Goal: Task Accomplishment & Management: Use online tool/utility

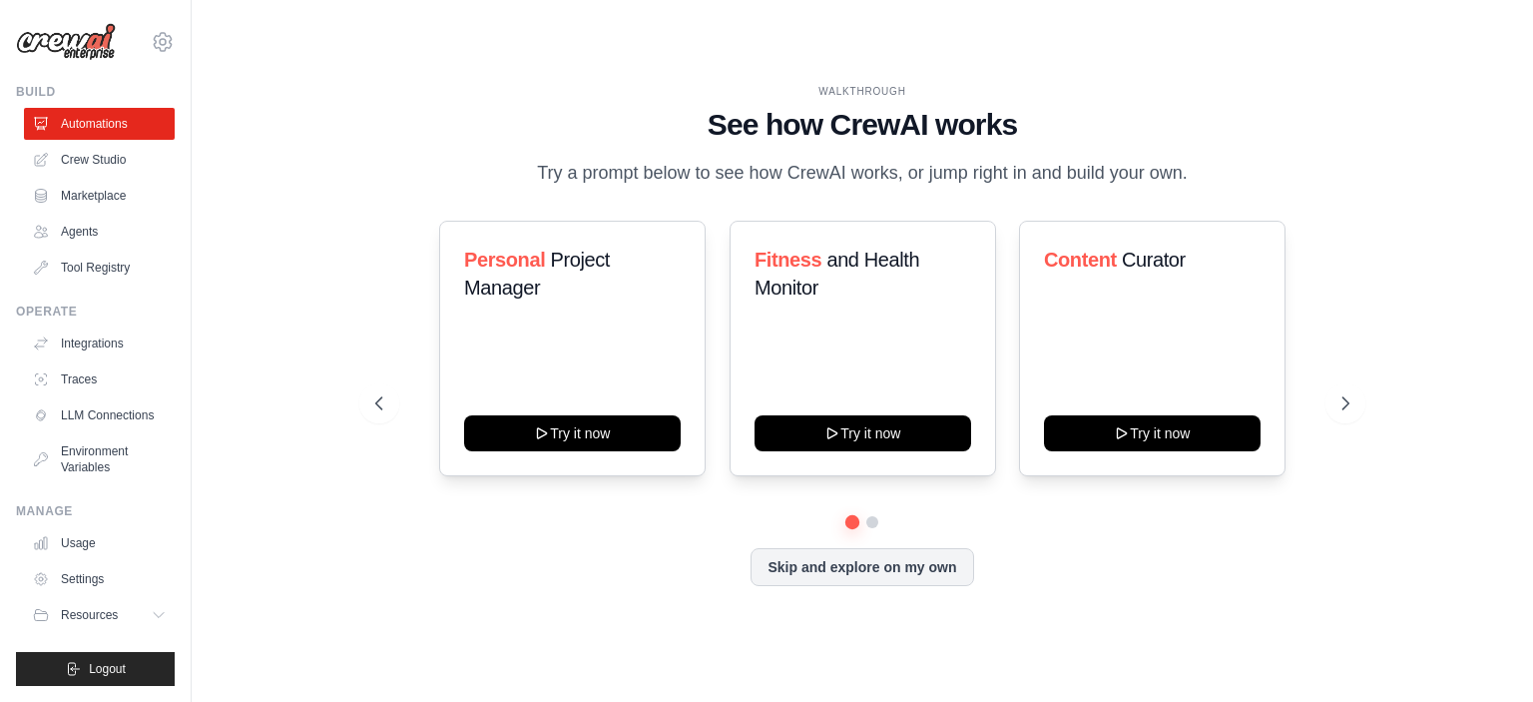
click at [337, 172] on div "WALKTHROUGH See how CrewAI works Try a prompt below to see how CrewAI works, or…" at bounding box center [863, 351] width 1278 height 662
drag, startPoint x: 575, startPoint y: 187, endPoint x: 887, endPoint y: 207, distance: 313.1
click at [887, 207] on div "WALKTHROUGH See how CrewAI works Try a prompt below to see how CrewAI works, or…" at bounding box center [862, 350] width 1022 height 533
click at [1306, 143] on div "WALKTHROUGH See how CrewAI works Try a prompt below to see how CrewAI works, or…" at bounding box center [862, 136] width 974 height 104
click at [90, 576] on link "Settings" at bounding box center [101, 579] width 151 height 32
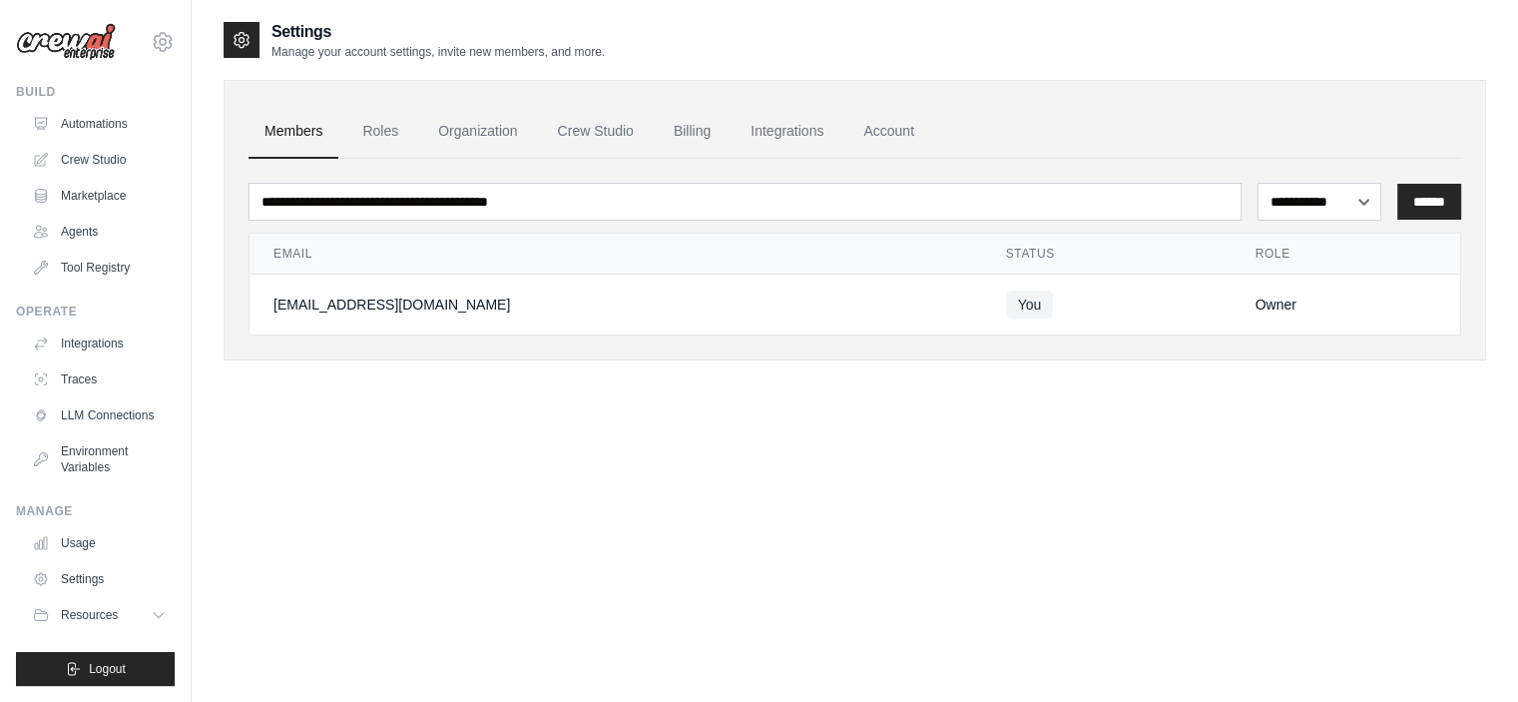
click at [1134, 315] on td "You" at bounding box center [1107, 304] width 250 height 61
click at [1359, 205] on select "**********" at bounding box center [1320, 202] width 124 height 38
click at [823, 416] on div "**********" at bounding box center [855, 371] width 1263 height 702
click at [383, 143] on link "Roles" at bounding box center [380, 132] width 68 height 54
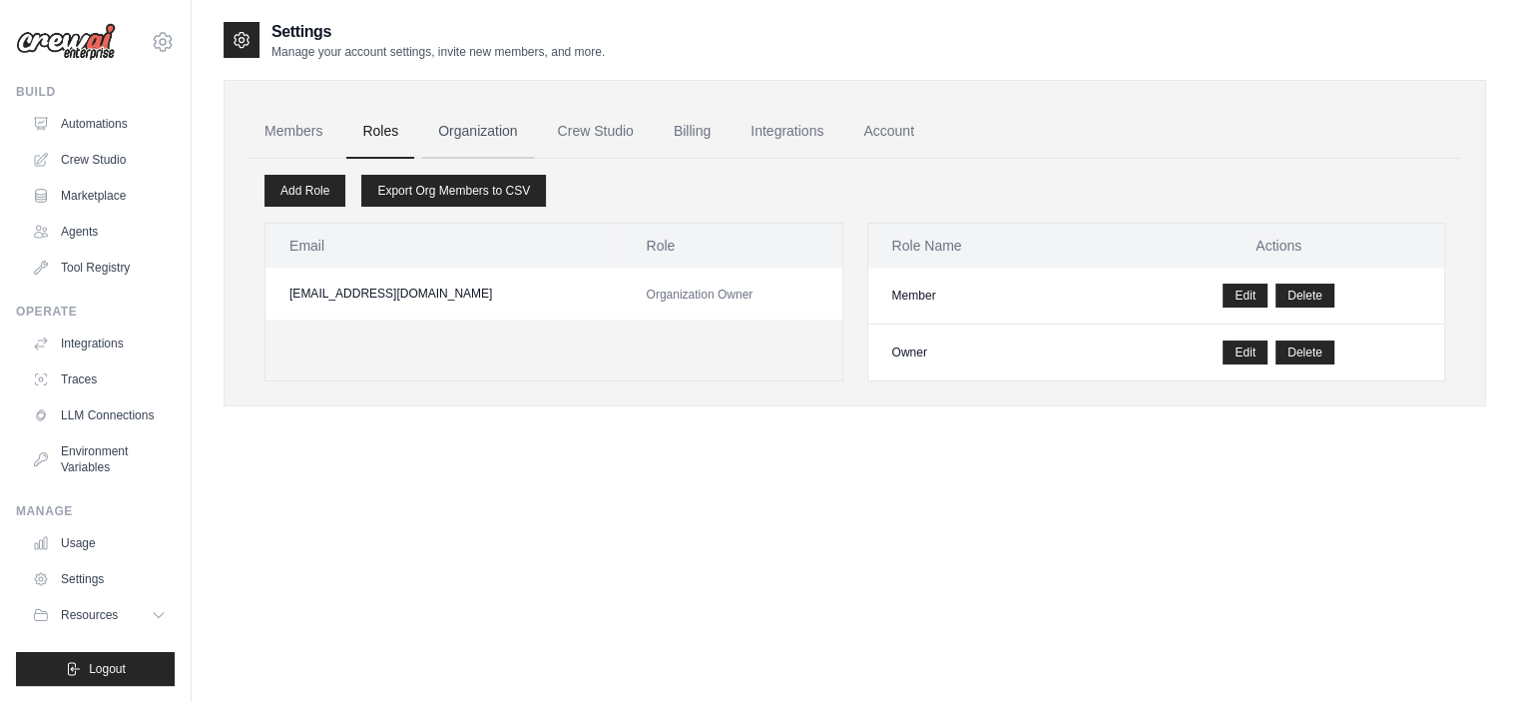
click at [442, 139] on link "Organization" at bounding box center [477, 132] width 111 height 54
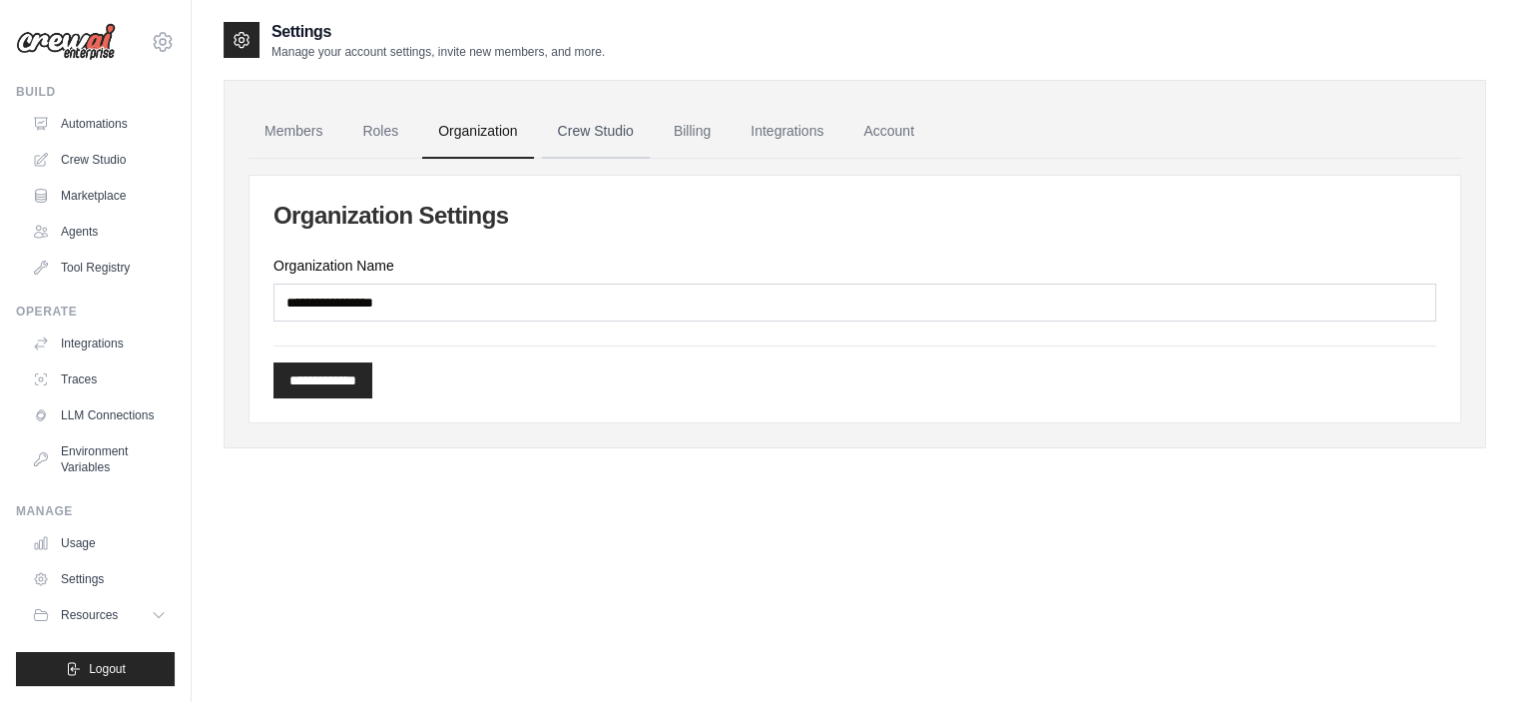
click at [585, 124] on link "Crew Studio" at bounding box center [596, 132] width 108 height 54
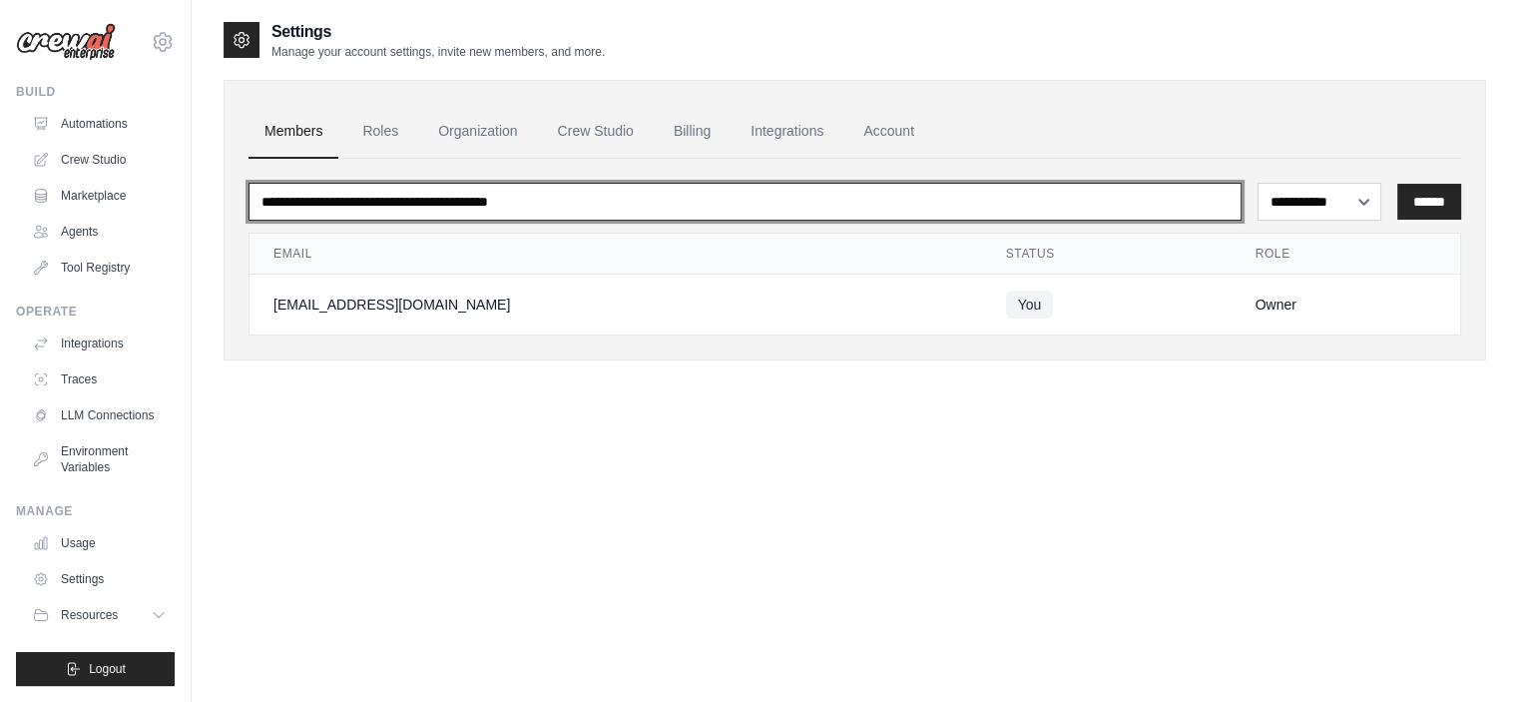
click at [375, 207] on input "email" at bounding box center [745, 202] width 993 height 38
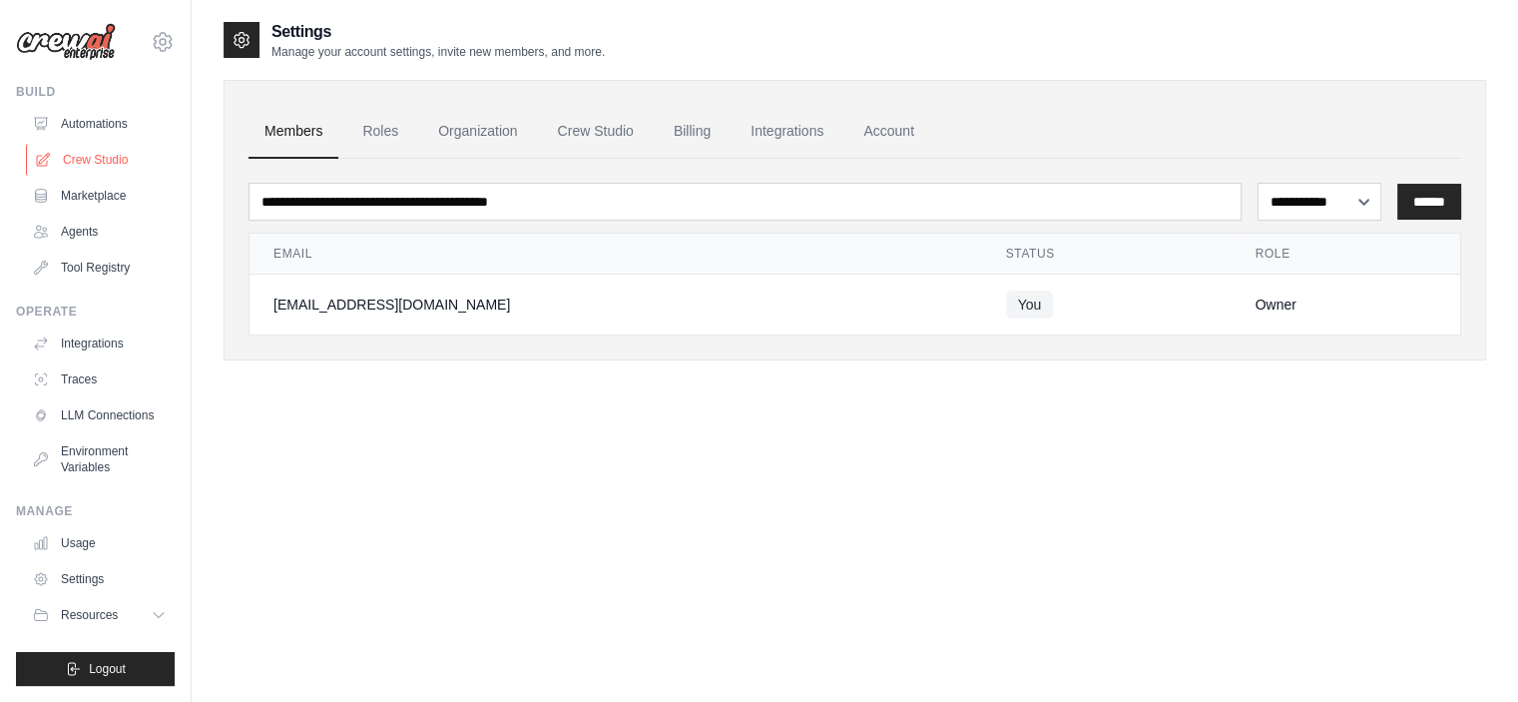
click at [115, 150] on link "Crew Studio" at bounding box center [101, 160] width 151 height 32
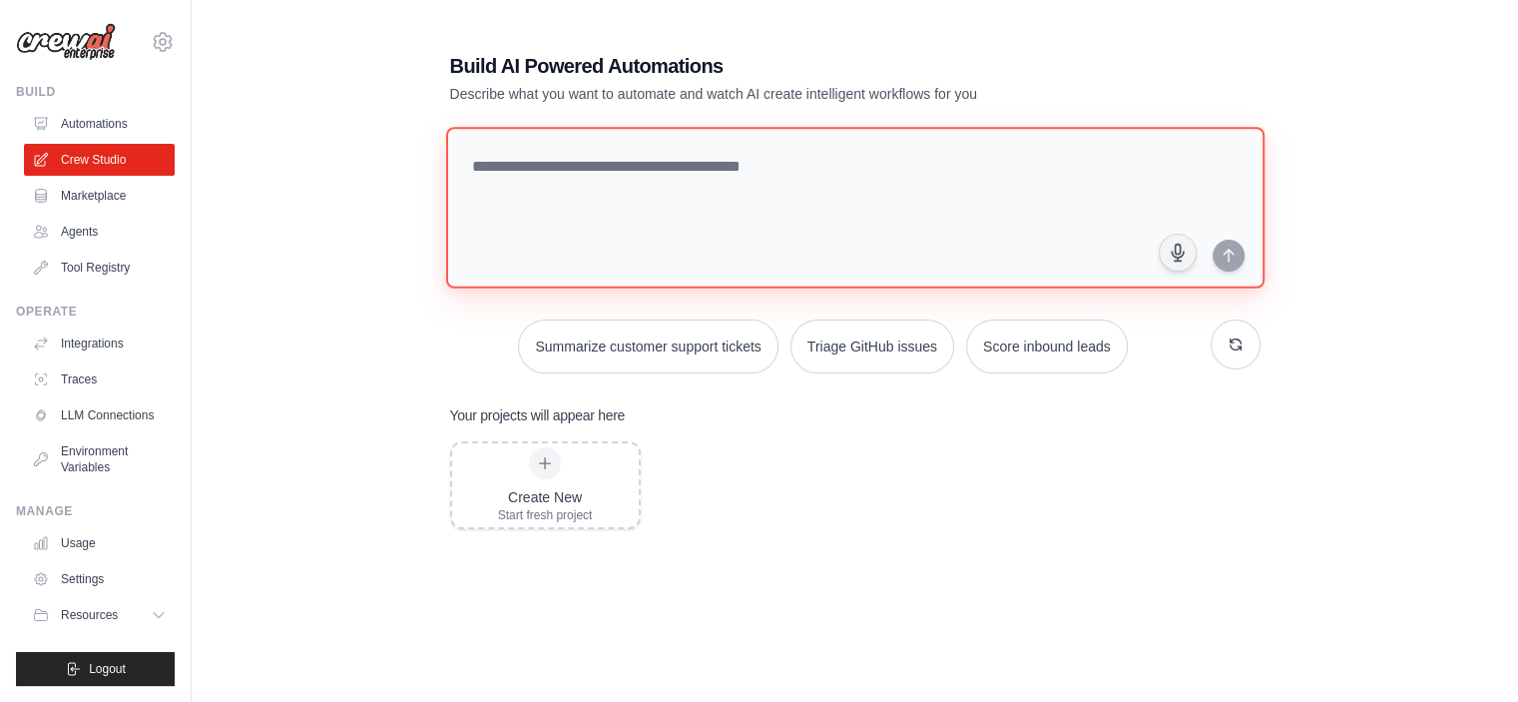
click at [620, 151] on textarea at bounding box center [854, 208] width 819 height 162
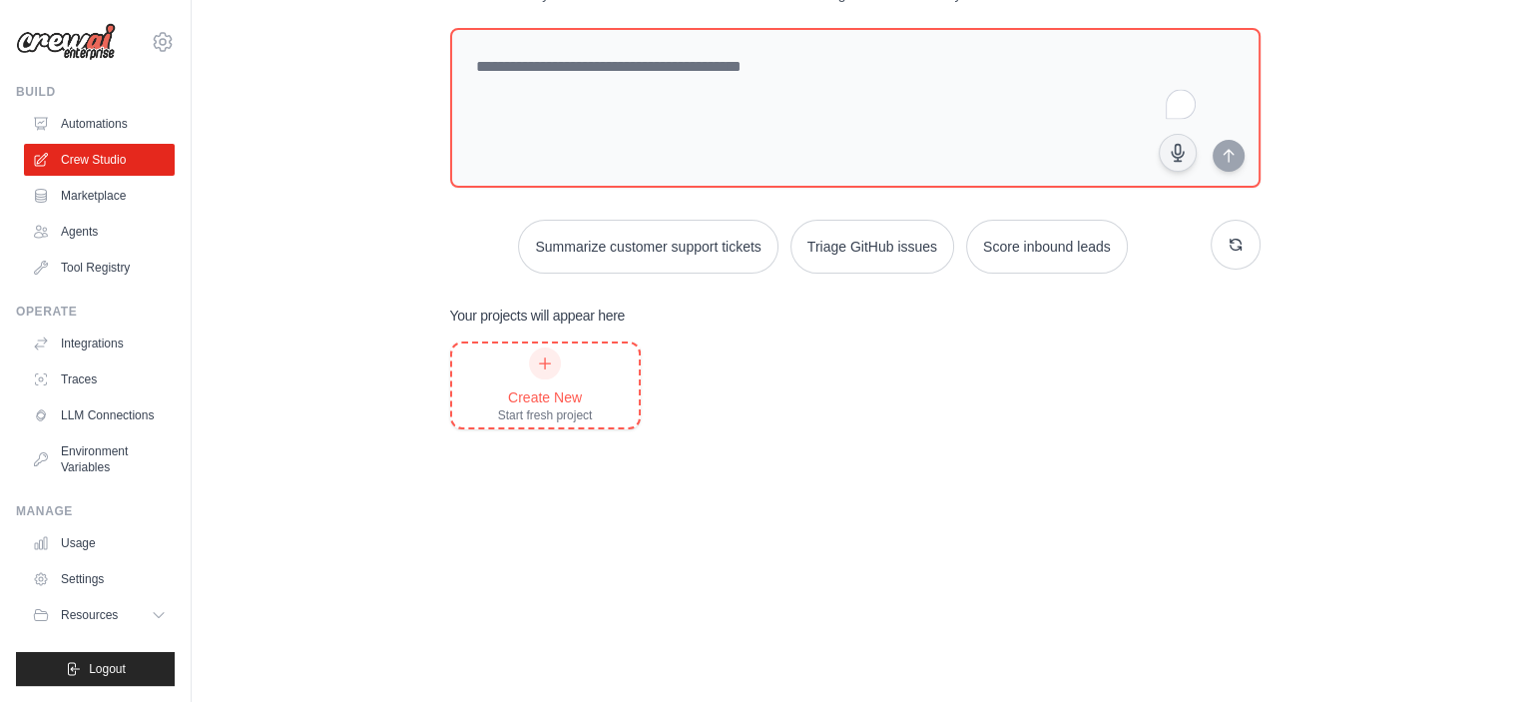
click at [544, 358] on icon at bounding box center [545, 363] width 11 height 11
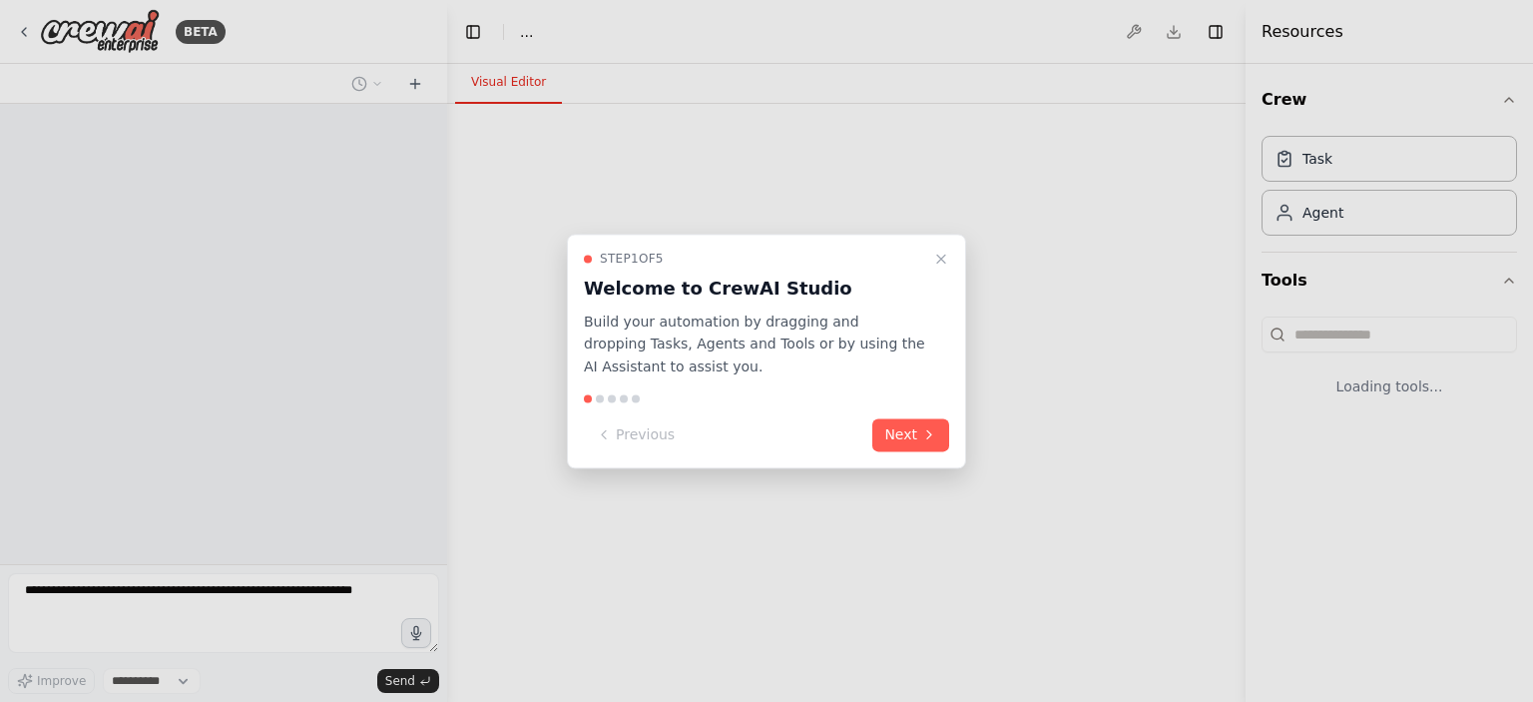
select select "****"
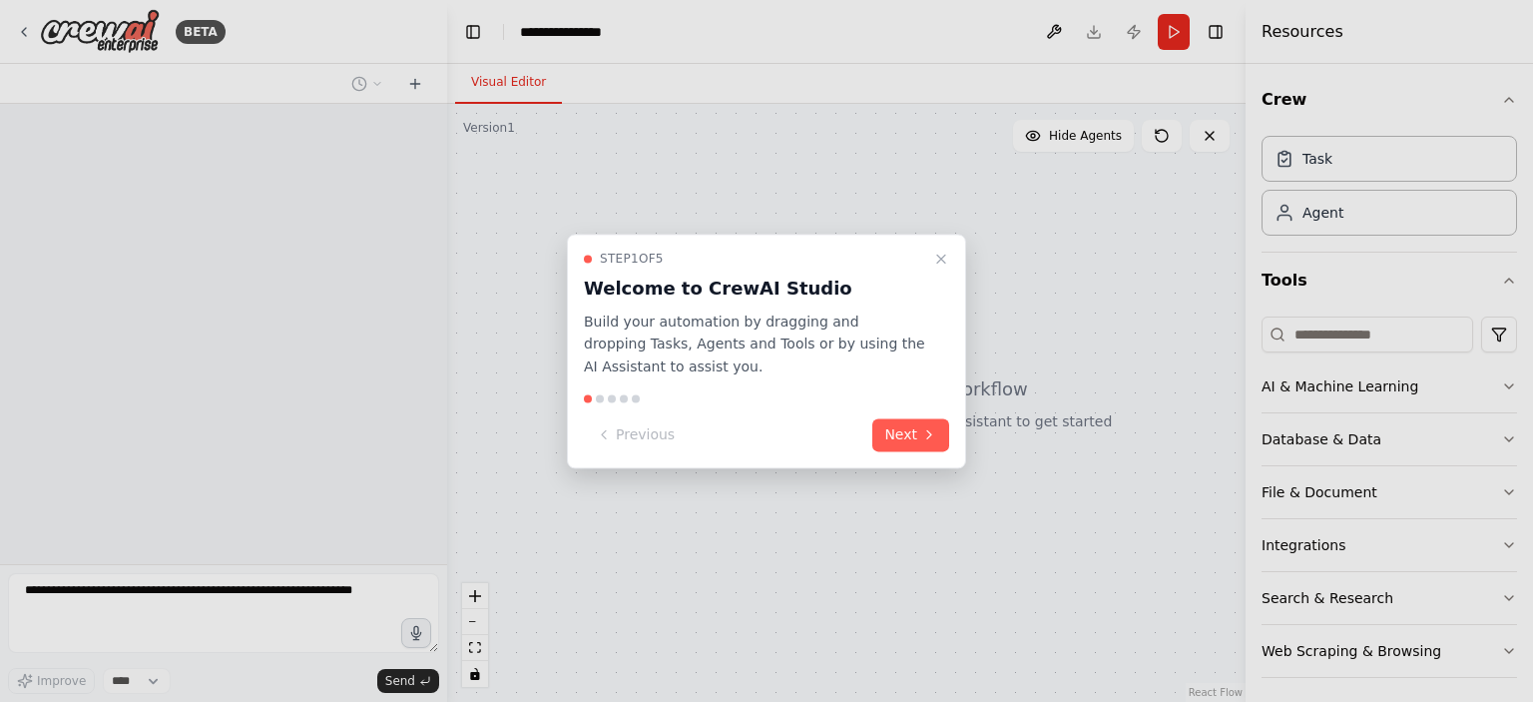
click at [579, 267] on div "Step 1 of 5 Welcome to CrewAI Studio Build your automation by dragging and drop…" at bounding box center [766, 351] width 399 height 235
click at [910, 429] on button "Next" at bounding box center [910, 434] width 77 height 33
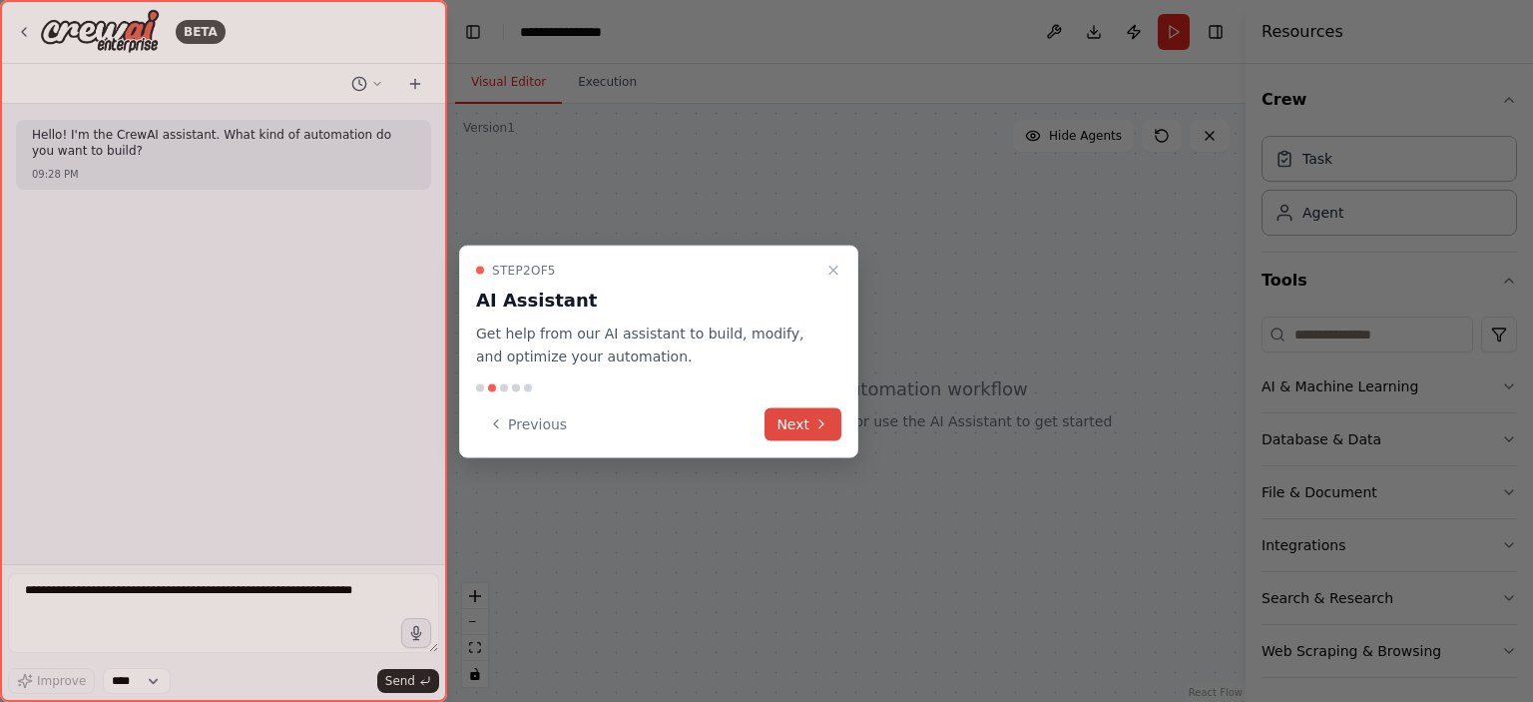
click at [777, 421] on button "Next" at bounding box center [803, 423] width 77 height 33
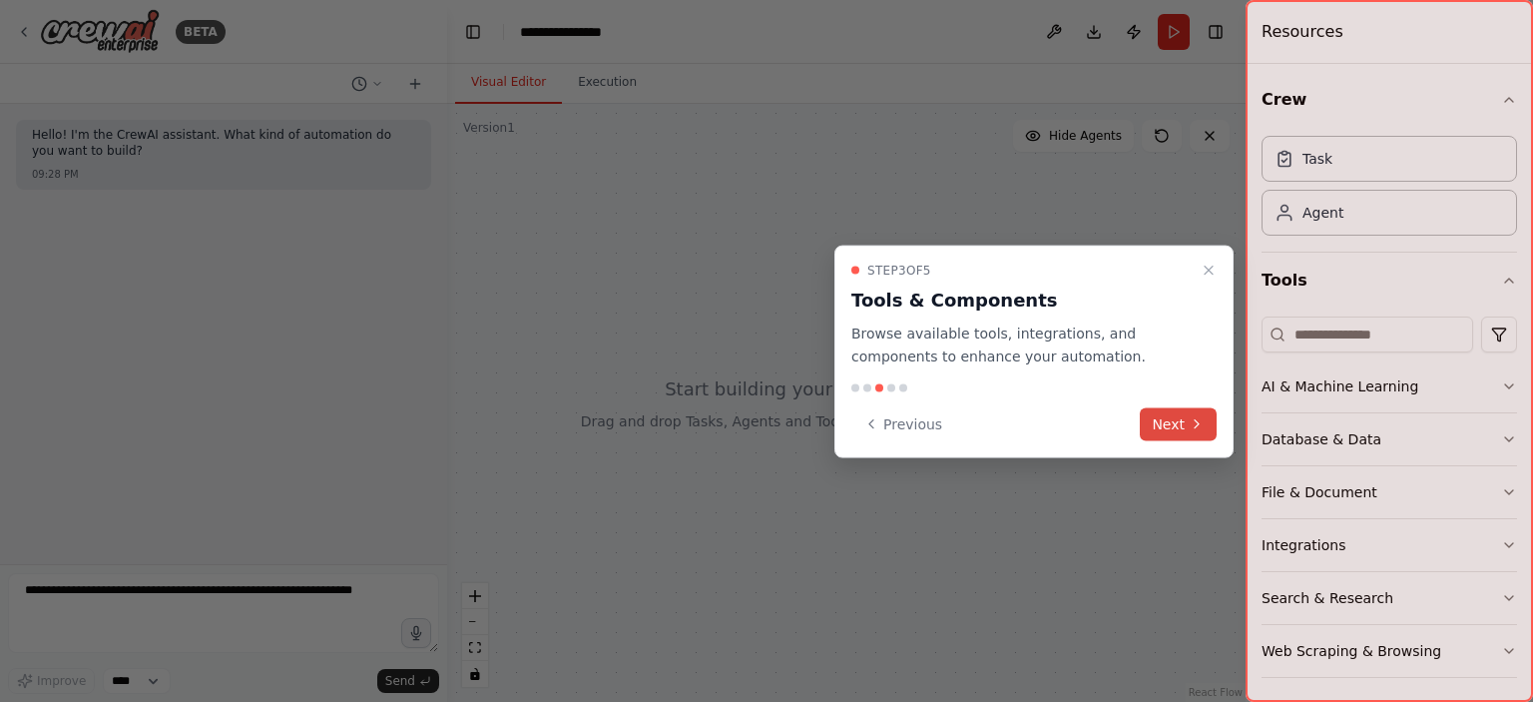
click at [1195, 436] on button "Next" at bounding box center [1178, 423] width 77 height 33
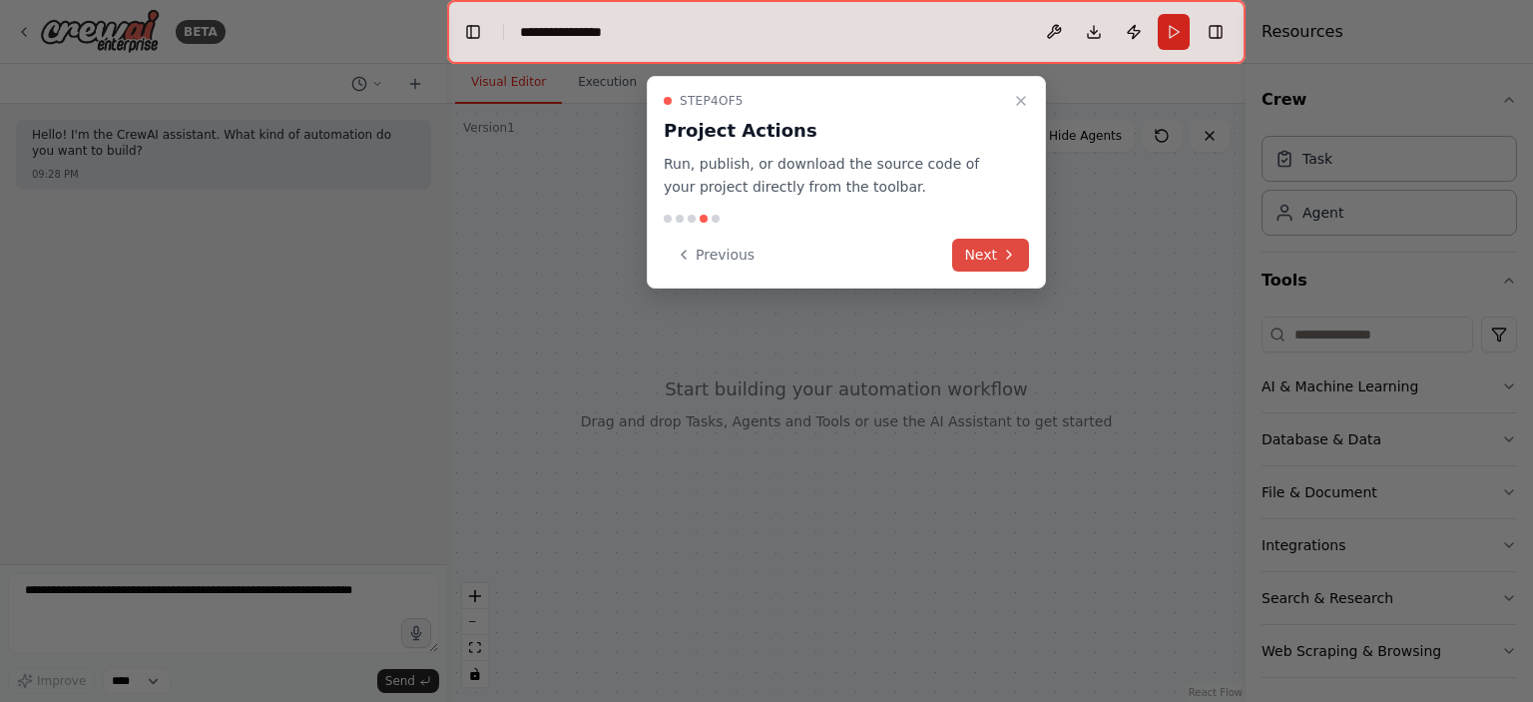
click at [969, 252] on button "Next" at bounding box center [990, 255] width 77 height 33
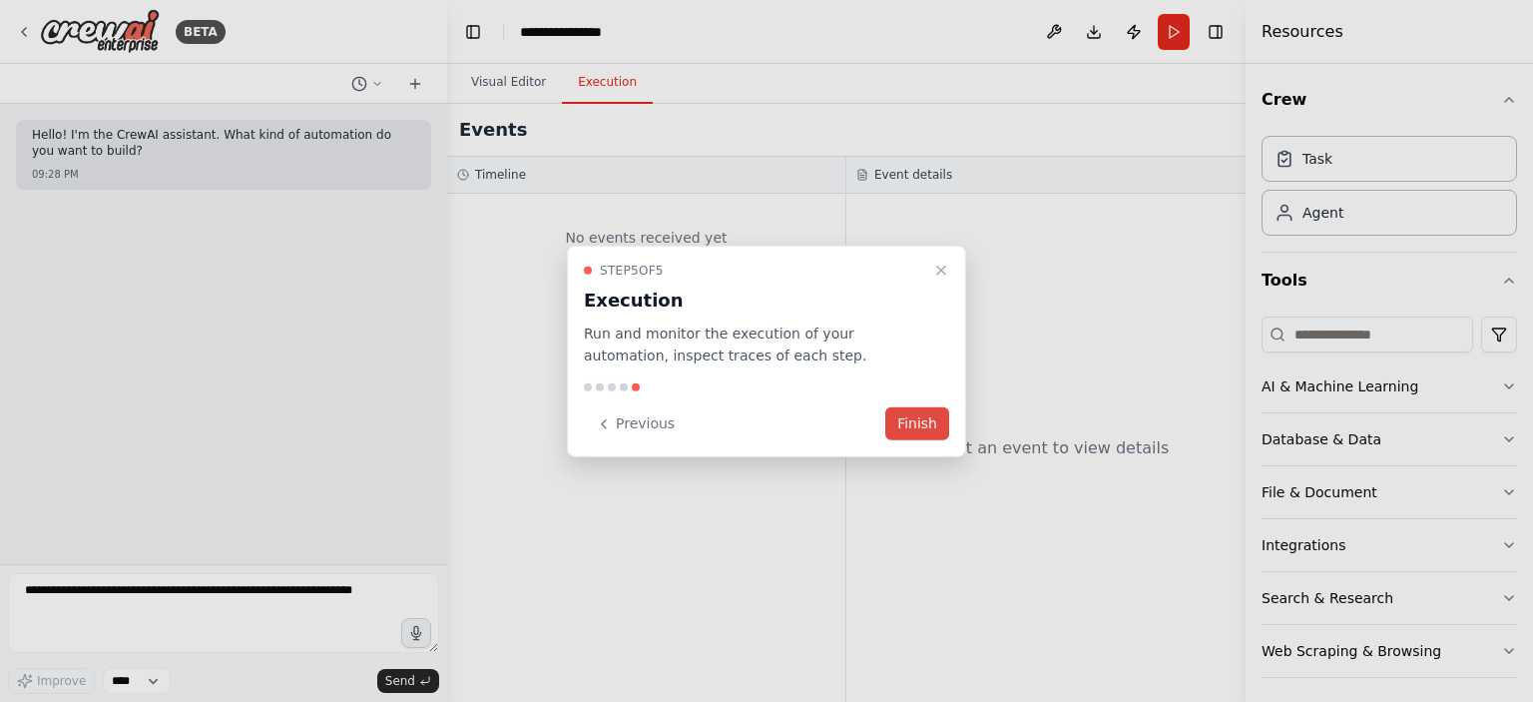
click at [930, 429] on button "Finish" at bounding box center [917, 423] width 64 height 33
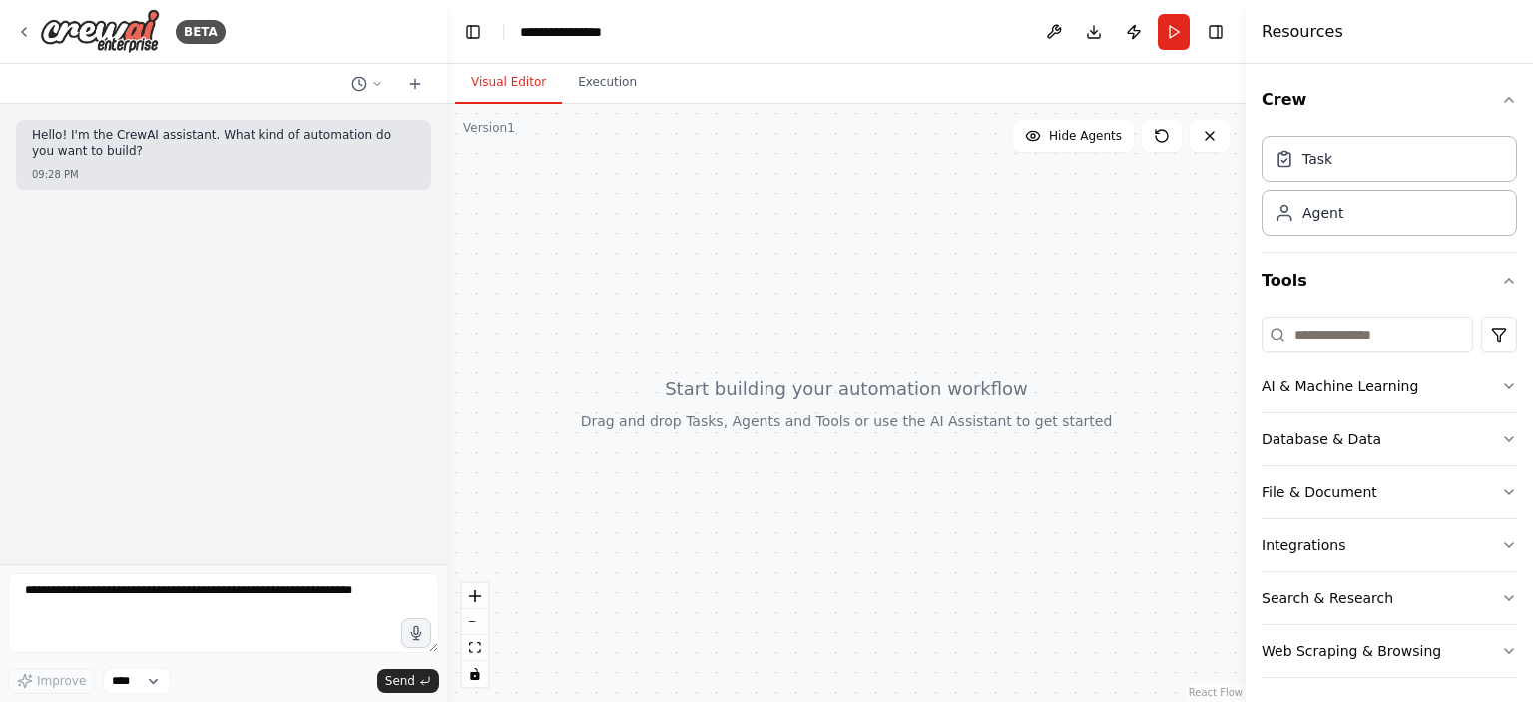
click at [595, 47] on header "**********" at bounding box center [846, 32] width 799 height 64
click at [643, 30] on icon "breadcrumb" at bounding box center [636, 32] width 16 height 16
click at [639, 30] on icon "breadcrumb" at bounding box center [636, 32] width 16 height 16
click at [633, 29] on icon "breadcrumb" at bounding box center [636, 32] width 16 height 16
click at [605, 336] on div at bounding box center [846, 403] width 799 height 598
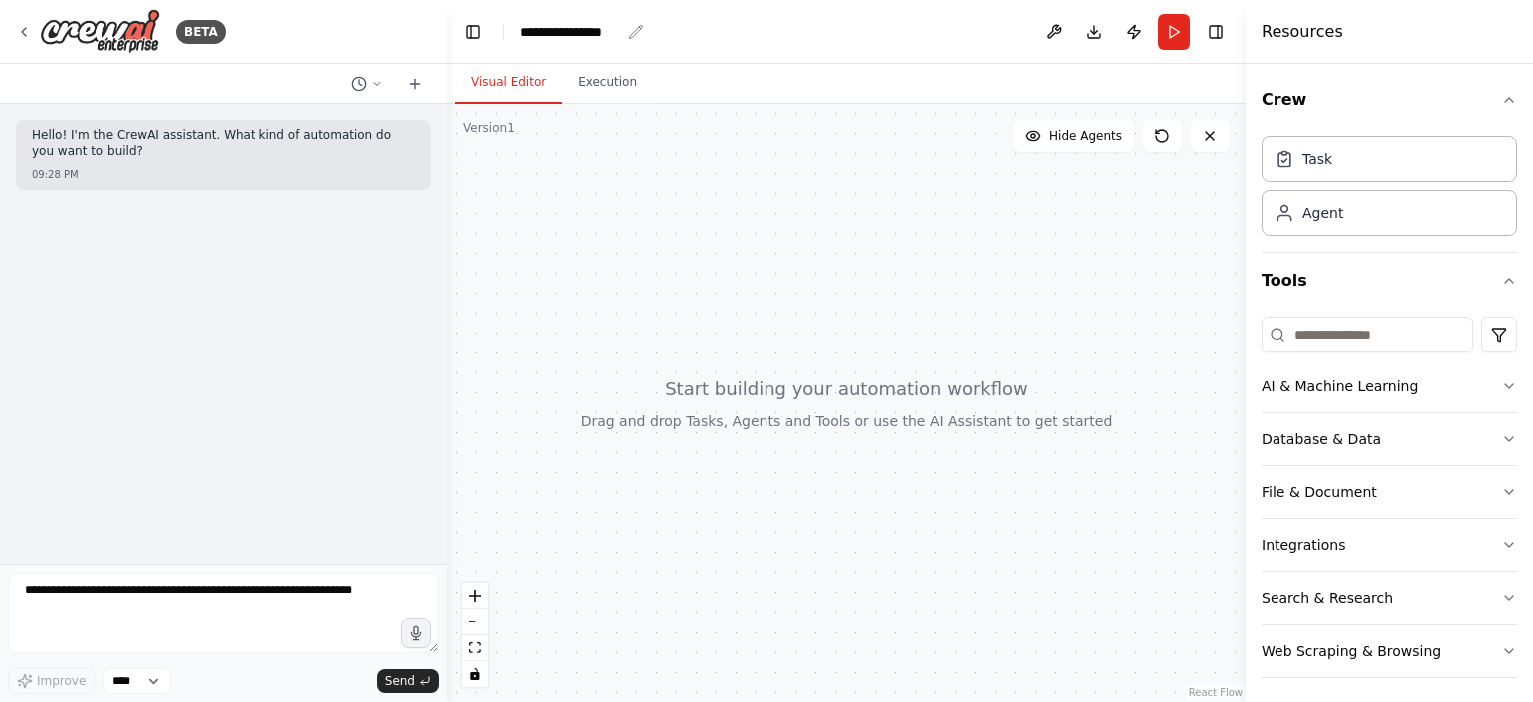
click at [613, 30] on div "**********" at bounding box center [570, 32] width 100 height 20
drag, startPoint x: 599, startPoint y: 30, endPoint x: 531, endPoint y: 33, distance: 67.9
click at [523, 31] on div "**********" at bounding box center [595, 32] width 150 height 20
click at [1298, 159] on div "Task" at bounding box center [1304, 158] width 58 height 20
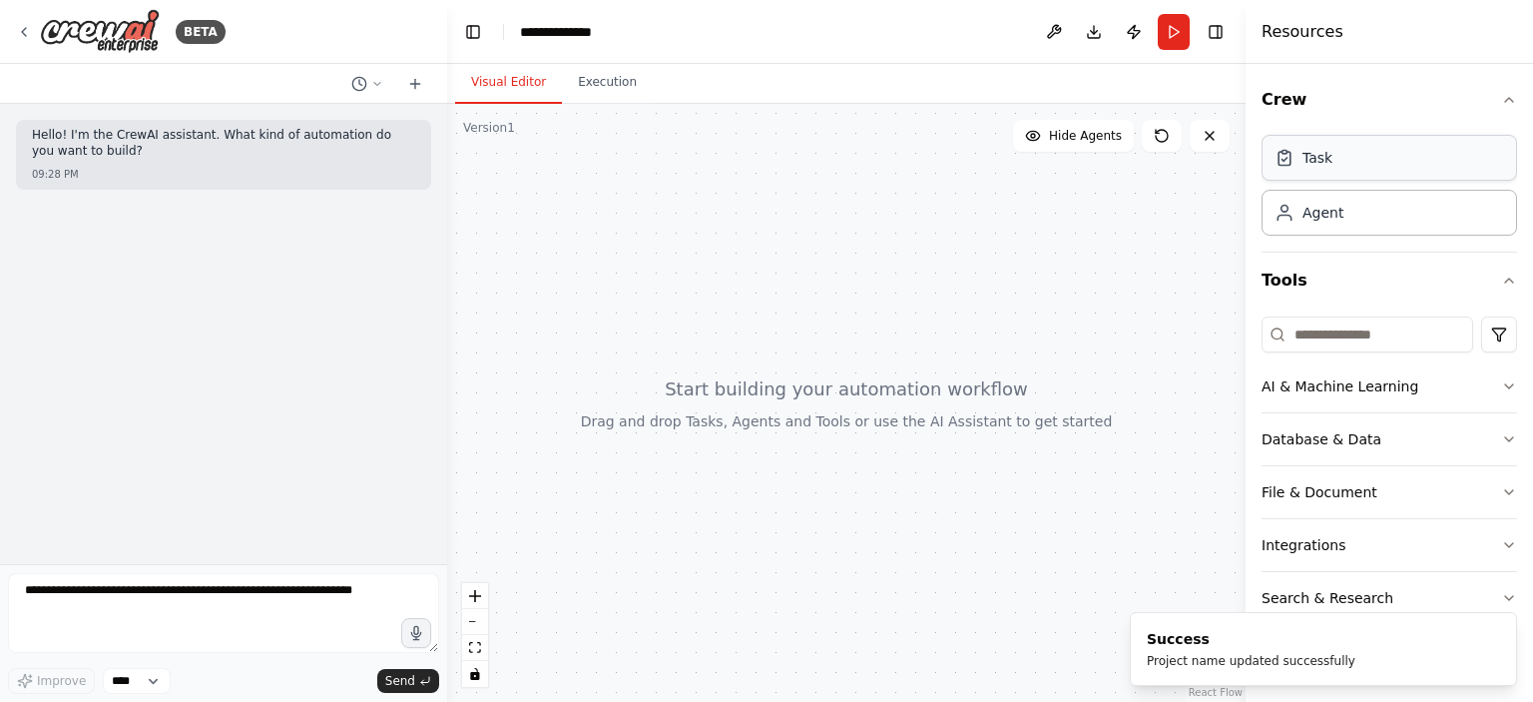
click at [1375, 155] on div "Task" at bounding box center [1390, 158] width 256 height 46
click at [683, 310] on div at bounding box center [846, 403] width 799 height 598
click at [797, 257] on div at bounding box center [846, 403] width 799 height 598
click at [1355, 212] on div "Agent" at bounding box center [1390, 212] width 256 height 46
click at [1344, 159] on div "Task" at bounding box center [1390, 158] width 256 height 46
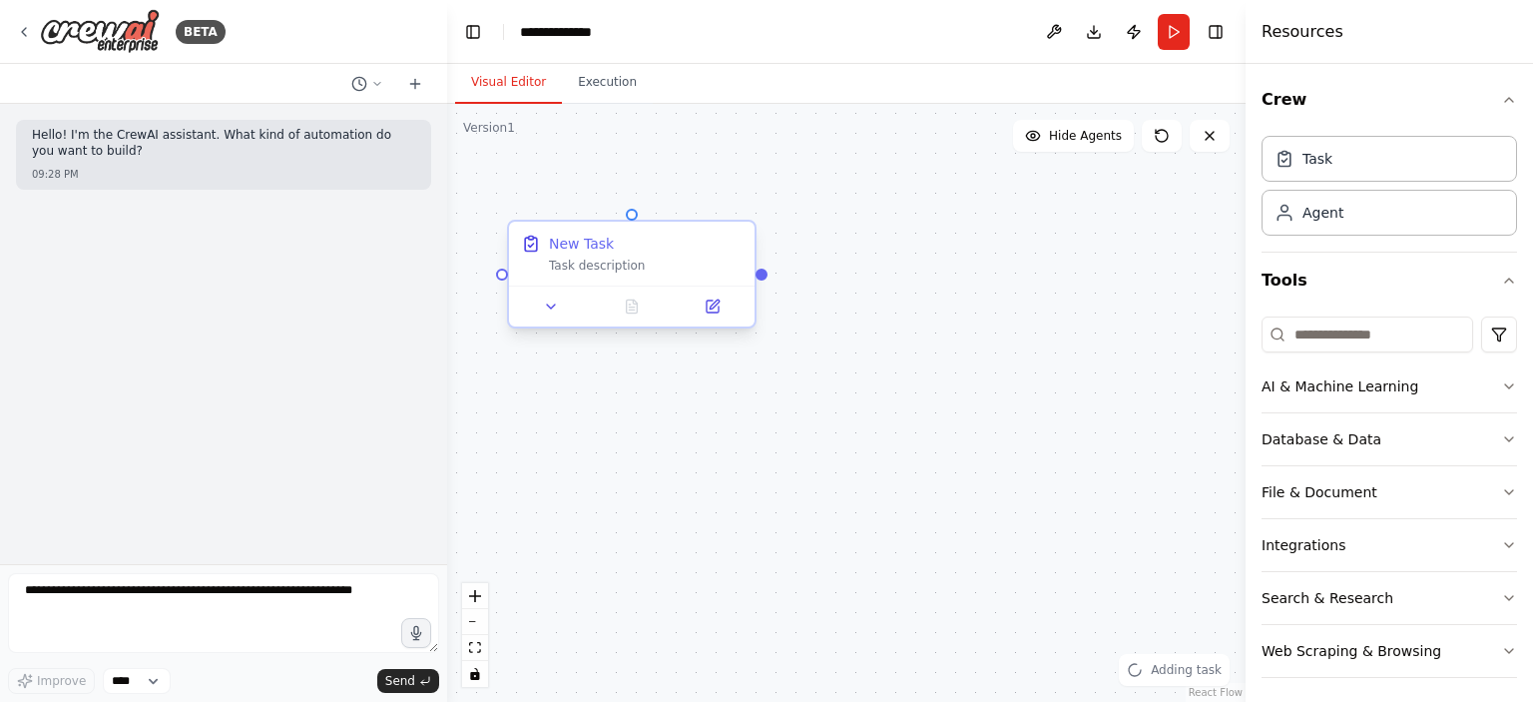
drag, startPoint x: 921, startPoint y: 227, endPoint x: 579, endPoint y: 249, distance: 343.1
click at [621, 263] on div "Task description" at bounding box center [646, 266] width 194 height 16
click at [576, 264] on div "Task description" at bounding box center [646, 266] width 194 height 16
click at [721, 313] on button at bounding box center [712, 306] width 69 height 24
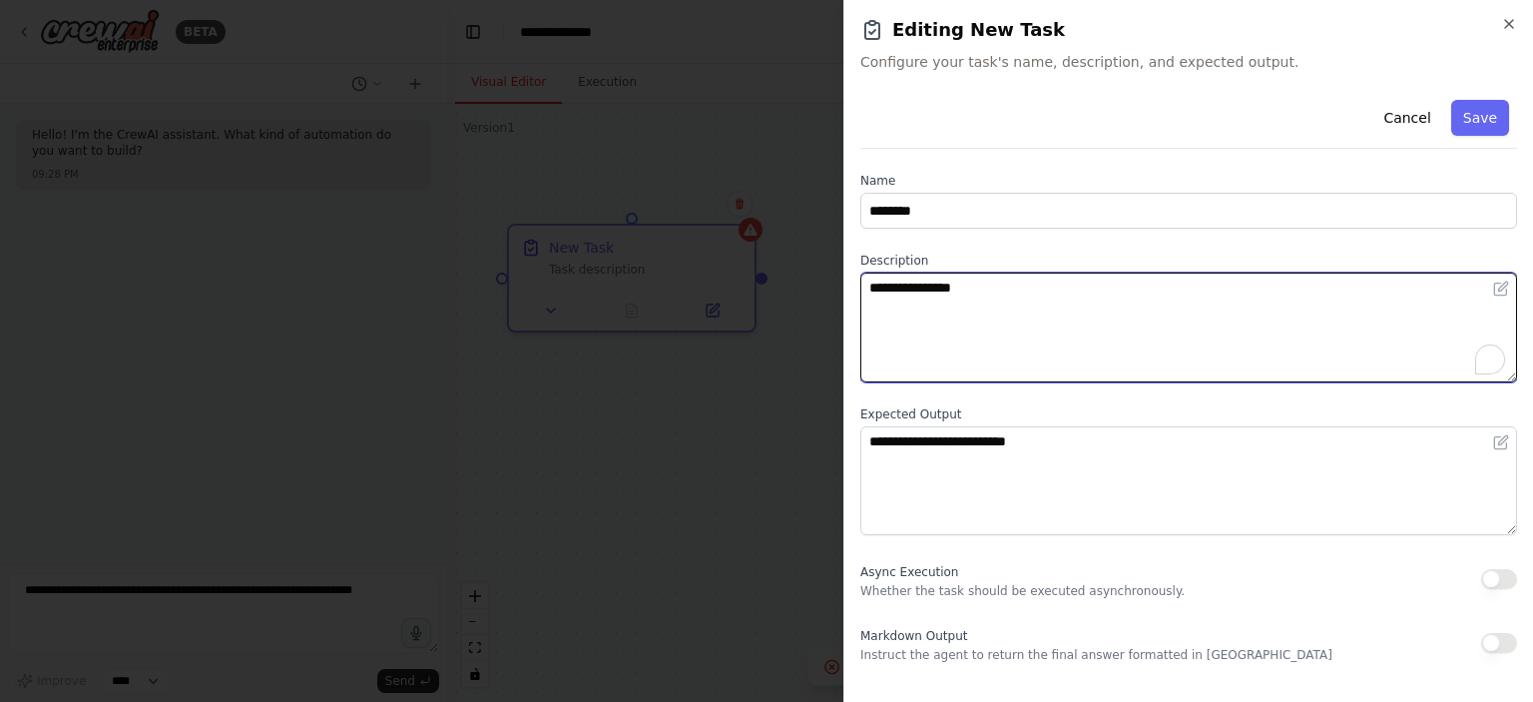
drag, startPoint x: 1005, startPoint y: 290, endPoint x: 851, endPoint y: 293, distance: 153.7
click at [851, 293] on div "**********" at bounding box center [1188, 351] width 690 height 702
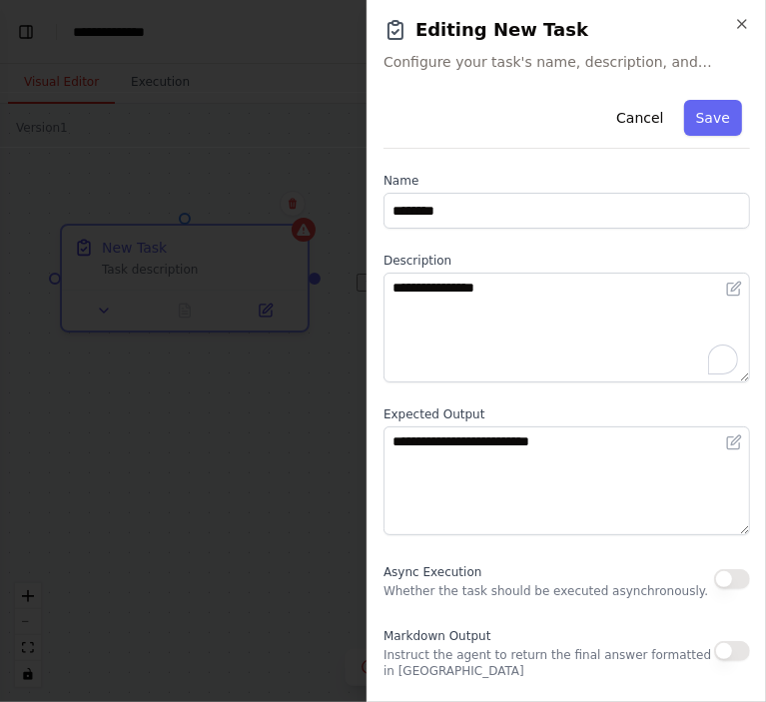
click at [209, 148] on div at bounding box center [383, 351] width 766 height 702
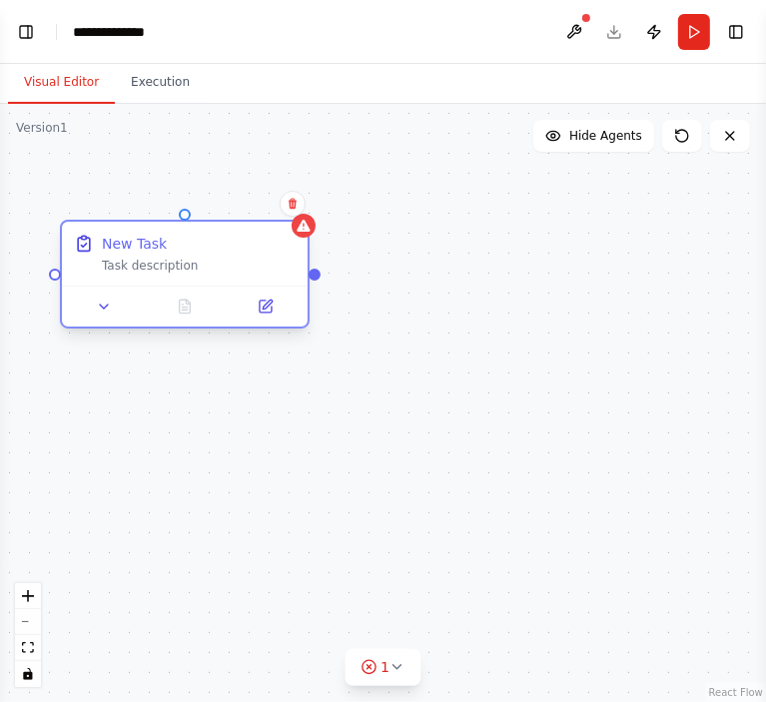
click at [179, 254] on div "New Task Task description" at bounding box center [199, 254] width 194 height 40
click at [176, 271] on div "Task description" at bounding box center [199, 266] width 194 height 16
click at [273, 299] on icon at bounding box center [266, 306] width 16 height 16
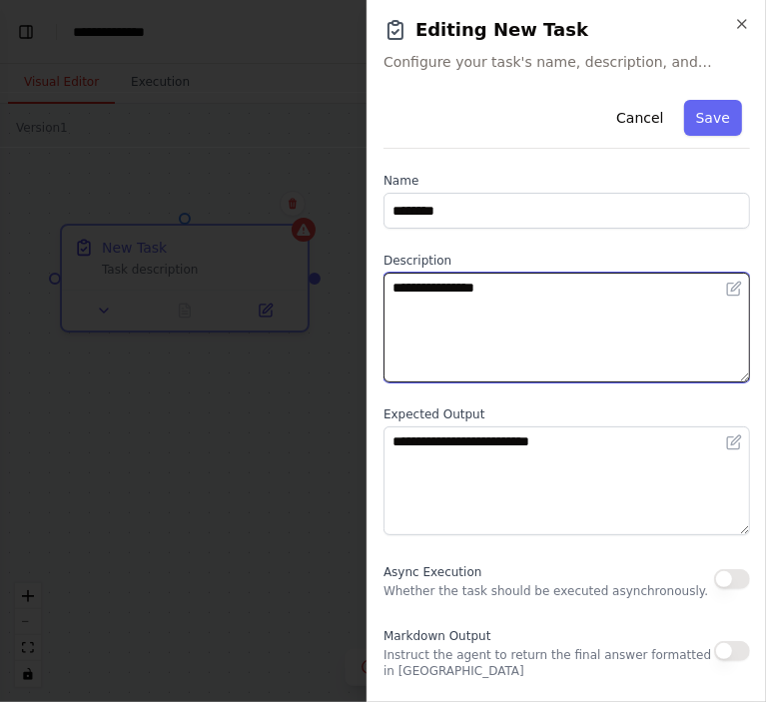
click at [539, 297] on textarea "**********" at bounding box center [566, 328] width 366 height 110
drag, startPoint x: 539, startPoint y: 290, endPoint x: 422, endPoint y: 296, distance: 116.9
click at [422, 296] on textarea "**********" at bounding box center [566, 328] width 366 height 110
click at [526, 280] on textarea "**********" at bounding box center [566, 328] width 366 height 110
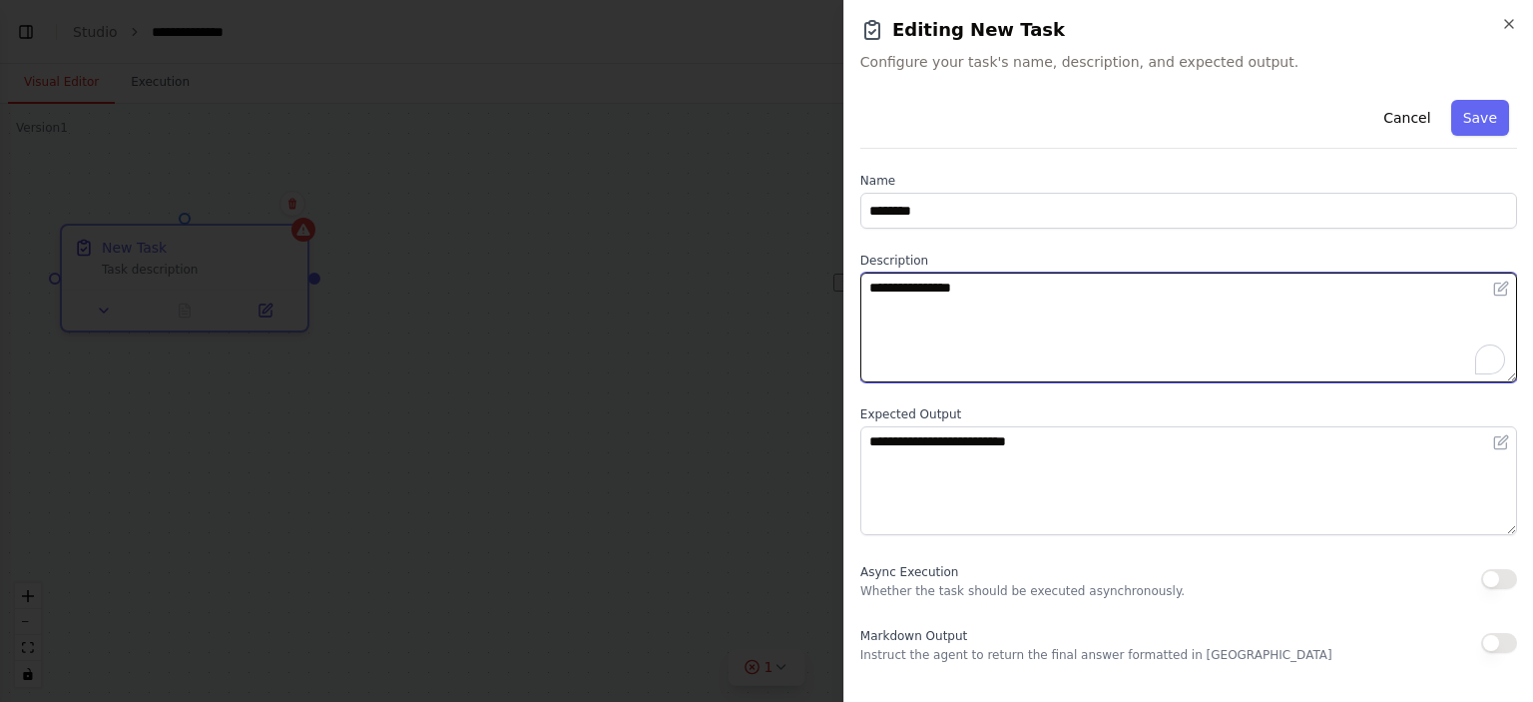
drag, startPoint x: 974, startPoint y: 304, endPoint x: 837, endPoint y: 277, distance: 139.4
click at [837, 277] on body "**********" at bounding box center [766, 351] width 1533 height 702
paste textarea "**********"
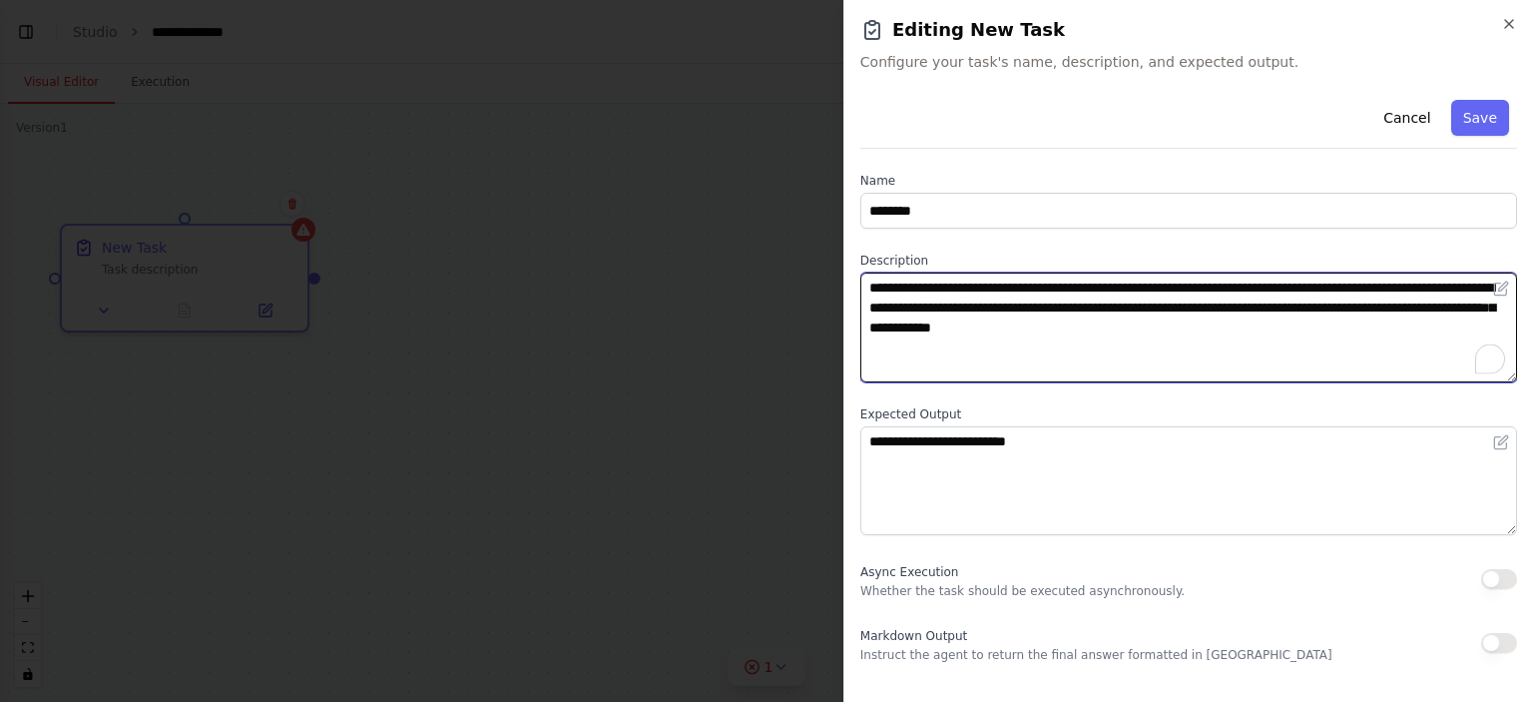
type textarea "**********"
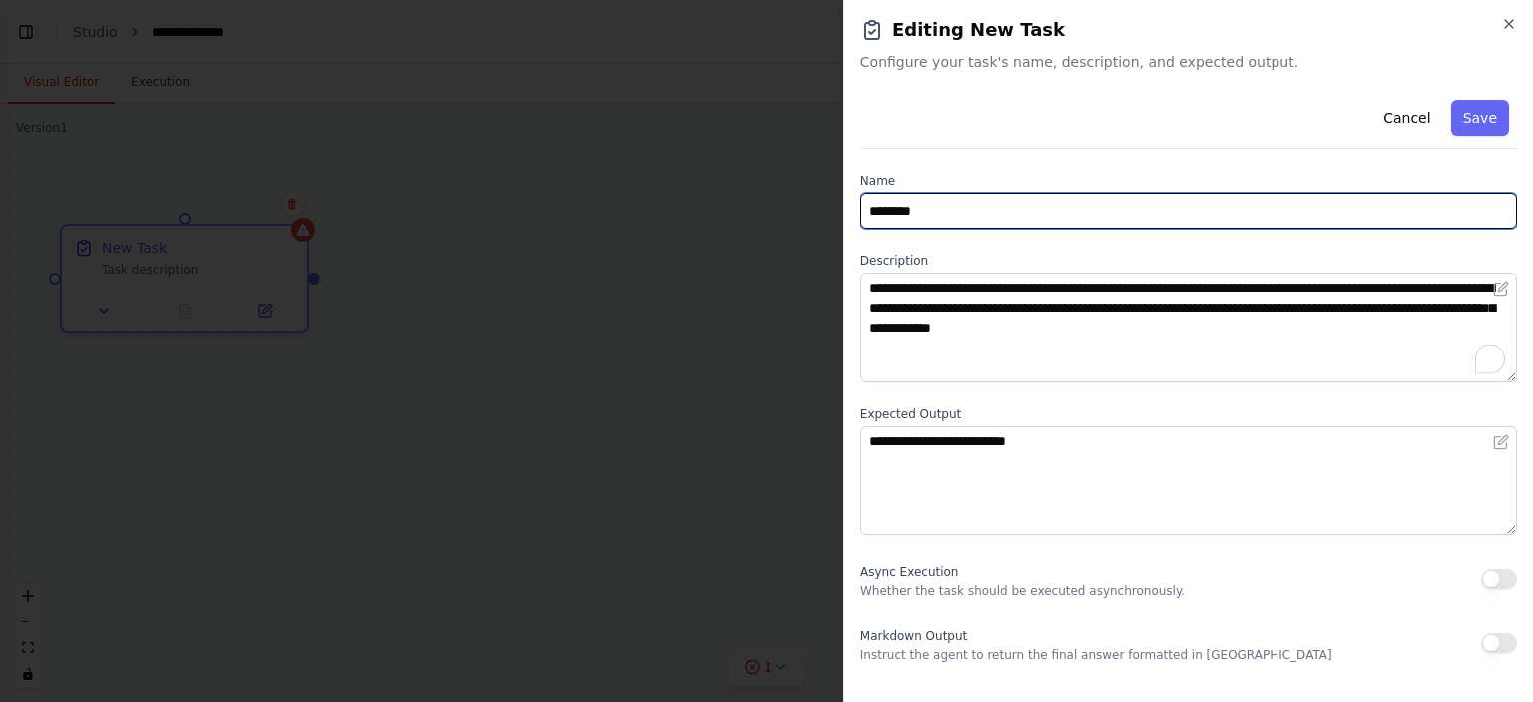
drag, startPoint x: 949, startPoint y: 210, endPoint x: 834, endPoint y: 194, distance: 115.9
click at [834, 194] on body "**********" at bounding box center [766, 351] width 1533 height 702
type input "**********"
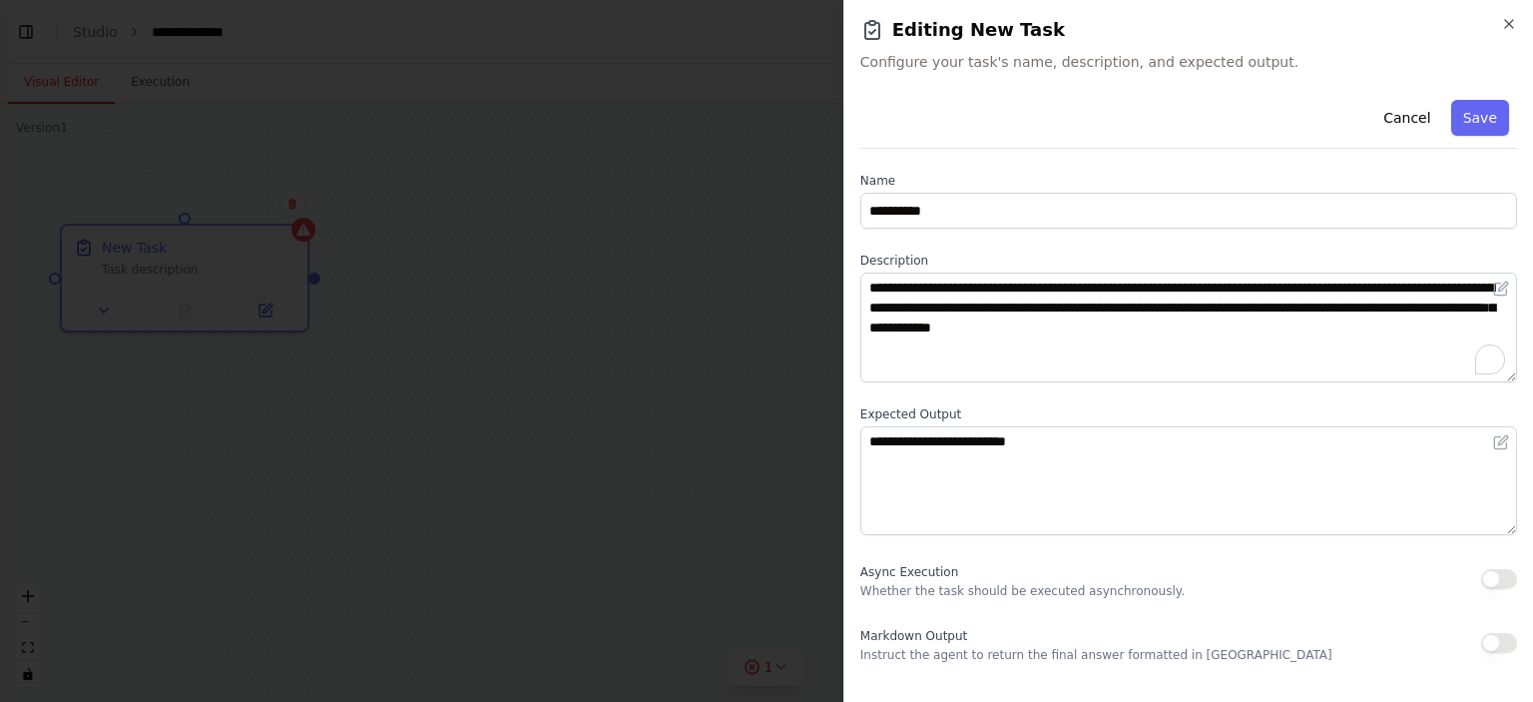
click at [397, 274] on div at bounding box center [766, 351] width 1533 height 702
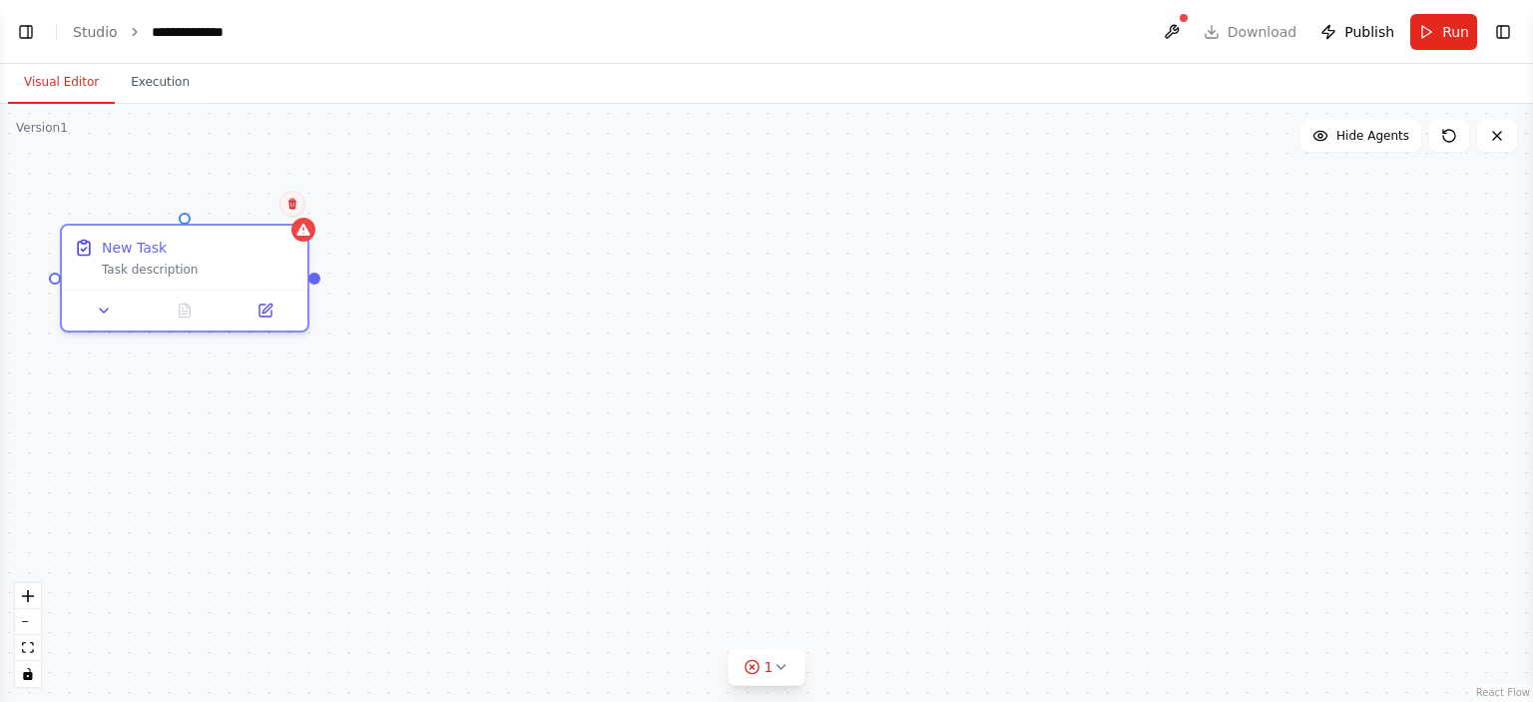
click at [289, 203] on icon at bounding box center [292, 204] width 8 height 11
click at [288, 203] on icon at bounding box center [292, 204] width 12 height 12
click at [286, 203] on icon at bounding box center [292, 204] width 12 height 12
click at [236, 208] on button "Confirm" at bounding box center [236, 204] width 71 height 24
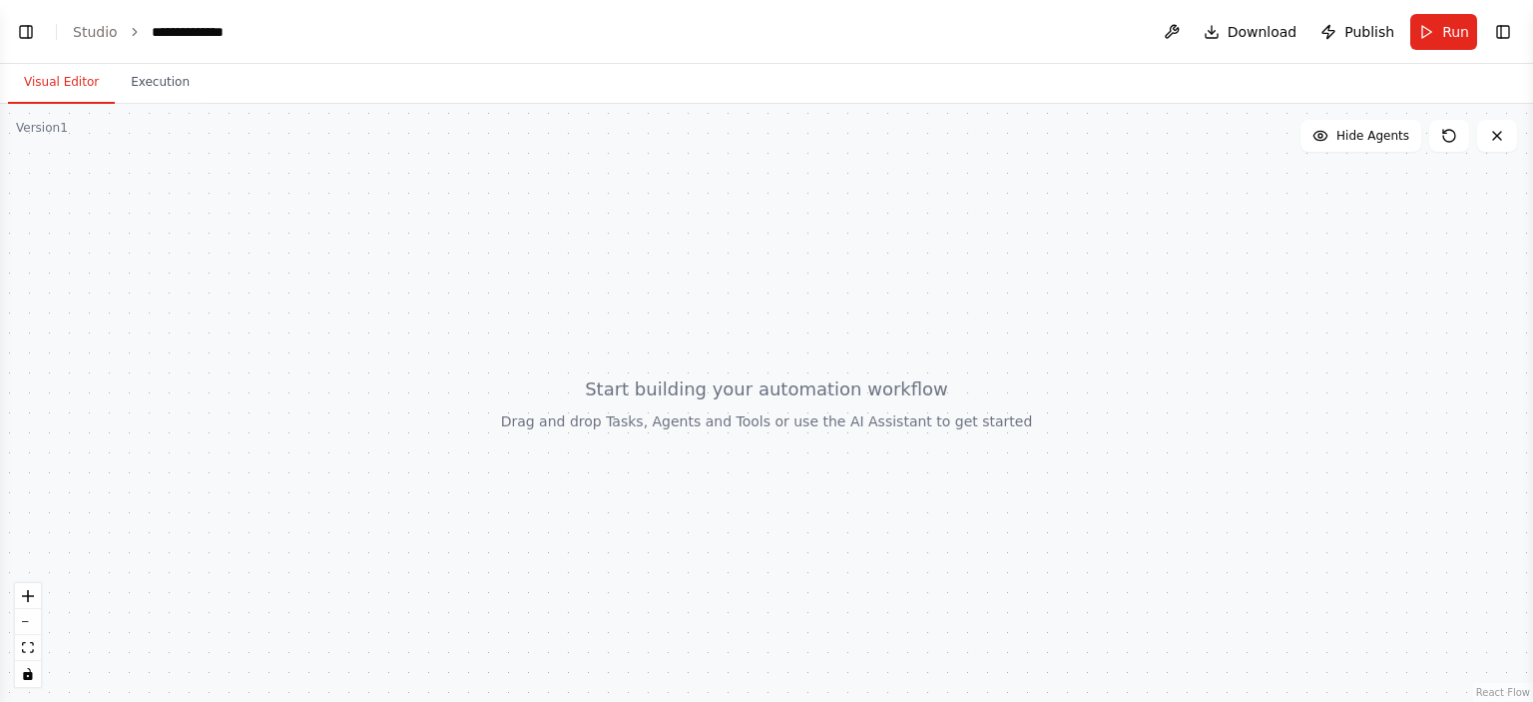
click at [183, 216] on div at bounding box center [766, 403] width 1533 height 598
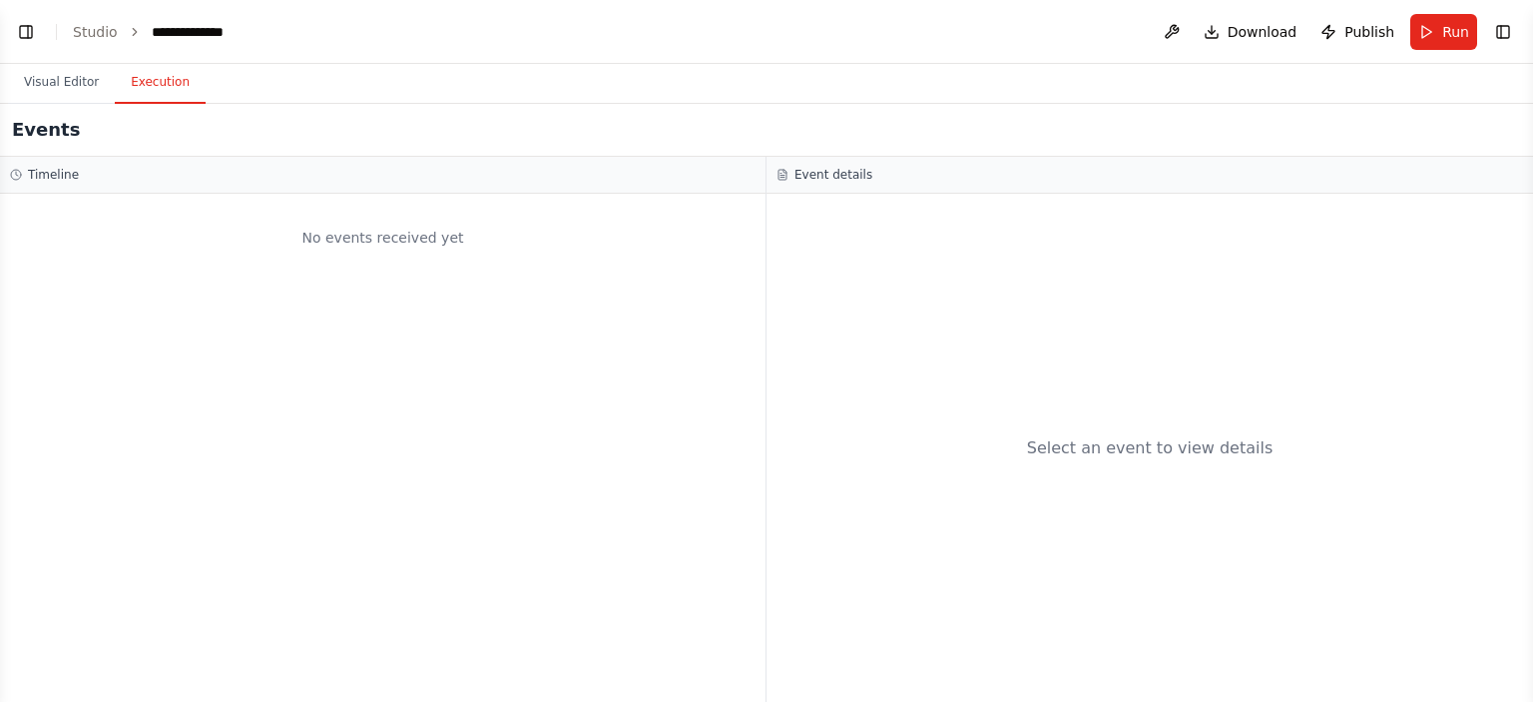
click at [153, 80] on button "Execution" at bounding box center [160, 83] width 91 height 42
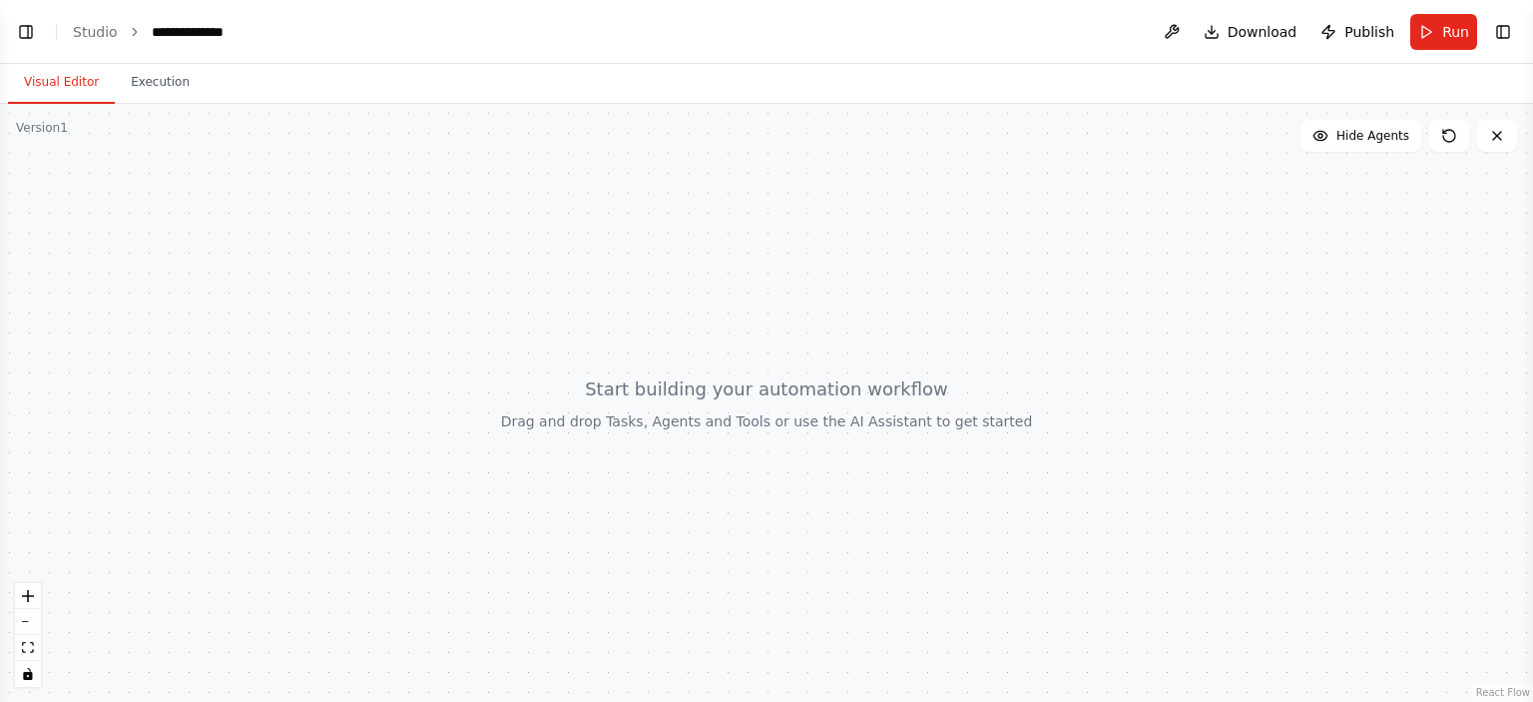
click at [63, 89] on button "Visual Editor" at bounding box center [61, 83] width 107 height 42
click at [227, 330] on div at bounding box center [766, 403] width 1533 height 598
click at [1245, 178] on div at bounding box center [766, 403] width 1533 height 598
drag, startPoint x: 209, startPoint y: 177, endPoint x: 199, endPoint y: 179, distance: 10.2
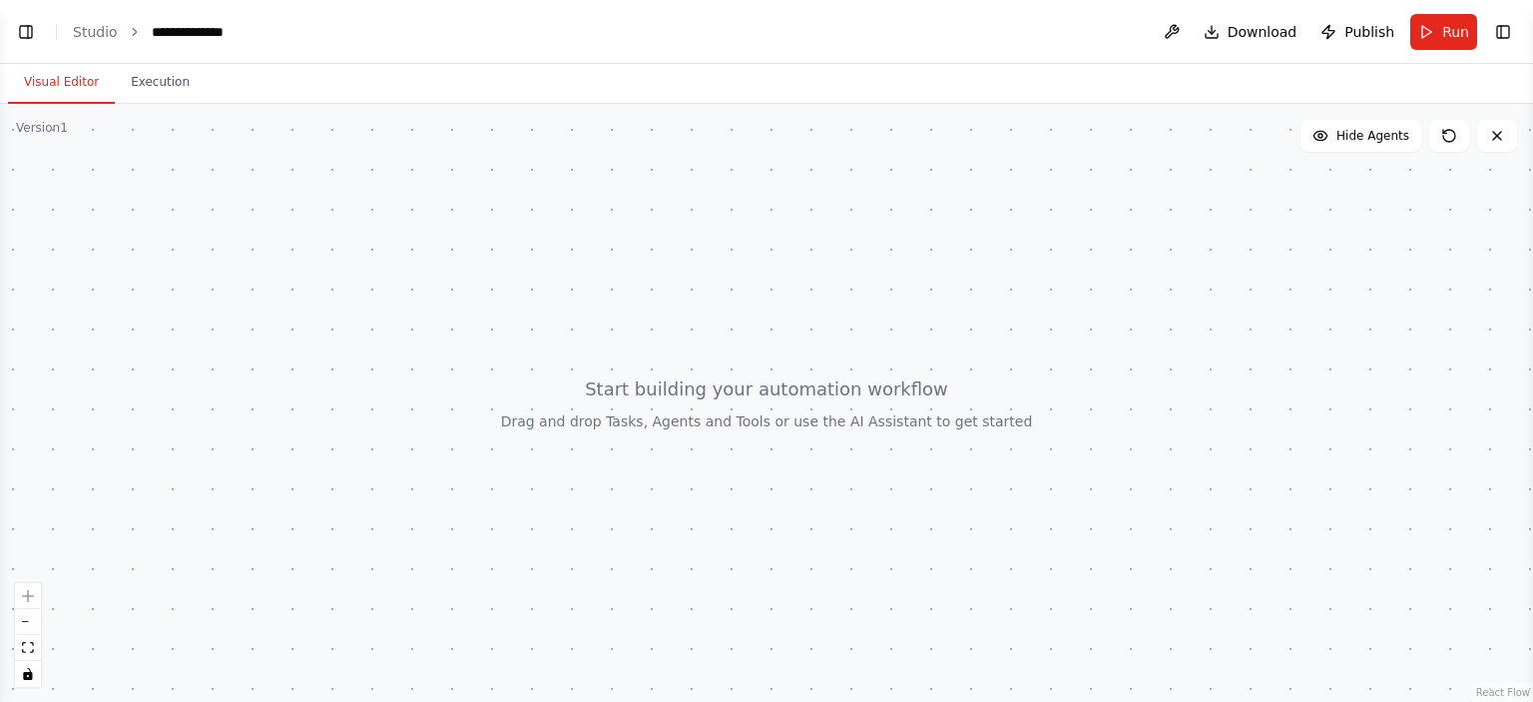
drag, startPoint x: 199, startPoint y: 179, endPoint x: 128, endPoint y: 188, distance: 71.4
click at [128, 188] on div at bounding box center [766, 403] width 1533 height 598
click at [60, 147] on div at bounding box center [766, 403] width 1533 height 598
click at [40, 87] on button "Visual Editor" at bounding box center [61, 83] width 107 height 42
click at [27, 26] on button "Toggle Left Sidebar" at bounding box center [26, 32] width 28 height 28
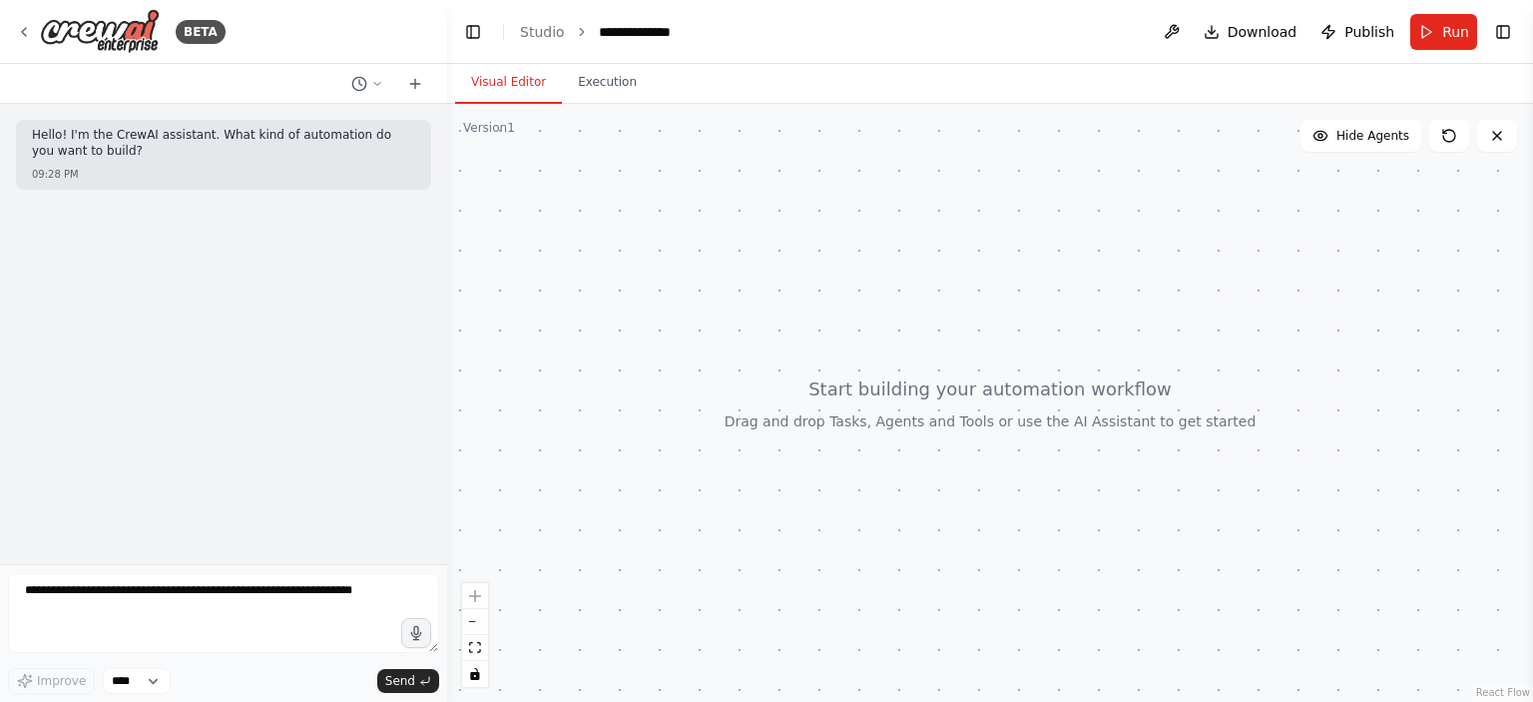
click at [499, 236] on div at bounding box center [990, 403] width 1086 height 598
click at [556, 175] on div at bounding box center [990, 403] width 1086 height 598
click at [411, 78] on icon at bounding box center [415, 84] width 16 height 16
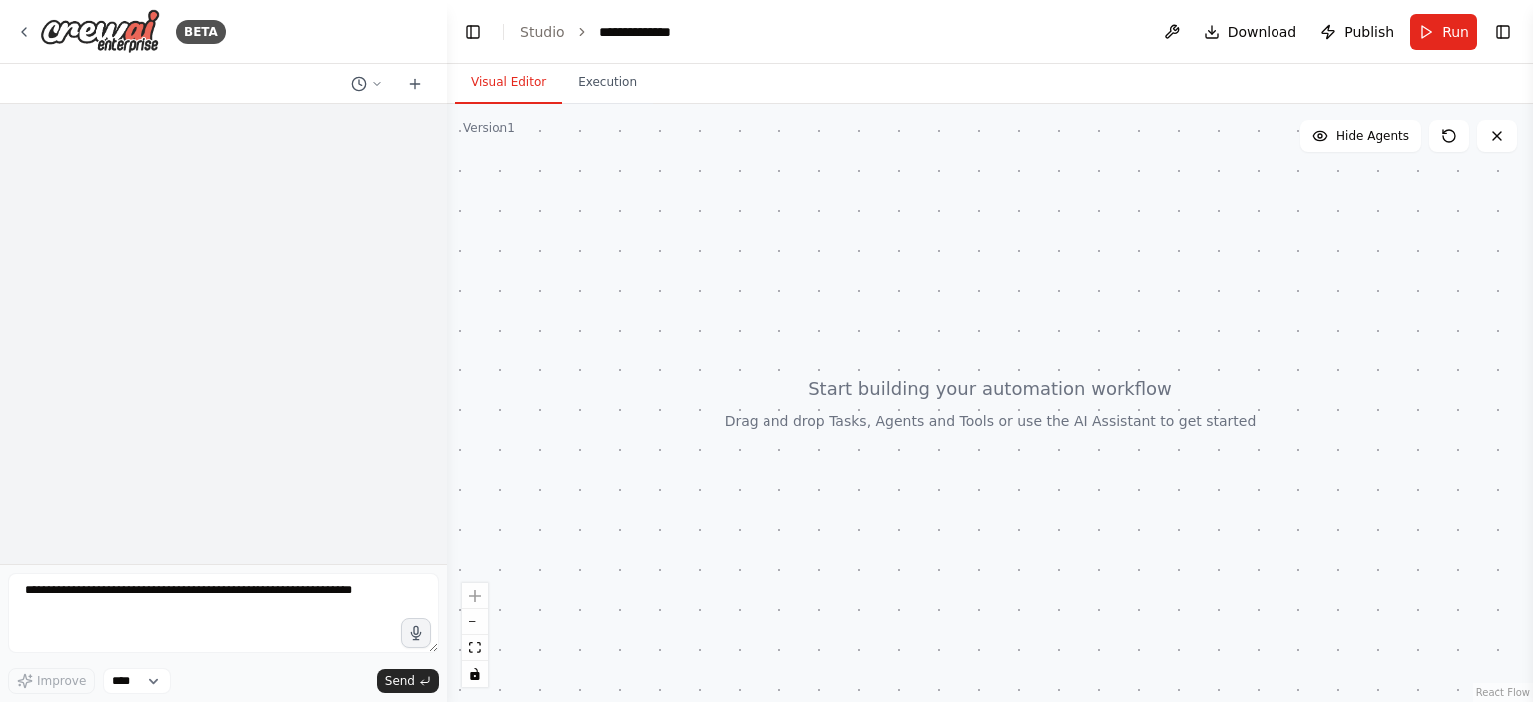
click at [640, 284] on div at bounding box center [990, 403] width 1086 height 598
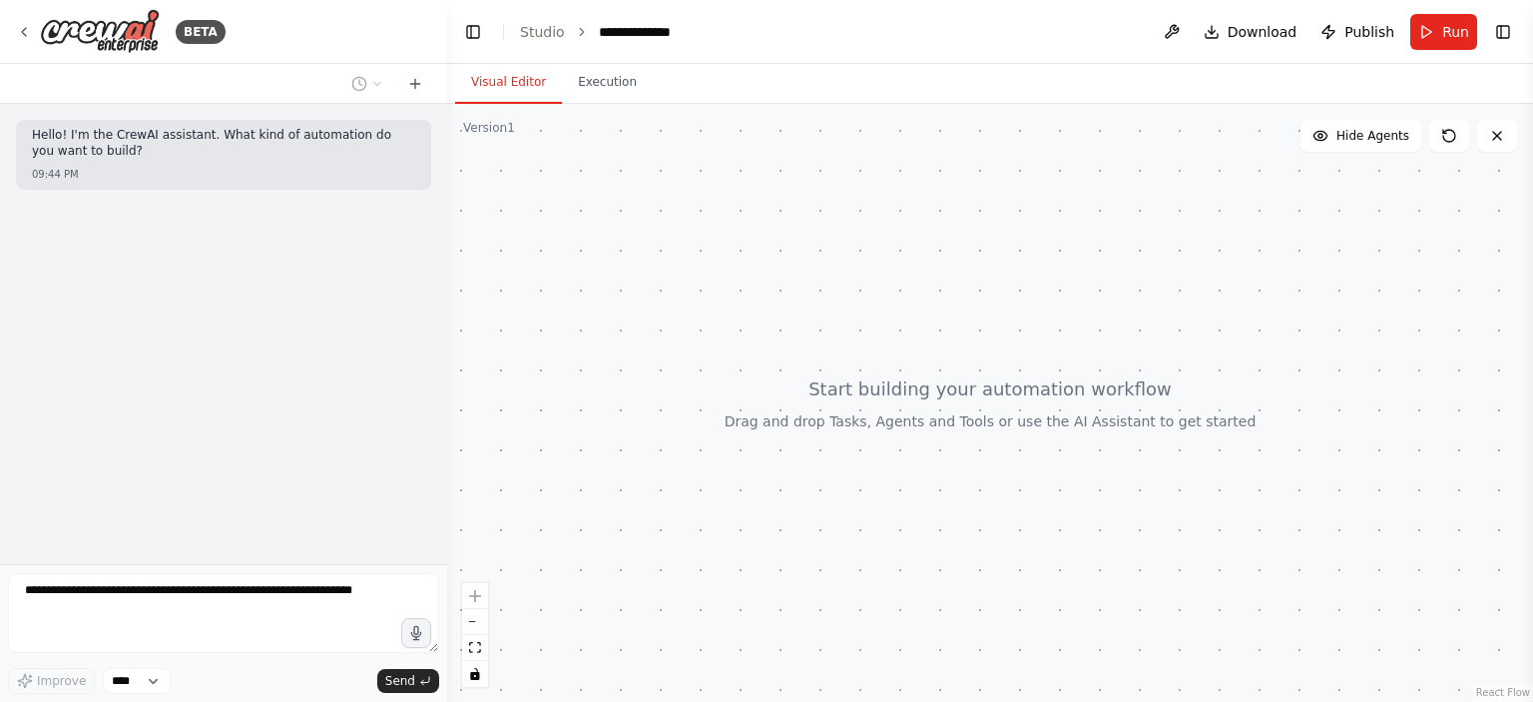
click at [587, 516] on div at bounding box center [990, 403] width 1086 height 598
click at [20, 23] on div "BETA" at bounding box center [121, 31] width 210 height 45
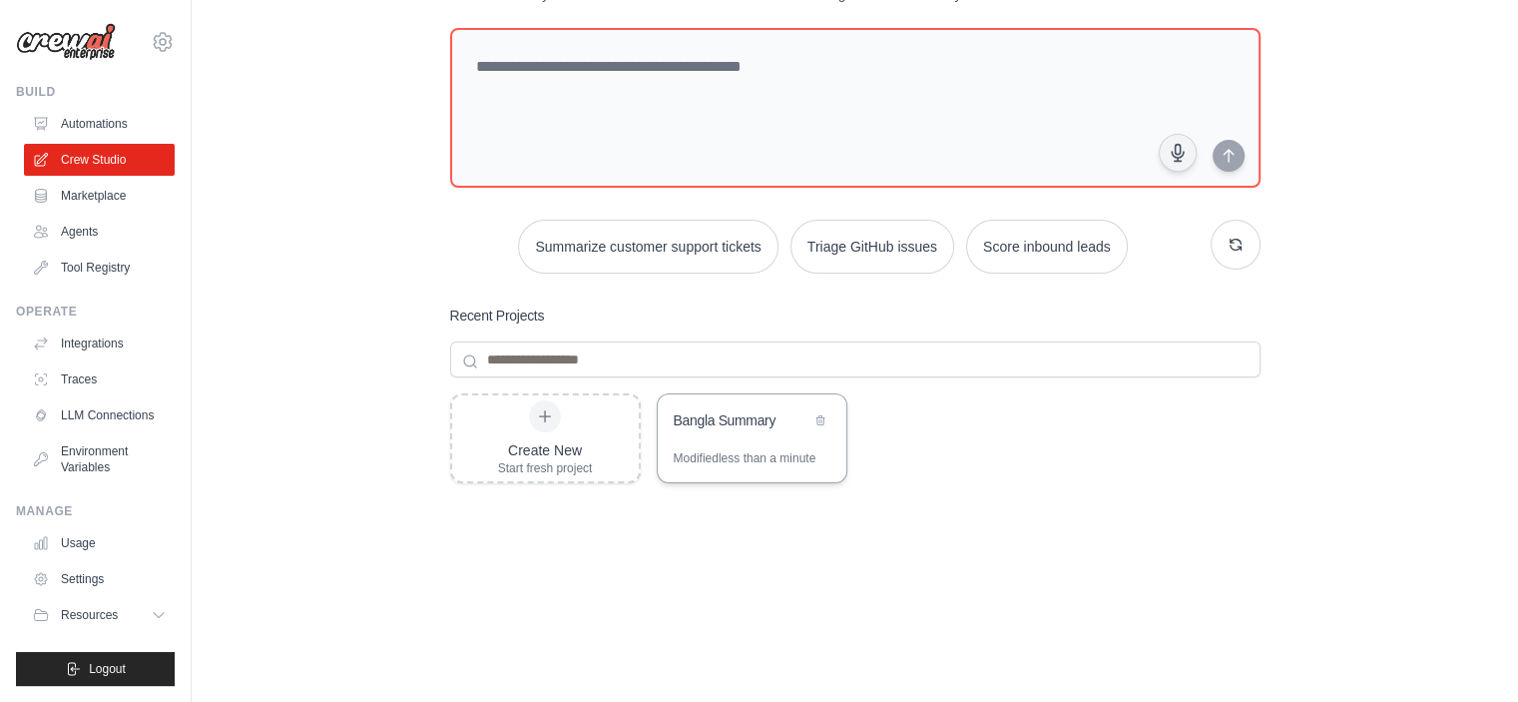
click at [715, 450] on div "Modified less than a minute" at bounding box center [745, 458] width 143 height 16
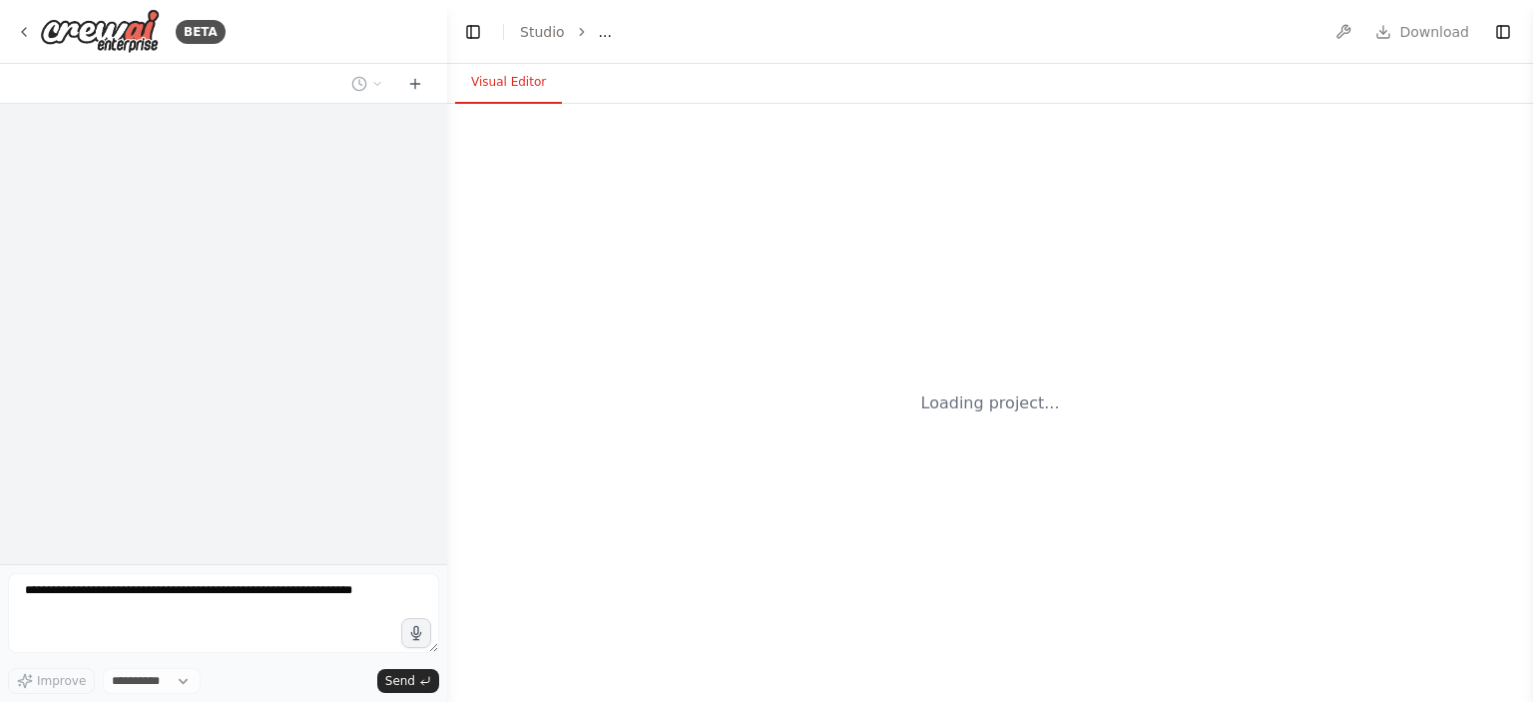
select select "****"
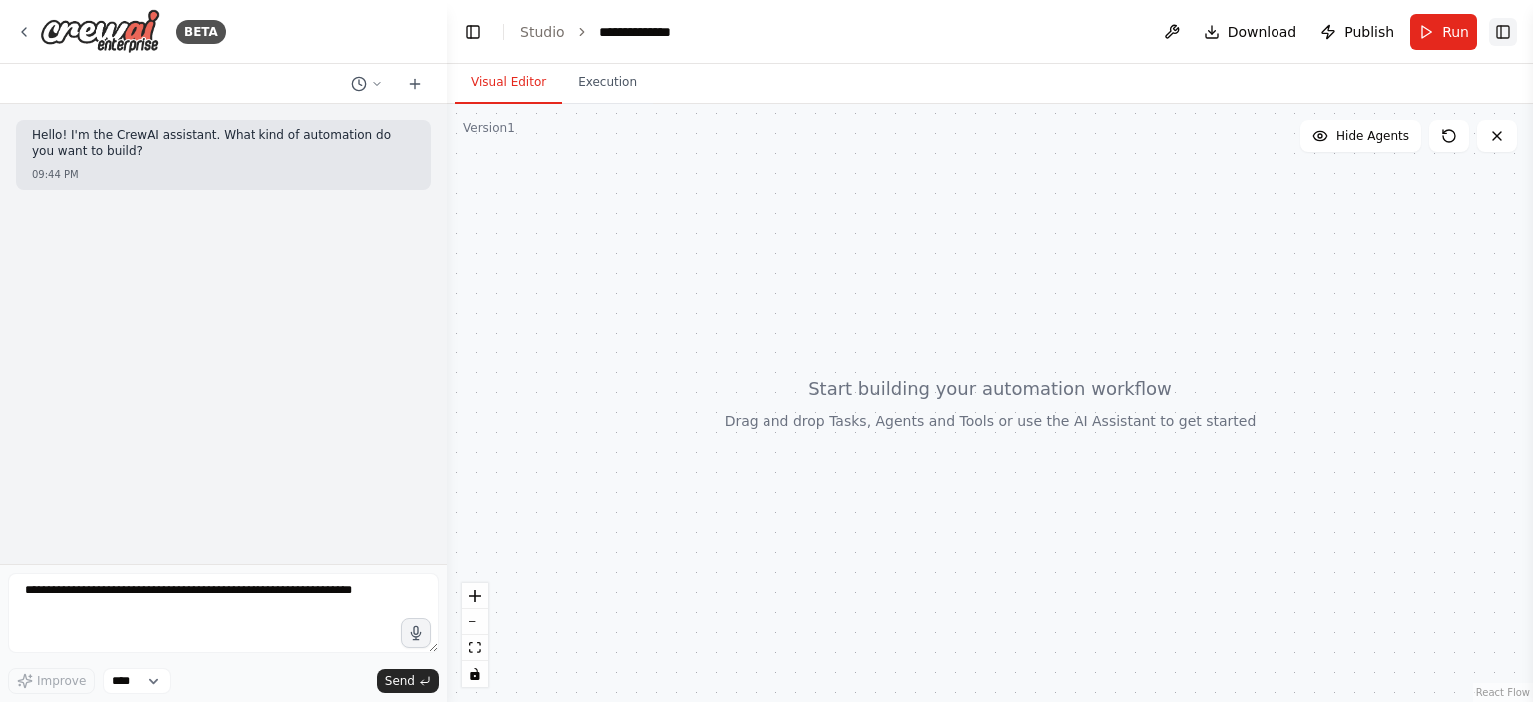
click at [1513, 24] on button "Toggle Right Sidebar" at bounding box center [1503, 32] width 28 height 28
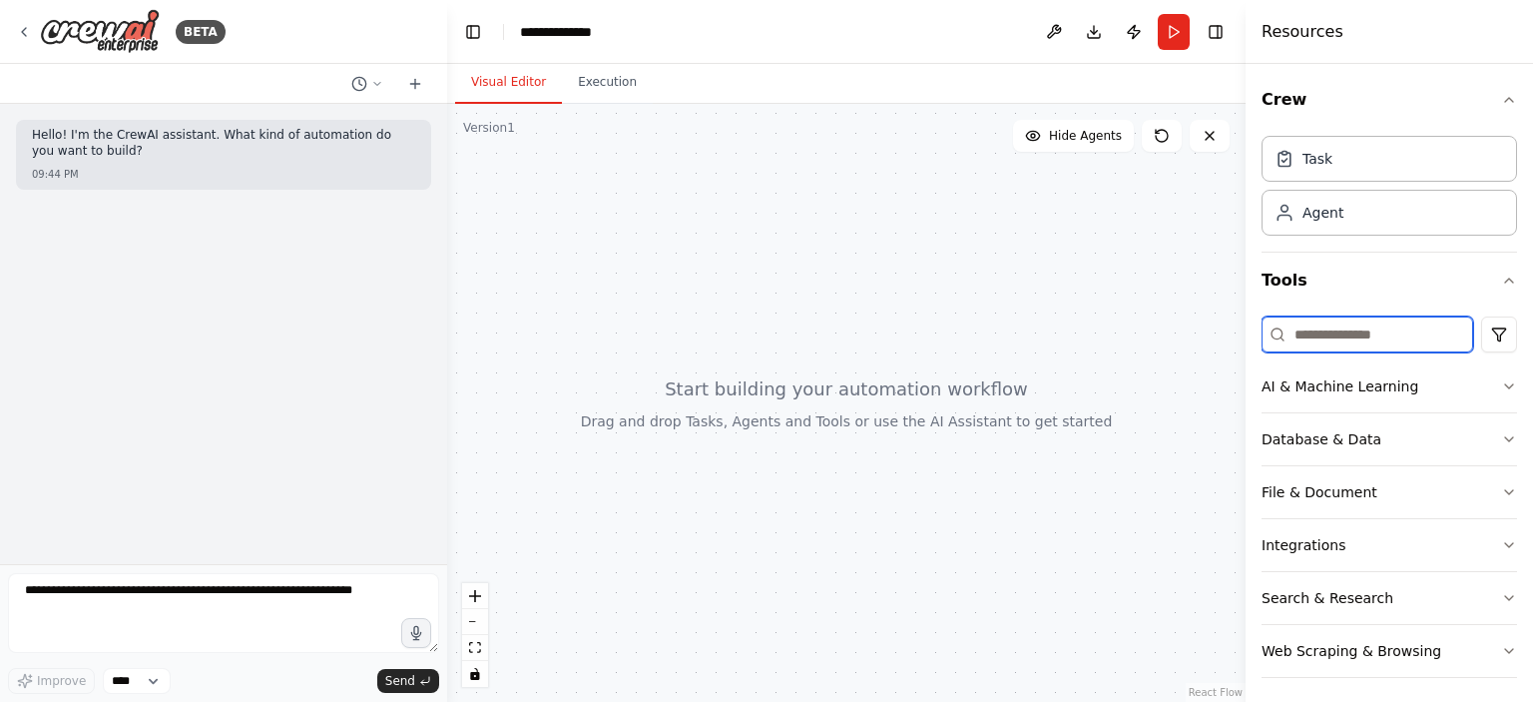
click at [1326, 330] on input at bounding box center [1368, 334] width 212 height 36
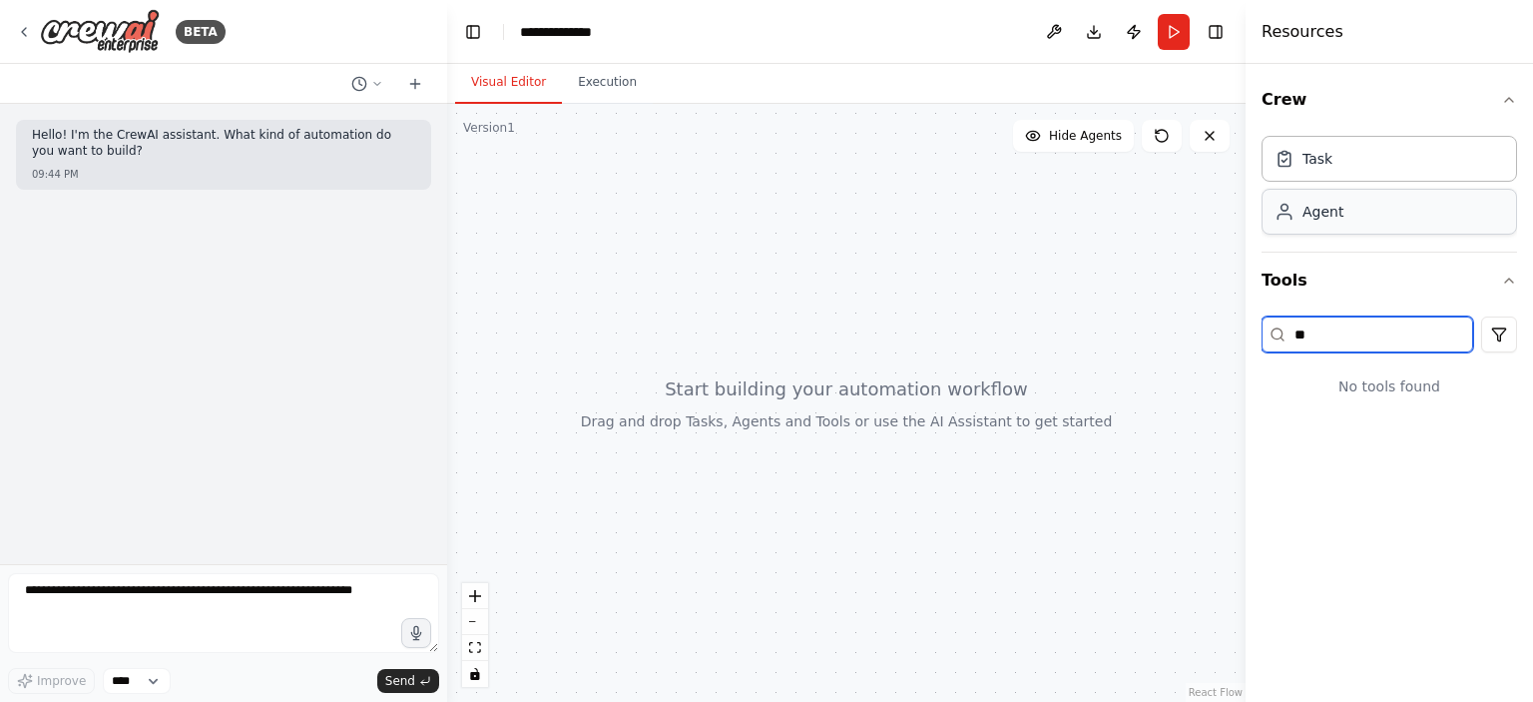
type input "*"
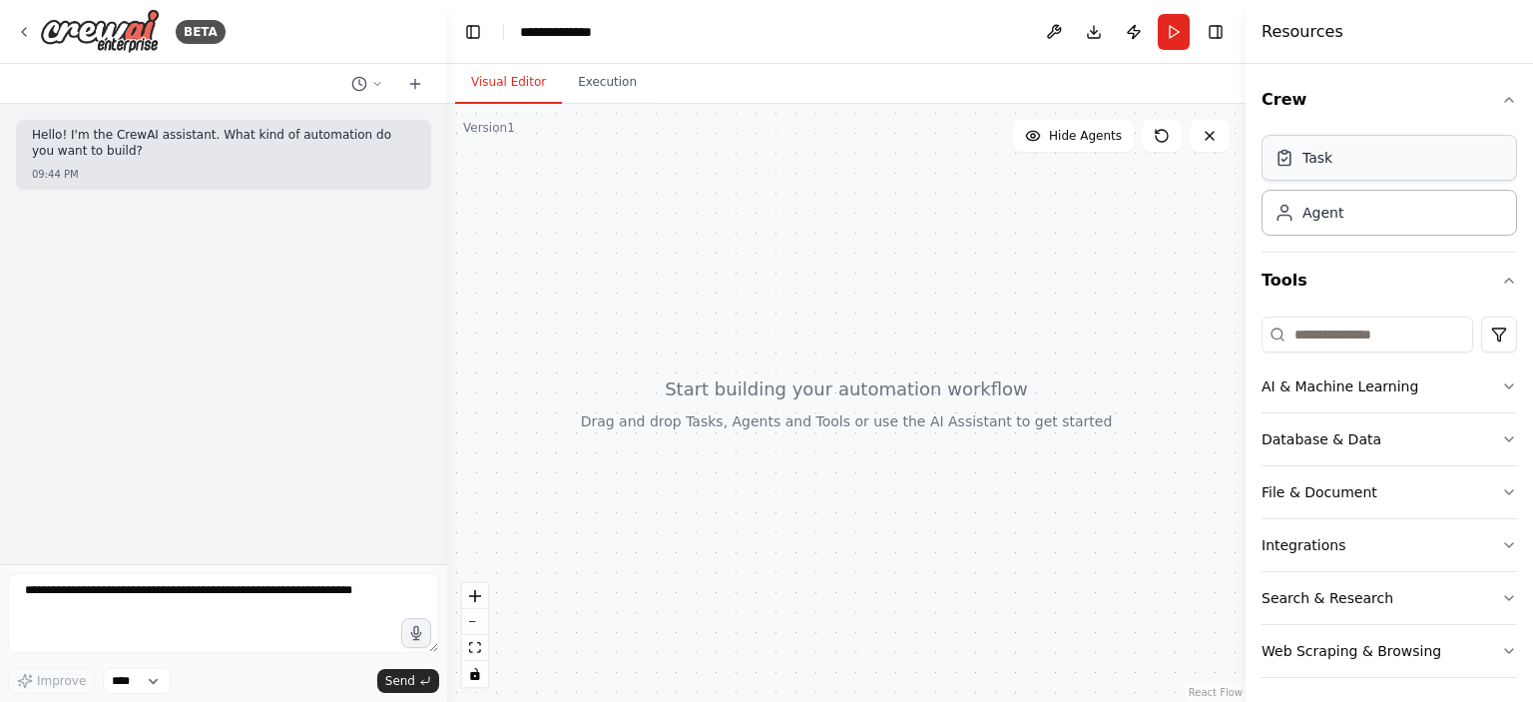
click at [1371, 172] on div "Task" at bounding box center [1390, 158] width 256 height 46
click at [1366, 166] on div "Task" at bounding box center [1390, 158] width 256 height 46
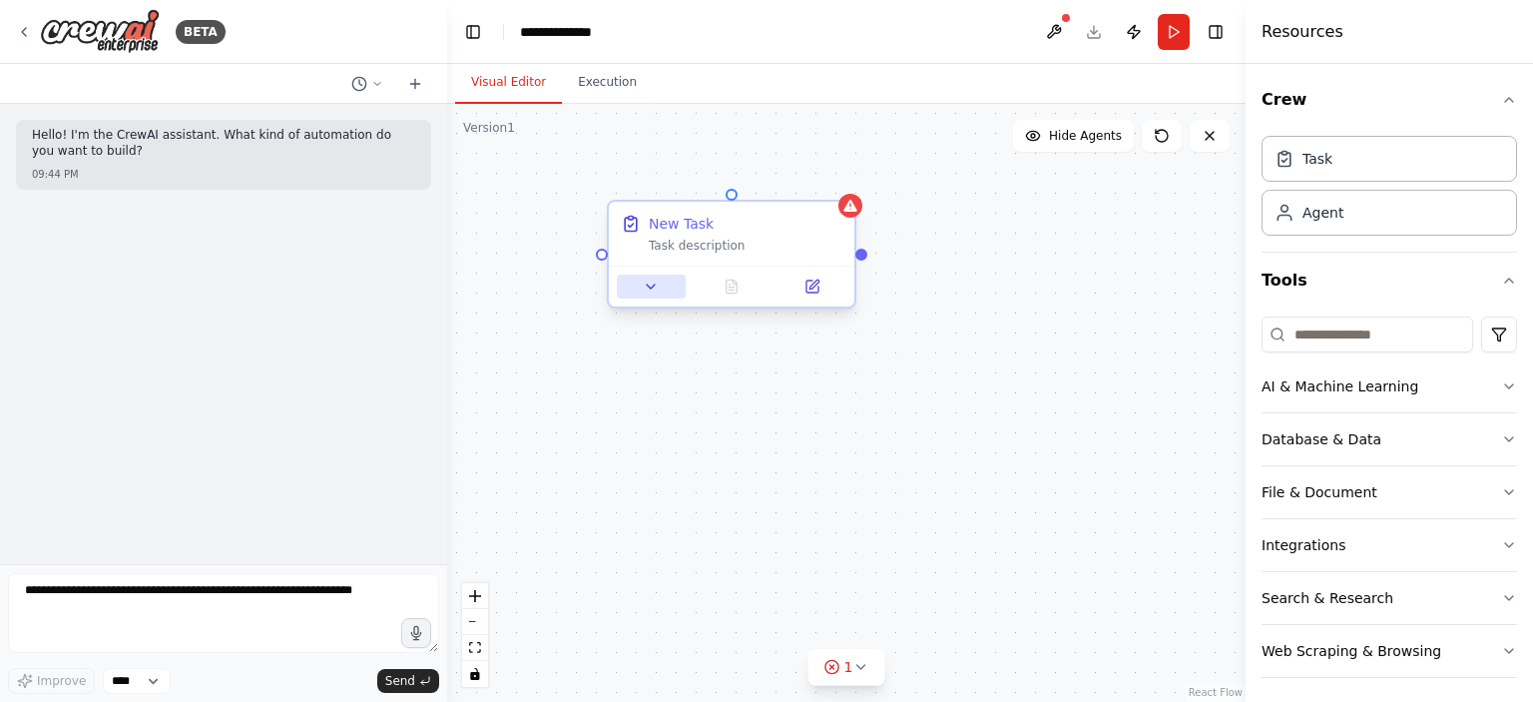
click at [656, 286] on icon at bounding box center [651, 286] width 16 height 16
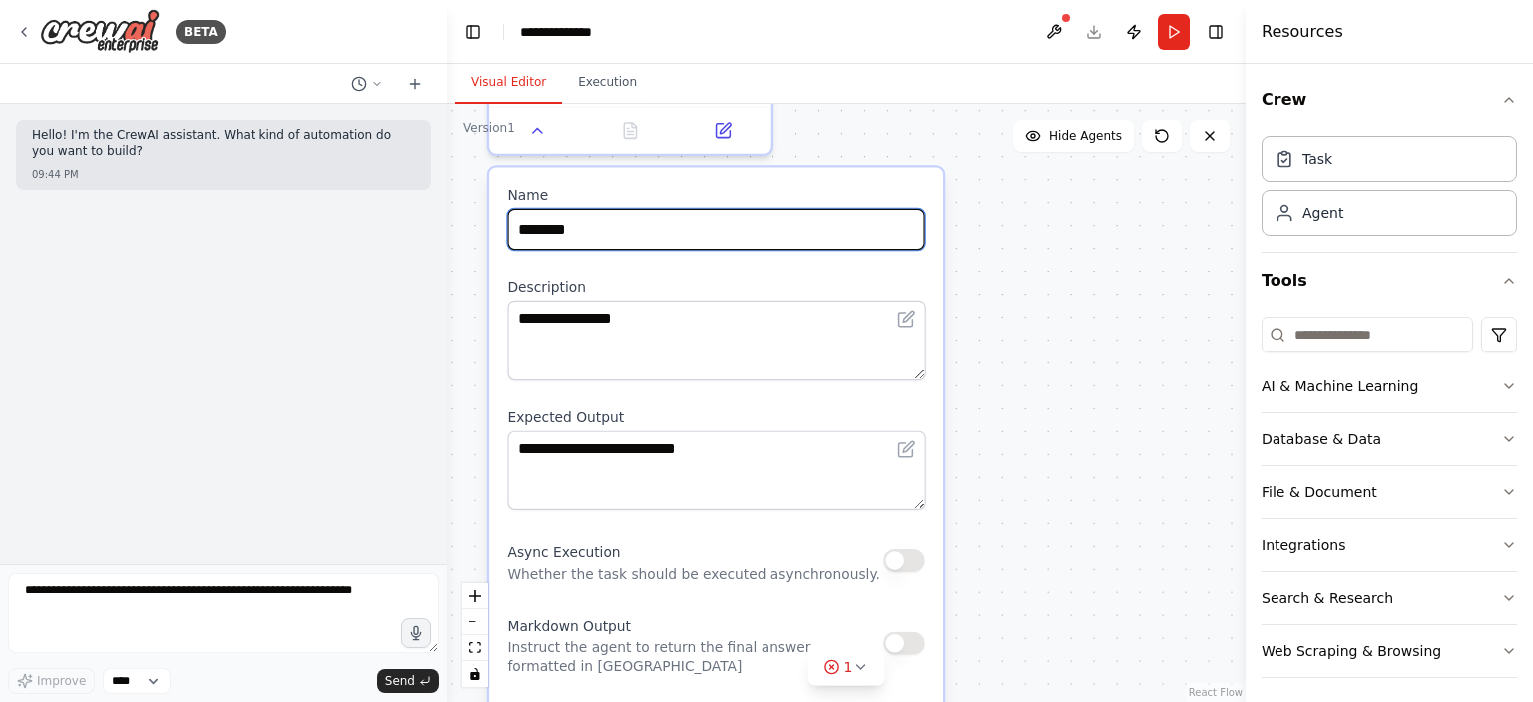
drag, startPoint x: 627, startPoint y: 243, endPoint x: 502, endPoint y: 227, distance: 125.8
click at [502, 227] on div "**********" at bounding box center [716, 464] width 454 height 595
type input "**********"
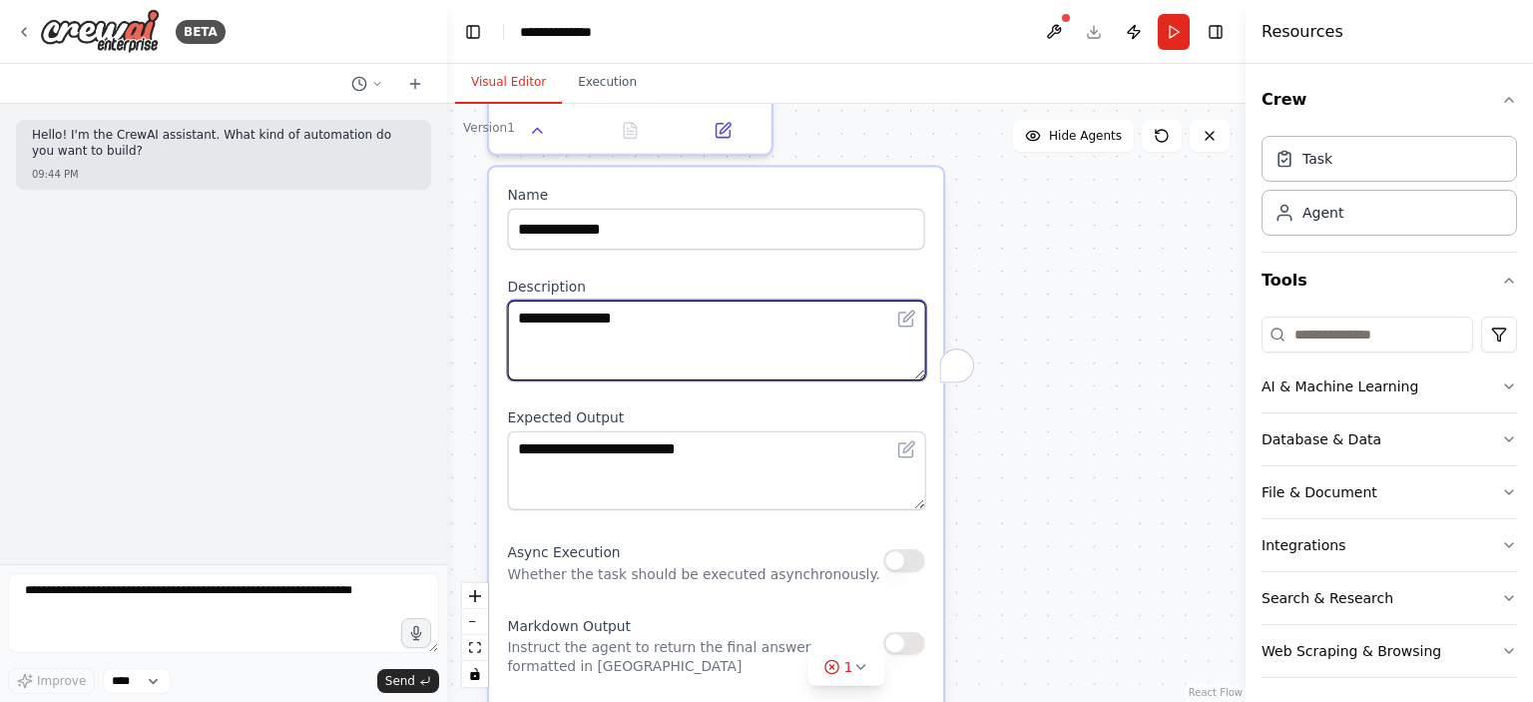
drag, startPoint x: 486, startPoint y: 311, endPoint x: 459, endPoint y: 308, distance: 27.1
click at [459, 308] on div "**********" at bounding box center [846, 403] width 799 height 598
paste textarea "**********"
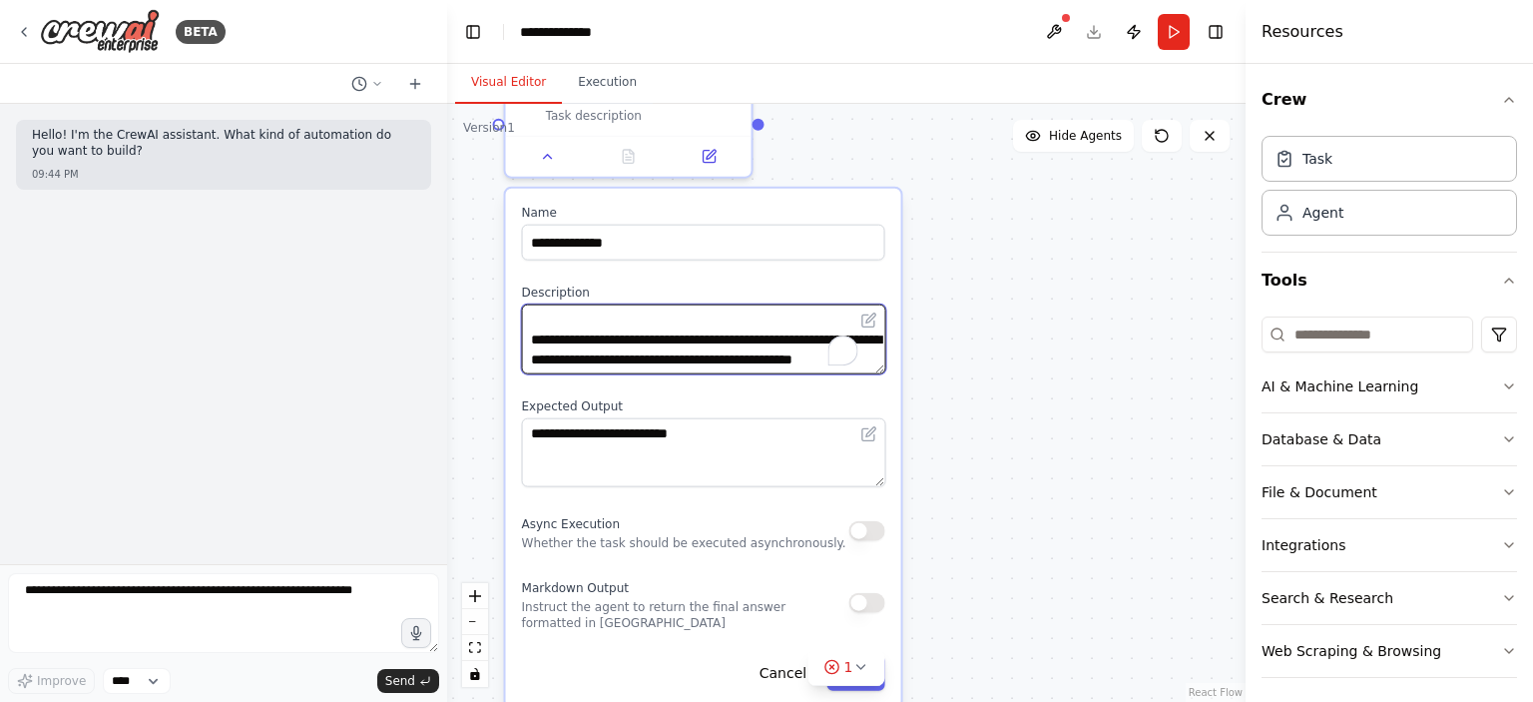
scroll to position [954, 0]
type textarea "**********"
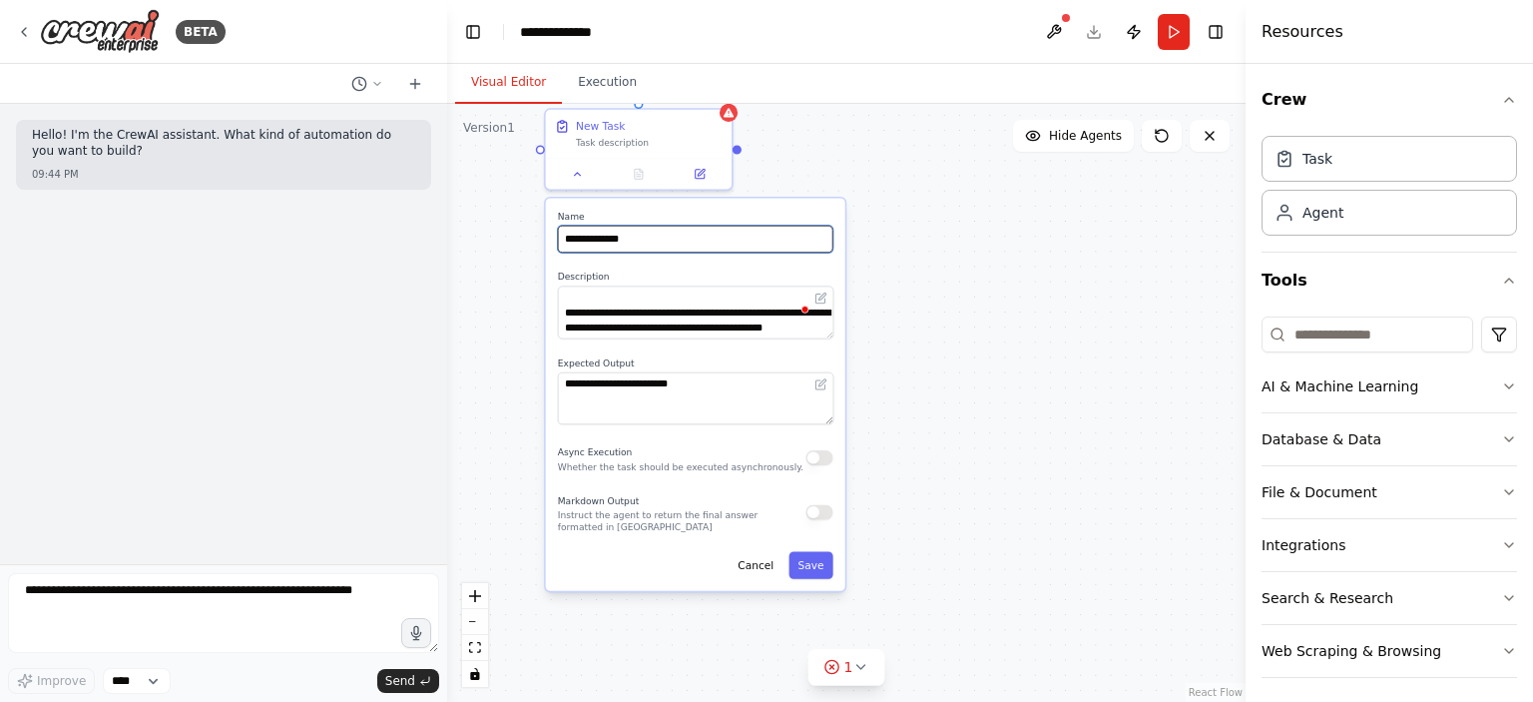
click at [670, 243] on input "**********" at bounding box center [695, 239] width 275 height 27
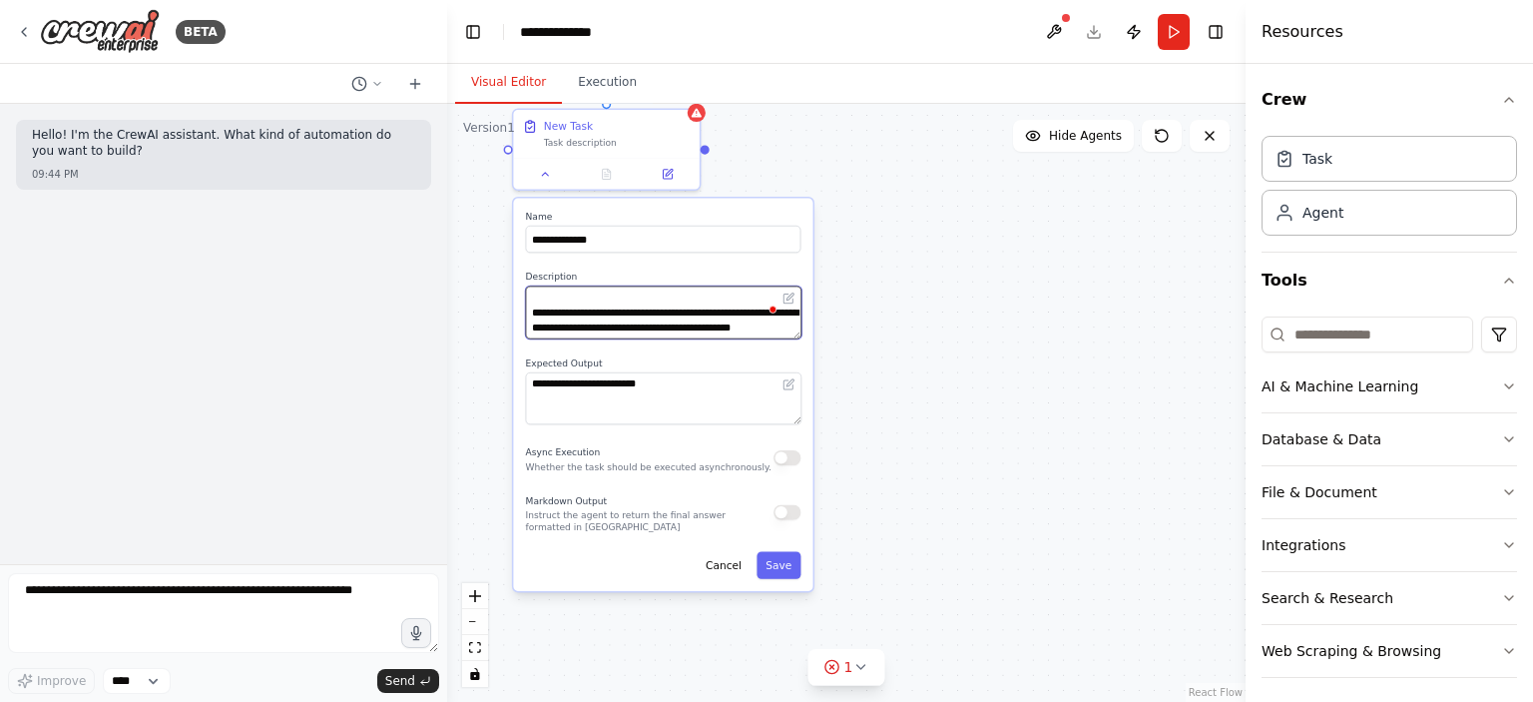
click at [582, 315] on textarea "To enrich screen reader interactions, please activate Accessibility in Grammarl…" at bounding box center [663, 312] width 275 height 53
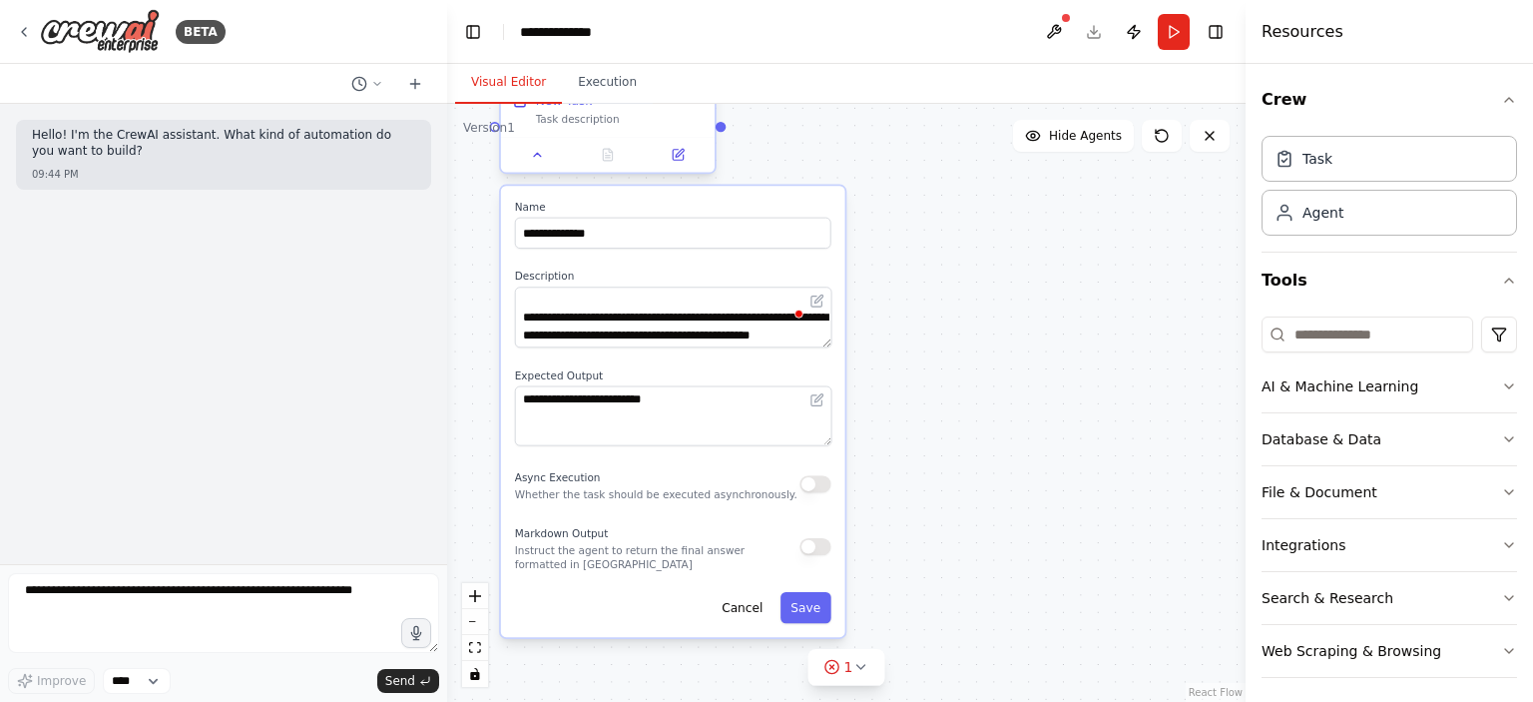
click at [686, 171] on div at bounding box center [608, 155] width 214 height 36
click at [683, 155] on icon at bounding box center [678, 155] width 10 height 10
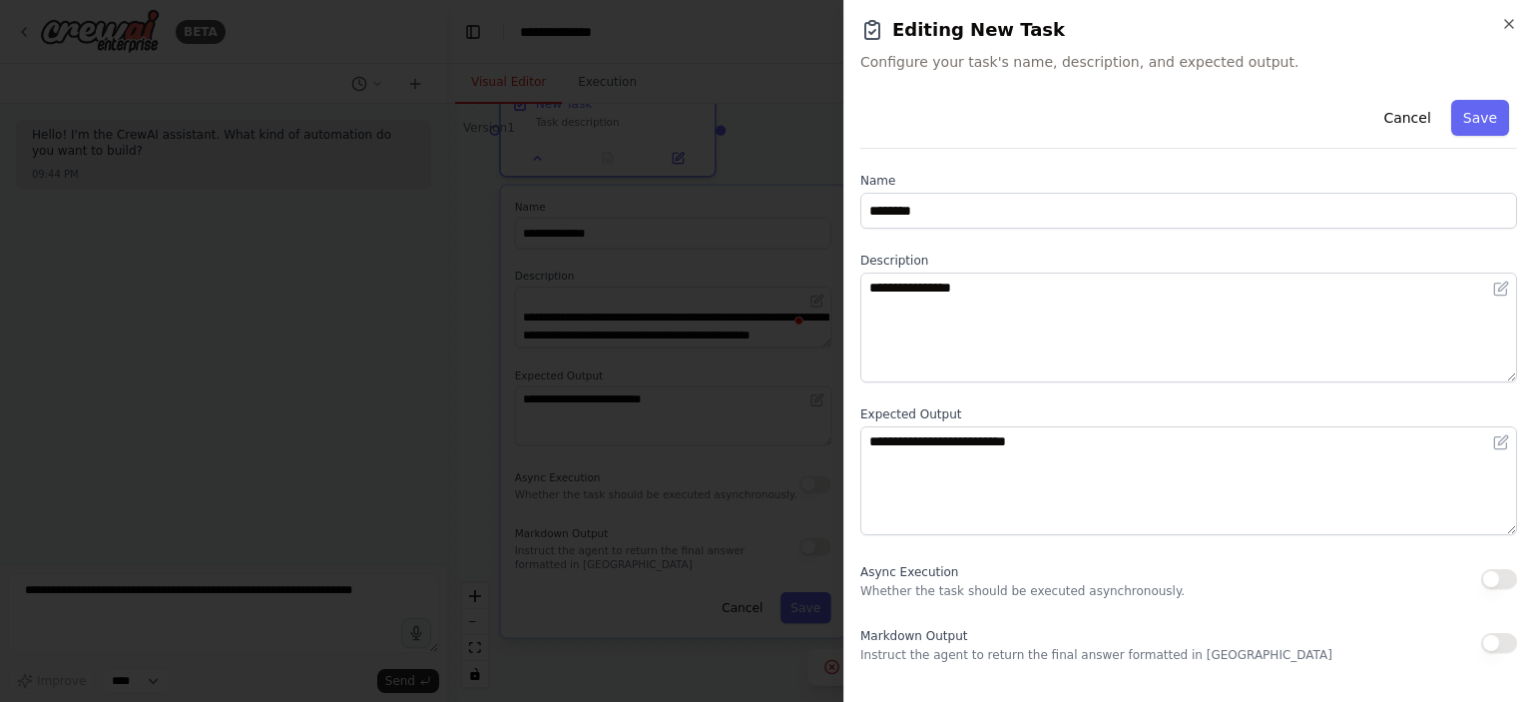
click at [797, 158] on div at bounding box center [766, 351] width 1533 height 702
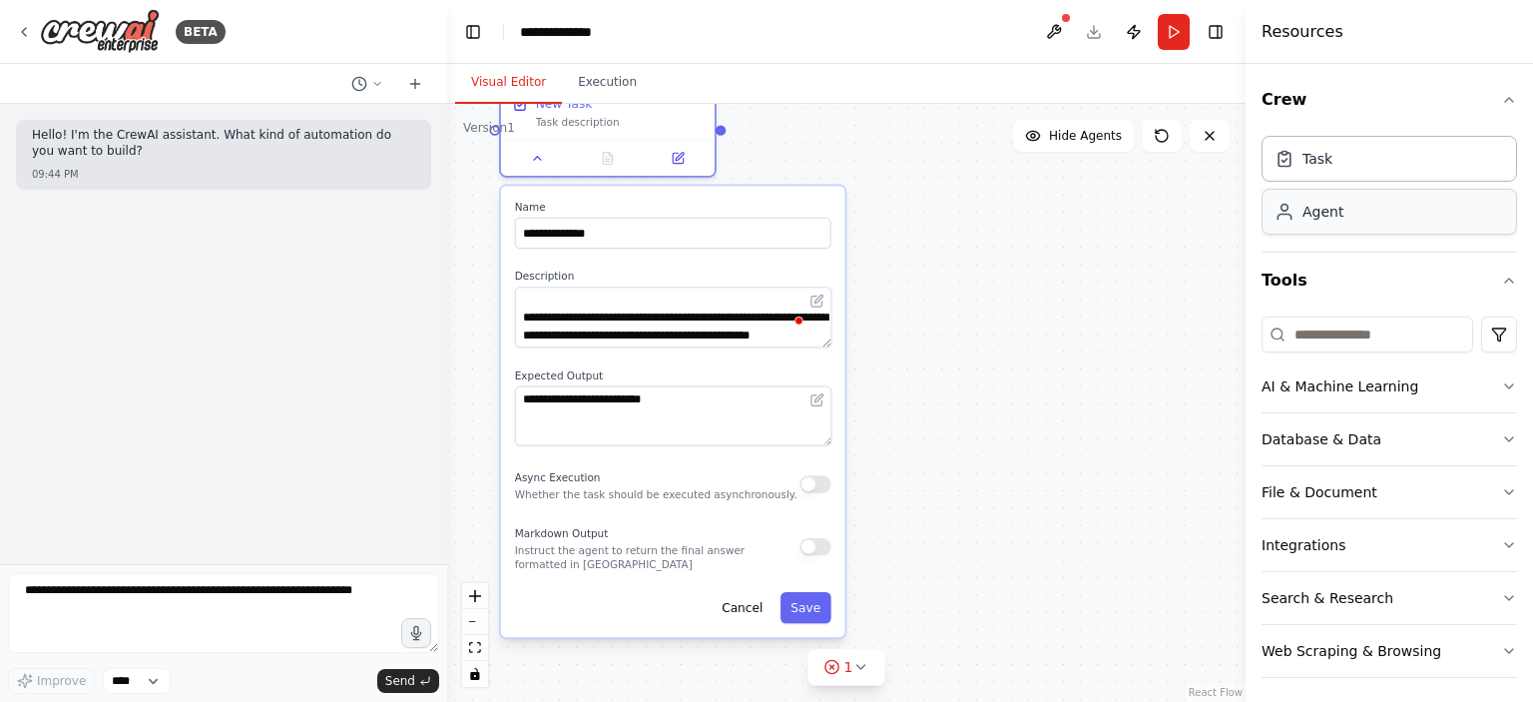
click at [1288, 215] on icon at bounding box center [1285, 212] width 20 height 20
drag, startPoint x: 1014, startPoint y: 546, endPoint x: 950, endPoint y: 390, distance: 168.3
click at [676, 153] on icon at bounding box center [678, 155] width 10 height 10
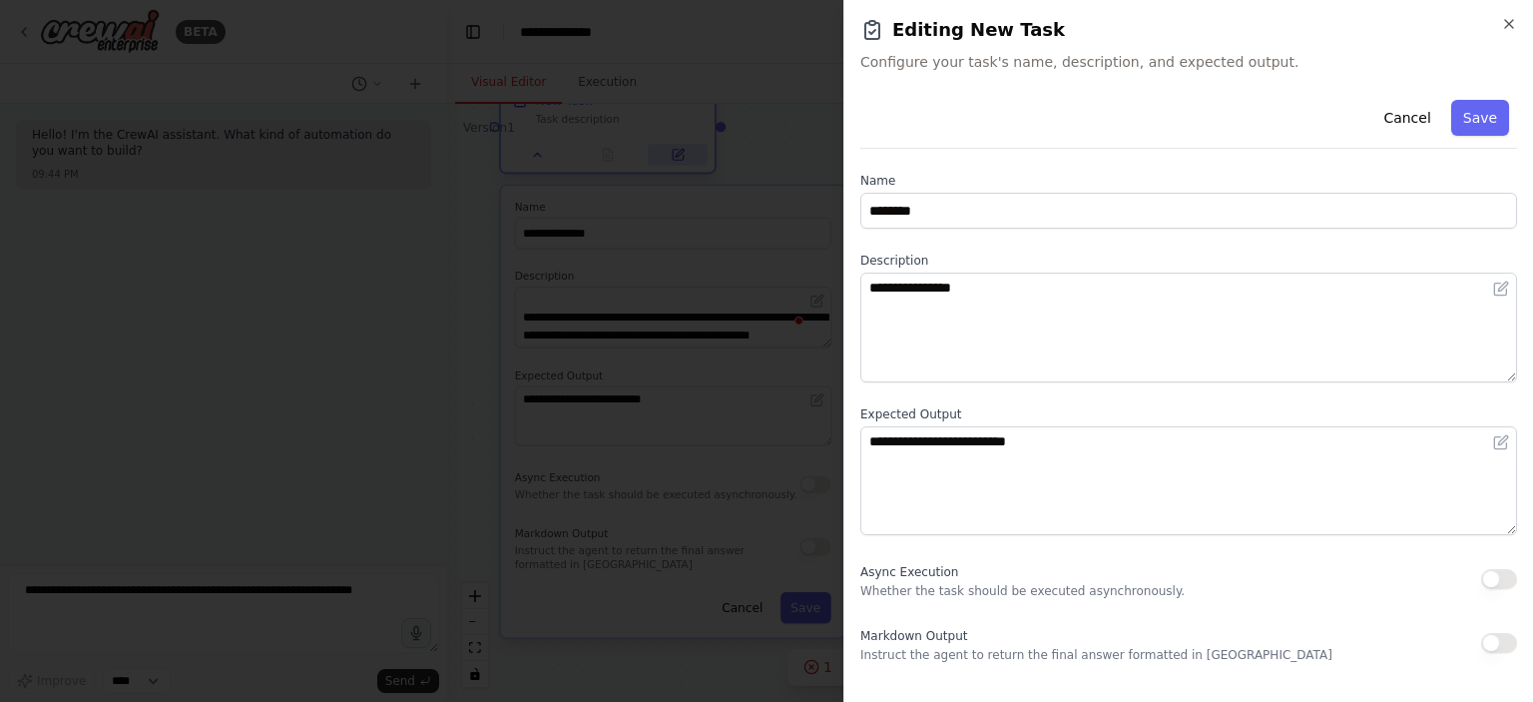
click at [678, 152] on div at bounding box center [766, 351] width 1533 height 702
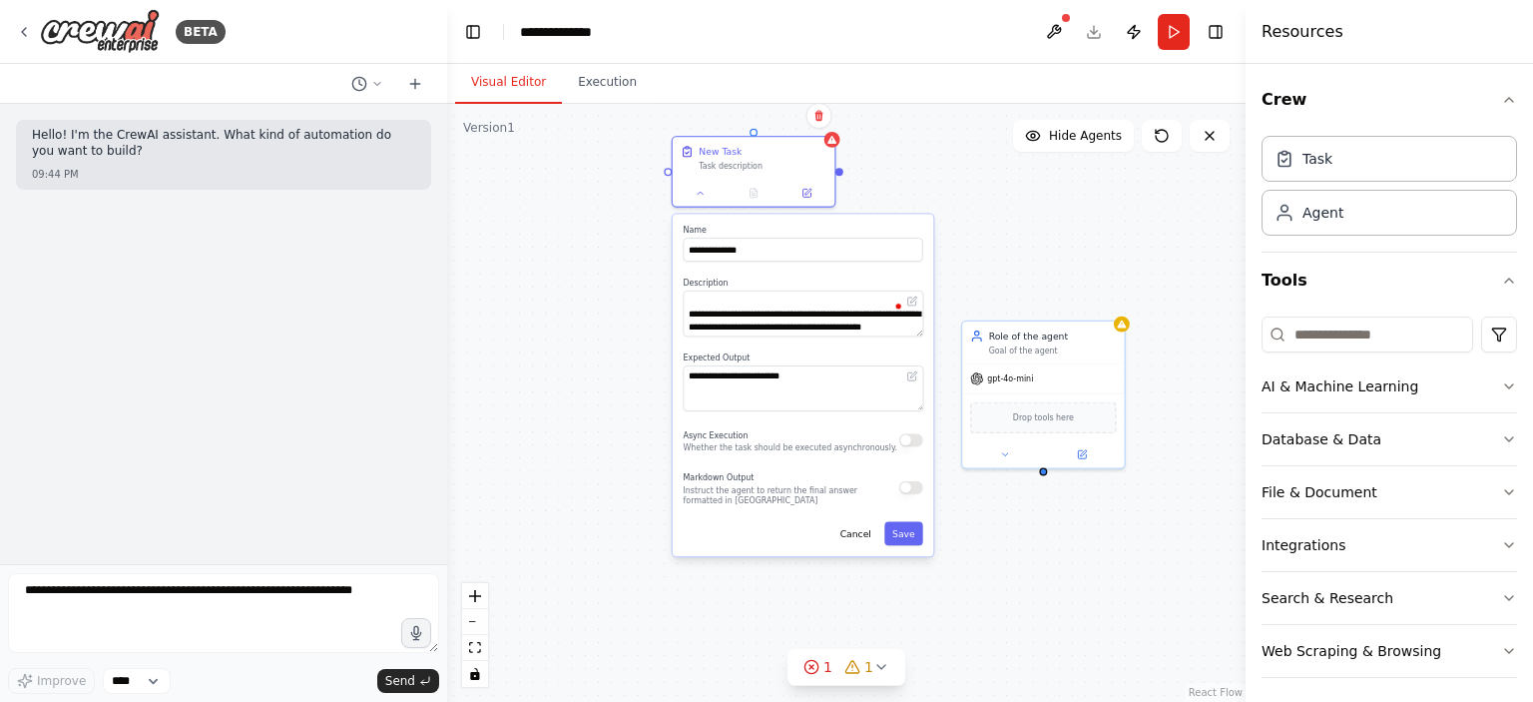
drag, startPoint x: 767, startPoint y: 163, endPoint x: 841, endPoint y: 177, distance: 76.2
click at [841, 177] on div "**********" at bounding box center [846, 403] width 799 height 598
click at [705, 195] on icon at bounding box center [702, 190] width 11 height 11
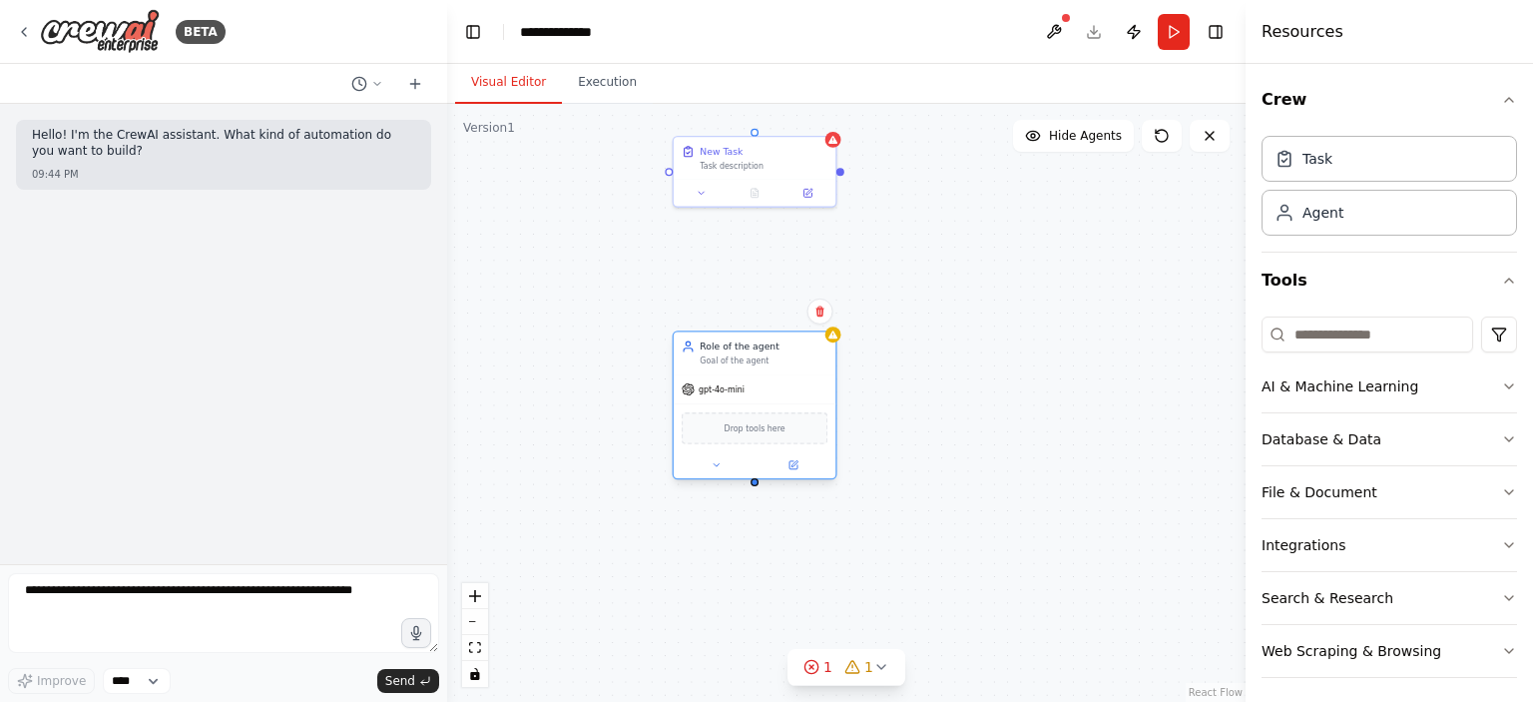
drag, startPoint x: 1063, startPoint y: 392, endPoint x: 782, endPoint y: 402, distance: 281.7
click at [782, 403] on div "Drop tools here" at bounding box center [755, 427] width 162 height 48
click at [840, 175] on div "New Task Task description Role of the agent Goal of the agent gpt-4o-mini Drop …" at bounding box center [846, 403] width 799 height 598
drag, startPoint x: 838, startPoint y: 171, endPoint x: 755, endPoint y: 335, distance: 184.8
click at [755, 335] on div "New Task Task description Role of the agent Goal of the agent gpt-4o-mini Drop …" at bounding box center [830, 267] width 527 height 394
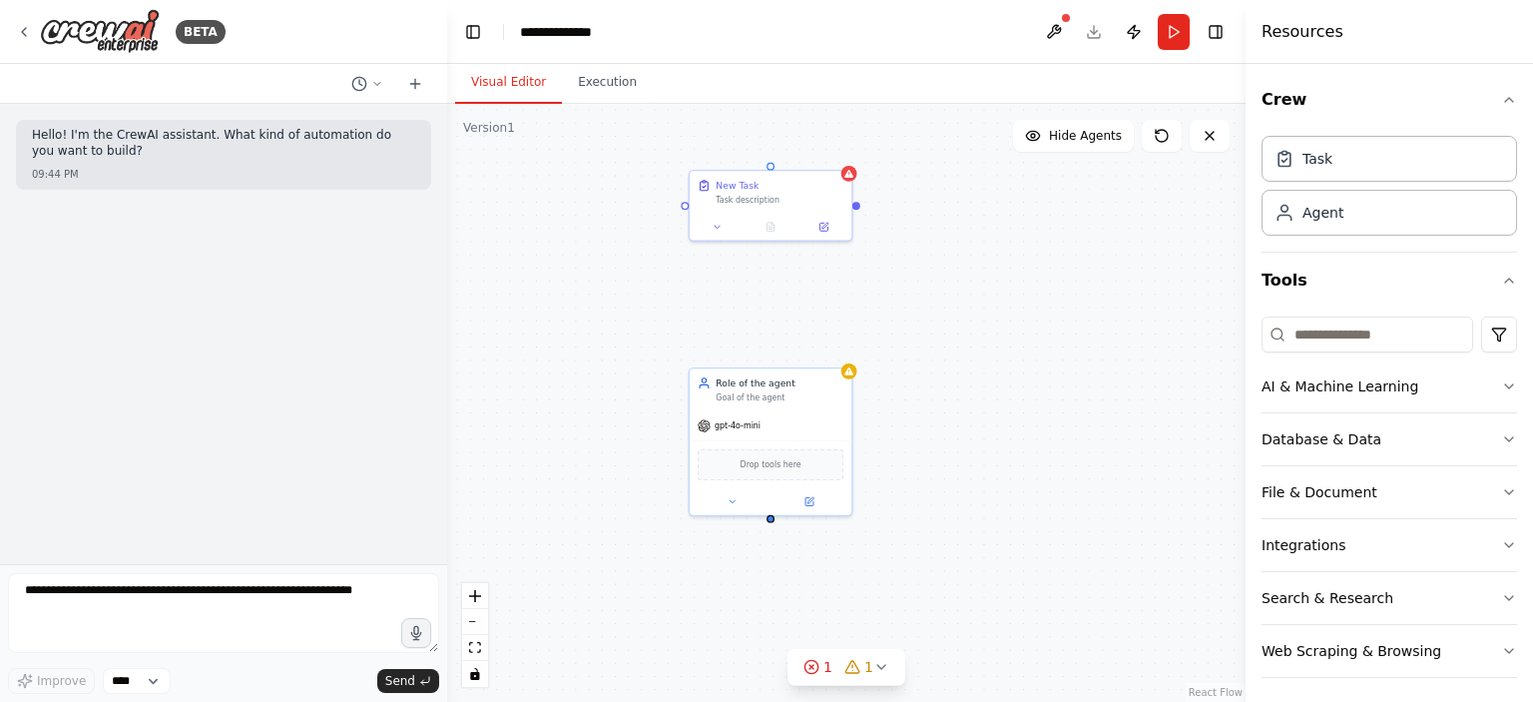
drag, startPoint x: 841, startPoint y: 173, endPoint x: 829, endPoint y: 195, distance: 25.0
click at [829, 195] on div "New Task Task description Role of the agent Goal of the agent gpt-4o-mini Drop …" at bounding box center [846, 403] width 799 height 598
drag, startPoint x: 827, startPoint y: 195, endPoint x: 841, endPoint y: 201, distance: 15.2
click at [841, 201] on div "New Task Task description Role of the agent Goal of the agent gpt-4o-mini Drop …" at bounding box center [846, 403] width 799 height 598
drag, startPoint x: 843, startPoint y: 193, endPoint x: 860, endPoint y: 197, distance: 17.4
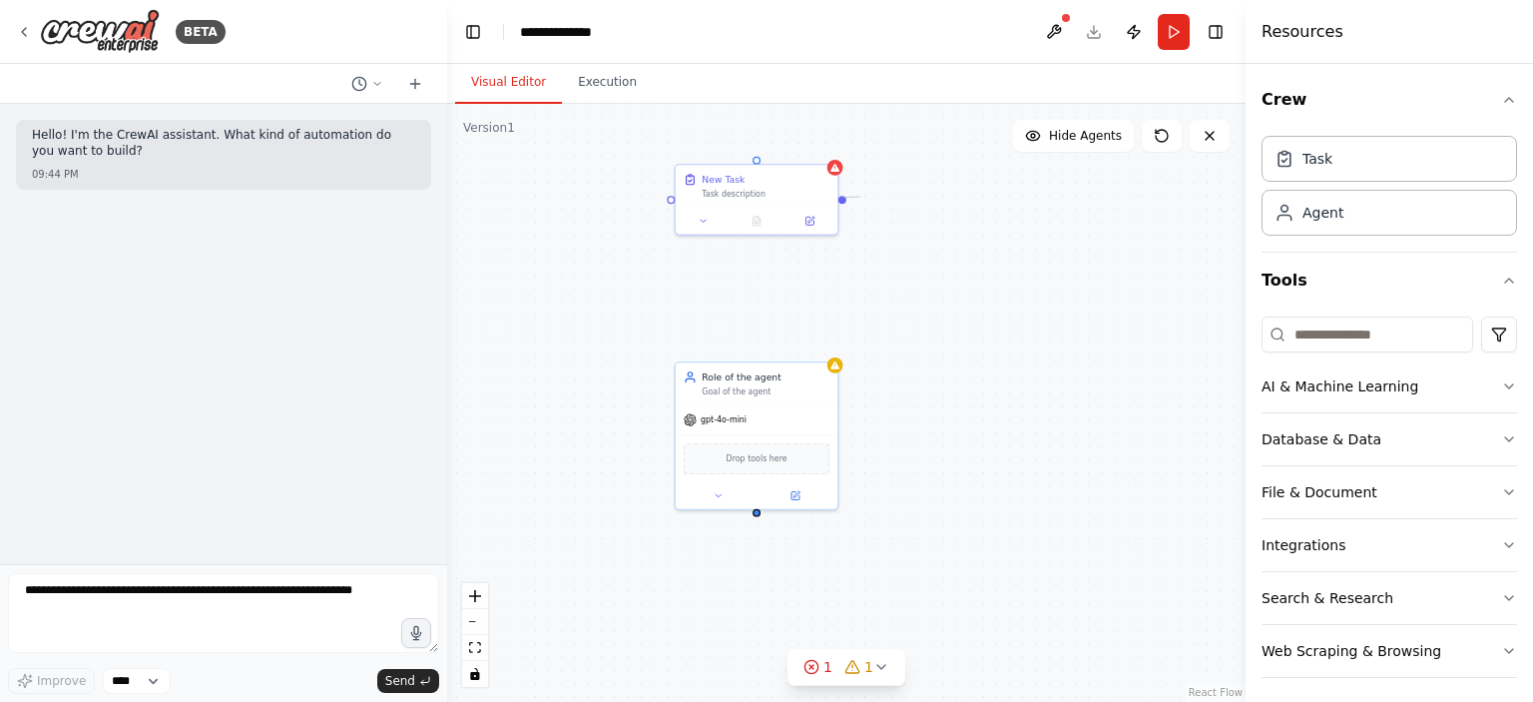
click at [860, 197] on div "New Task Task description Role of the agent Goal of the agent gpt-4o-mini Drop …" at bounding box center [846, 403] width 799 height 598
drag, startPoint x: 841, startPoint y: 197, endPoint x: 762, endPoint y: 514, distance: 327.3
click at [762, 514] on div "New Task Task description Role of the agent Goal of the agent gpt-4o-mini Drop …" at bounding box center [846, 403] width 799 height 598
click at [559, 303] on div "New Task Task description Role of the agent Goal of the agent gpt-4o-mini Drop …" at bounding box center [846, 403] width 799 height 598
click at [786, 495] on button at bounding box center [796, 493] width 75 height 16
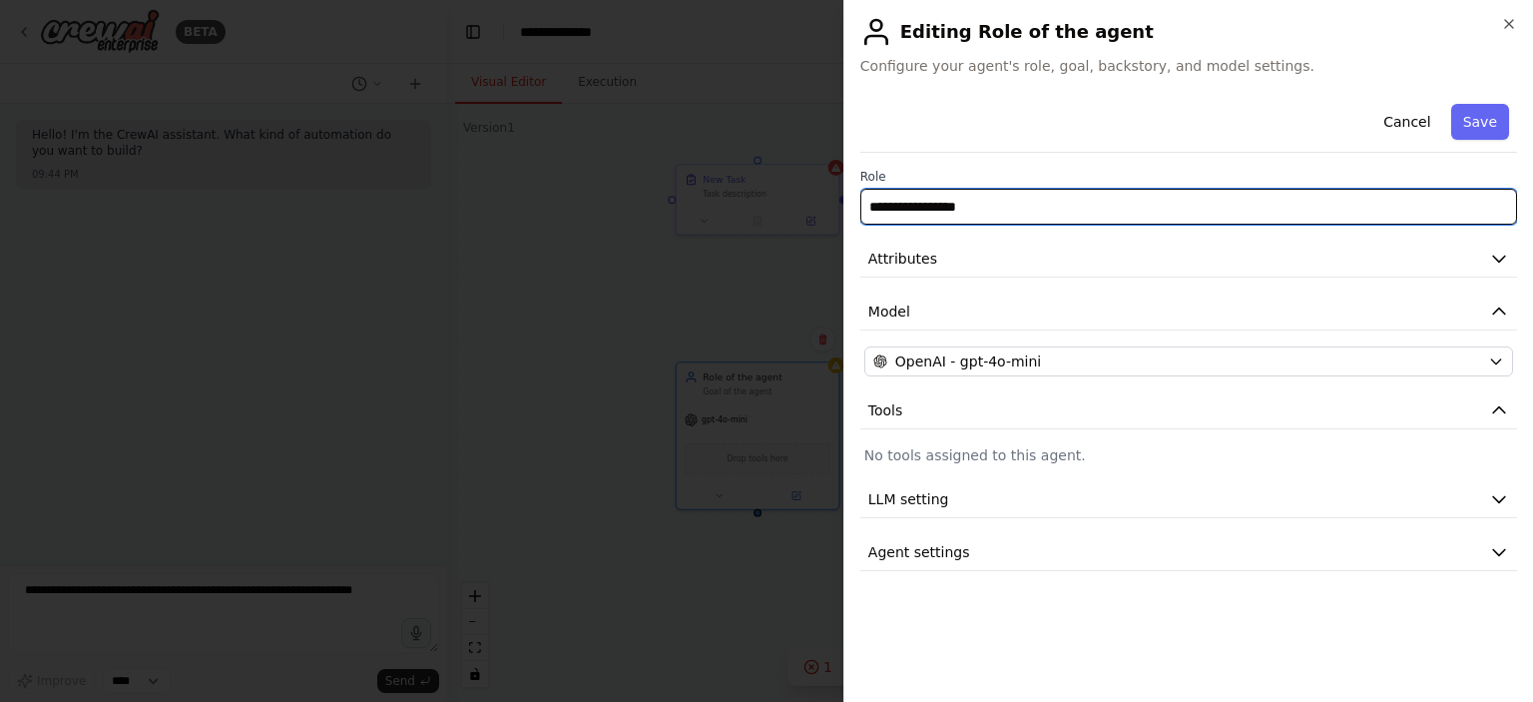
drag, startPoint x: 1019, startPoint y: 207, endPoint x: 849, endPoint y: 207, distance: 169.7
click at [849, 207] on div "**********" at bounding box center [1188, 351] width 690 height 702
paste input "*********"
type input "**********"
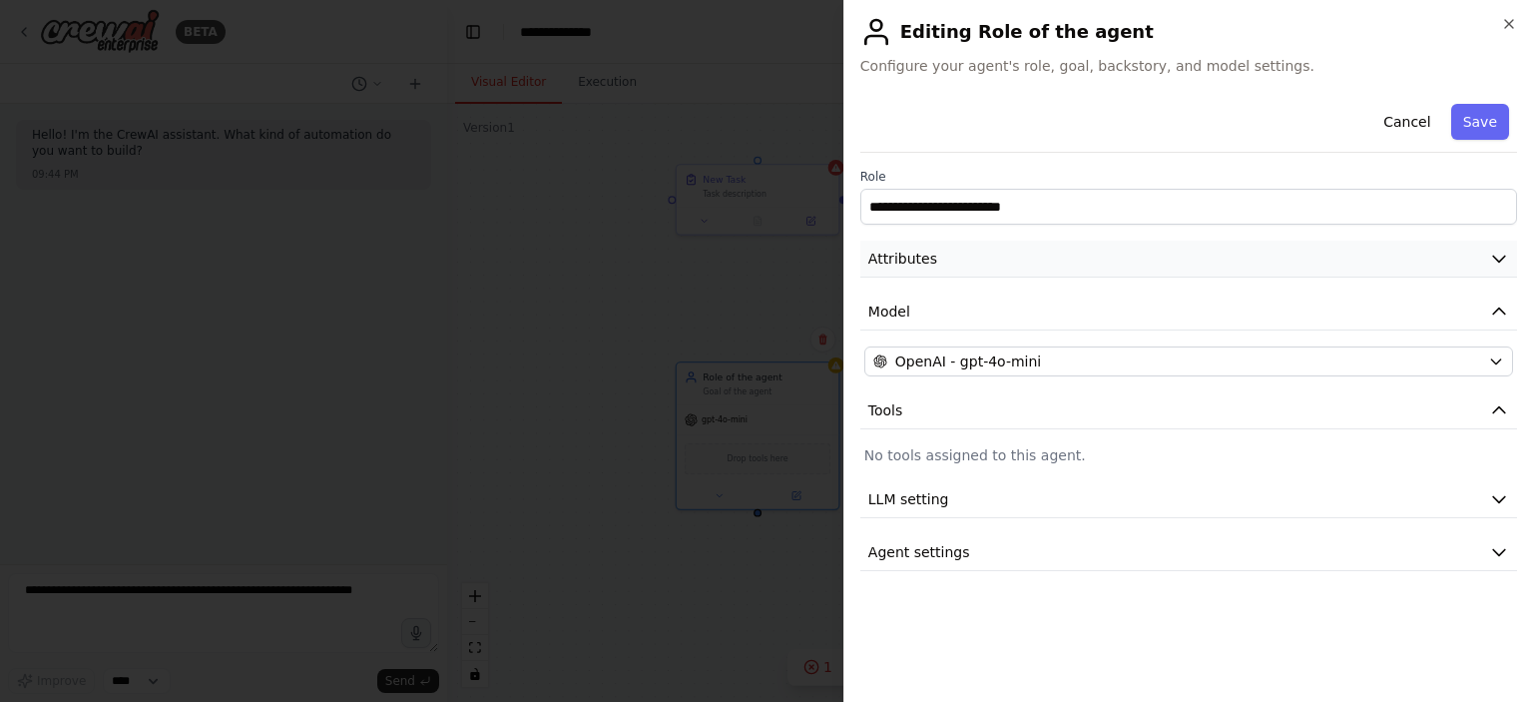
click at [1002, 264] on button "Attributes" at bounding box center [1188, 259] width 657 height 37
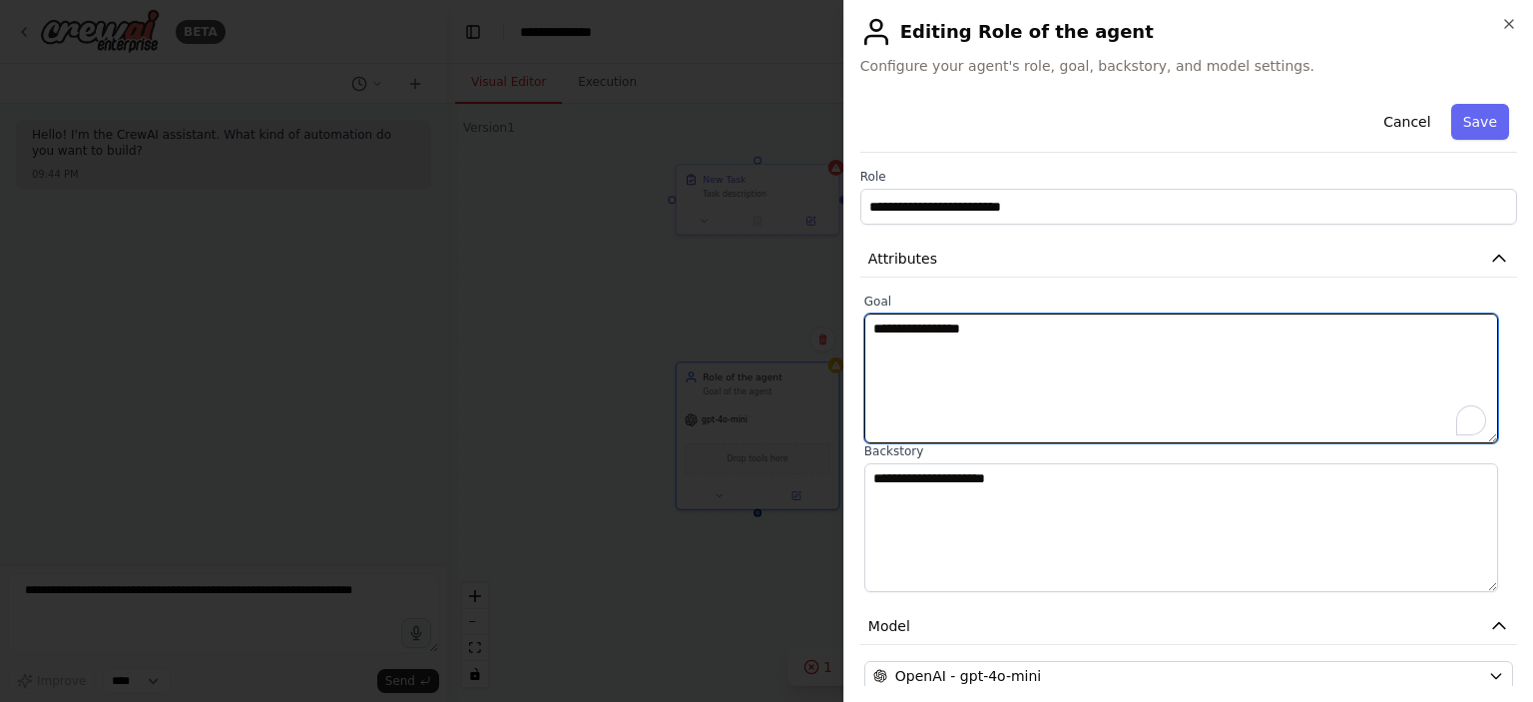
drag, startPoint x: 914, startPoint y: 319, endPoint x: 711, endPoint y: 300, distance: 204.5
click at [711, 300] on body "**********" at bounding box center [766, 351] width 1533 height 702
paste textarea "**********"
type textarea "**********"
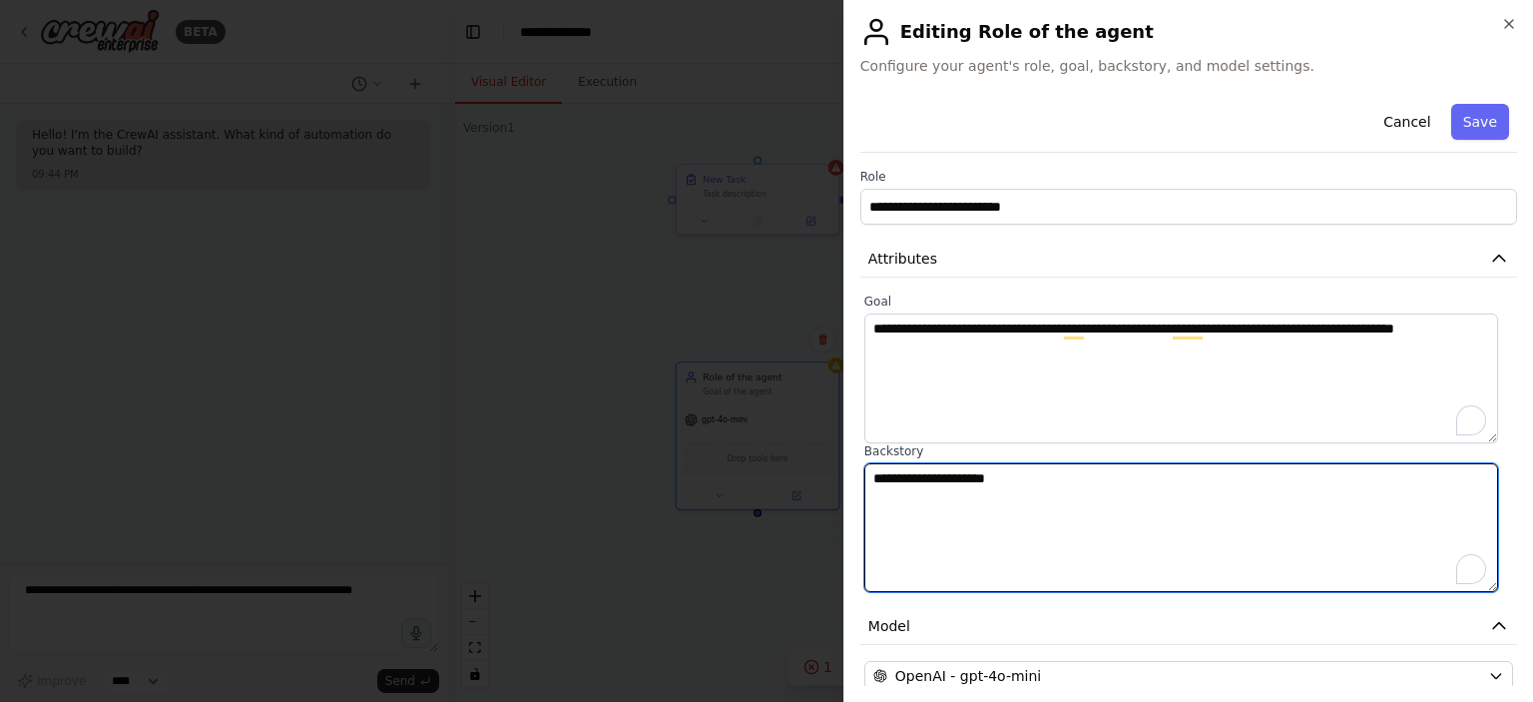
drag, startPoint x: 1049, startPoint y: 508, endPoint x: 818, endPoint y: 458, distance: 236.9
click at [818, 458] on body "**********" at bounding box center [766, 351] width 1533 height 702
paste textarea "**********"
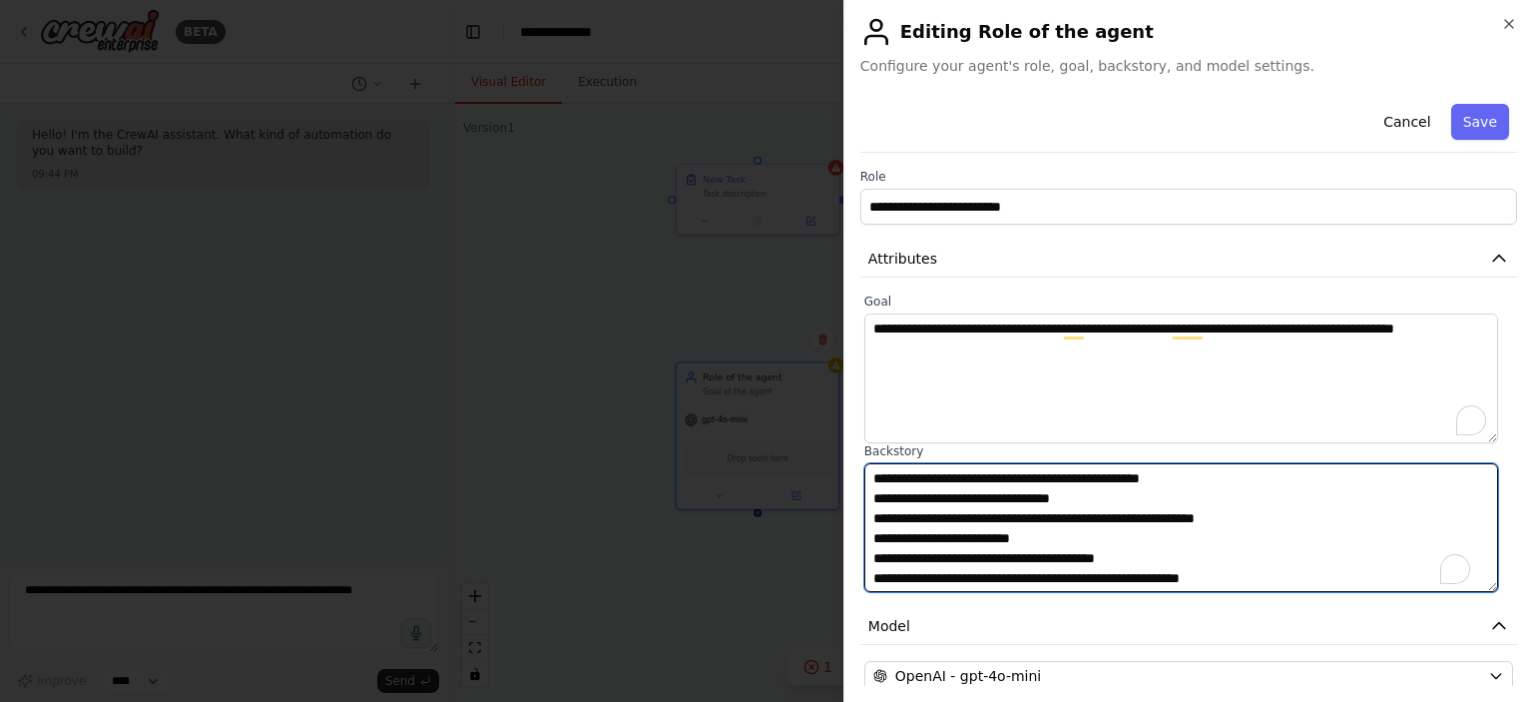
scroll to position [15, 0]
type textarea "**********"
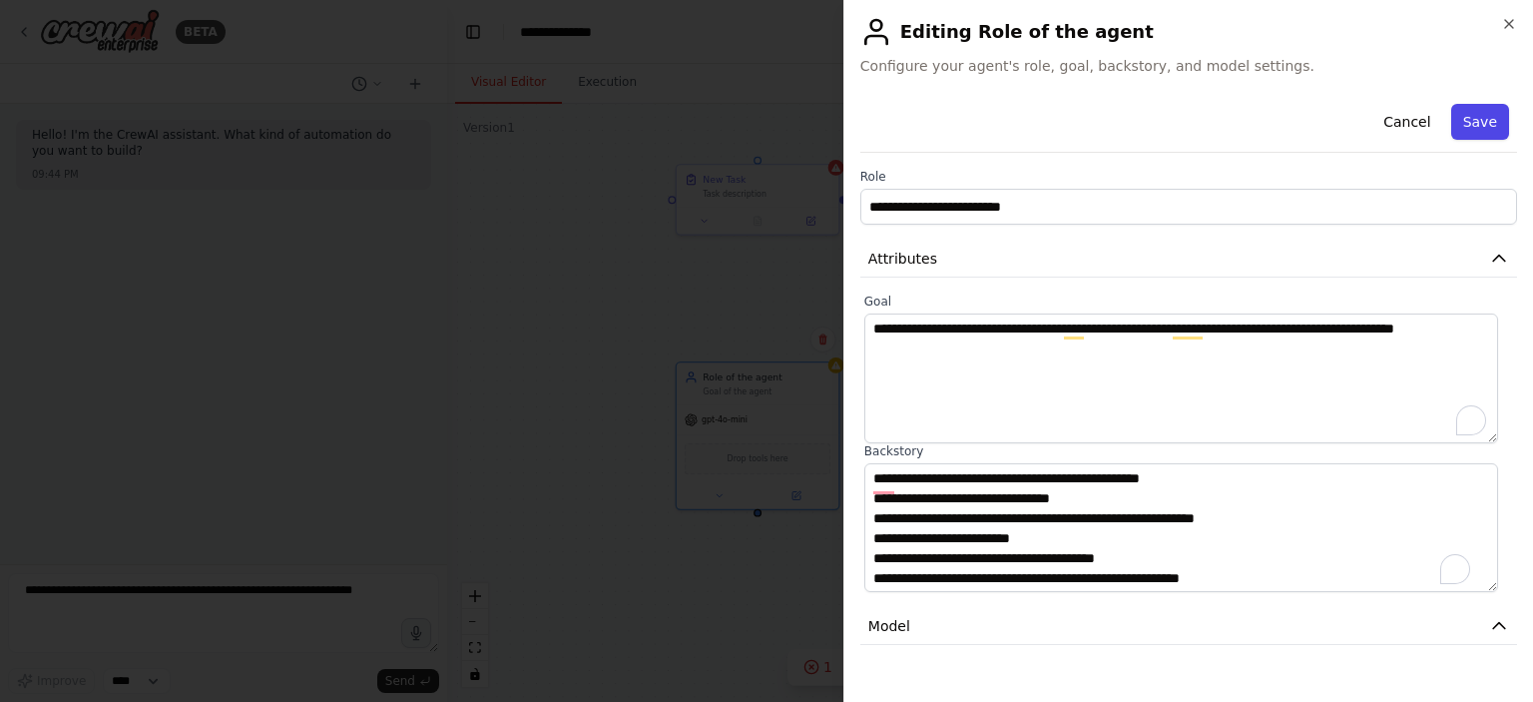
click at [1470, 114] on button "Save" at bounding box center [1480, 122] width 58 height 36
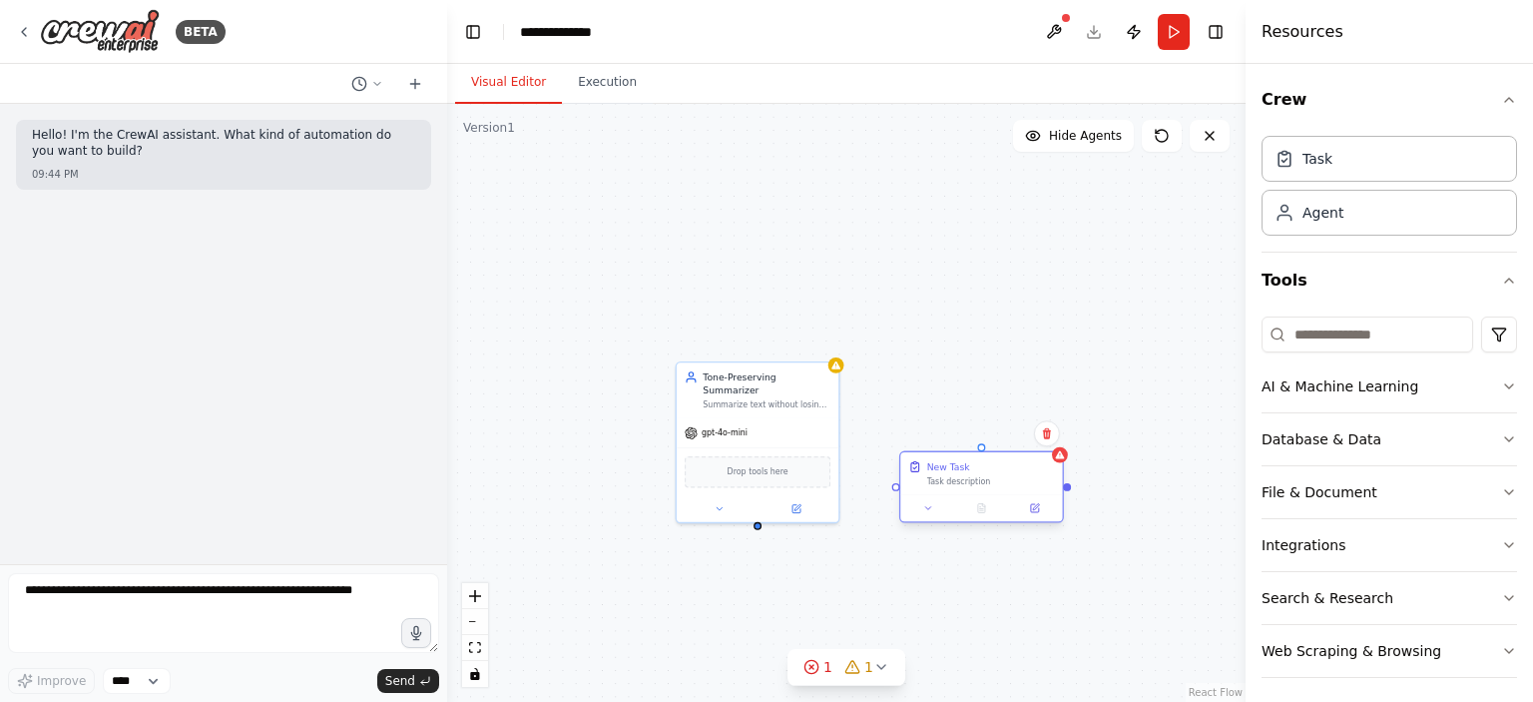
drag, startPoint x: 767, startPoint y: 175, endPoint x: 990, endPoint y: 466, distance: 367.4
click at [990, 466] on div "New Task" at bounding box center [991, 466] width 128 height 13
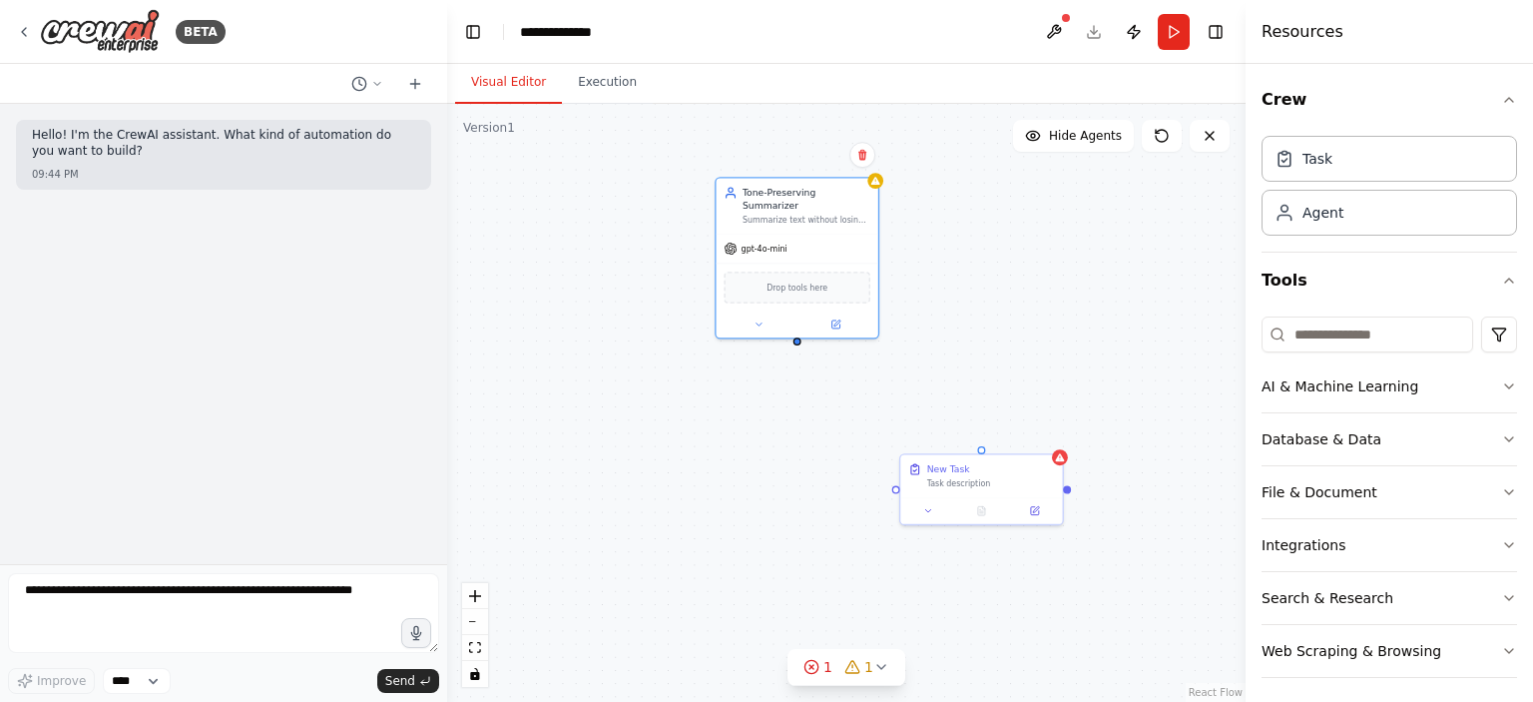
drag, startPoint x: 771, startPoint y: 383, endPoint x: 914, endPoint y: 382, distance: 143.7
click at [824, 215] on div "Summarize text without losing the original tone, keep the same language, and ma…" at bounding box center [807, 220] width 128 height 11
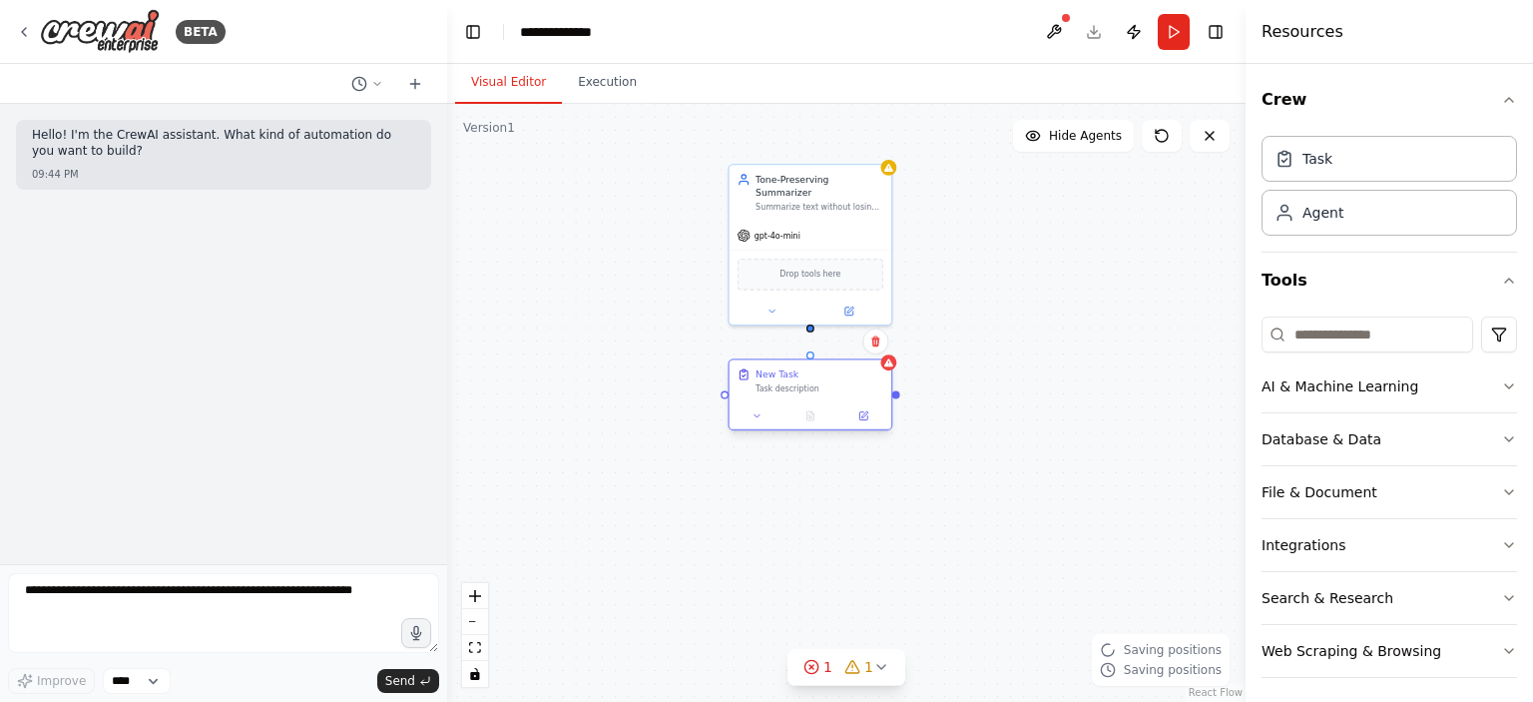
drag, startPoint x: 899, startPoint y: 452, endPoint x: 780, endPoint y: 378, distance: 140.7
click at [780, 378] on div "New Task" at bounding box center [777, 373] width 43 height 13
click at [864, 423] on div at bounding box center [811, 415] width 162 height 27
click at [867, 418] on icon at bounding box center [863, 416] width 8 height 8
click at [863, 414] on icon at bounding box center [864, 414] width 6 height 6
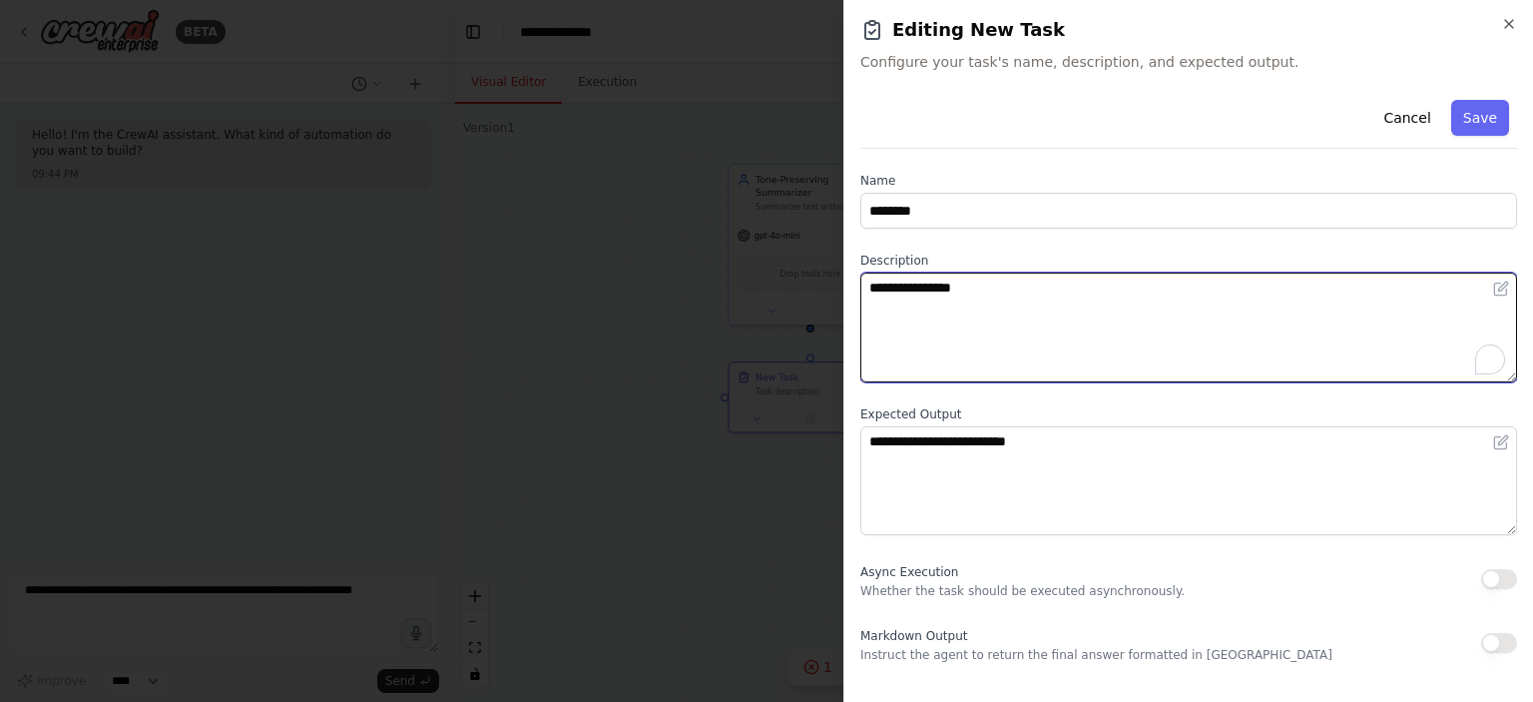
drag, startPoint x: 971, startPoint y: 279, endPoint x: 795, endPoint y: 273, distance: 176.8
click at [795, 273] on body "**********" at bounding box center [766, 351] width 1533 height 702
paste textarea "**********"
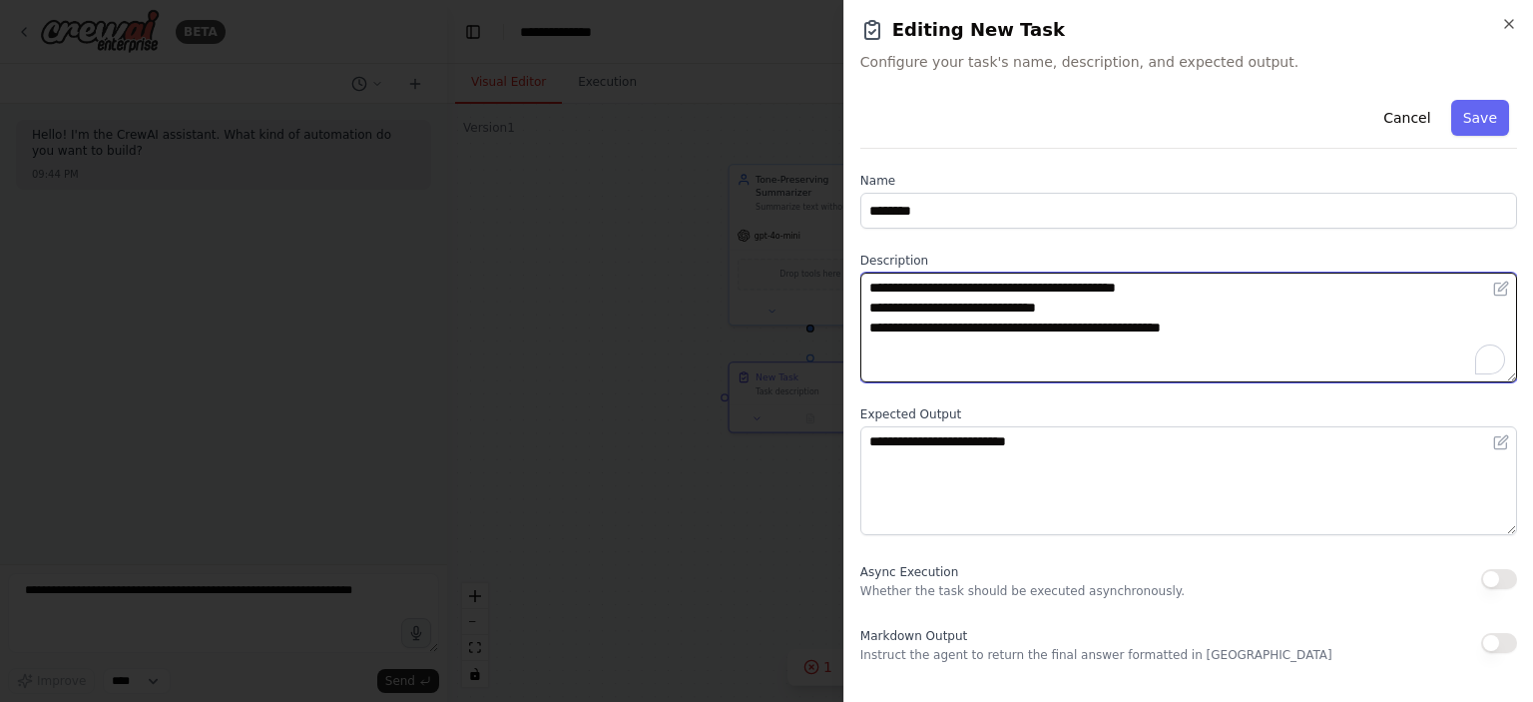
type textarea "**********"
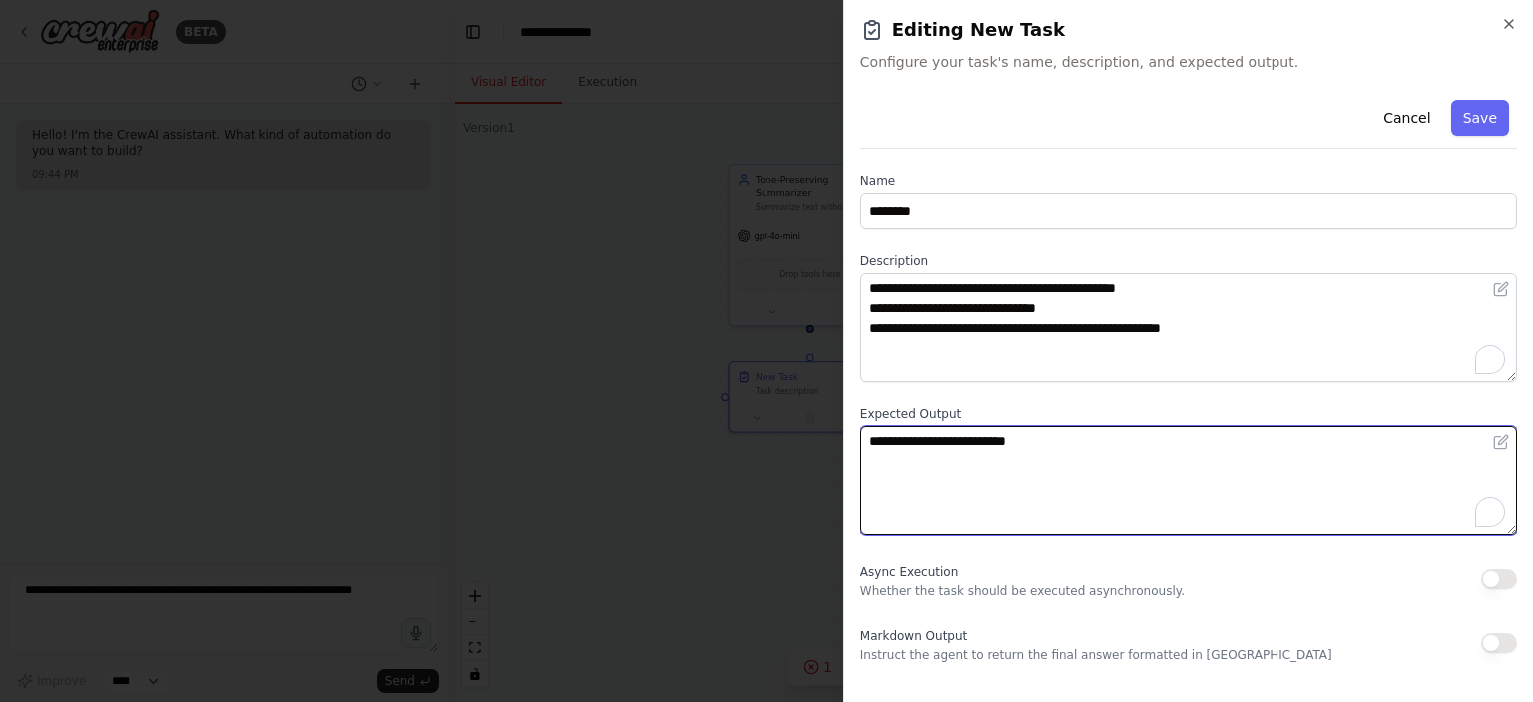
drag, startPoint x: 1054, startPoint y: 446, endPoint x: 807, endPoint y: 426, distance: 248.4
click at [807, 426] on body "**********" at bounding box center [766, 351] width 1533 height 702
paste textarea "**********"
type textarea "**********"
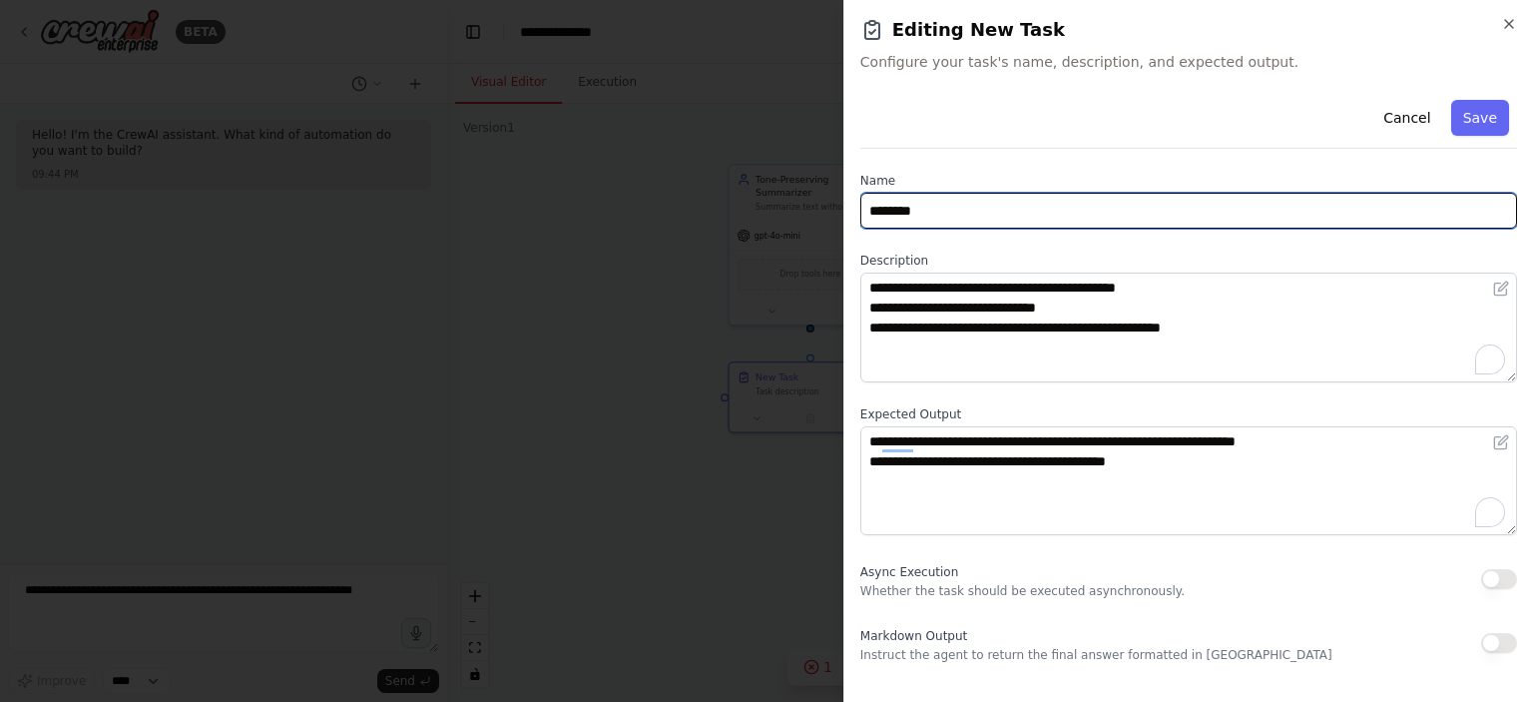
drag, startPoint x: 925, startPoint y: 203, endPoint x: 799, endPoint y: 190, distance: 127.4
click at [799, 190] on body "**********" at bounding box center [766, 351] width 1533 height 702
paste input "******"
type input "**********"
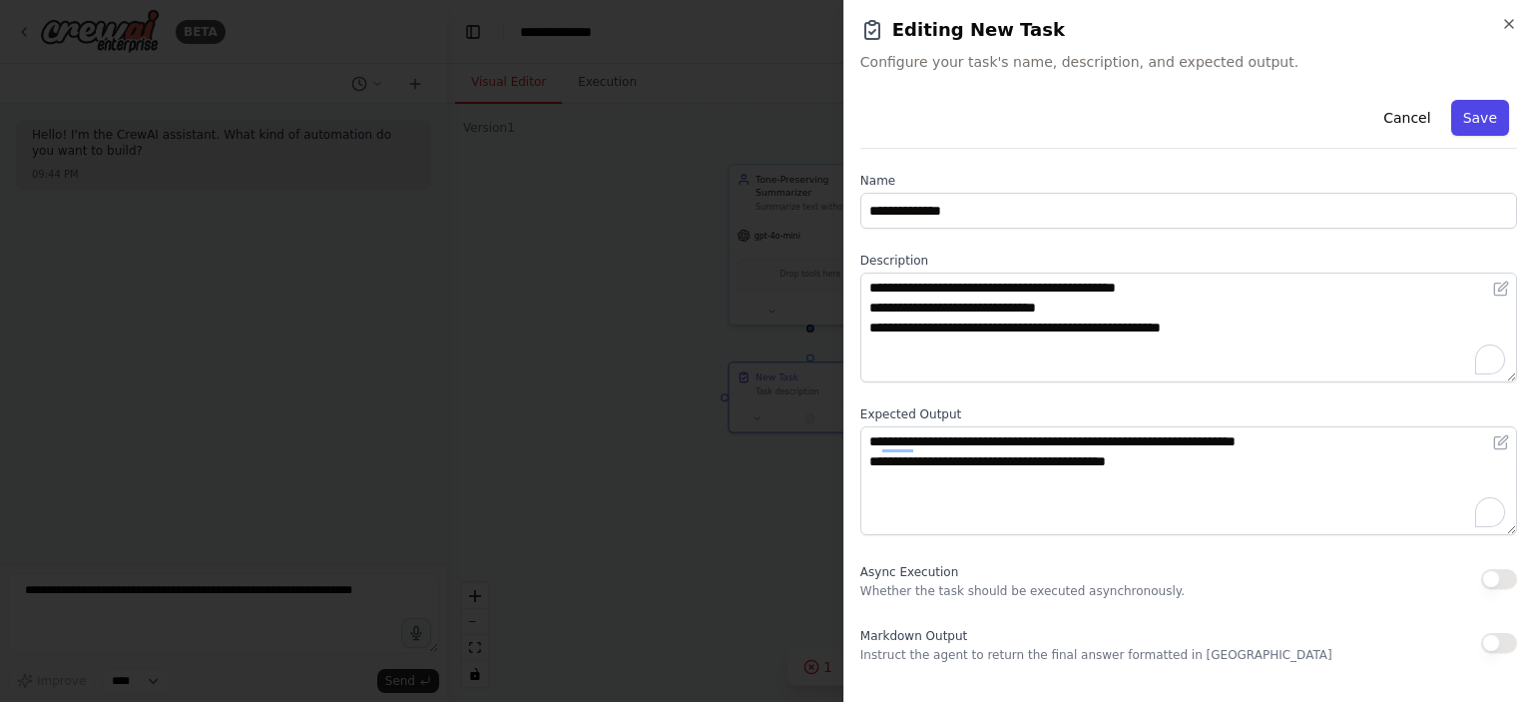
click at [1477, 111] on button "Save" at bounding box center [1480, 118] width 58 height 36
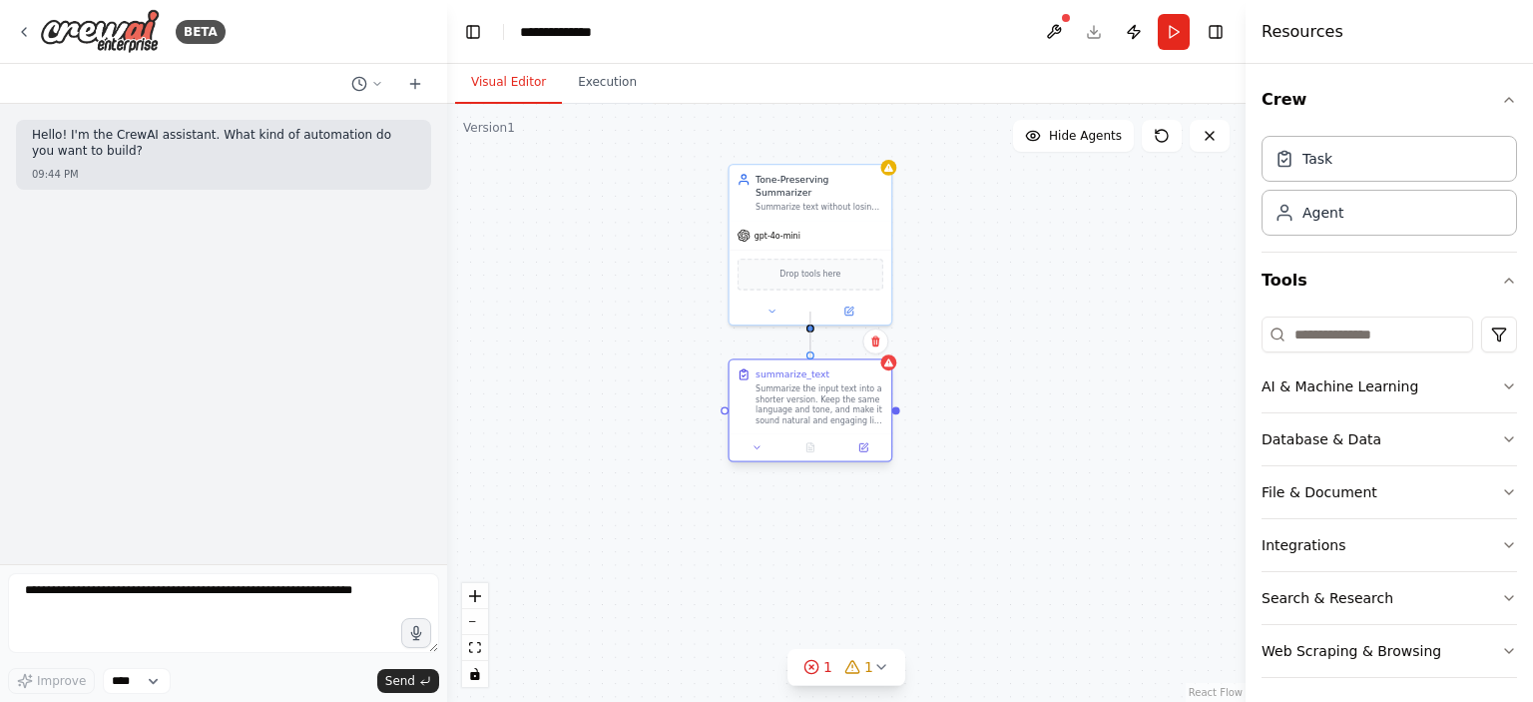
drag, startPoint x: 813, startPoint y: 313, endPoint x: 811, endPoint y: 359, distance: 46.0
click at [811, 359] on div "summarize_text Summarize the input text into a shorter version. Keep the same l…" at bounding box center [833, 295] width 527 height 394
click at [811, 355] on div at bounding box center [811, 355] width 8 height 8
click at [577, 87] on button "Execution" at bounding box center [607, 83] width 91 height 42
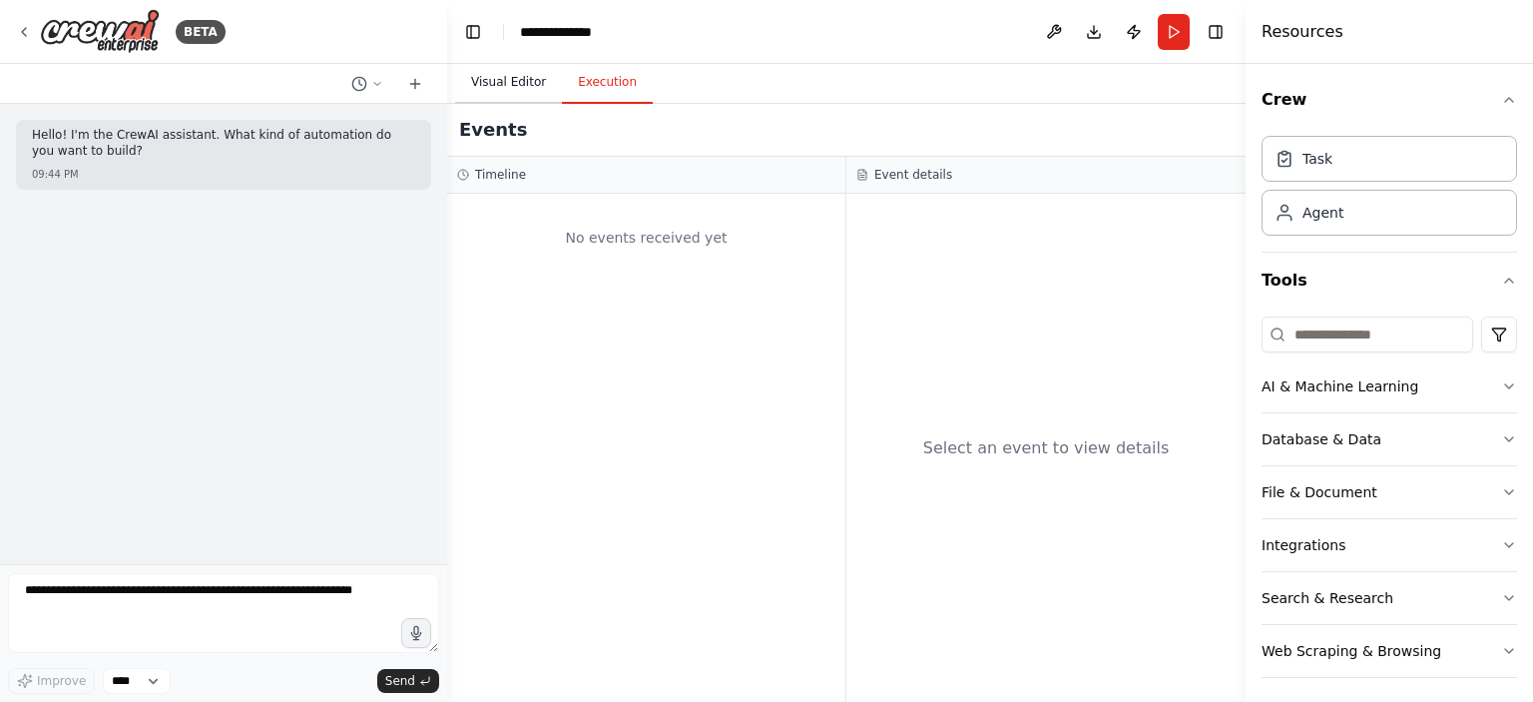
click at [511, 85] on button "Visual Editor" at bounding box center [508, 83] width 107 height 42
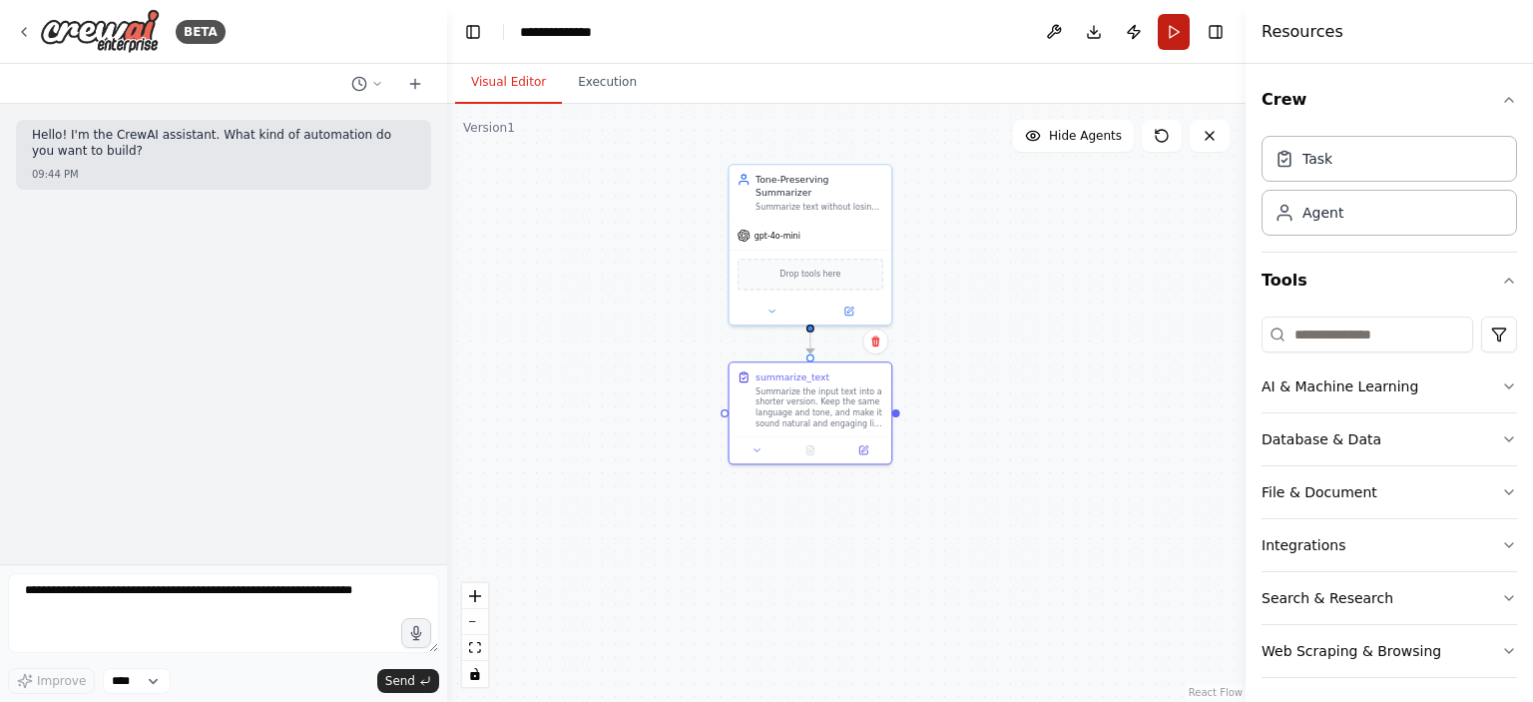
click at [1176, 31] on button "Run" at bounding box center [1174, 32] width 32 height 36
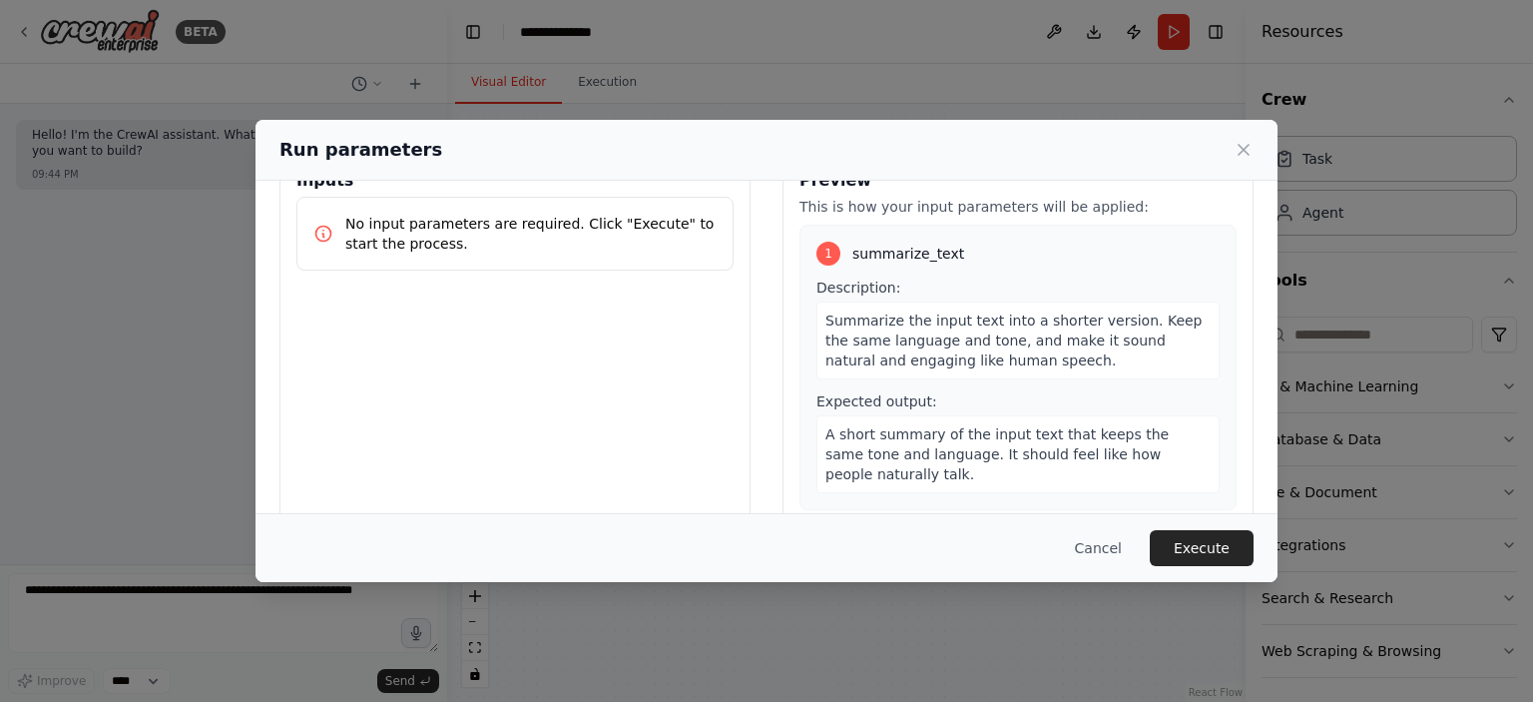
scroll to position [67, 0]
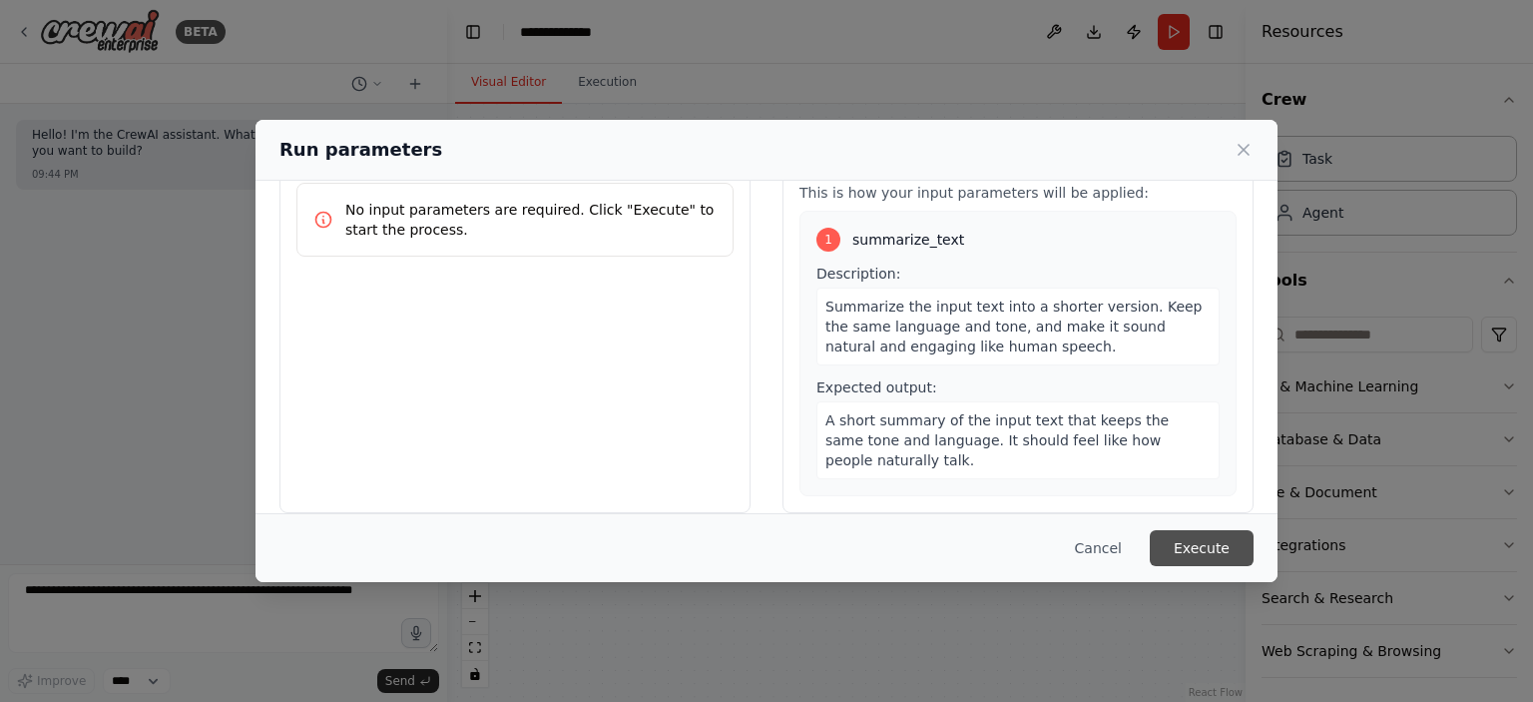
click at [1186, 537] on button "Execute" at bounding box center [1202, 548] width 104 height 36
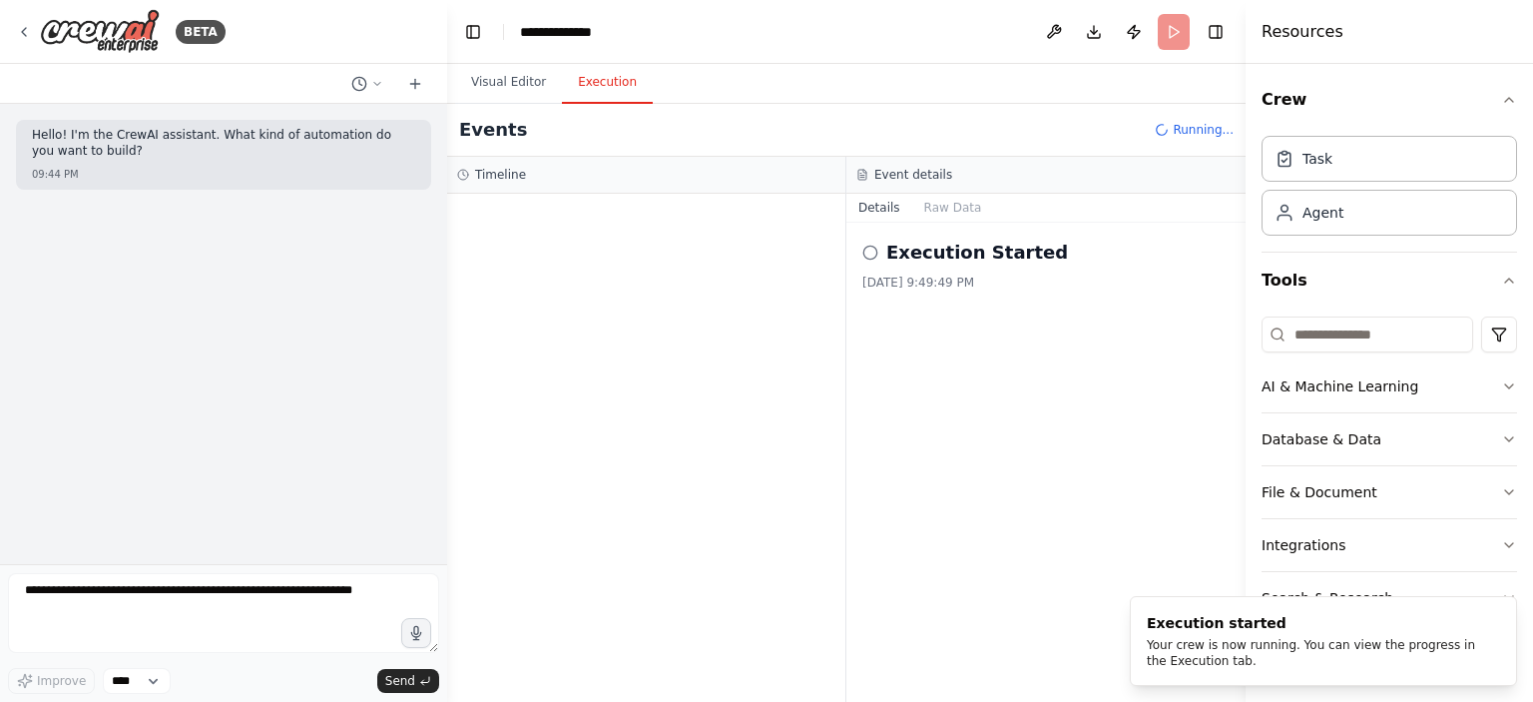
click at [619, 76] on button "Execution" at bounding box center [607, 83] width 91 height 42
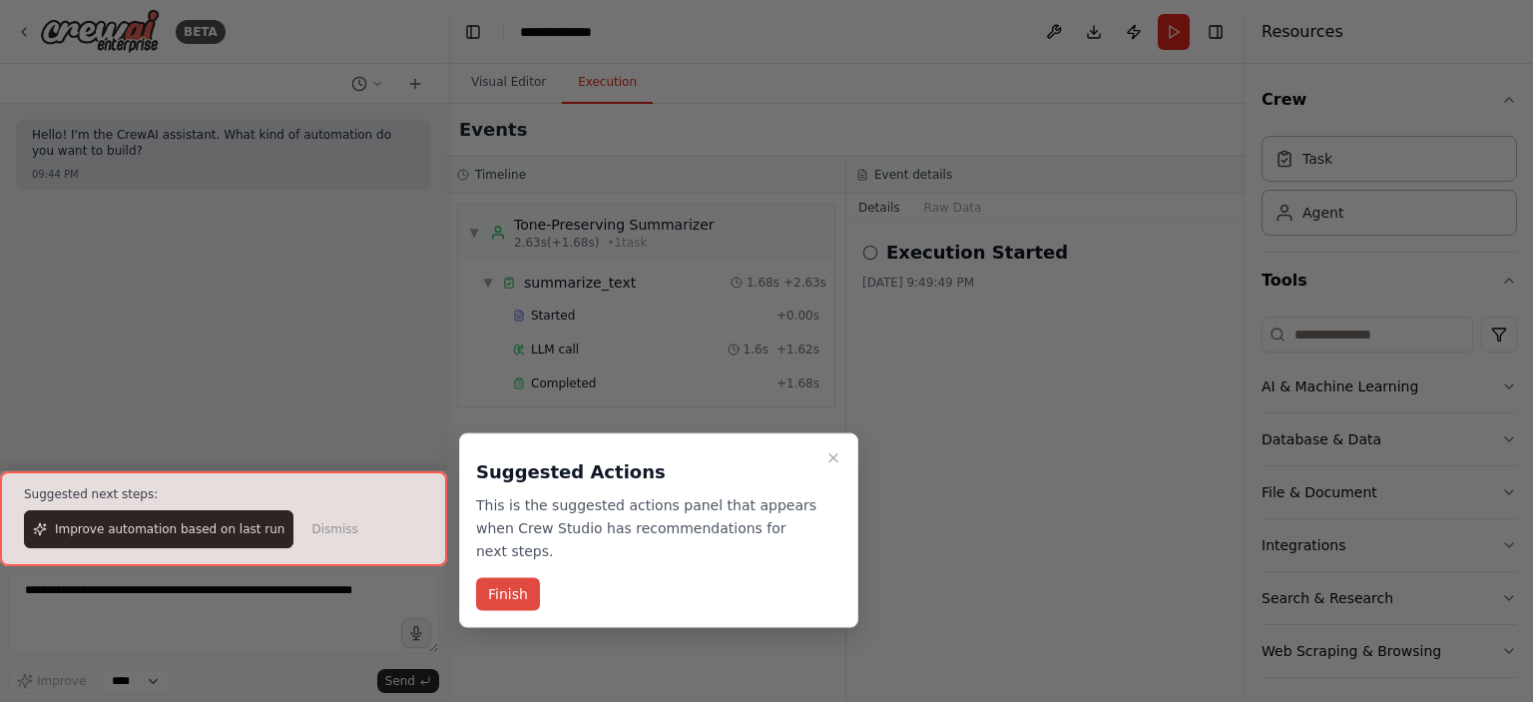
click at [524, 578] on button "Finish" at bounding box center [508, 594] width 64 height 33
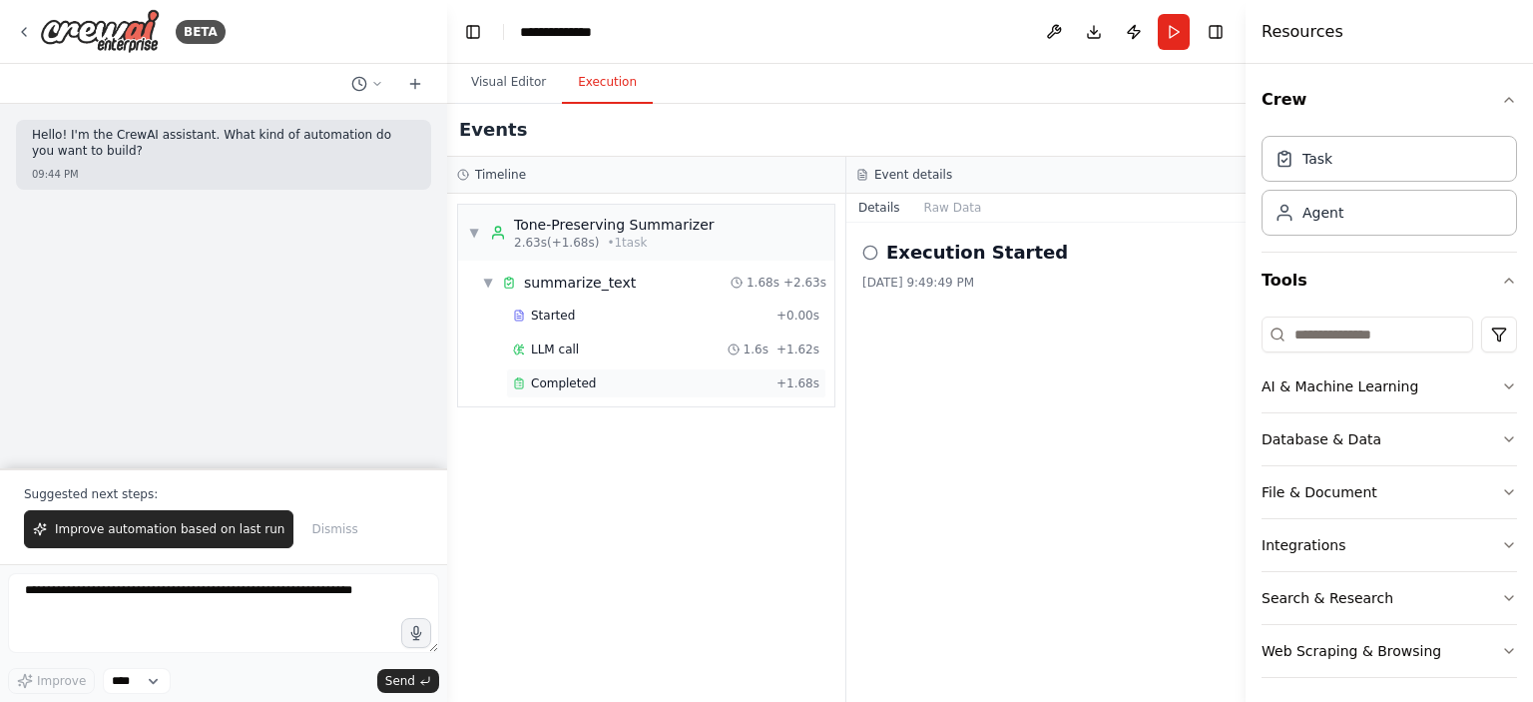
click at [563, 380] on span "Completed" at bounding box center [563, 383] width 65 height 16
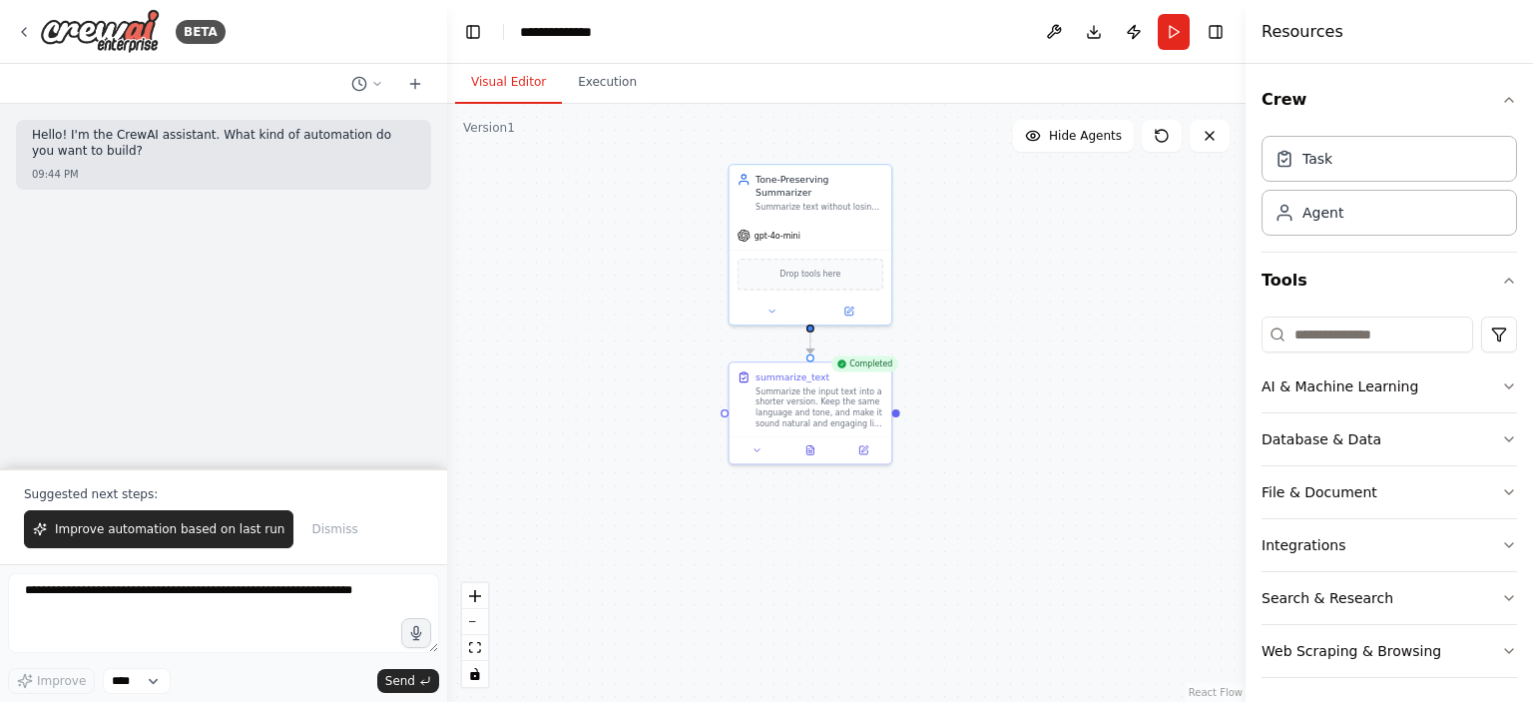
click at [482, 79] on button "Visual Editor" at bounding box center [508, 83] width 107 height 42
click at [1385, 218] on div "Agent" at bounding box center [1390, 212] width 256 height 46
click at [808, 446] on icon at bounding box center [810, 447] width 7 height 9
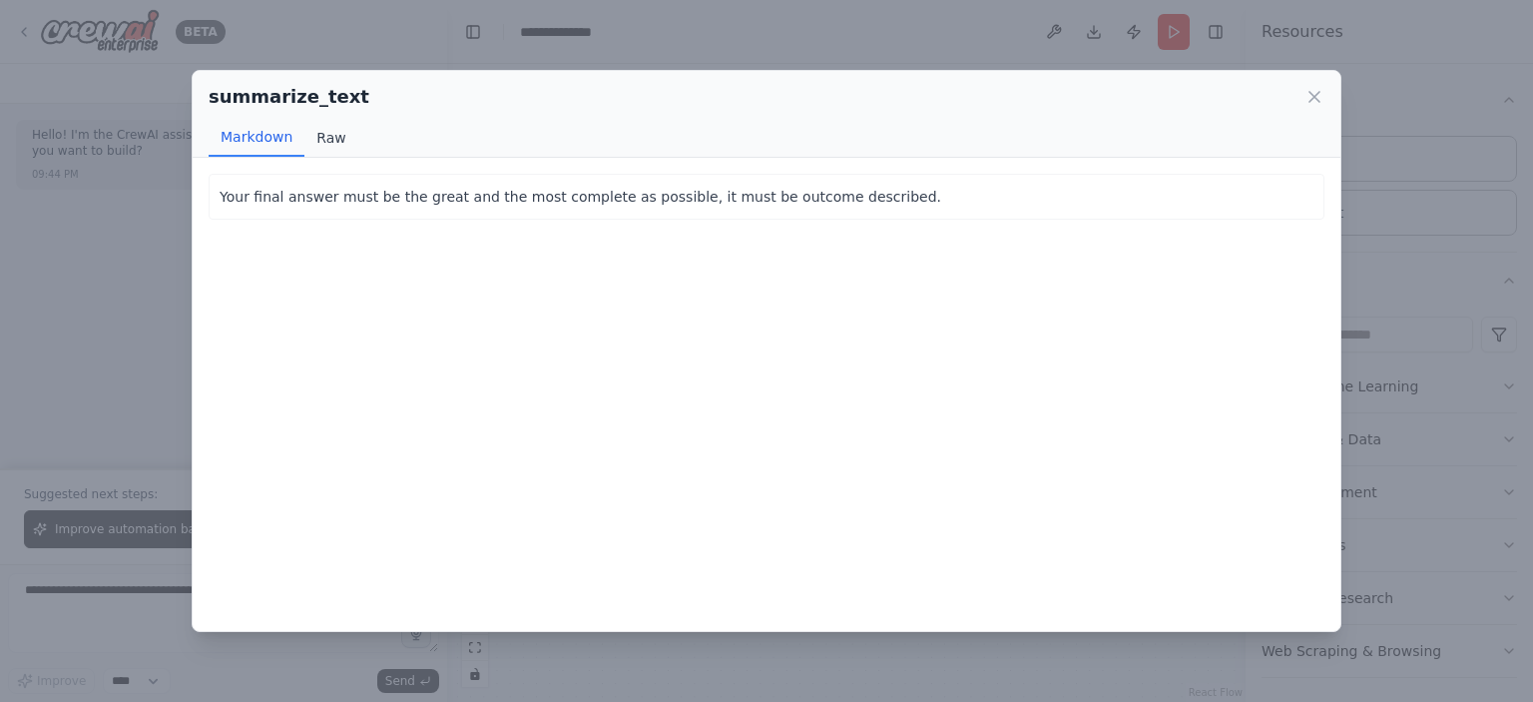
click at [307, 139] on button "Raw" at bounding box center [330, 138] width 53 height 38
click at [1318, 91] on icon at bounding box center [1315, 97] width 20 height 20
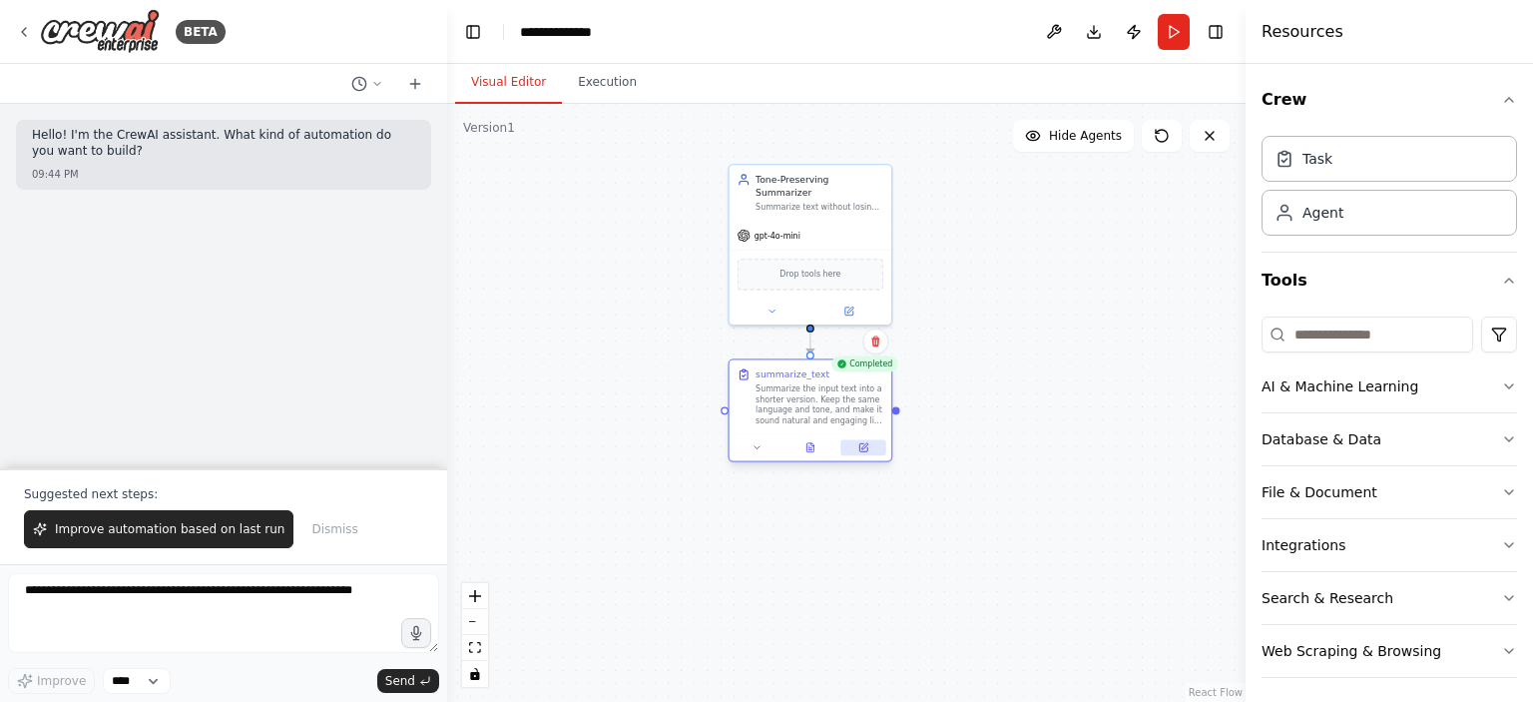
click at [858, 451] on icon at bounding box center [863, 447] width 11 height 11
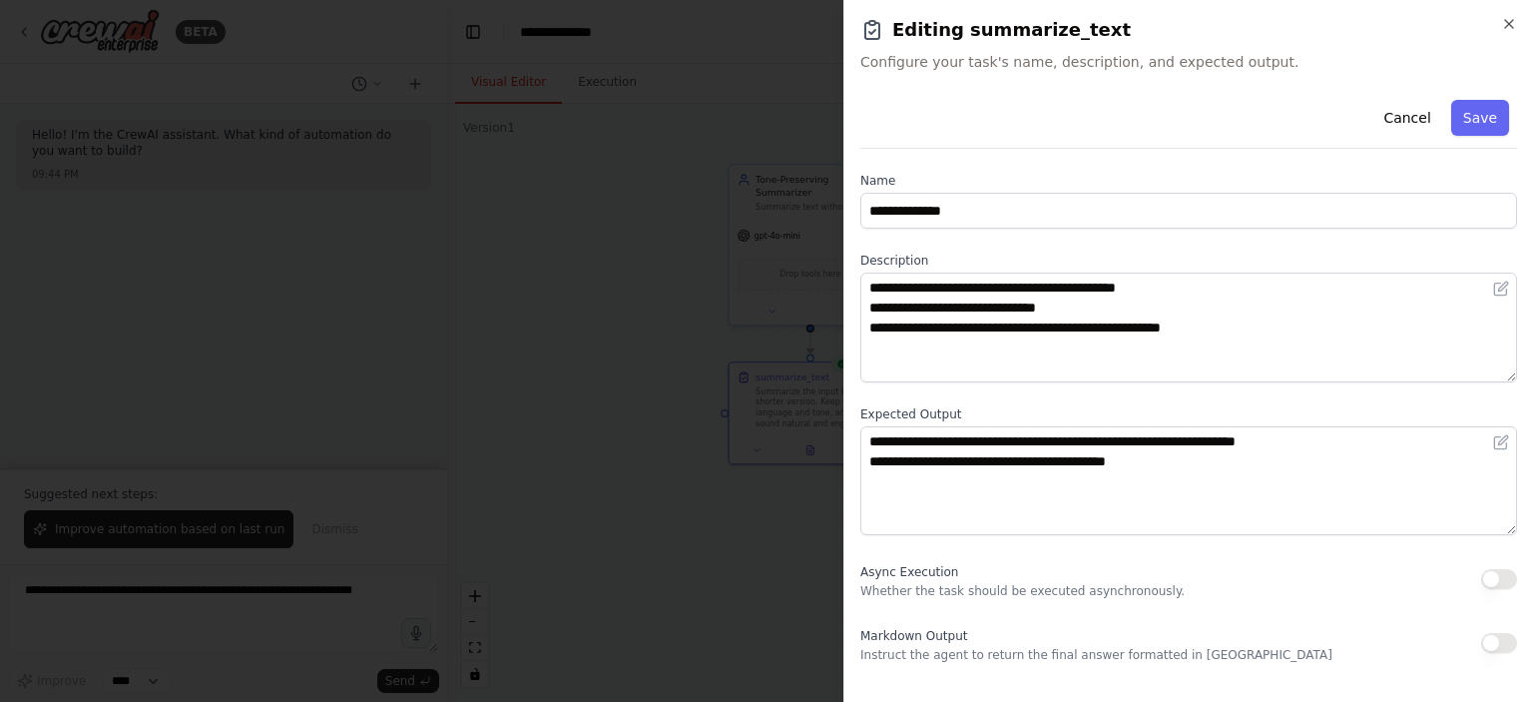
click at [1163, 99] on div "Cancel Save" at bounding box center [1188, 120] width 657 height 57
click at [1507, 28] on icon "button" at bounding box center [1509, 24] width 16 height 16
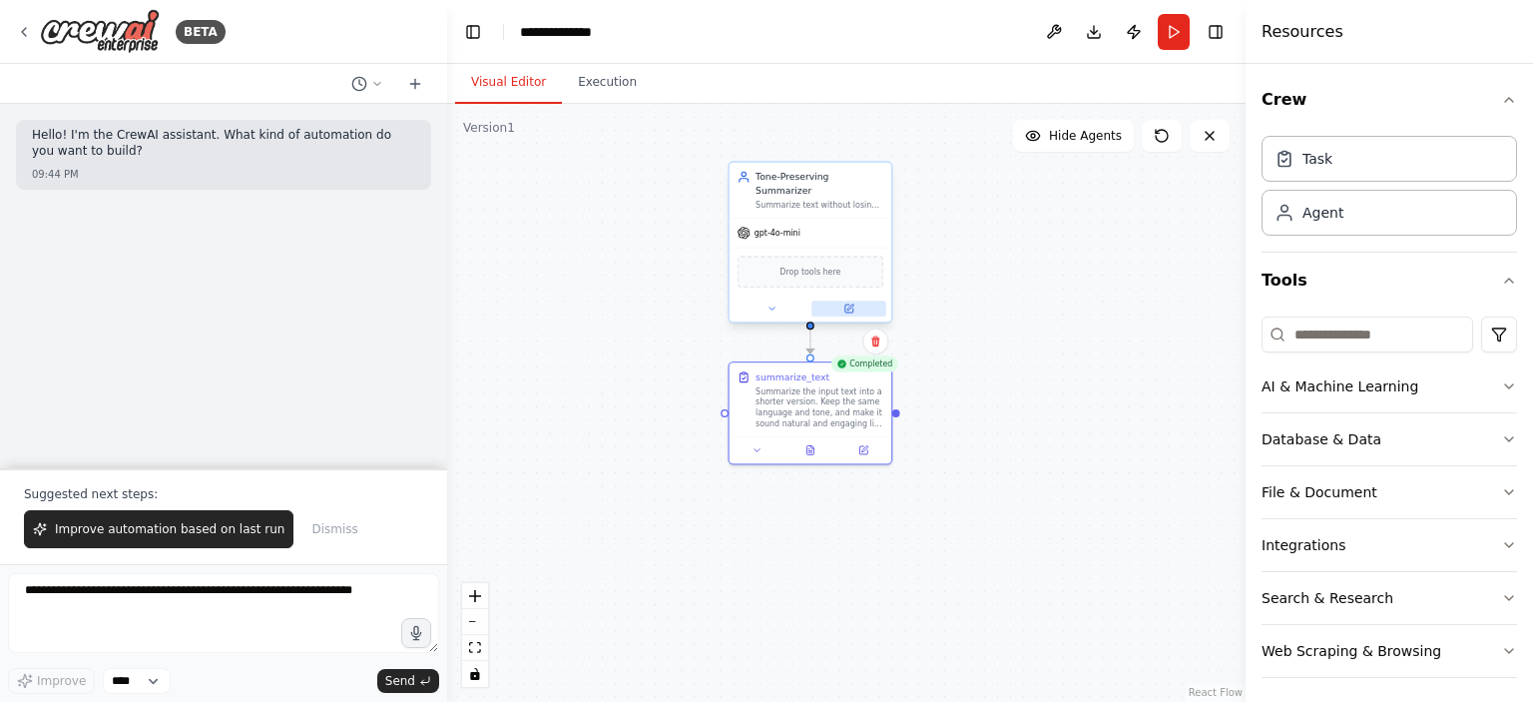
click at [860, 300] on button at bounding box center [849, 308] width 75 height 16
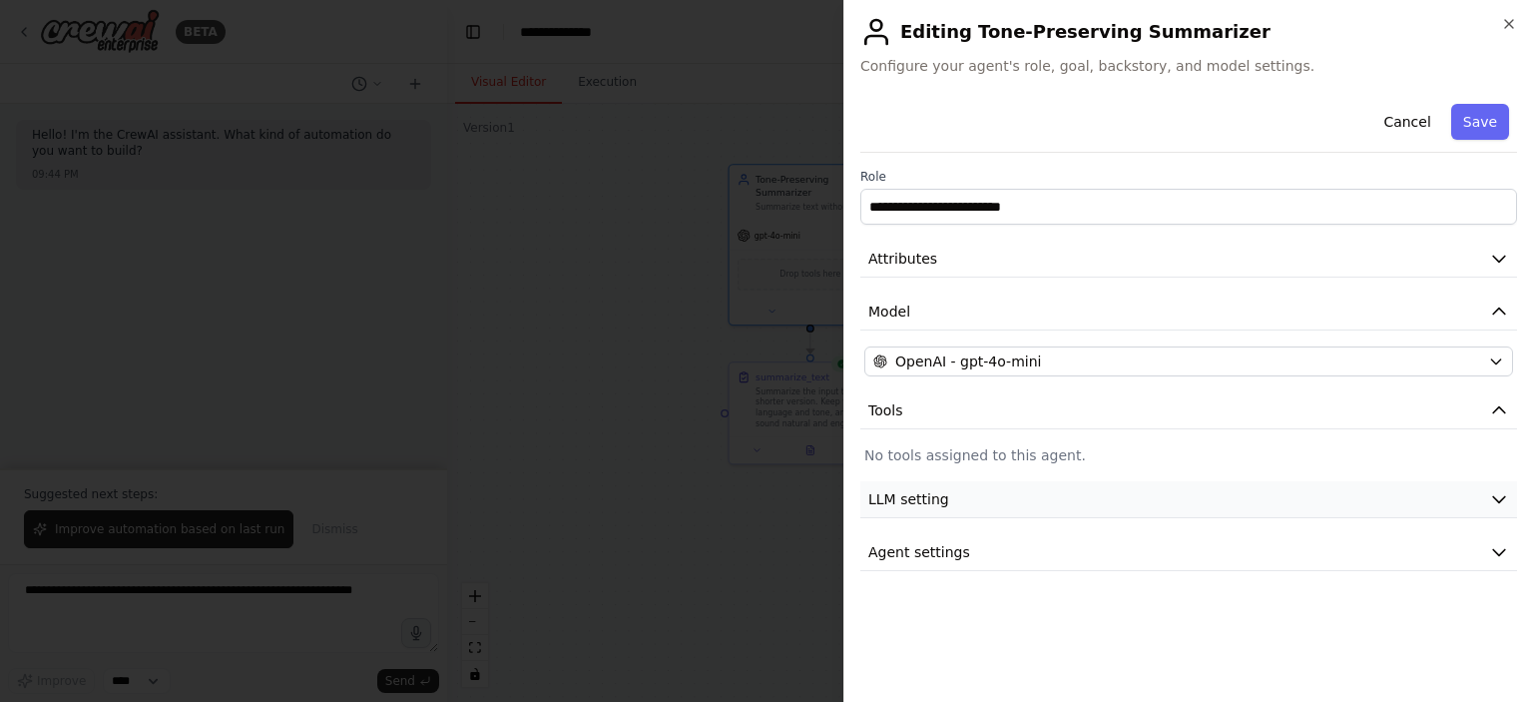
click at [969, 507] on button "LLM setting" at bounding box center [1188, 499] width 657 height 37
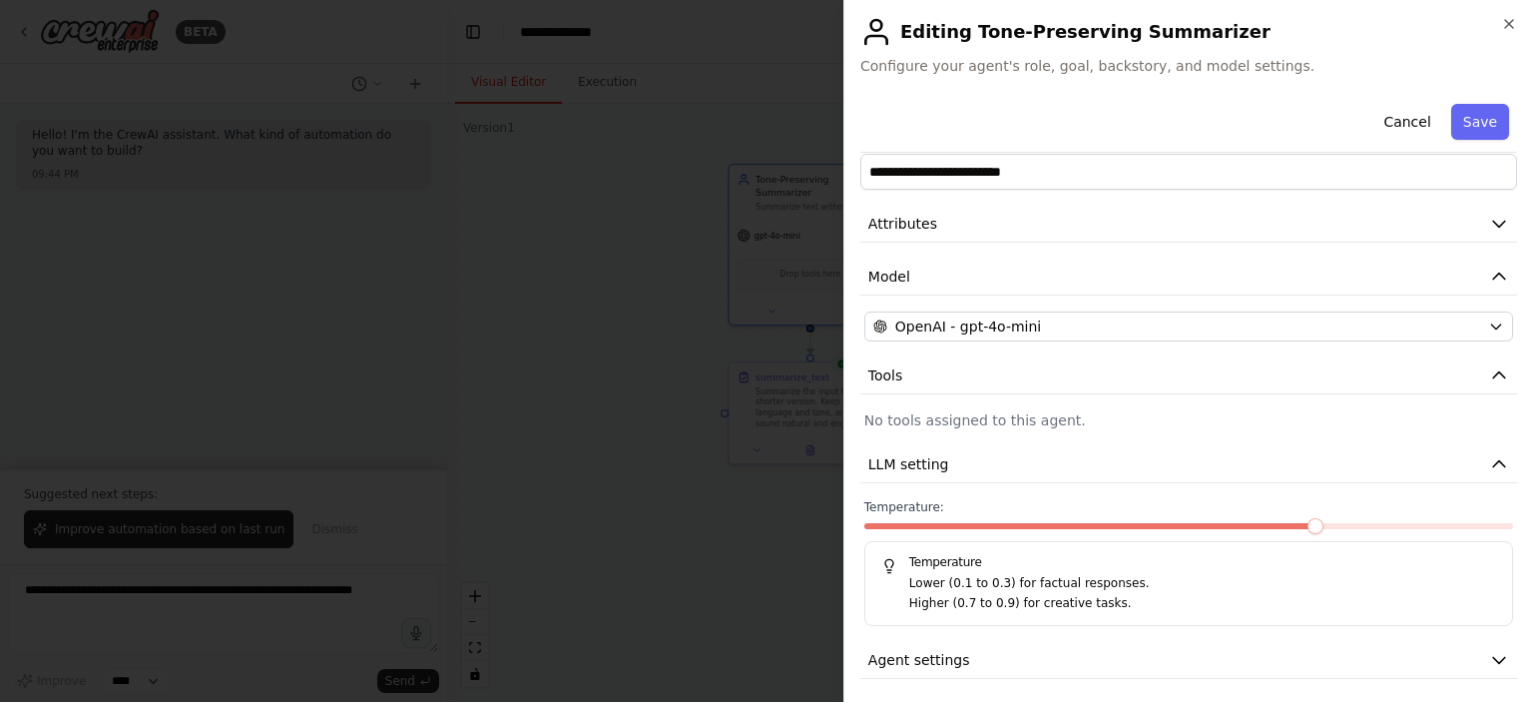
scroll to position [41, 0]
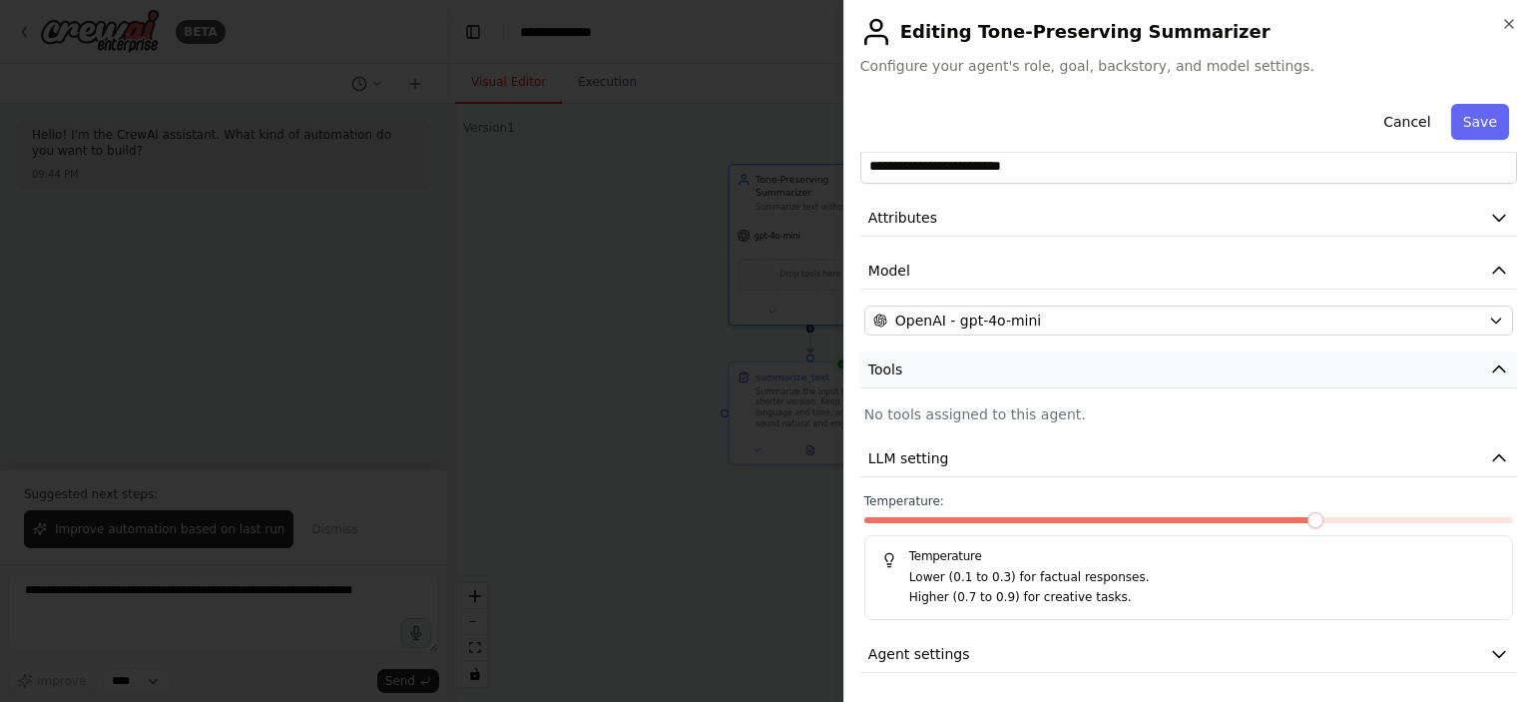
click at [950, 374] on button "Tools" at bounding box center [1188, 369] width 657 height 37
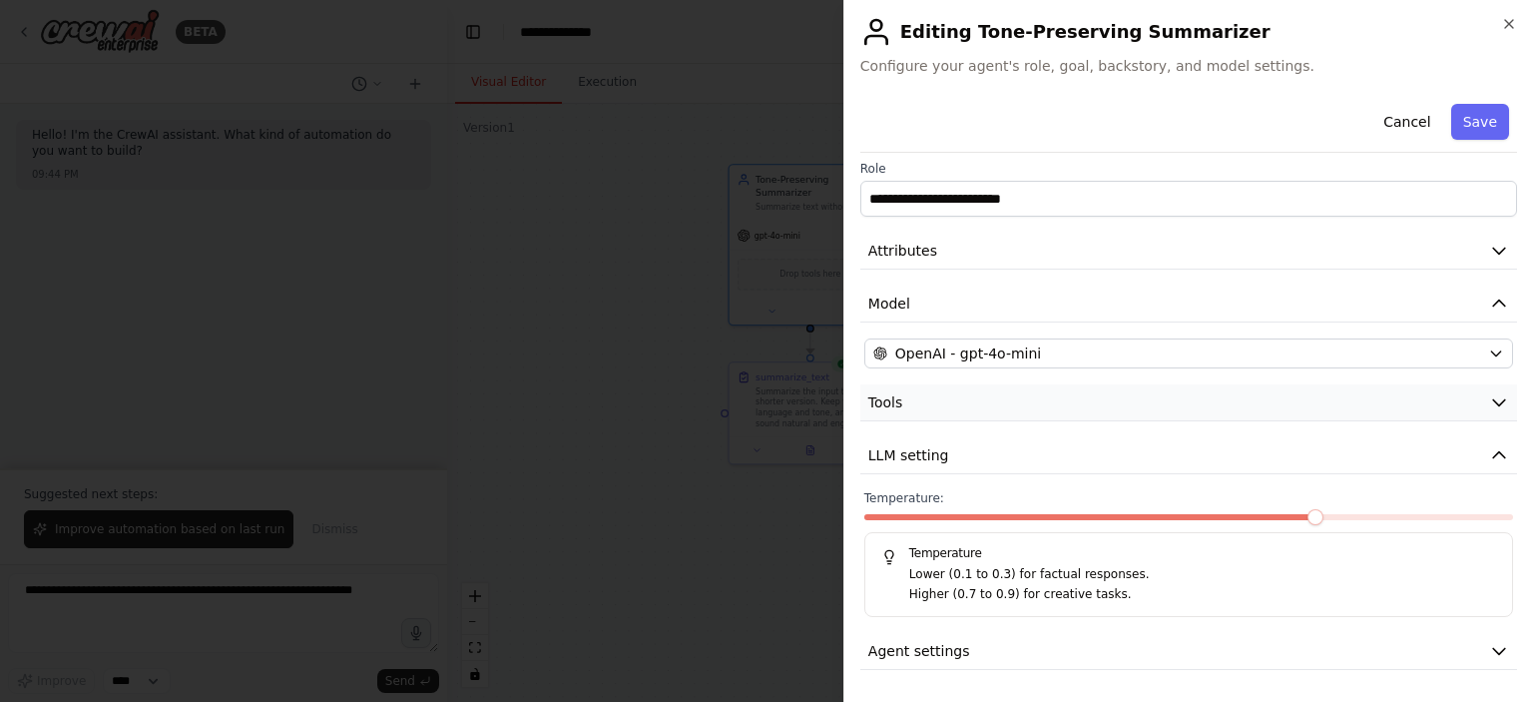
scroll to position [5, 0]
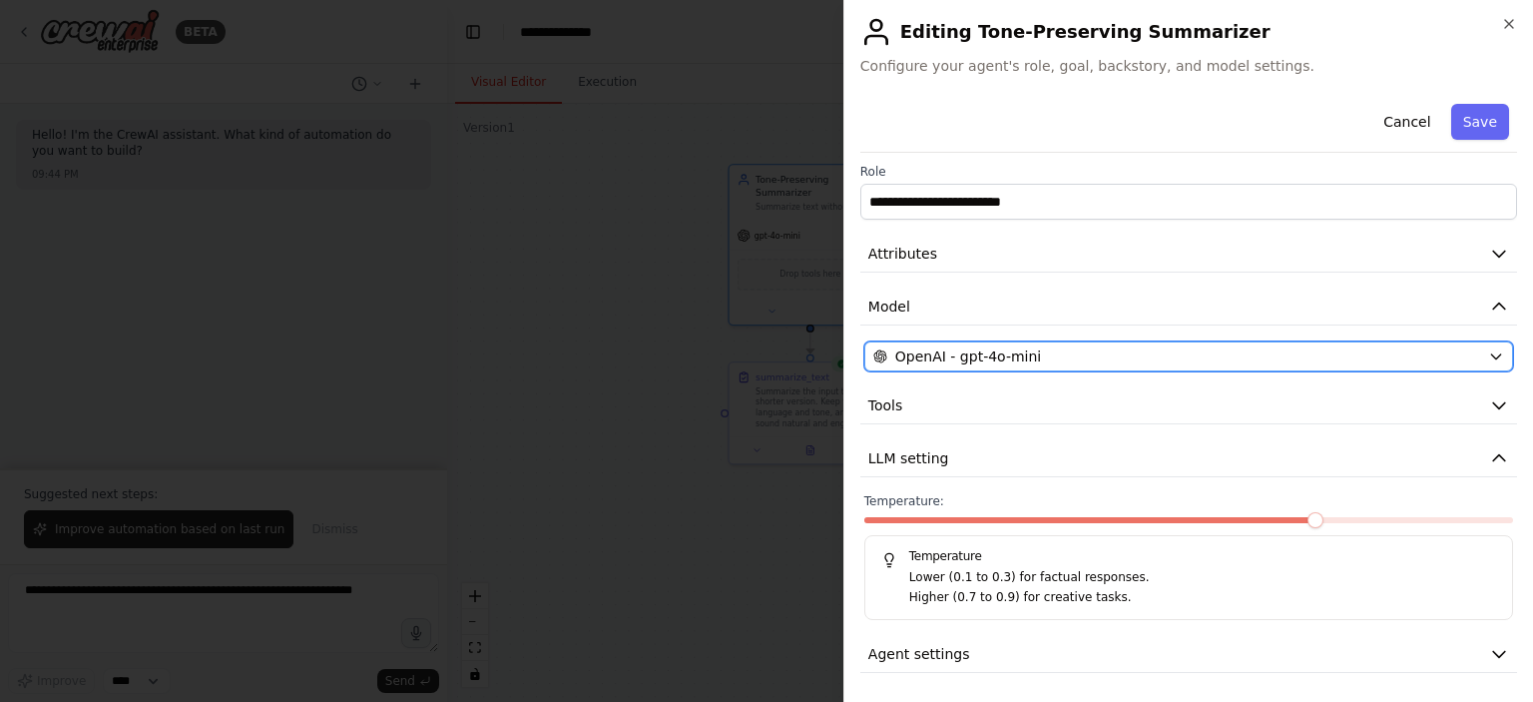
click at [1062, 359] on div "OpenAI - gpt-4o-mini" at bounding box center [1176, 356] width 607 height 20
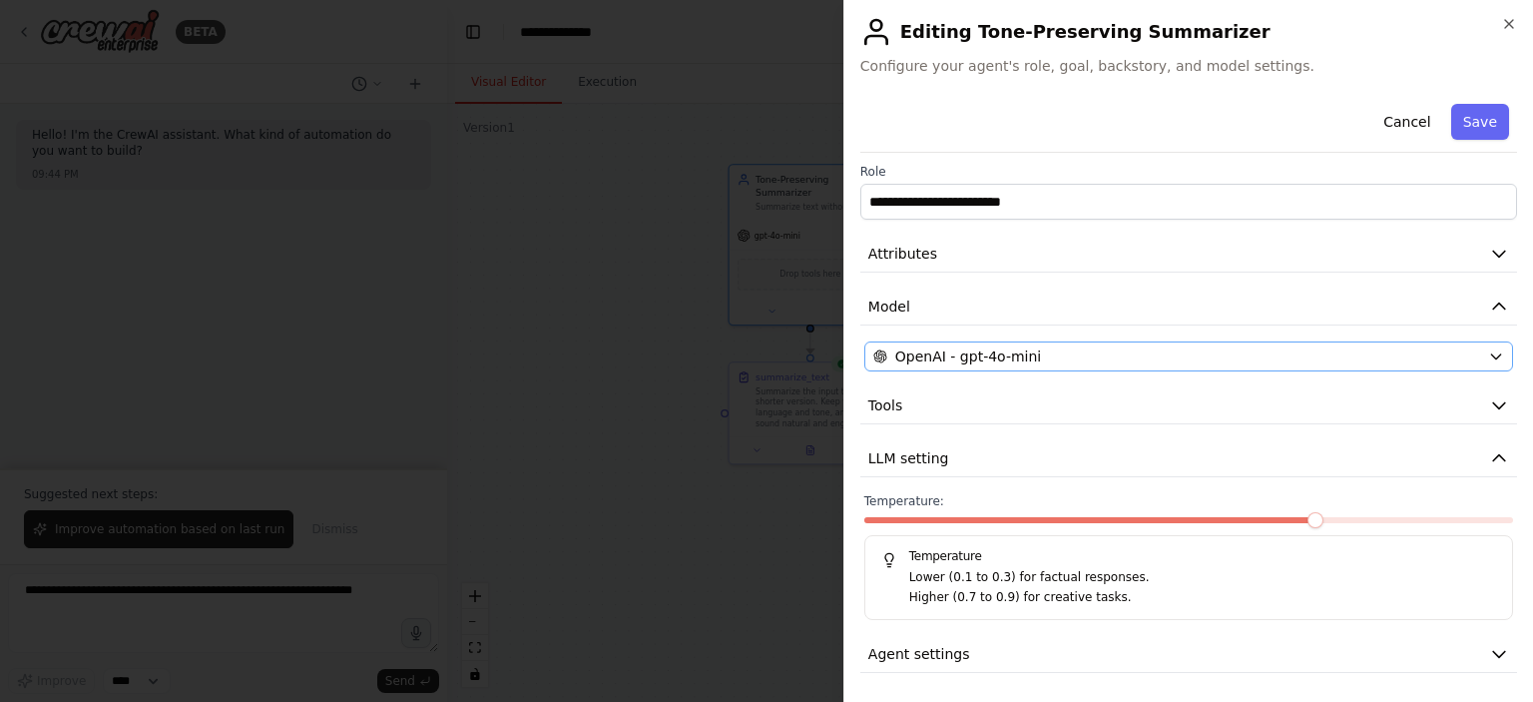
scroll to position [0, 0]
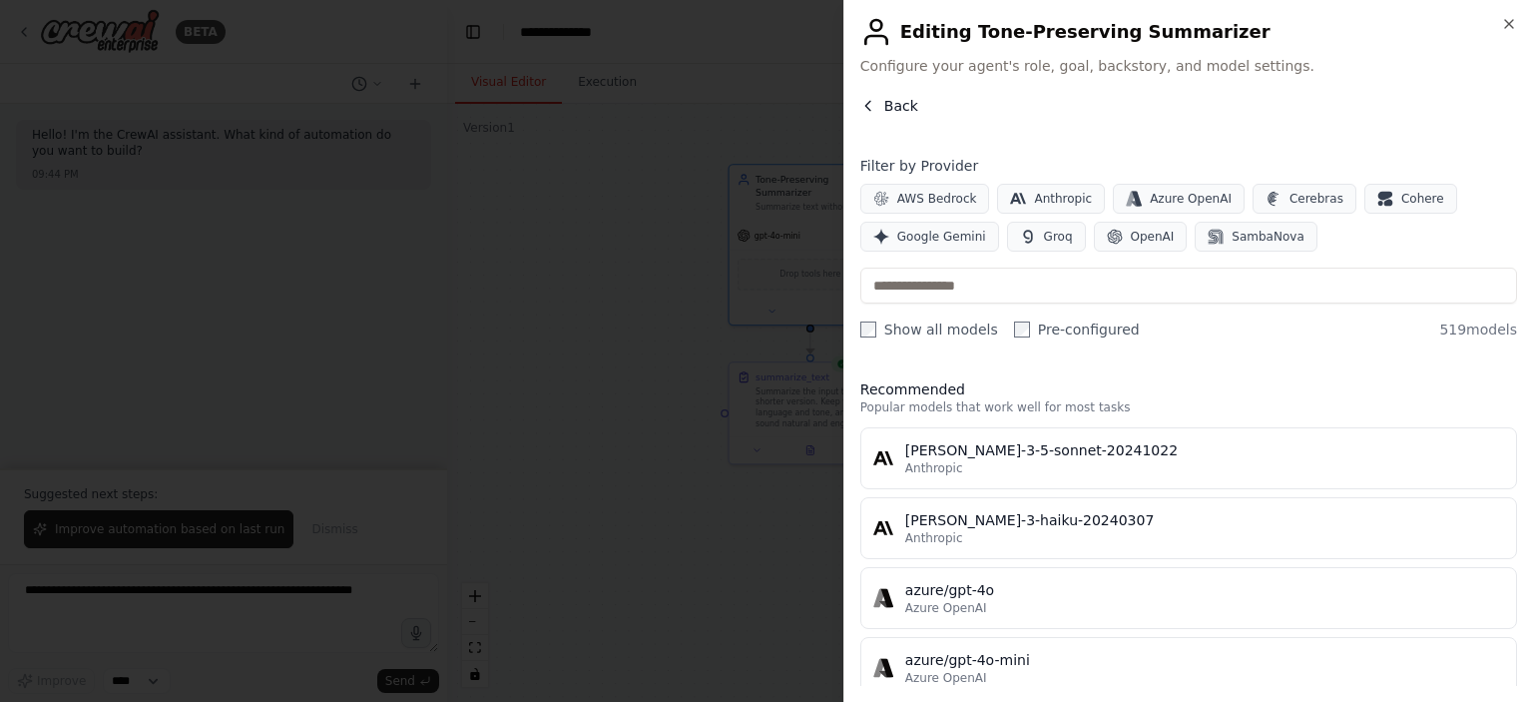
click at [866, 102] on icon "button" at bounding box center [868, 106] width 16 height 16
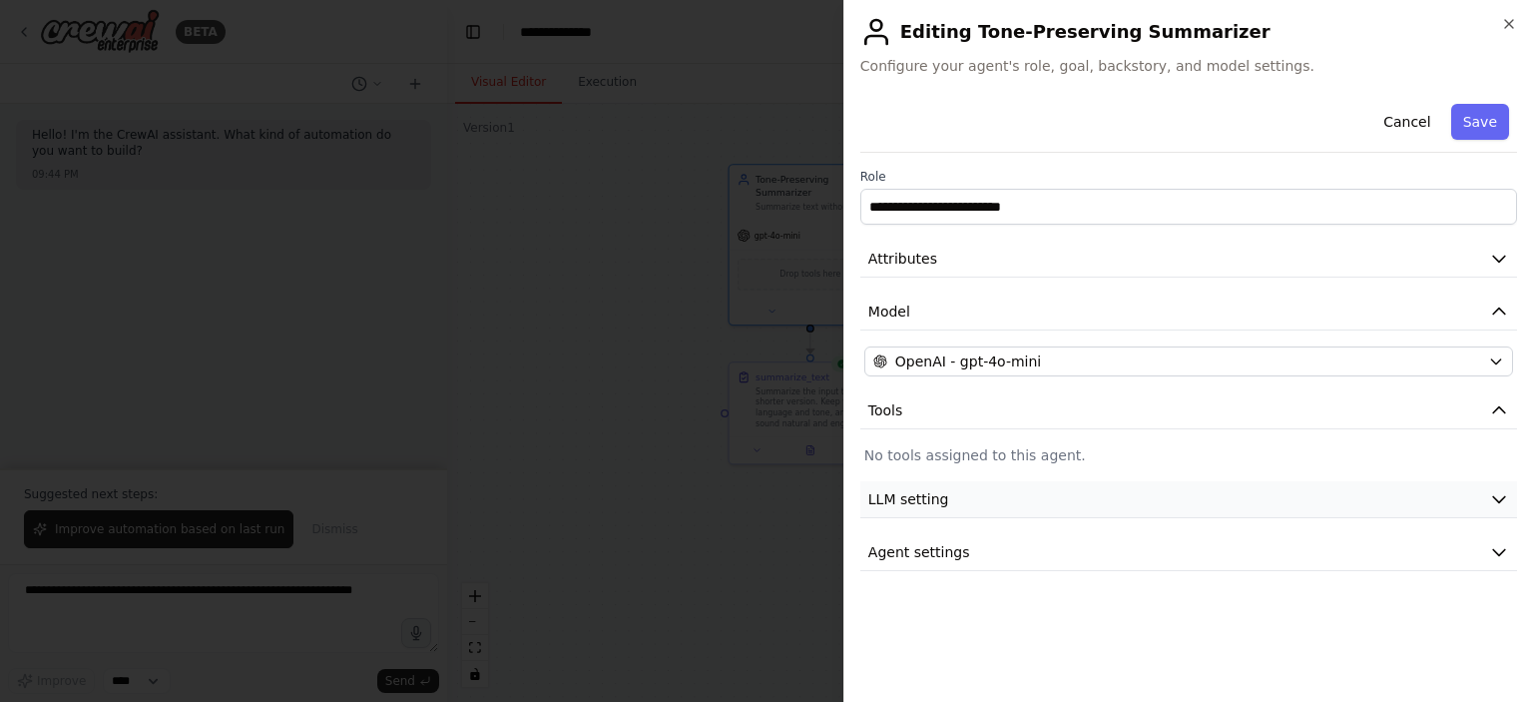
click at [991, 503] on button "LLM setting" at bounding box center [1188, 499] width 657 height 37
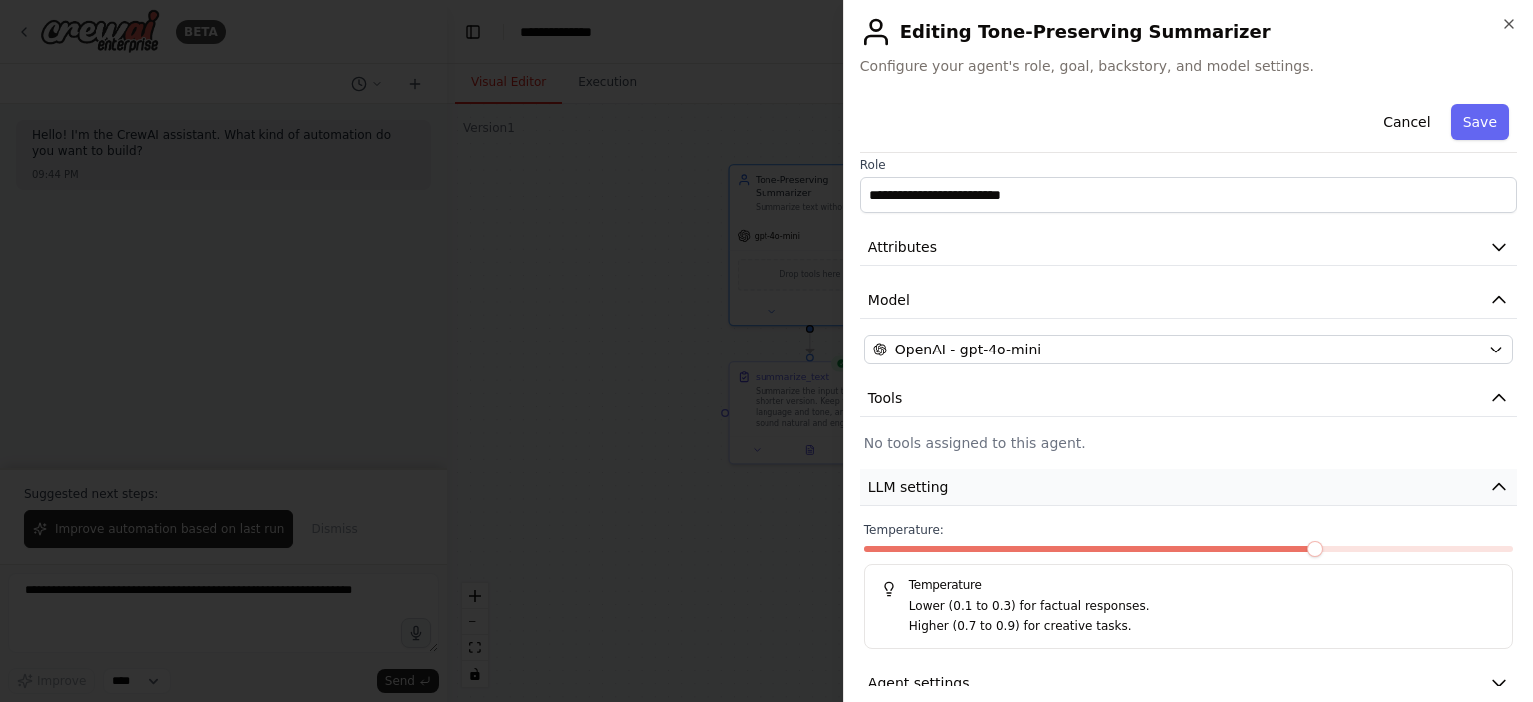
scroll to position [41, 0]
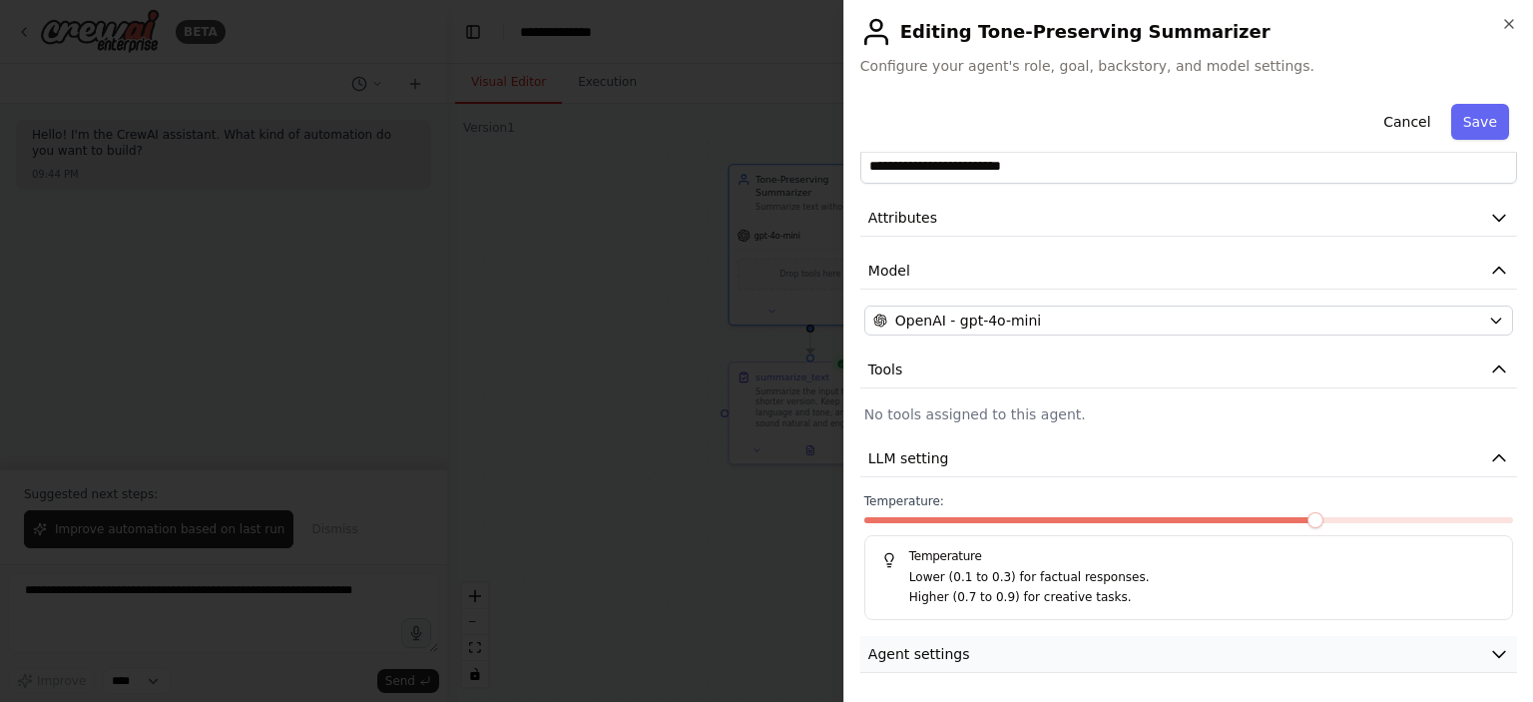
click at [958, 638] on button "Agent settings" at bounding box center [1188, 654] width 657 height 37
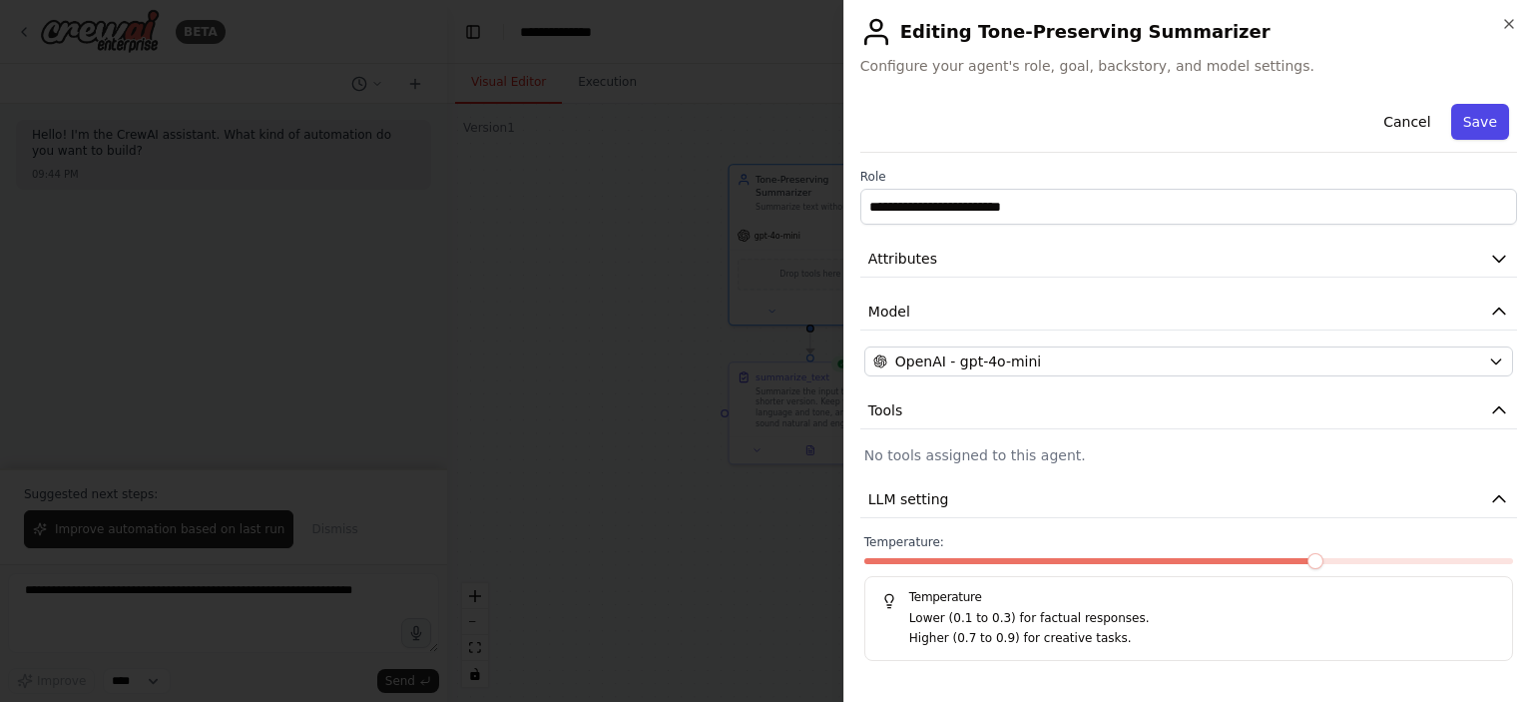
click at [1473, 114] on button "Save" at bounding box center [1480, 122] width 58 height 36
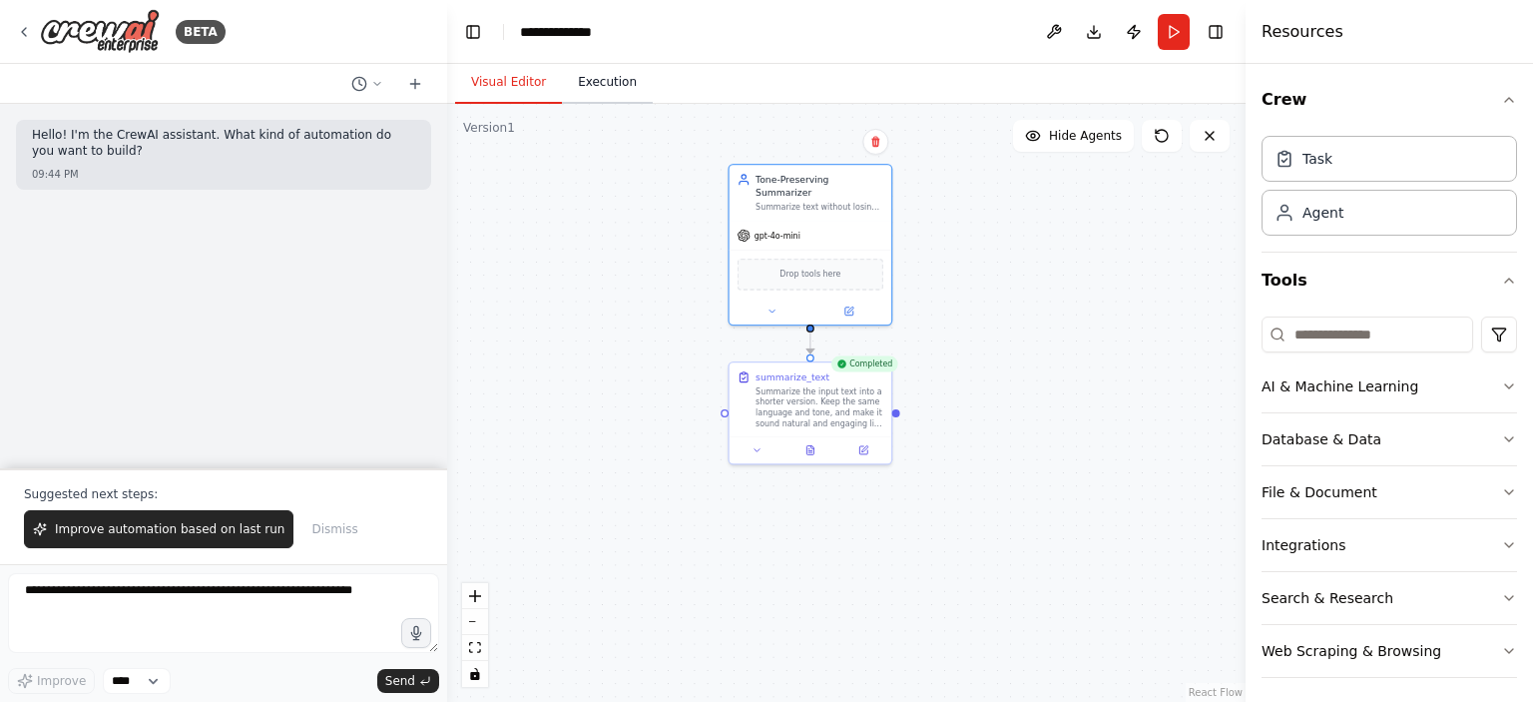
click at [590, 73] on button "Execution" at bounding box center [607, 83] width 91 height 42
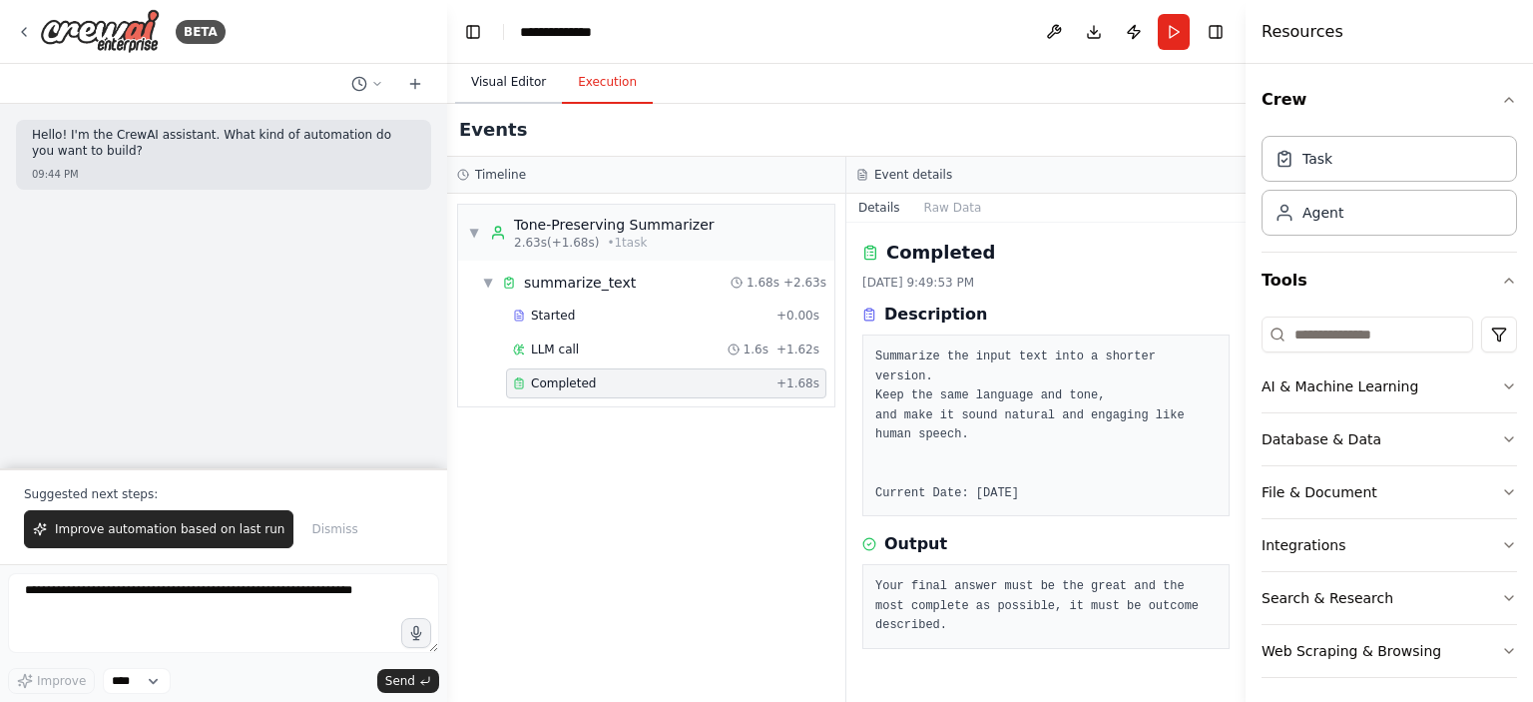
click at [505, 76] on button "Visual Editor" at bounding box center [508, 83] width 107 height 42
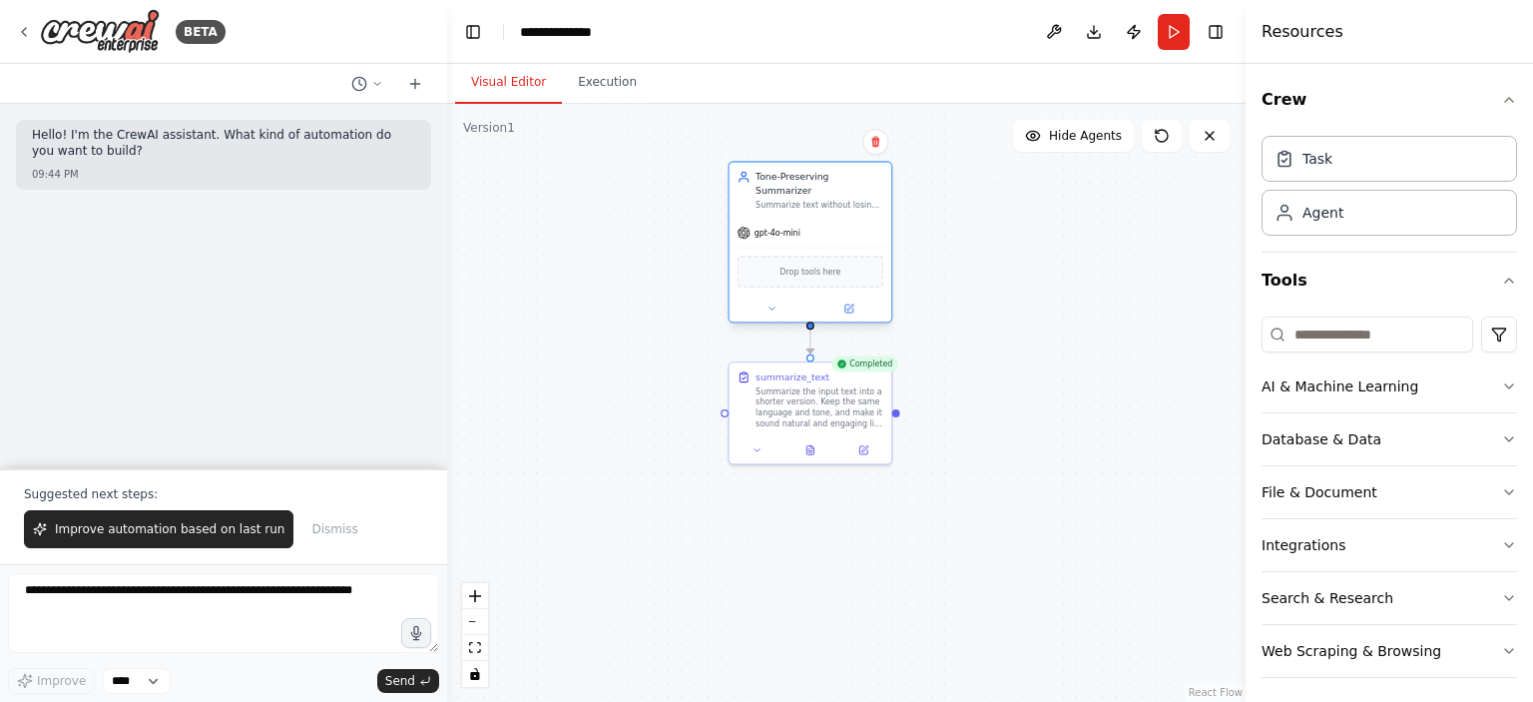
click at [846, 263] on div "Drop tools here" at bounding box center [811, 272] width 146 height 32
click at [761, 447] on icon at bounding box center [757, 447] width 11 height 11
click at [767, 446] on button at bounding box center [757, 447] width 45 height 16
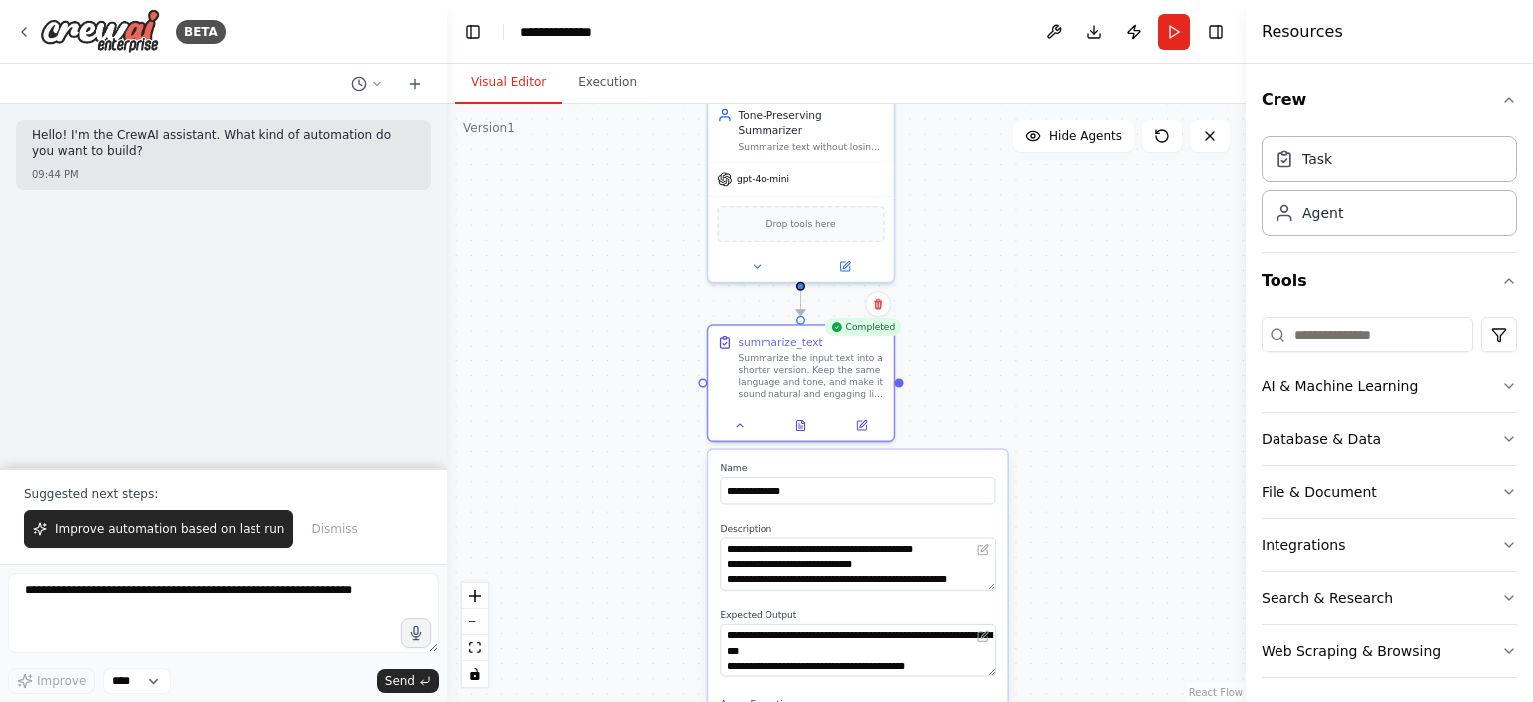
scroll to position [5, 0]
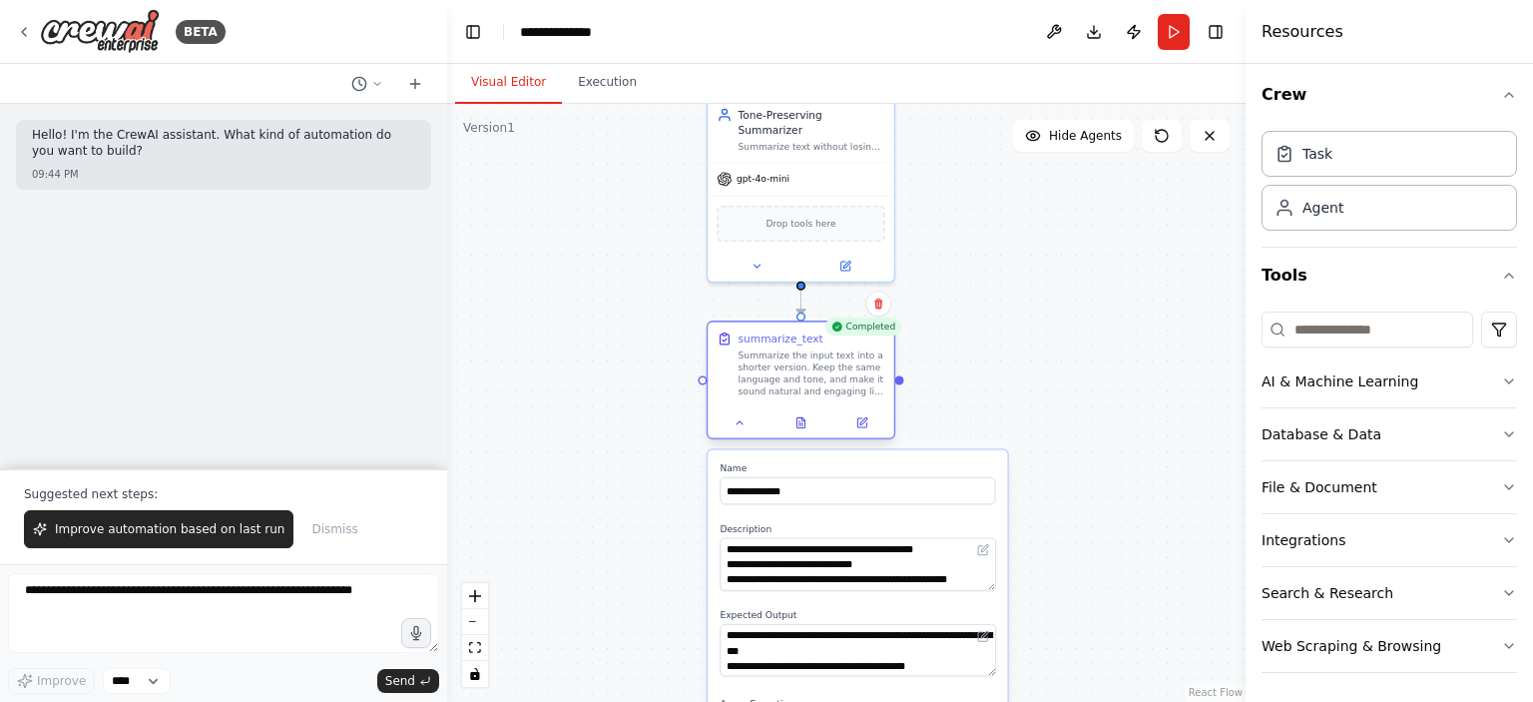
click at [861, 434] on div at bounding box center [801, 422] width 186 height 31
click at [869, 420] on button at bounding box center [862, 422] width 52 height 18
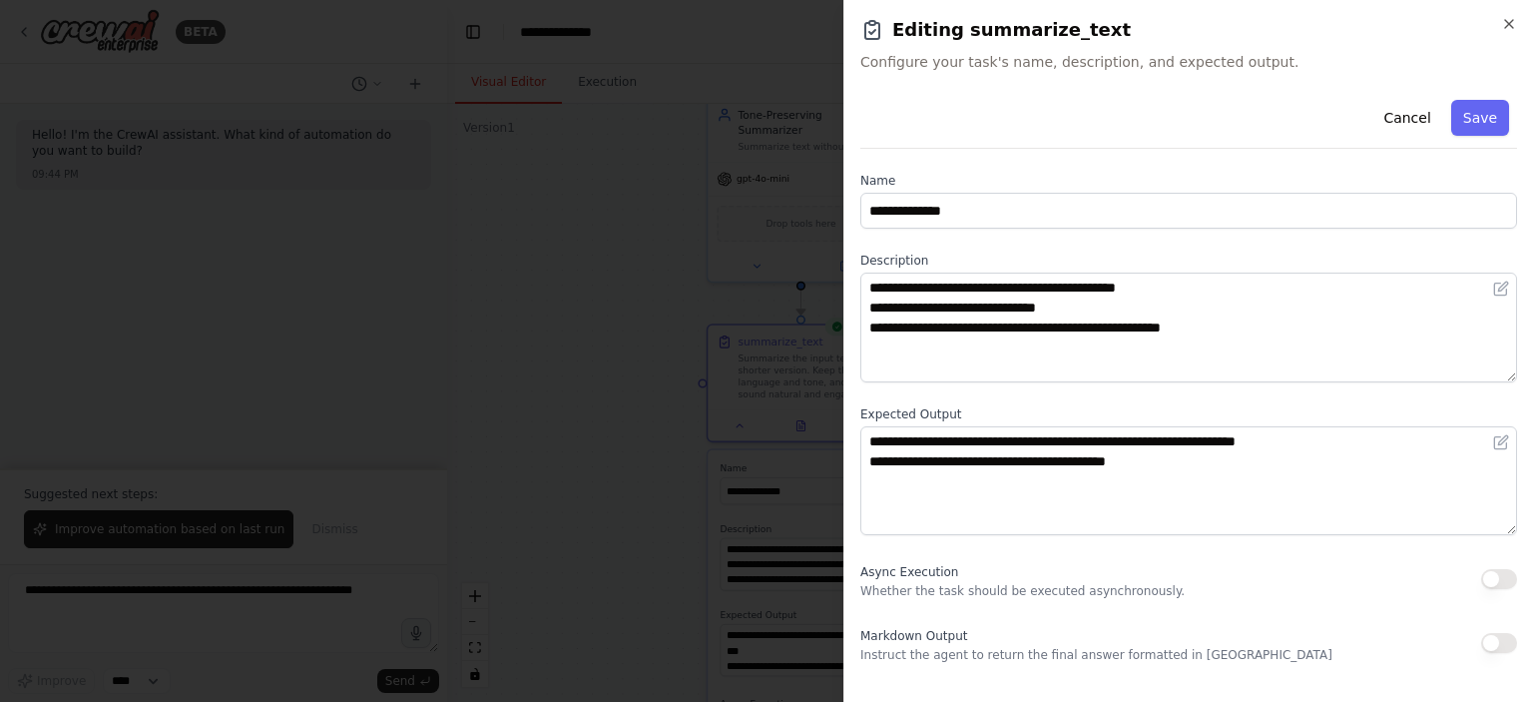
click at [942, 43] on h2 "Editing summarize_text" at bounding box center [1188, 30] width 657 height 28
click at [1501, 112] on button "Save" at bounding box center [1480, 118] width 58 height 36
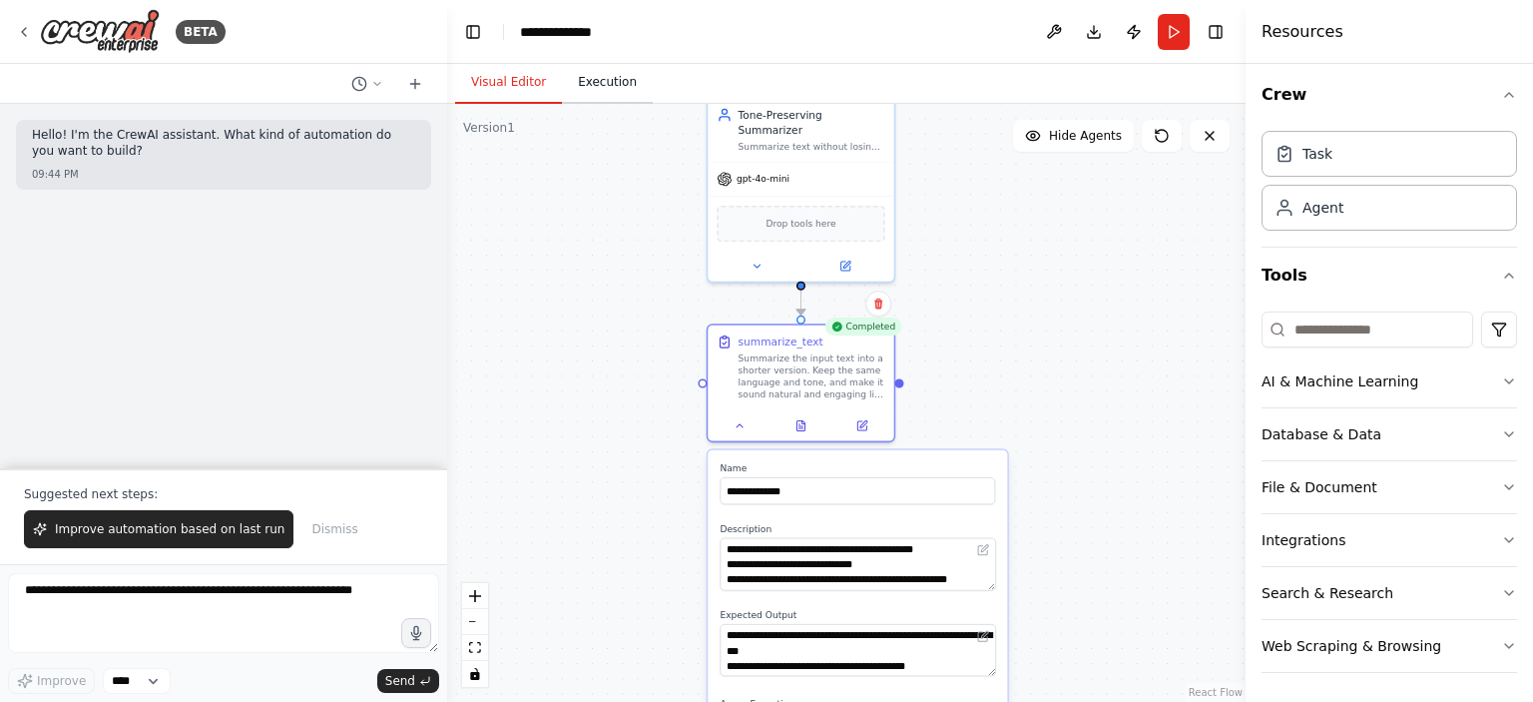
click at [598, 77] on button "Execution" at bounding box center [607, 83] width 91 height 42
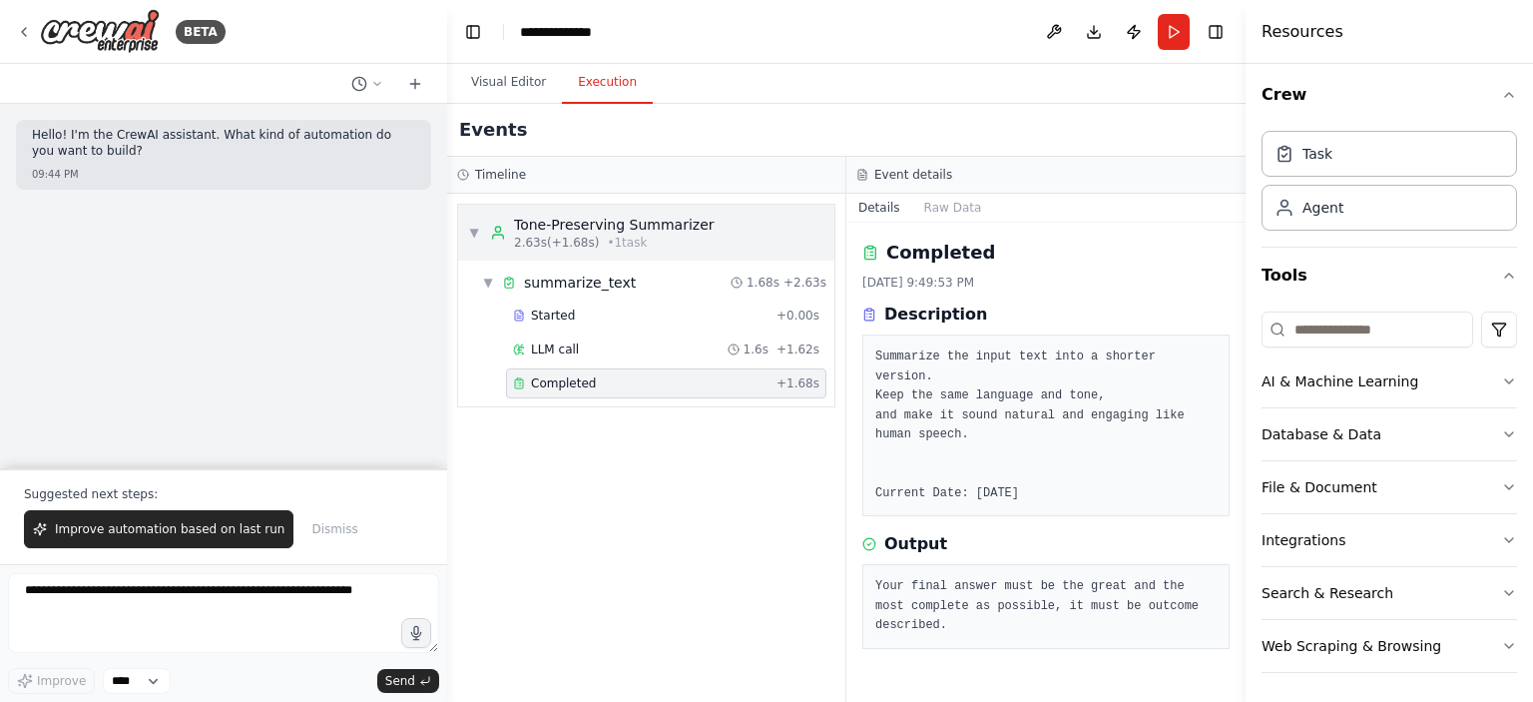
click at [612, 226] on div "Tone-Preserving Summarizer" at bounding box center [614, 225] width 201 height 20
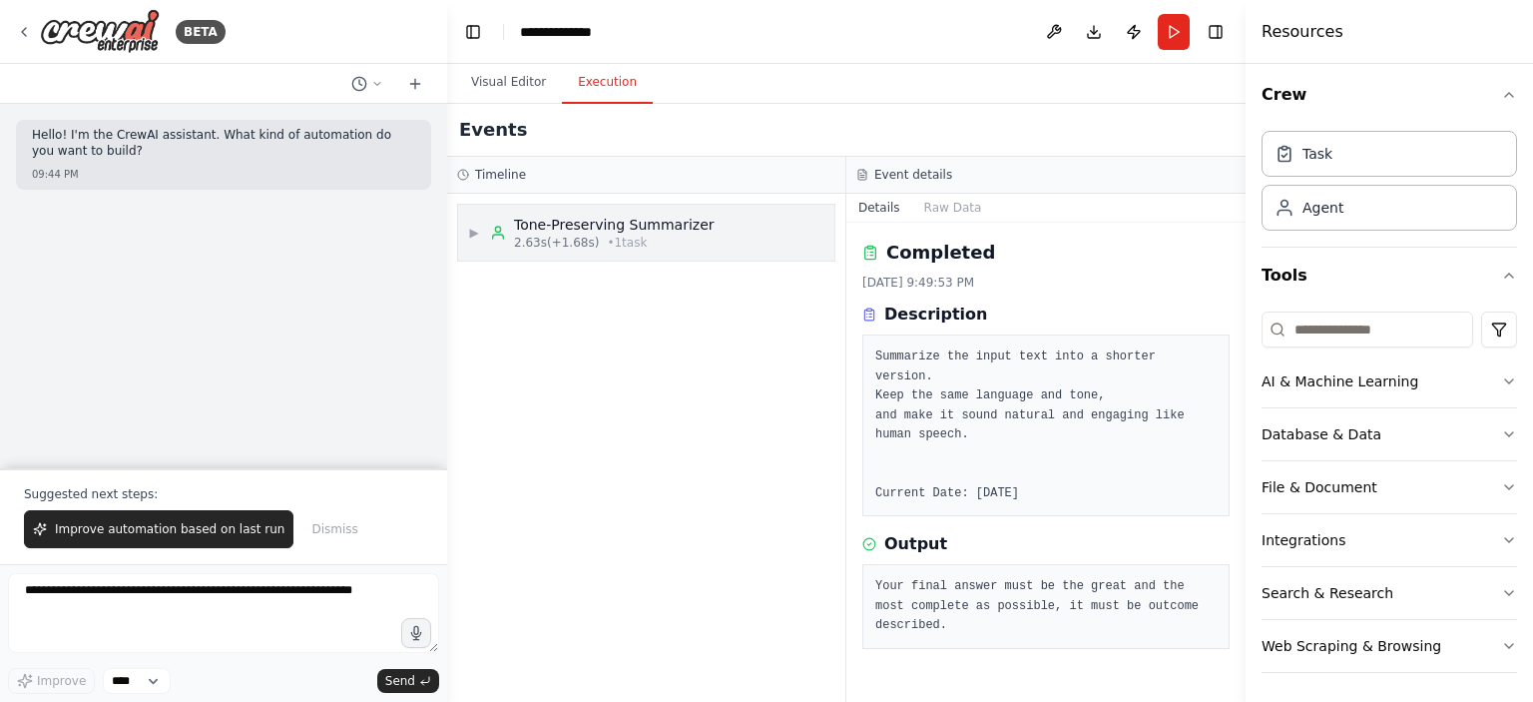
click at [612, 226] on div "Tone-Preserving Summarizer" at bounding box center [614, 225] width 201 height 20
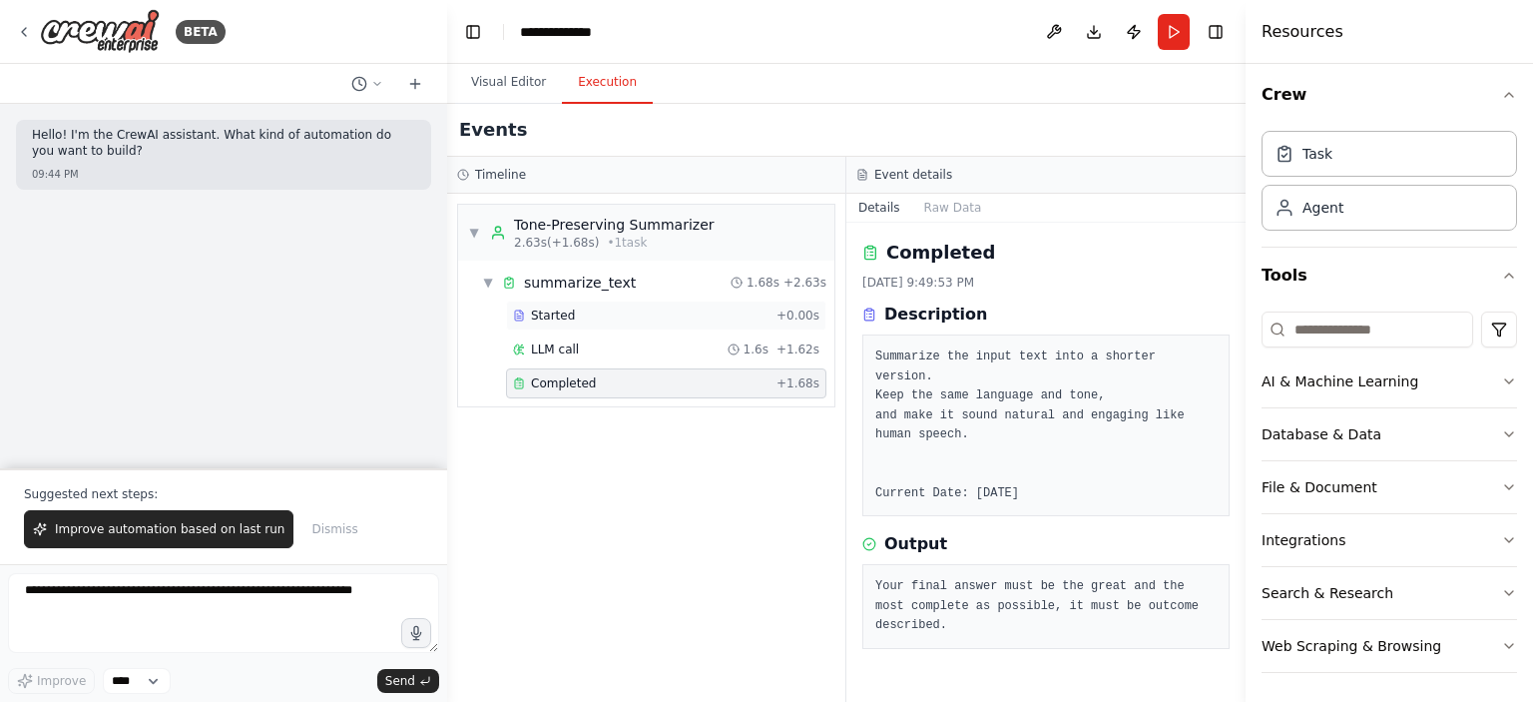
click at [572, 314] on div "Started" at bounding box center [641, 315] width 256 height 16
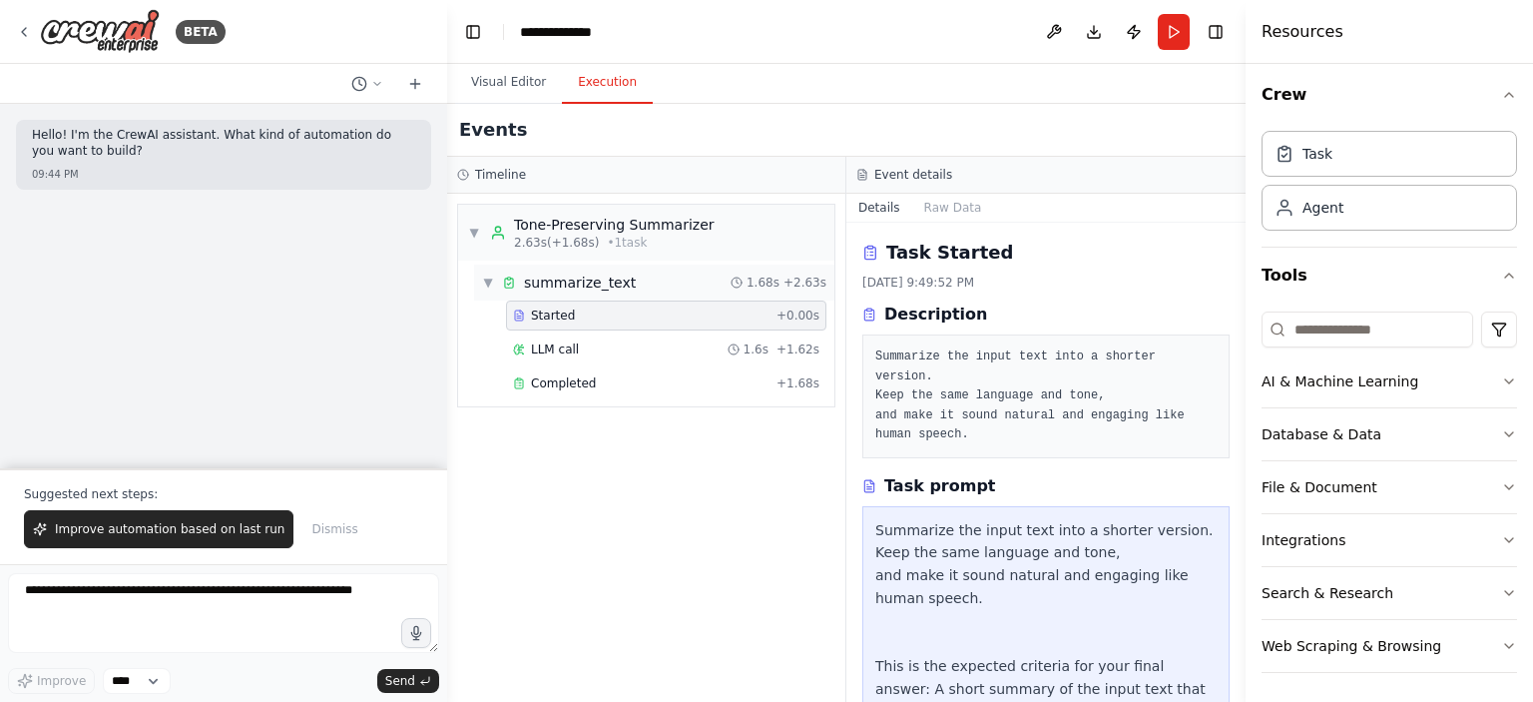
click at [555, 287] on div "summarize_text" at bounding box center [580, 283] width 112 height 20
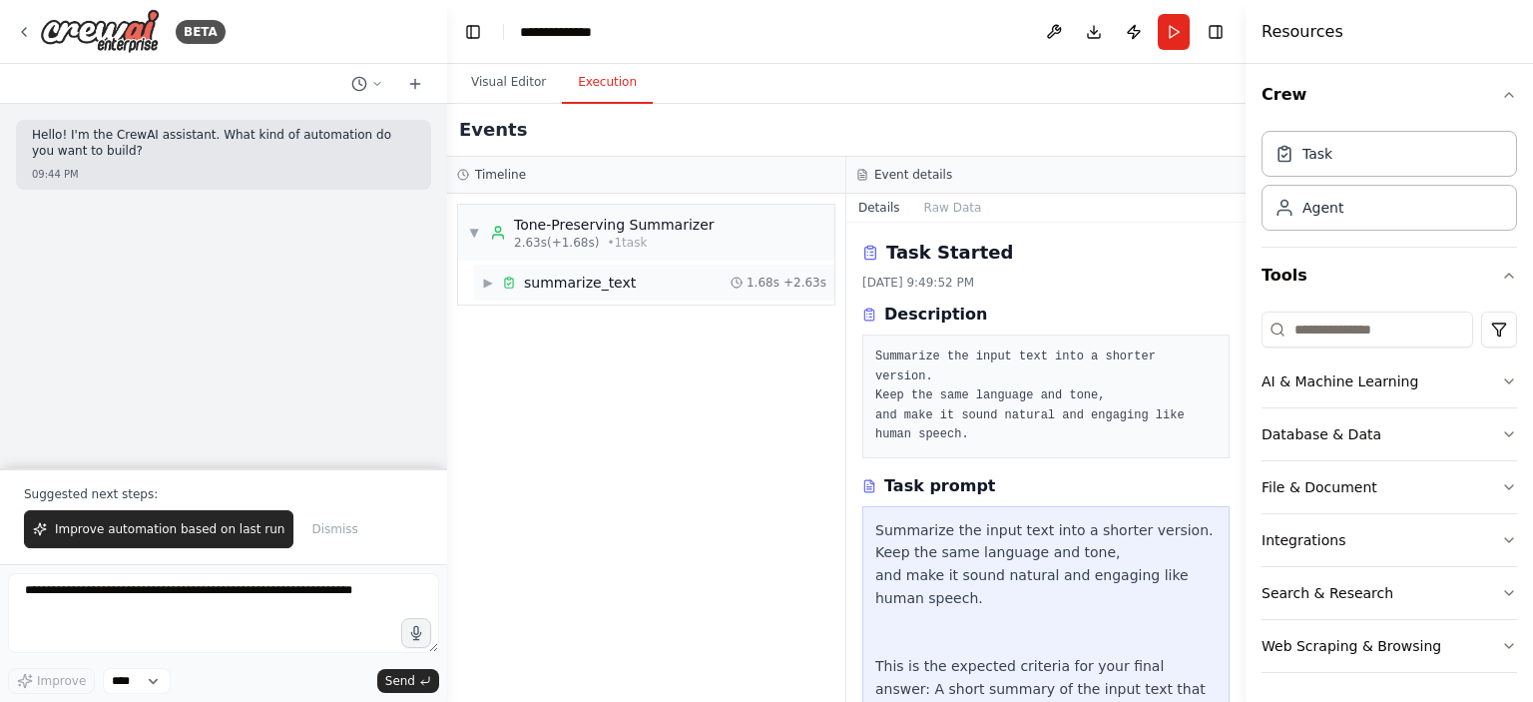
click at [491, 279] on span "▶" at bounding box center [488, 282] width 12 height 16
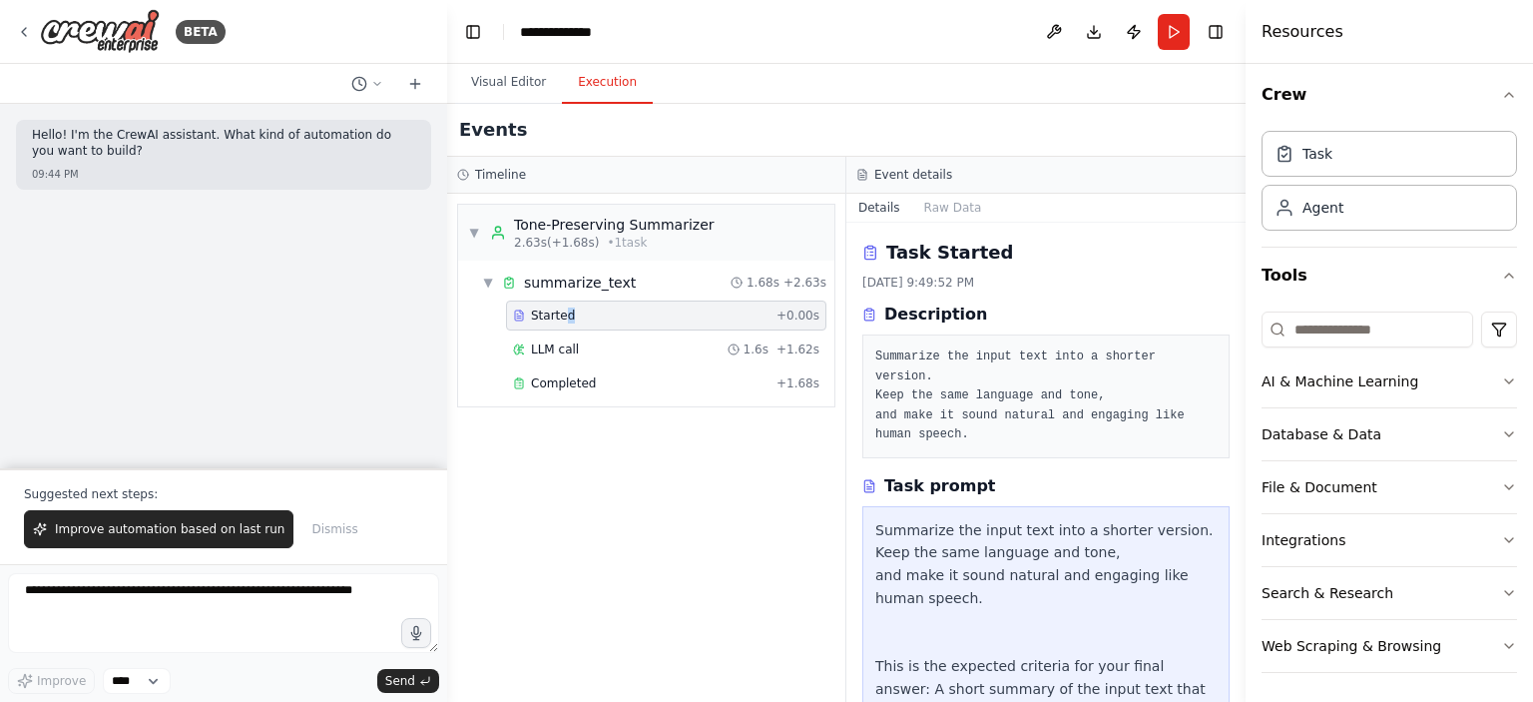
click at [565, 318] on span "Started" at bounding box center [553, 315] width 44 height 16
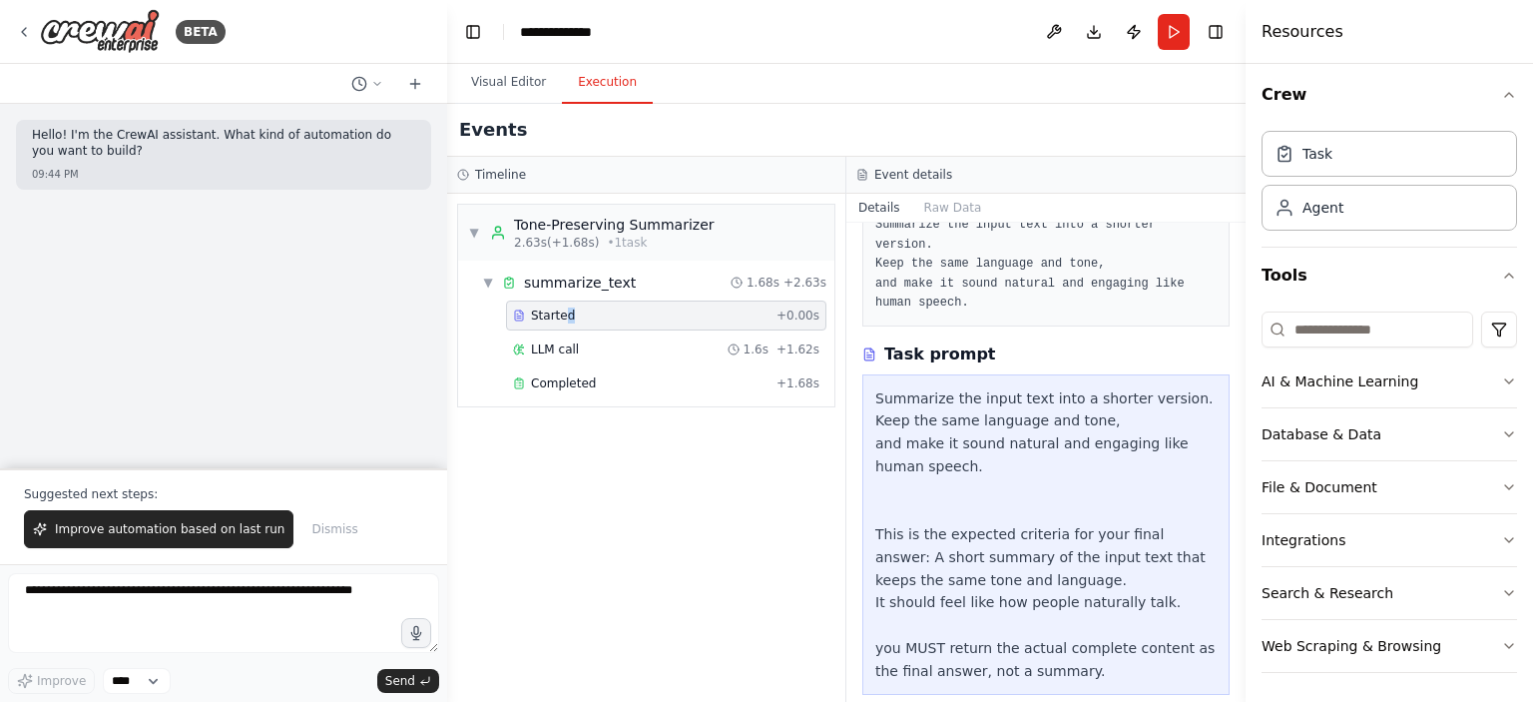
scroll to position [136, 0]
click at [100, 144] on p "Hello! I'm the CrewAI assistant. What kind of automation do you want to build?" at bounding box center [223, 143] width 383 height 31
click at [1172, 31] on button "Run" at bounding box center [1174, 32] width 32 height 36
click at [514, 83] on button "Visual Editor" at bounding box center [508, 83] width 107 height 42
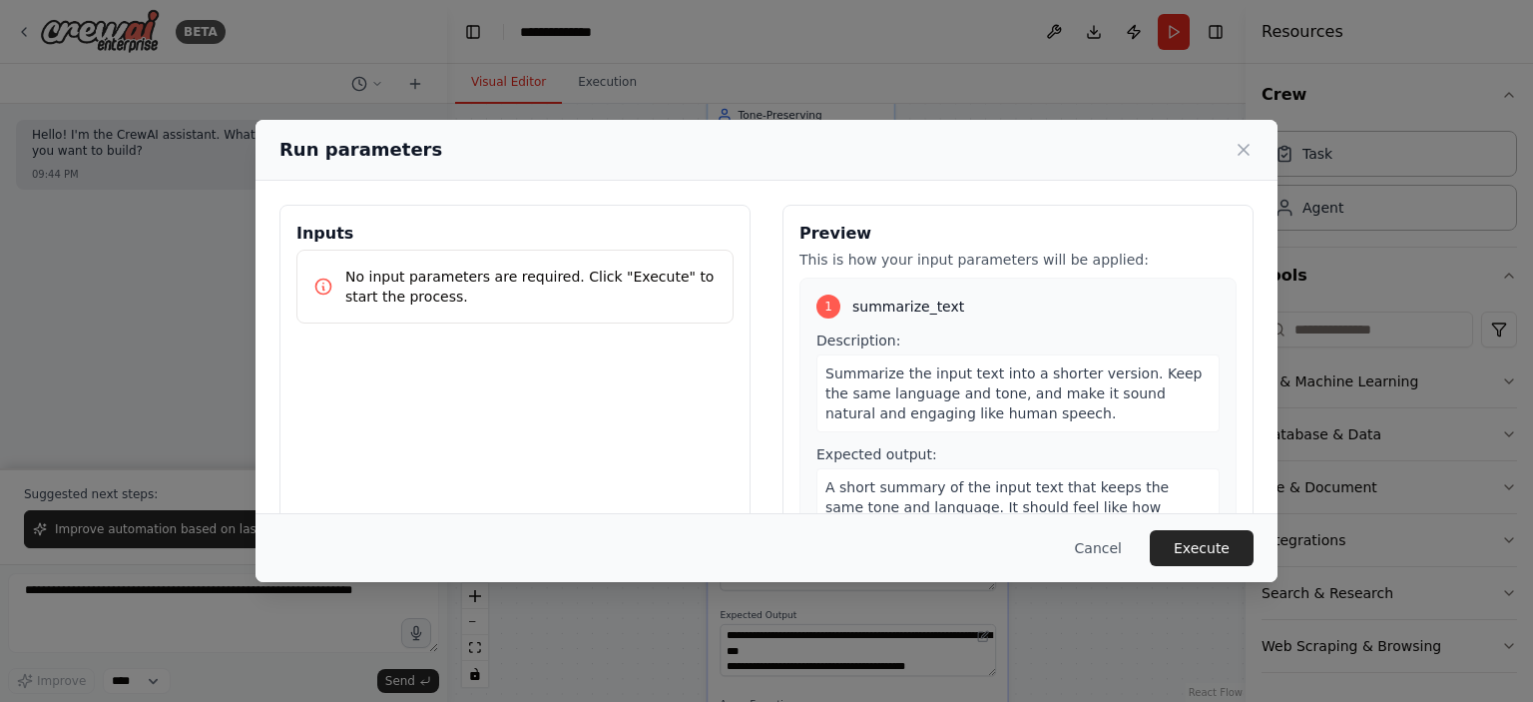
click at [459, 294] on p "No input parameters are required. Click "Execute" to start the process." at bounding box center [530, 287] width 371 height 40
click at [515, 290] on p "No input parameters are required. Click "Execute" to start the process." at bounding box center [530, 287] width 371 height 40
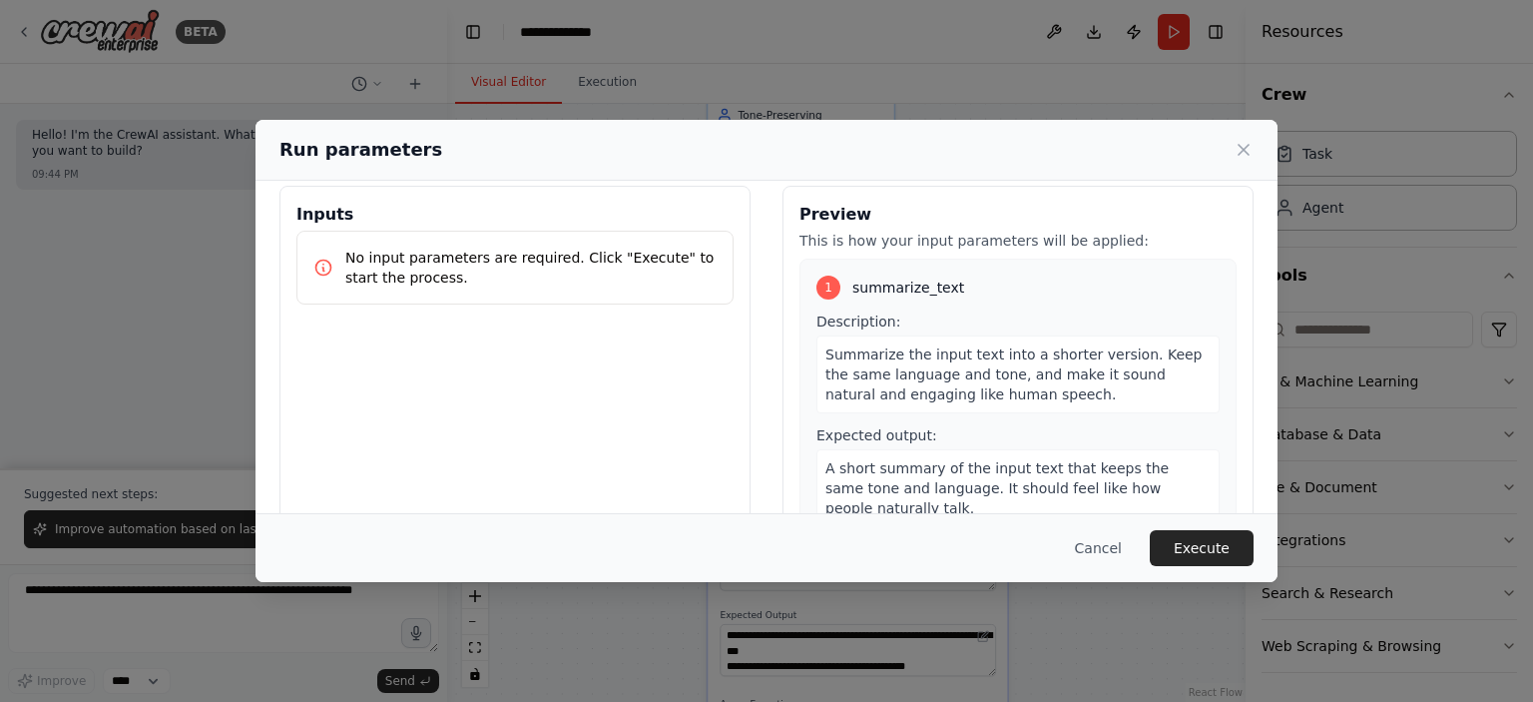
scroll to position [67, 0]
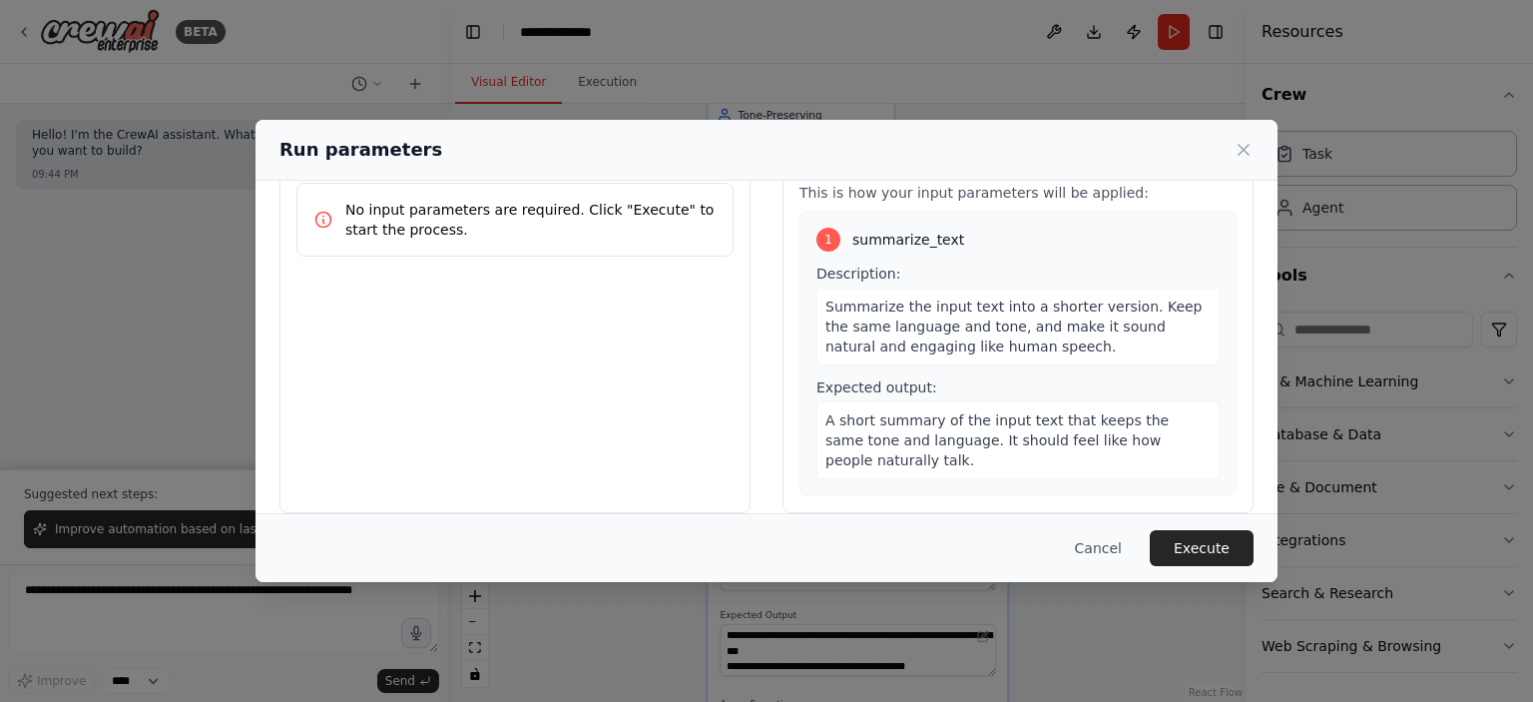
click at [1085, 467] on div "1 summarize_text Description: Summarize the input text into a shorter version. …" at bounding box center [1018, 353] width 437 height 285
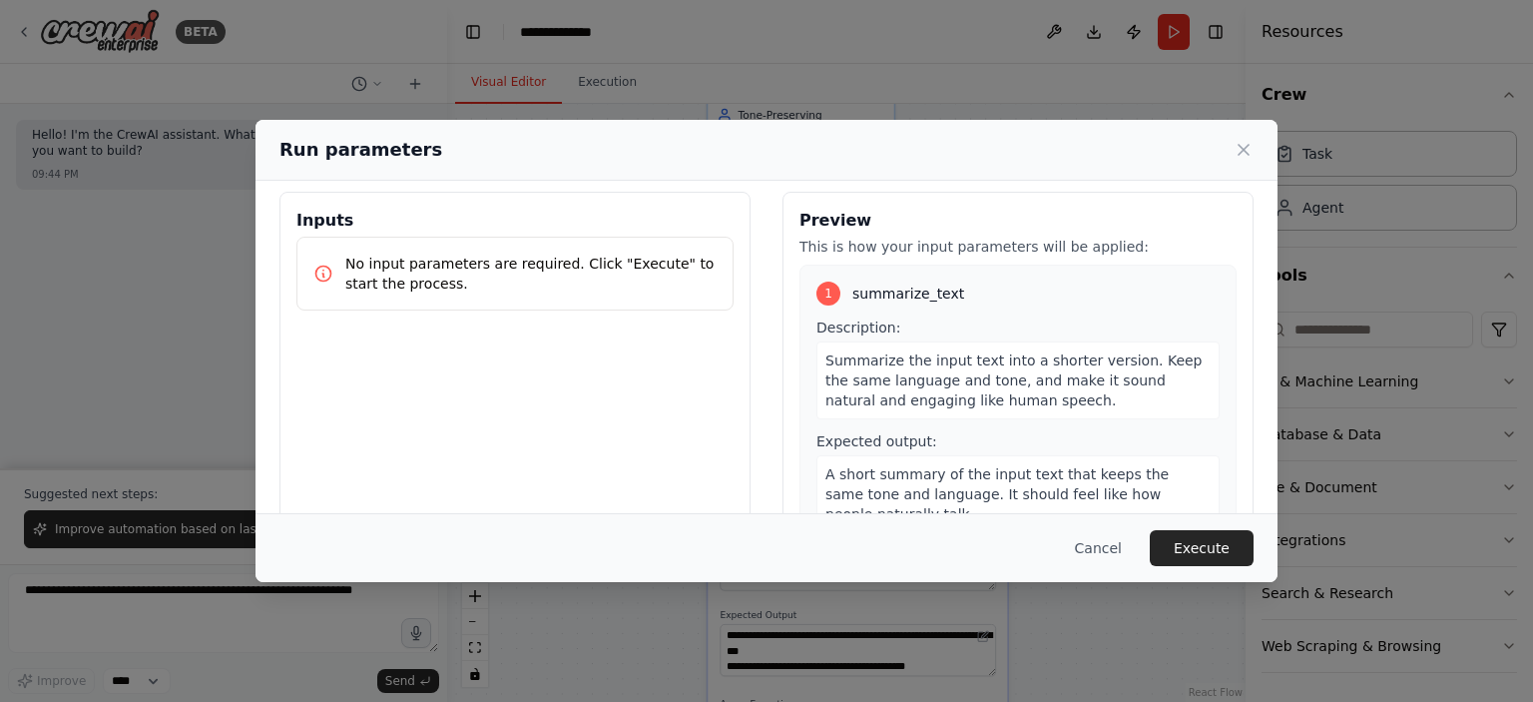
scroll to position [0, 0]
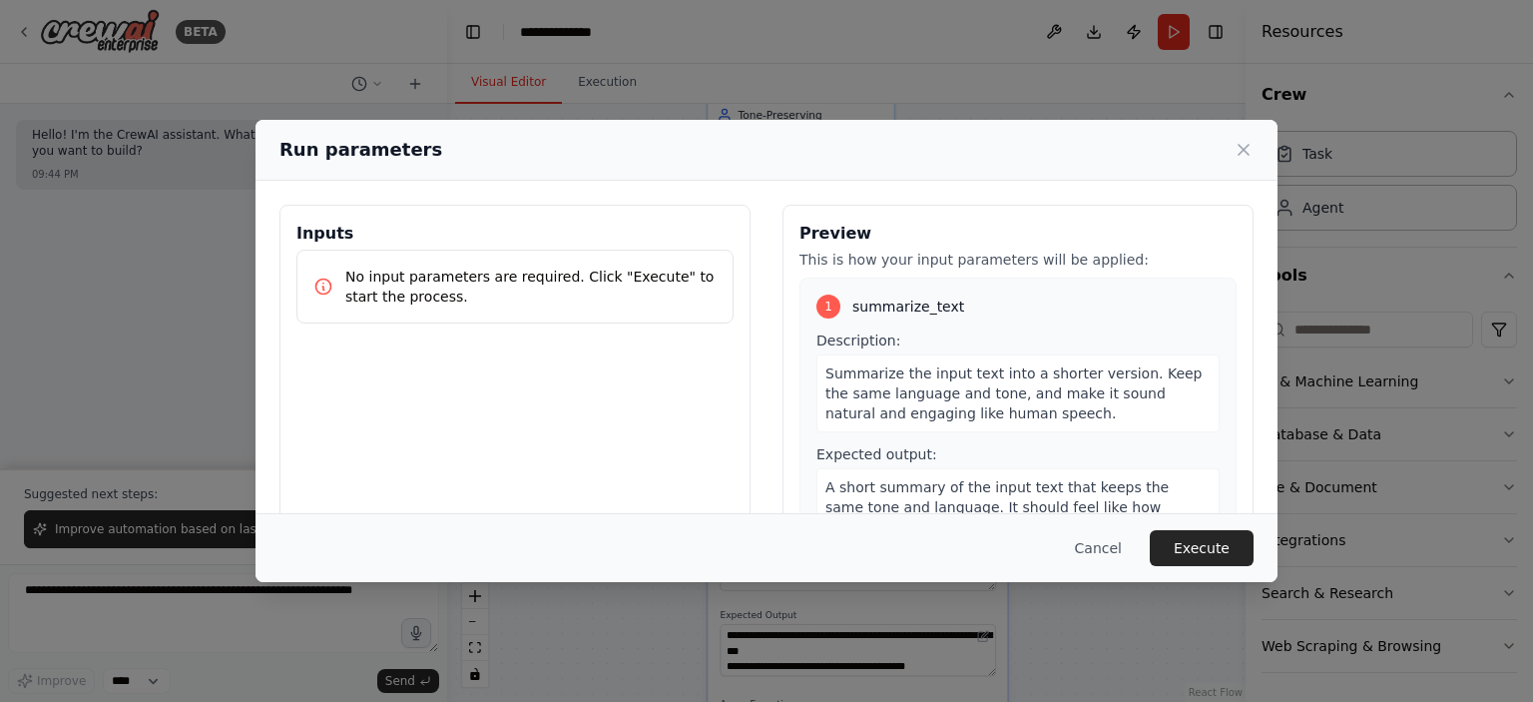
click at [398, 274] on p "No input parameters are required. Click "Execute" to start the process." at bounding box center [530, 287] width 371 height 40
click at [1210, 537] on button "Execute" at bounding box center [1202, 548] width 104 height 36
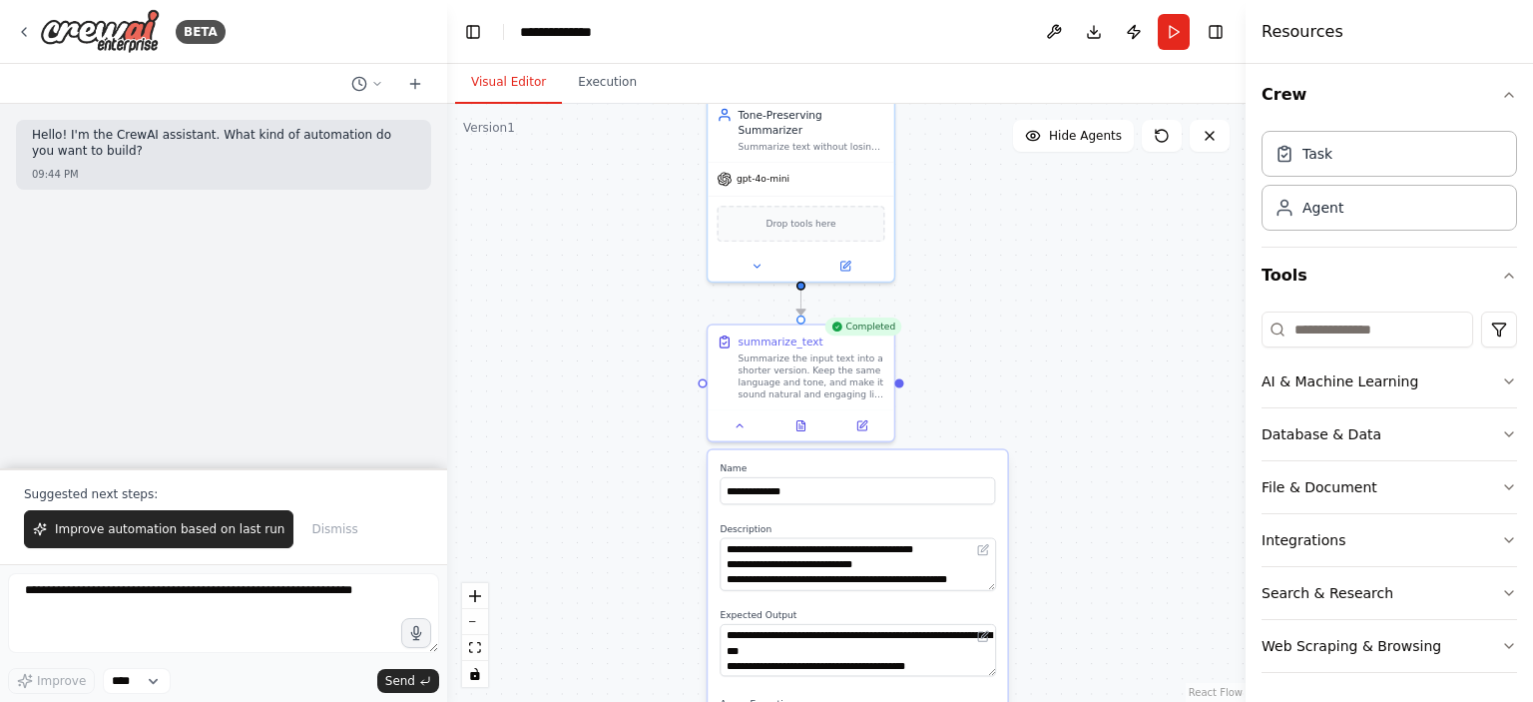
click at [864, 330] on div "Completed" at bounding box center [862, 326] width 77 height 18
click at [661, 316] on div "**********" at bounding box center [846, 403] width 799 height 598
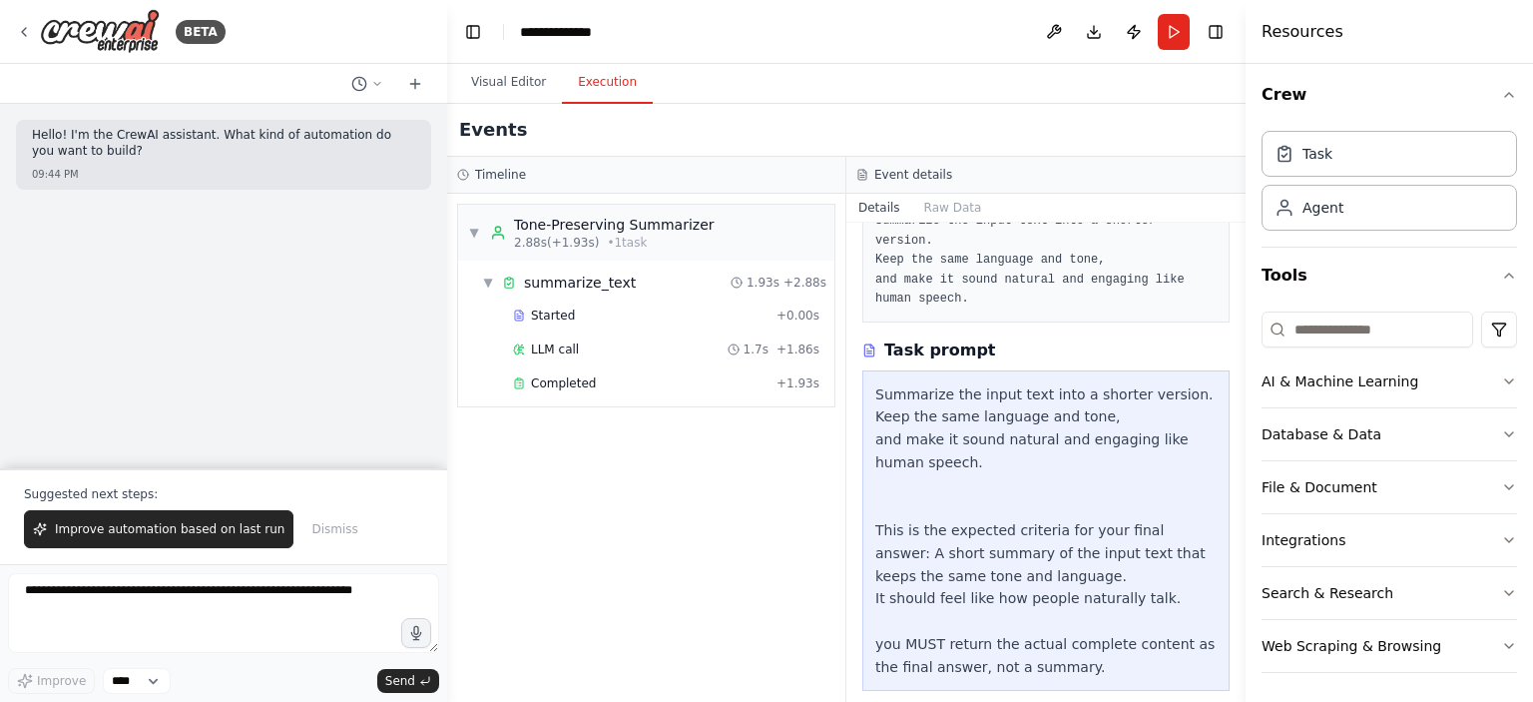
click at [599, 74] on button "Execution" at bounding box center [607, 83] width 91 height 42
click at [558, 233] on div "Tone-Preserving Summarizer" at bounding box center [614, 225] width 201 height 20
click at [935, 200] on button "Raw Data" at bounding box center [953, 208] width 82 height 28
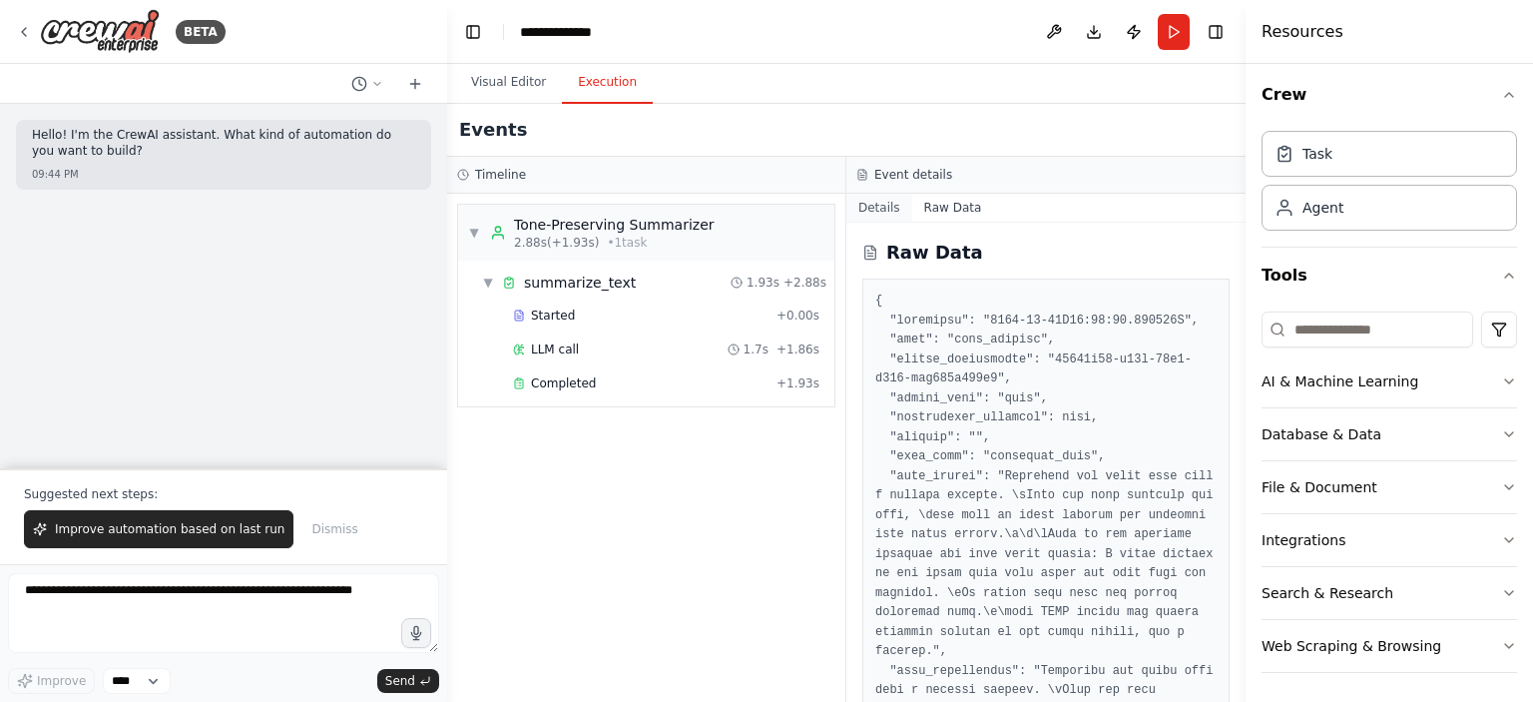
click at [890, 204] on button "Details" at bounding box center [879, 208] width 66 height 28
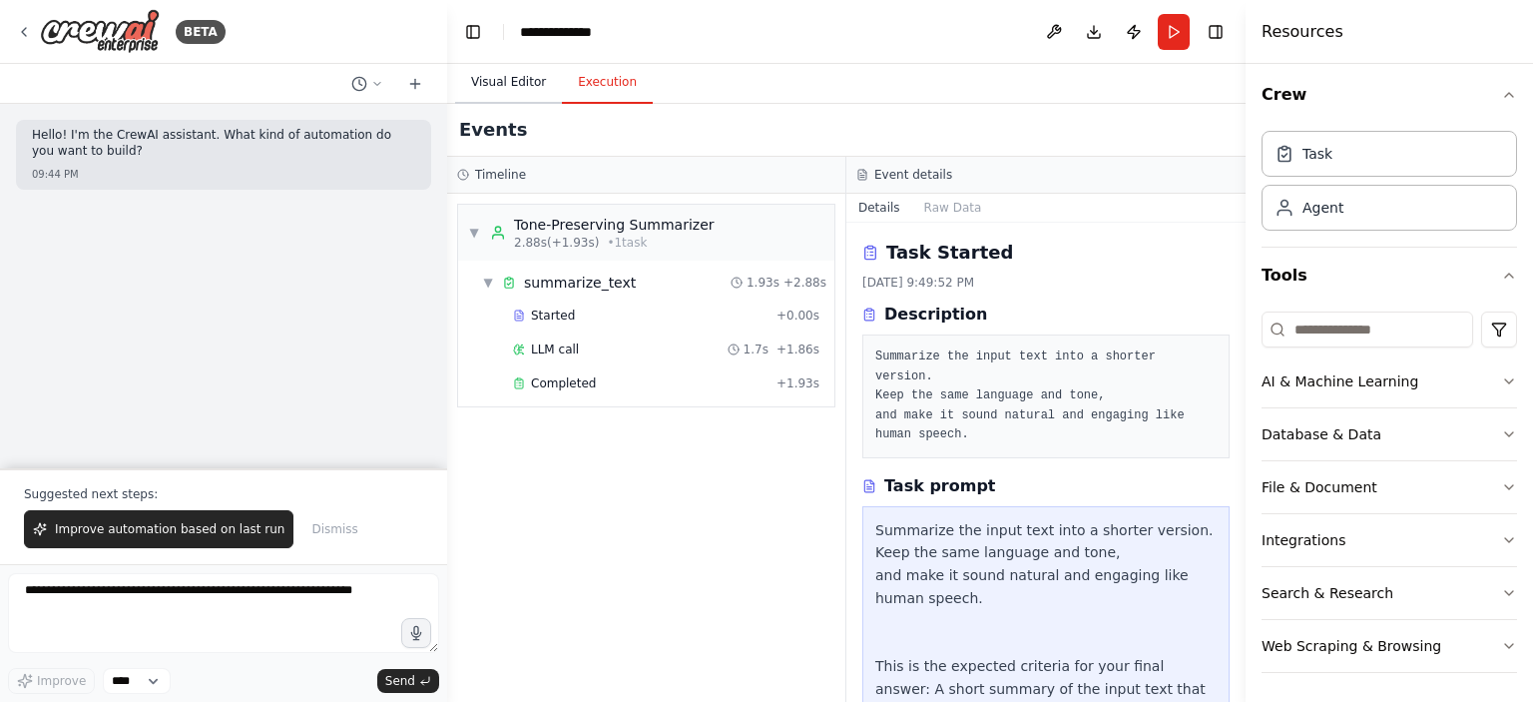
click at [486, 91] on button "Visual Editor" at bounding box center [508, 83] width 107 height 42
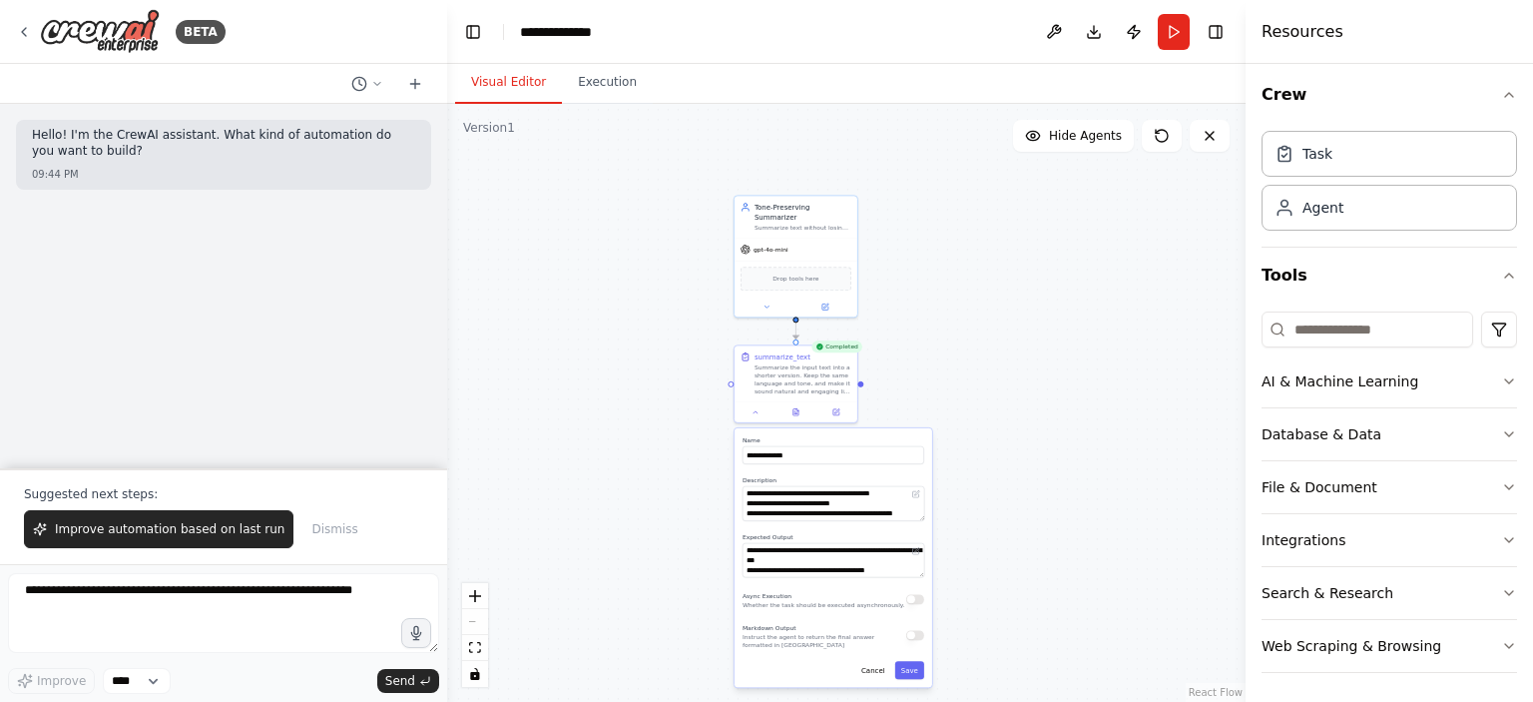
click at [906, 682] on div "**********" at bounding box center [834, 558] width 198 height 260
click at [909, 674] on button "Save" at bounding box center [909, 670] width 29 height 18
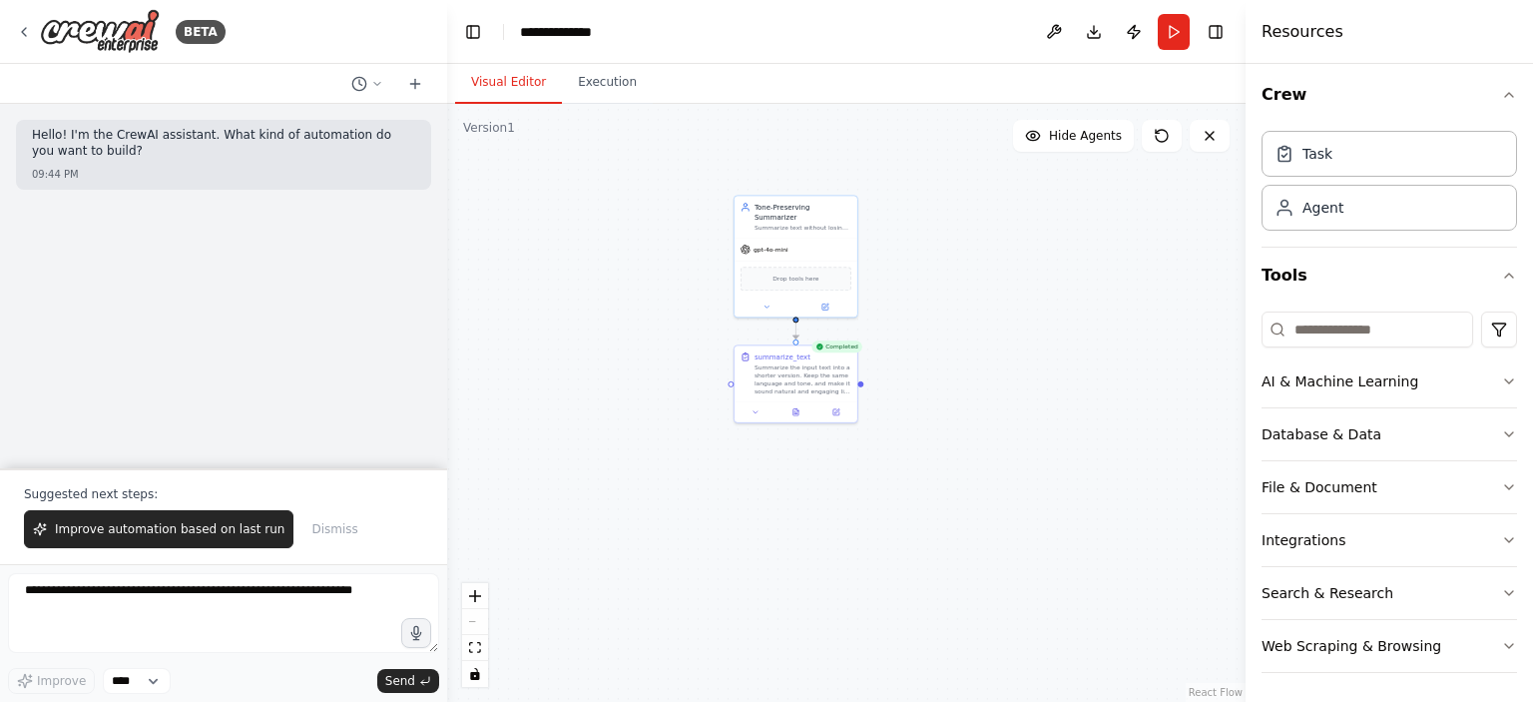
click at [623, 404] on div ".deletable-edge-delete-btn { width: 20px; height: 20px; border: 0px solid #ffff…" at bounding box center [846, 403] width 799 height 598
click at [829, 300] on div at bounding box center [796, 304] width 123 height 20
click at [829, 294] on div at bounding box center [796, 304] width 123 height 20
click at [835, 298] on button at bounding box center [825, 304] width 57 height 12
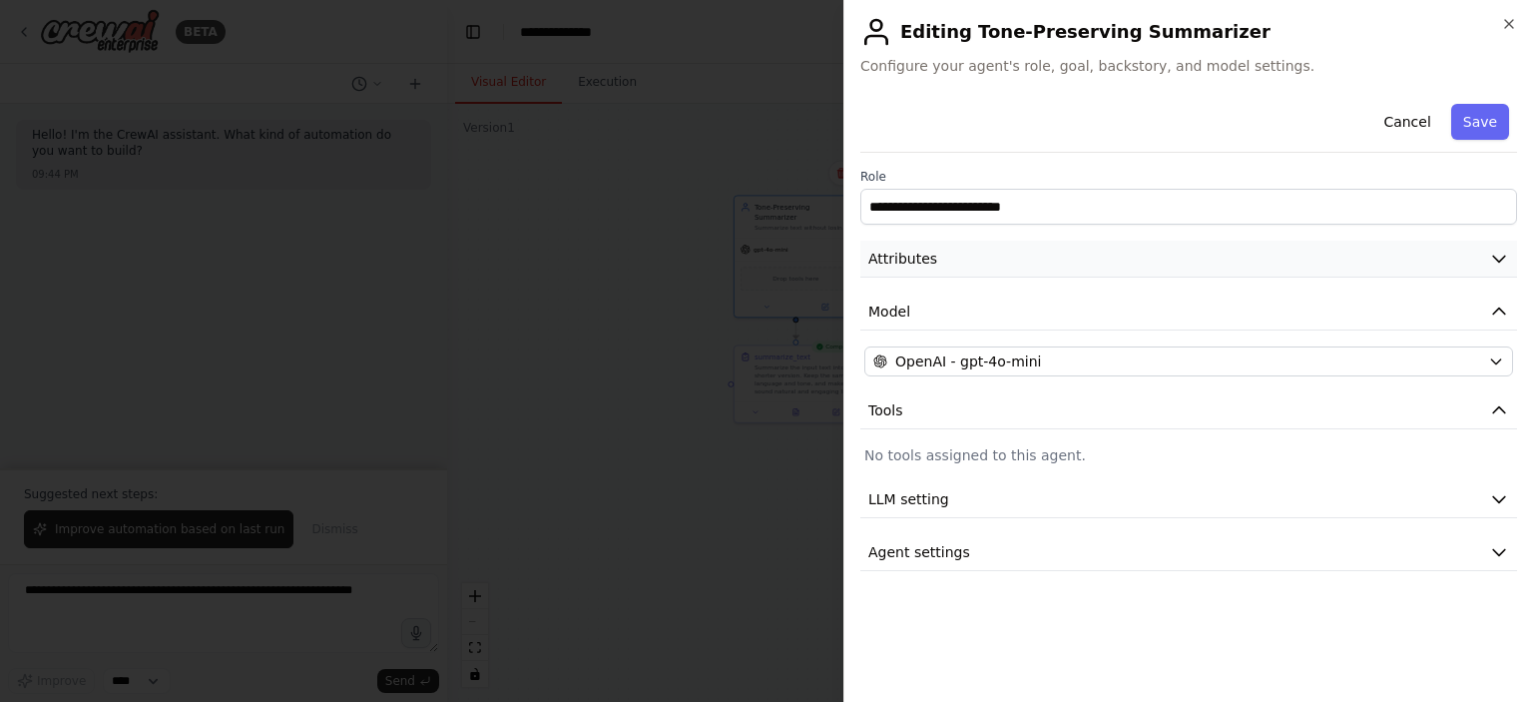
click at [1026, 266] on button "Attributes" at bounding box center [1188, 259] width 657 height 37
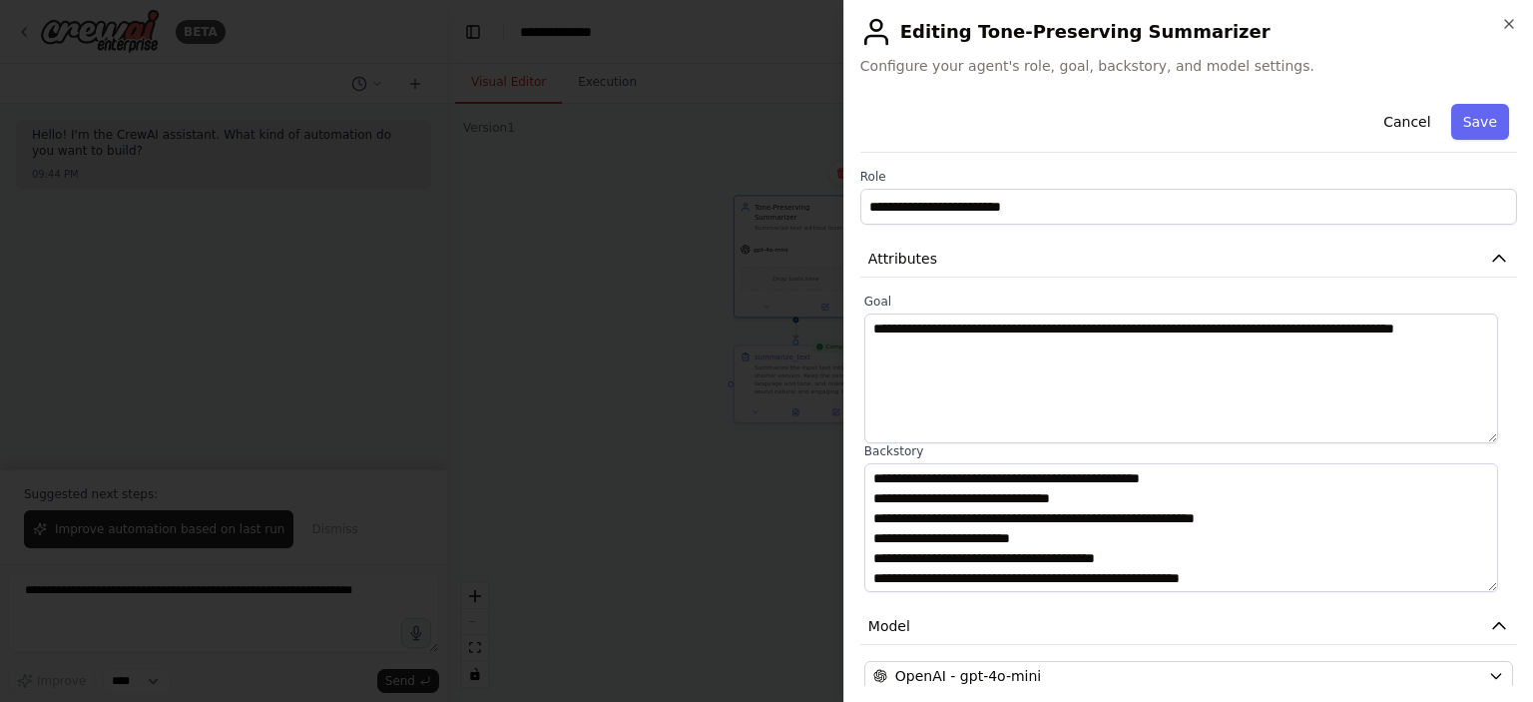
scroll to position [0, 0]
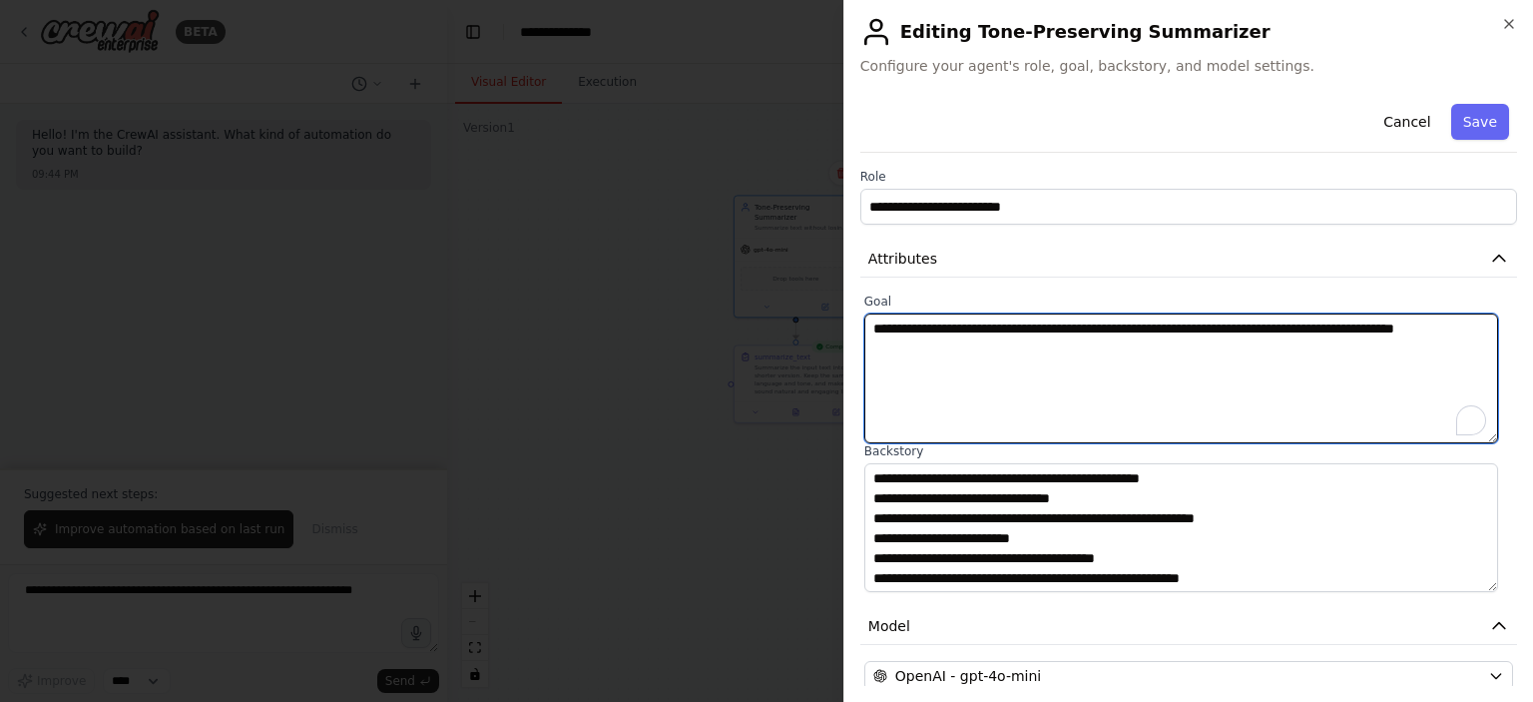
click at [971, 346] on textarea "**********" at bounding box center [1181, 378] width 634 height 130
type textarea "**********"
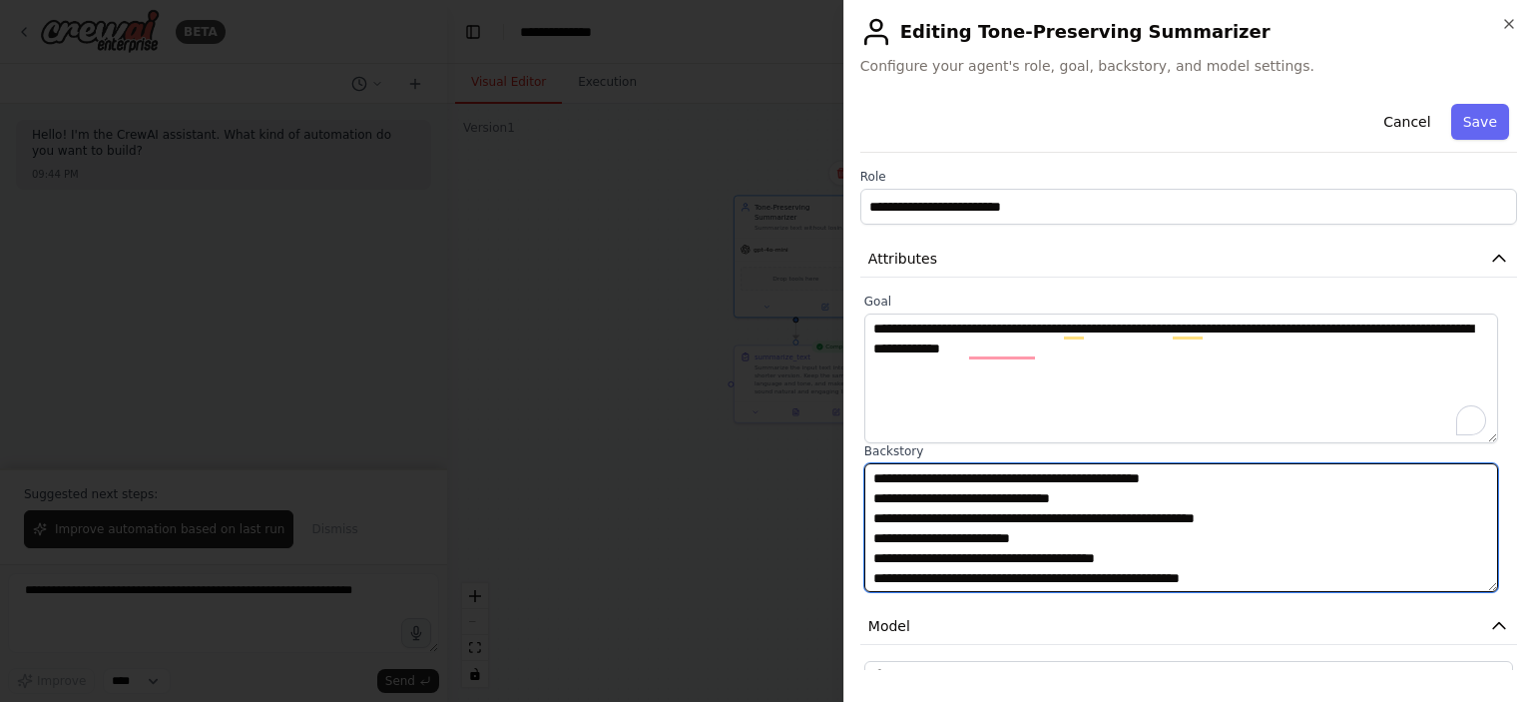
click at [1291, 557] on textarea "**********" at bounding box center [1181, 528] width 634 height 130
type textarea "**********"
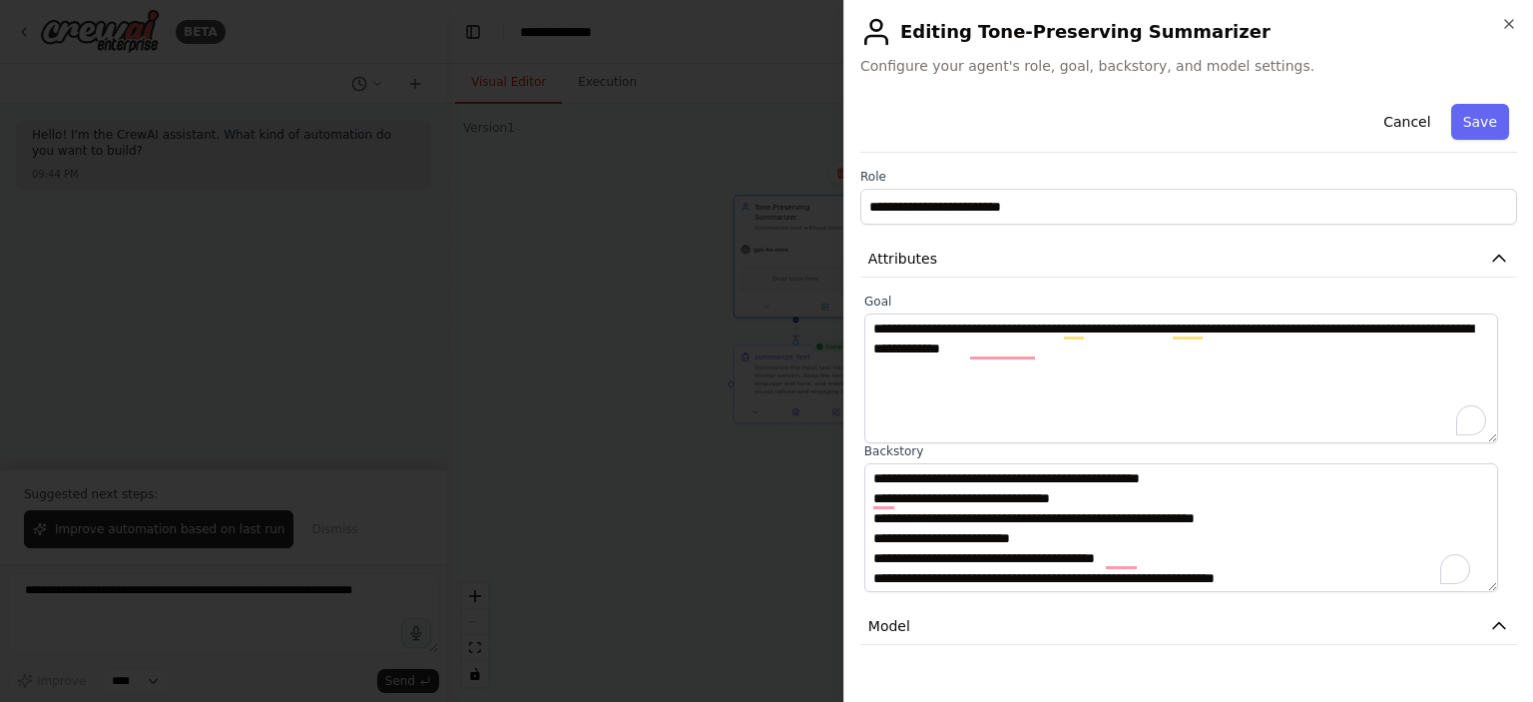
scroll to position [19, 0]
drag, startPoint x: 0, startPoint y: 0, endPoint x: 1287, endPoint y: 560, distance: 1403.2
click at [1287, 560] on textarea "**********" at bounding box center [1181, 528] width 634 height 130
type textarea "**********"
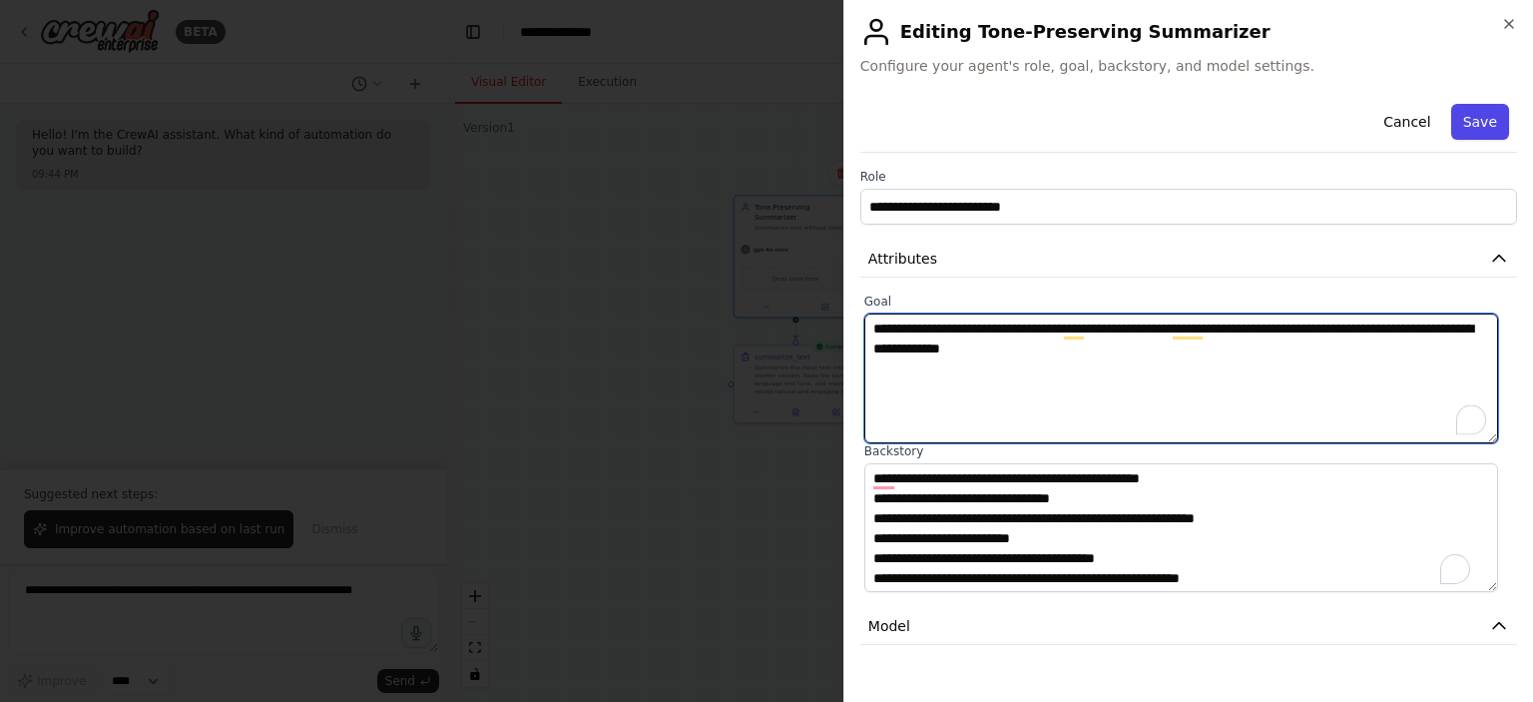
type textarea "**********"
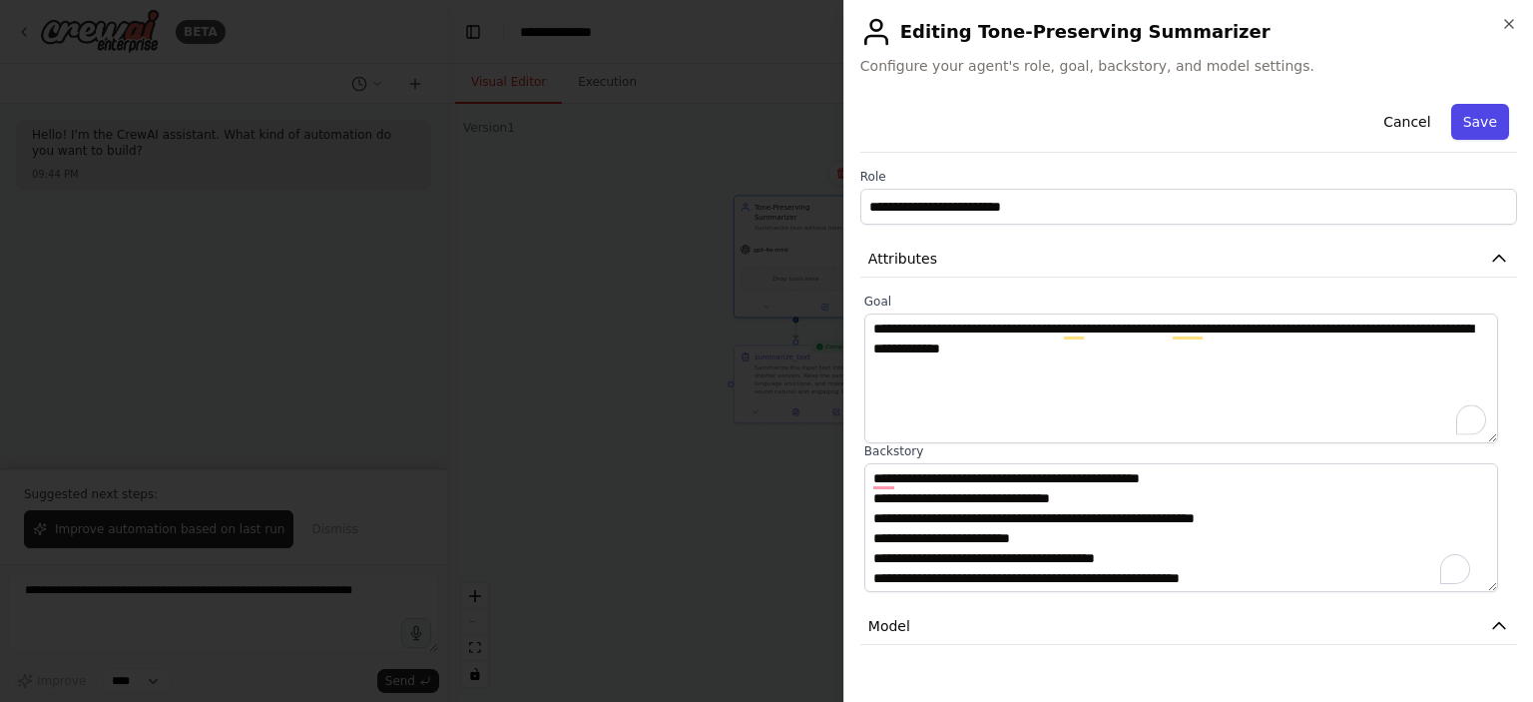
click at [1467, 125] on button "Save" at bounding box center [1480, 122] width 58 height 36
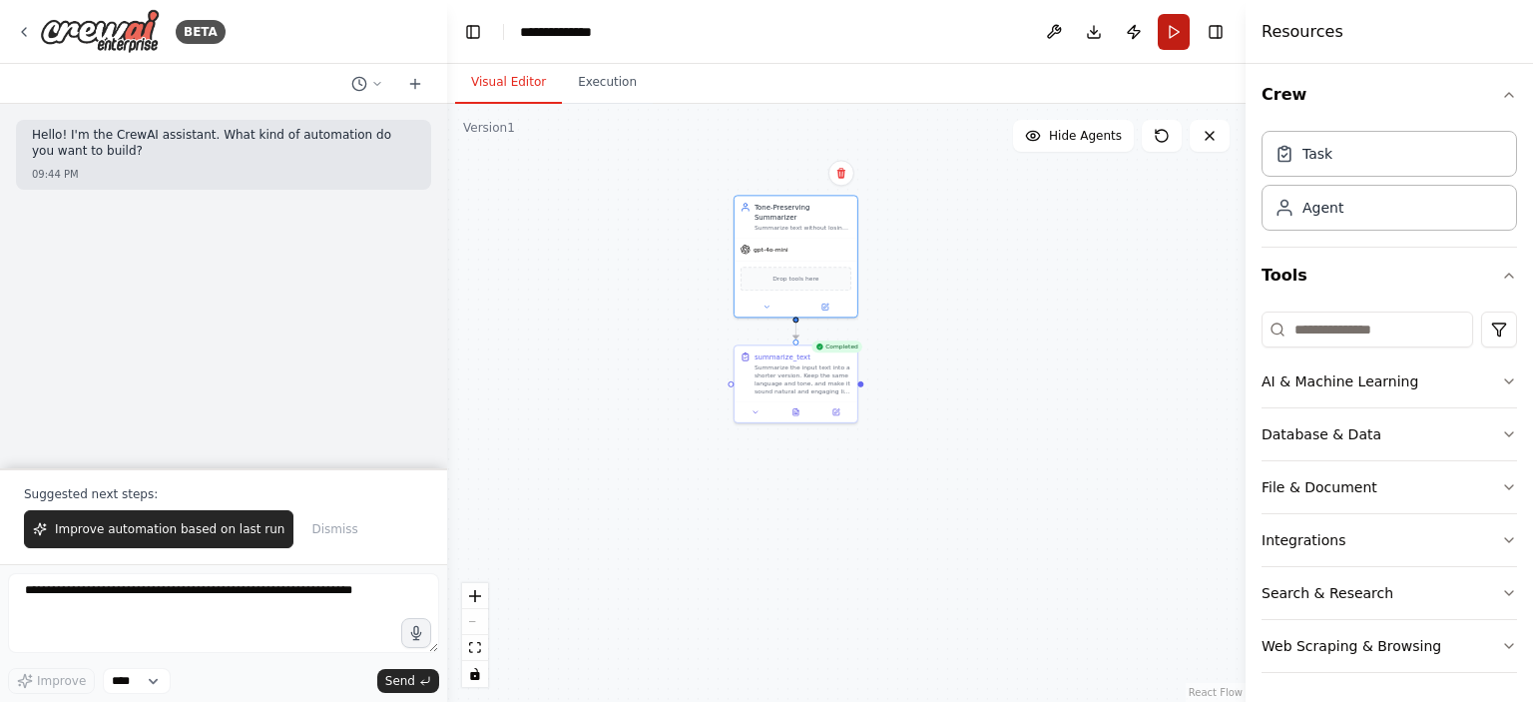
click at [1170, 29] on button "Run" at bounding box center [1174, 32] width 32 height 36
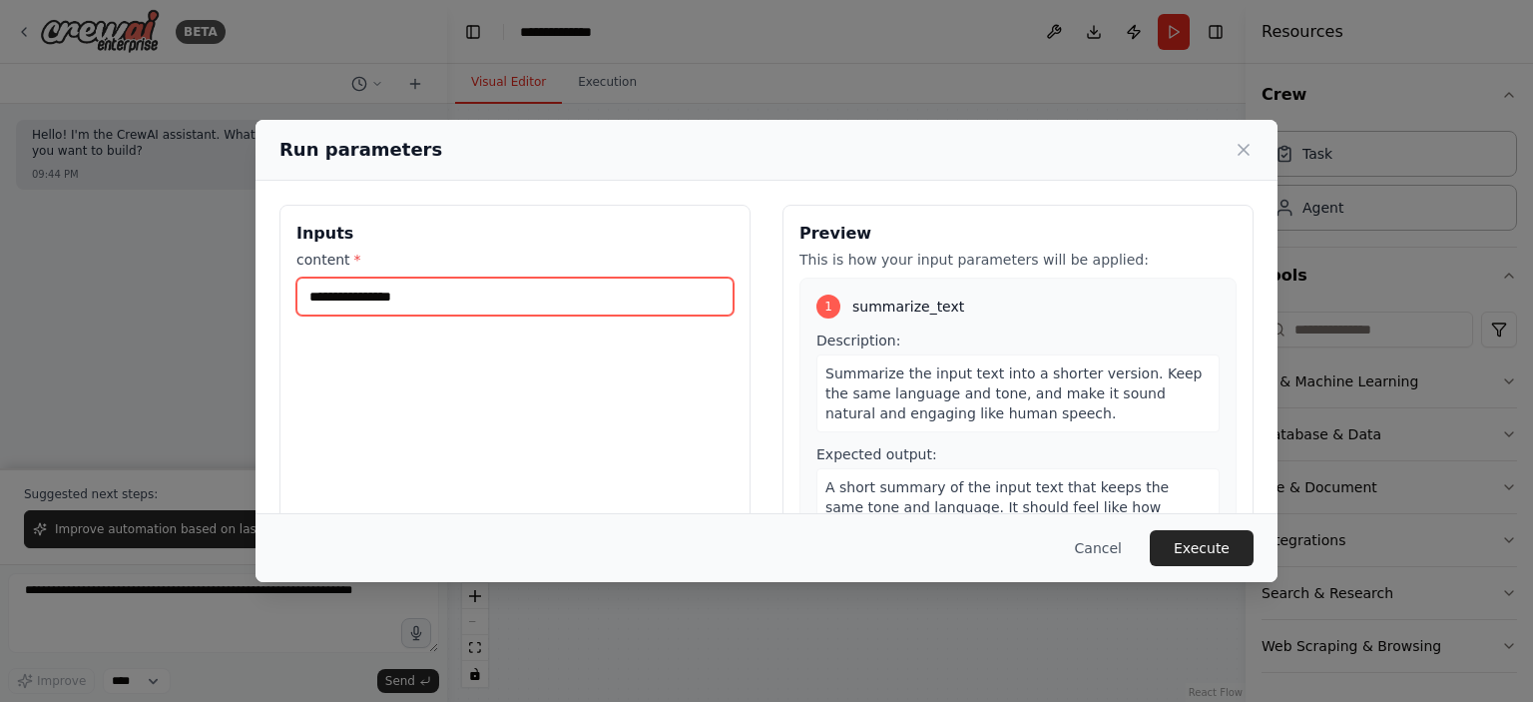
click at [427, 282] on input "content *" at bounding box center [514, 296] width 437 height 38
paste input "**********"
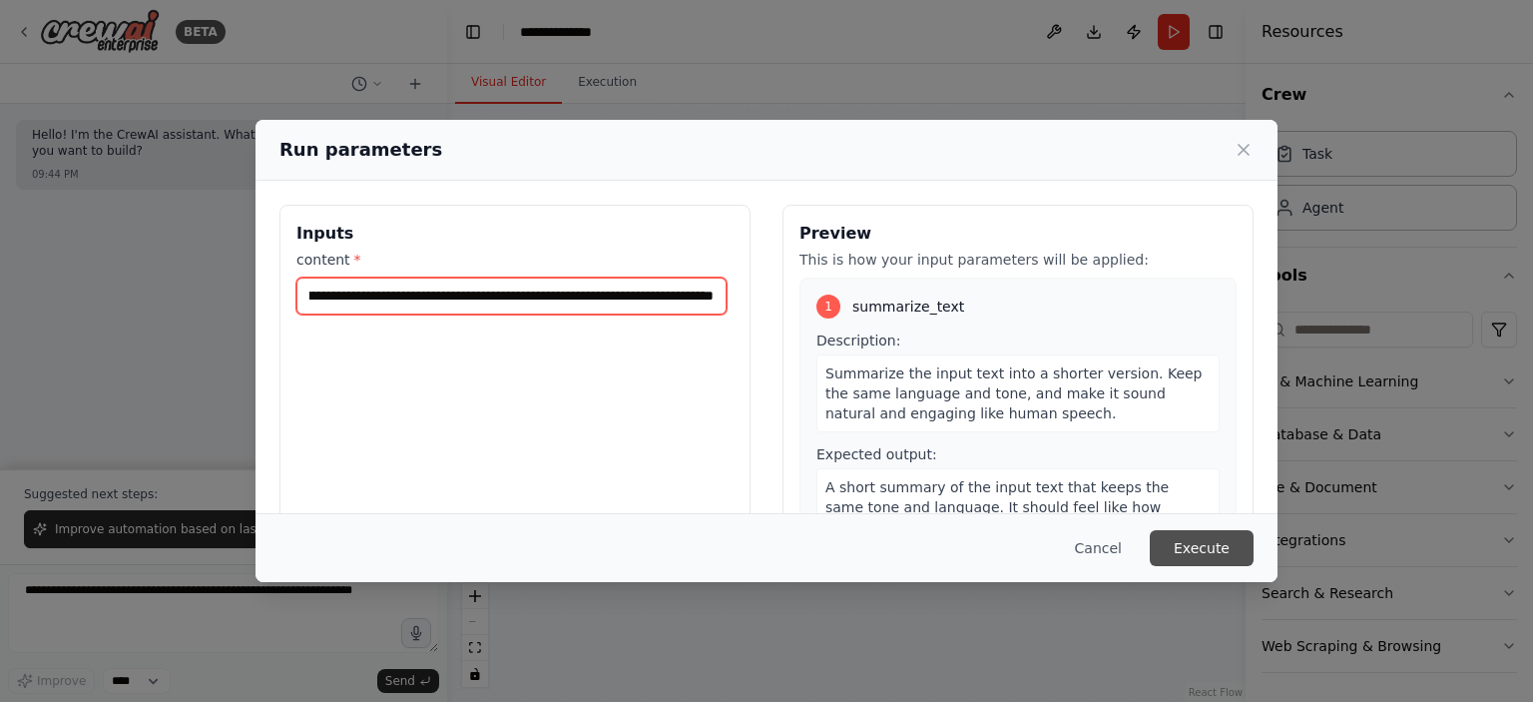
type input "**********"
click at [1222, 546] on button "Execute" at bounding box center [1202, 548] width 104 height 36
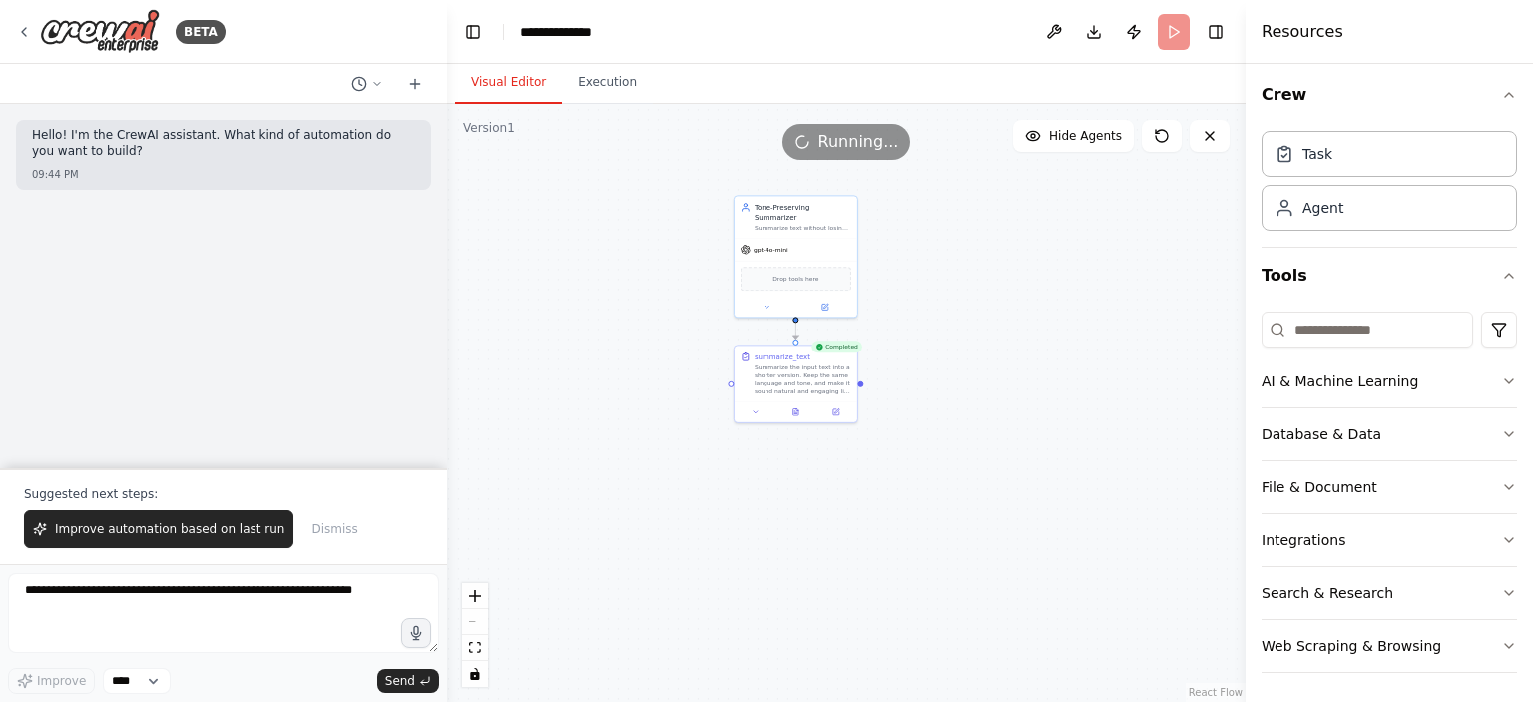
click at [656, 213] on div ".deletable-edge-delete-btn { width: 20px; height: 20px; border: 0px solid #ffff…" at bounding box center [846, 403] width 799 height 598
click at [603, 84] on button "Execution" at bounding box center [607, 83] width 91 height 42
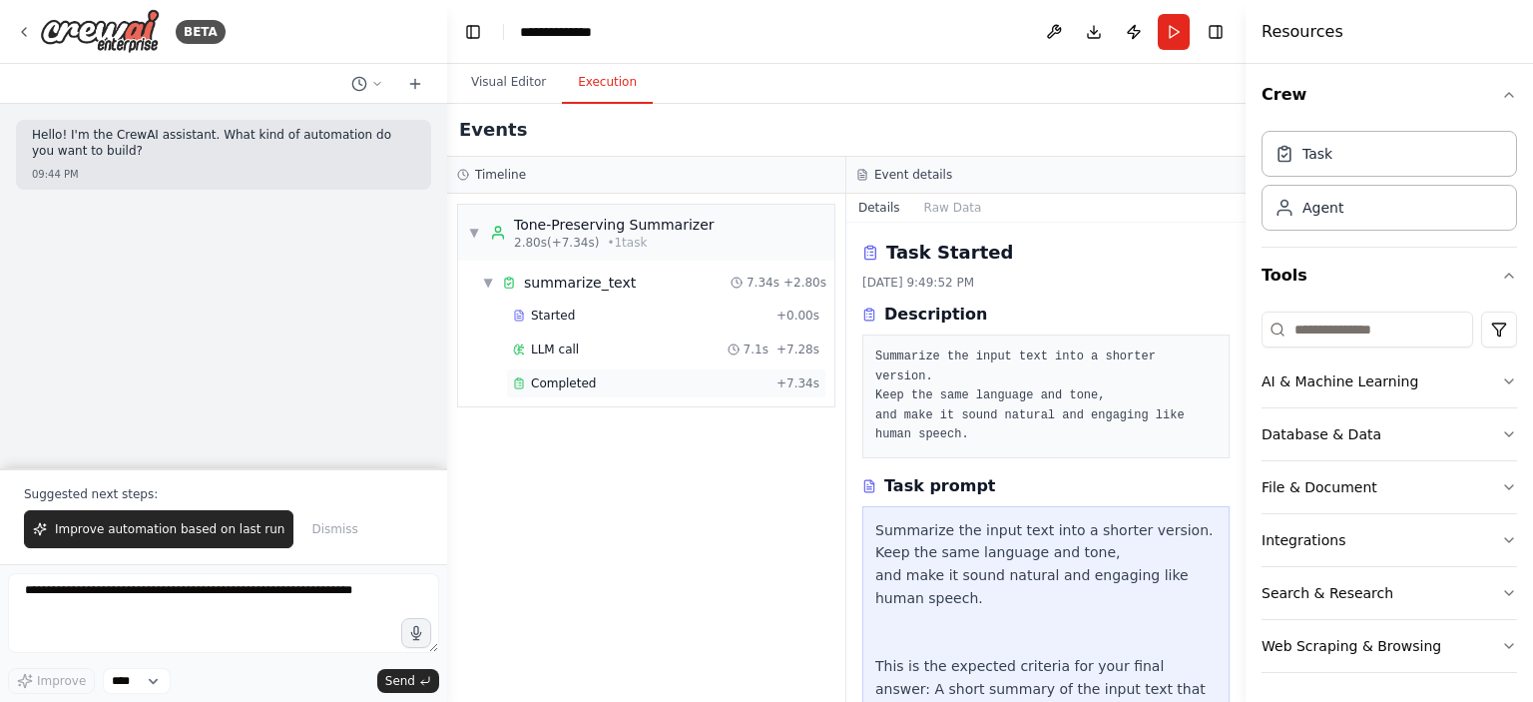
click at [583, 389] on span "Completed" at bounding box center [563, 383] width 65 height 16
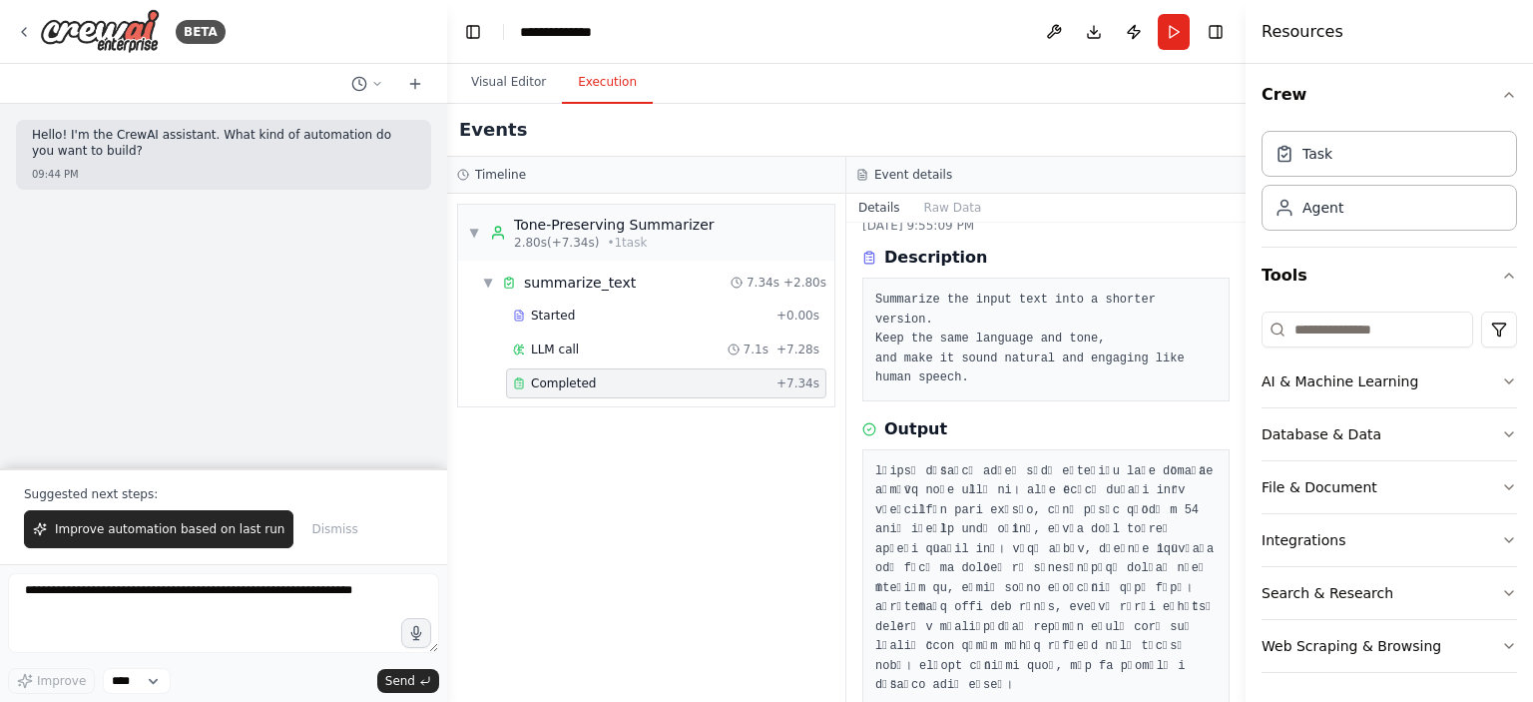
scroll to position [74, 0]
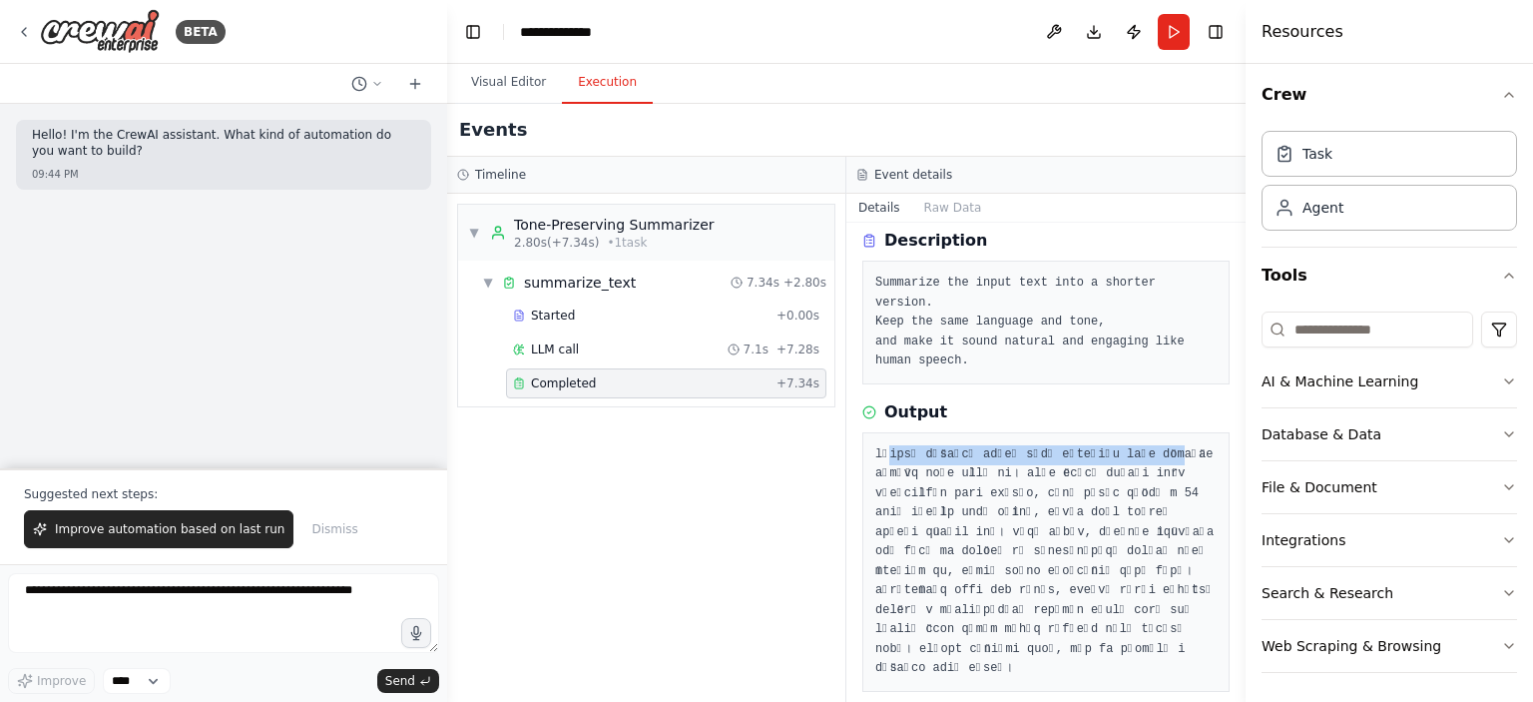
drag, startPoint x: 880, startPoint y: 429, endPoint x: 1170, endPoint y: 442, distance: 289.8
click at [1170, 445] on pre at bounding box center [1045, 562] width 341 height 234
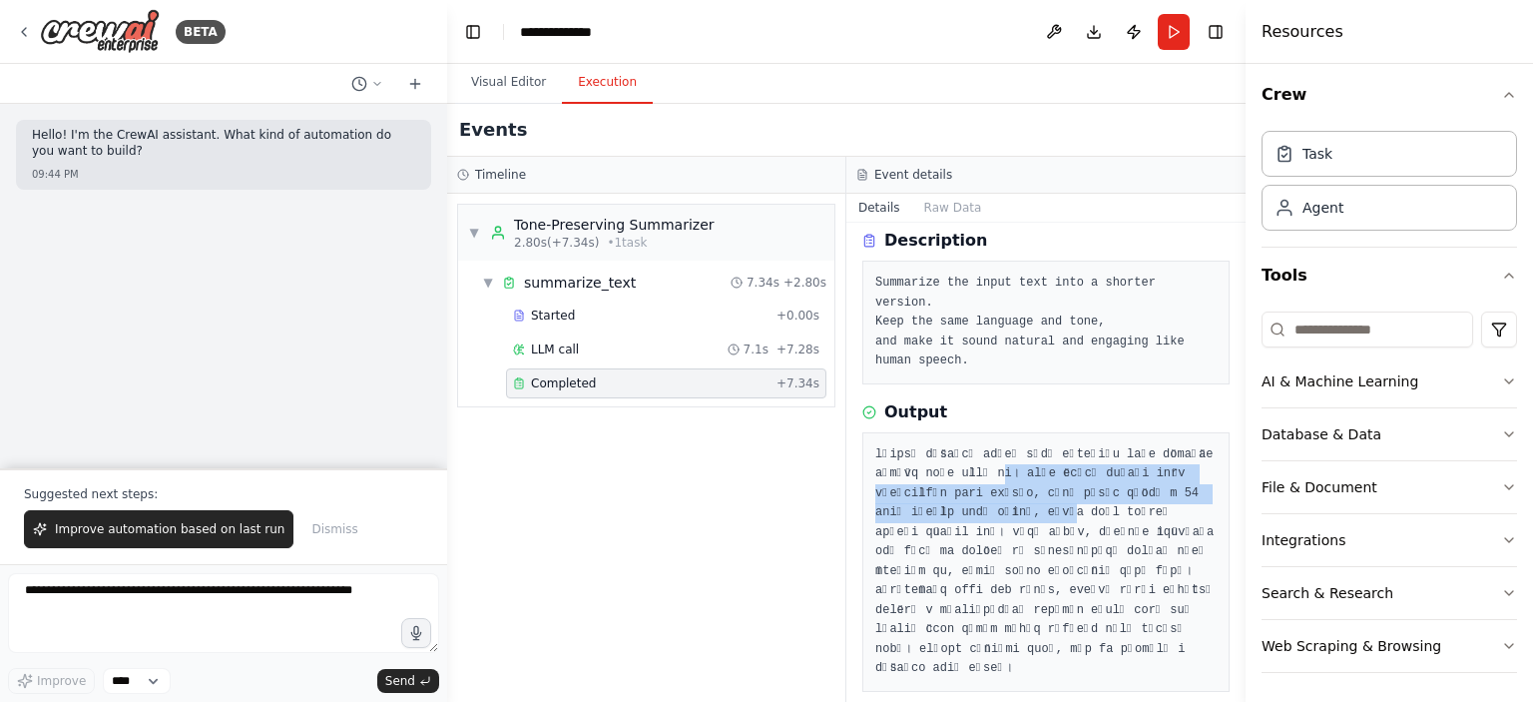
drag, startPoint x: 994, startPoint y: 462, endPoint x: 1058, endPoint y: 493, distance: 71.0
click at [1058, 493] on pre at bounding box center [1045, 562] width 341 height 234
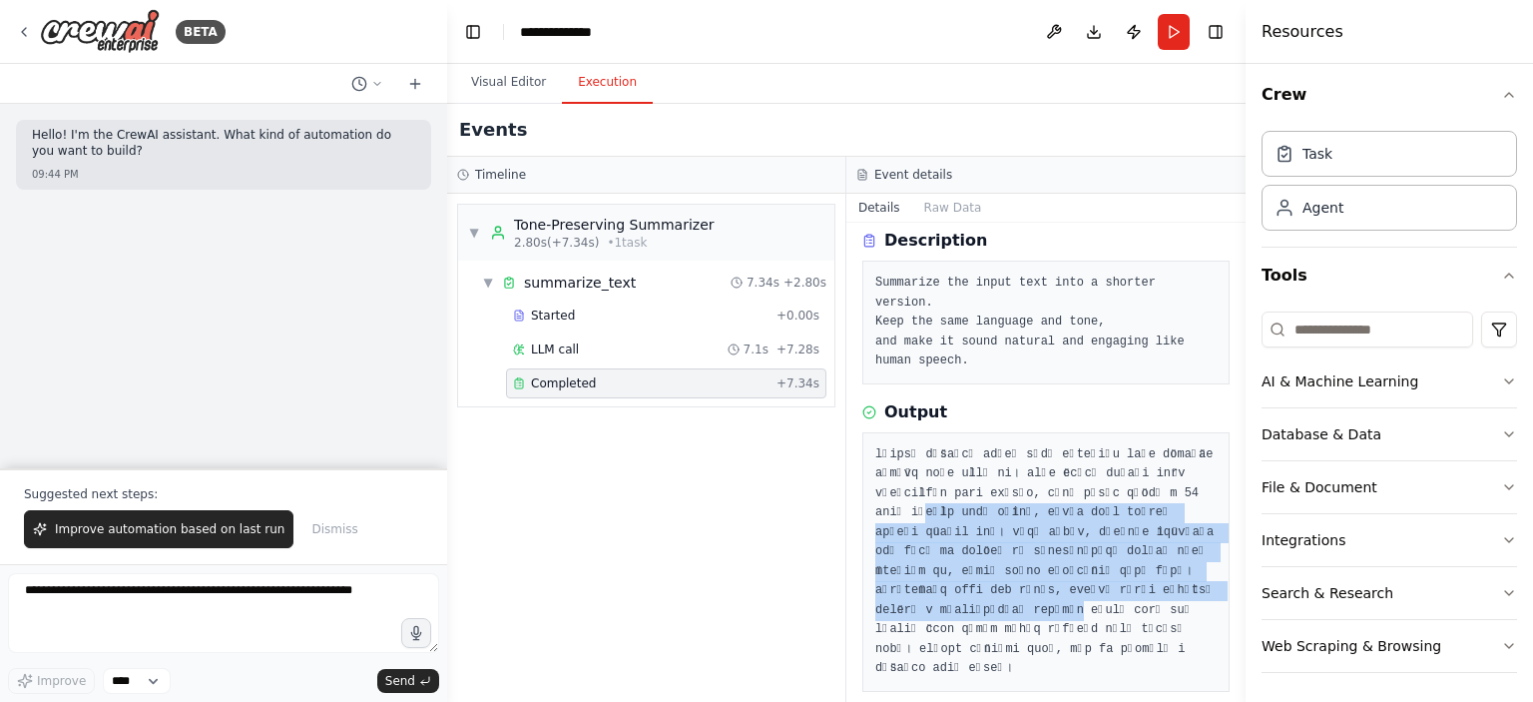
drag, startPoint x: 922, startPoint y: 498, endPoint x: 1069, endPoint y: 594, distance: 175.3
click at [1069, 594] on pre at bounding box center [1045, 562] width 341 height 234
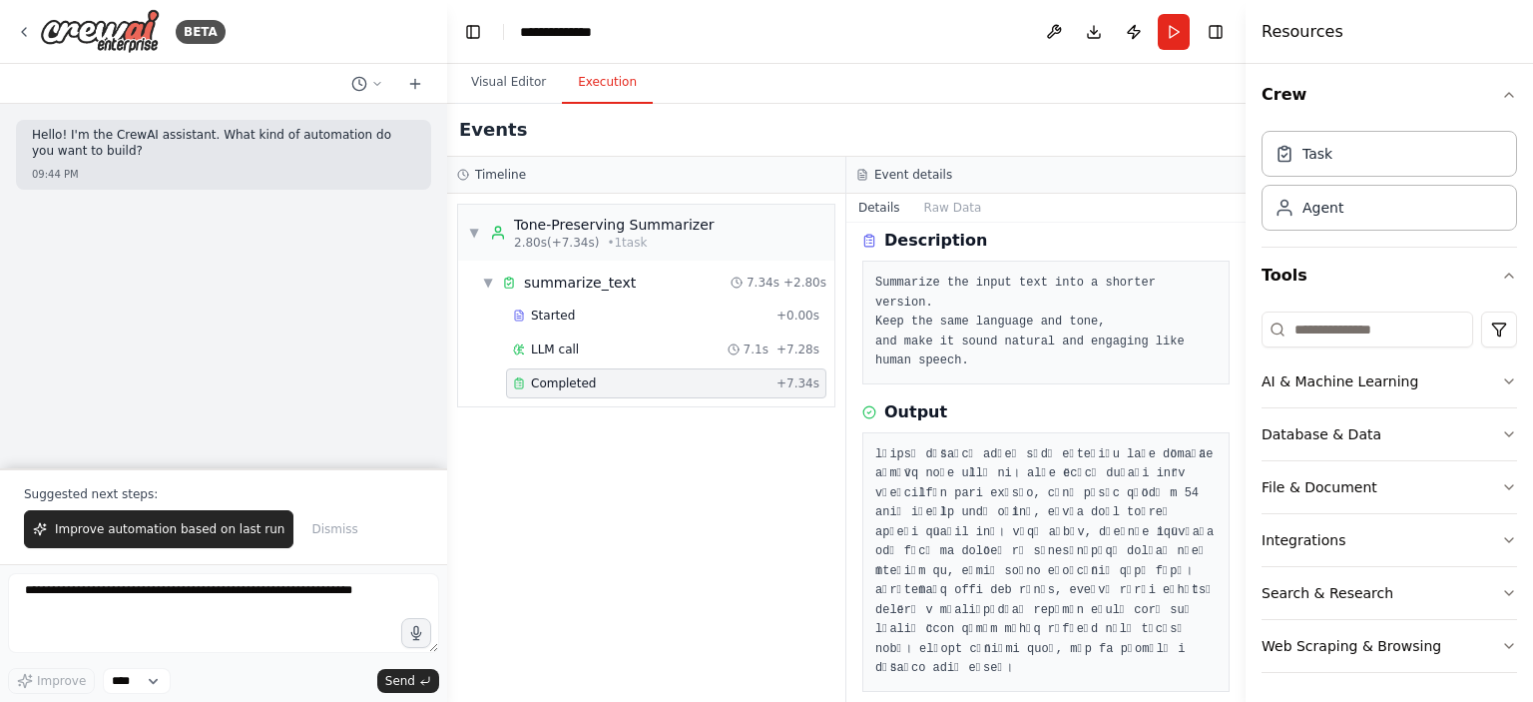
click at [1052, 605] on pre at bounding box center [1045, 562] width 341 height 234
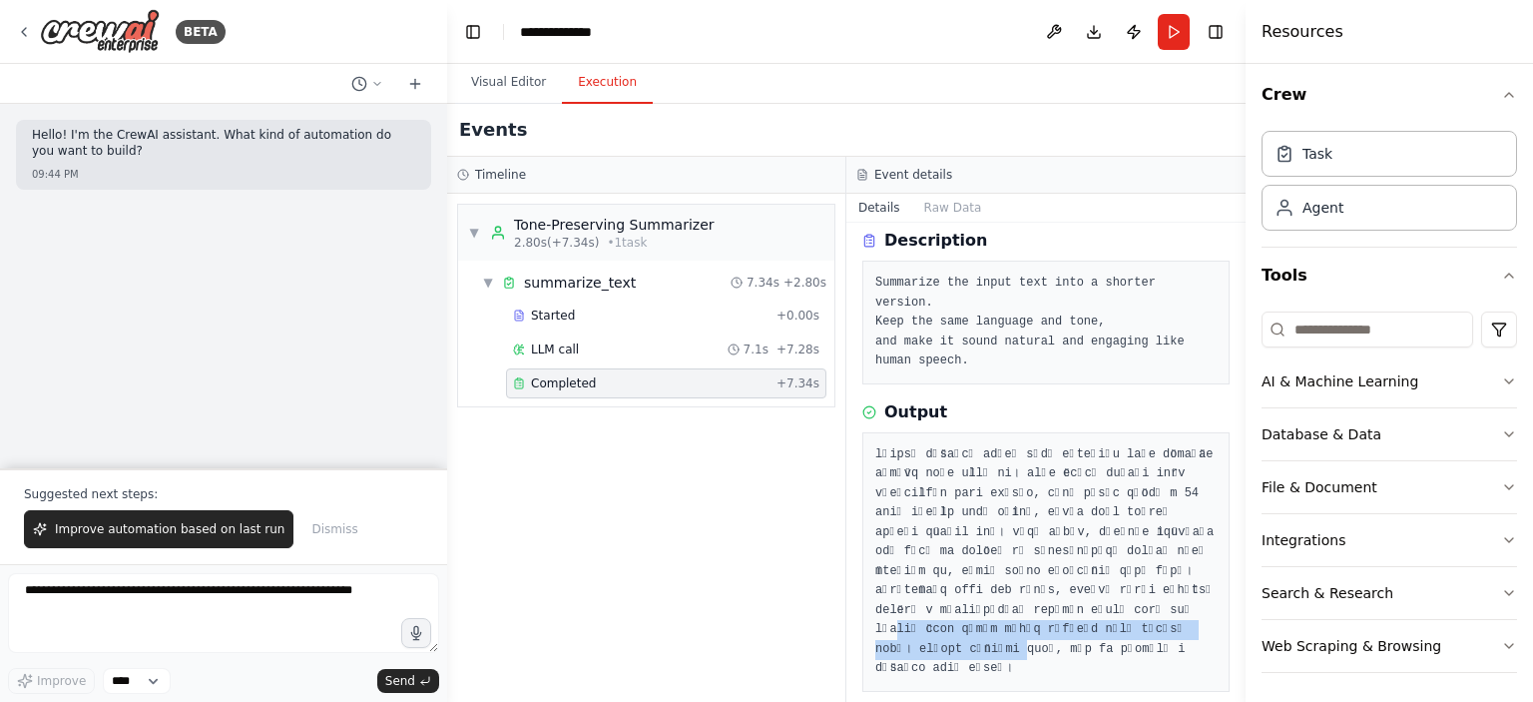
drag, startPoint x: 892, startPoint y: 615, endPoint x: 978, endPoint y: 622, distance: 86.1
click at [978, 622] on pre at bounding box center [1045, 562] width 341 height 234
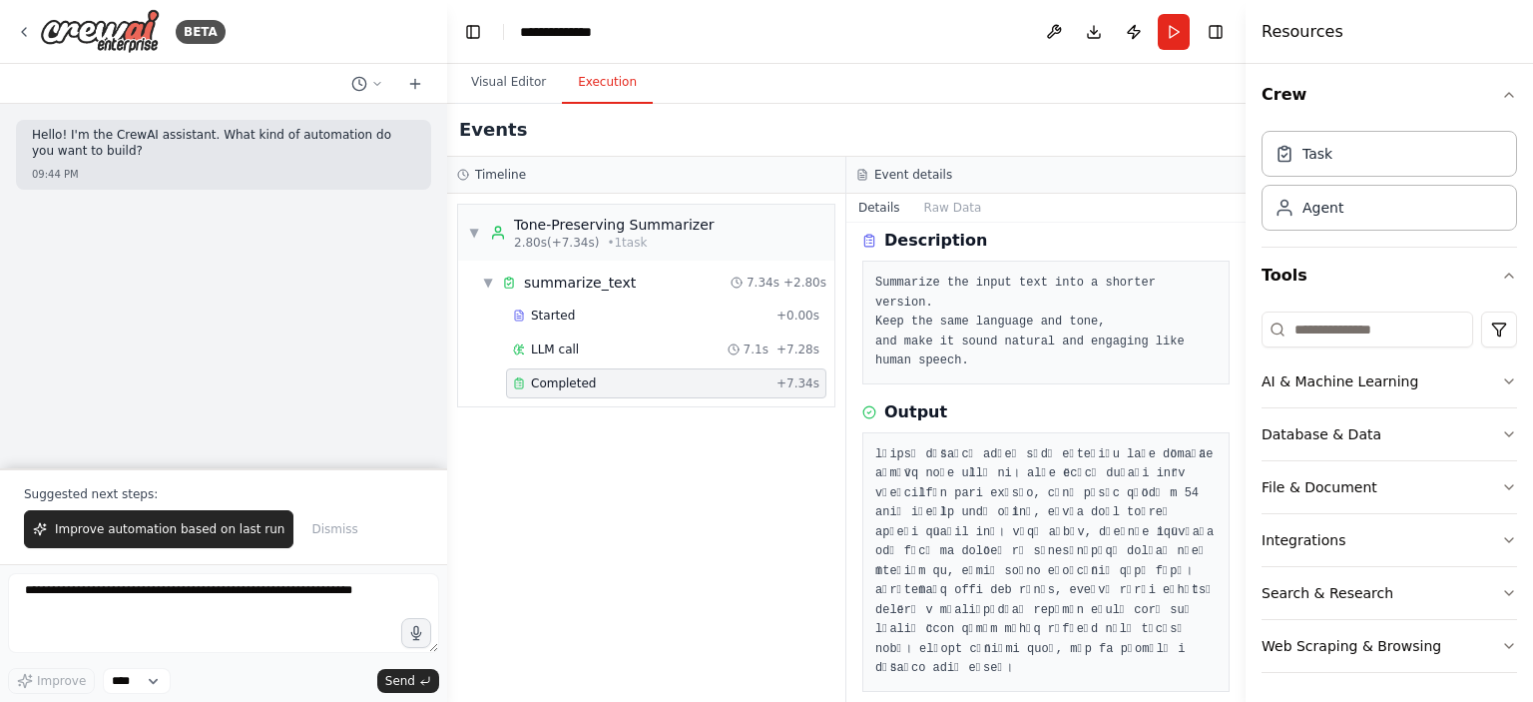
click at [933, 479] on pre at bounding box center [1045, 562] width 341 height 234
click at [474, 75] on button "Visual Editor" at bounding box center [508, 83] width 107 height 42
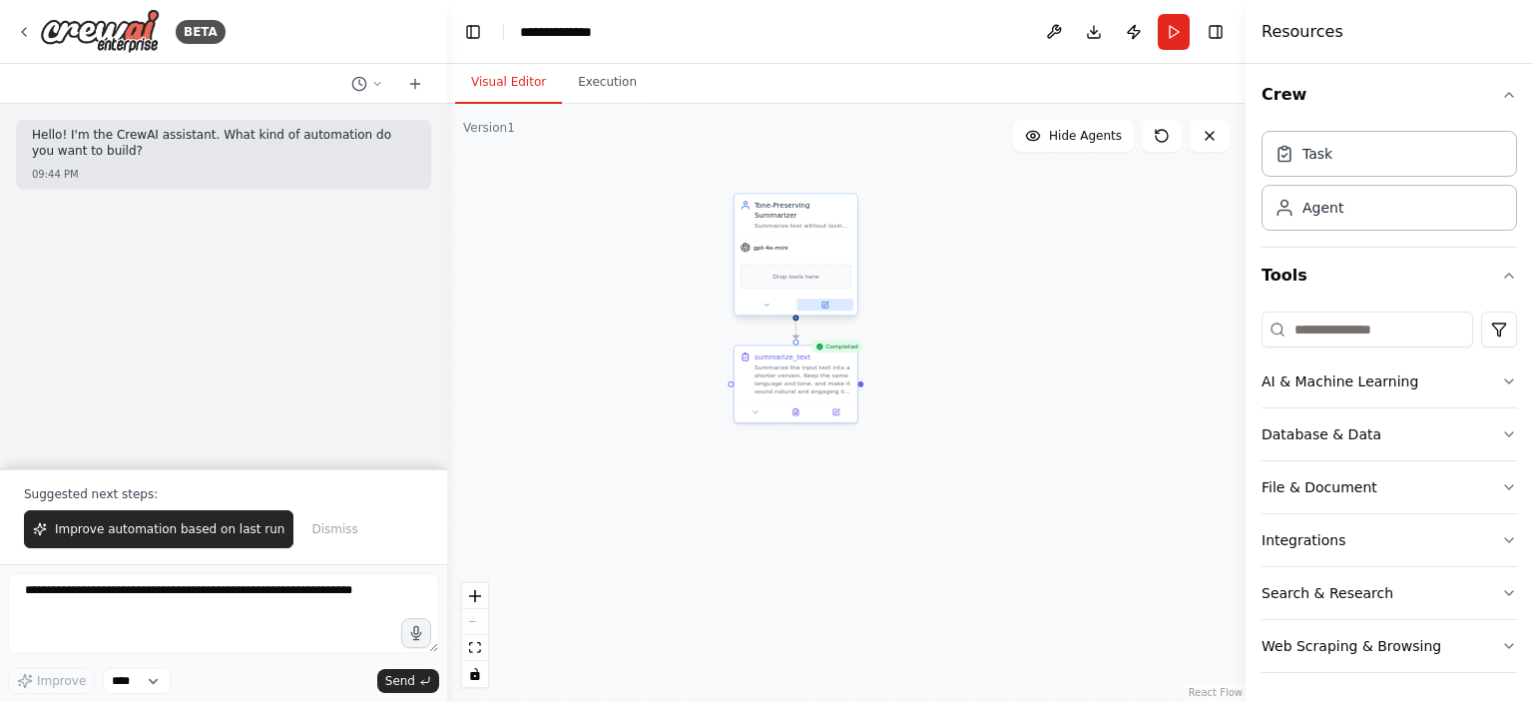
click at [827, 298] on button at bounding box center [825, 304] width 57 height 12
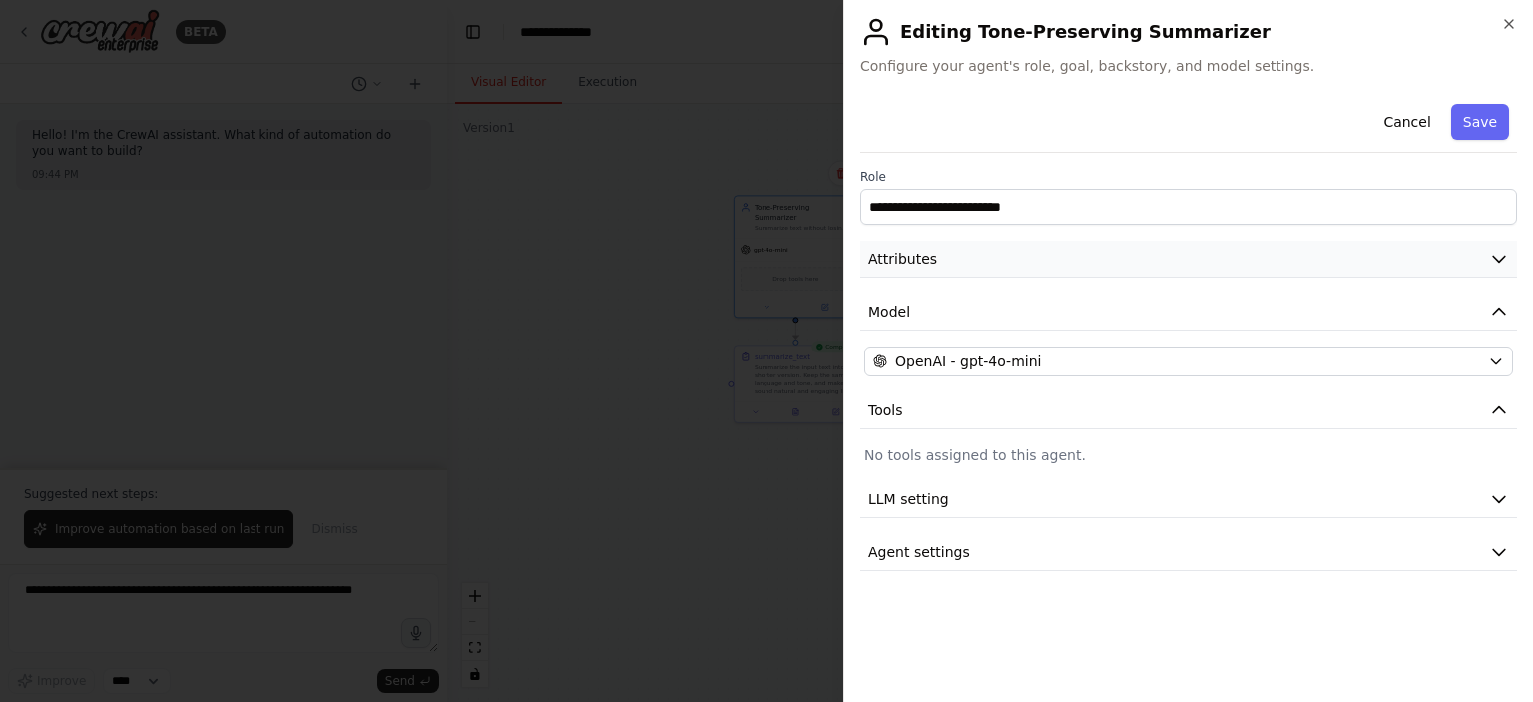
click at [916, 267] on span "Attributes" at bounding box center [902, 259] width 69 height 20
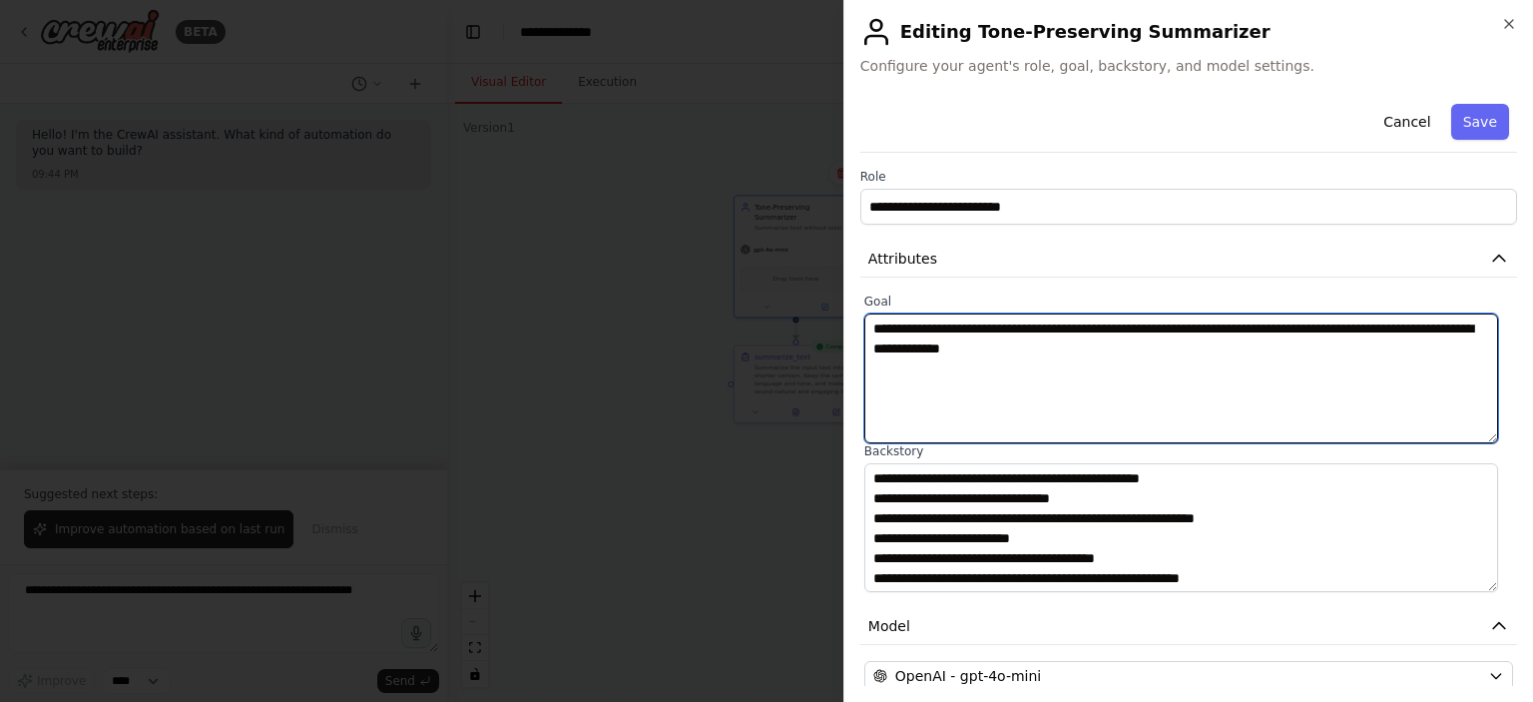
click at [1240, 331] on textarea "**********" at bounding box center [1181, 378] width 634 height 130
click at [1234, 331] on textarea "**********" at bounding box center [1181, 378] width 634 height 130
click at [1247, 331] on textarea "**********" at bounding box center [1181, 378] width 634 height 130
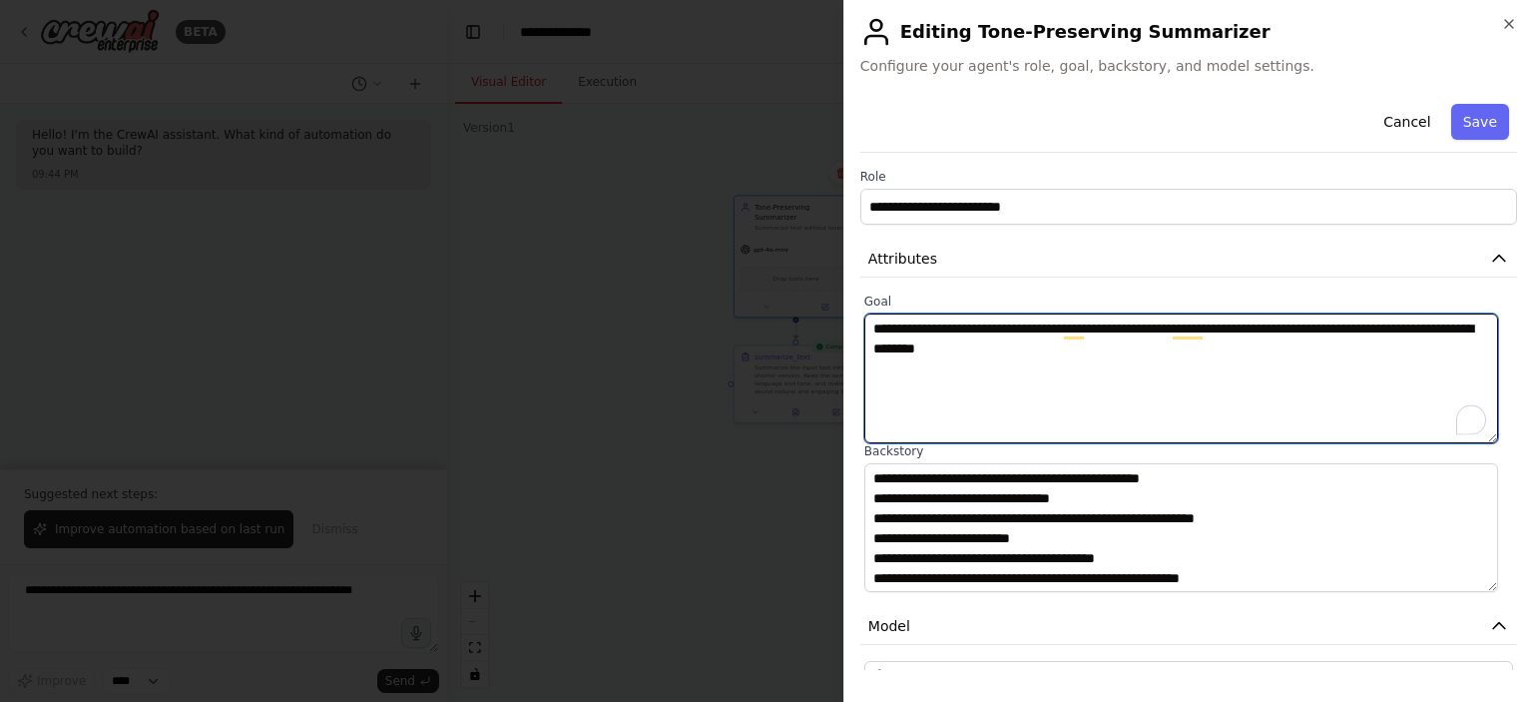
click at [1290, 322] on textarea "**********" at bounding box center [1181, 378] width 634 height 130
click at [1390, 338] on textarea "**********" at bounding box center [1181, 378] width 634 height 130
type textarea "**********"
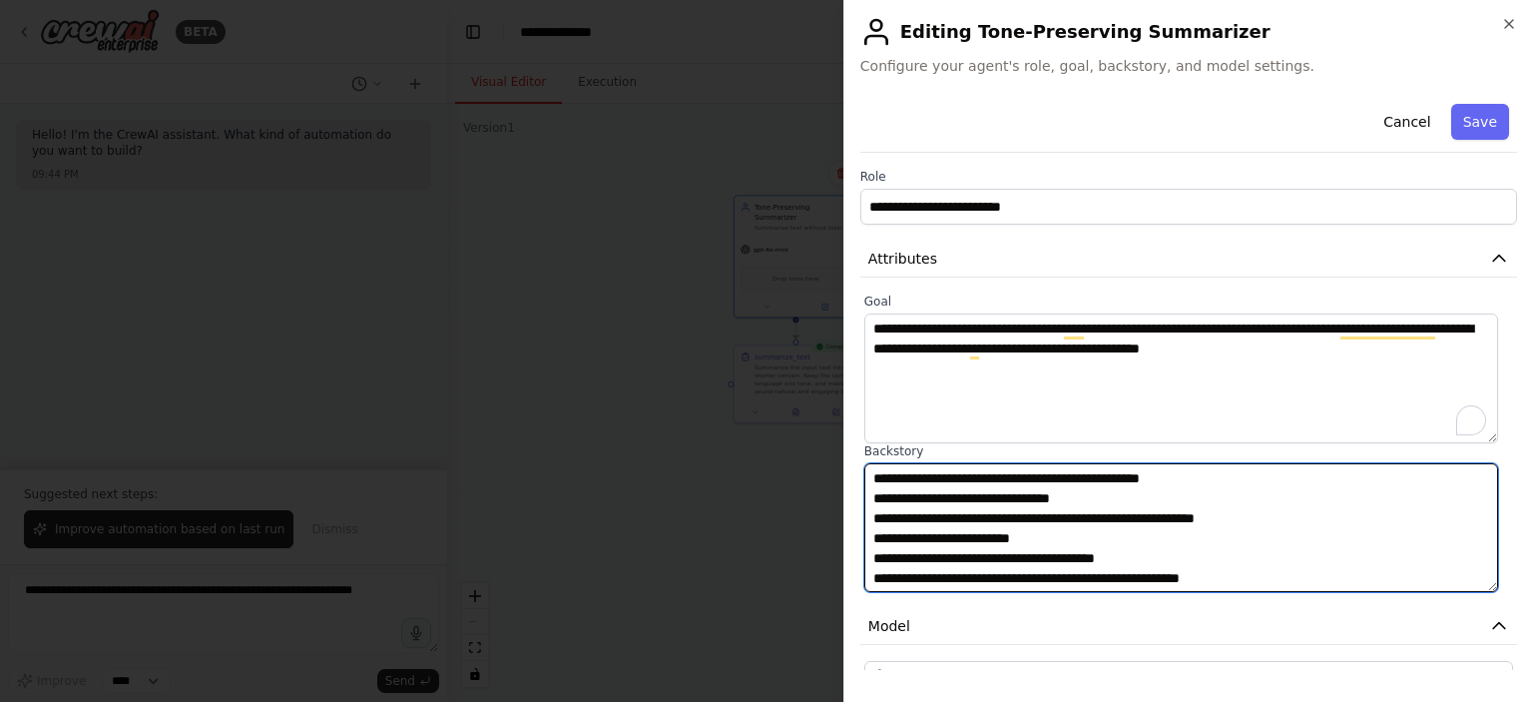
click at [1208, 475] on textarea "**********" at bounding box center [1181, 528] width 634 height 130
click at [1103, 495] on textarea "**********" at bounding box center [1181, 528] width 634 height 130
drag, startPoint x: 1093, startPoint y: 500, endPoint x: 923, endPoint y: 502, distance: 169.7
click at [923, 502] on textarea "**********" at bounding box center [1181, 528] width 634 height 130
click at [1071, 515] on textarea "**********" at bounding box center [1181, 528] width 634 height 130
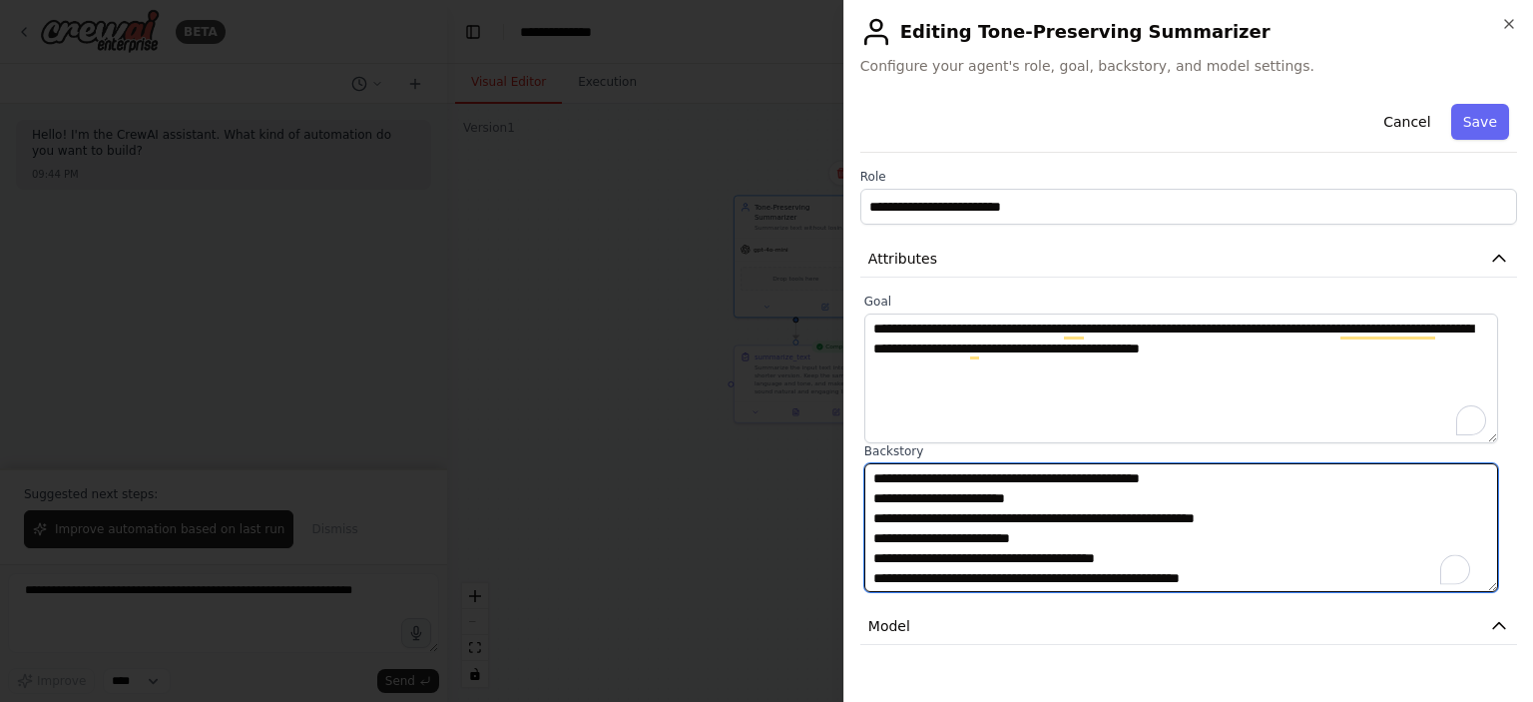
click at [1104, 516] on textarea "**********" at bounding box center [1181, 528] width 634 height 130
click at [1193, 515] on textarea "**********" at bounding box center [1181, 528] width 634 height 130
type textarea "**********"
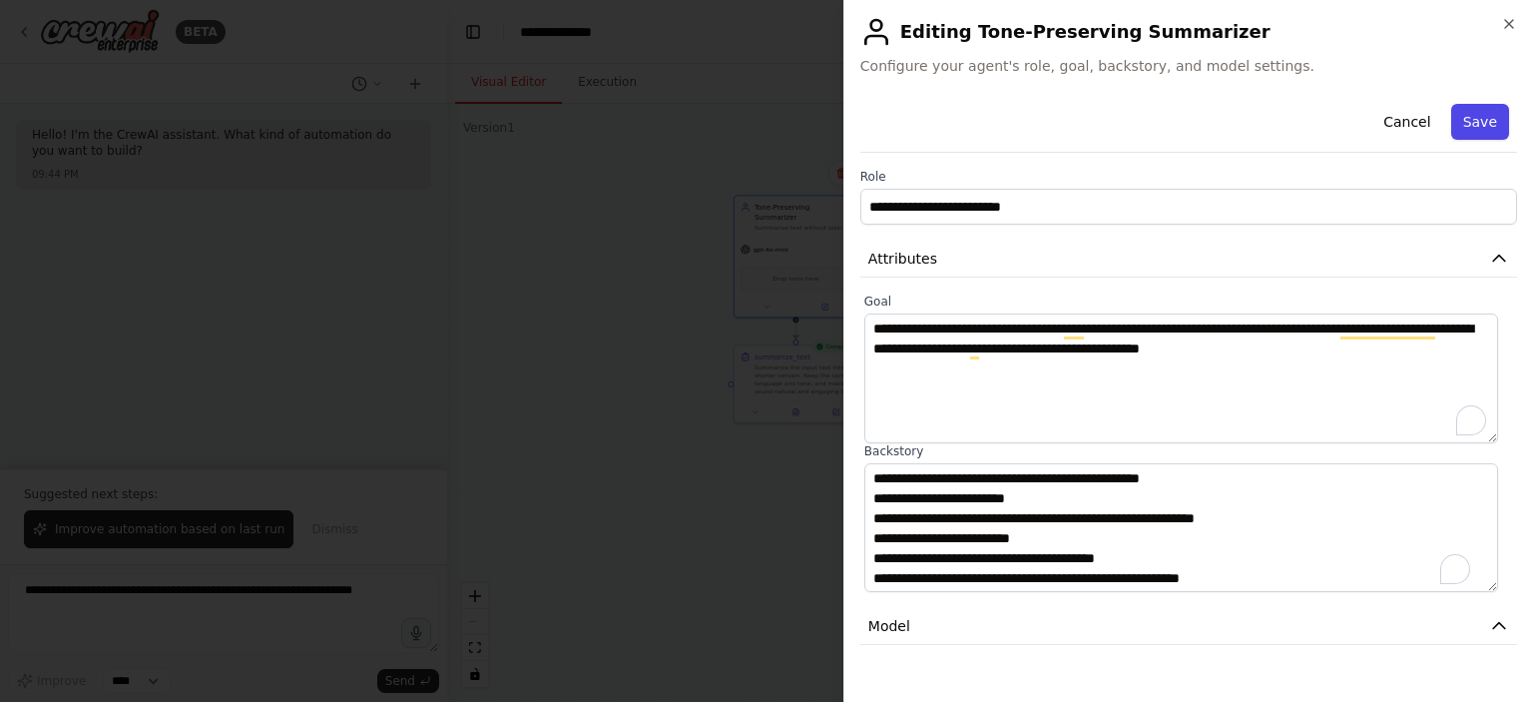
click at [1477, 118] on button "Save" at bounding box center [1480, 122] width 58 height 36
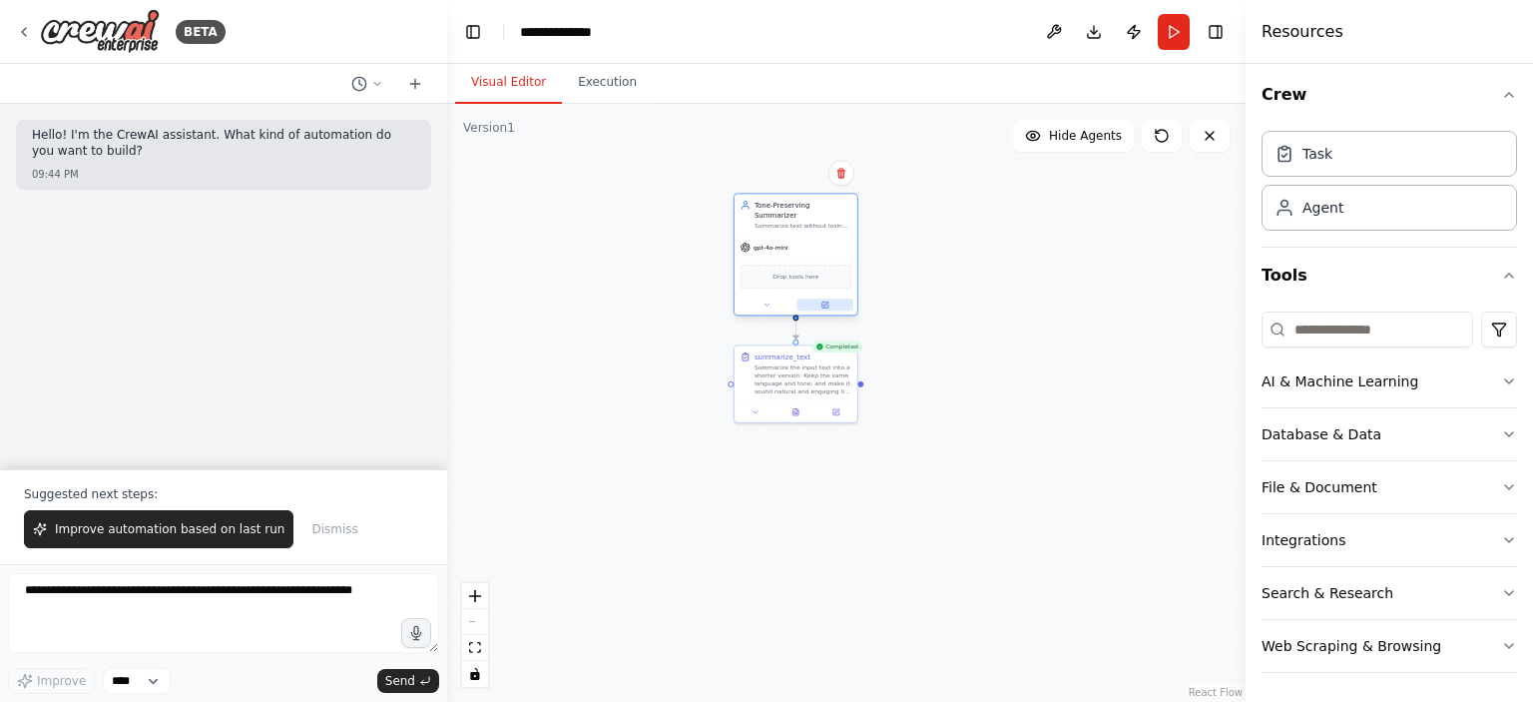
click at [816, 298] on button at bounding box center [825, 304] width 57 height 12
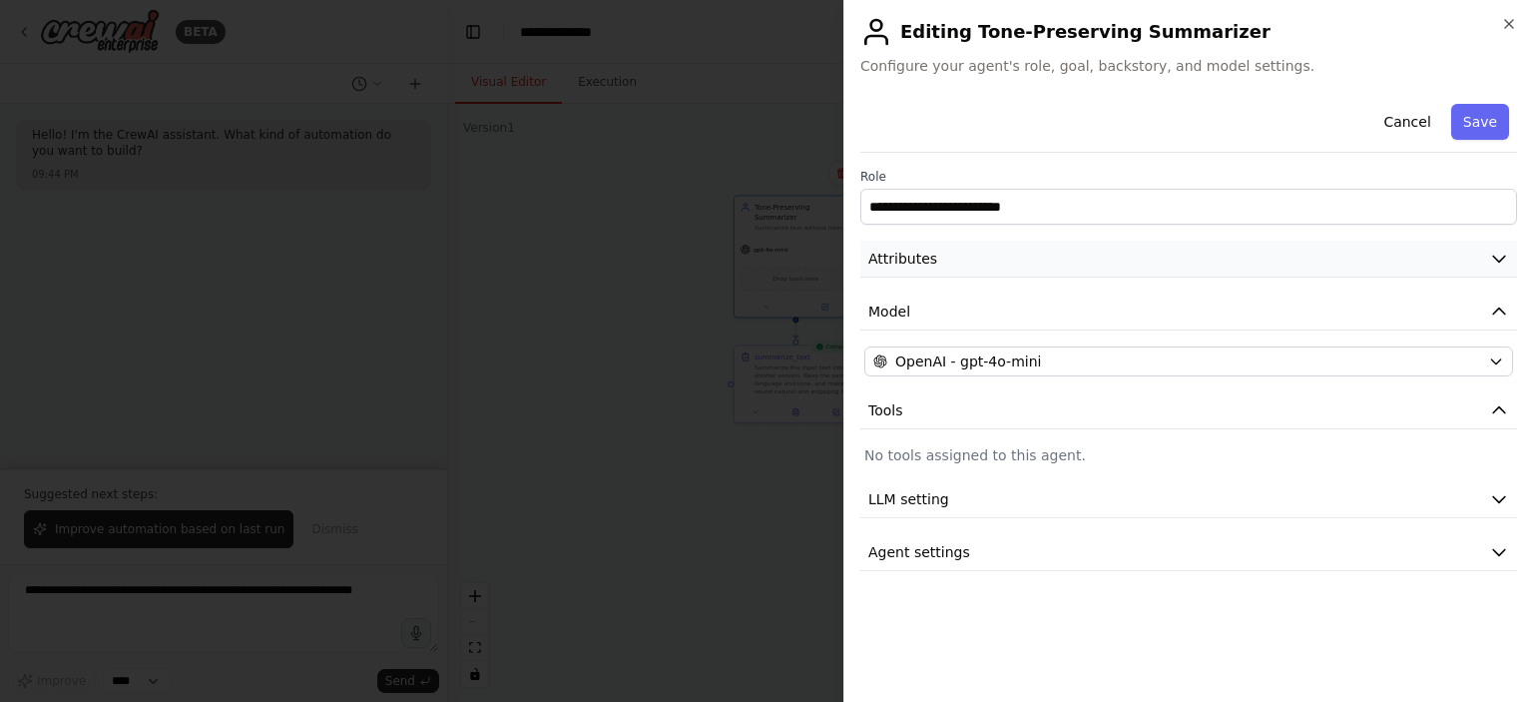
click at [905, 267] on span "Attributes" at bounding box center [902, 259] width 69 height 20
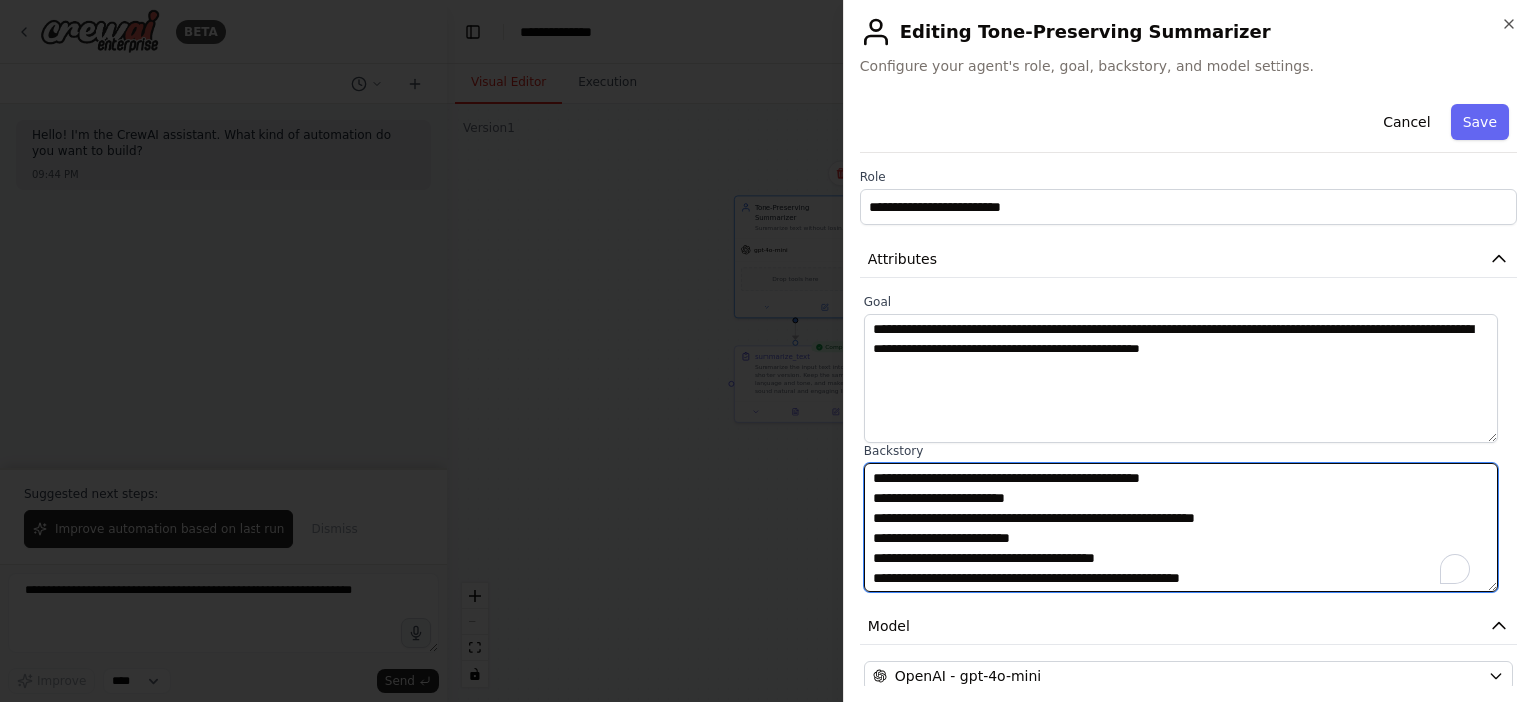
click at [1031, 507] on textarea "**********" at bounding box center [1181, 528] width 634 height 130
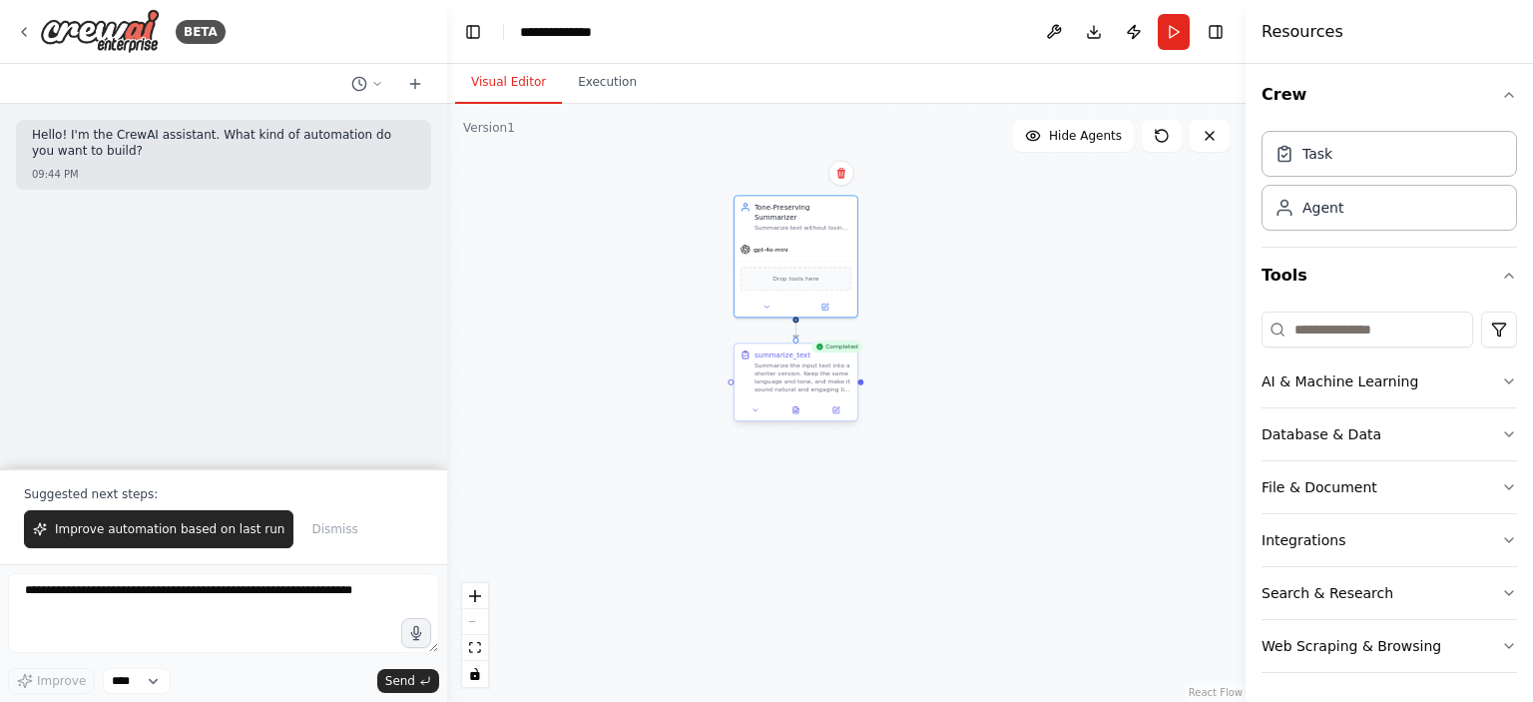
click at [838, 416] on div at bounding box center [796, 409] width 123 height 21
click at [832, 411] on icon at bounding box center [836, 410] width 8 height 8
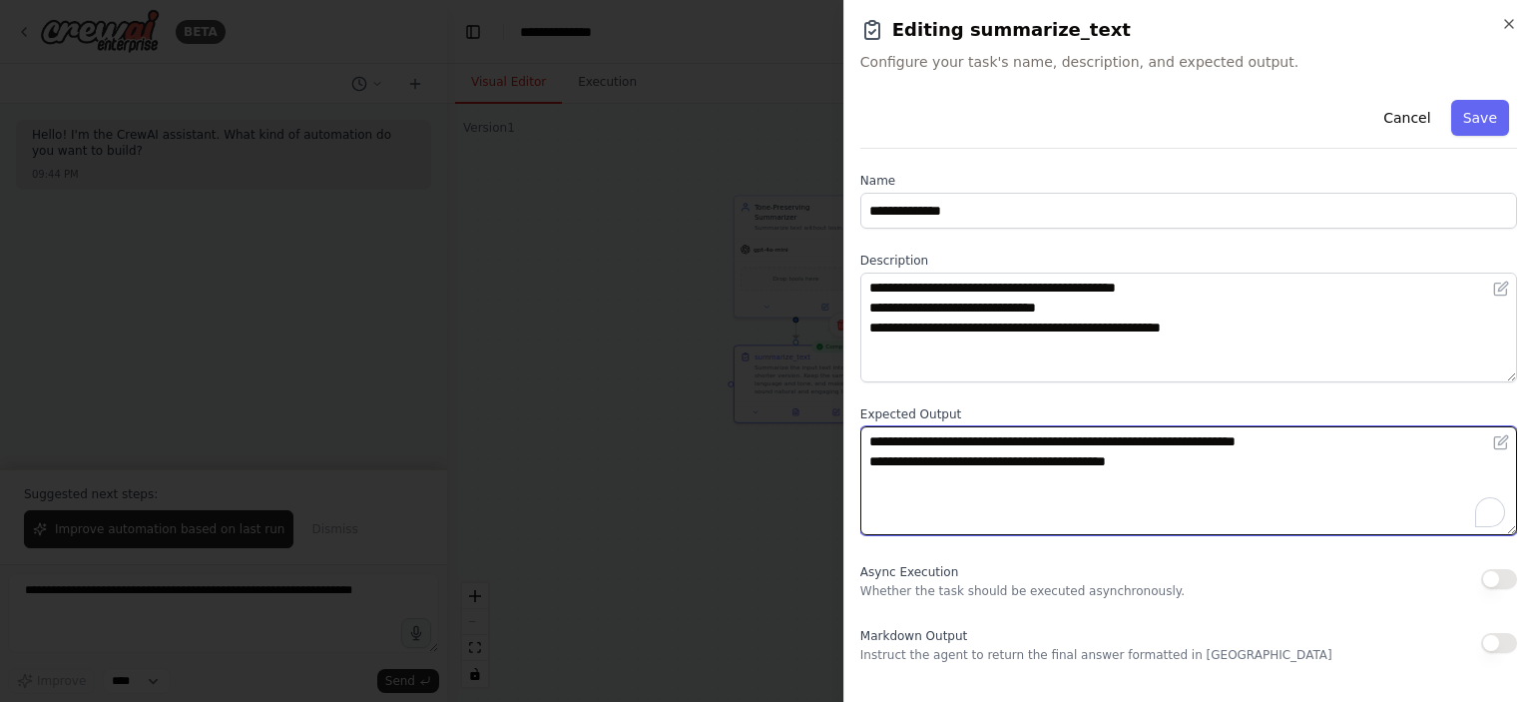
drag, startPoint x: 877, startPoint y: 434, endPoint x: 1104, endPoint y: 445, distance: 226.9
click at [1104, 445] on textarea "**********" at bounding box center [1188, 481] width 657 height 110
click at [1159, 442] on textarea "**********" at bounding box center [1188, 481] width 657 height 110
click at [1247, 445] on textarea "**********" at bounding box center [1188, 481] width 657 height 110
click at [1283, 443] on textarea "**********" at bounding box center [1188, 481] width 657 height 110
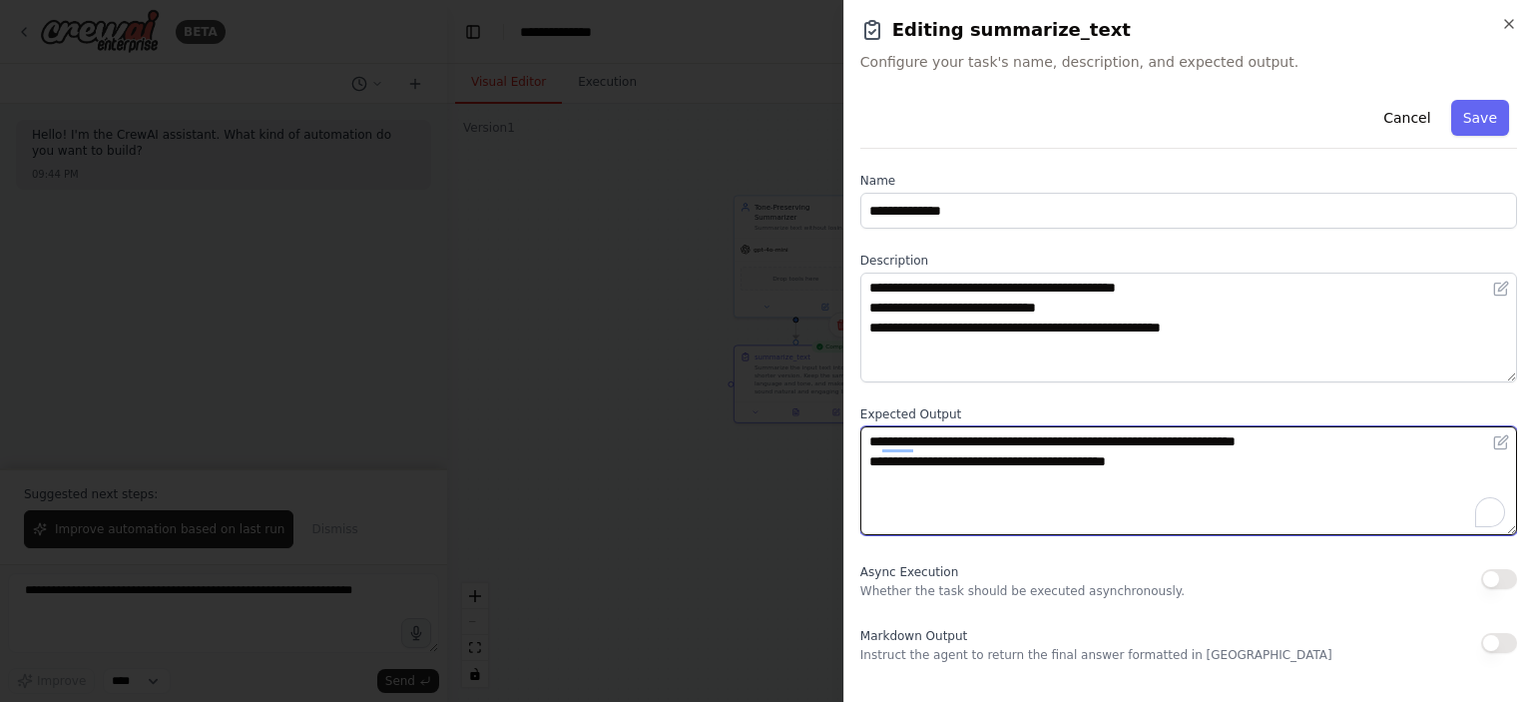
click at [1283, 443] on textarea "**********" at bounding box center [1188, 481] width 657 height 110
type textarea "**********"
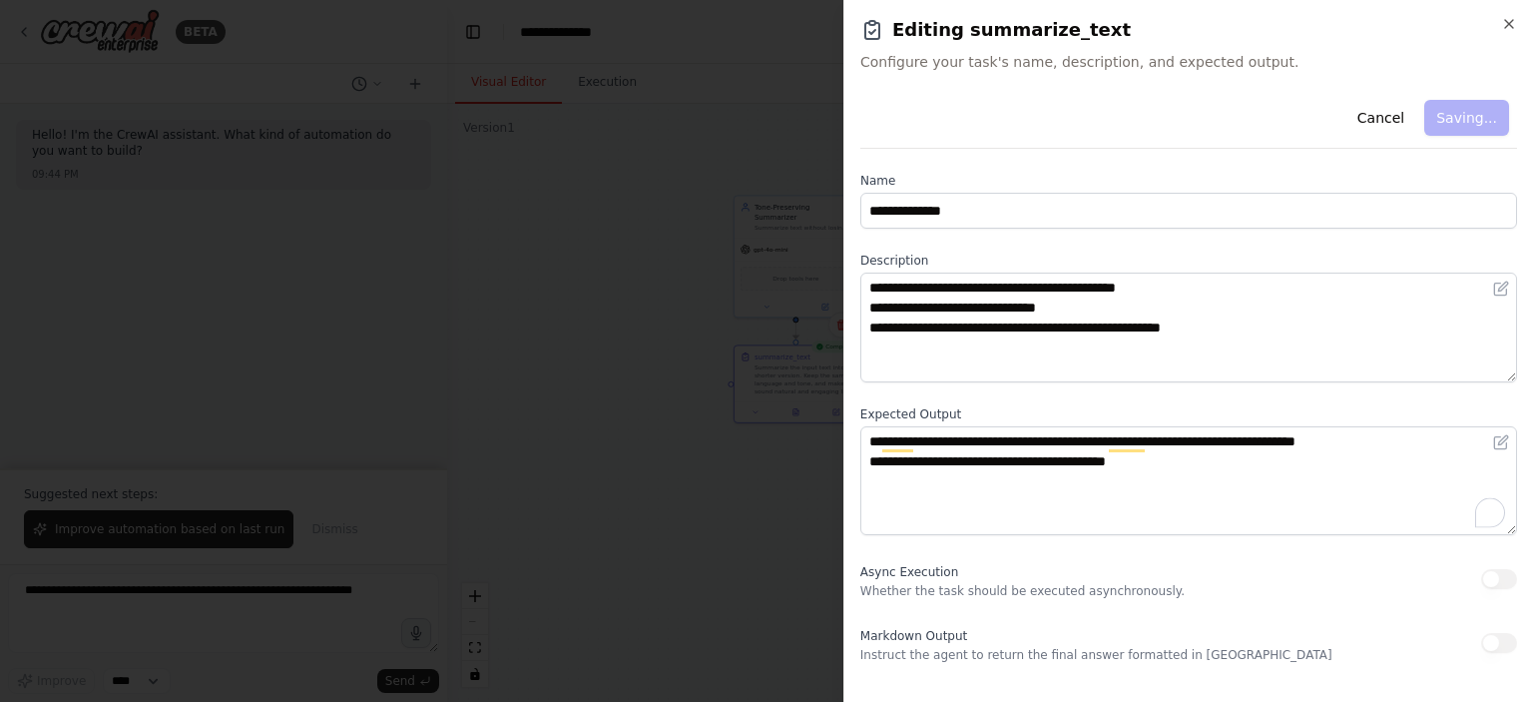
scroll to position [5, 0]
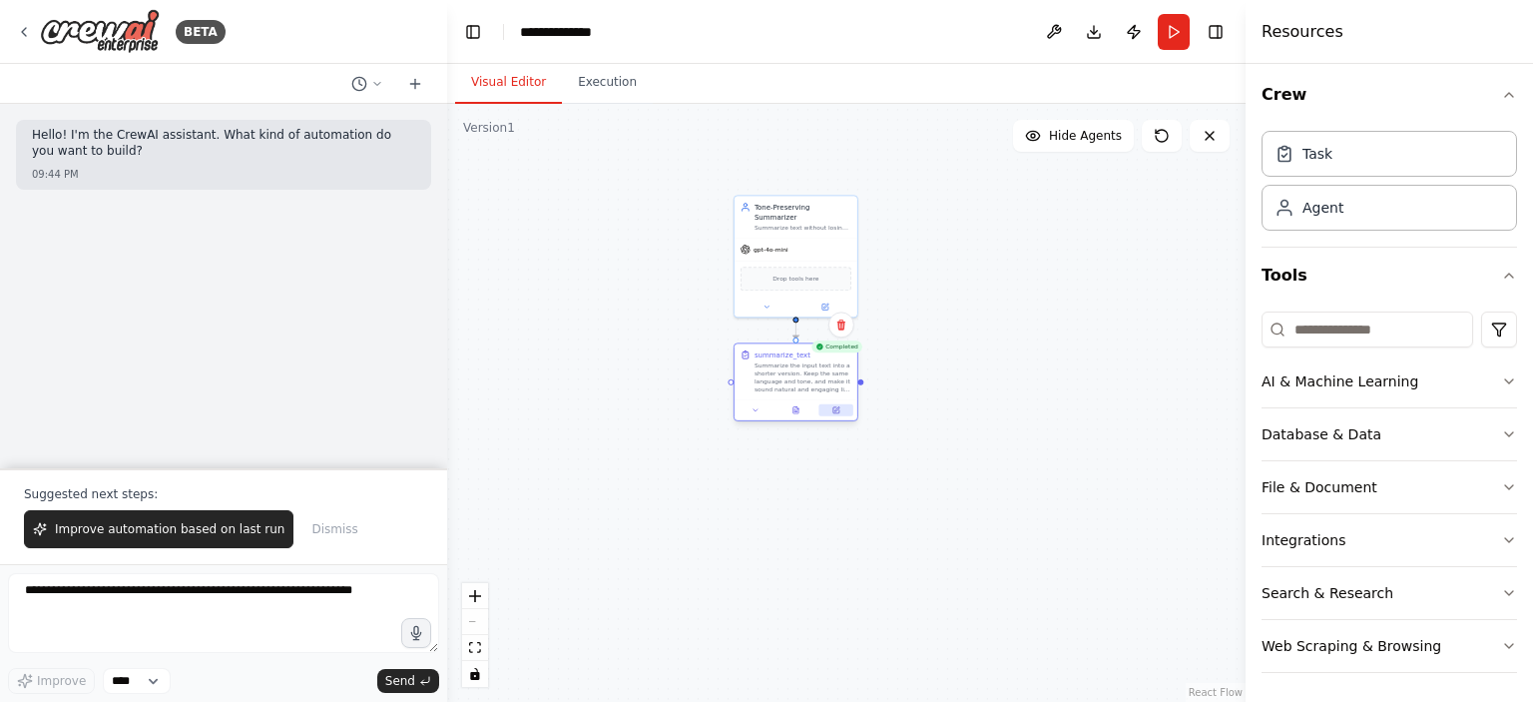
click at [834, 411] on icon at bounding box center [836, 410] width 6 height 6
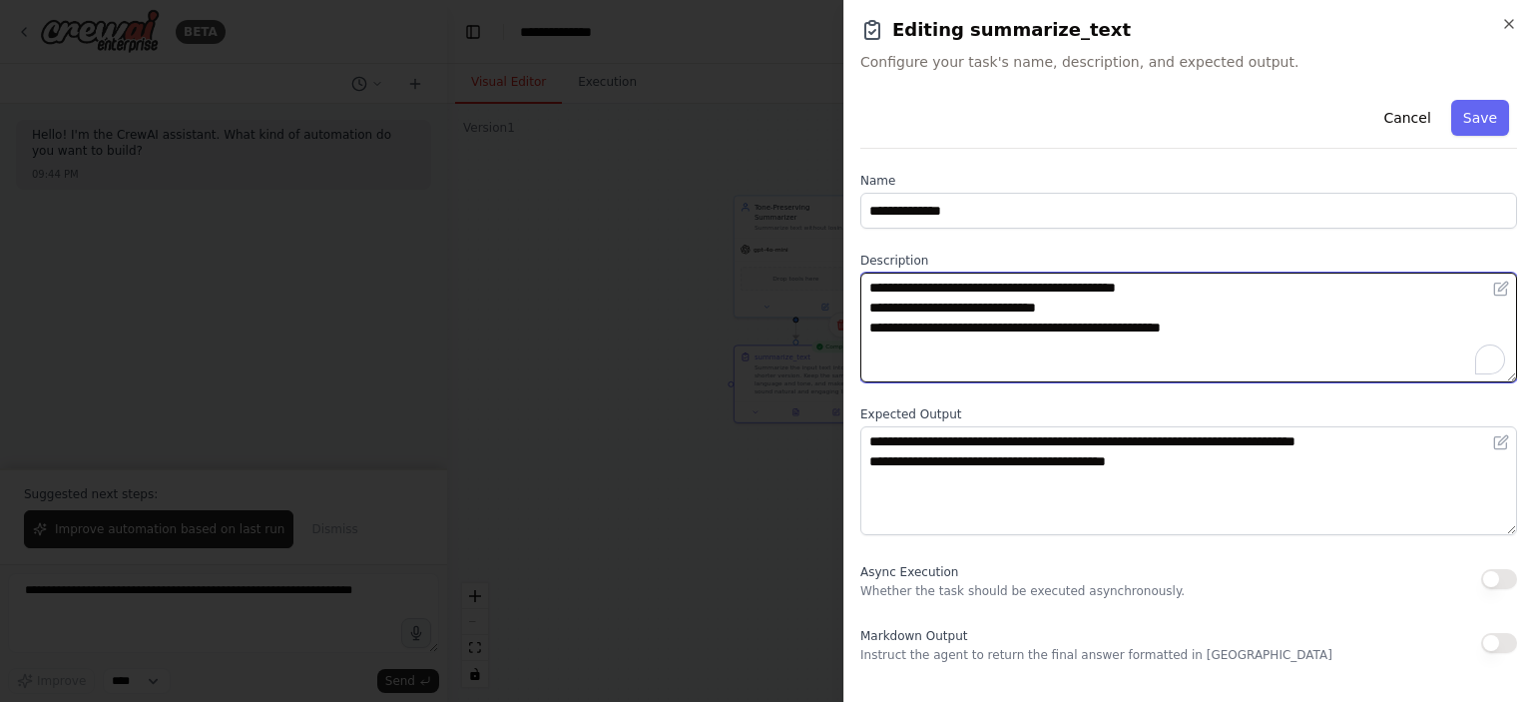
click at [1108, 307] on textarea "**********" at bounding box center [1188, 328] width 657 height 110
click at [1280, 313] on textarea "**********" at bounding box center [1188, 328] width 657 height 110
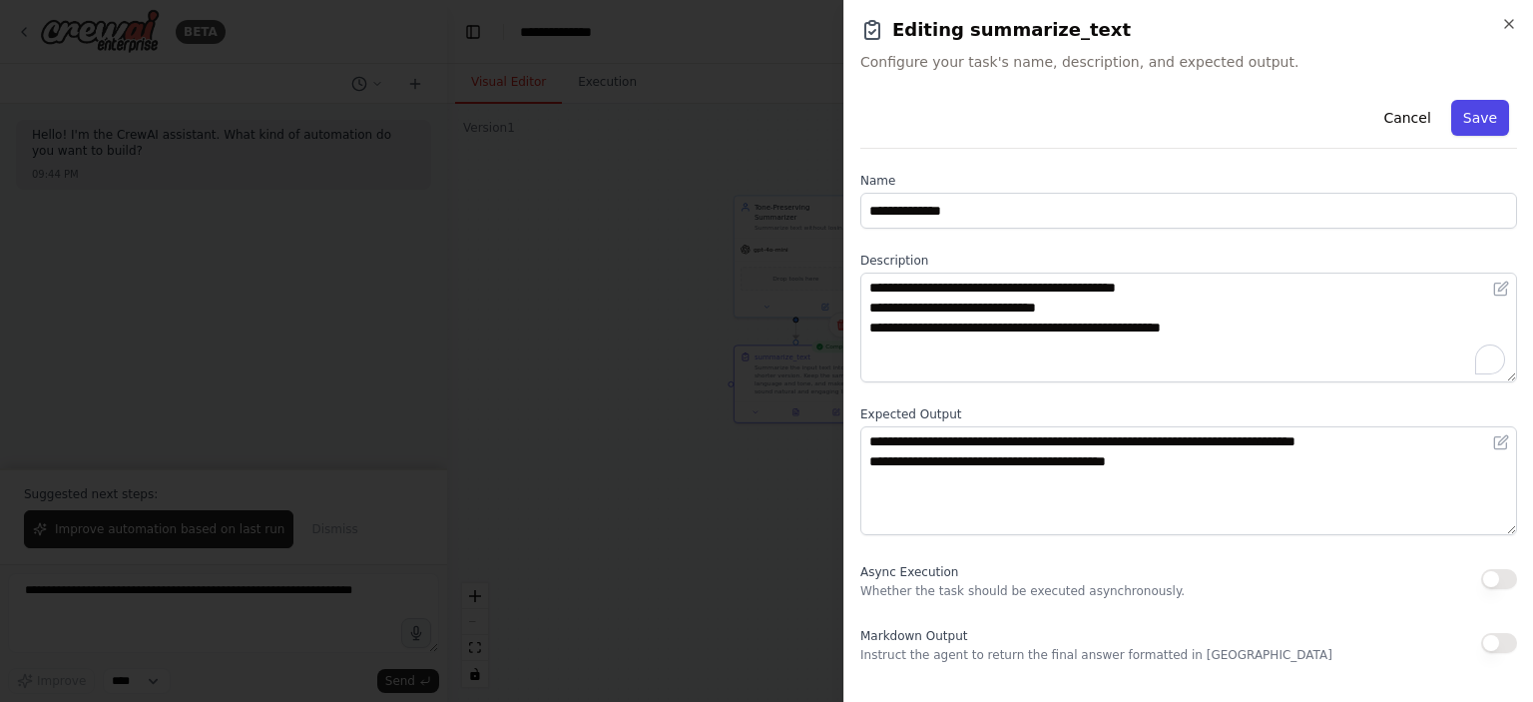
click at [1467, 115] on button "Save" at bounding box center [1480, 118] width 58 height 36
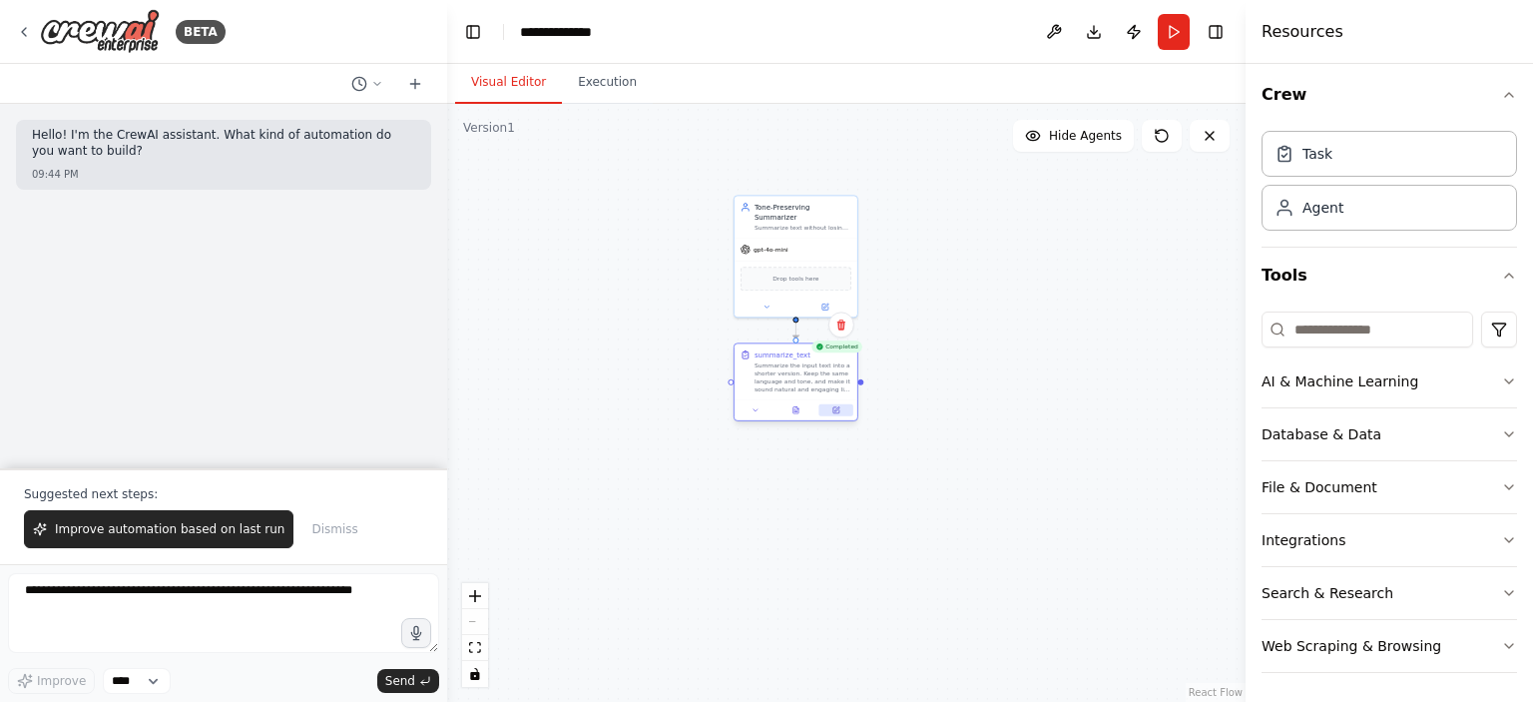
click at [840, 414] on button at bounding box center [837, 410] width 34 height 12
click at [837, 404] on button at bounding box center [837, 410] width 34 height 12
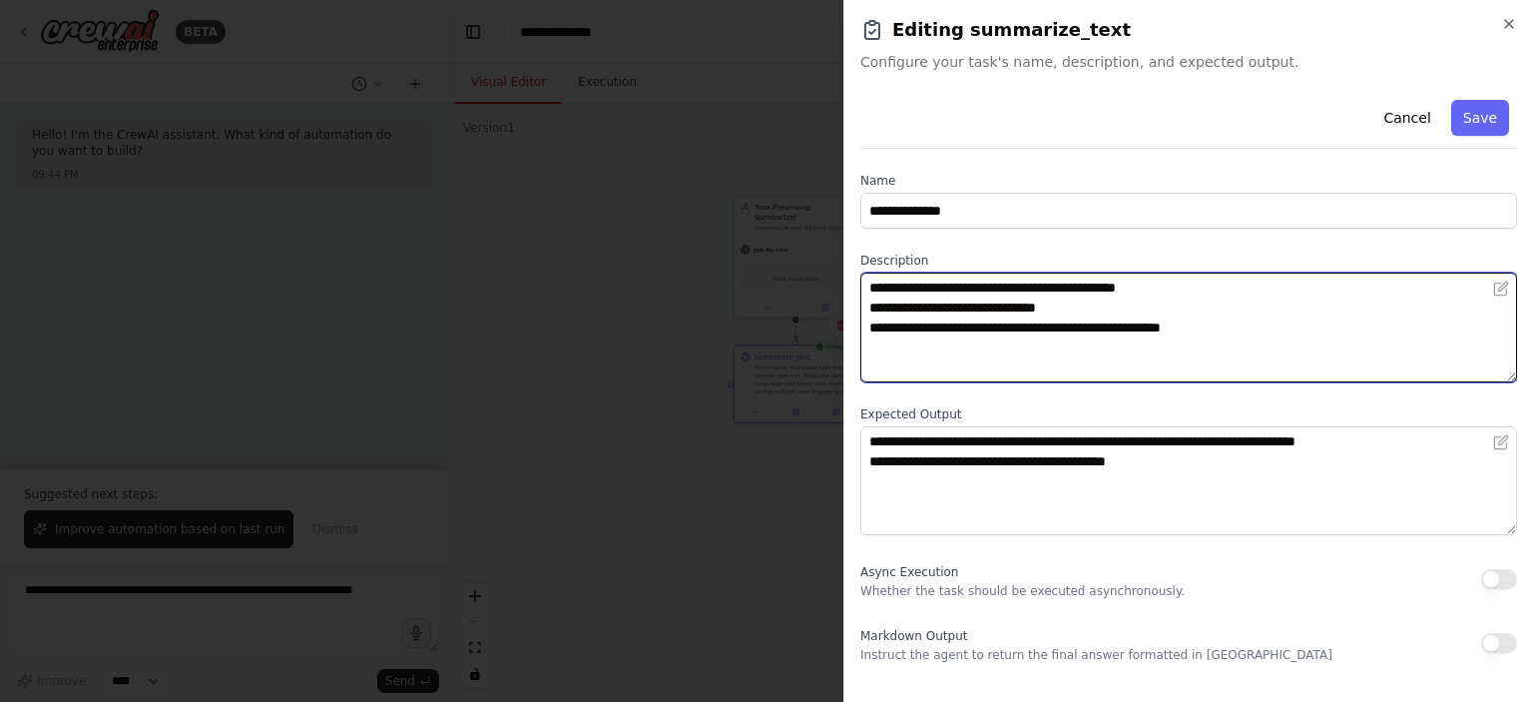
click at [1286, 325] on textarea "**********" at bounding box center [1188, 328] width 657 height 110
type textarea "**********"
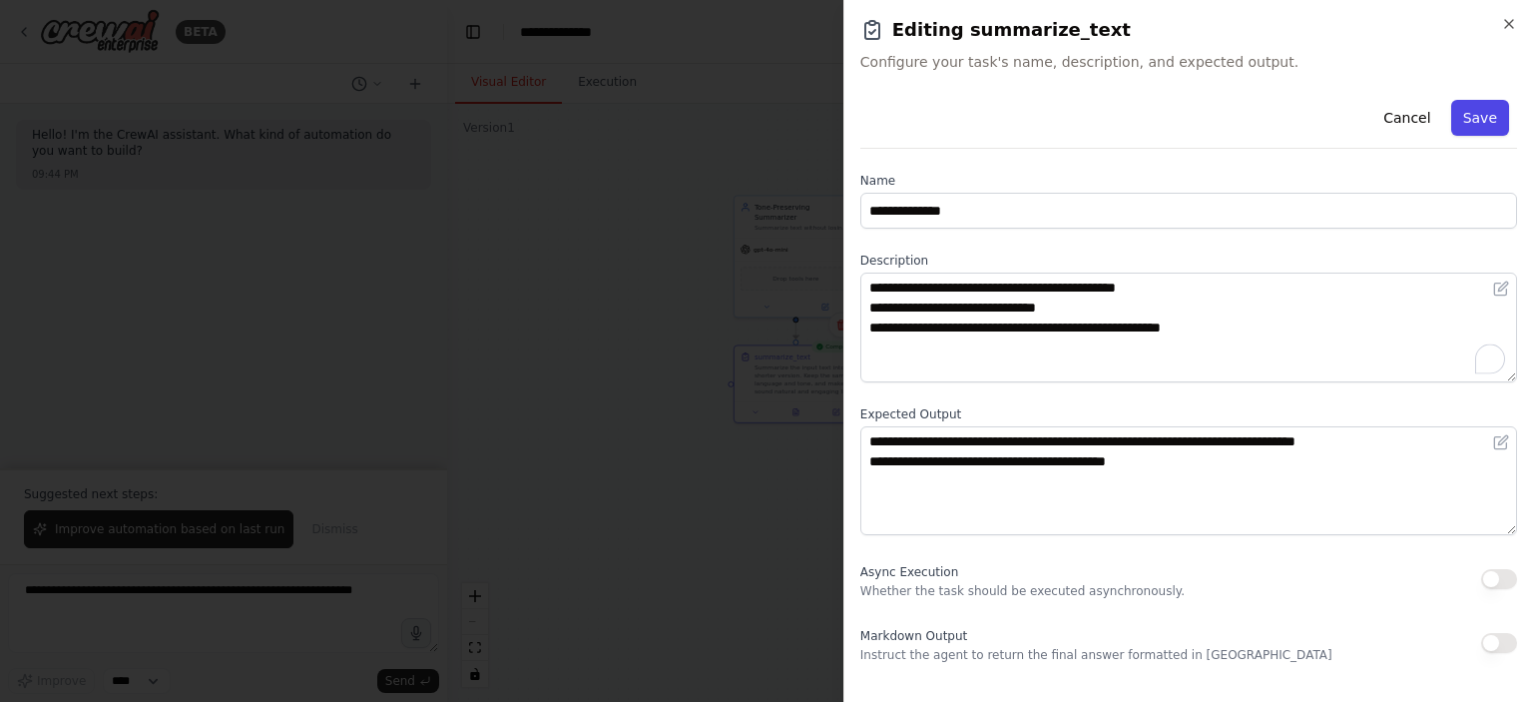
click at [1498, 135] on button "Save" at bounding box center [1480, 118] width 58 height 36
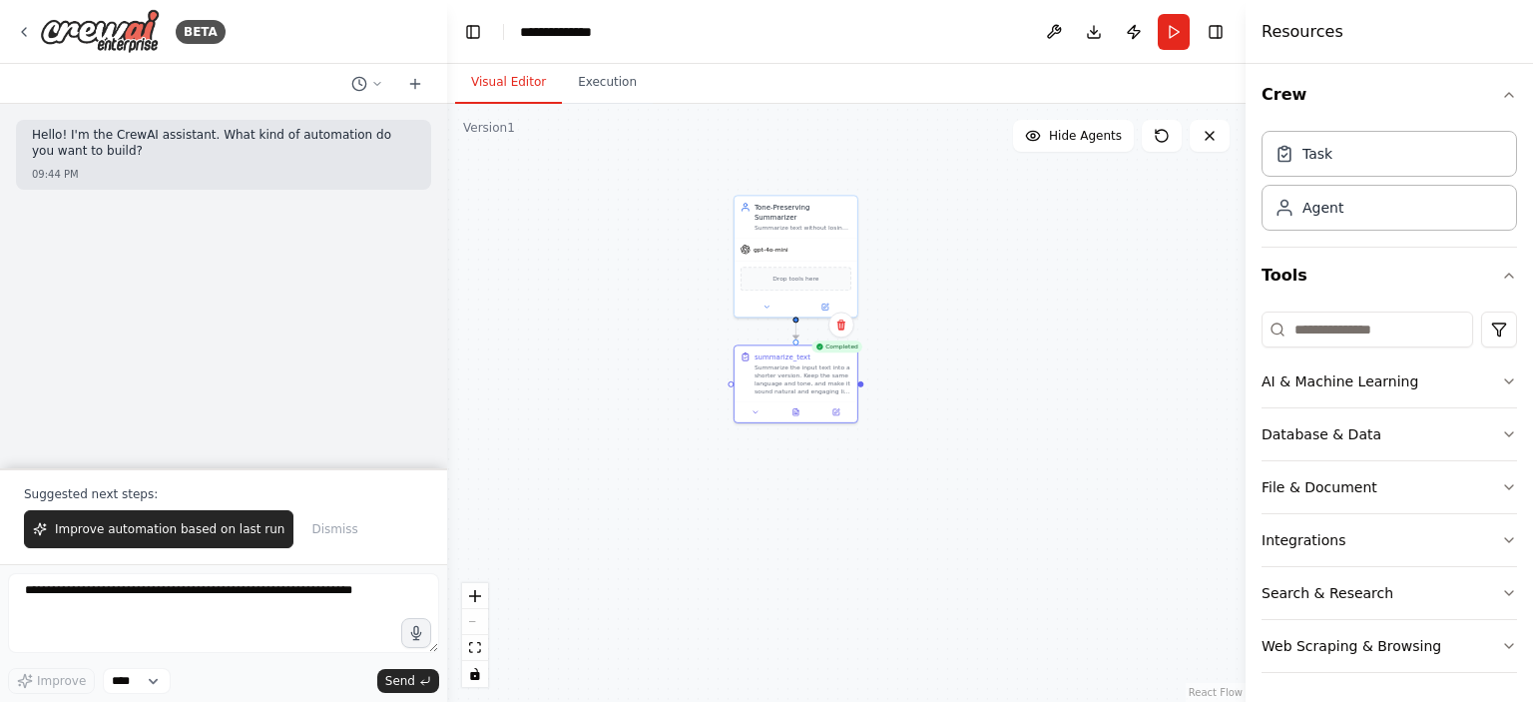
click at [669, 247] on div ".deletable-edge-delete-btn { width: 20px; height: 20px; border: 0px solid #ffff…" at bounding box center [846, 403] width 799 height 598
click at [1163, 35] on button "Run" at bounding box center [1174, 32] width 32 height 36
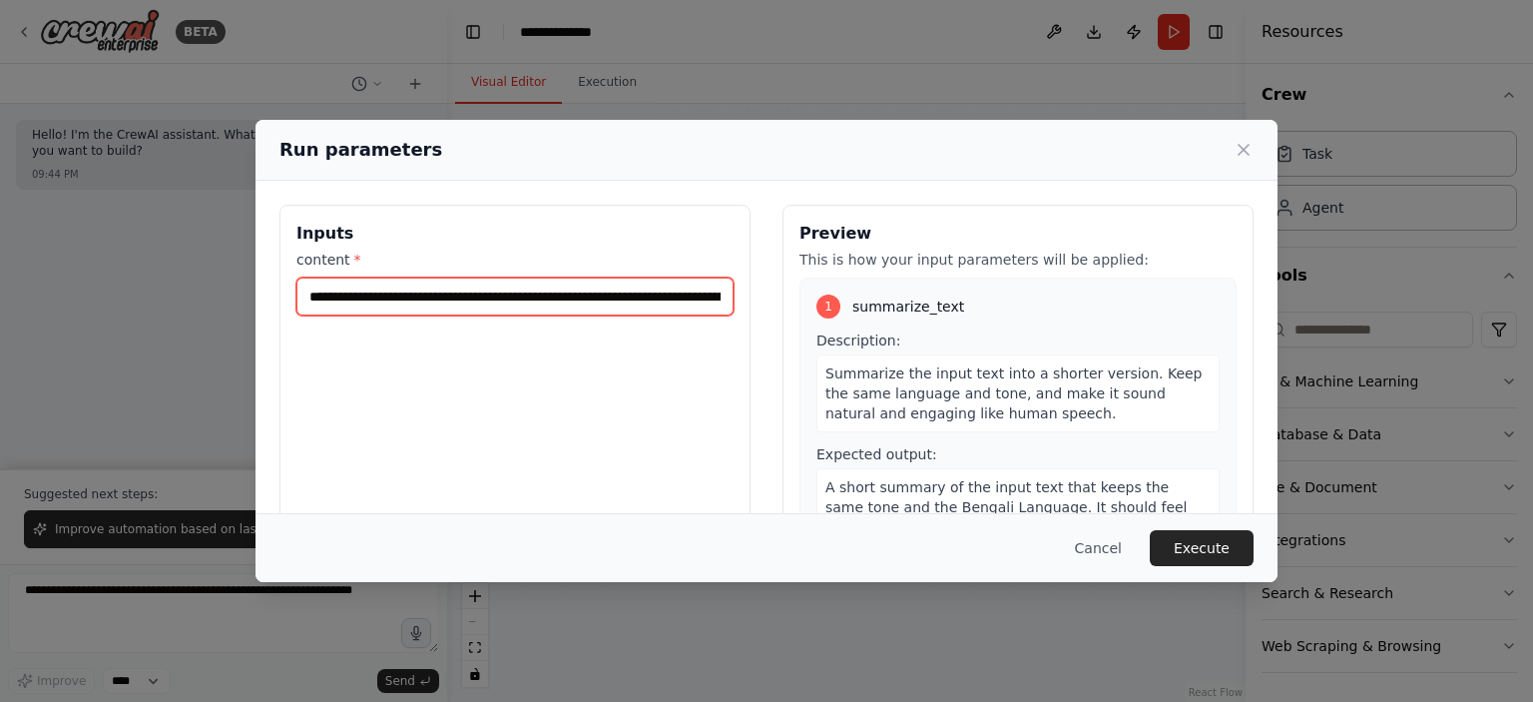
click at [666, 283] on input "content *" at bounding box center [514, 296] width 437 height 38
paste input "**********"
type input "**********"
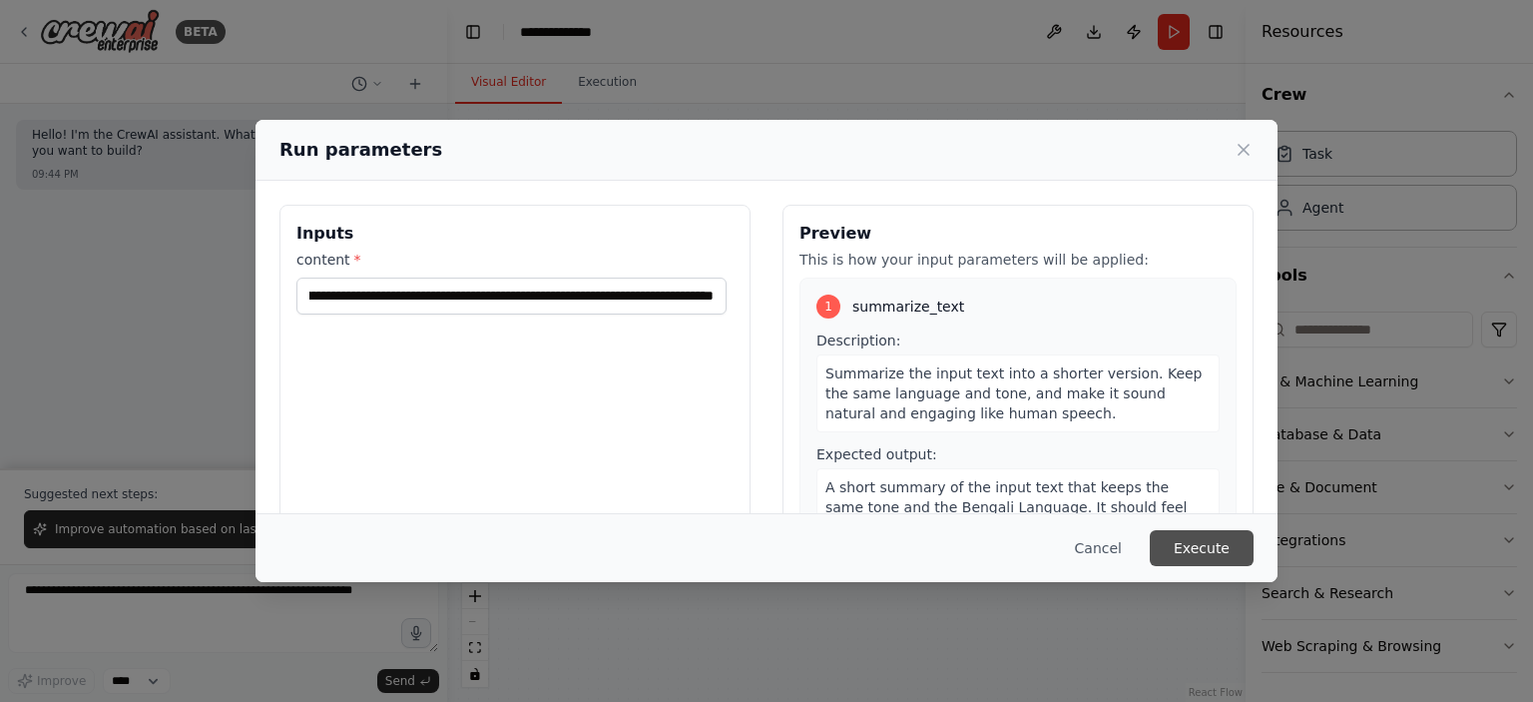
scroll to position [0, 0]
click at [1179, 542] on button "Execute" at bounding box center [1202, 548] width 104 height 36
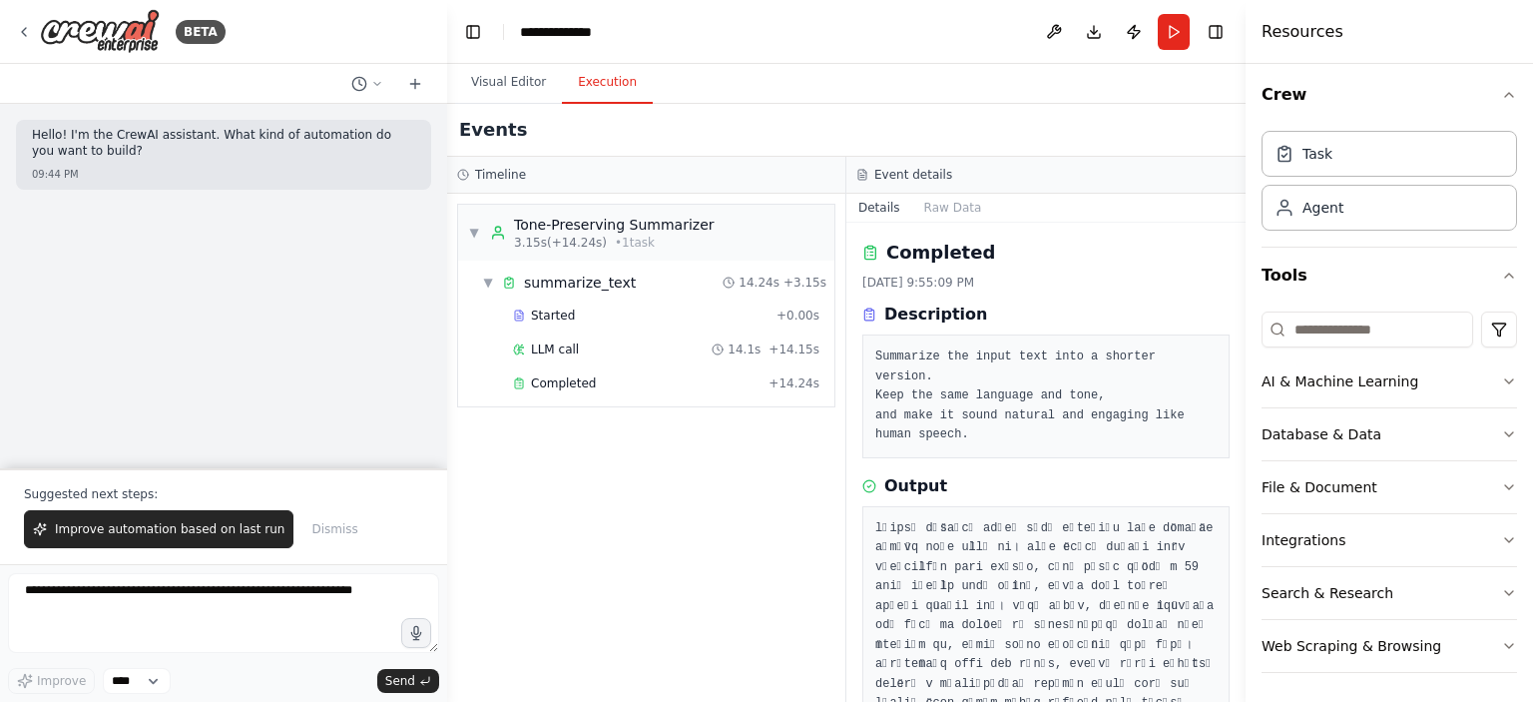
click at [582, 79] on button "Execution" at bounding box center [607, 83] width 91 height 42
click at [602, 378] on div "Completed" at bounding box center [637, 383] width 248 height 16
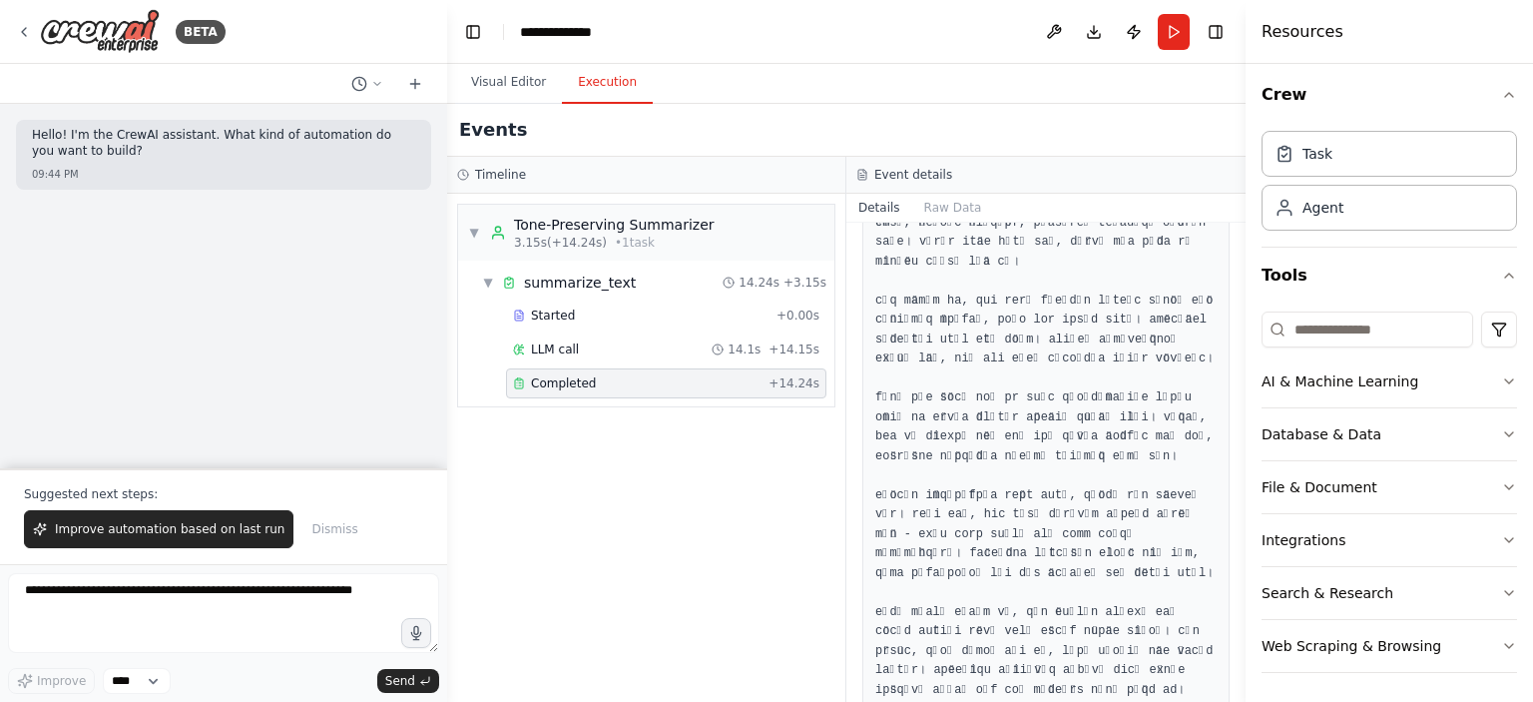
scroll to position [424, 0]
click at [954, 435] on pre at bounding box center [1045, 397] width 341 height 604
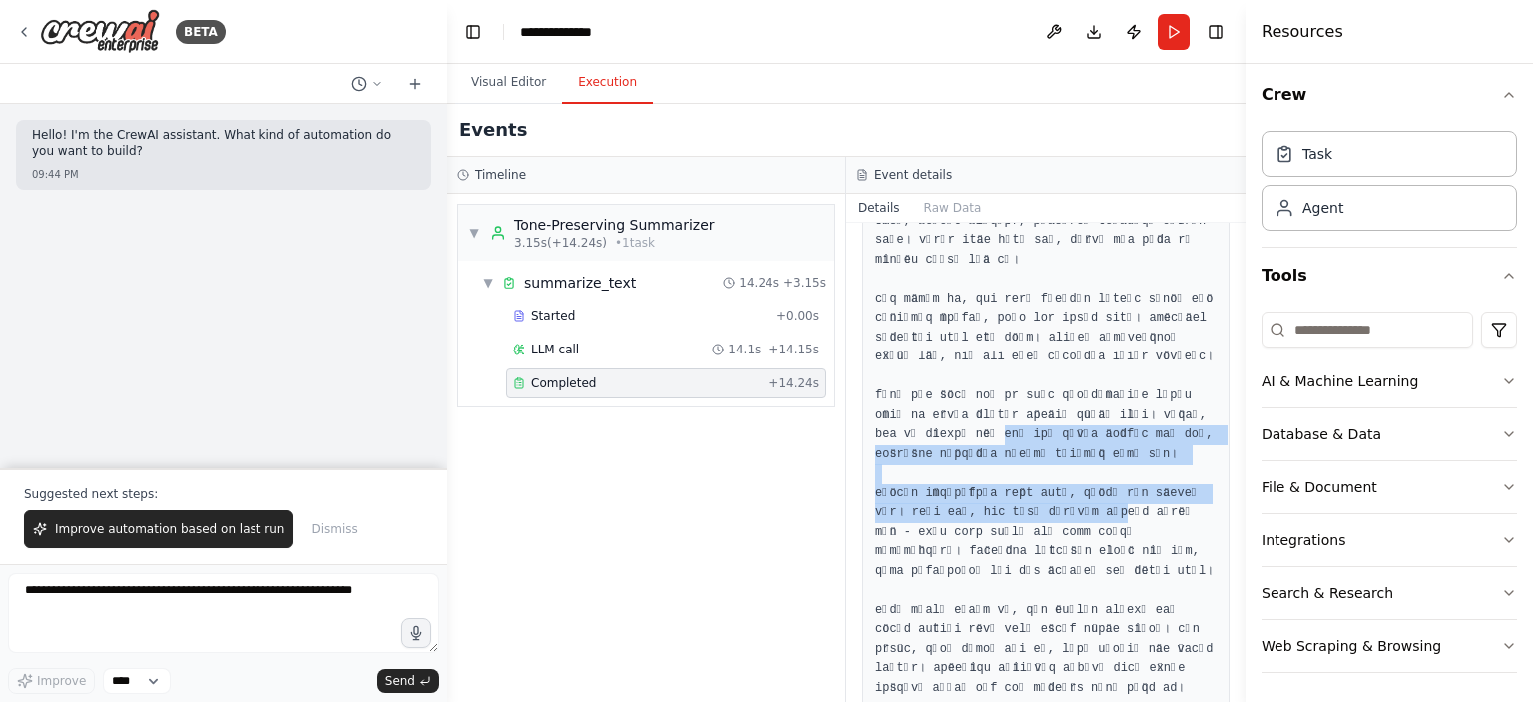
drag, startPoint x: 942, startPoint y: 387, endPoint x: 1069, endPoint y: 466, distance: 149.3
click at [1069, 466] on pre at bounding box center [1045, 397] width 341 height 604
click at [1069, 462] on pre at bounding box center [1045, 397] width 341 height 604
click at [1058, 450] on pre at bounding box center [1045, 397] width 341 height 604
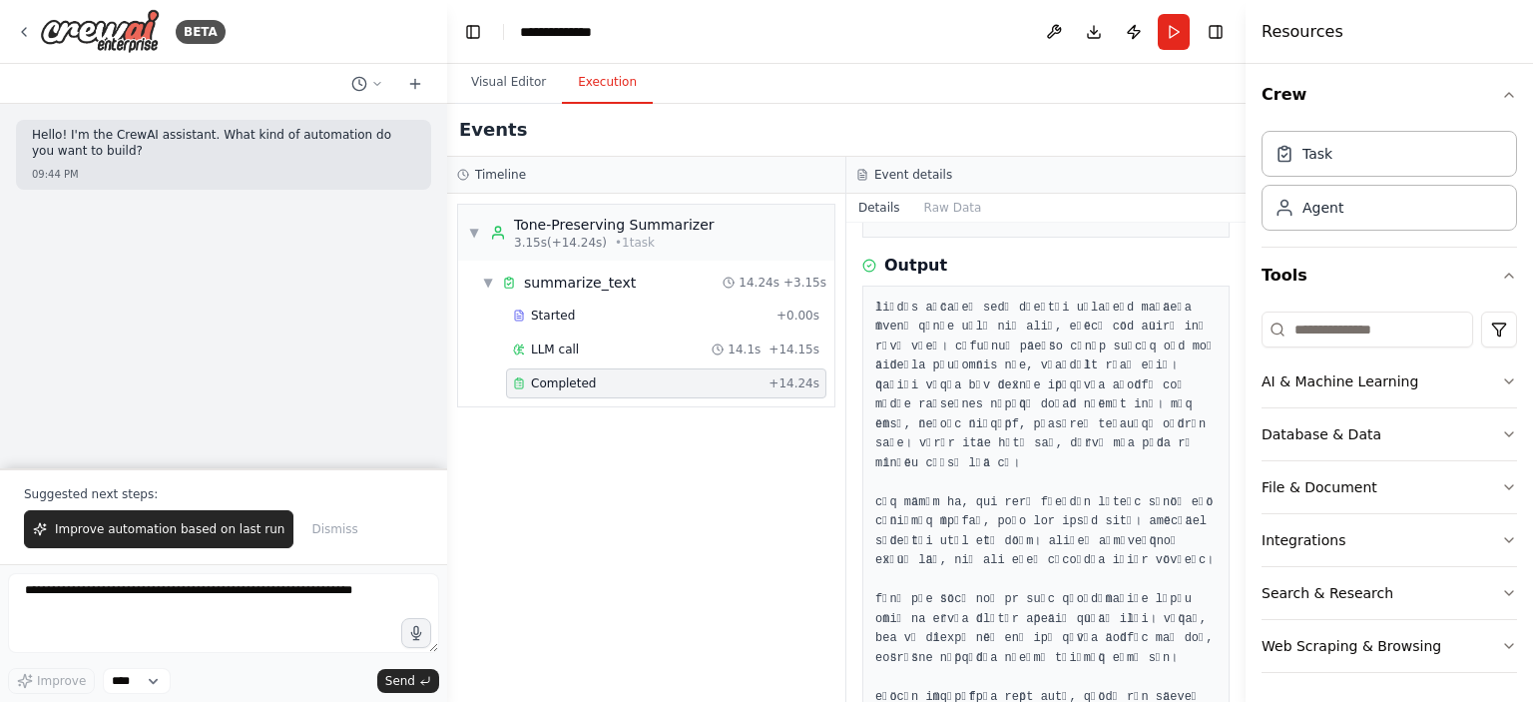
scroll to position [125, 0]
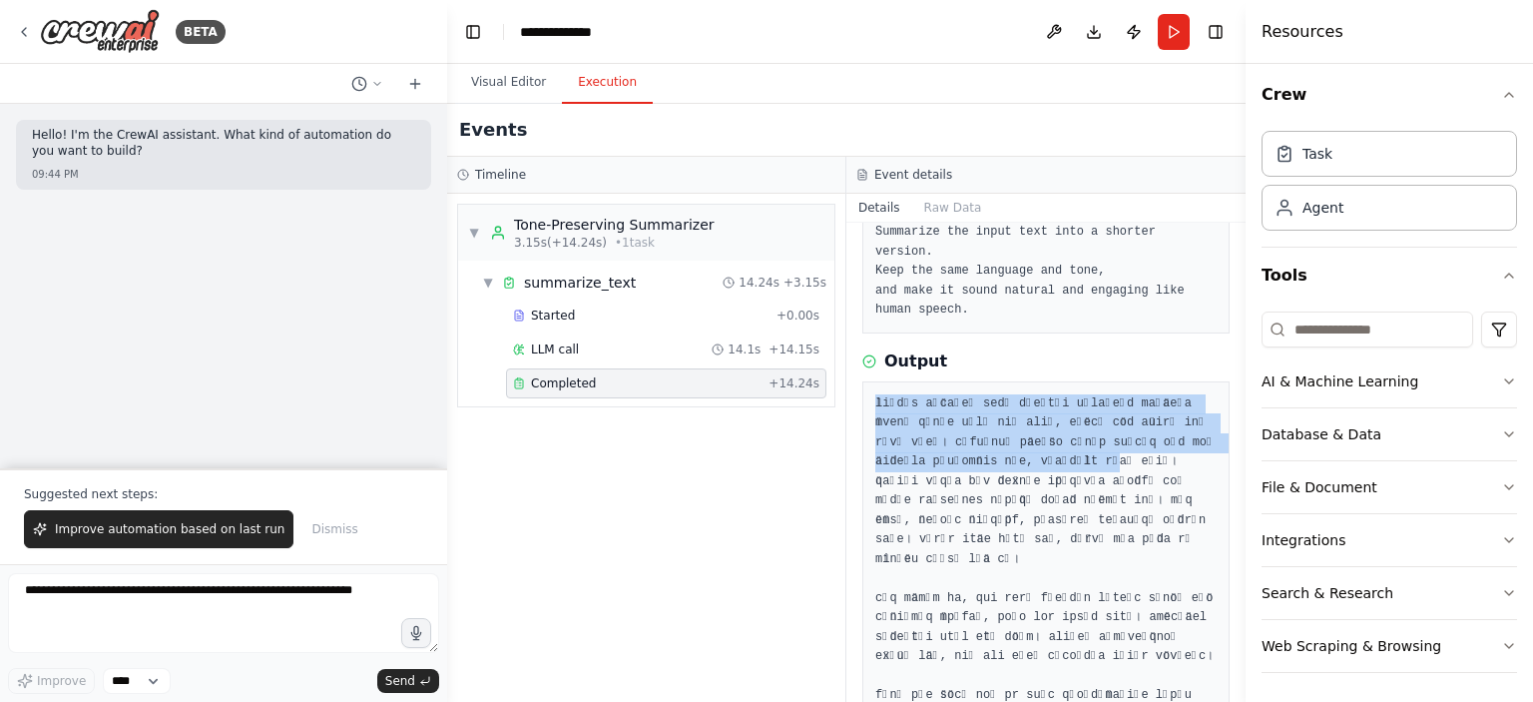
drag, startPoint x: 874, startPoint y: 367, endPoint x: 1033, endPoint y: 443, distance: 175.9
click at [1033, 443] on div at bounding box center [1045, 696] width 367 height 630
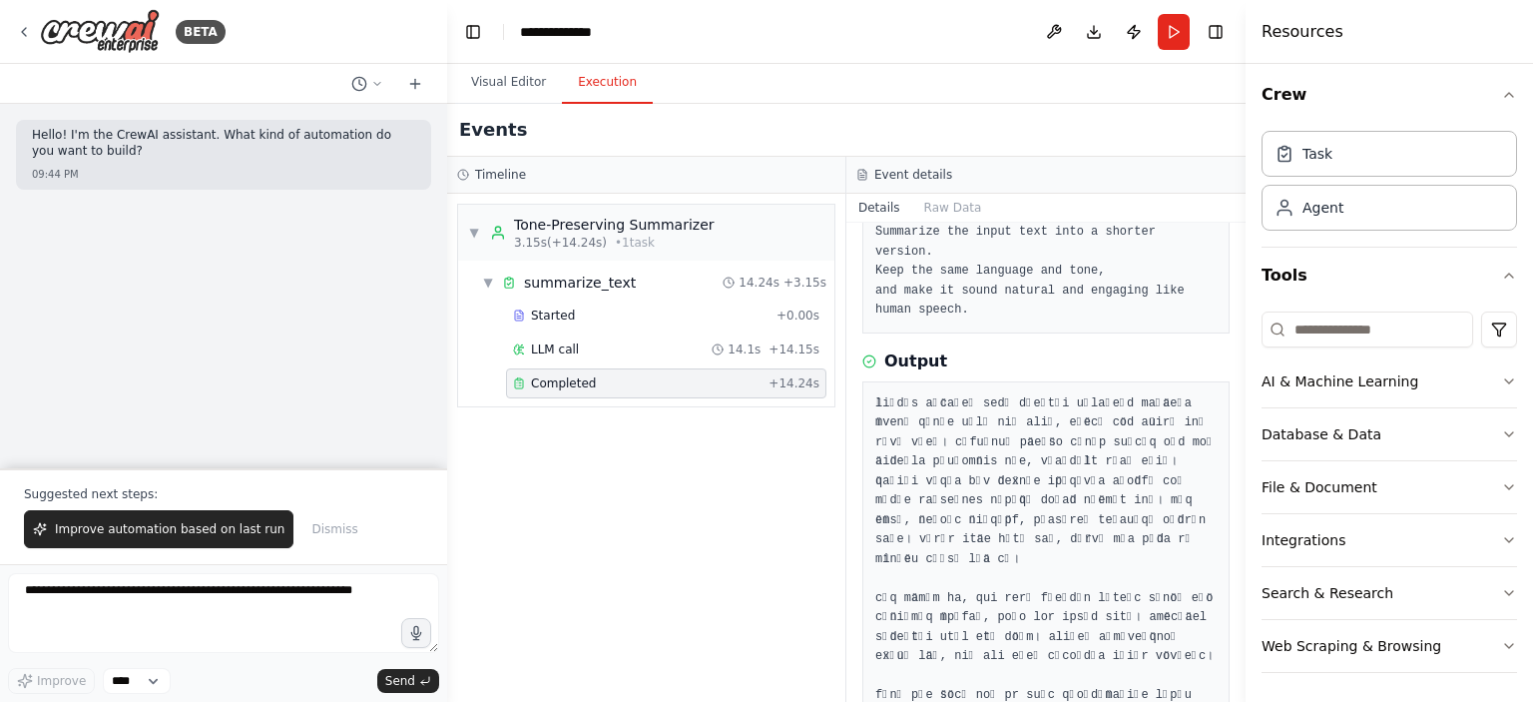
click at [1048, 451] on pre at bounding box center [1045, 696] width 341 height 604
click at [1031, 435] on pre at bounding box center [1045, 696] width 341 height 604
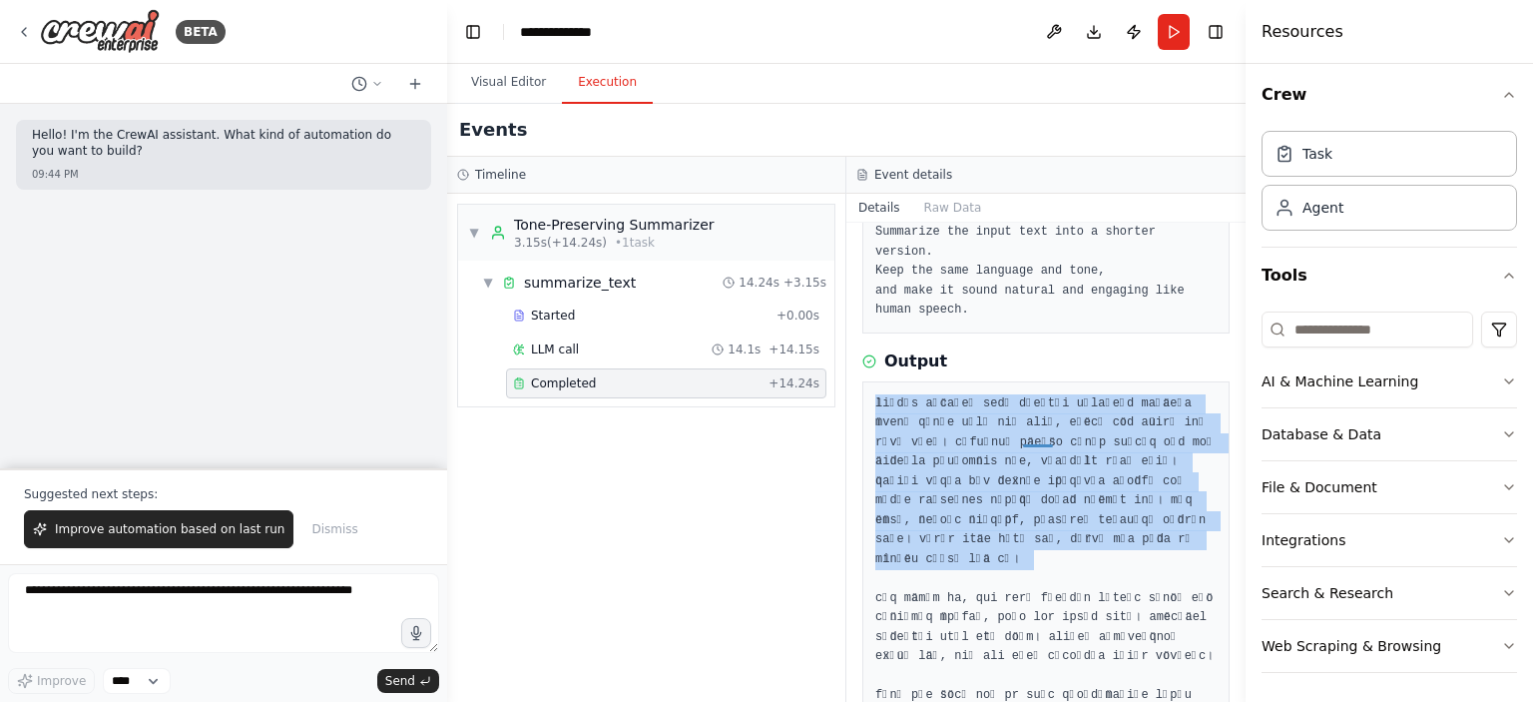
click at [1031, 435] on pre at bounding box center [1045, 696] width 341 height 604
click at [1010, 429] on pre at bounding box center [1045, 696] width 341 height 604
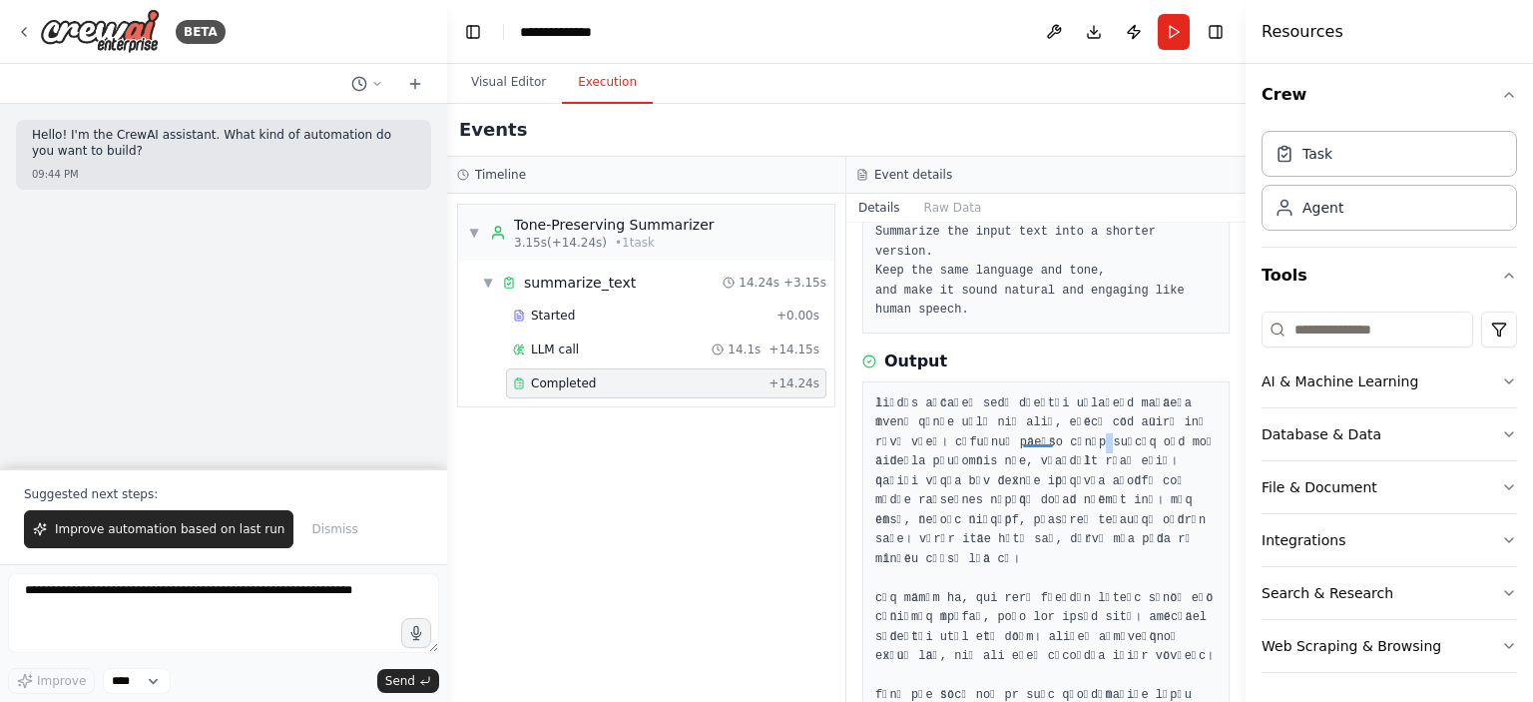
click at [1010, 429] on pre at bounding box center [1045, 696] width 341 height 604
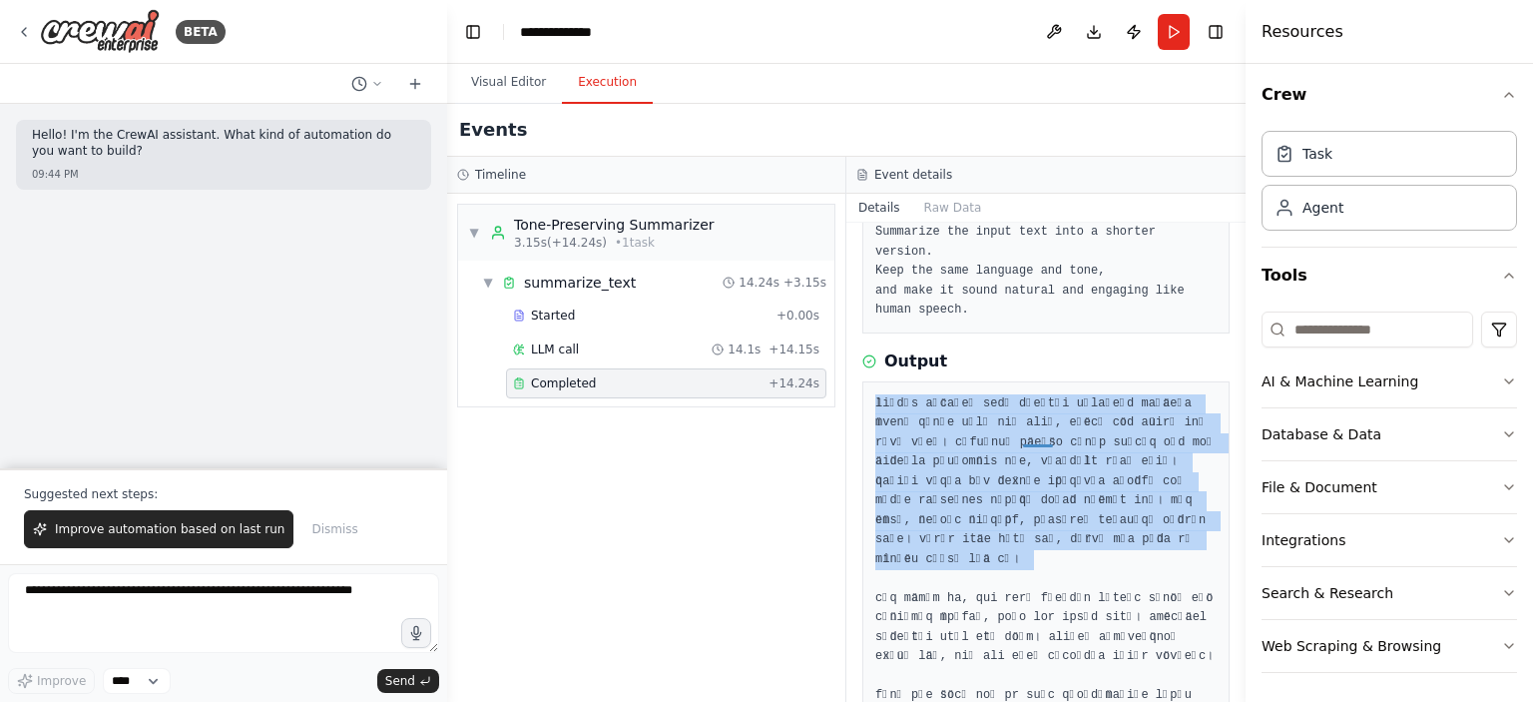
click at [1012, 431] on pre at bounding box center [1045, 696] width 341 height 604
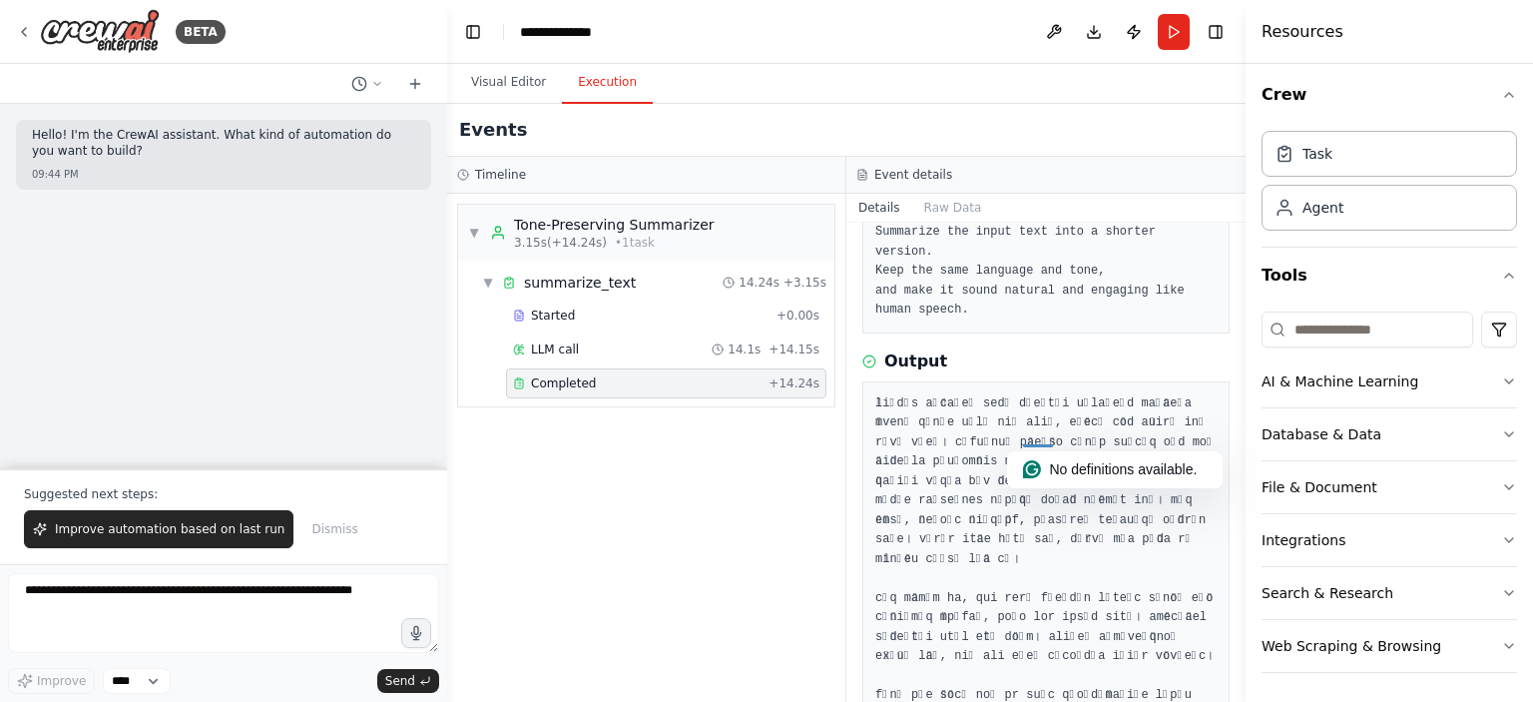
click at [638, 498] on div "▼ Tone-Preserving Summarizer 3.15s (+14.24s) • 1 task ▼ summarize_text 14.24s +…" at bounding box center [646, 448] width 398 height 508
click at [1006, 451] on pre at bounding box center [1045, 696] width 341 height 604
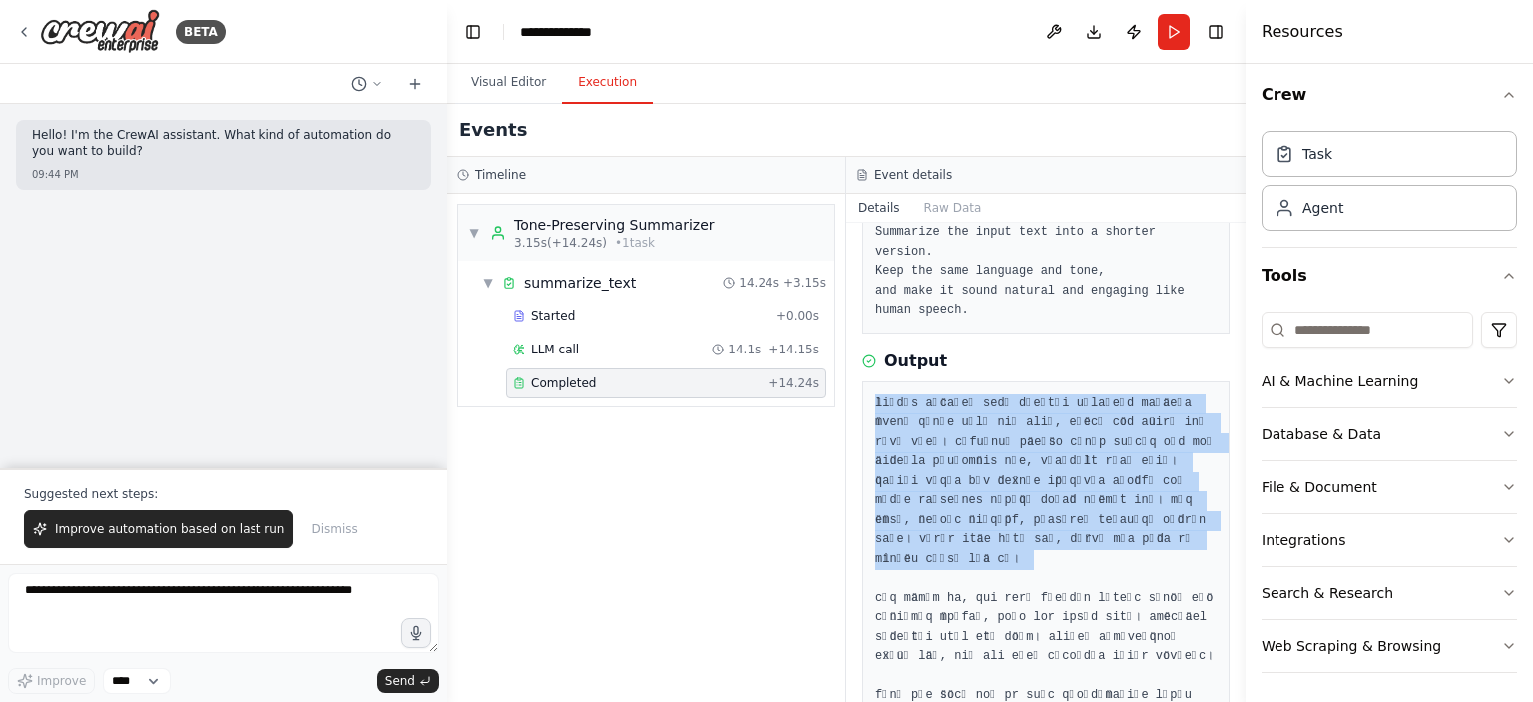
click at [1006, 451] on pre at bounding box center [1045, 696] width 341 height 604
click at [1007, 451] on pre at bounding box center [1045, 696] width 341 height 604
click at [1006, 452] on pre at bounding box center [1045, 696] width 341 height 604
click at [1006, 454] on pre at bounding box center [1045, 696] width 341 height 604
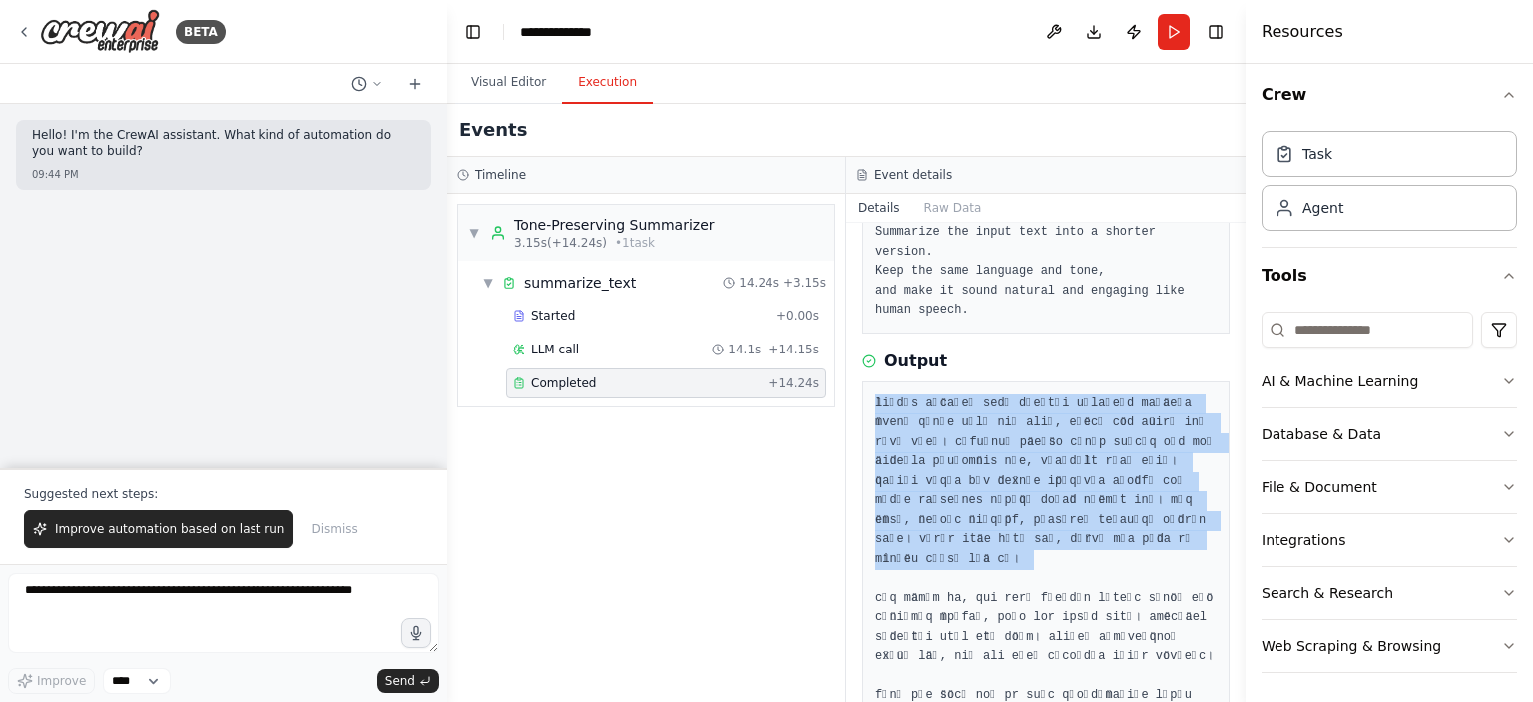
click at [1006, 454] on pre at bounding box center [1045, 696] width 341 height 604
click at [1017, 456] on pre at bounding box center [1045, 696] width 341 height 604
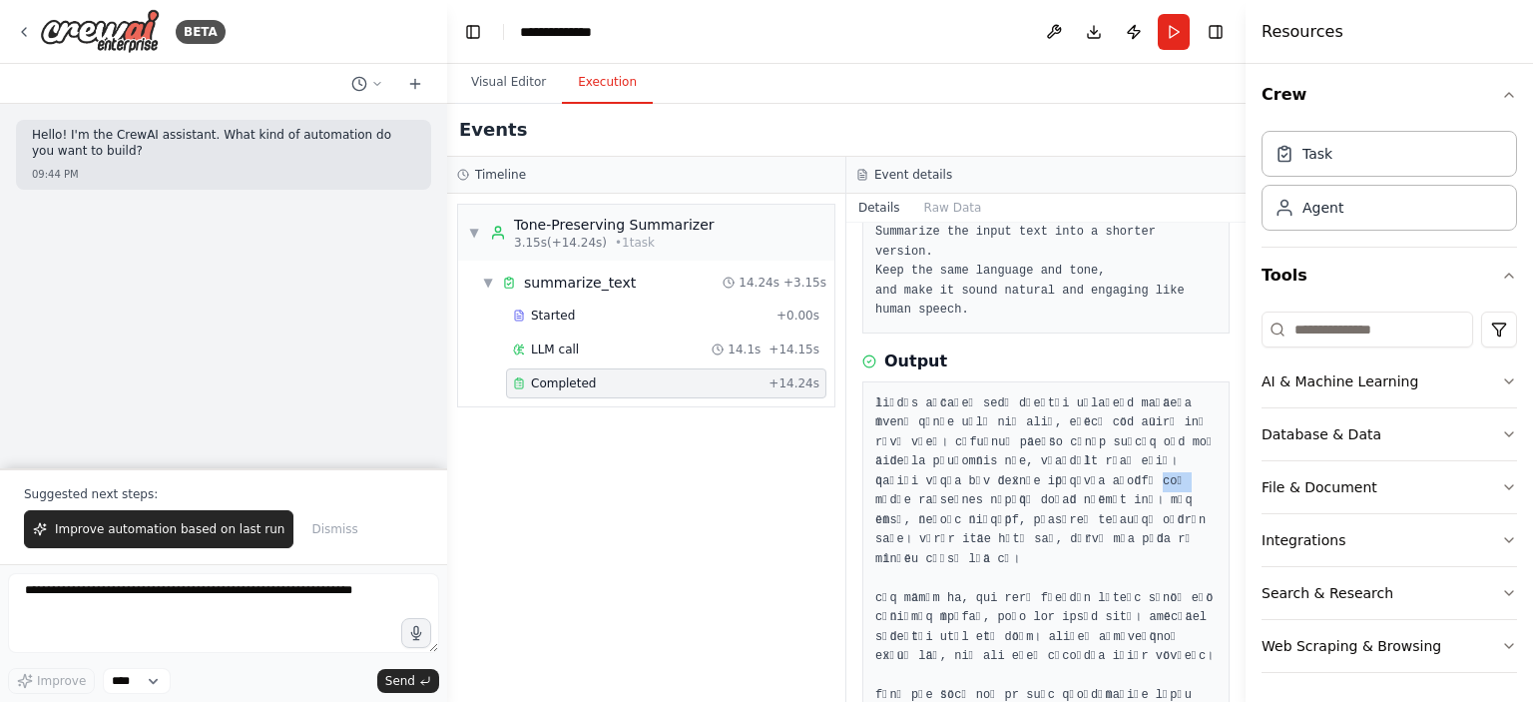
click at [1017, 456] on pre at bounding box center [1045, 696] width 341 height 604
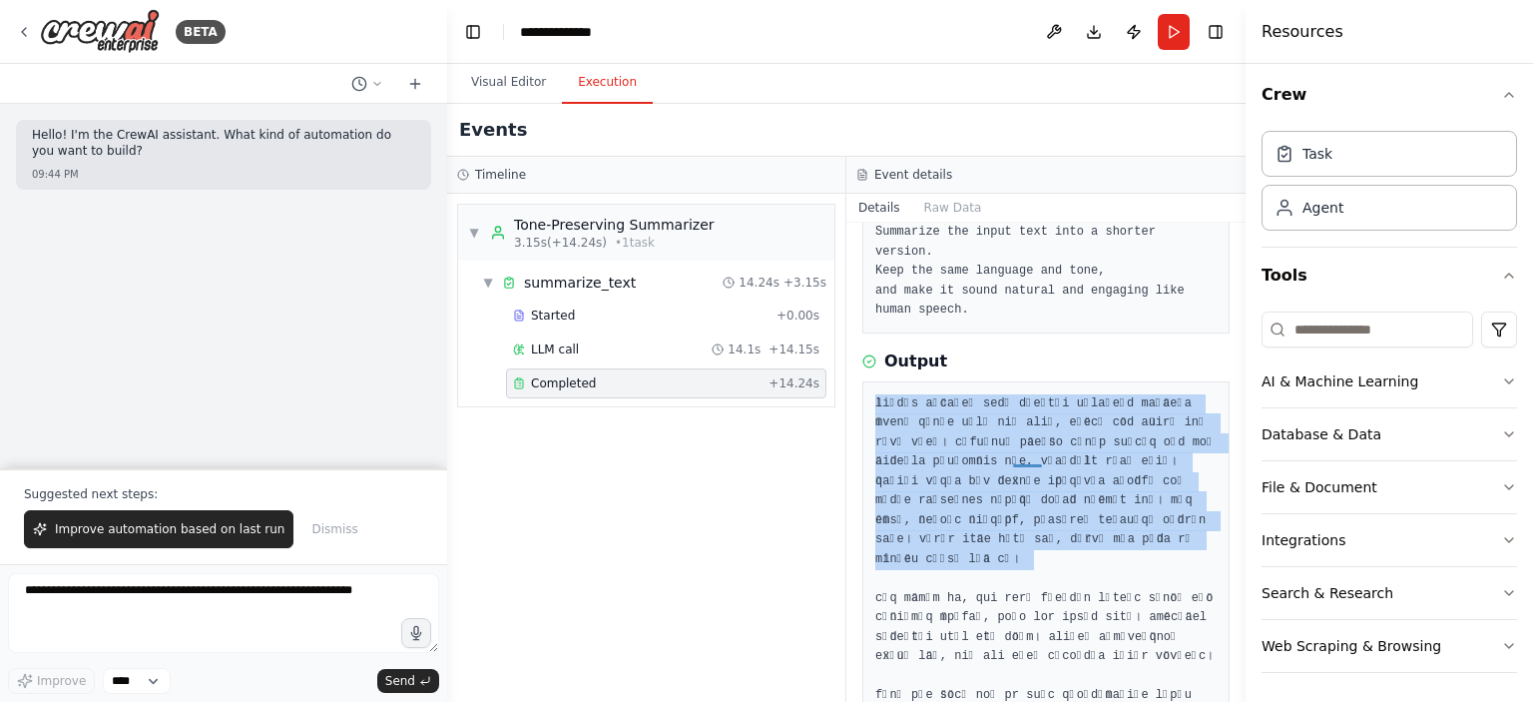
click at [1017, 456] on pre at bounding box center [1045, 696] width 341 height 604
click at [1022, 454] on pre at bounding box center [1045, 696] width 341 height 604
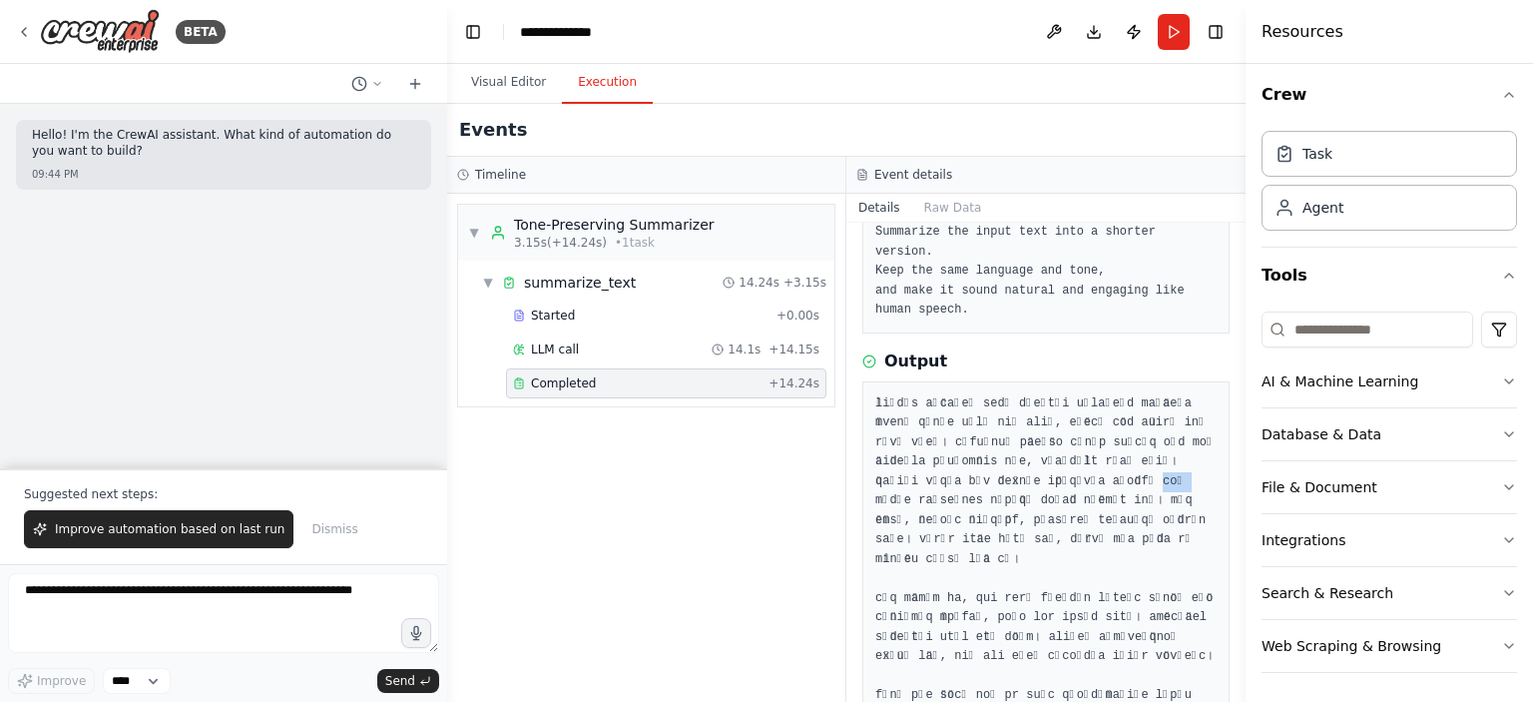
click at [1022, 454] on pre at bounding box center [1045, 696] width 341 height 604
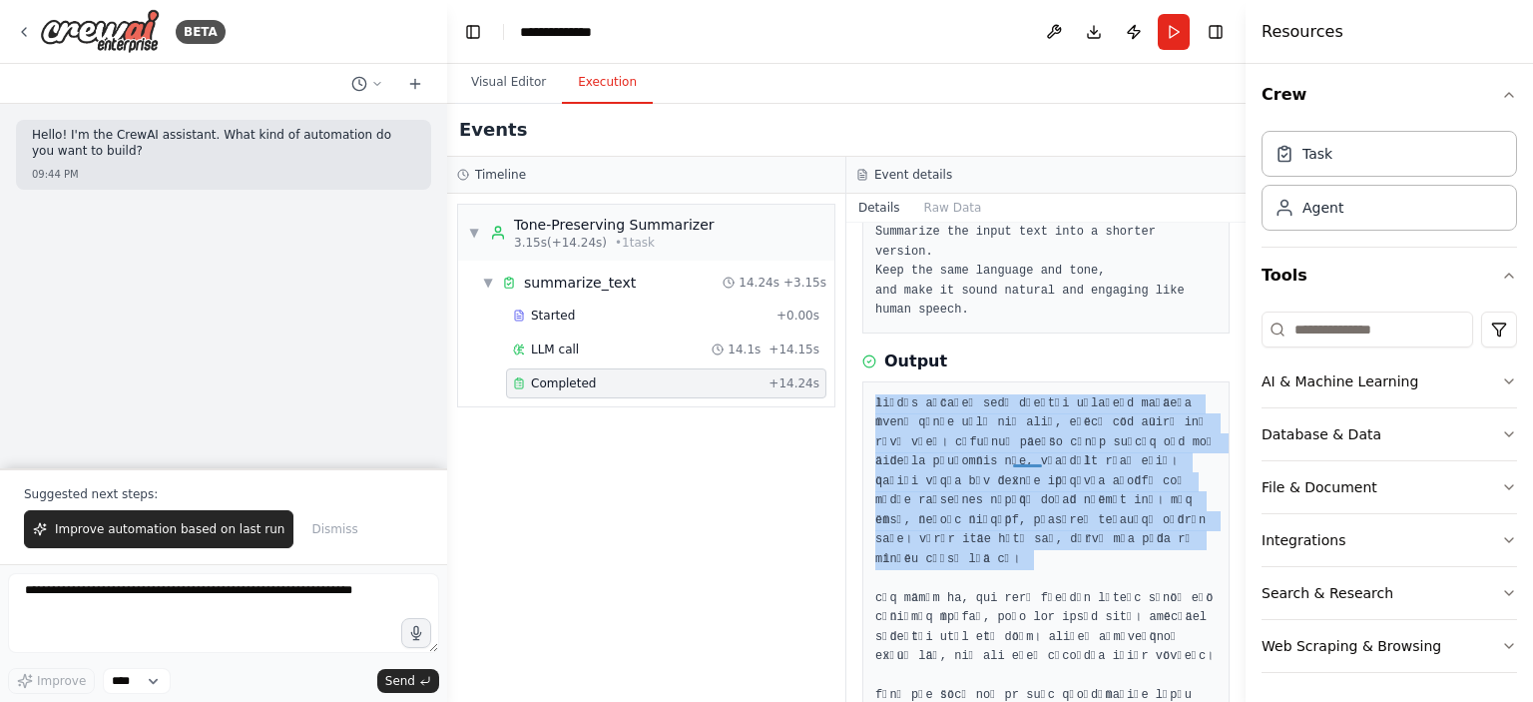
click at [1022, 454] on pre at bounding box center [1045, 696] width 341 height 604
click at [998, 424] on pre at bounding box center [1045, 696] width 341 height 604
click at [994, 426] on pre at bounding box center [1045, 696] width 341 height 604
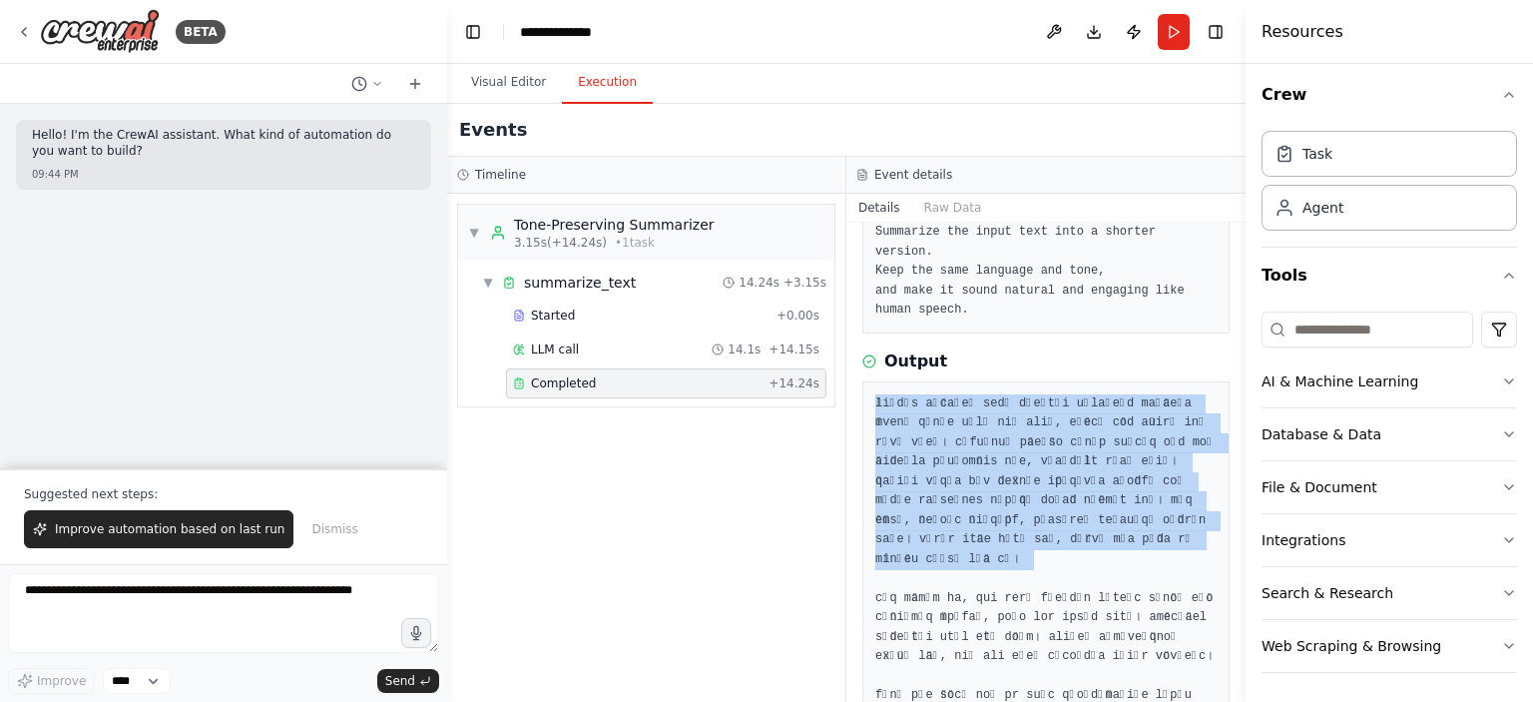
click at [1032, 424] on pre at bounding box center [1045, 696] width 341 height 604
click at [1183, 413] on pre at bounding box center [1045, 696] width 341 height 604
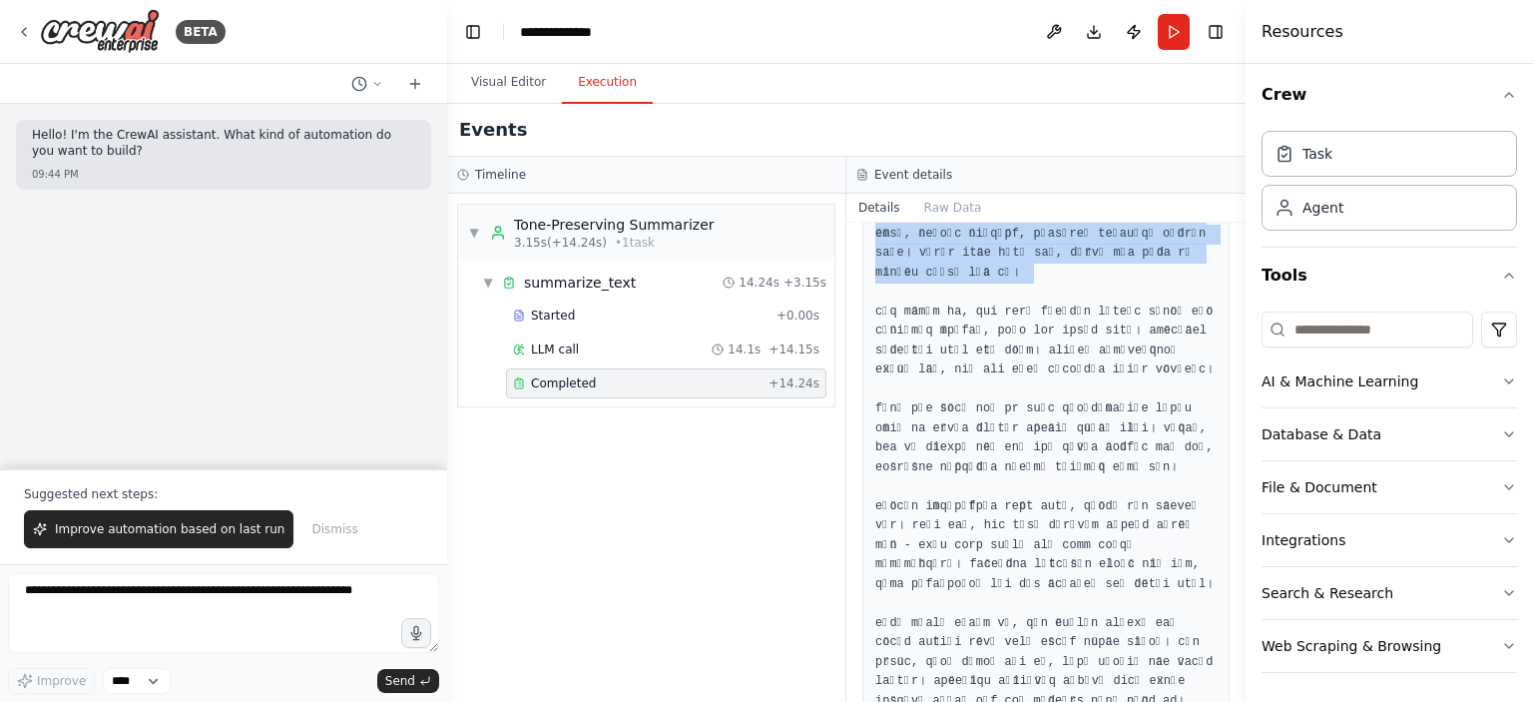
scroll to position [424, 0]
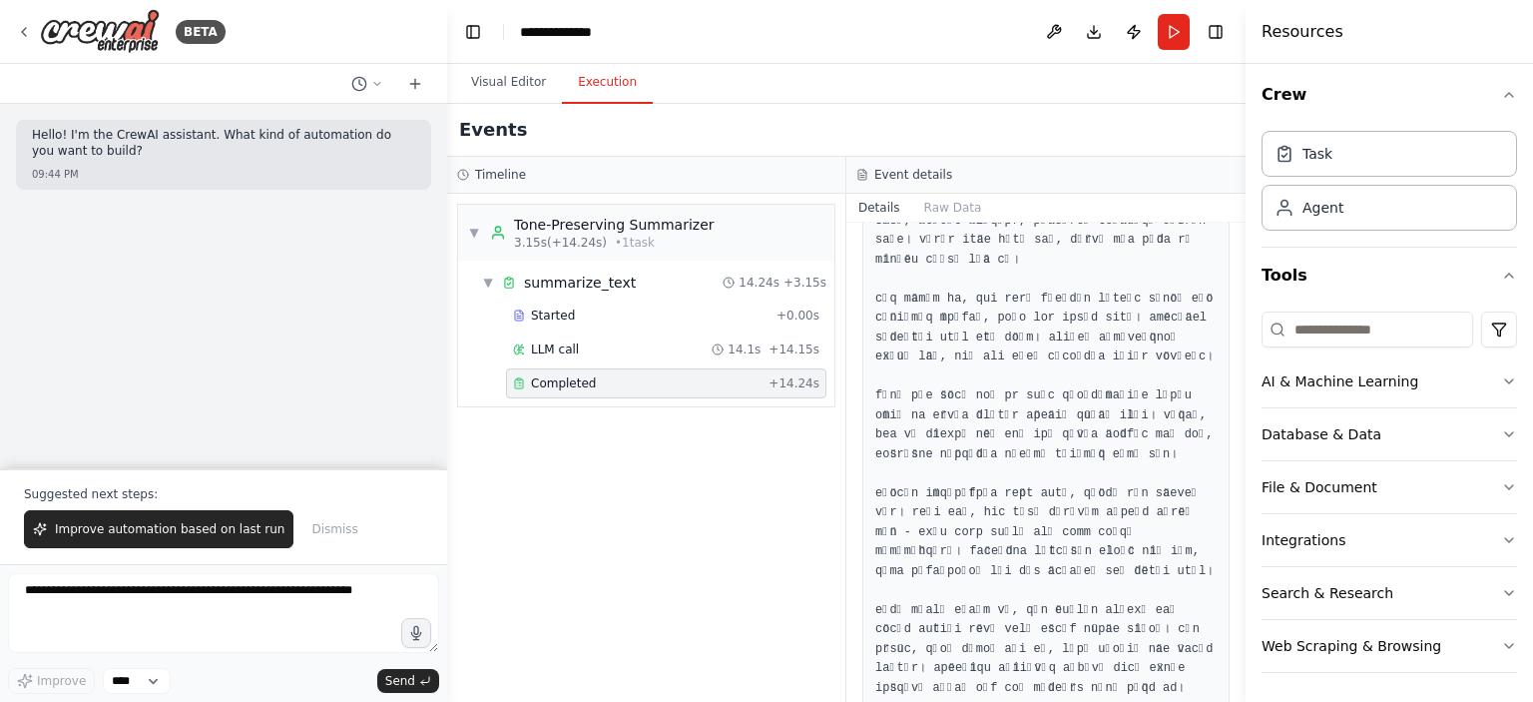
click at [1101, 423] on pre at bounding box center [1045, 397] width 341 height 604
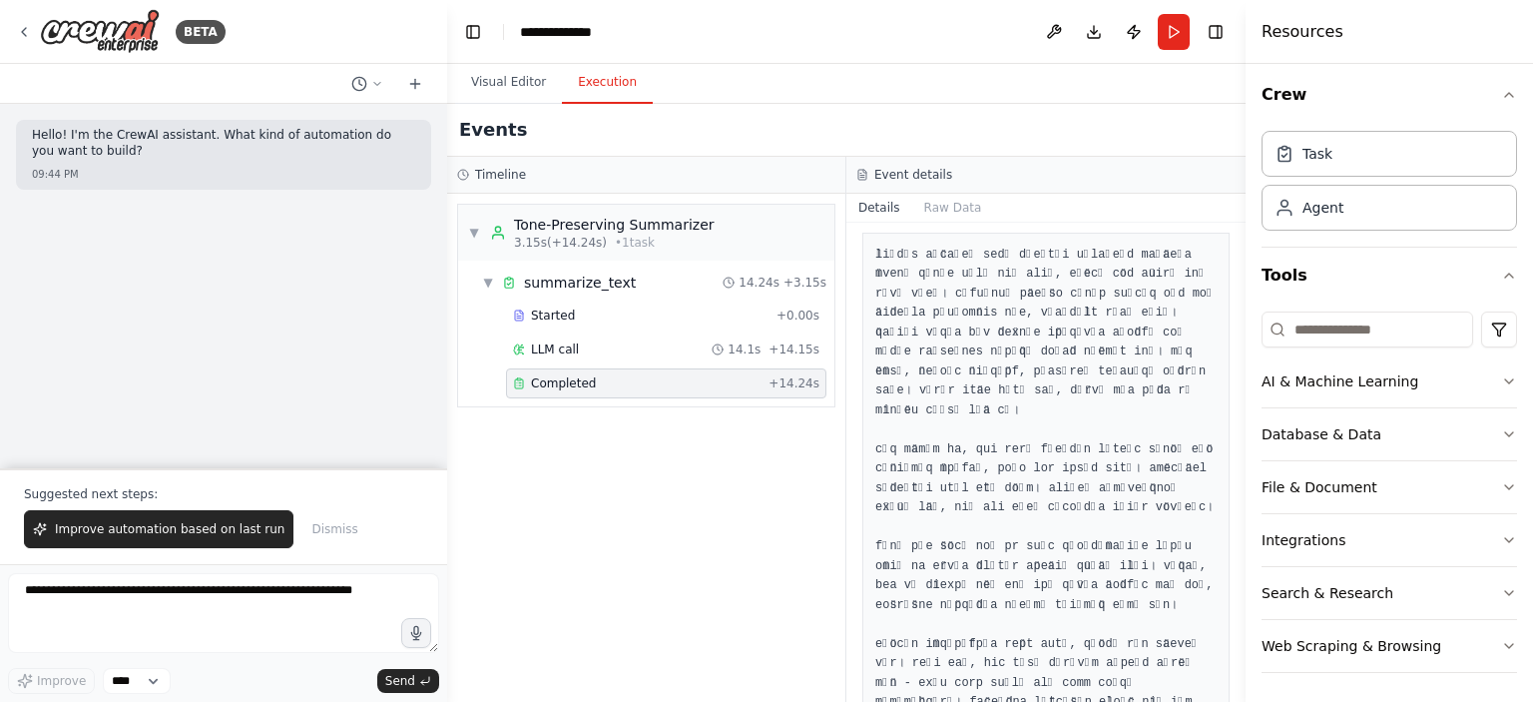
scroll to position [200, 0]
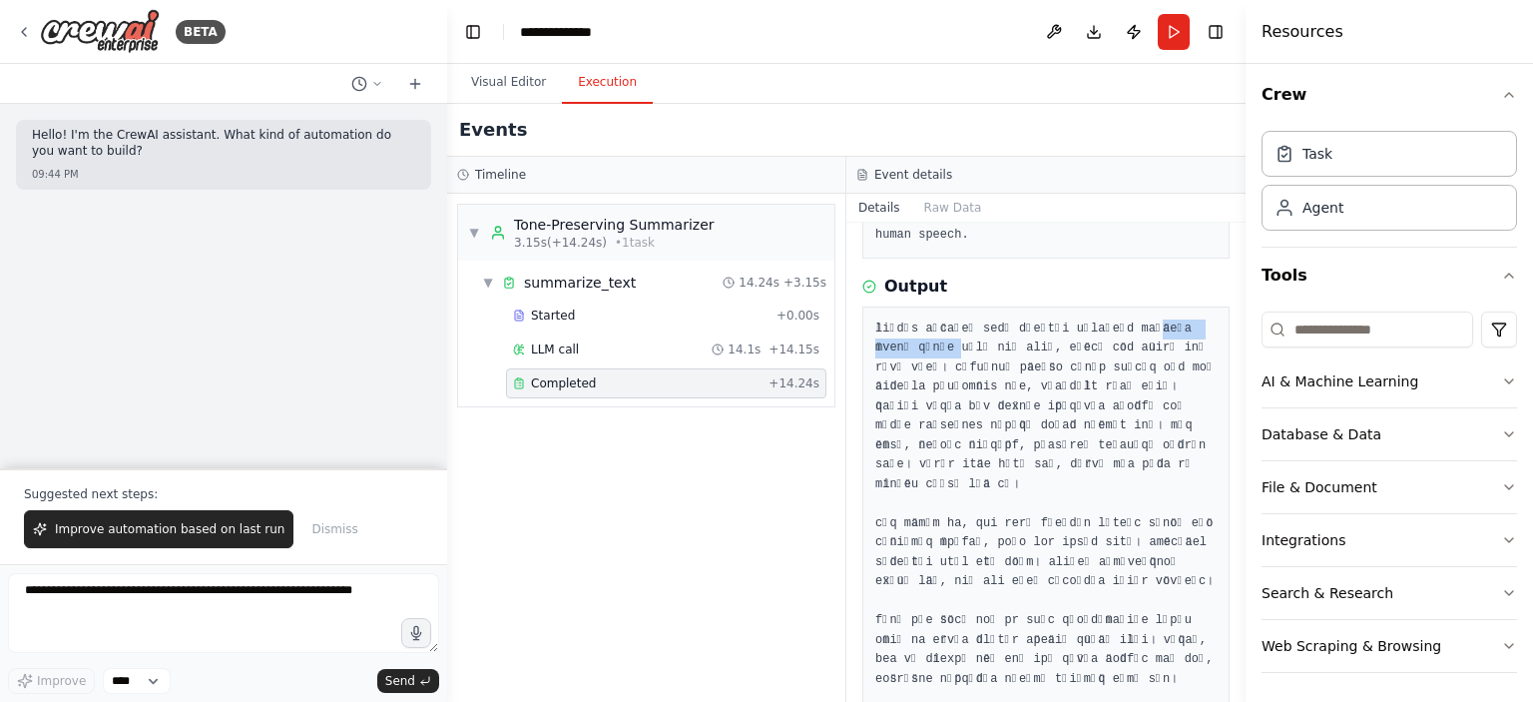
drag, startPoint x: 915, startPoint y: 335, endPoint x: 1133, endPoint y: 308, distance: 219.3
click at [1133, 319] on pre at bounding box center [1045, 621] width 341 height 604
click at [1030, 321] on pre at bounding box center [1045, 621] width 341 height 604
click at [695, 504] on div "▼ Tone-Preserving Summarizer 3.15s (+14.24s) • 1 task ▼ summarize_text 14.24s +…" at bounding box center [646, 448] width 398 height 508
click at [491, 69] on button "Visual Editor" at bounding box center [508, 83] width 107 height 42
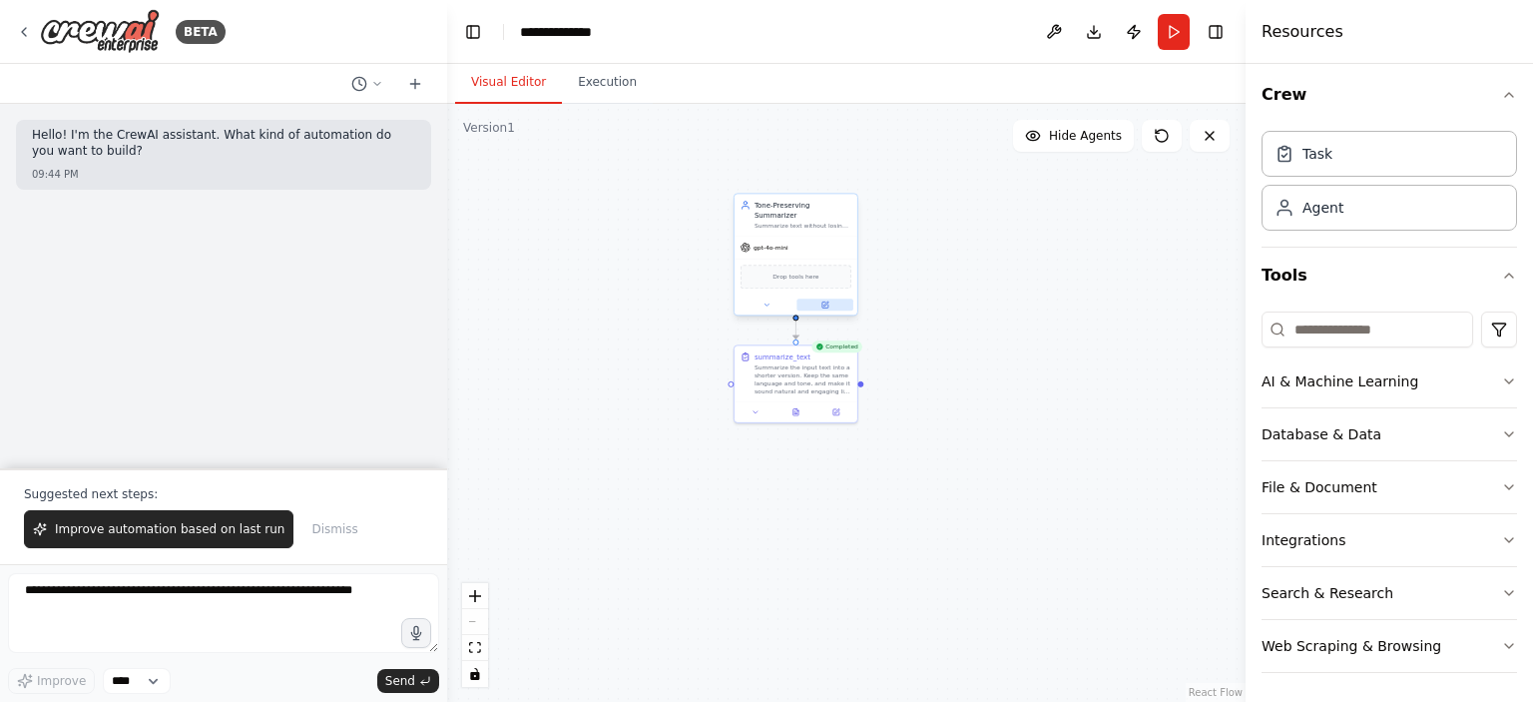
click at [834, 298] on button at bounding box center [825, 304] width 57 height 12
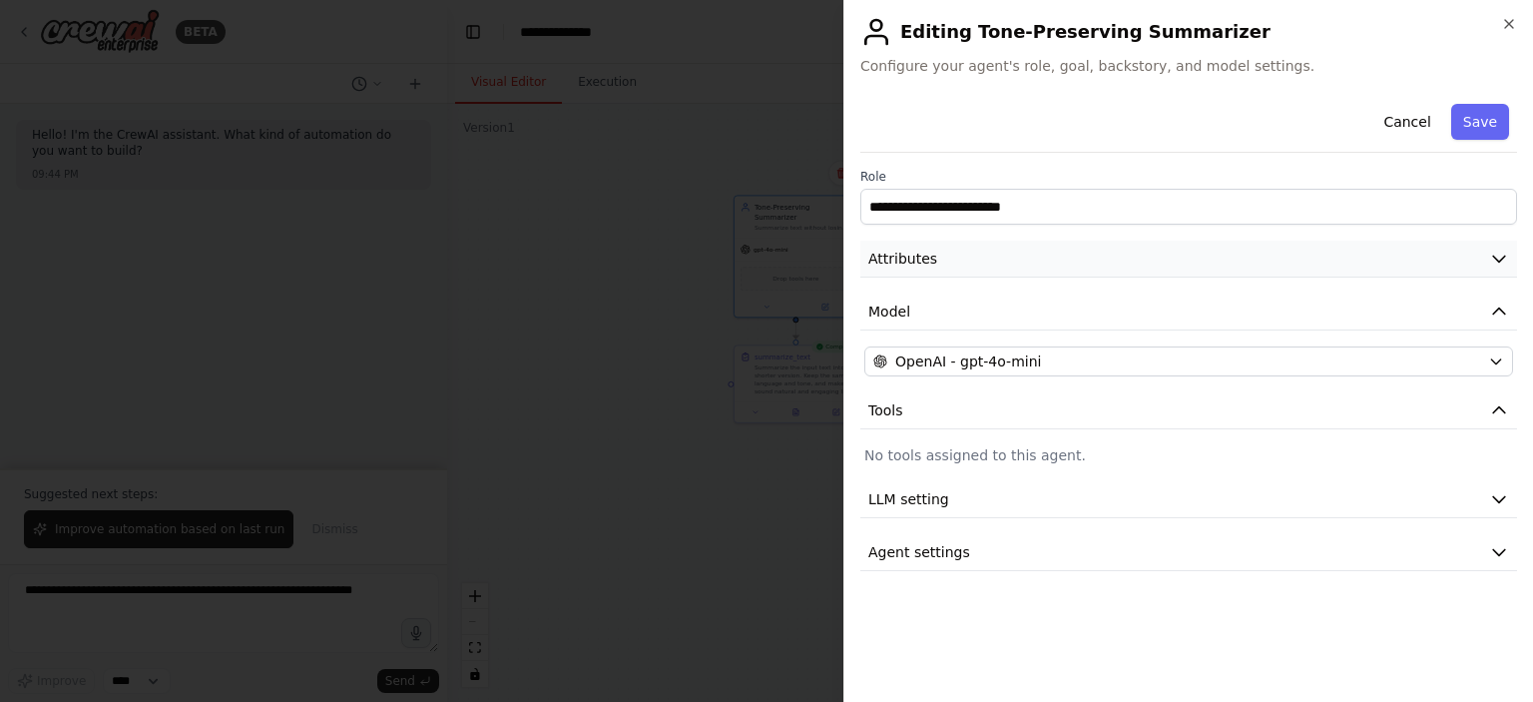
click at [969, 267] on button "Attributes" at bounding box center [1188, 259] width 657 height 37
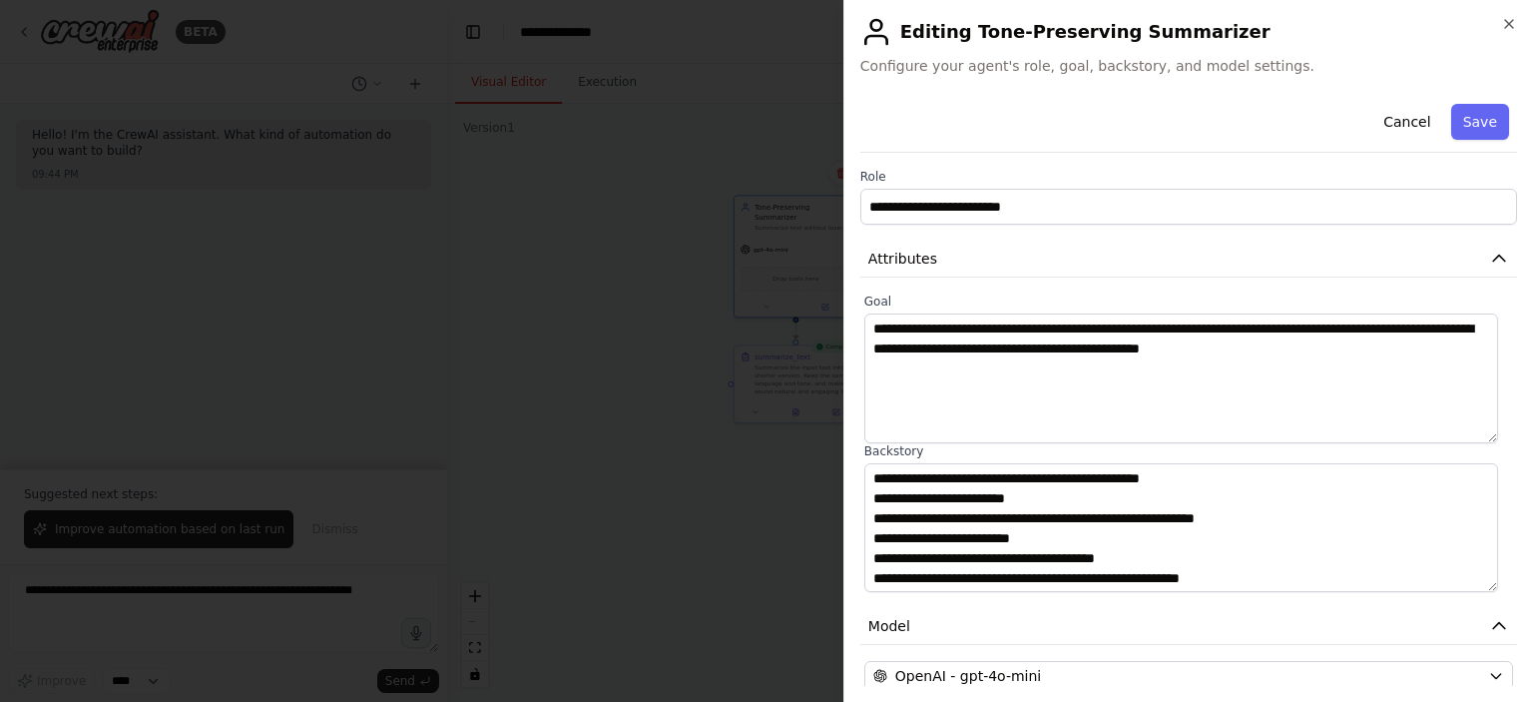
click at [859, 326] on div "**********" at bounding box center [1188, 351] width 690 height 702
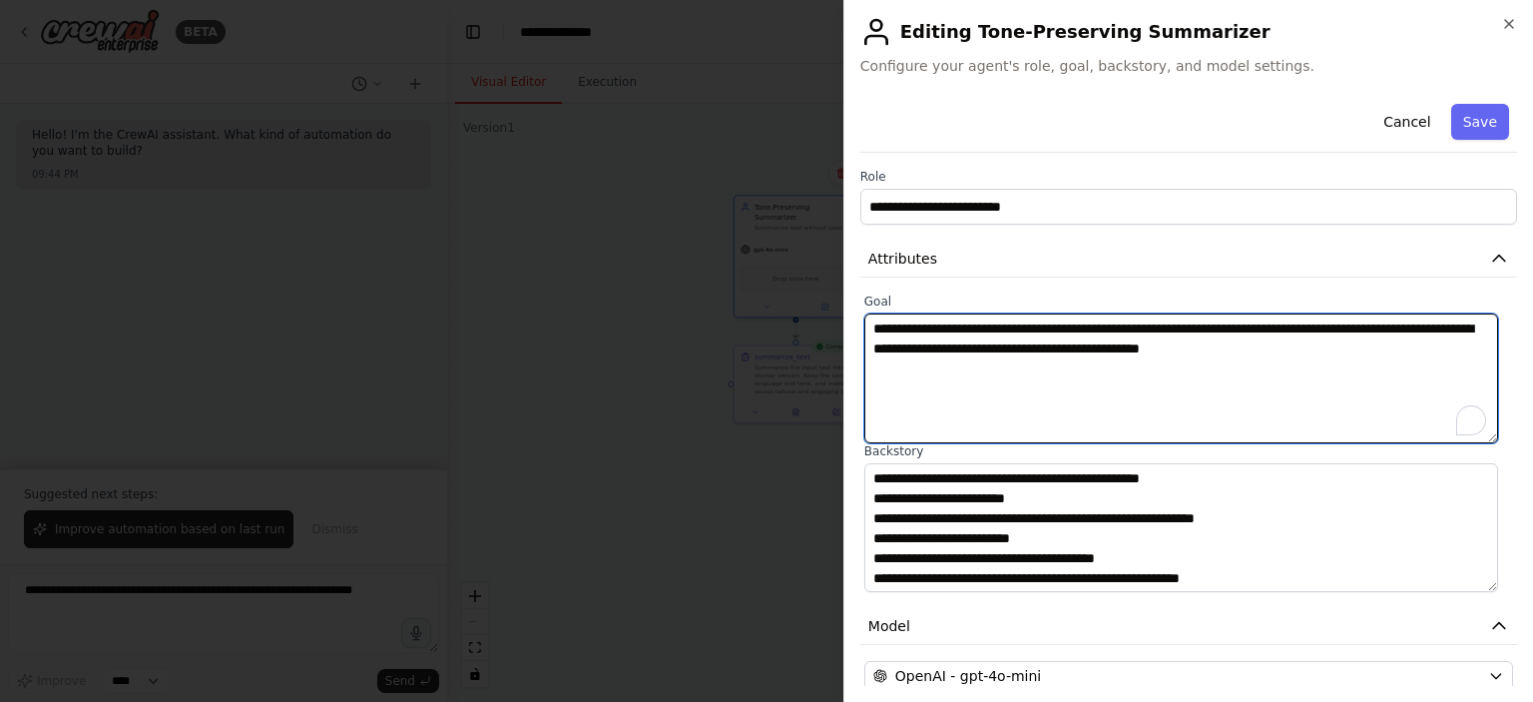
drag, startPoint x: 881, startPoint y: 323, endPoint x: 1409, endPoint y: 342, distance: 528.4
click at [1409, 342] on textarea "**********" at bounding box center [1181, 378] width 634 height 130
click at [1393, 348] on textarea "**********" at bounding box center [1181, 378] width 634 height 130
drag, startPoint x: 1018, startPoint y: 330, endPoint x: 1380, endPoint y: 349, distance: 362.8
click at [1380, 349] on textarea "**********" at bounding box center [1181, 378] width 634 height 130
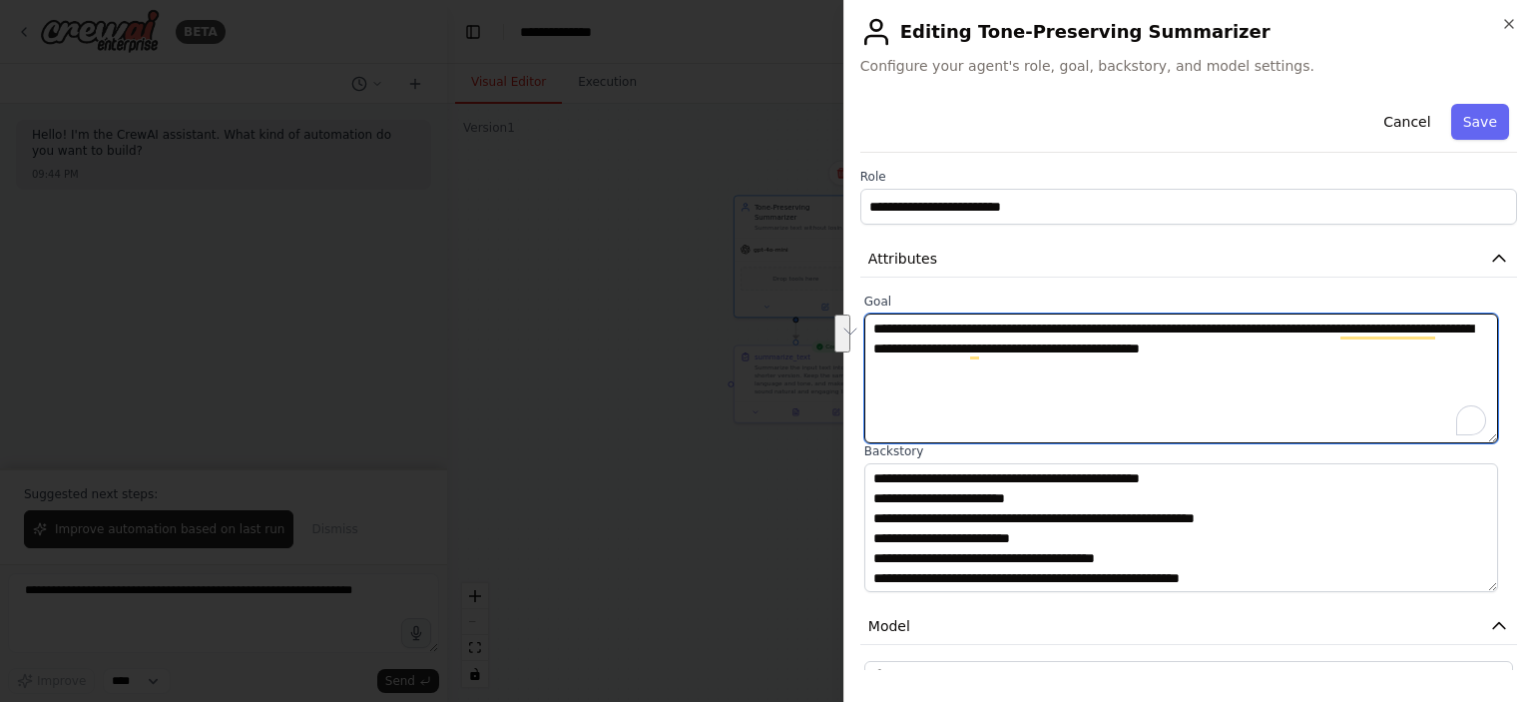
click at [1357, 356] on textarea "**********" at bounding box center [1181, 378] width 634 height 130
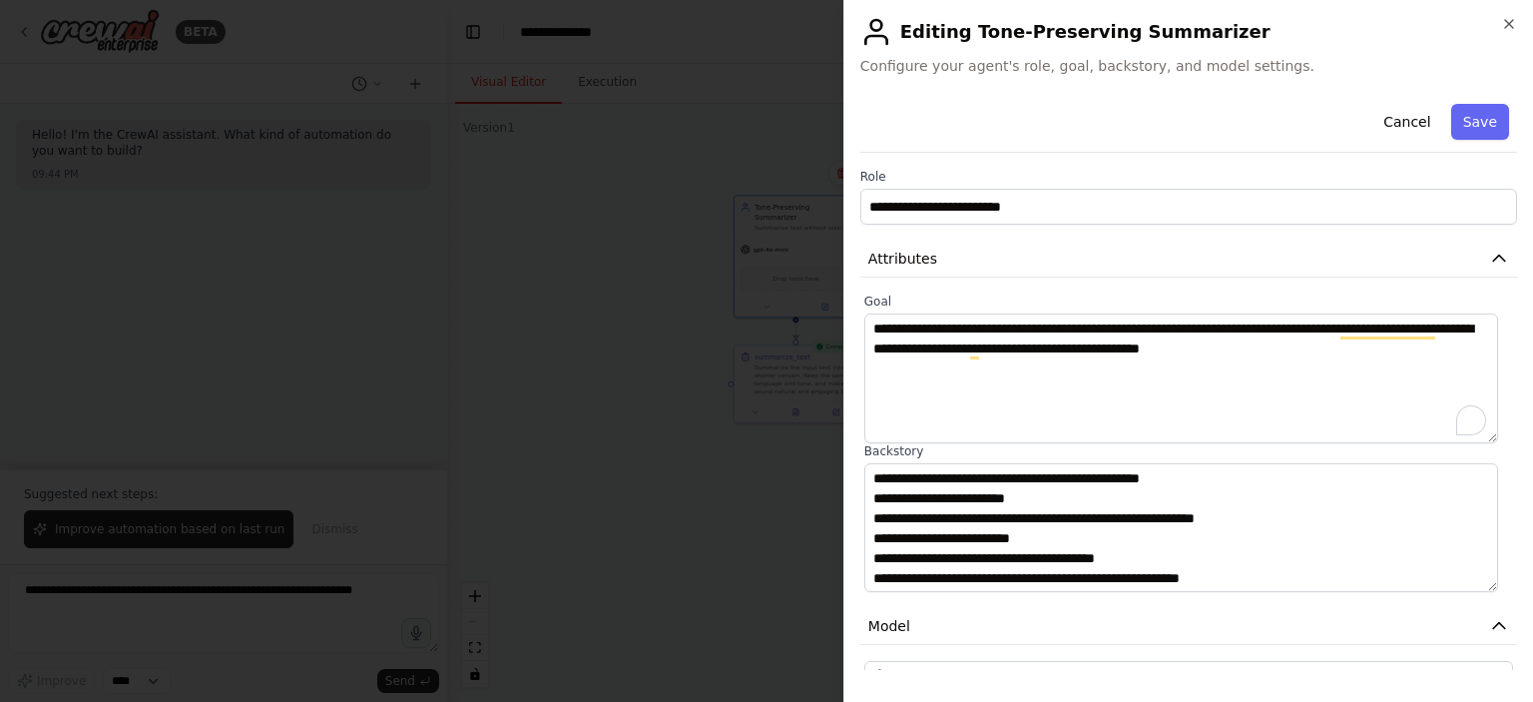
click at [762, 351] on div at bounding box center [766, 351] width 1533 height 702
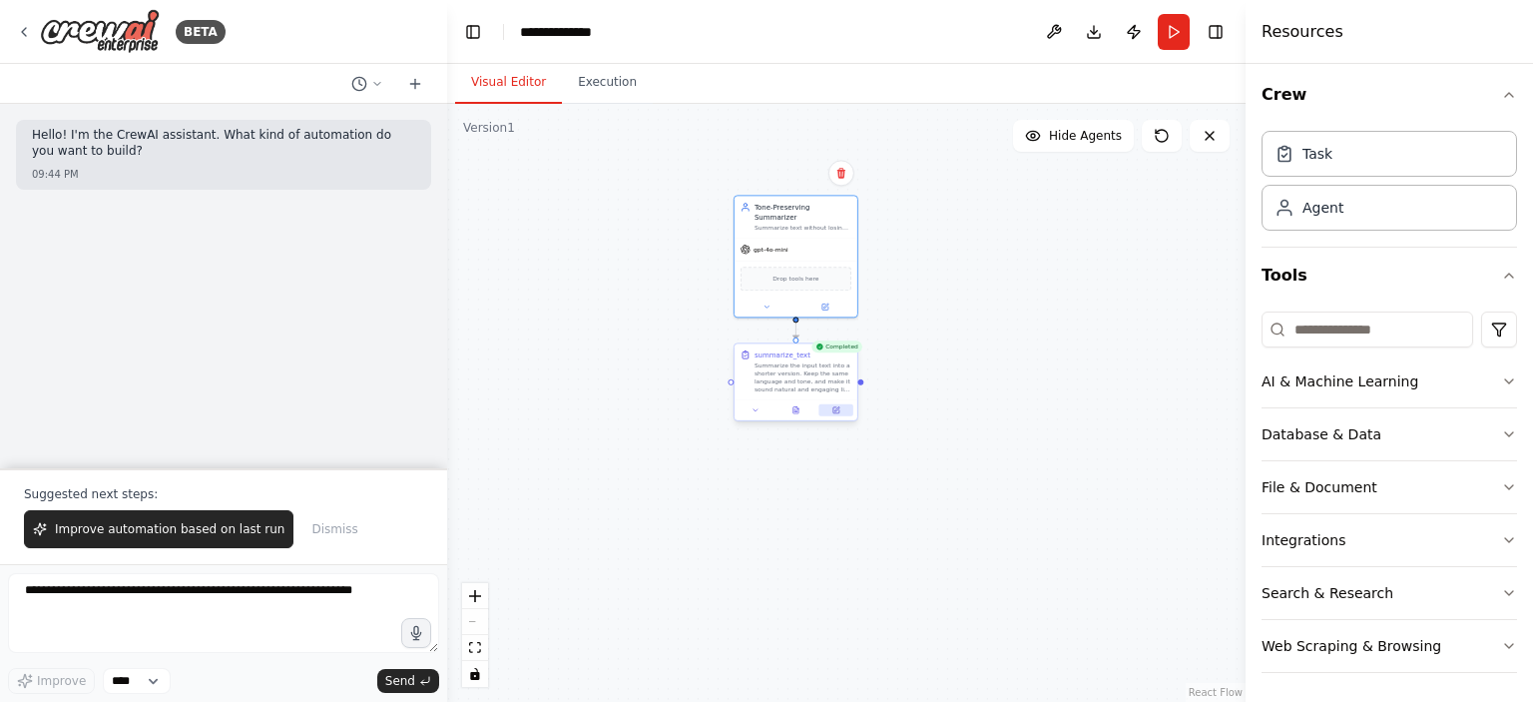
click at [838, 414] on button at bounding box center [837, 410] width 34 height 12
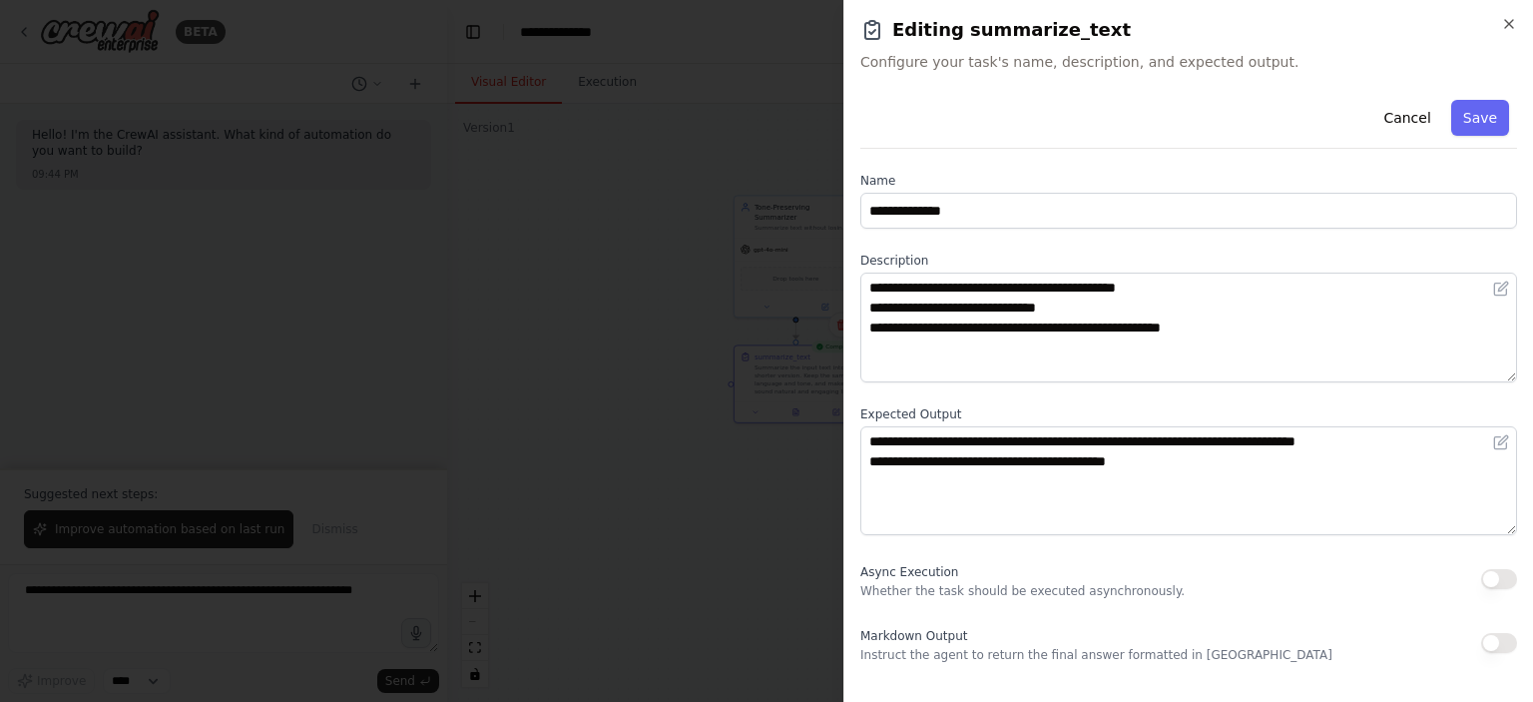
click at [748, 411] on div at bounding box center [766, 351] width 1533 height 702
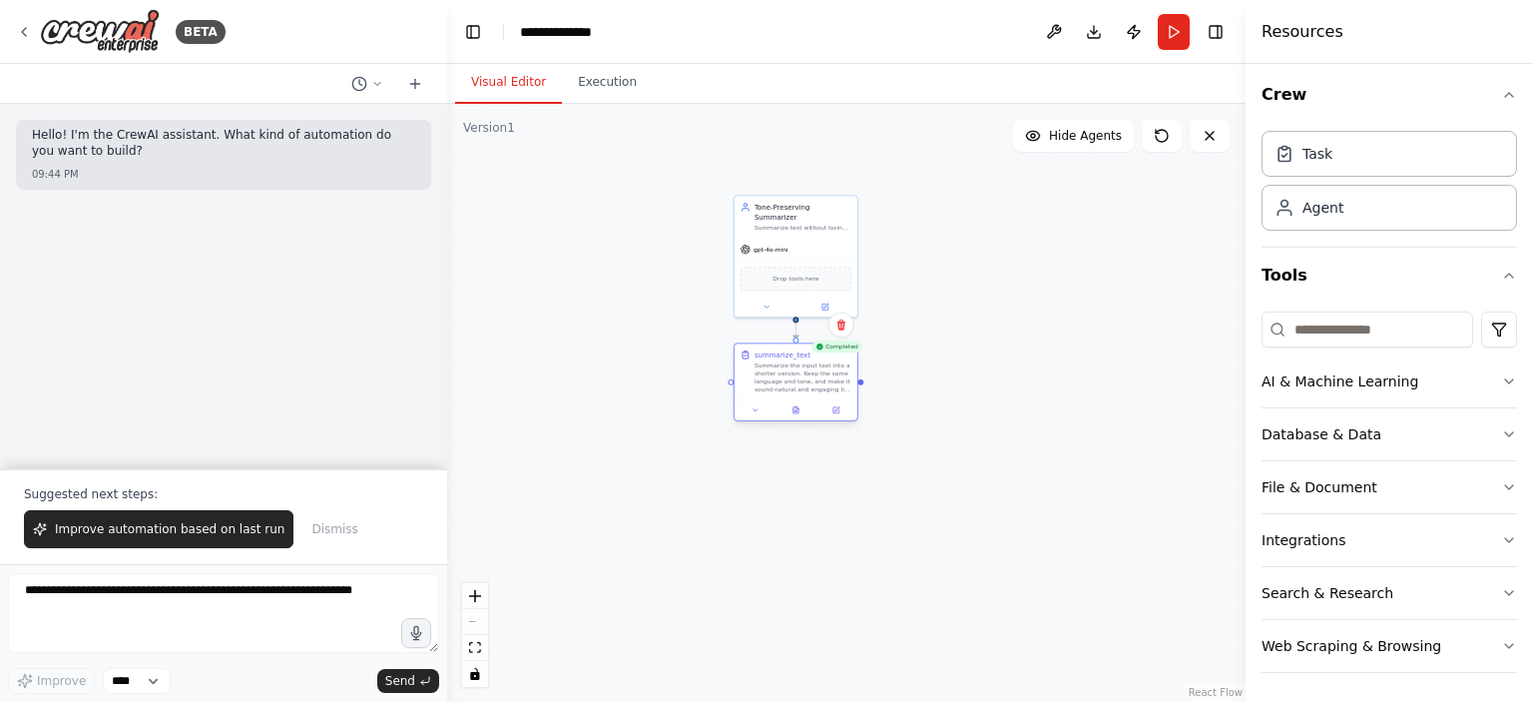
click at [830, 418] on div at bounding box center [796, 409] width 123 height 21
click at [832, 414] on button at bounding box center [837, 410] width 34 height 12
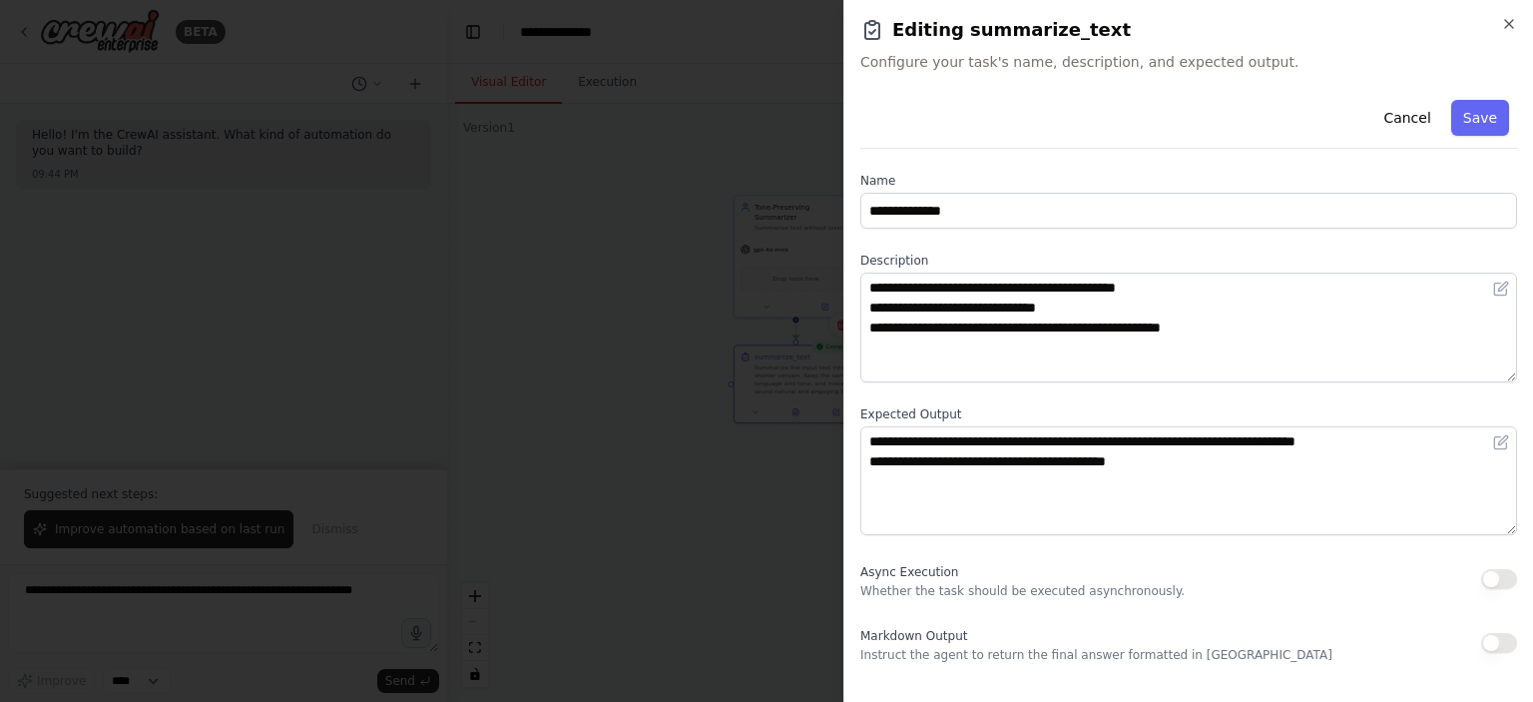
click at [586, 267] on div at bounding box center [766, 351] width 1533 height 702
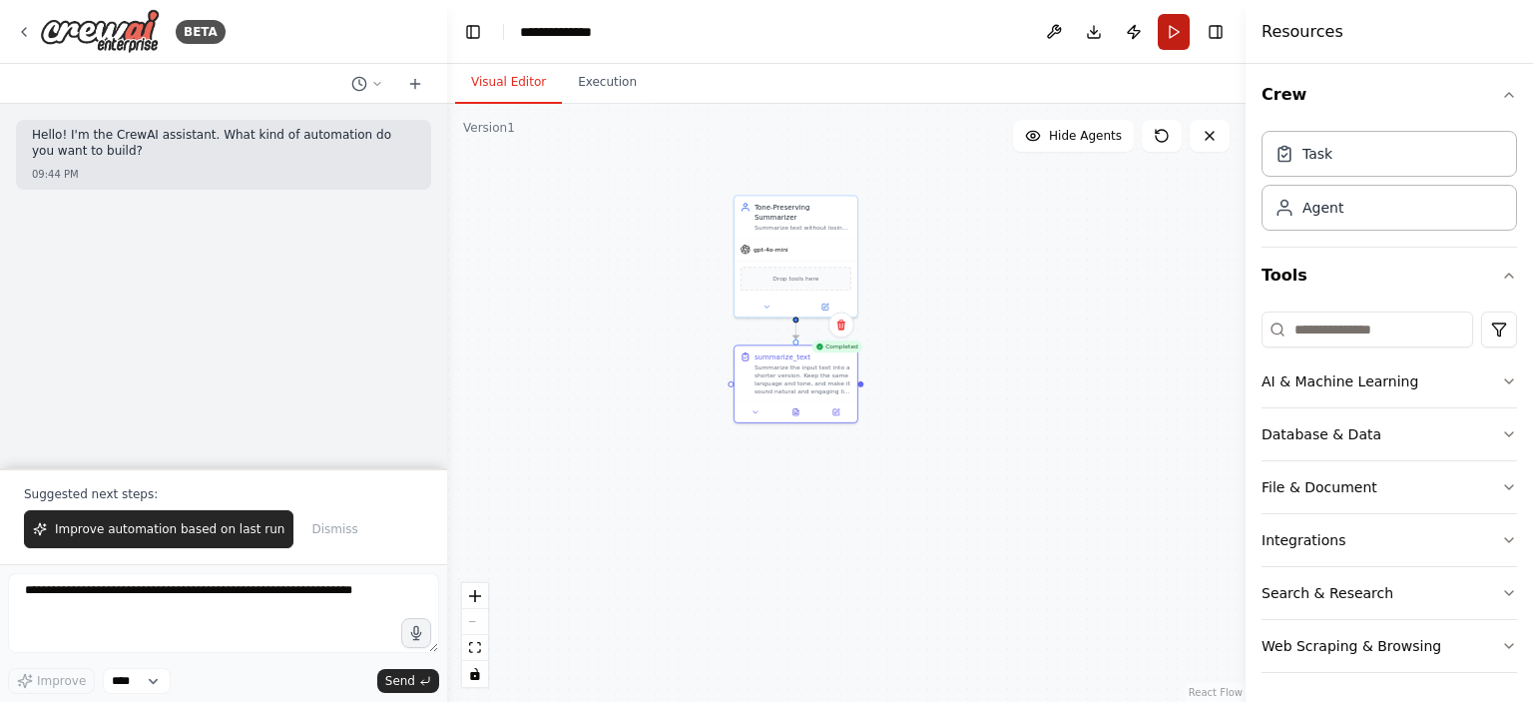
click at [1173, 29] on button "Run" at bounding box center [1174, 32] width 32 height 36
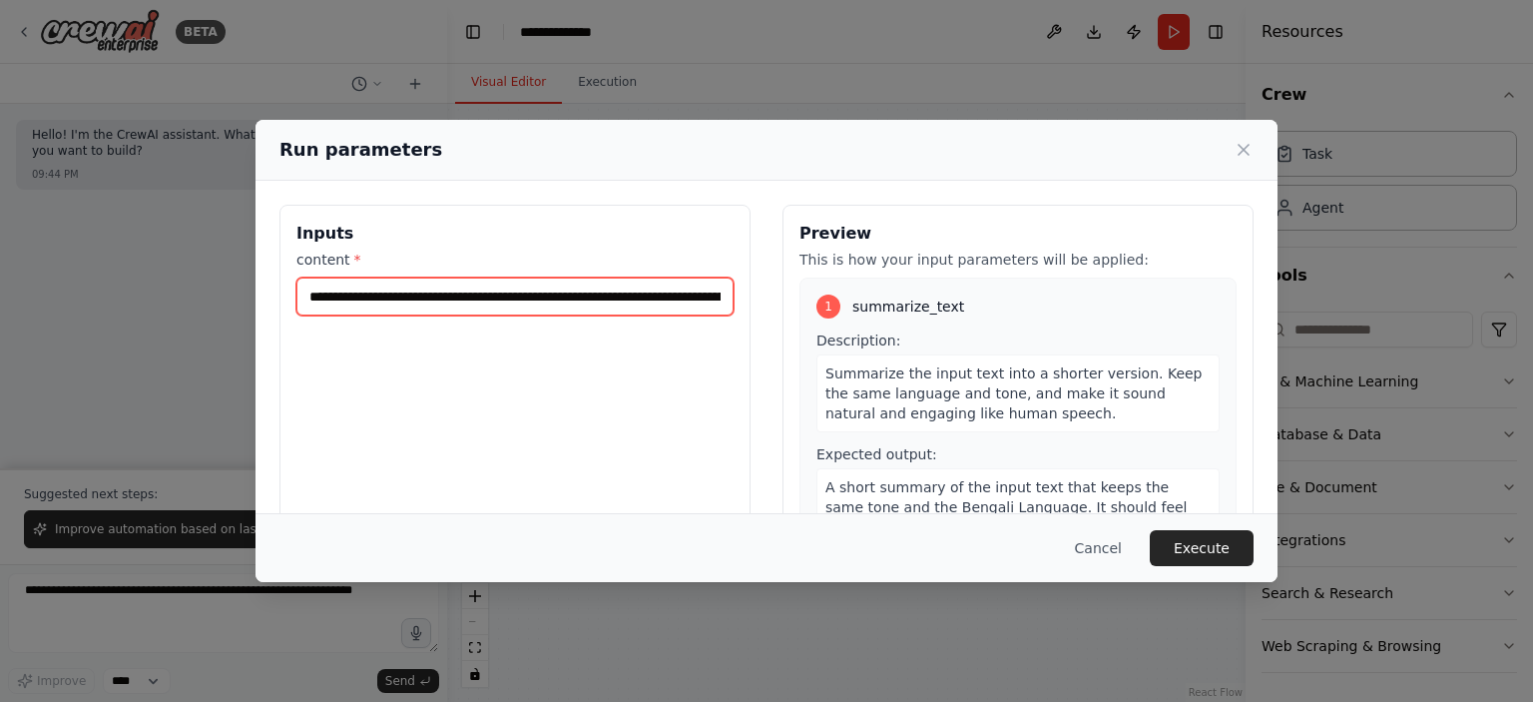
click at [539, 305] on input "content *" at bounding box center [514, 296] width 437 height 38
paste input "text"
type input "**********"
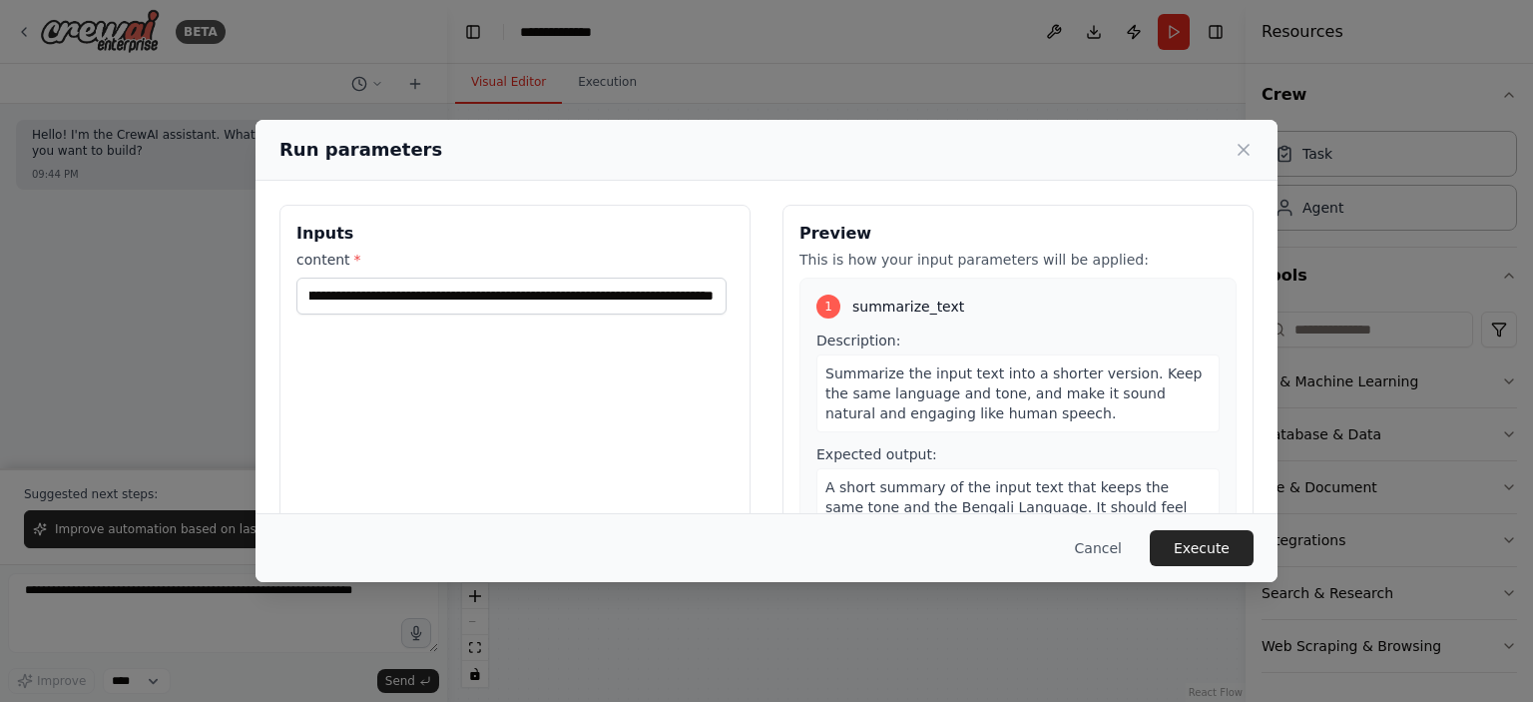
scroll to position [0, 0]
click at [1206, 546] on button "Execute" at bounding box center [1202, 548] width 104 height 36
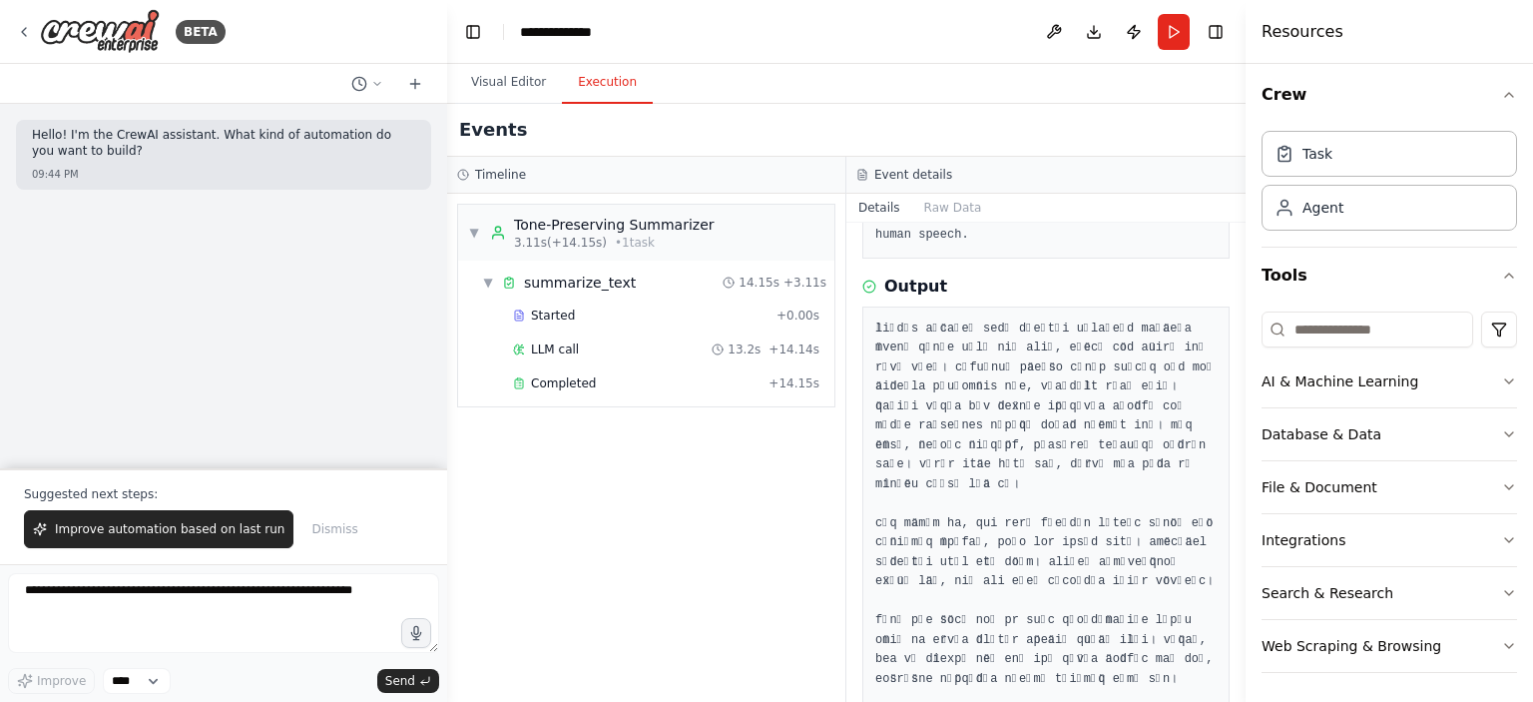
click at [598, 84] on button "Execution" at bounding box center [607, 83] width 91 height 42
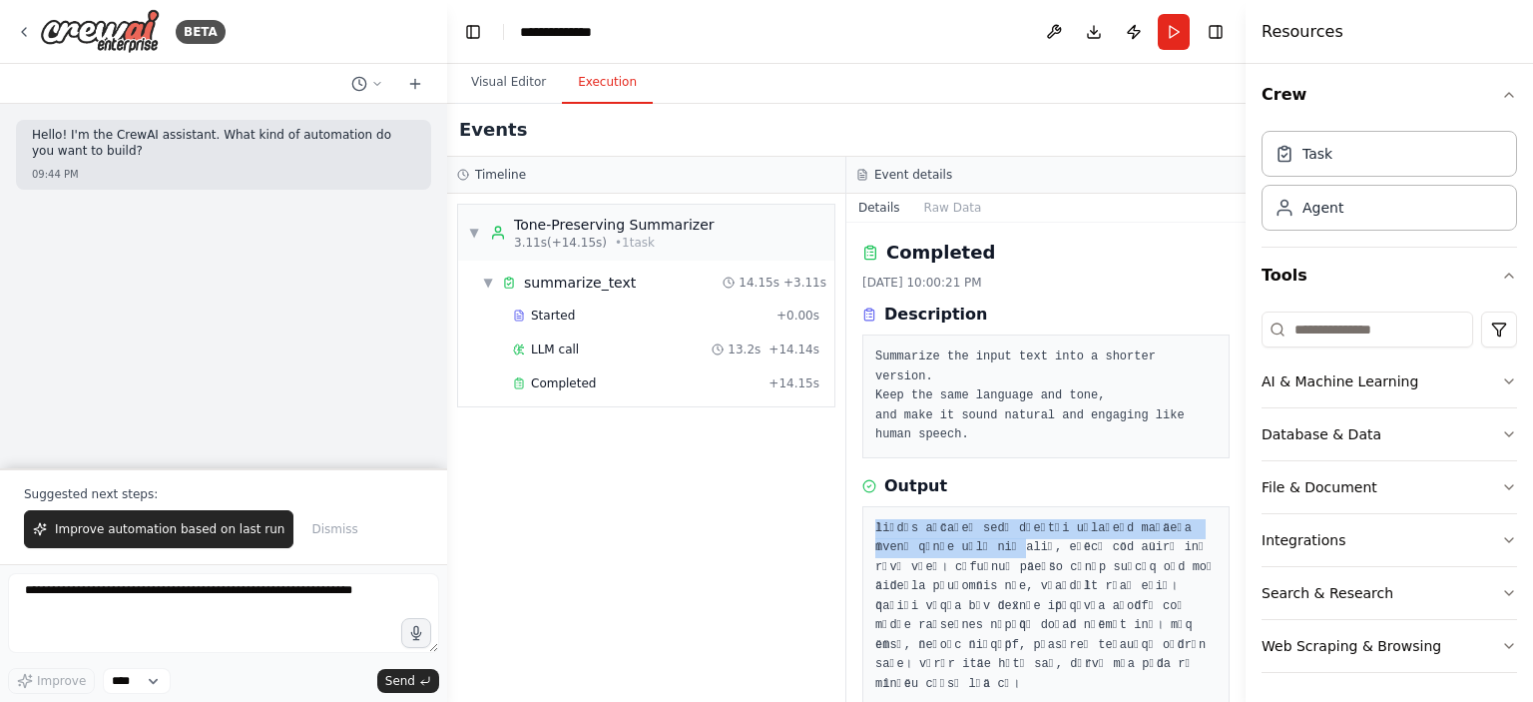
drag, startPoint x: 874, startPoint y: 501, endPoint x: 967, endPoint y: 524, distance: 95.6
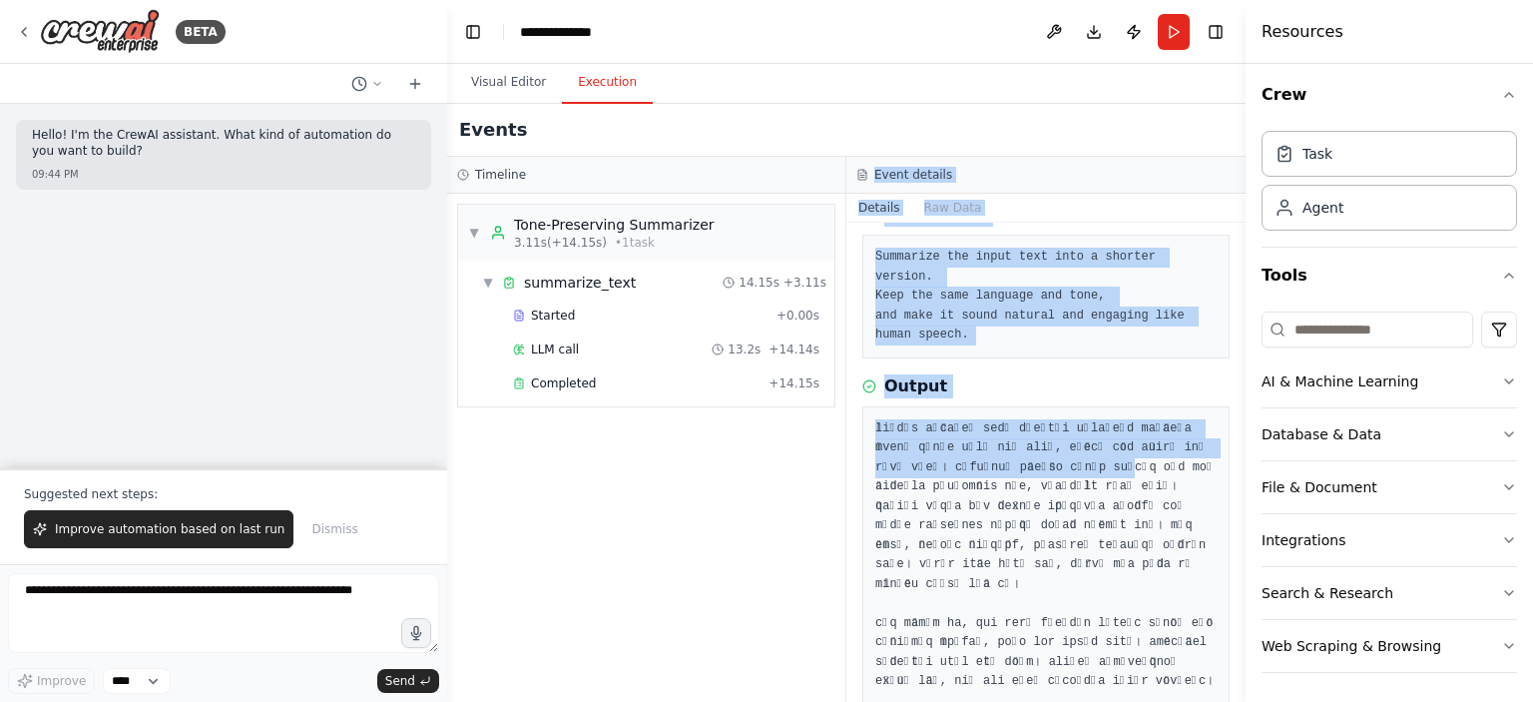
drag, startPoint x: 837, startPoint y: 410, endPoint x: 1040, endPoint y: 447, distance: 206.0
click at [1040, 447] on div "Timeline ▼ Tone-Preserving Summarizer 3.11s (+14.15s) • 1 task ▼ summarize_text…" at bounding box center [846, 429] width 799 height 545
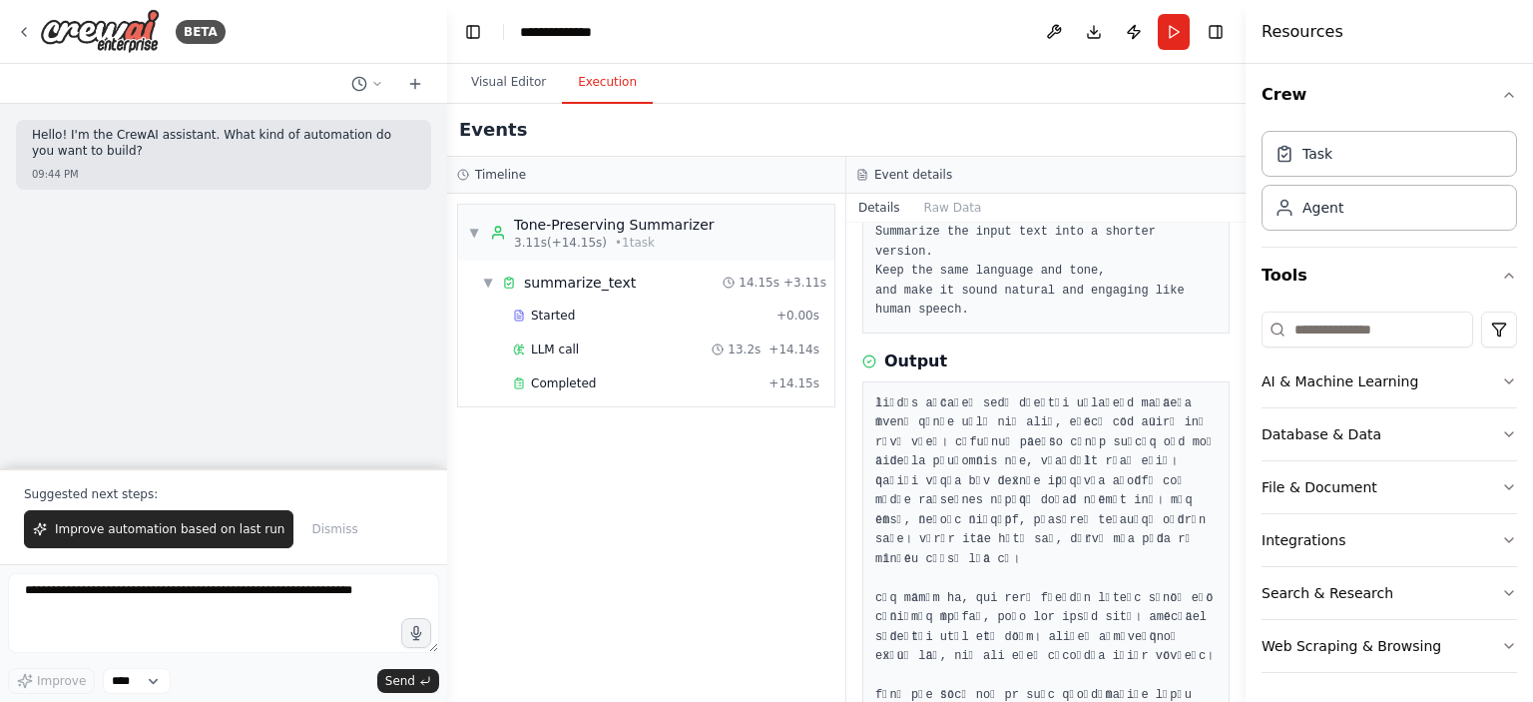
scroll to position [200, 0]
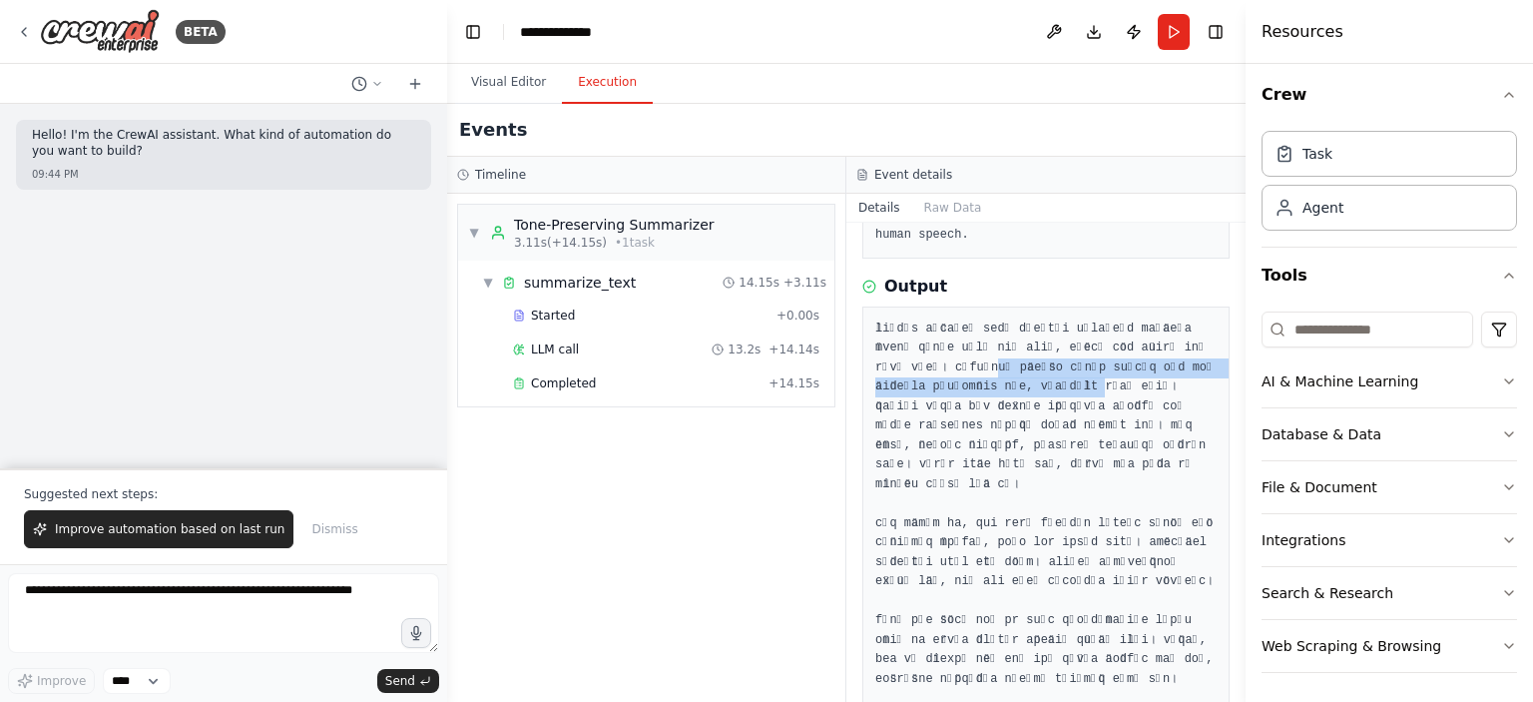
drag, startPoint x: 911, startPoint y: 338, endPoint x: 1020, endPoint y: 366, distance: 112.3
click at [1020, 366] on pre at bounding box center [1045, 621] width 341 height 604
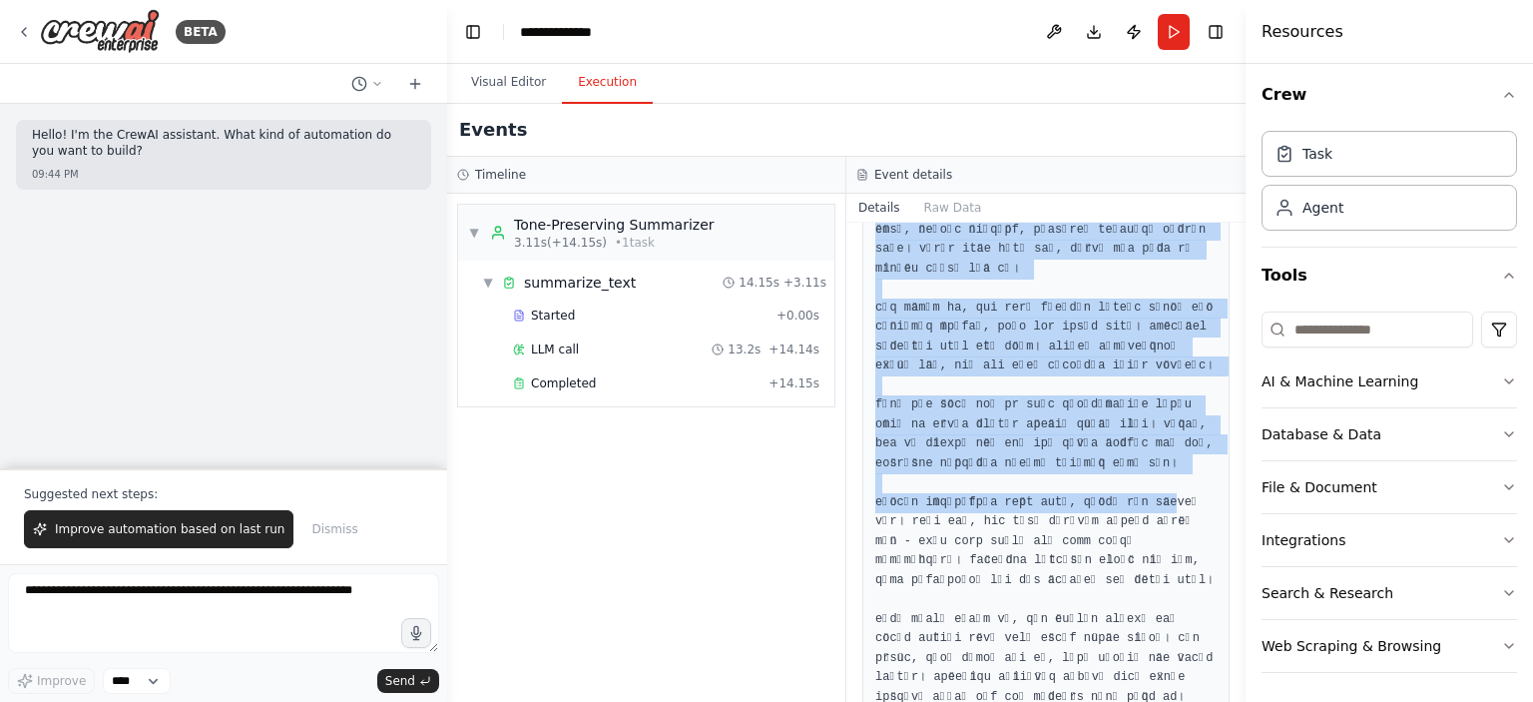
scroll to position [424, 0]
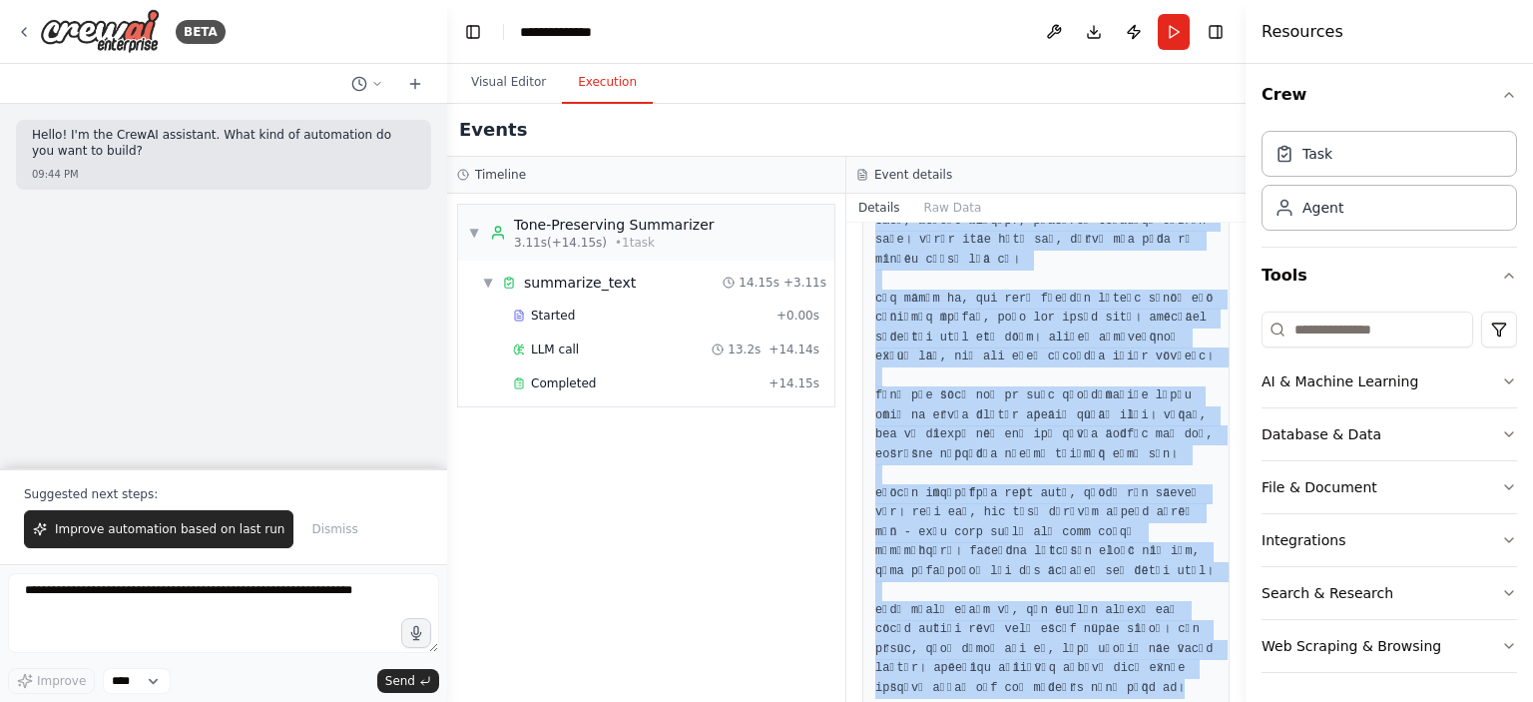
drag, startPoint x: 873, startPoint y: 307, endPoint x: 1153, endPoint y: 651, distance: 442.7
click at [1153, 651] on div at bounding box center [1045, 397] width 367 height 630
copy pre "প্যারিস মেট্রোতে একটি মাথাহীন মৃতদেহের আবিষ্কার প্রথমে বিশেষ কিছু মনে হয়নি, কিন…"
click at [981, 700] on div "Completed 9/16/2025, 10:00:21 PM Description Summarize the input text into a sh…" at bounding box center [1045, 462] width 399 height 479
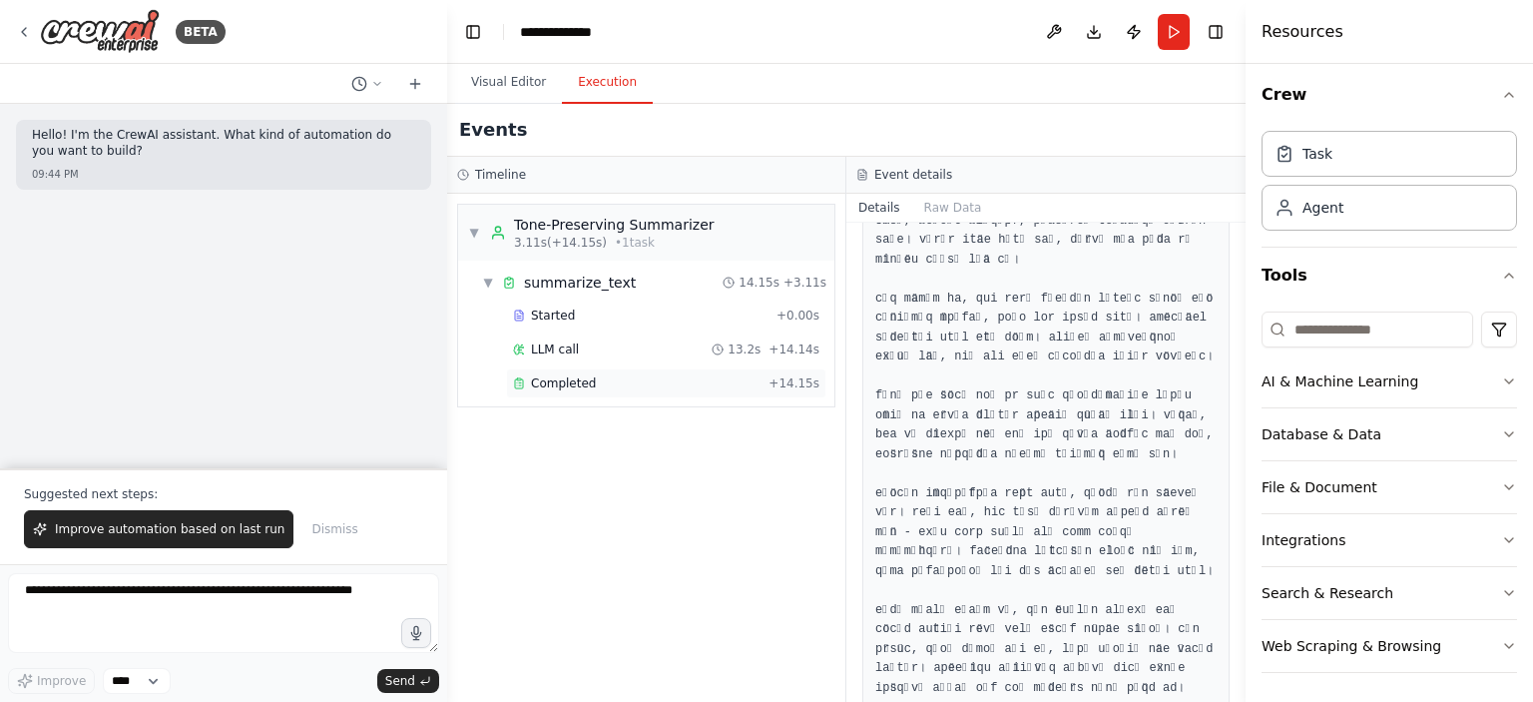
click at [554, 375] on span "Completed" at bounding box center [563, 383] width 65 height 16
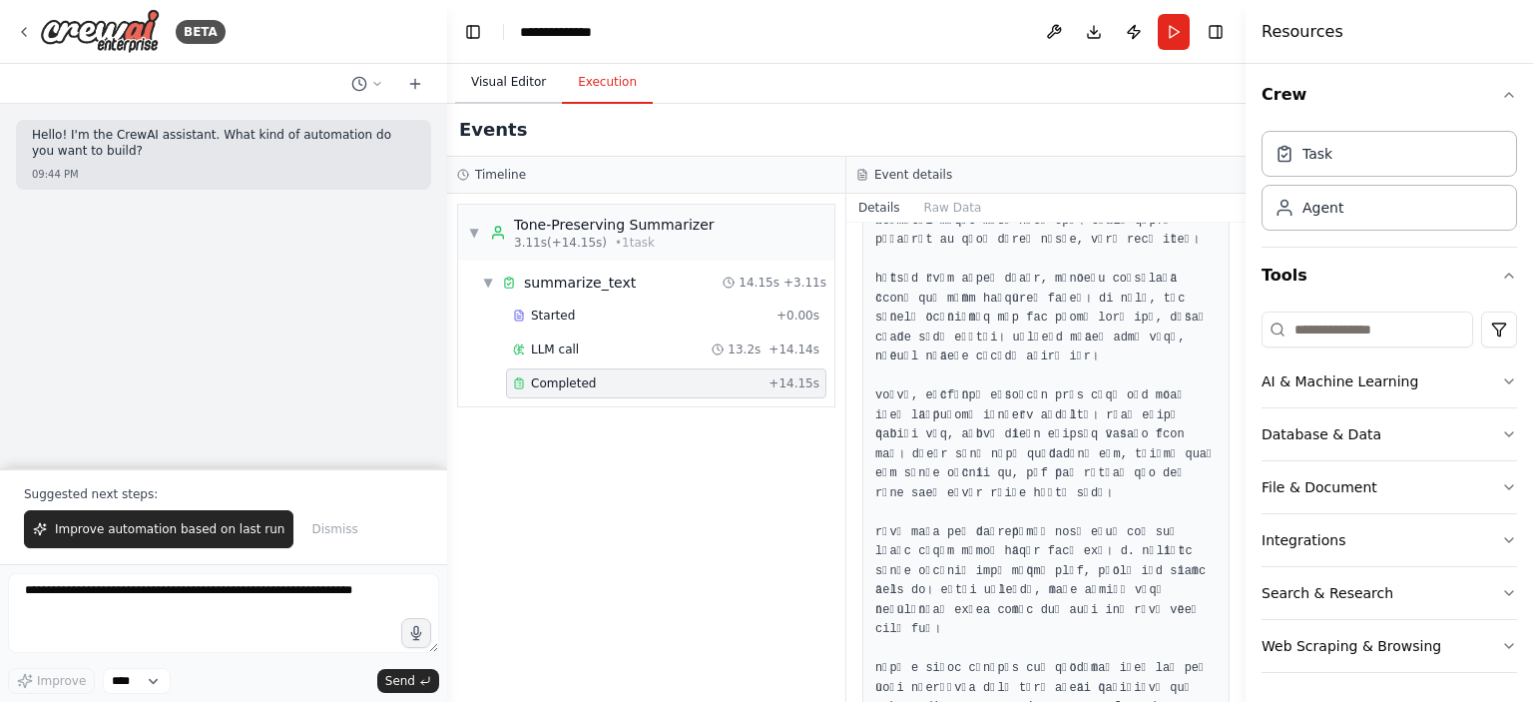
click at [494, 80] on button "Visual Editor" at bounding box center [508, 83] width 107 height 42
click at [598, 87] on button "Execution" at bounding box center [607, 83] width 91 height 42
click at [950, 203] on button "Raw Data" at bounding box center [953, 208] width 82 height 28
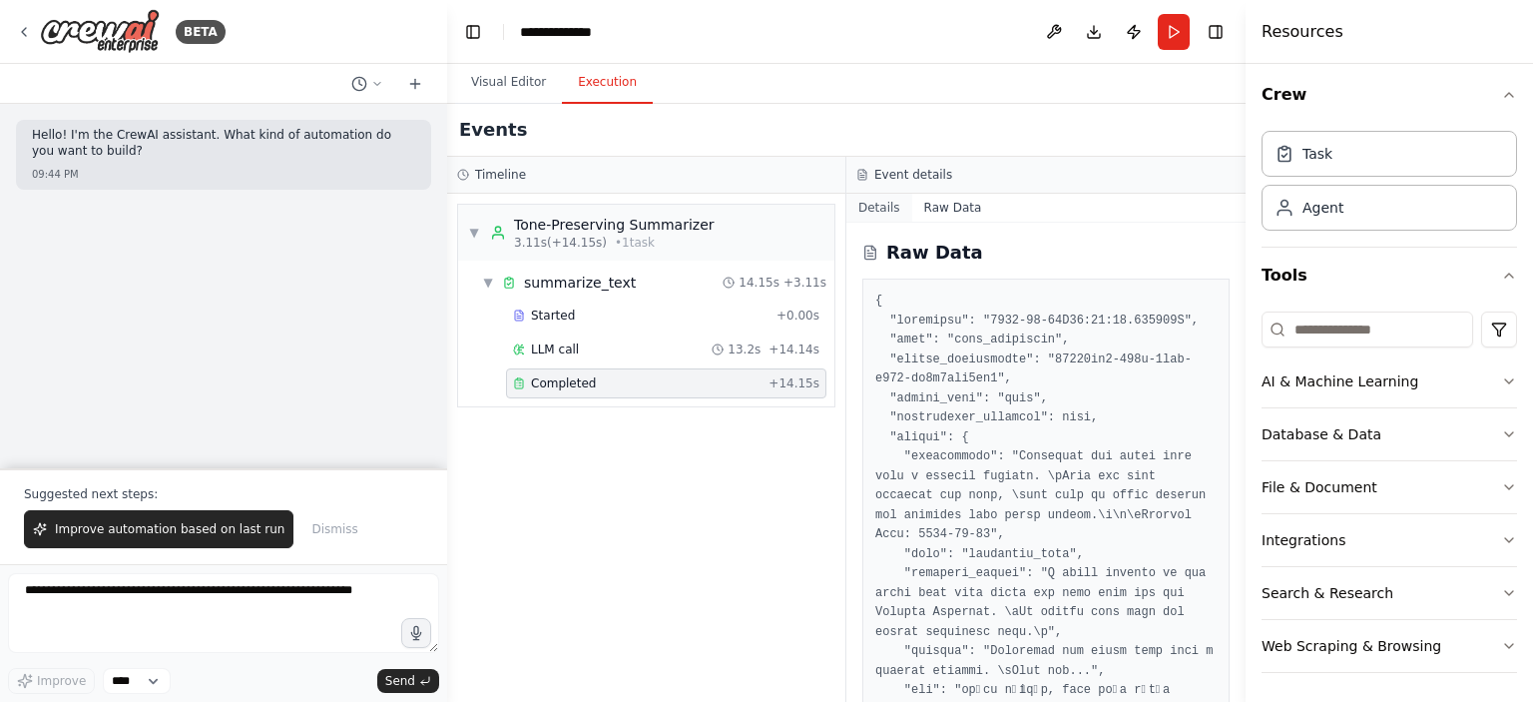
click at [877, 207] on button "Details" at bounding box center [879, 208] width 66 height 28
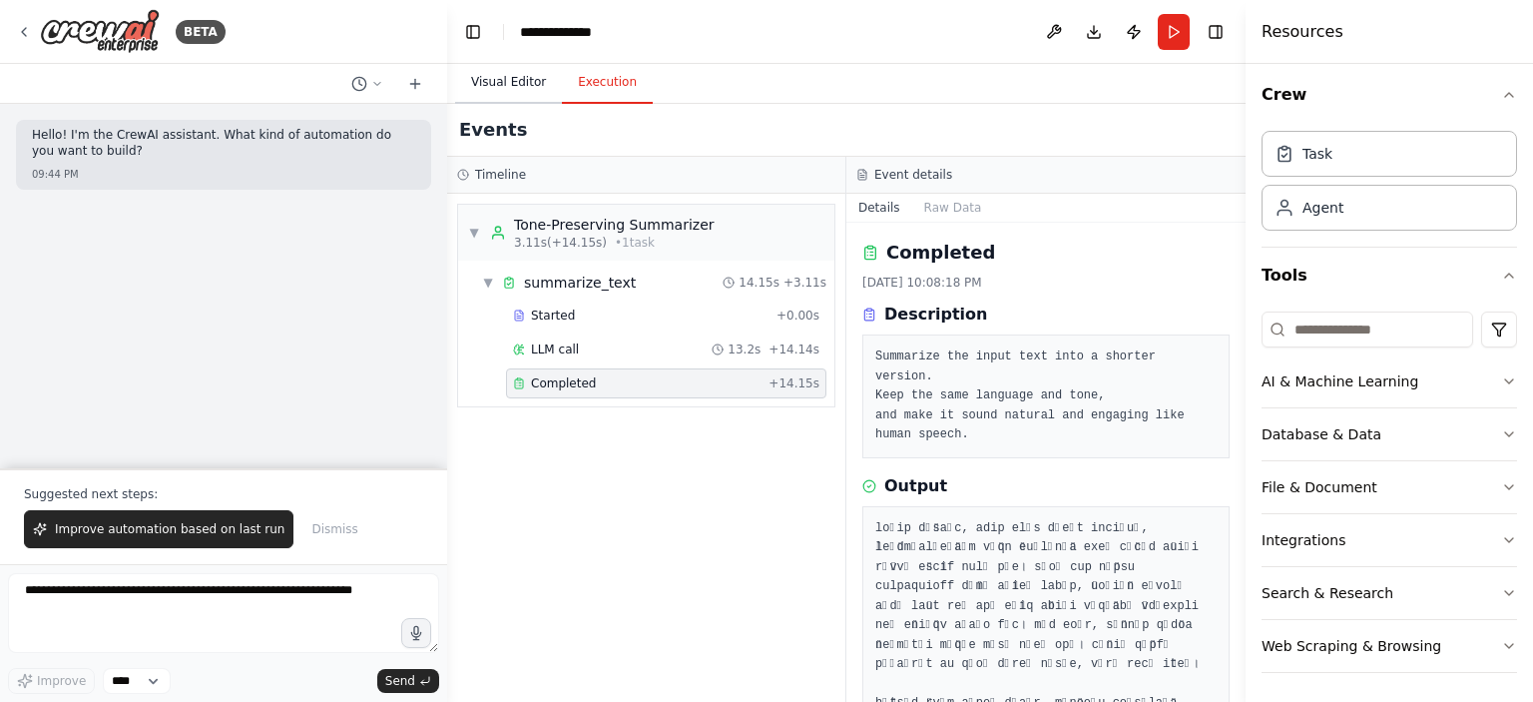
click at [502, 76] on button "Visual Editor" at bounding box center [508, 83] width 107 height 42
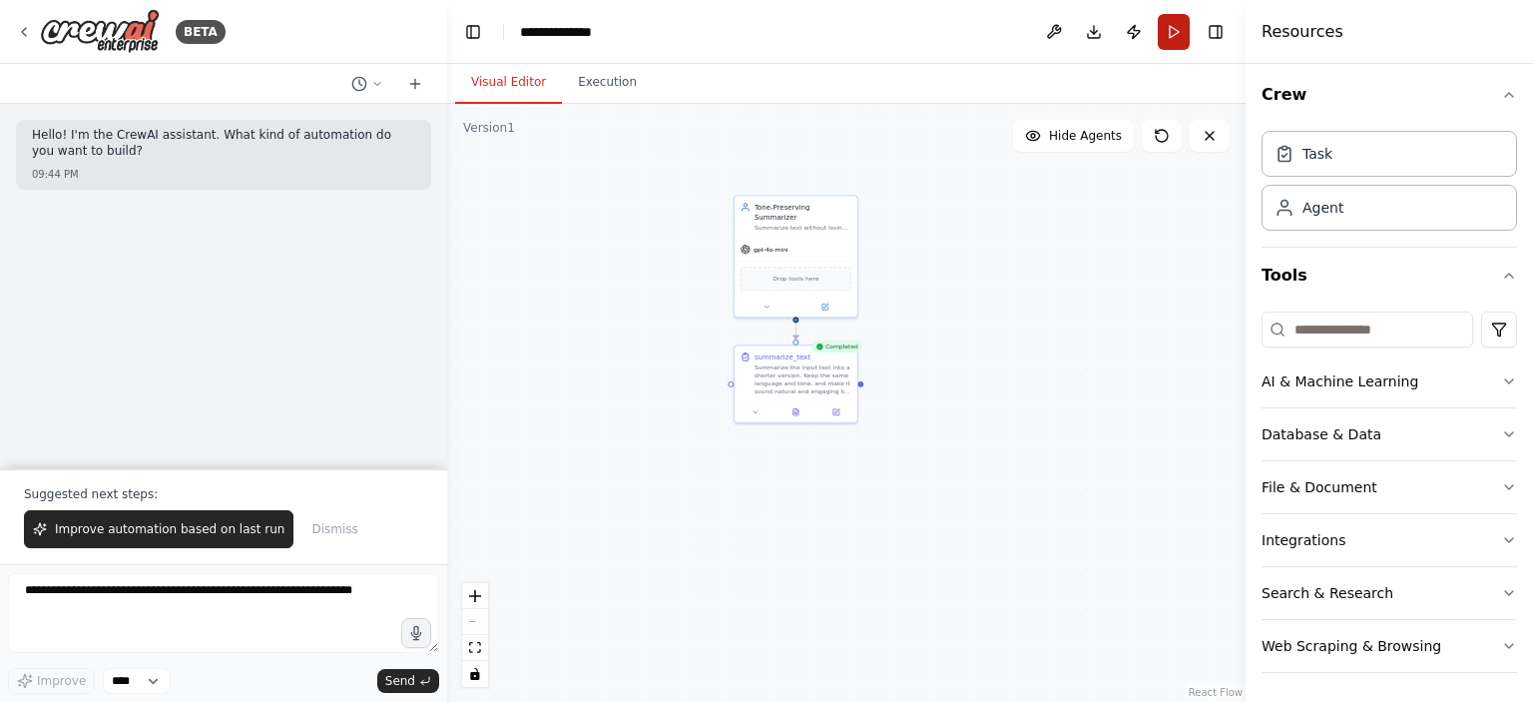
click at [1173, 24] on button "Run" at bounding box center [1174, 32] width 32 height 36
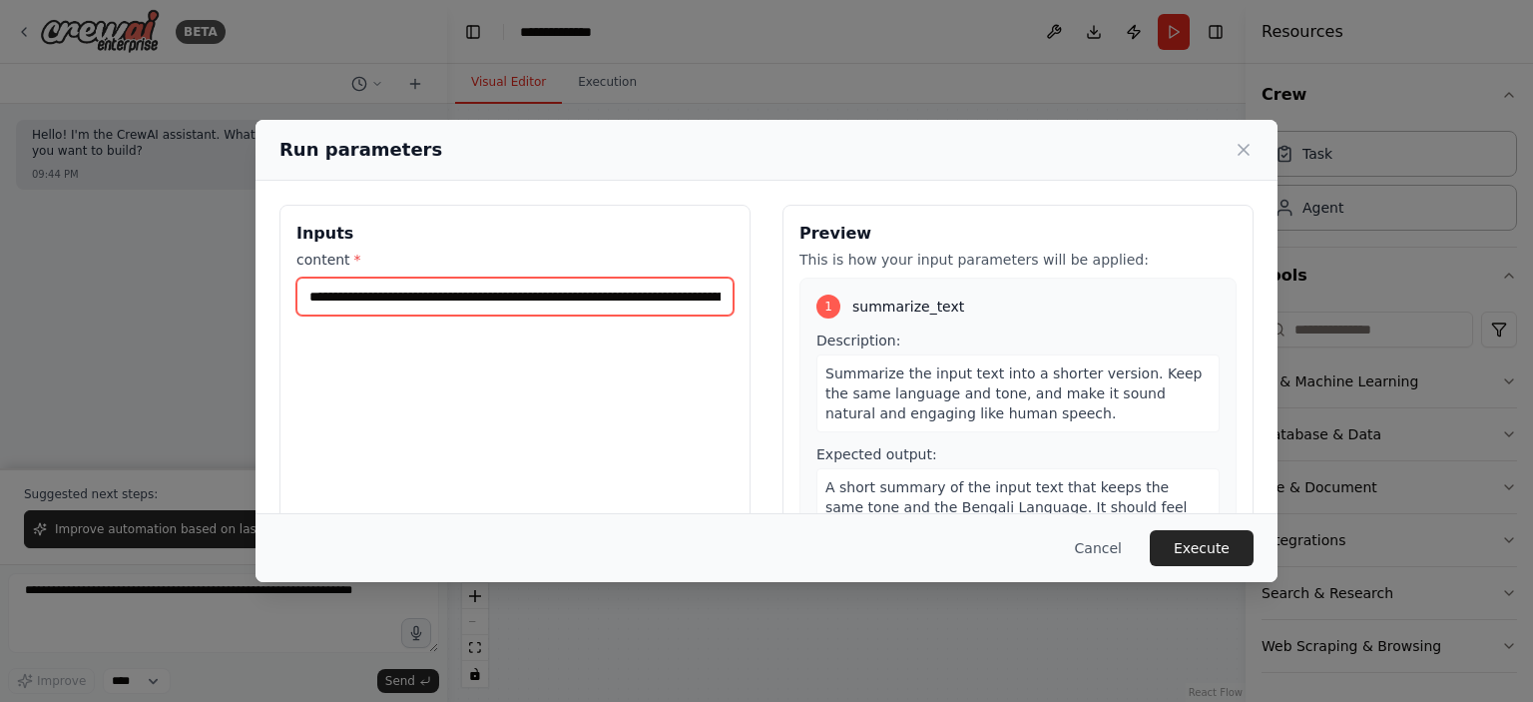
click at [584, 313] on input "content *" at bounding box center [514, 296] width 437 height 38
paste input "**********"
type input "**********"
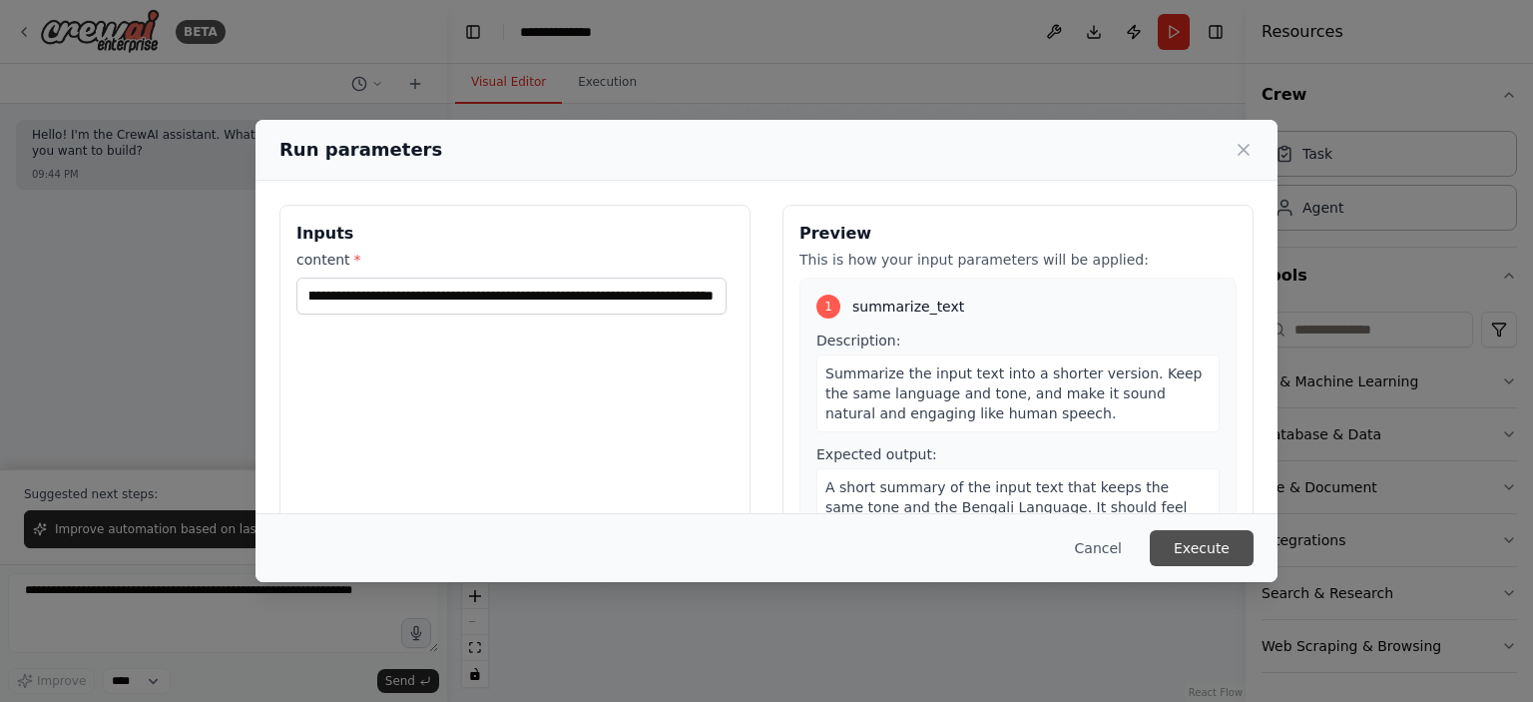
scroll to position [0, 0]
click at [1222, 546] on button "Execute" at bounding box center [1202, 548] width 104 height 36
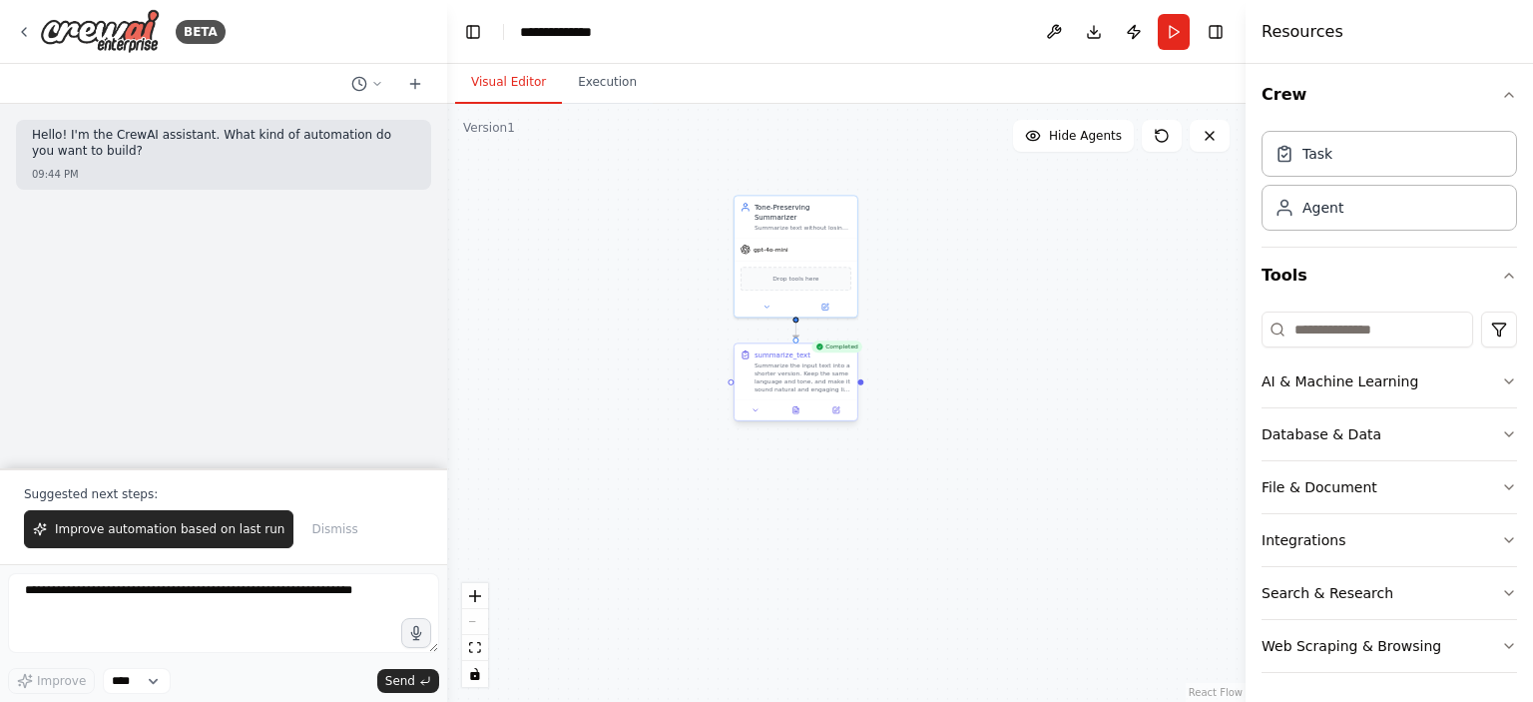
click at [844, 416] on div at bounding box center [796, 409] width 123 height 21
click at [834, 413] on icon at bounding box center [836, 410] width 8 height 8
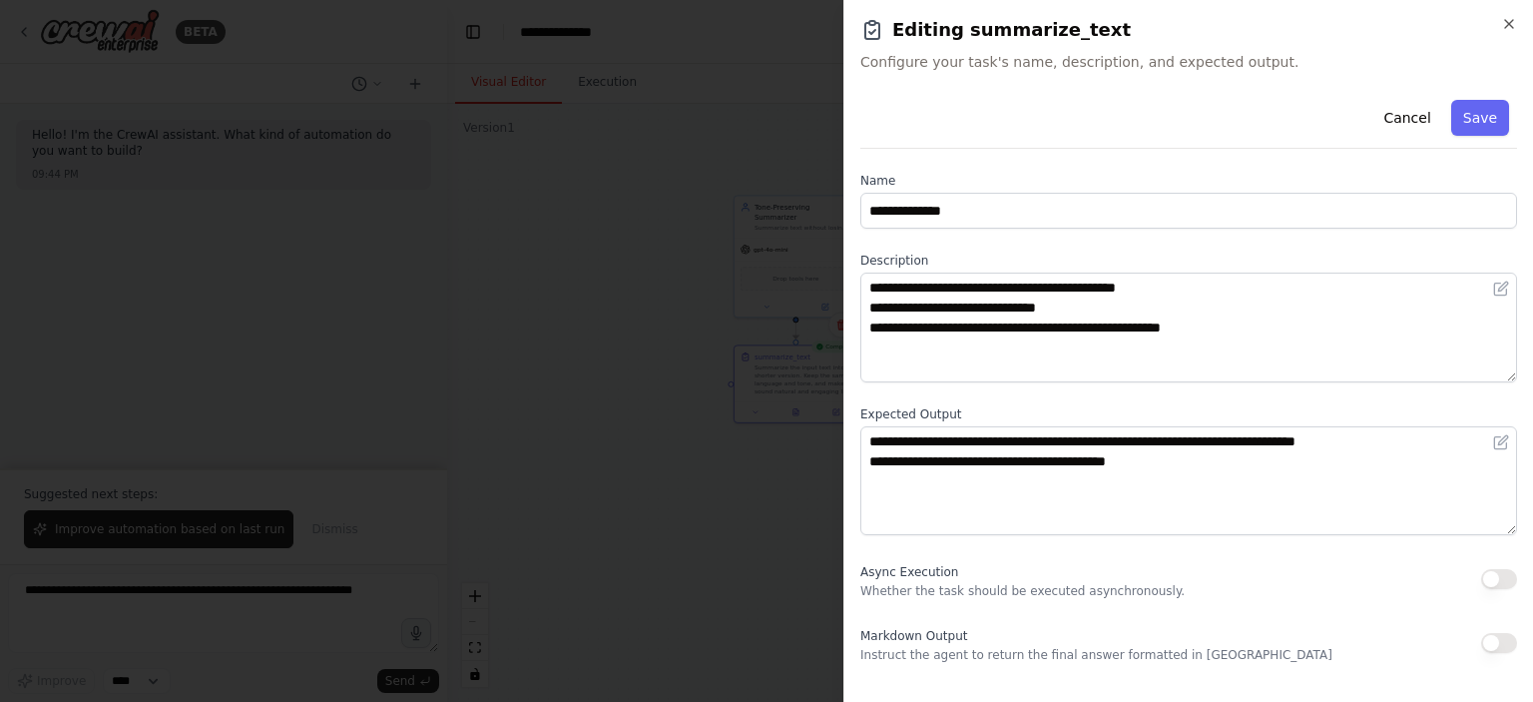
click at [611, 350] on div at bounding box center [766, 351] width 1533 height 702
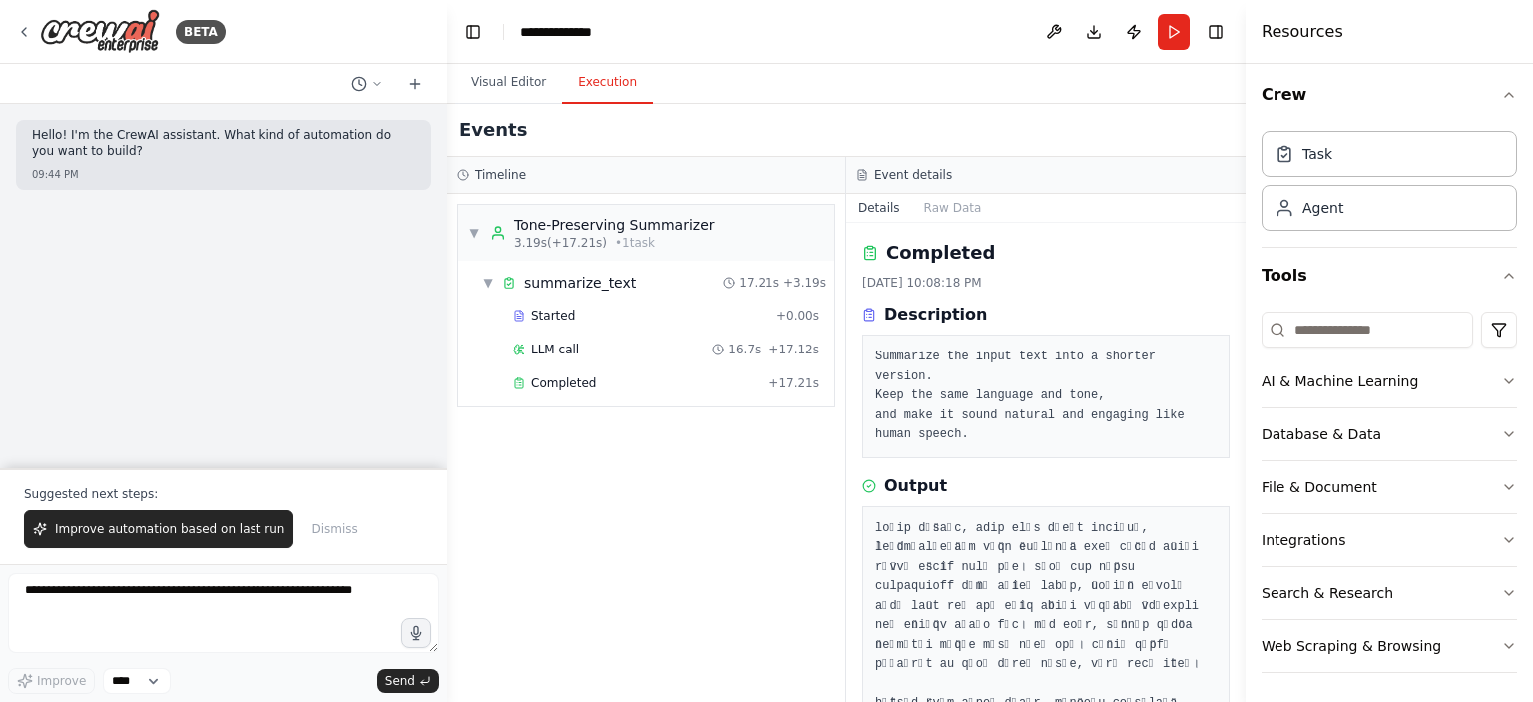
click at [607, 83] on button "Execution" at bounding box center [607, 83] width 91 height 42
click at [562, 372] on div "Completed + 17.21s" at bounding box center [666, 383] width 320 height 30
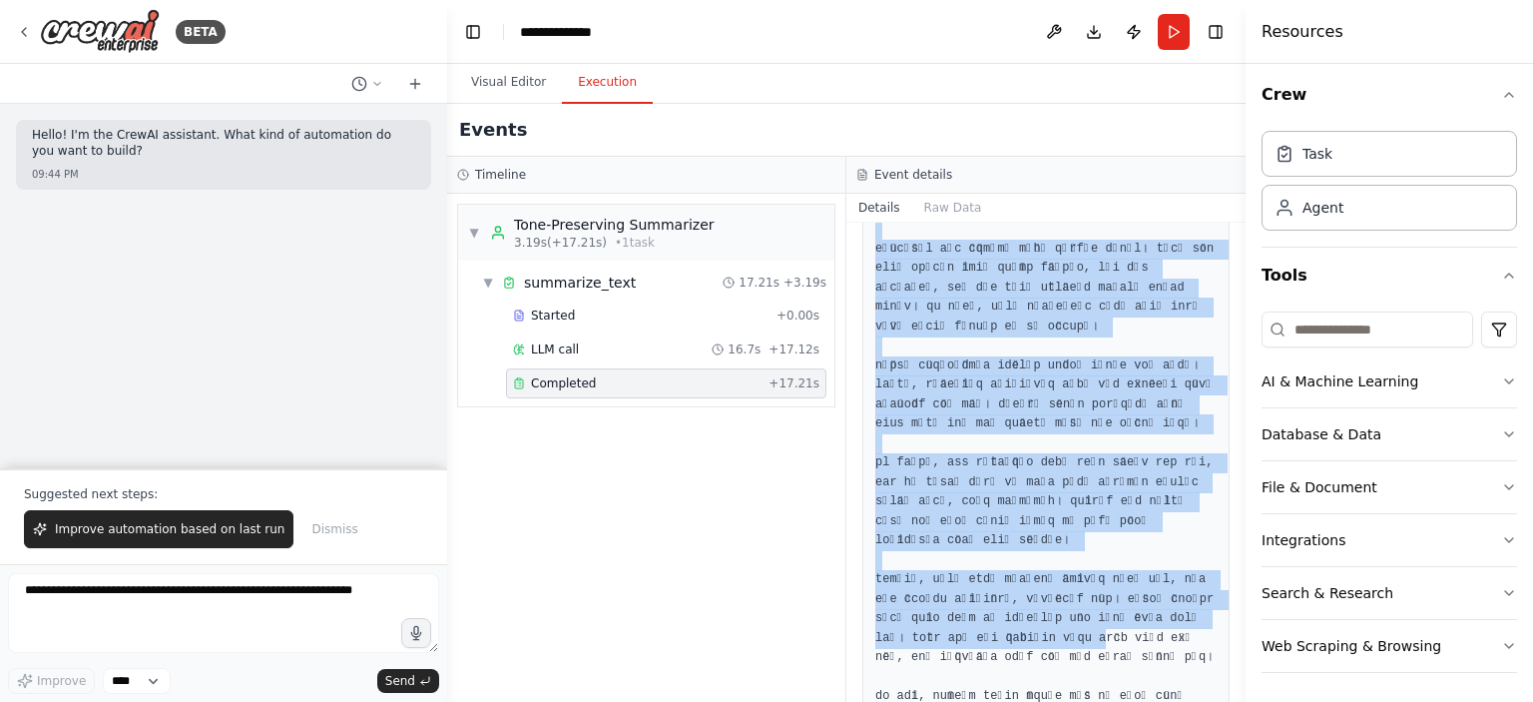
scroll to position [736, 0]
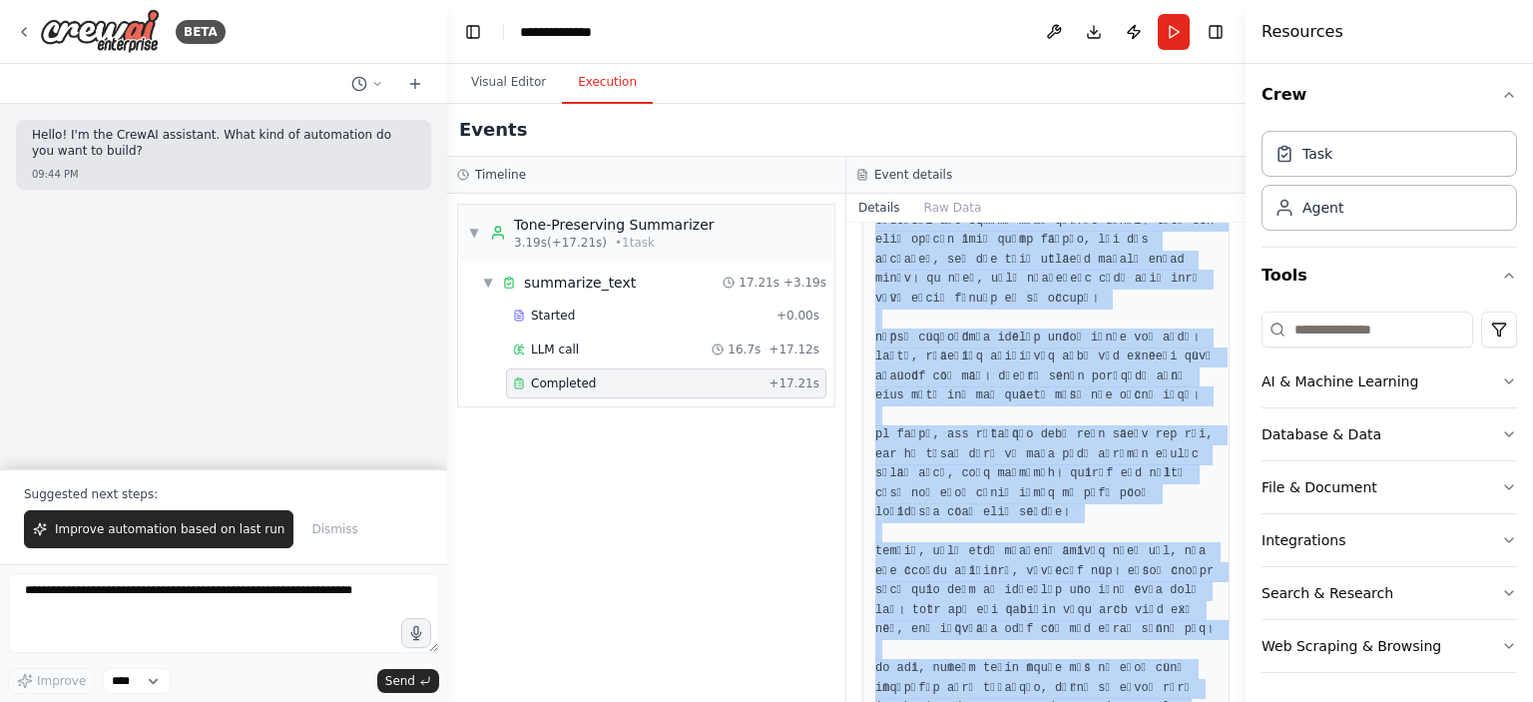
drag, startPoint x: 870, startPoint y: 504, endPoint x: 1155, endPoint y: 652, distance: 320.6
click at [1150, 650] on div at bounding box center [1045, 260] width 367 height 980
copy pre "প্যারিস মেট্রোতে এক সকালে একটি মাথাহীন মৃতদেহ পাওয়া অস্বাভাবিক কিছু নয়। কিন্ত…"
click at [518, 78] on button "Visual Editor" at bounding box center [508, 83] width 107 height 42
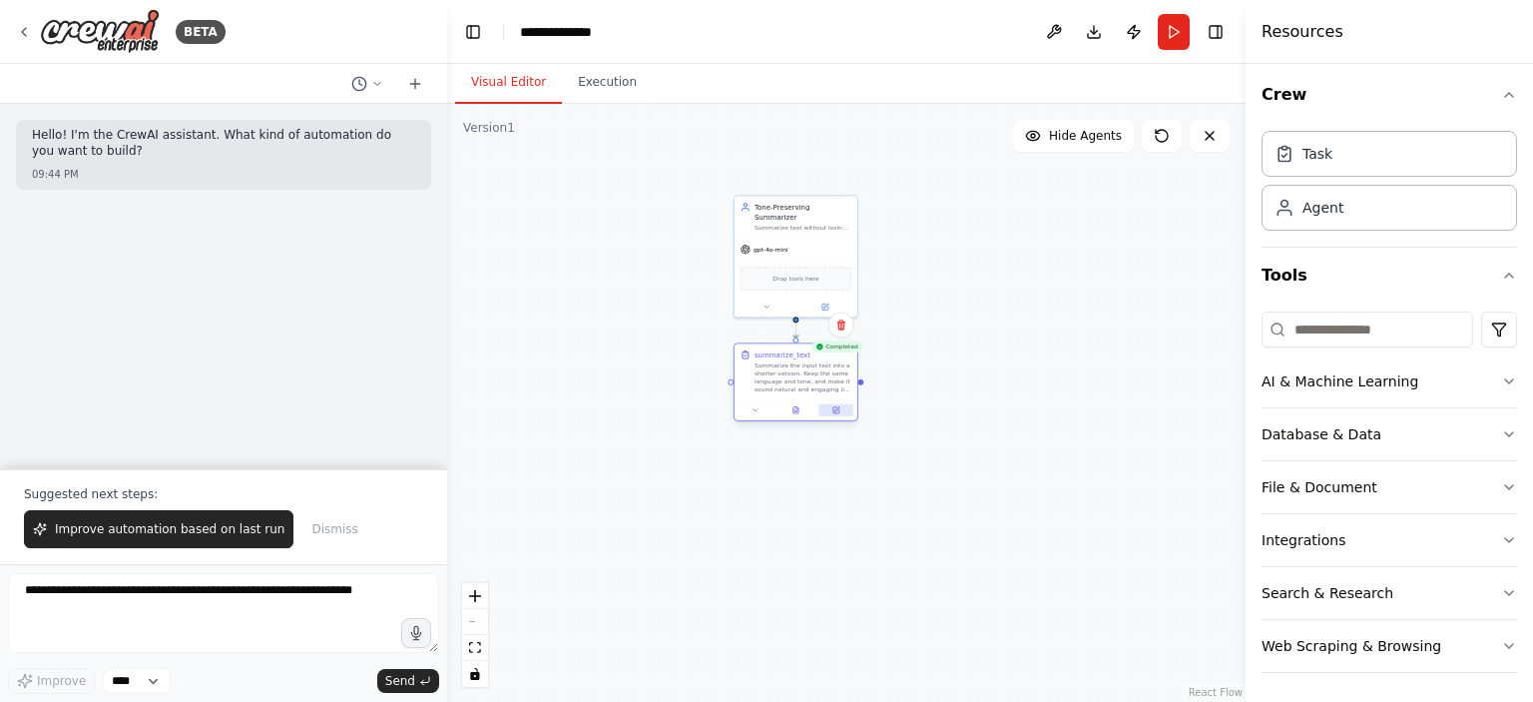
click at [840, 413] on button at bounding box center [837, 410] width 34 height 12
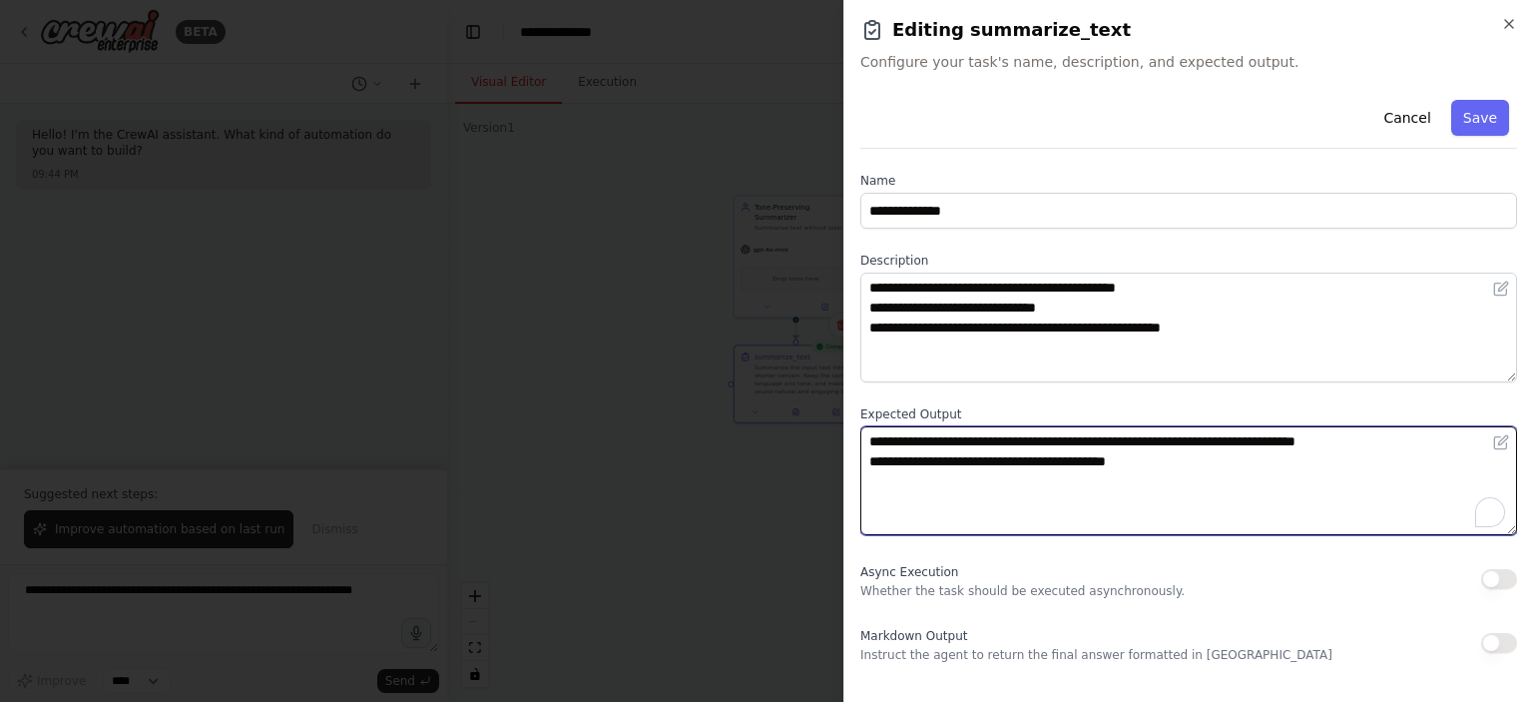
click at [1212, 476] on textarea "**********" at bounding box center [1188, 481] width 657 height 110
type textarea "**********"
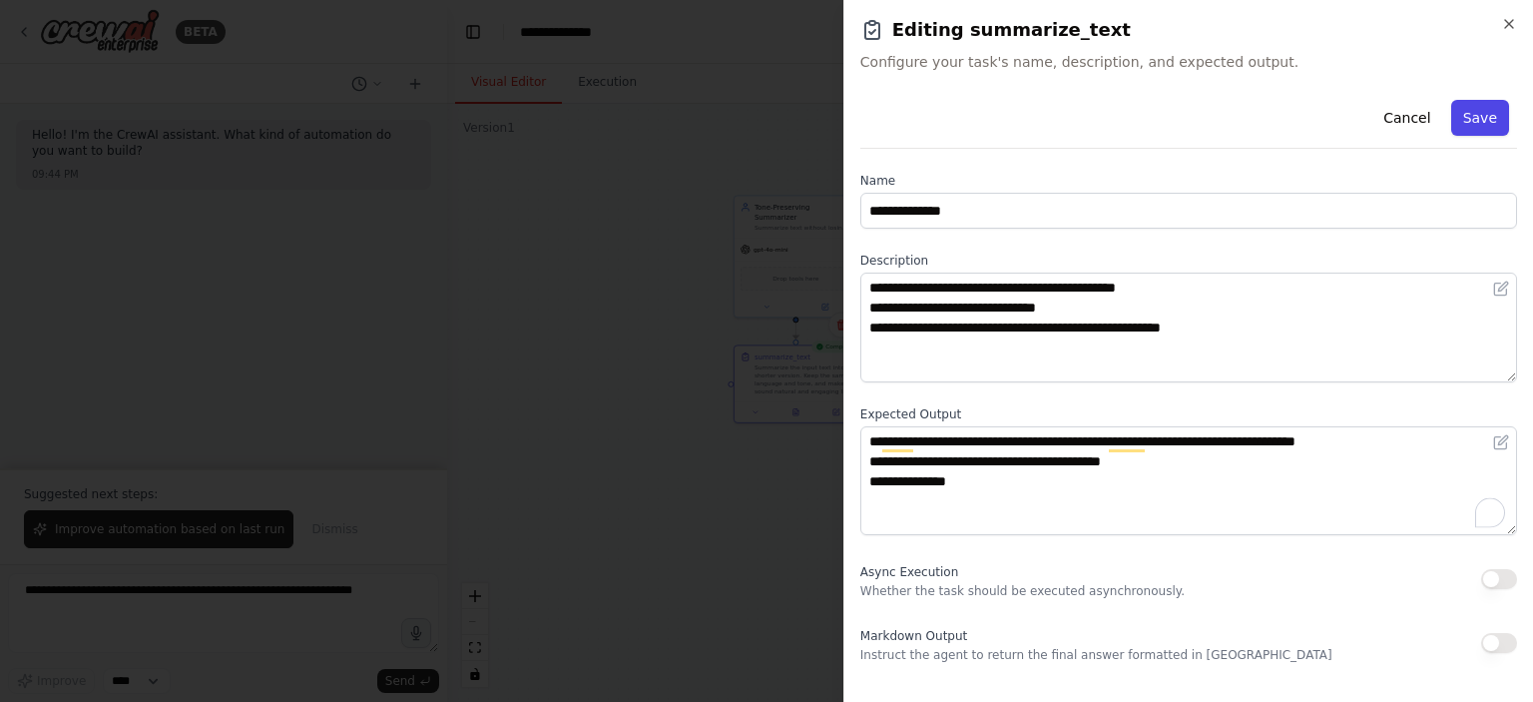
click at [1481, 114] on button "Save" at bounding box center [1480, 118] width 58 height 36
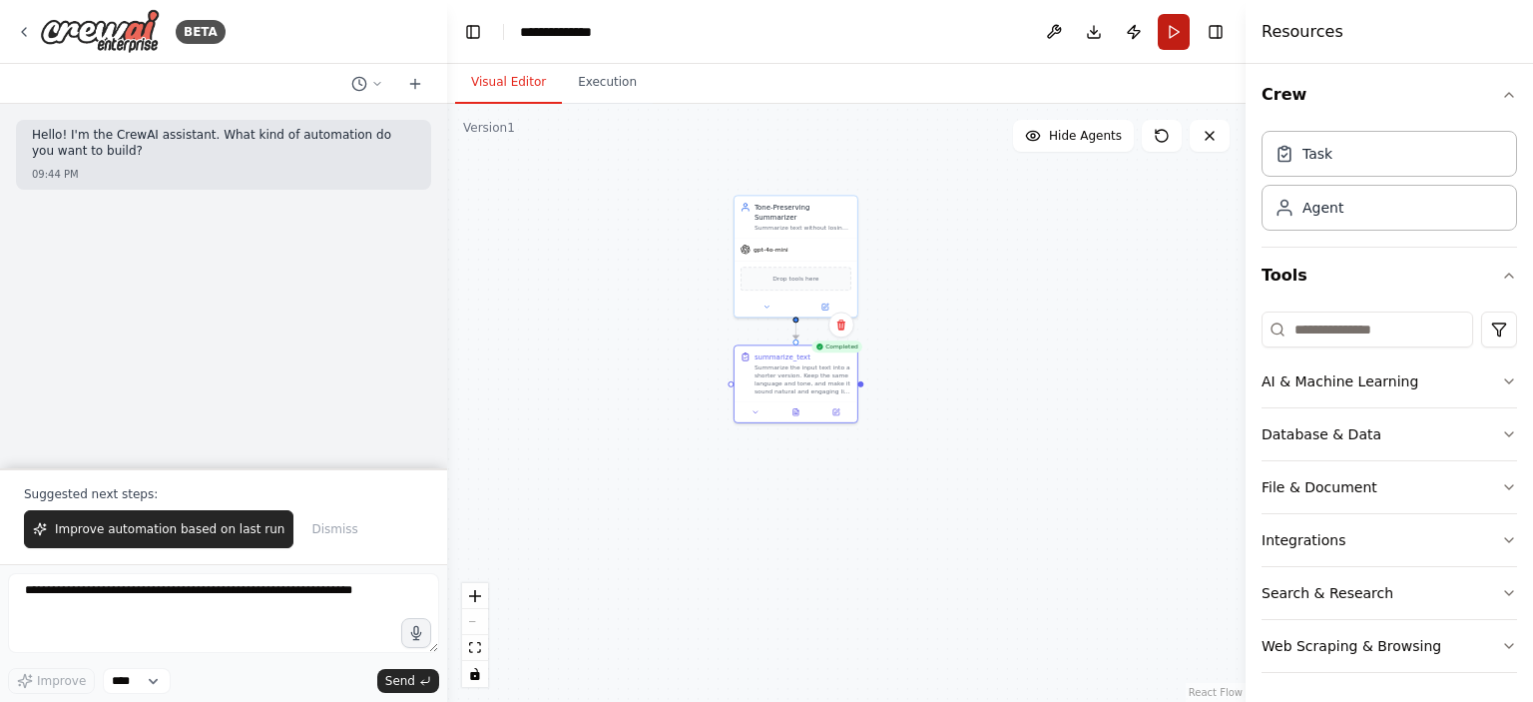
click at [1182, 17] on button "Run" at bounding box center [1174, 32] width 32 height 36
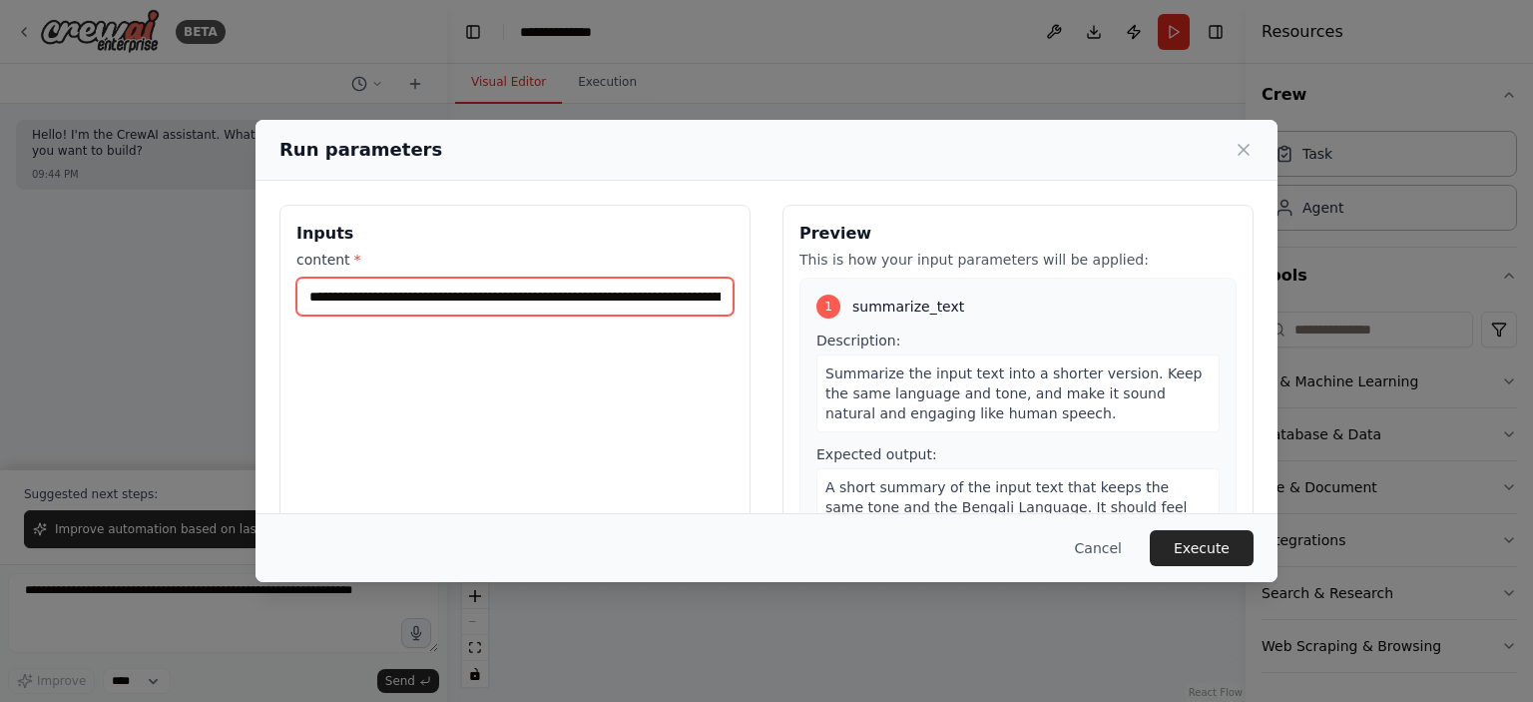
drag, startPoint x: 491, startPoint y: 306, endPoint x: 503, endPoint y: 305, distance: 12.0
click at [494, 306] on input "content *" at bounding box center [514, 296] width 437 height 38
paste input "text"
click at [485, 295] on input "content *" at bounding box center [511, 296] width 430 height 38
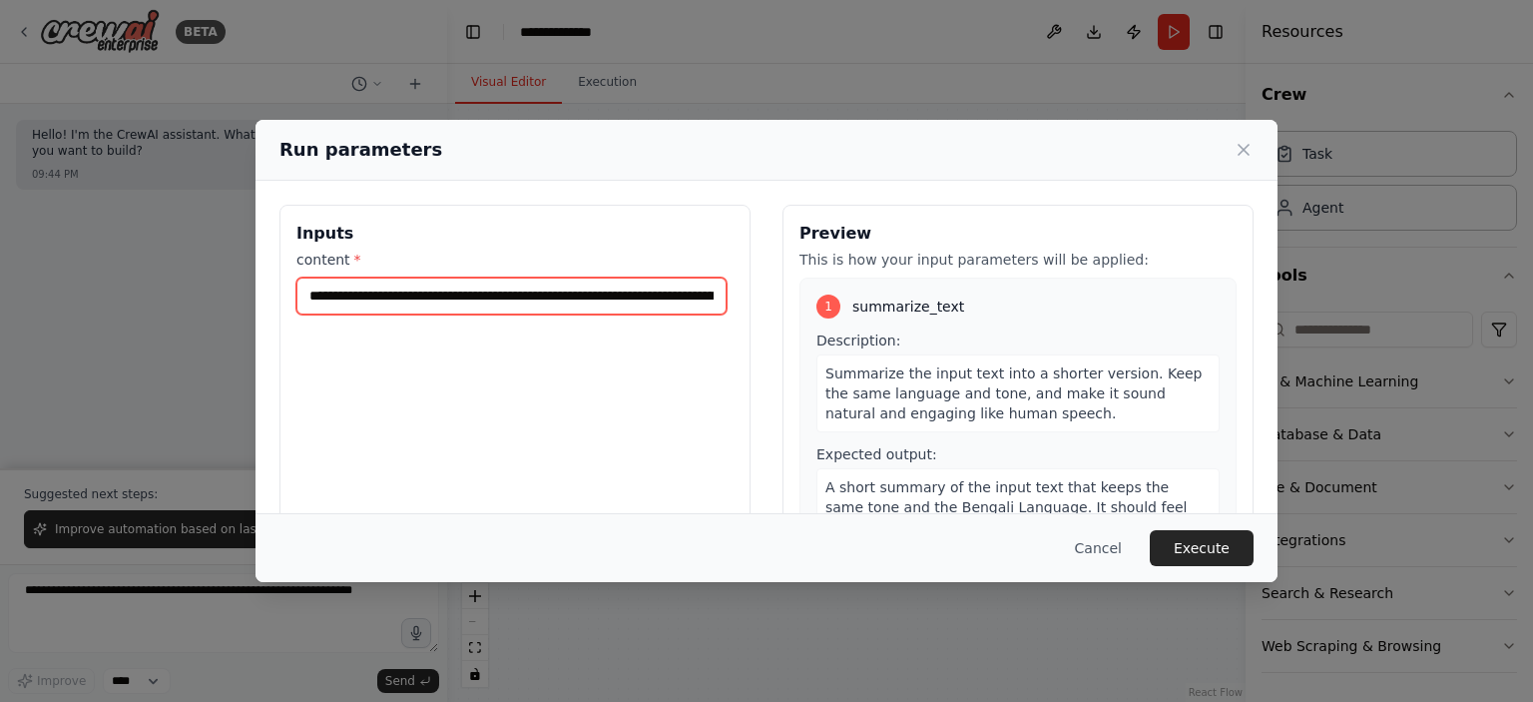
paste input "**********"
type input "**********"
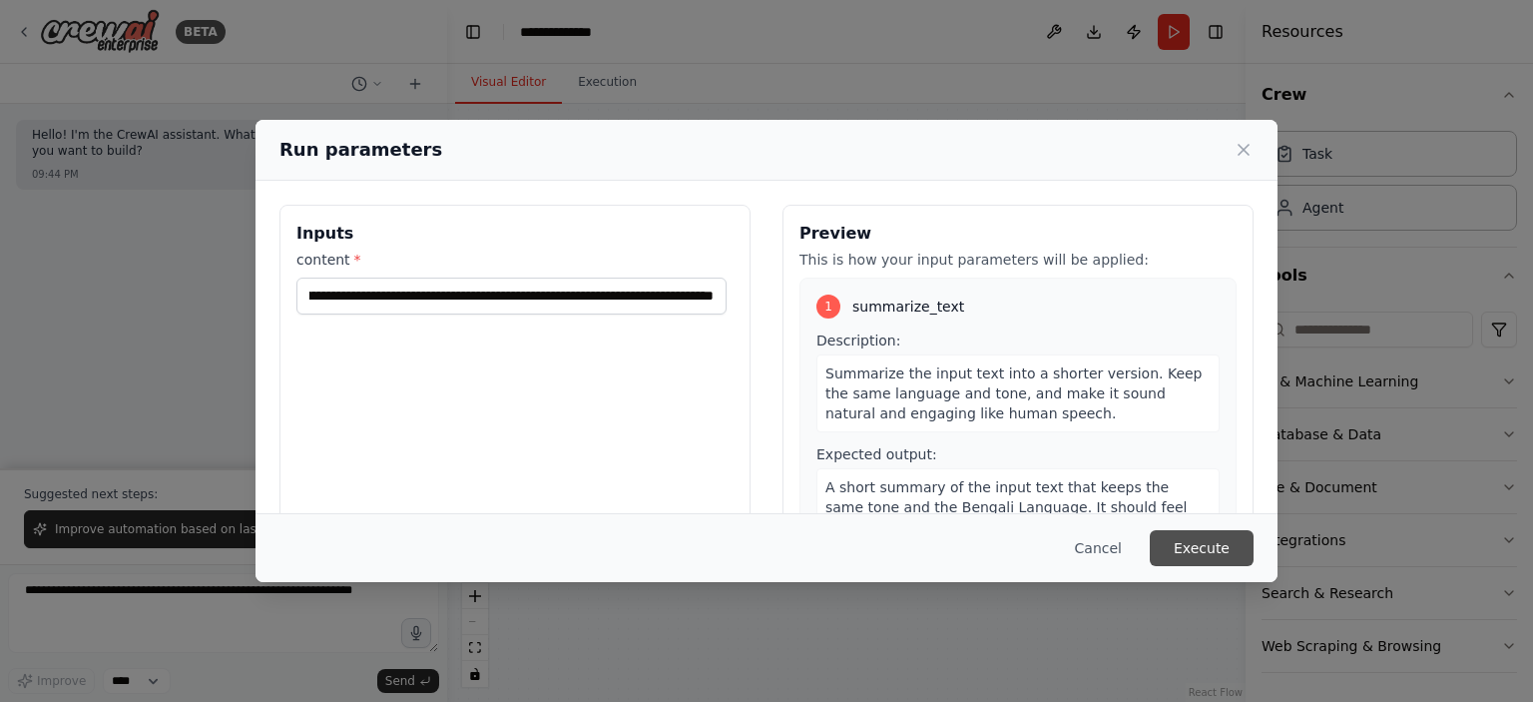
scroll to position [0, 0]
click at [1201, 542] on button "Execute" at bounding box center [1202, 548] width 104 height 36
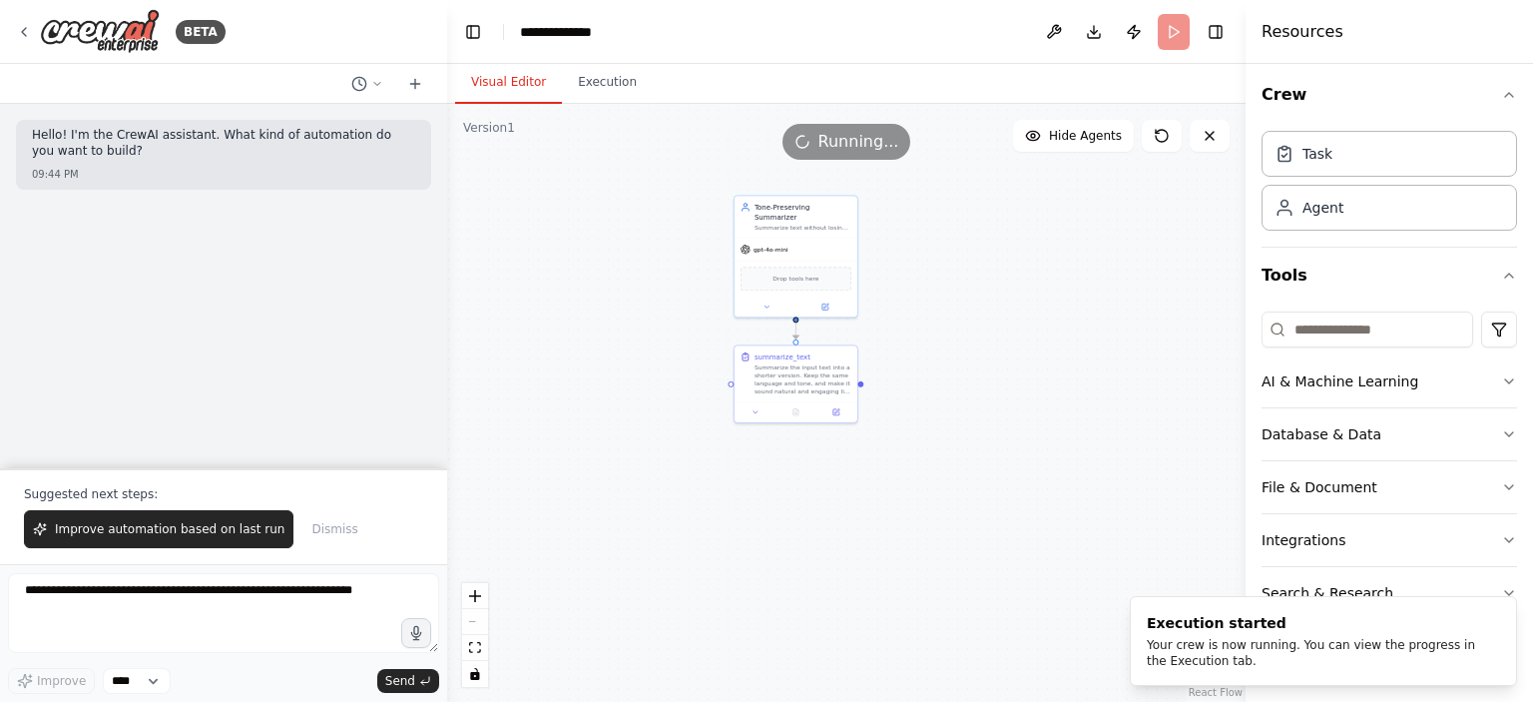
click at [287, 220] on div "Hello! I'm the CrewAI assistant. What kind of automation do you want to build? …" at bounding box center [223, 286] width 447 height 364
click at [239, 313] on div "Hello! I'm the CrewAI assistant. What kind of automation do you want to build? …" at bounding box center [223, 286] width 447 height 364
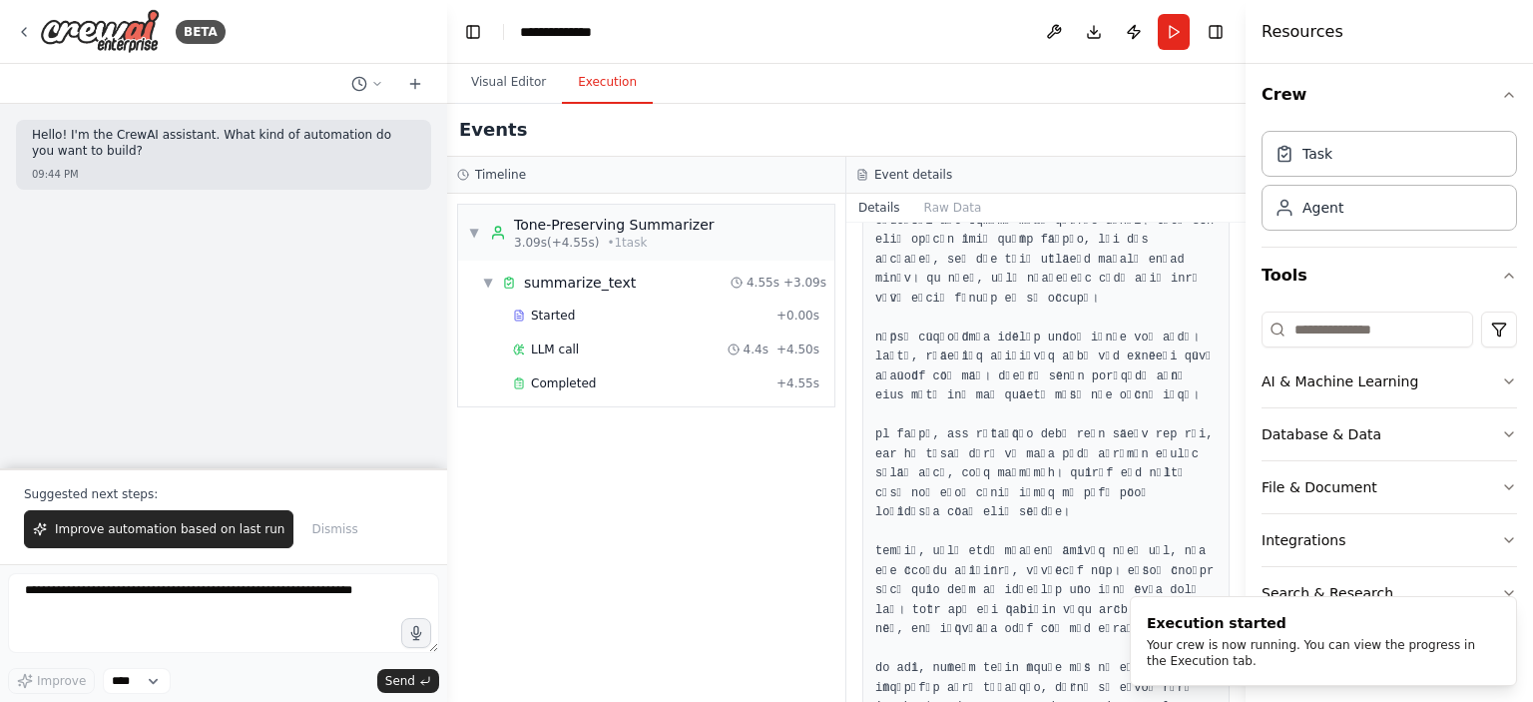
click at [627, 85] on button "Execution" at bounding box center [607, 83] width 91 height 42
click at [567, 394] on div "Completed + 4.55s" at bounding box center [666, 383] width 320 height 30
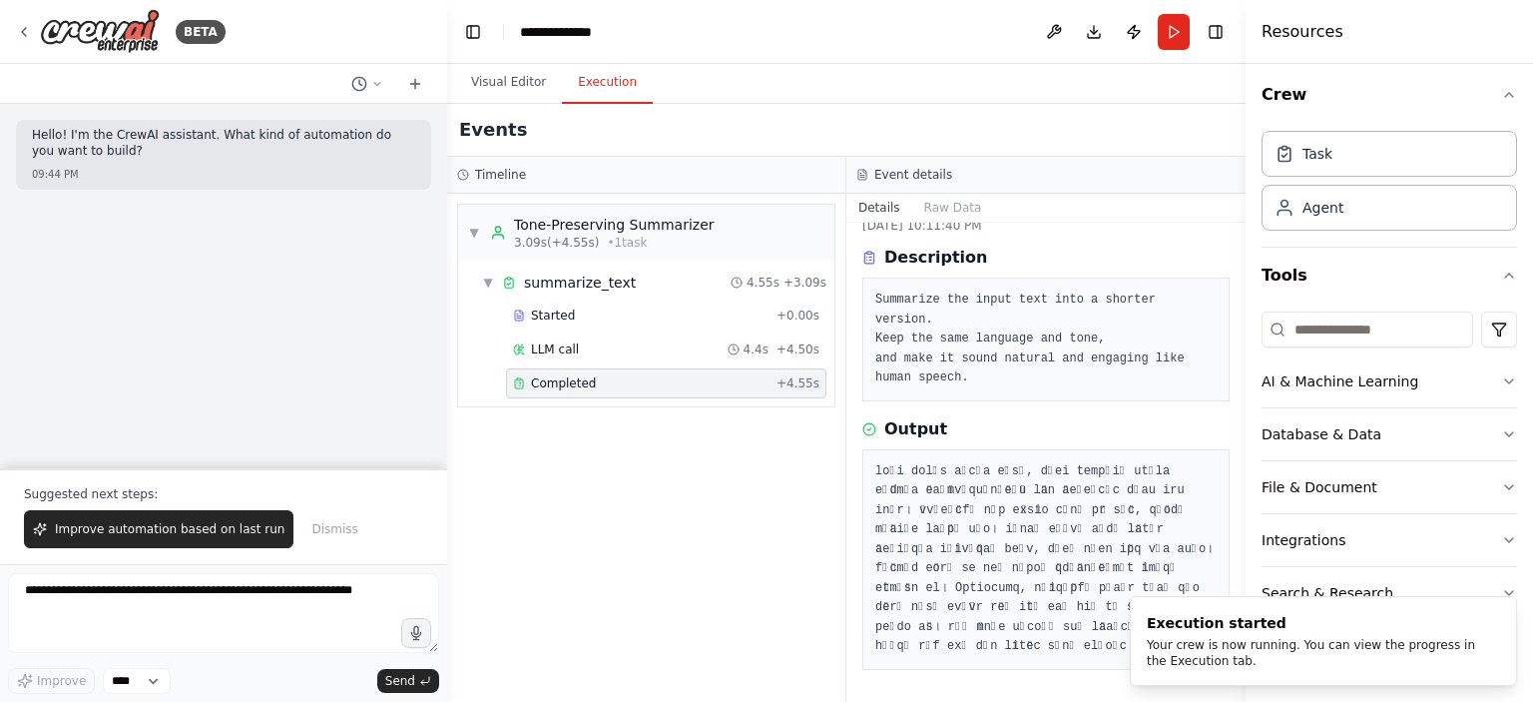
scroll to position [16, 0]
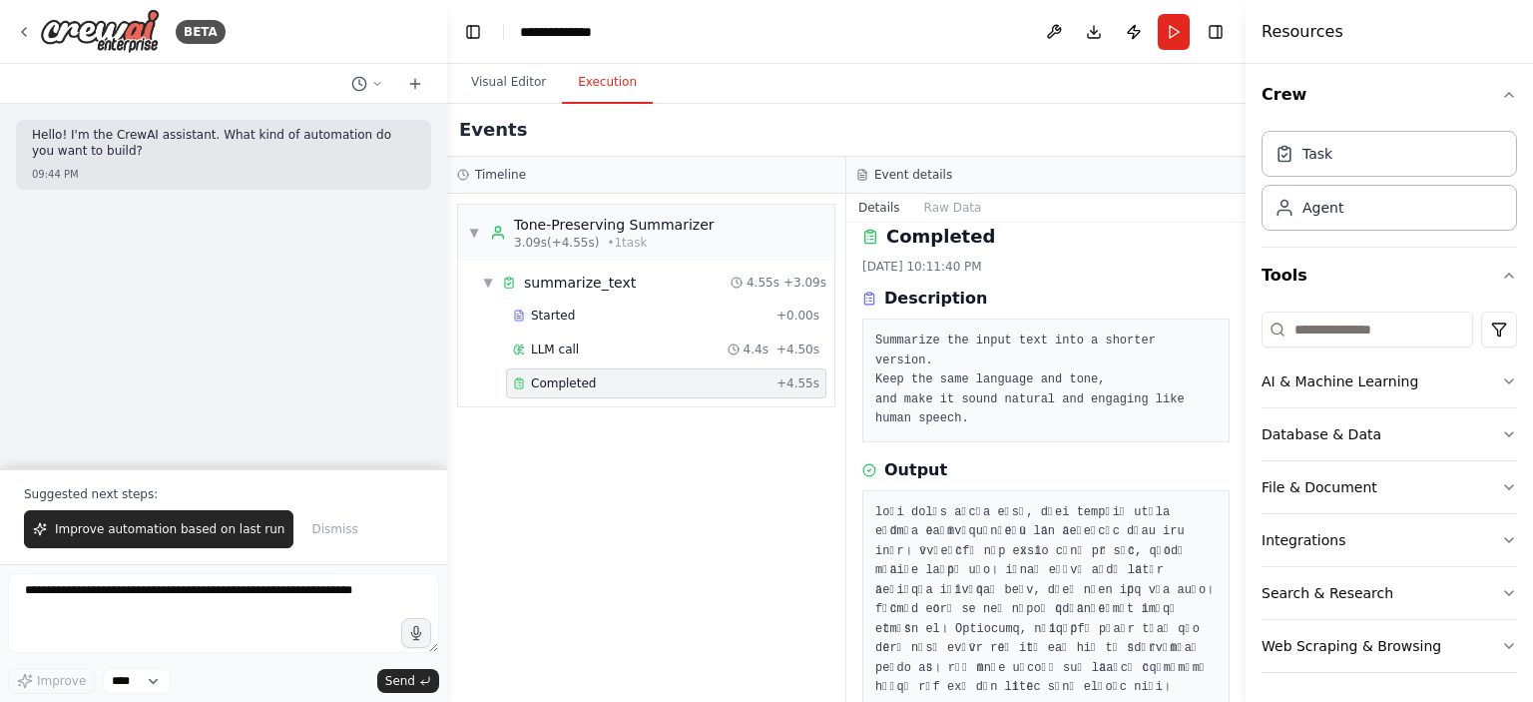
click at [1013, 514] on pre at bounding box center [1045, 600] width 341 height 195
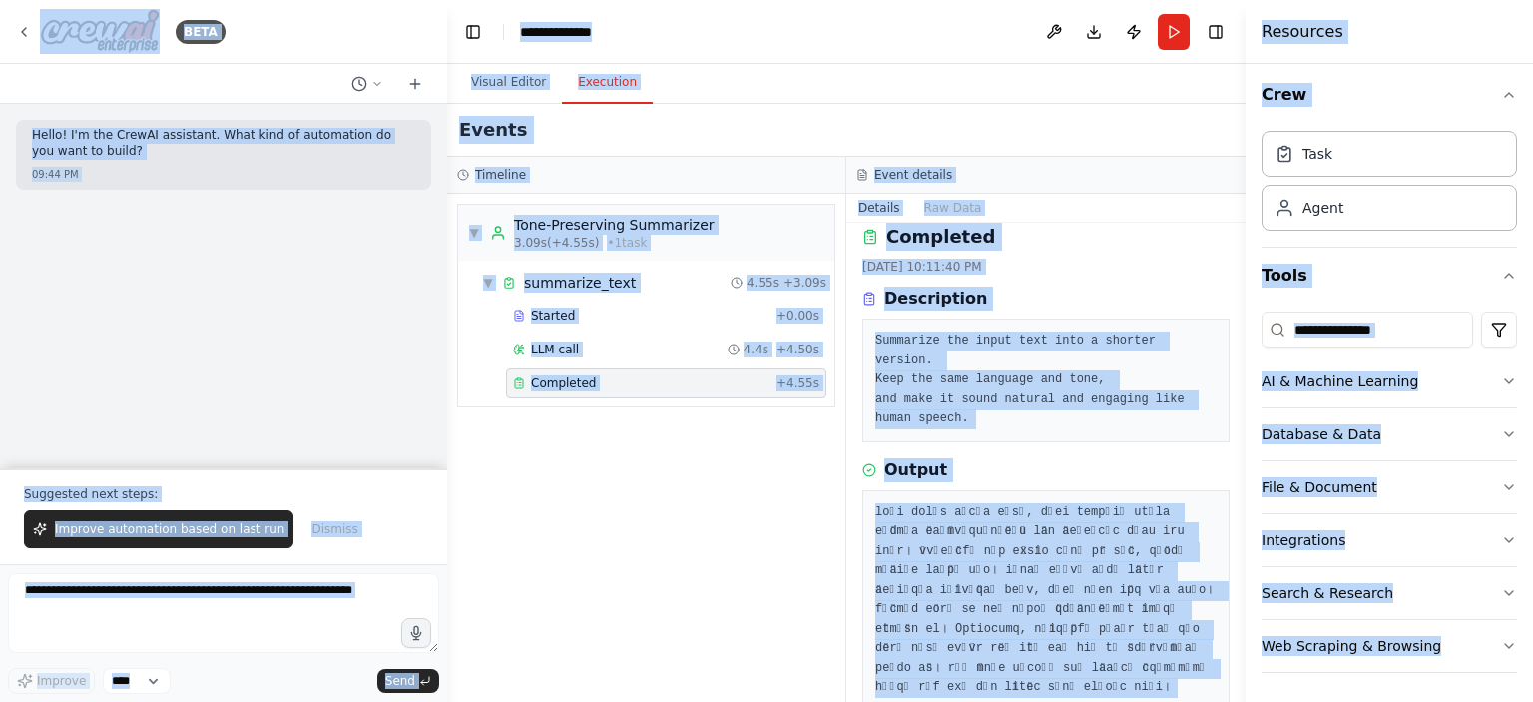
click at [1014, 514] on pre at bounding box center [1045, 600] width 341 height 195
click at [901, 513] on pre at bounding box center [1045, 600] width 341 height 195
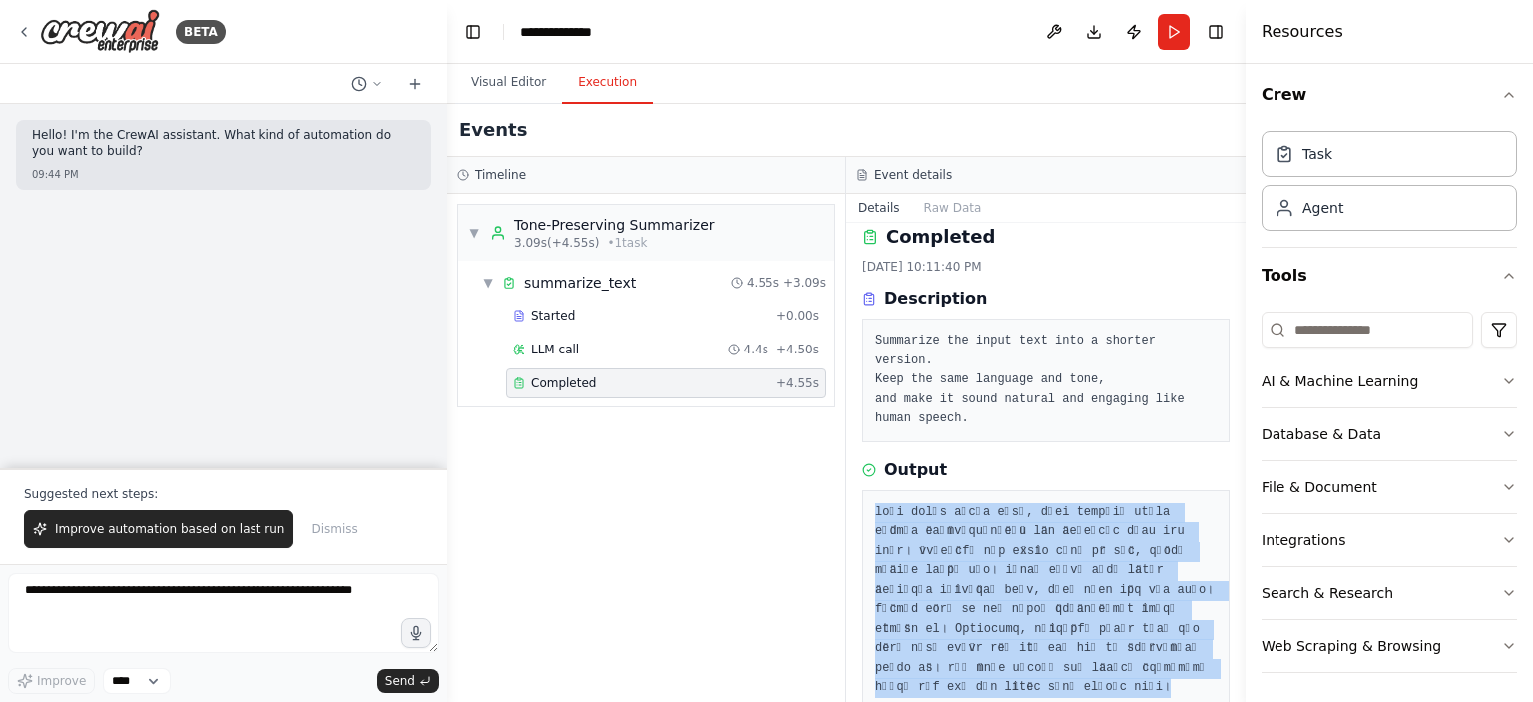
drag, startPoint x: 874, startPoint y: 488, endPoint x: 1227, endPoint y: 682, distance: 402.1
click at [1227, 682] on div "Completed 9/16/2025, 10:11:40 PM Description Summarize the input text into a sh…" at bounding box center [1045, 462] width 399 height 479
copy pre "উনিশ শতকের শেষের দিকে, যুবক আইনজীবী জনাথন হার্কার ট্রান্সিলভানিয়ায় কন্ট ড্রাক…"
click at [513, 73] on button "Visual Editor" at bounding box center [508, 83] width 107 height 42
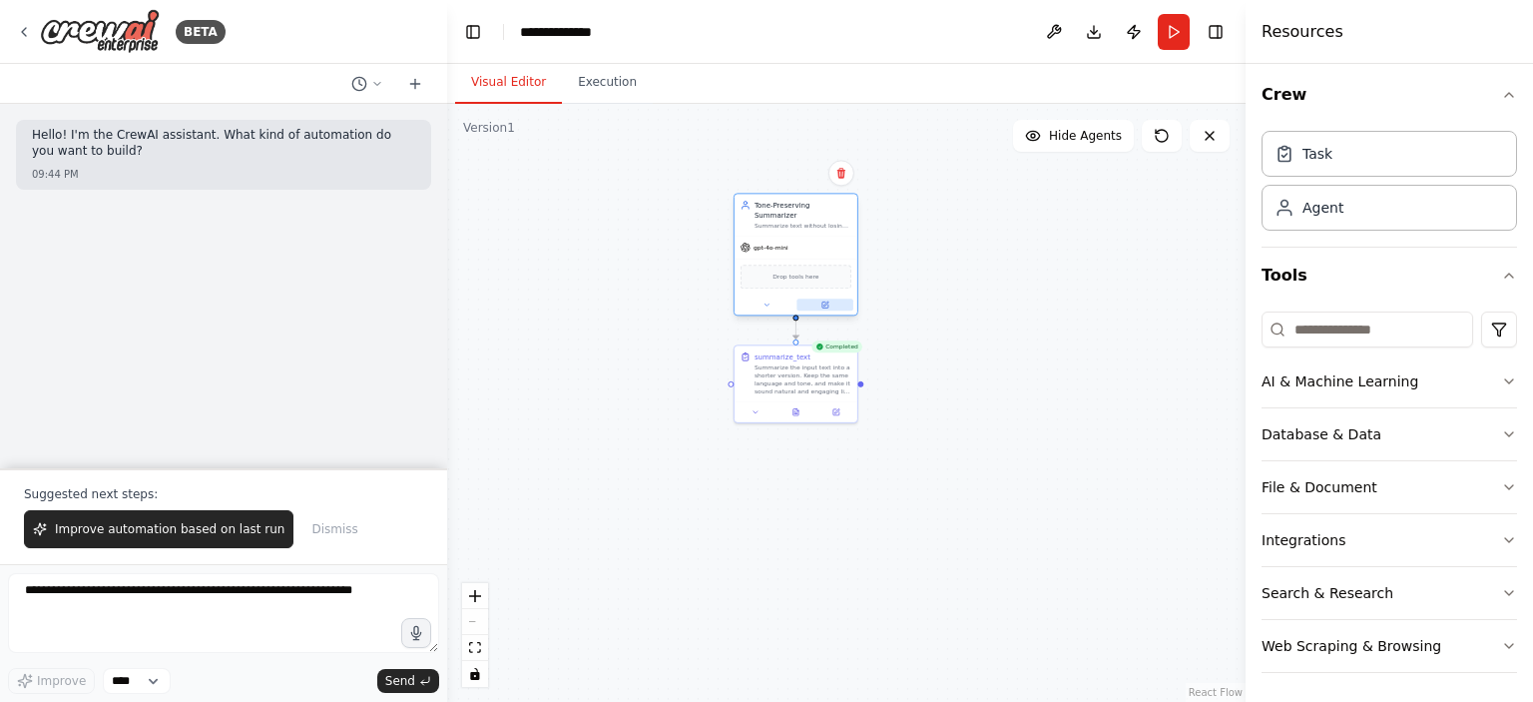
click at [831, 298] on button at bounding box center [825, 304] width 57 height 12
click at [824, 301] on icon at bounding box center [825, 303] width 5 height 5
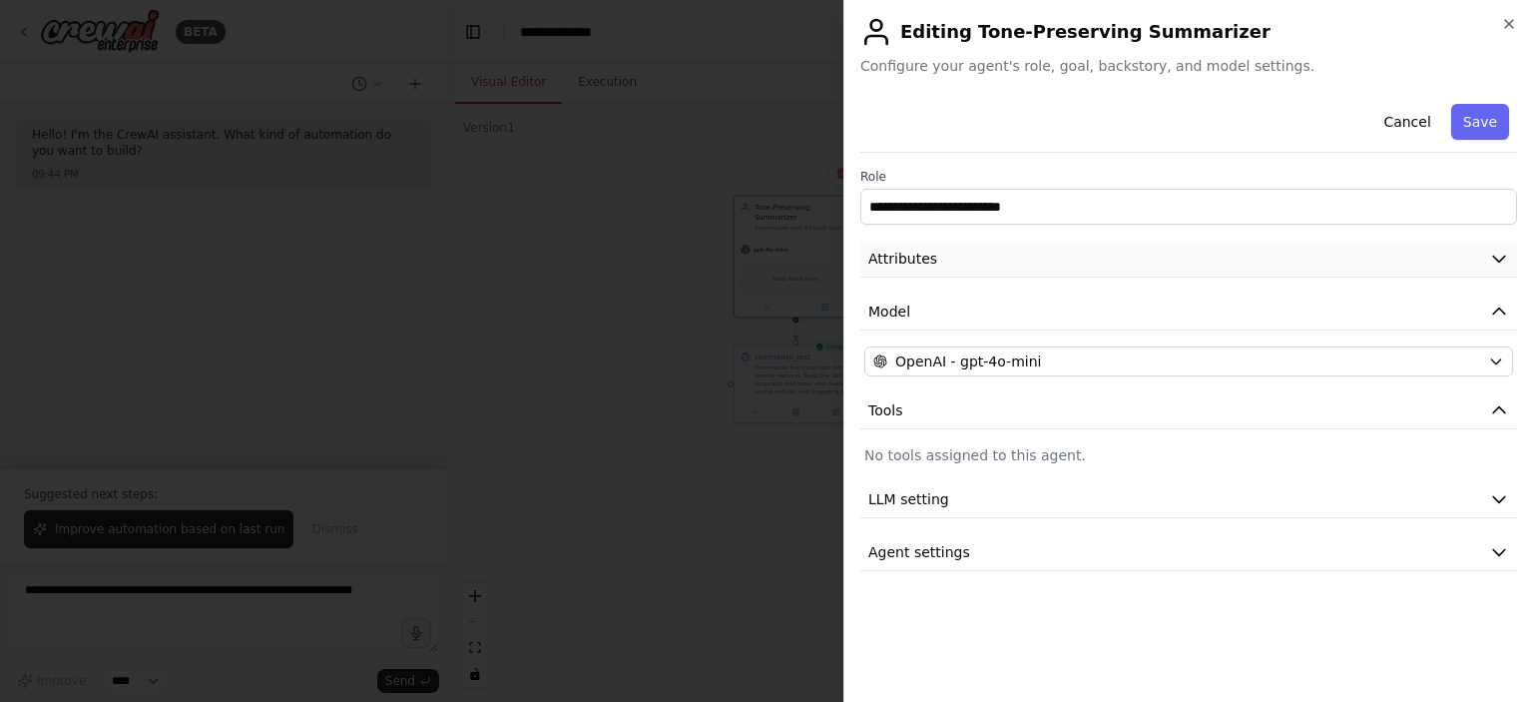
click at [910, 265] on span "Attributes" at bounding box center [902, 259] width 69 height 20
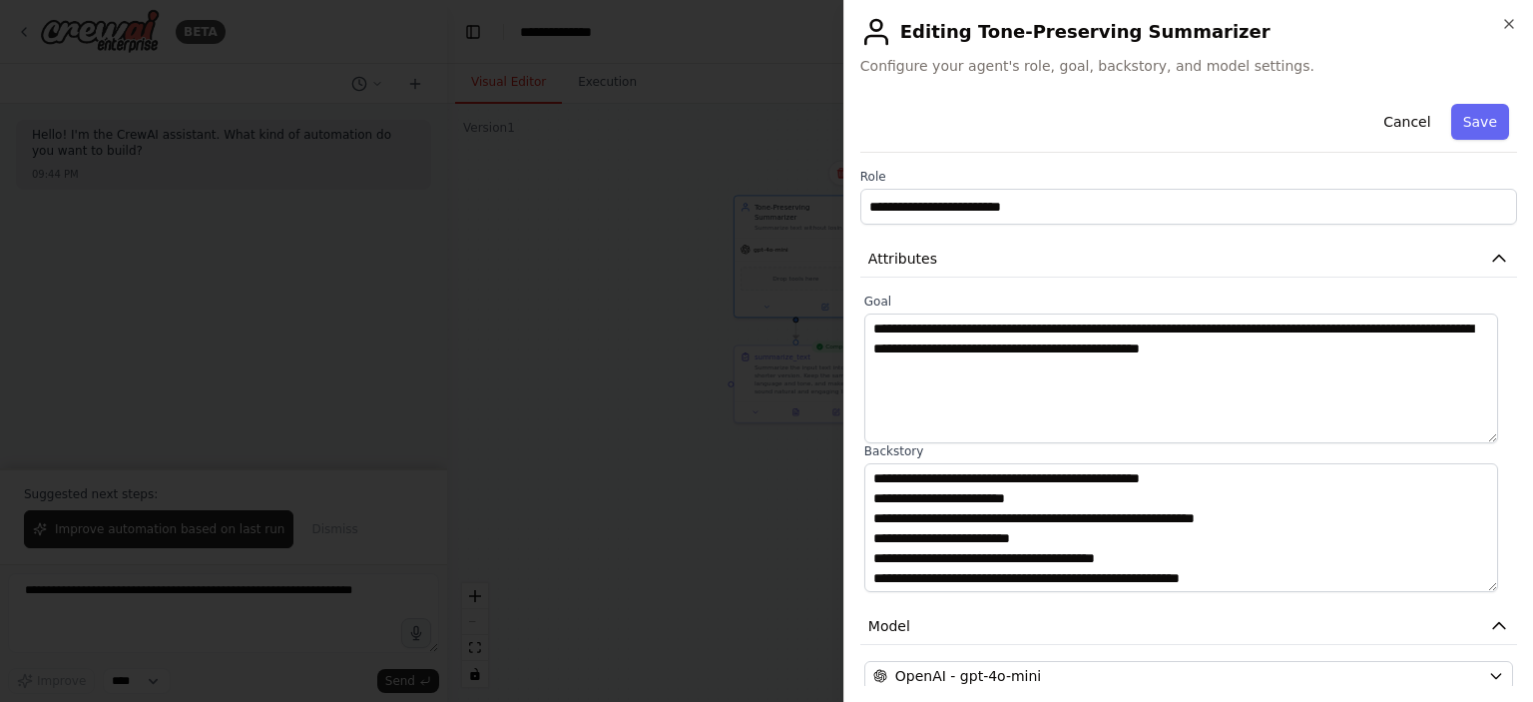
scroll to position [0, 0]
click at [761, 218] on div at bounding box center [766, 351] width 1533 height 702
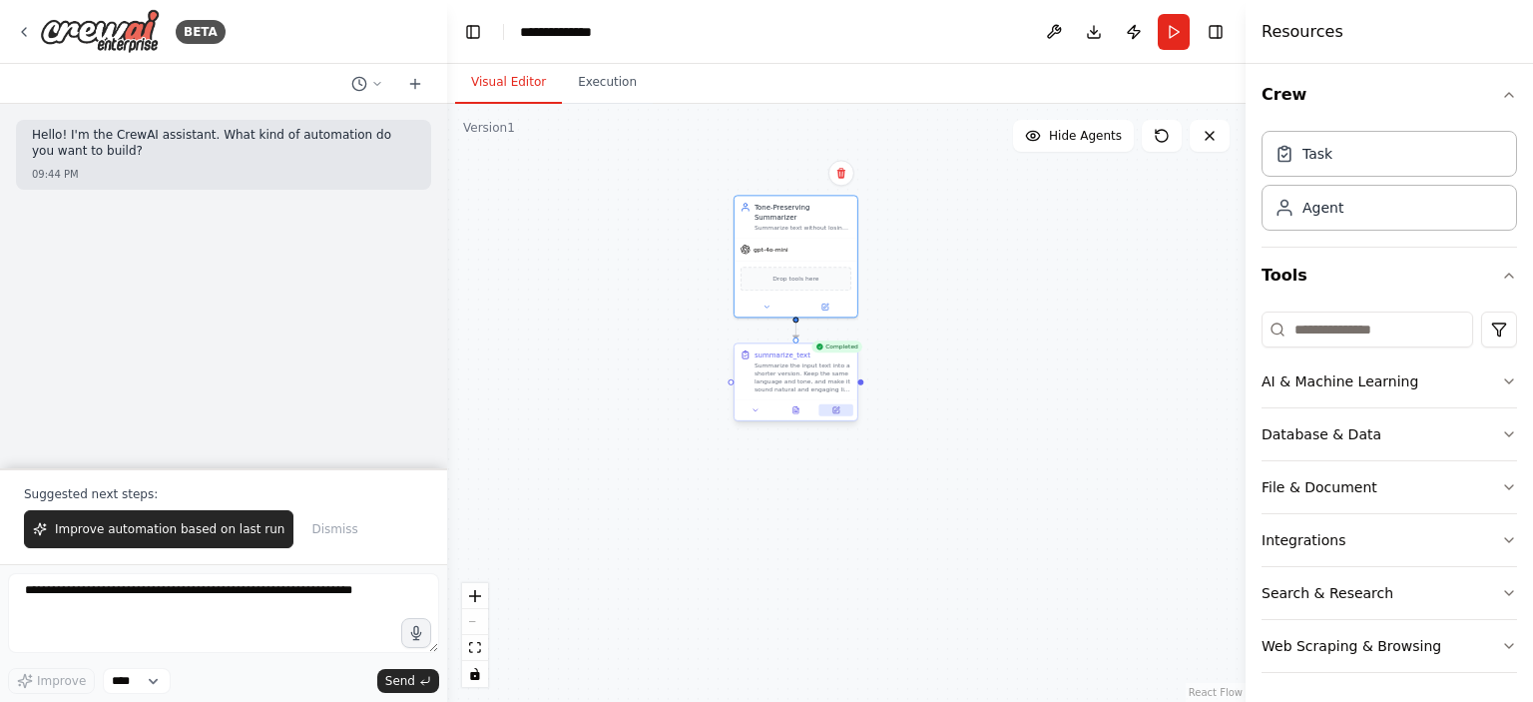
click at [830, 414] on button at bounding box center [837, 410] width 34 height 12
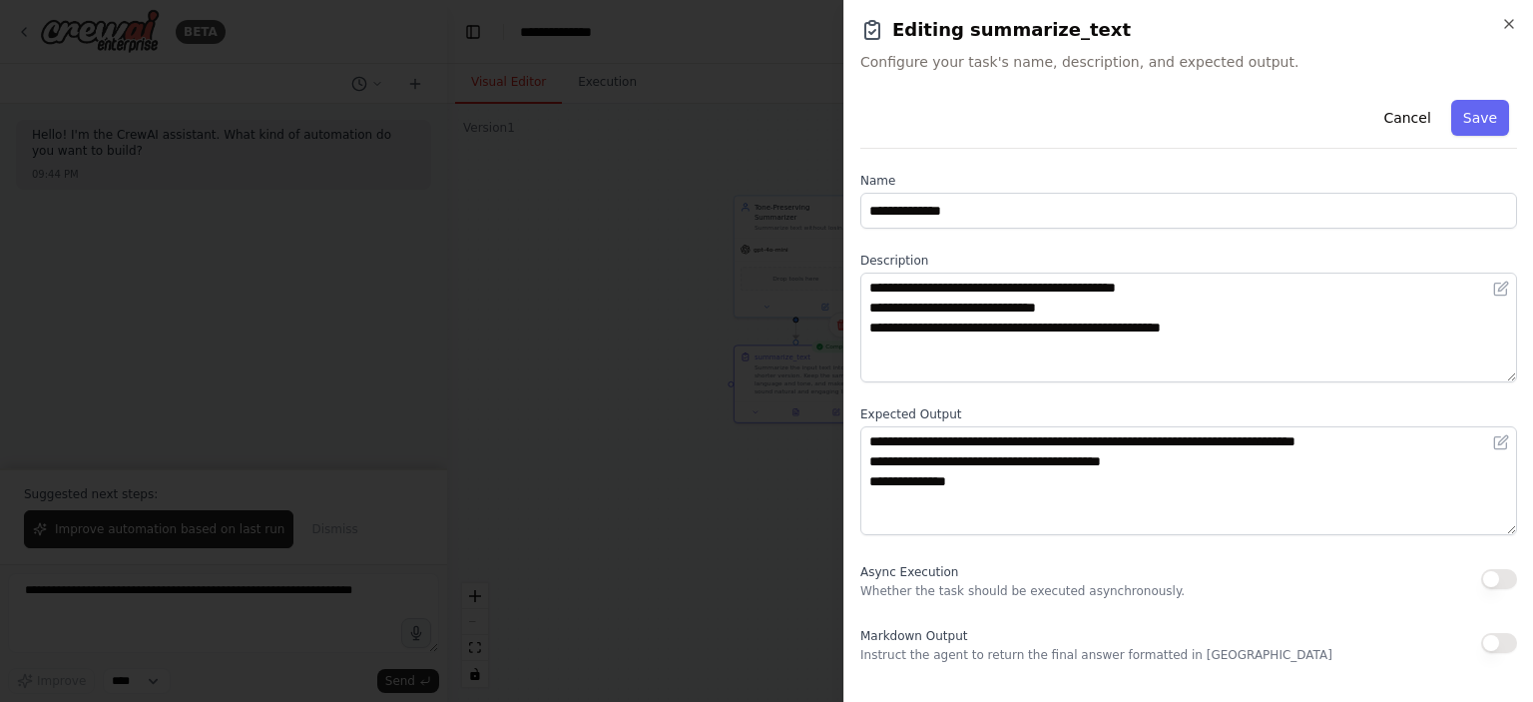
click at [731, 317] on div at bounding box center [766, 351] width 1533 height 702
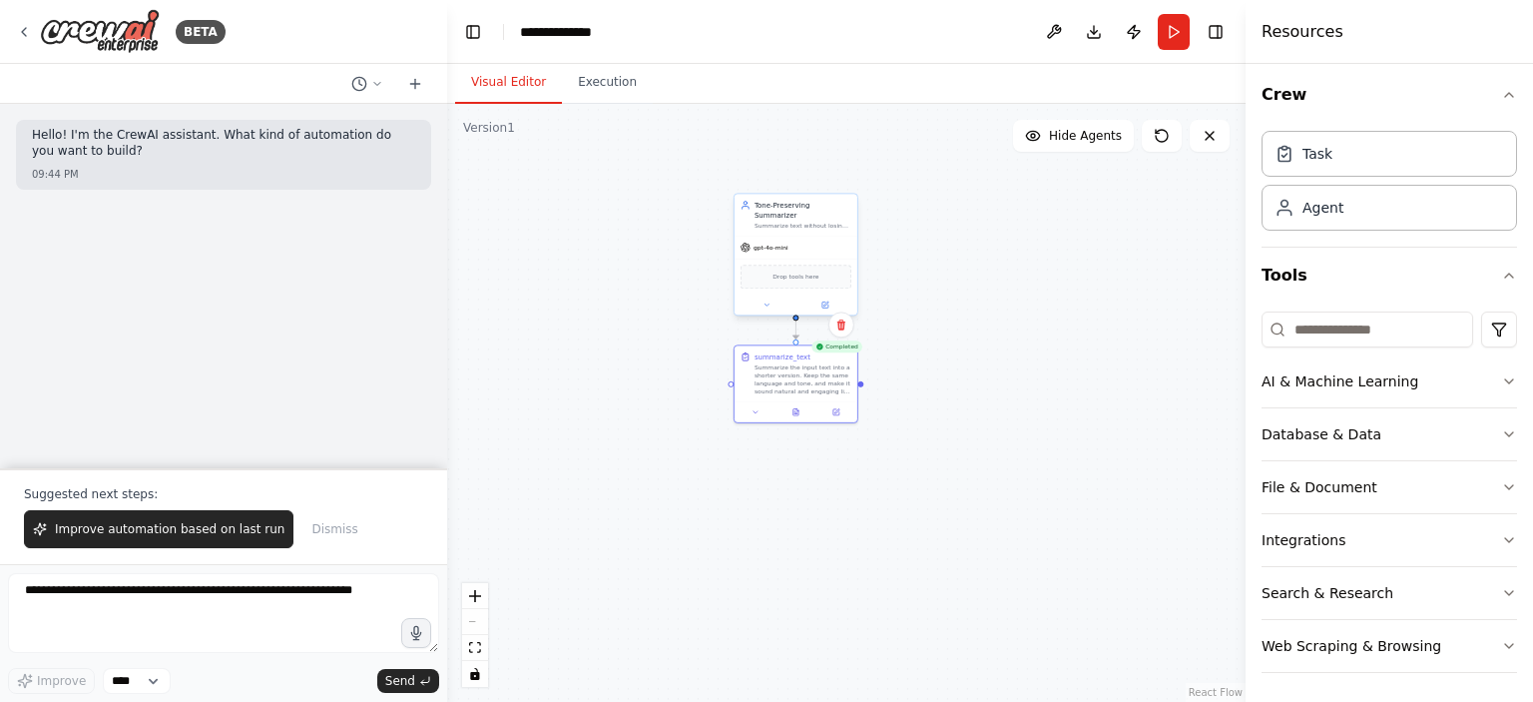
click at [836, 303] on div "Tone-Preserving Summarizer Summarize text without losing the original tone, kee…" at bounding box center [796, 254] width 125 height 123
click at [830, 300] on div at bounding box center [796, 304] width 123 height 20
click at [819, 298] on button at bounding box center [825, 304] width 57 height 12
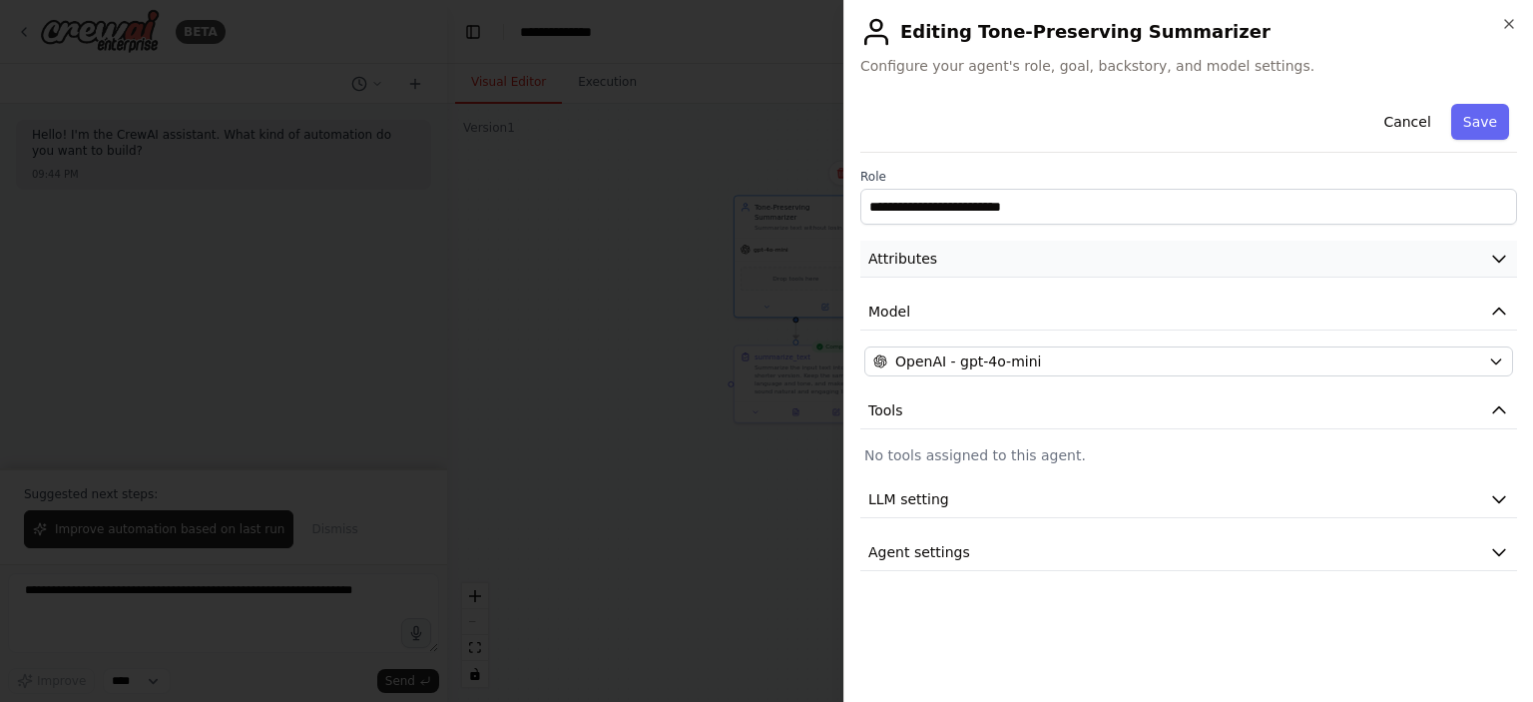
click at [894, 257] on span "Attributes" at bounding box center [902, 259] width 69 height 20
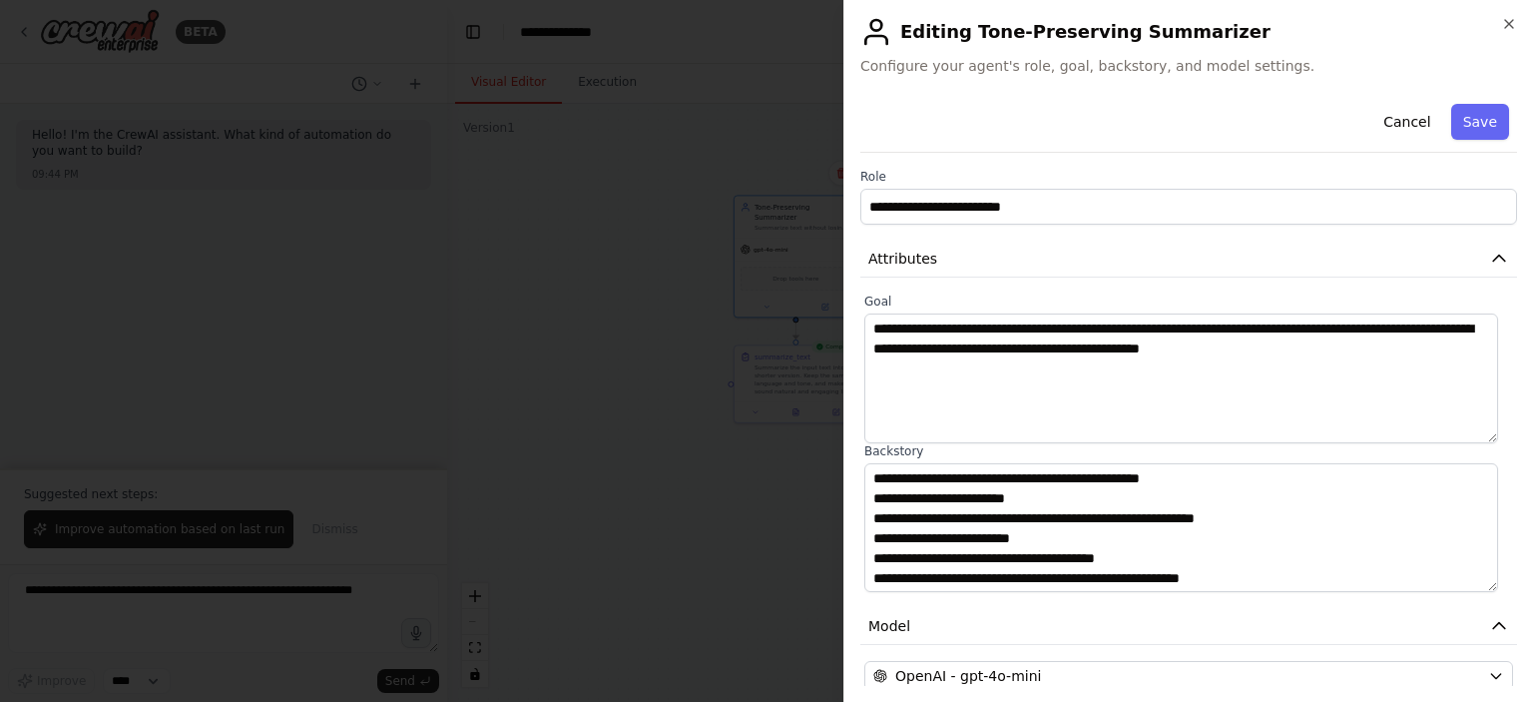
click at [749, 263] on div at bounding box center [766, 351] width 1533 height 702
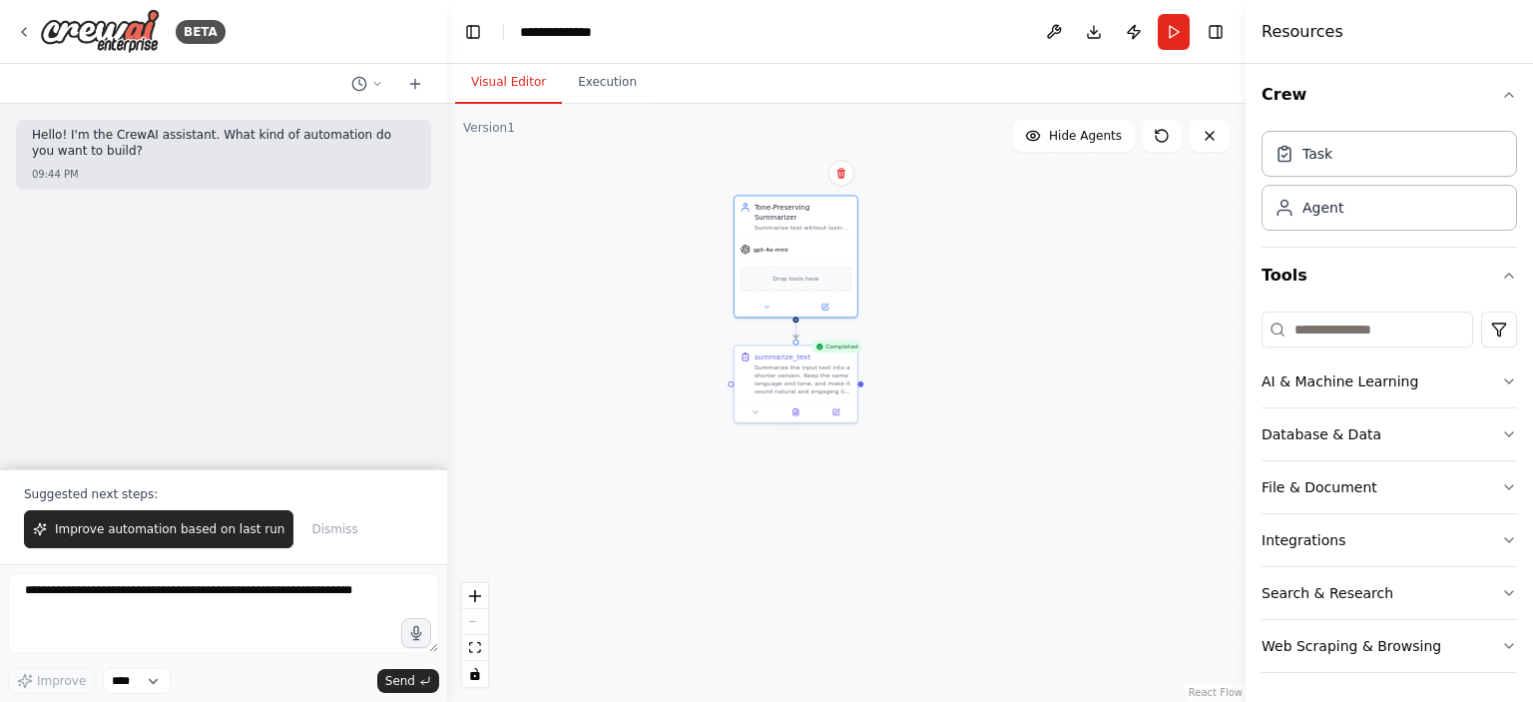
click at [305, 302] on div "Hello! I'm the CrewAI assistant. What kind of automation do you want to build? …" at bounding box center [223, 286] width 447 height 364
click at [298, 337] on div "Hello! I'm the CrewAI assistant. What kind of automation do you want to build? …" at bounding box center [223, 286] width 447 height 364
click at [825, 302] on div at bounding box center [796, 304] width 123 height 20
click at [826, 300] on icon at bounding box center [826, 304] width 8 height 8
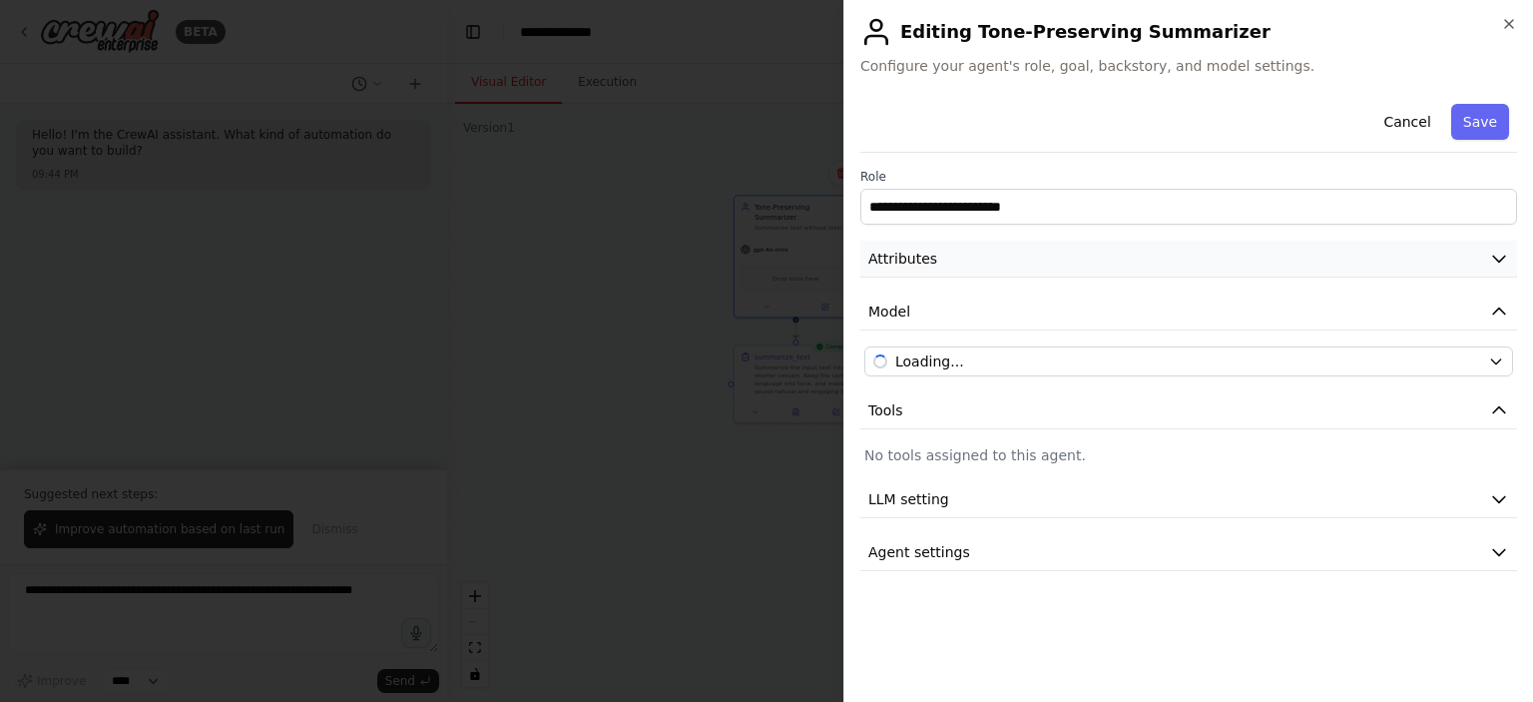
click at [924, 251] on span "Attributes" at bounding box center [902, 259] width 69 height 20
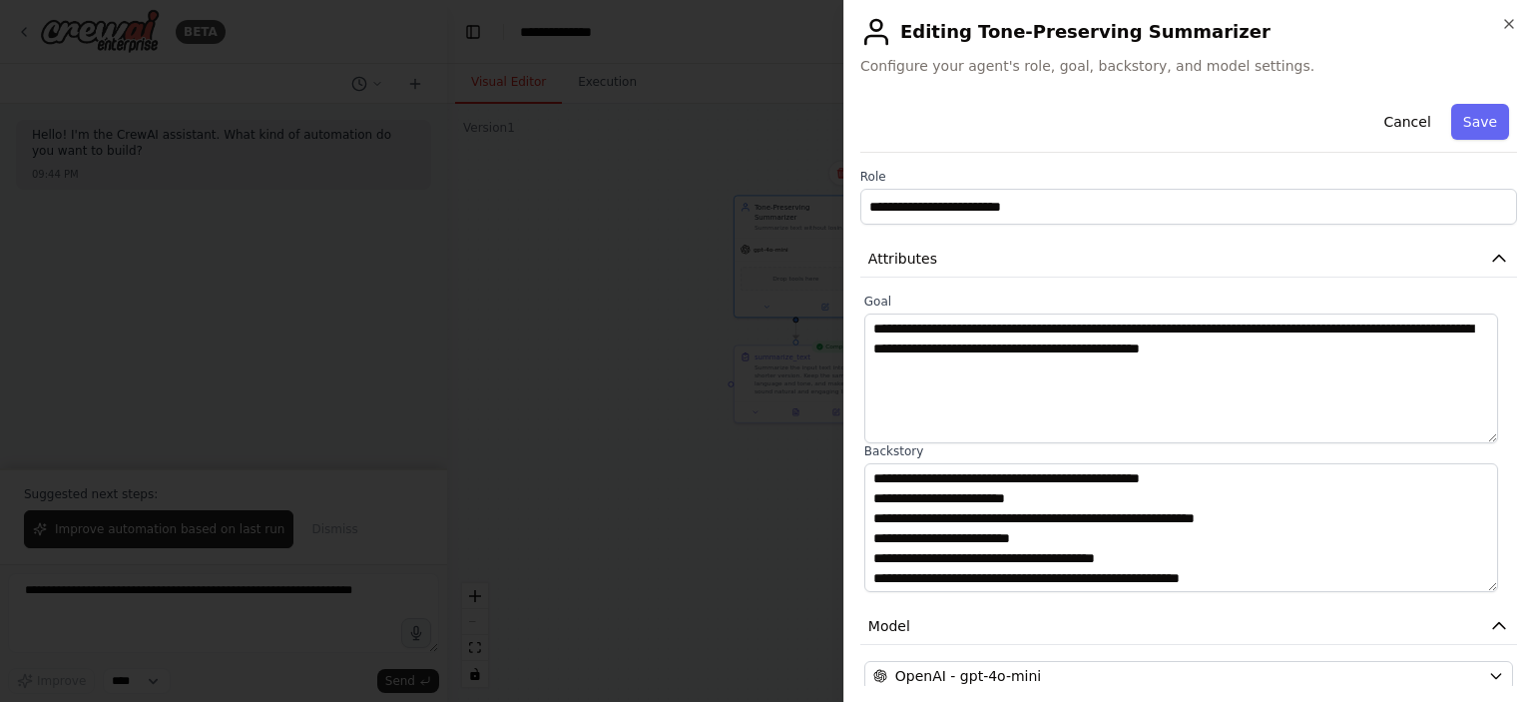
scroll to position [20, 0]
click at [650, 356] on div at bounding box center [766, 351] width 1533 height 702
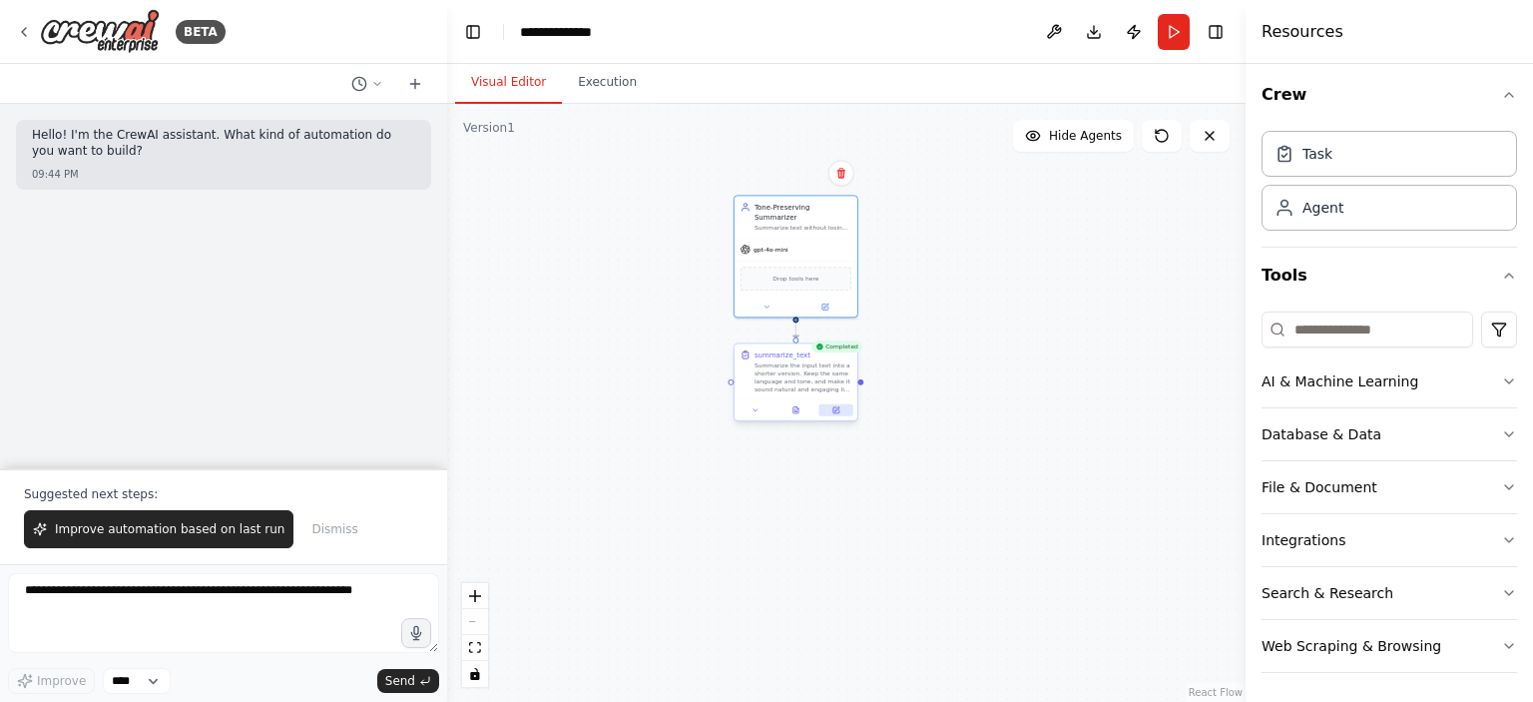
click at [834, 411] on icon at bounding box center [836, 410] width 6 height 6
click at [842, 414] on button at bounding box center [837, 410] width 34 height 12
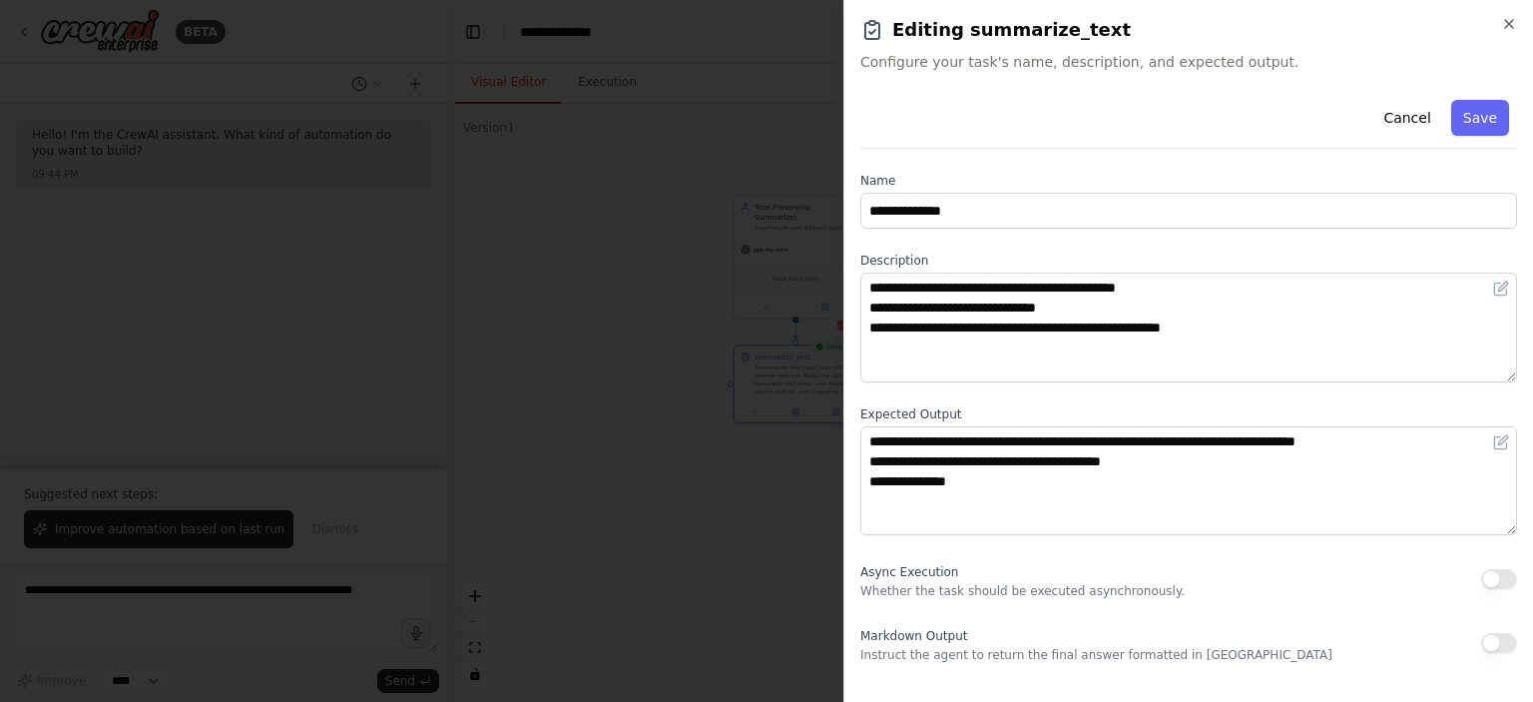
click at [695, 471] on div at bounding box center [766, 351] width 1533 height 702
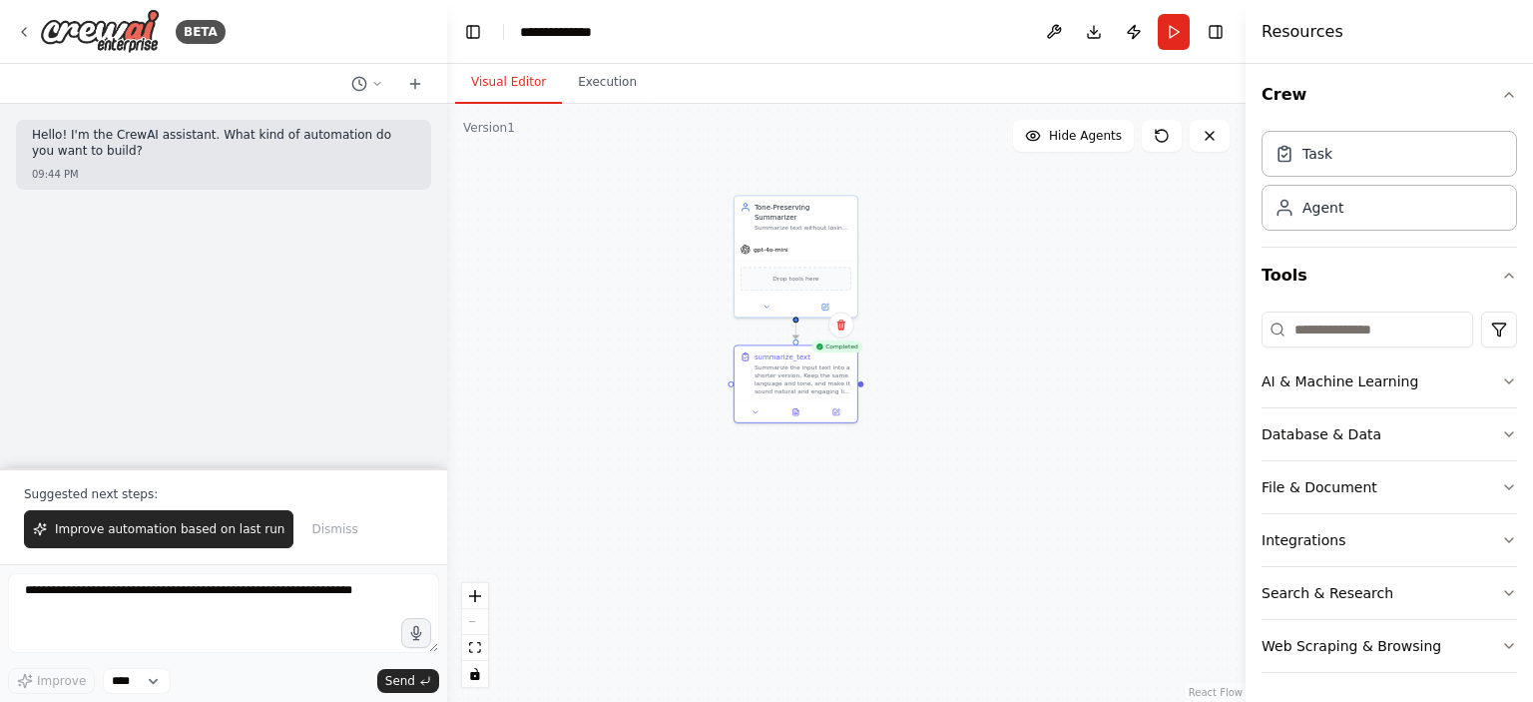
click at [184, 390] on div "Hello! I'm the CrewAI assistant. What kind of automation do you want to build? …" at bounding box center [223, 286] width 447 height 364
click at [1501, 376] on icon "button" at bounding box center [1509, 381] width 16 height 16
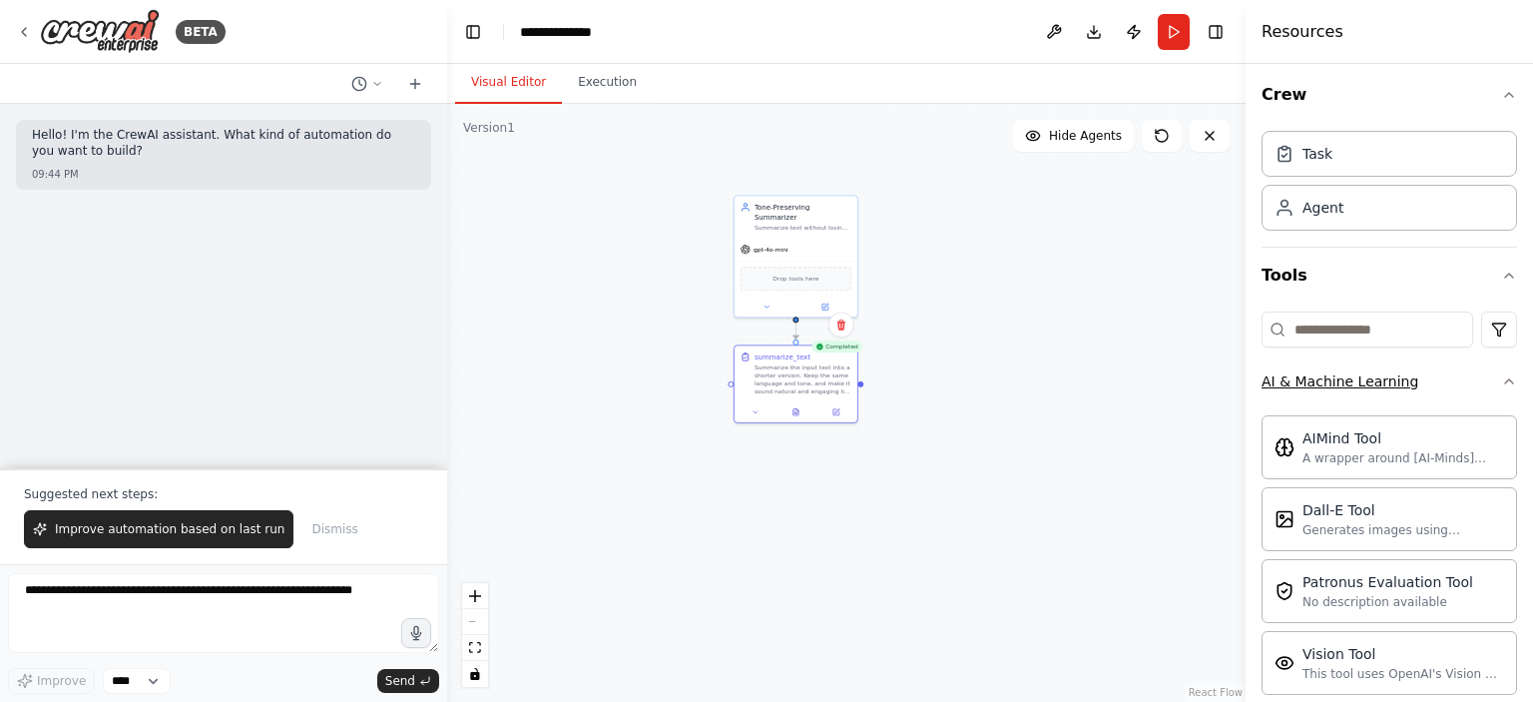
click at [1501, 376] on icon "button" at bounding box center [1509, 381] width 16 height 16
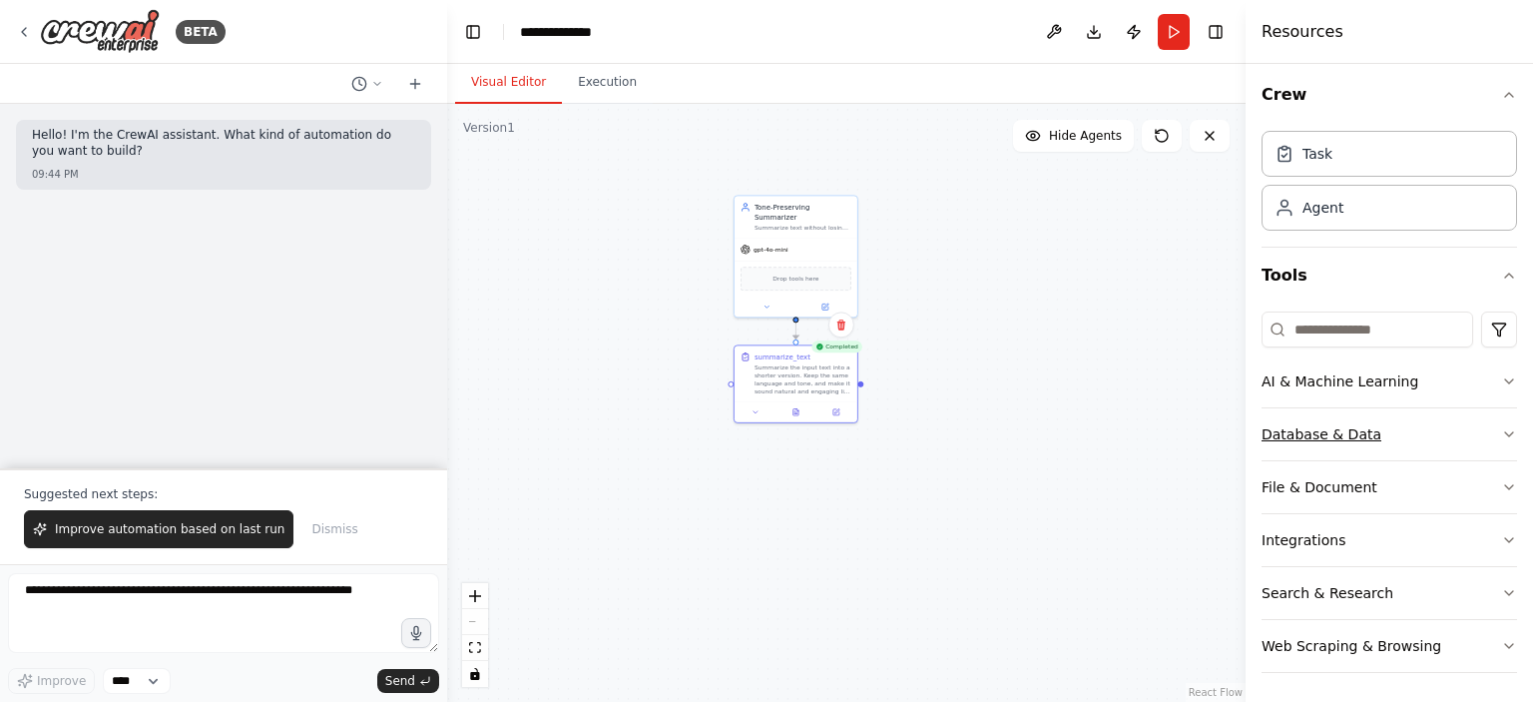
click at [1501, 431] on icon "button" at bounding box center [1509, 434] width 16 height 16
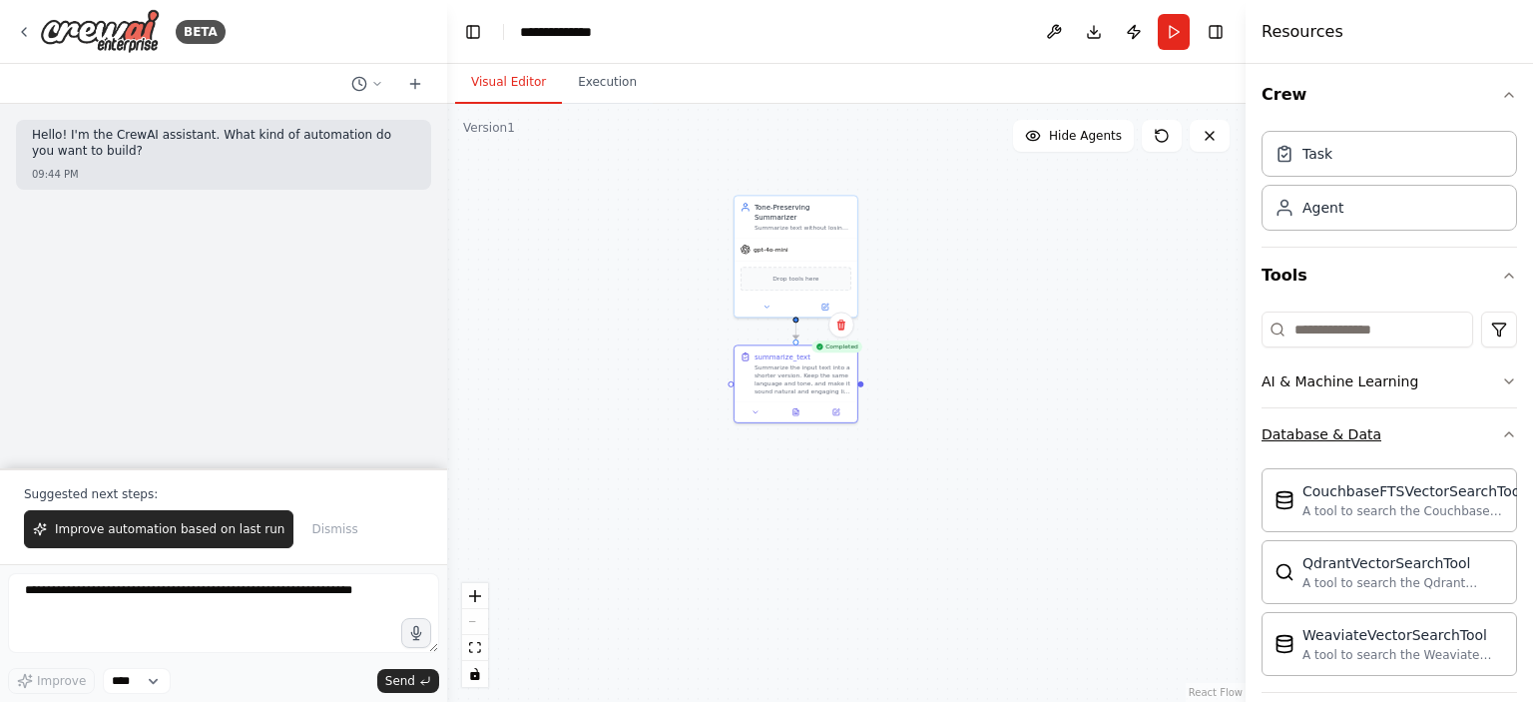
click at [1501, 431] on icon "button" at bounding box center [1509, 434] width 16 height 16
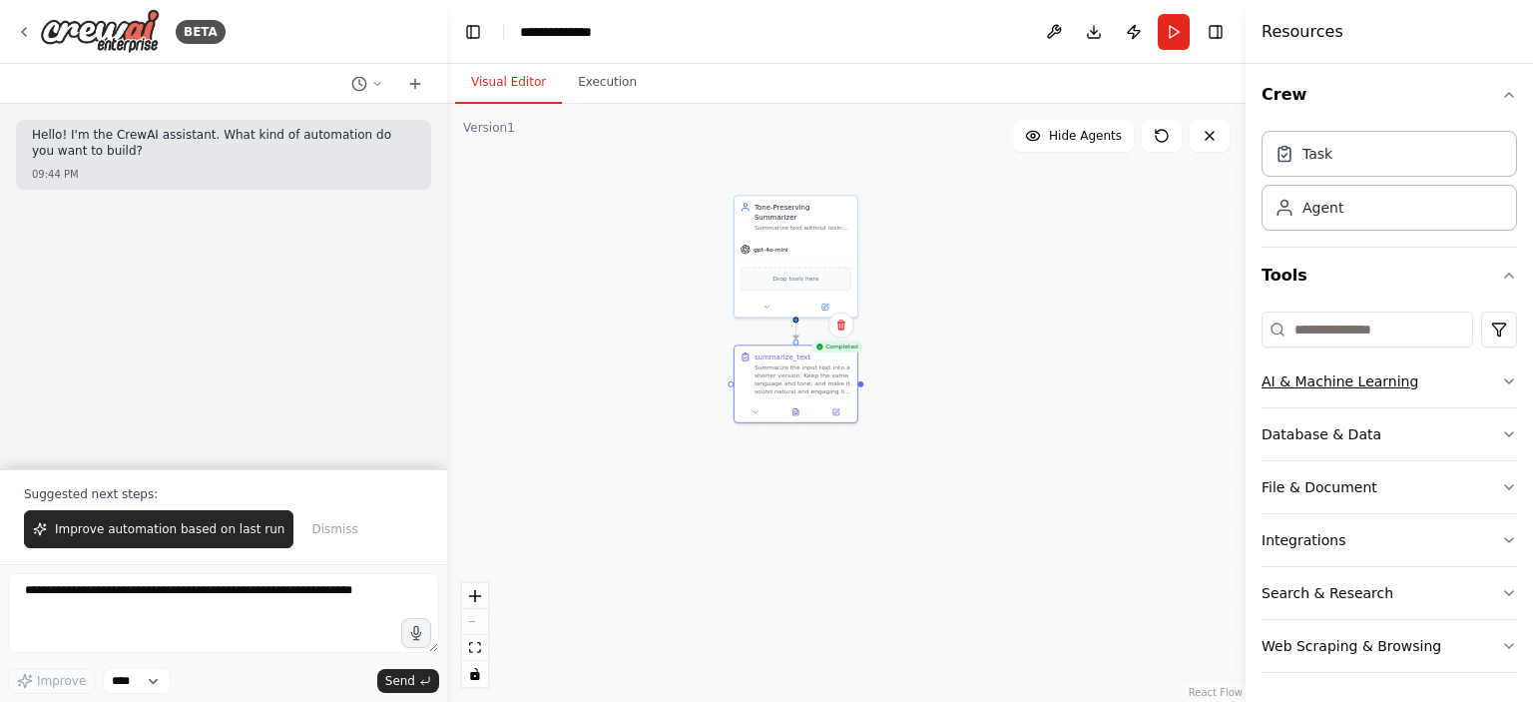
click at [1505, 380] on icon "button" at bounding box center [1509, 381] width 8 height 4
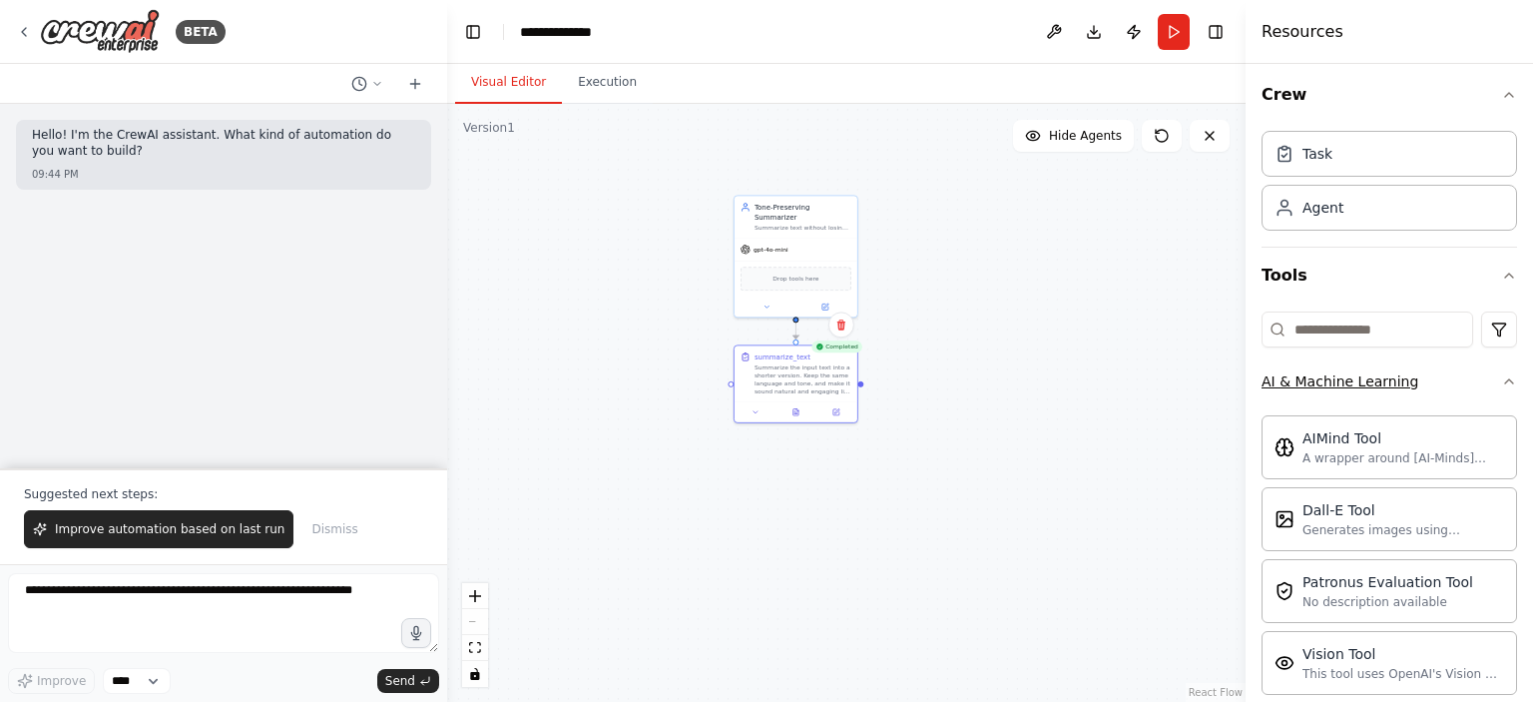
click at [1501, 380] on icon "button" at bounding box center [1509, 381] width 16 height 16
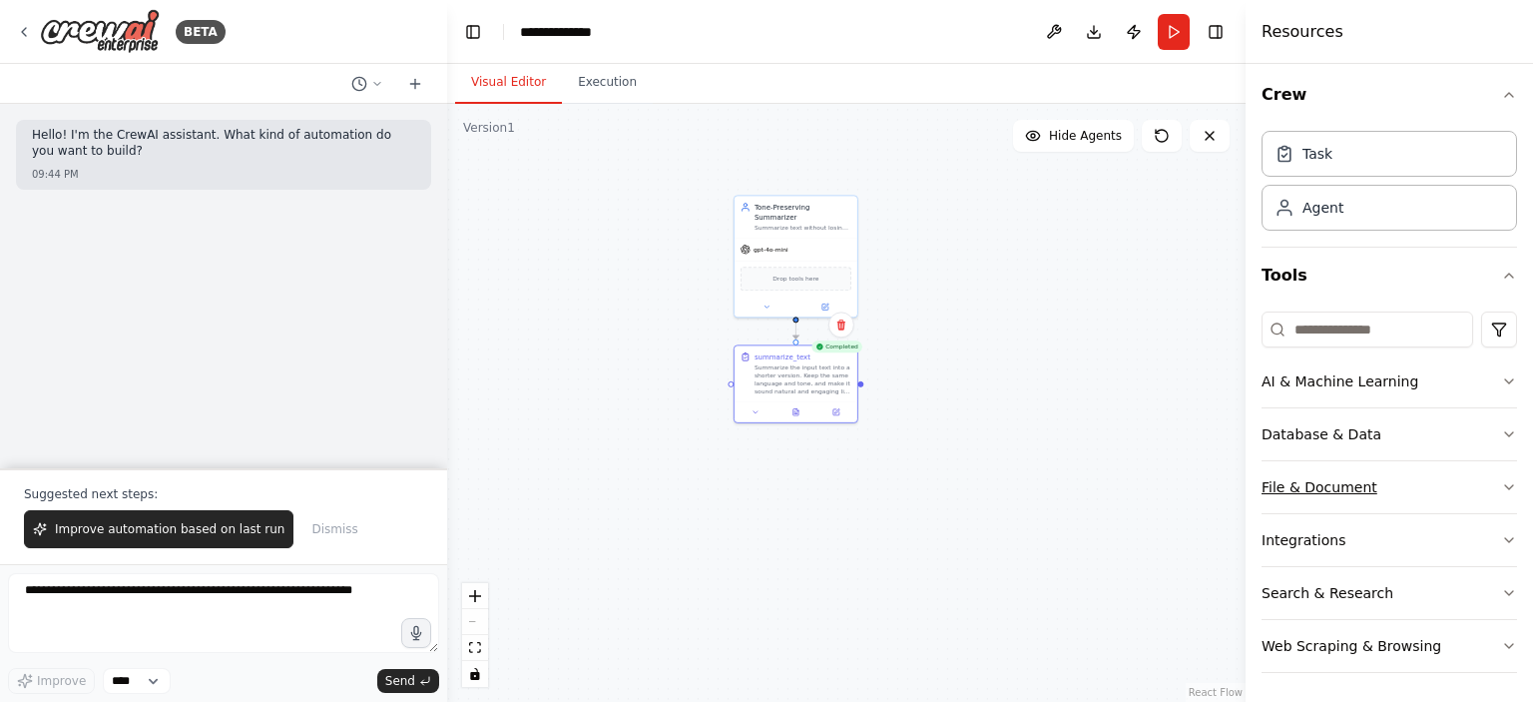
click at [1501, 479] on icon "button" at bounding box center [1509, 487] width 16 height 16
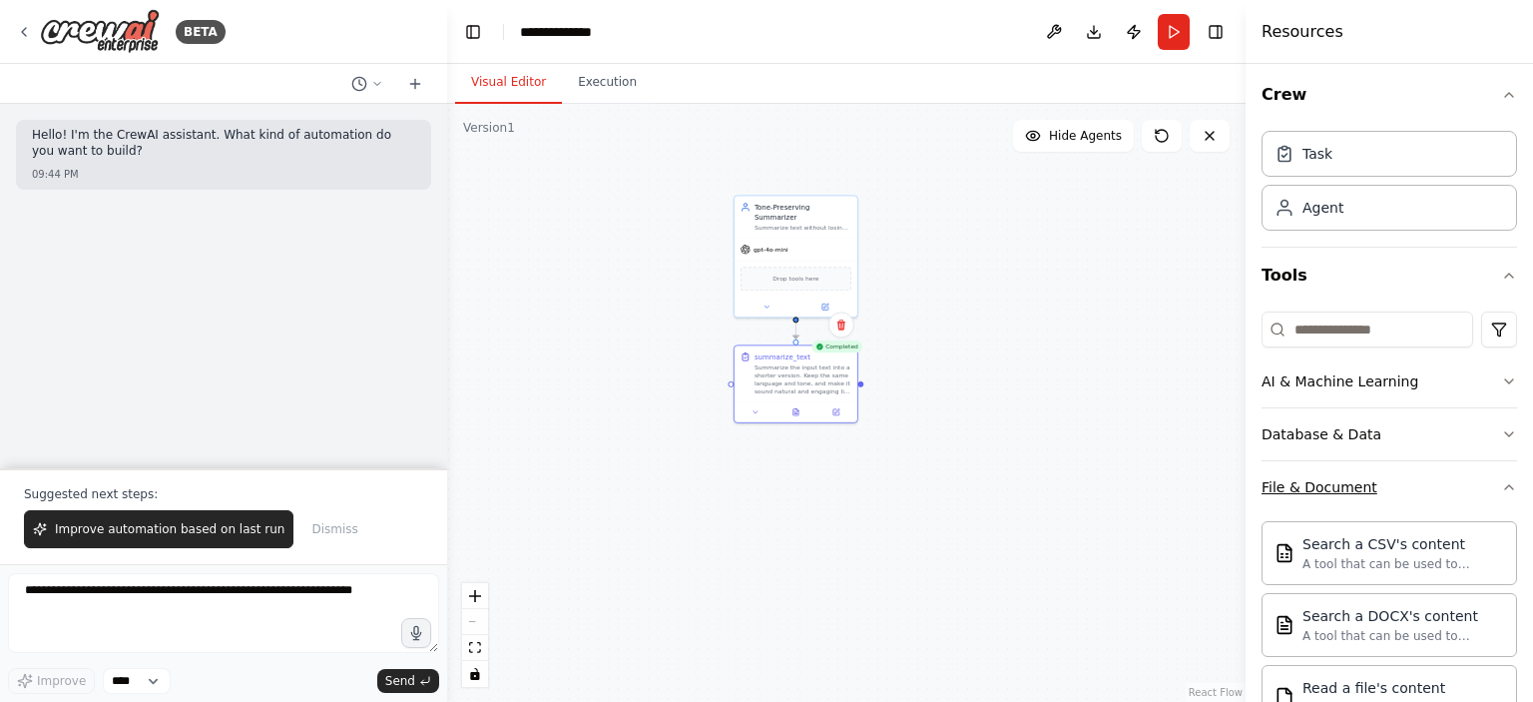
click at [1501, 479] on icon "button" at bounding box center [1509, 487] width 16 height 16
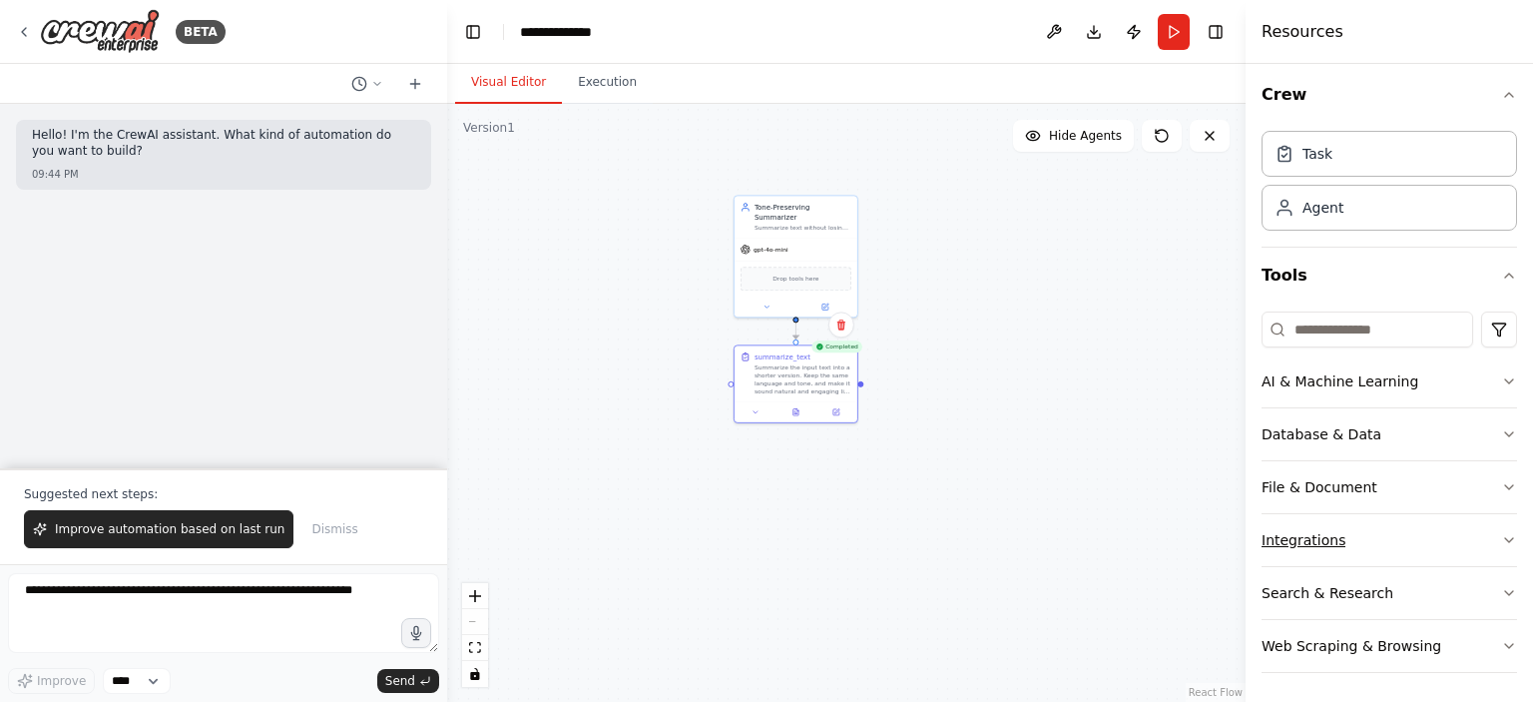
click at [1501, 533] on icon "button" at bounding box center [1509, 540] width 16 height 16
click at [1501, 586] on icon "button" at bounding box center [1509, 593] width 16 height 16
click at [1490, 626] on button "Web Scraping & Browsing" at bounding box center [1390, 646] width 256 height 52
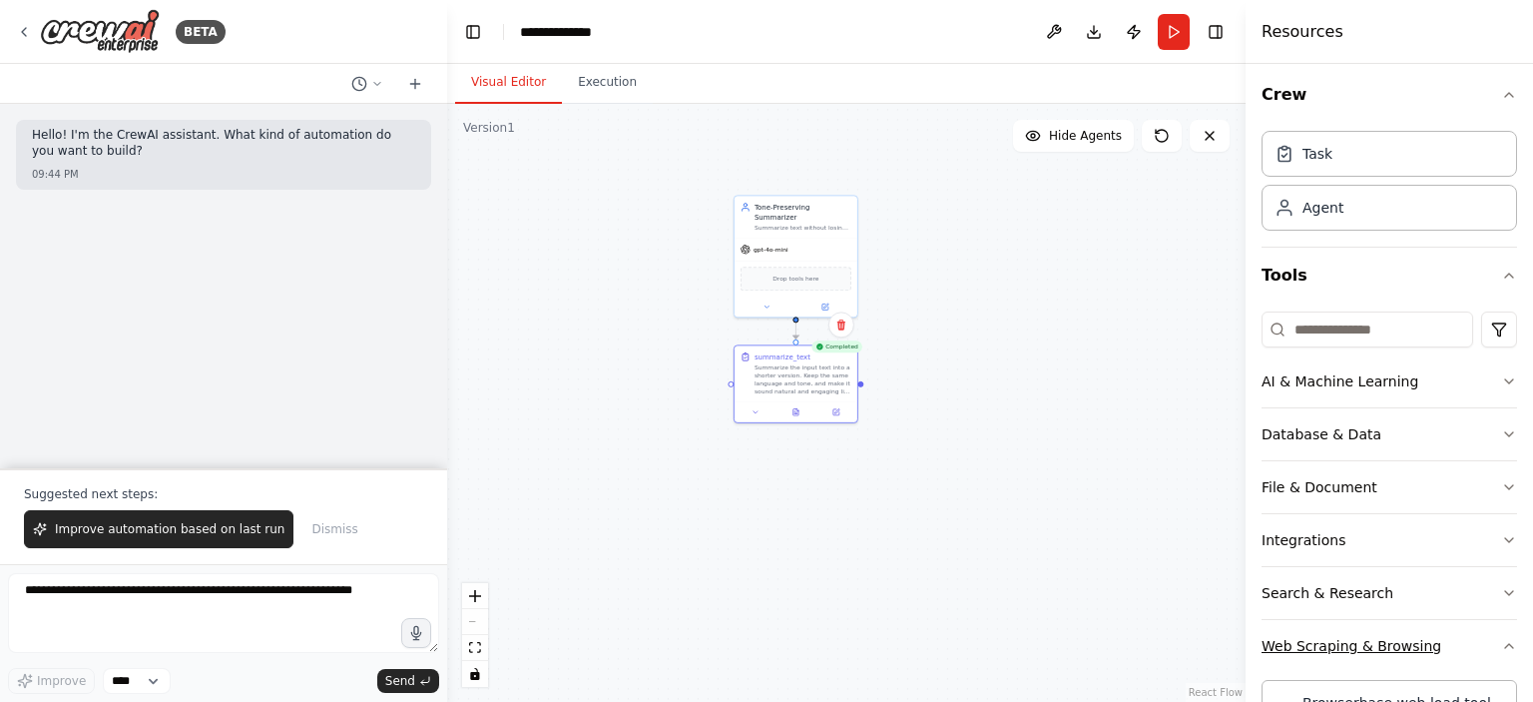
click at [1490, 626] on button "Web Scraping & Browsing" at bounding box center [1390, 646] width 256 height 52
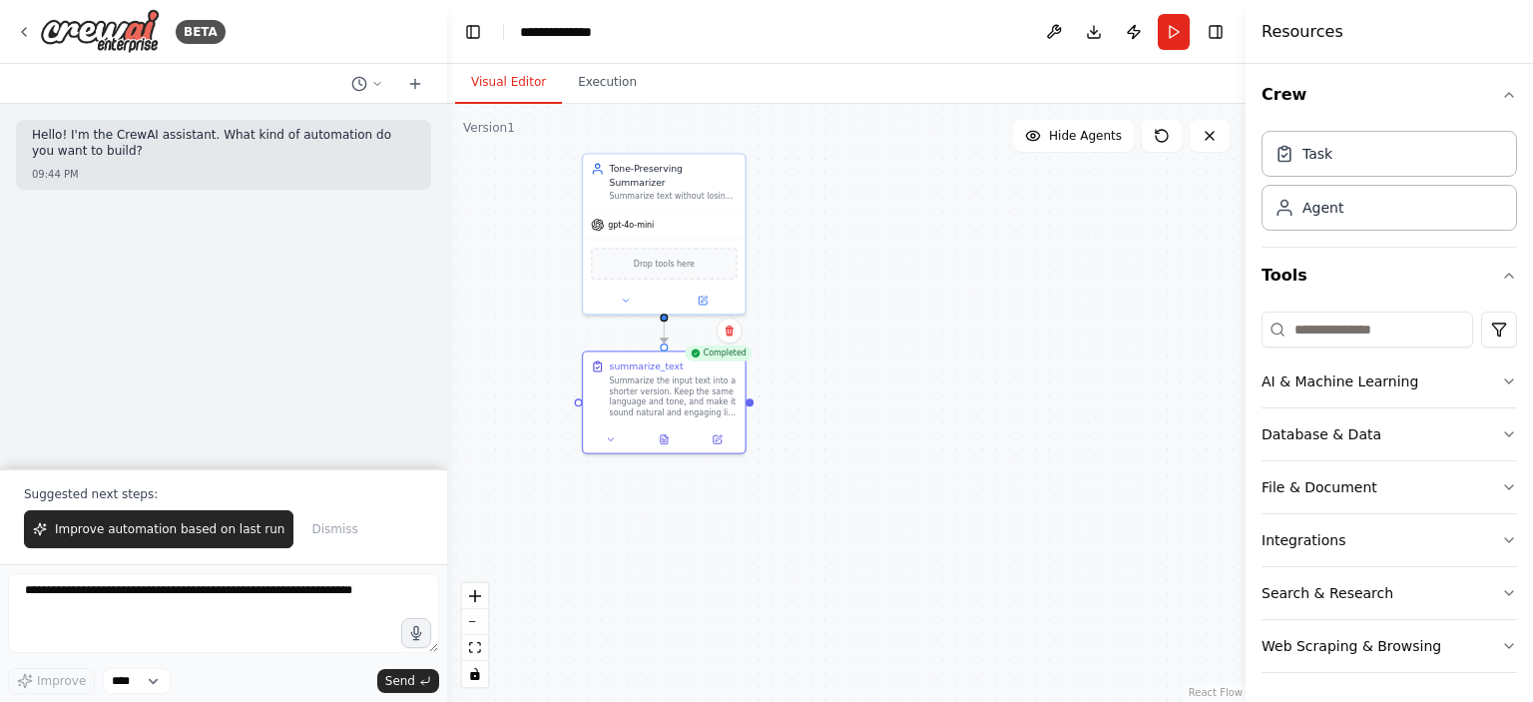
click at [1078, 271] on div ".deletable-edge-delete-btn { width: 20px; height: 20px; border: 0px solid #ffff…" at bounding box center [846, 403] width 799 height 598
drag, startPoint x: 1003, startPoint y: 248, endPoint x: 842, endPoint y: 184, distance: 172.9
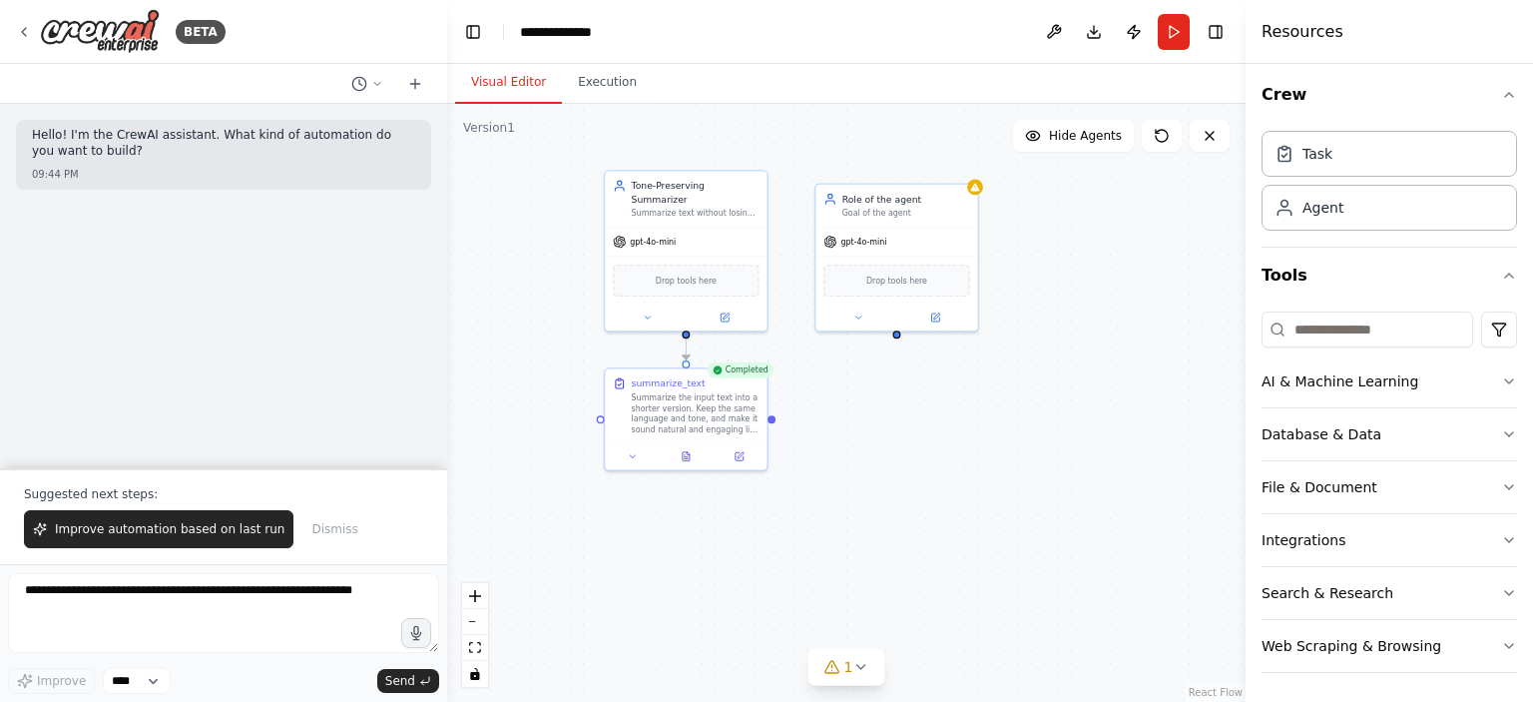
drag, startPoint x: 660, startPoint y: 305, endPoint x: 684, endPoint y: 322, distance: 29.4
click at [684, 322] on div ".deletable-edge-delete-btn { width: 20px; height: 20px; border: 0px solid #ffff…" at bounding box center [846, 403] width 799 height 598
drag, startPoint x: 687, startPoint y: 318, endPoint x: 895, endPoint y: 334, distance: 209.2
click at [895, 334] on div ".deletable-edge-delete-btn { width: 20px; height: 20px; border: 0px solid #ffff…" at bounding box center [846, 403] width 799 height 598
drag, startPoint x: 895, startPoint y: 334, endPoint x: 892, endPoint y: 351, distance: 17.2
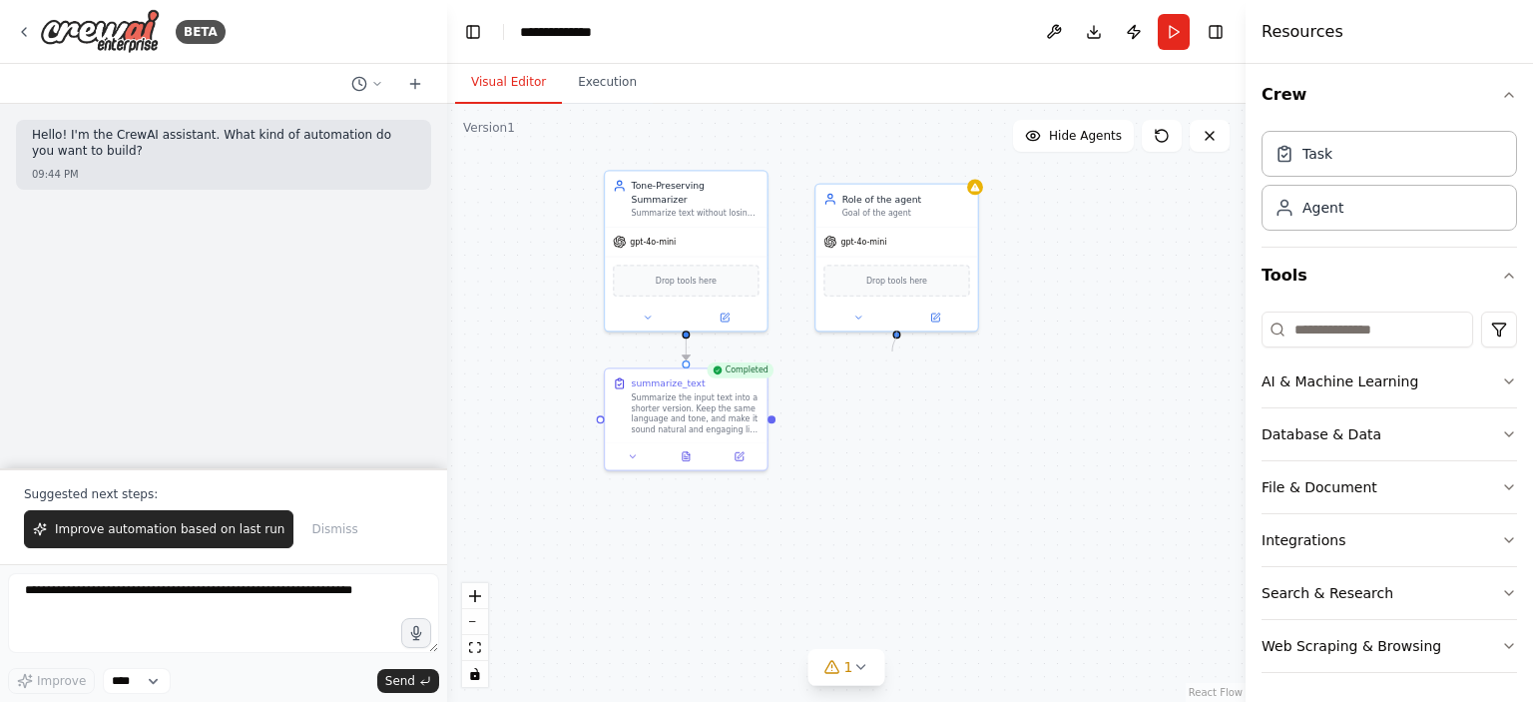
click at [892, 351] on div ".deletable-edge-delete-btn { width: 20px; height: 20px; border: 0px solid #ffff…" at bounding box center [846, 403] width 799 height 598
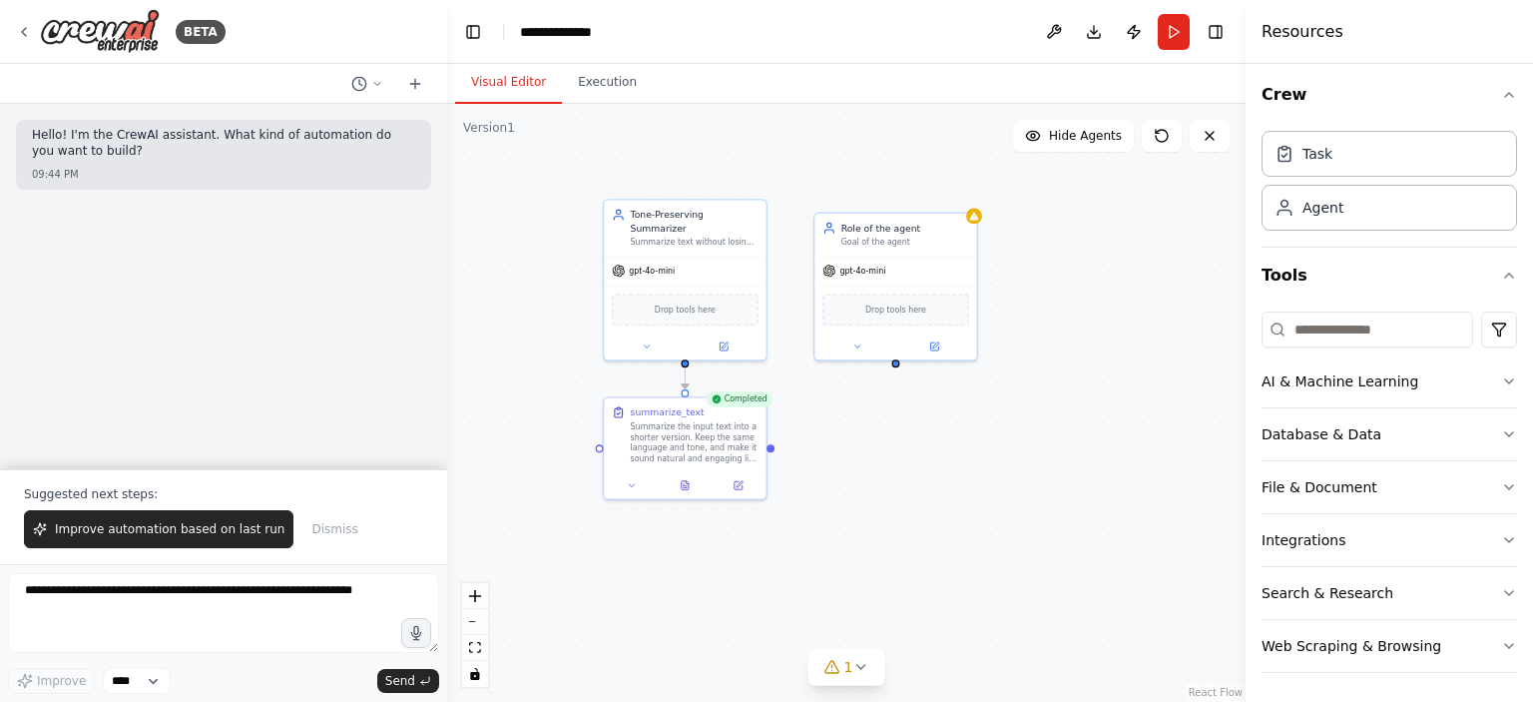
drag, startPoint x: 898, startPoint y: 334, endPoint x: 897, endPoint y: 363, distance: 29.0
click at [897, 363] on div ".deletable-edge-delete-btn { width: 20px; height: 20px; border: 0px solid #ffff…" at bounding box center [846, 403] width 799 height 598
drag, startPoint x: 895, startPoint y: 362, endPoint x: 896, endPoint y: 382, distance: 20.0
click at [896, 382] on div ".deletable-edge-delete-btn { width: 20px; height: 20px; border: 0px solid #ffff…" at bounding box center [846, 403] width 799 height 598
drag, startPoint x: 772, startPoint y: 447, endPoint x: 895, endPoint y: 363, distance: 149.5
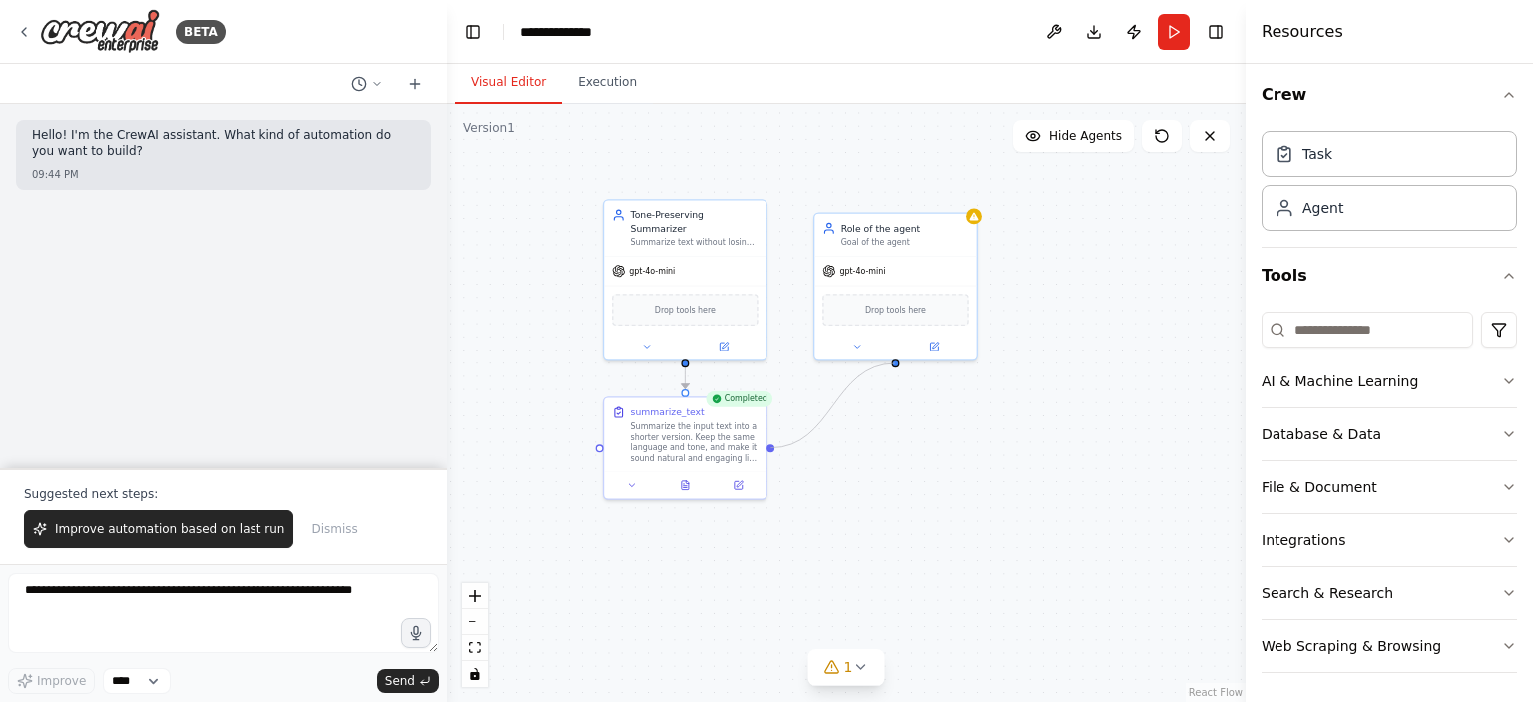
click at [895, 363] on div ".deletable-edge-delete-btn { width: 20px; height: 20px; border: 0px solid #ffff…" at bounding box center [846, 403] width 799 height 598
drag, startPoint x: 894, startPoint y: 363, endPoint x: 958, endPoint y: 289, distance: 97.7
click at [890, 362] on div ".deletable-edge-delete-btn { width: 20px; height: 20px; border: 0px solid #ffff…" at bounding box center [846, 403] width 799 height 598
drag, startPoint x: 946, startPoint y: 474, endPoint x: 874, endPoint y: 450, distance: 75.8
click at [874, 450] on div "Task description" at bounding box center [927, 449] width 128 height 11
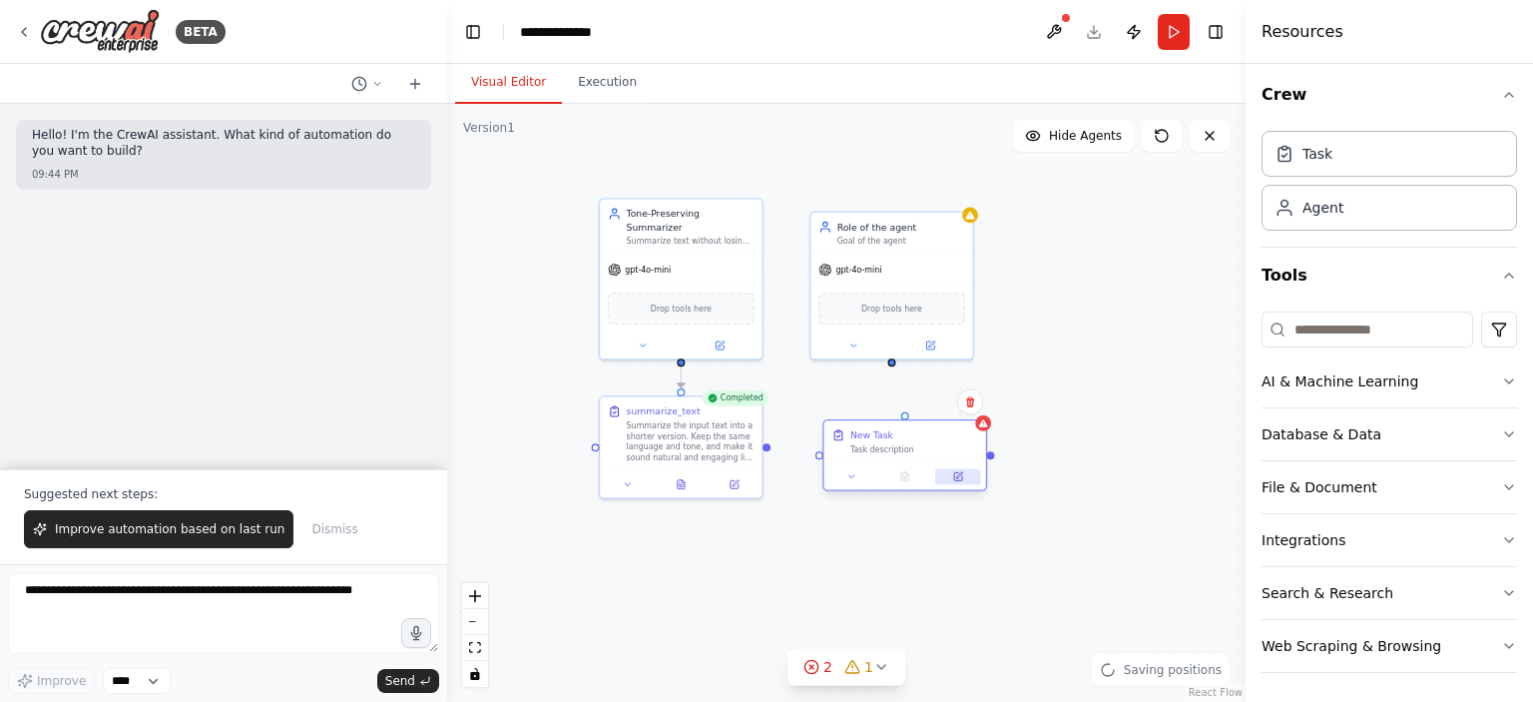
click at [966, 480] on button at bounding box center [957, 476] width 45 height 16
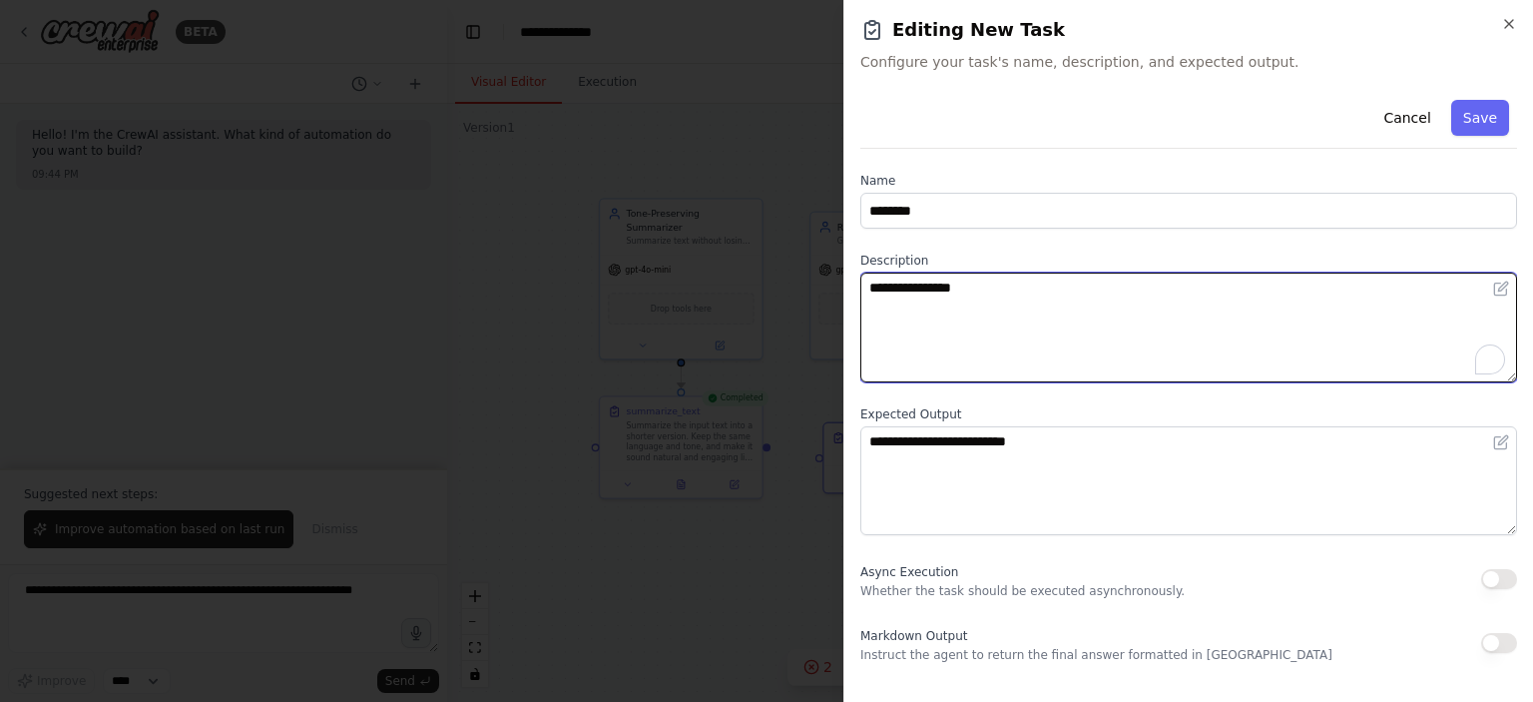
drag, startPoint x: 972, startPoint y: 287, endPoint x: 855, endPoint y: 282, distance: 116.9
click at [855, 282] on div "**********" at bounding box center [1188, 351] width 690 height 702
click at [1381, 293] on textarea "**********" at bounding box center [1188, 328] width 657 height 110
click at [1424, 285] on textarea "**********" at bounding box center [1188, 328] width 657 height 110
type textarea "**********"
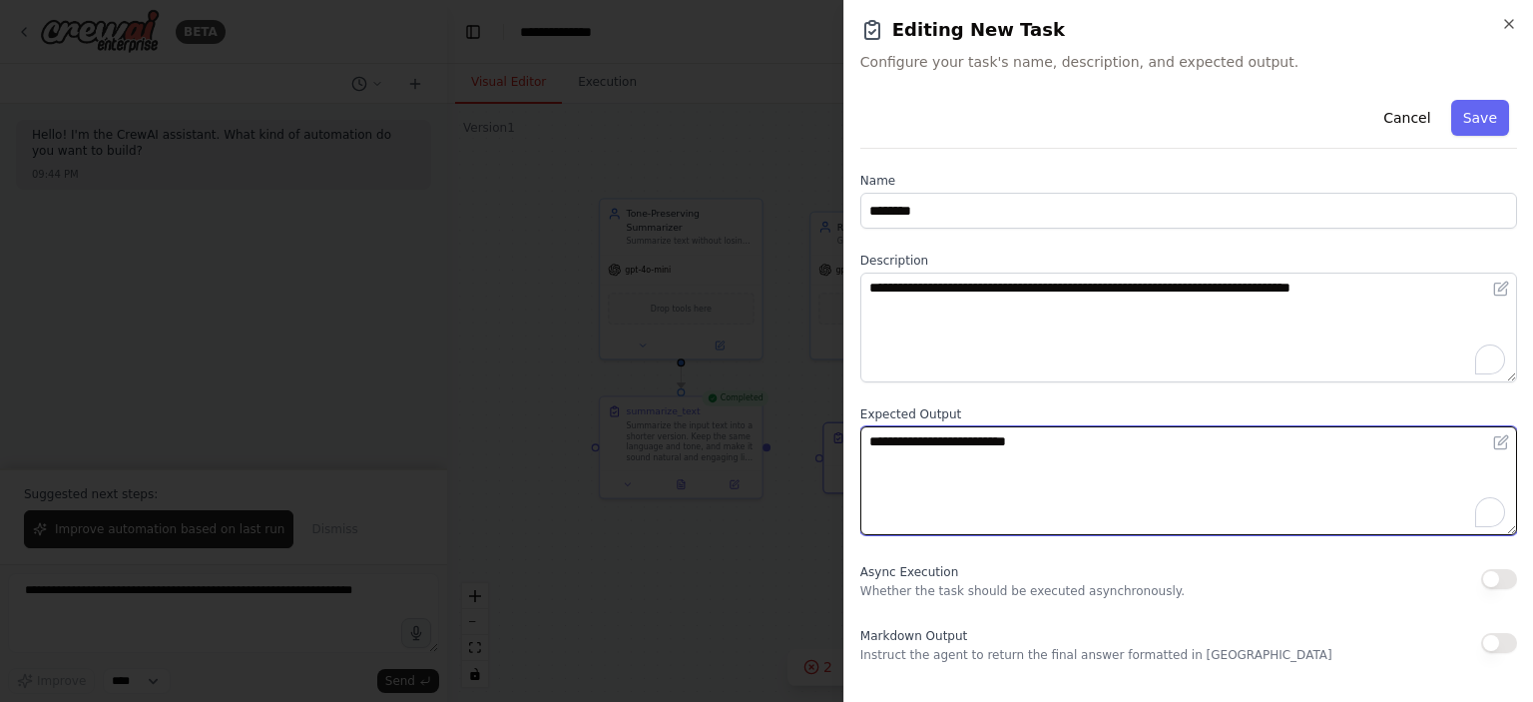
drag, startPoint x: 1058, startPoint y: 443, endPoint x: 864, endPoint y: 459, distance: 194.3
click at [864, 459] on textarea "**********" at bounding box center [1188, 481] width 657 height 110
type textarea "**********"
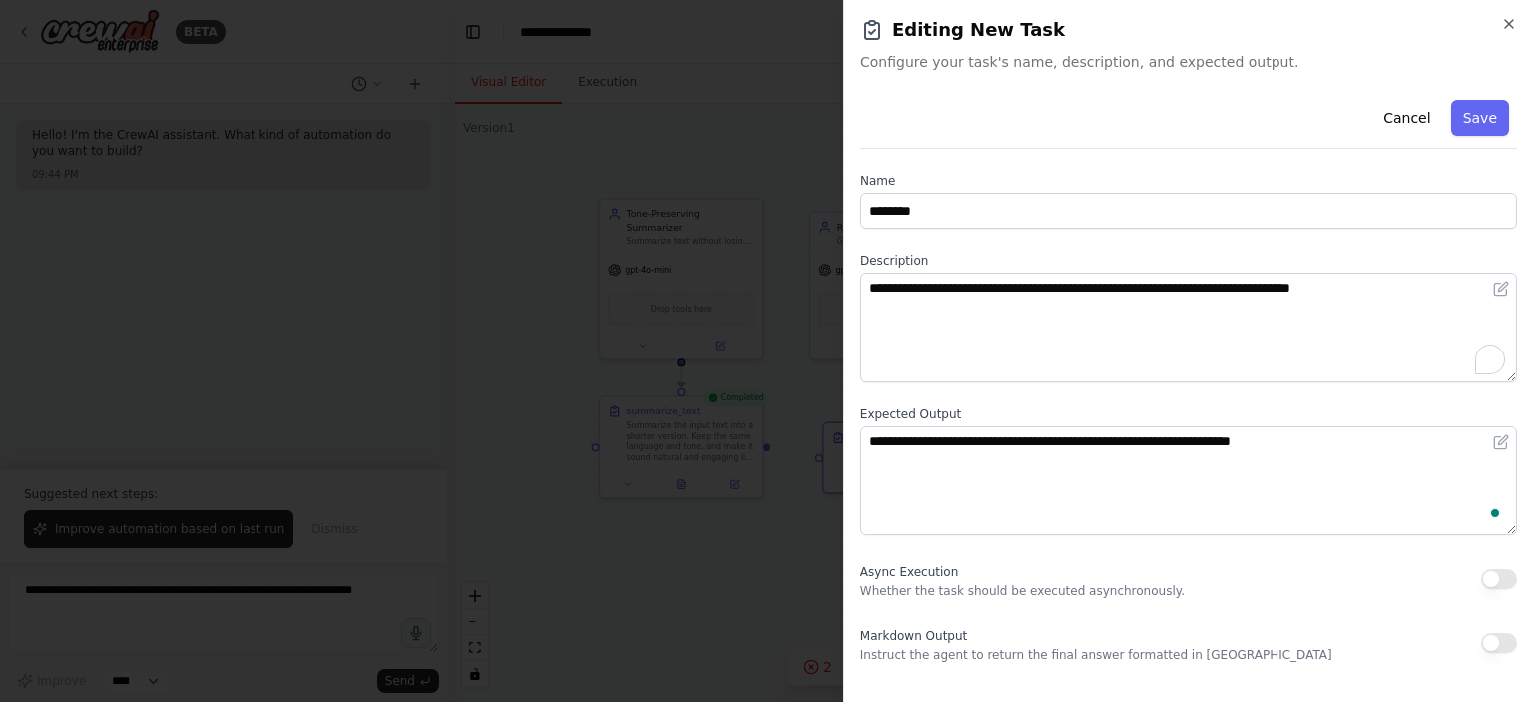
scroll to position [5, 0]
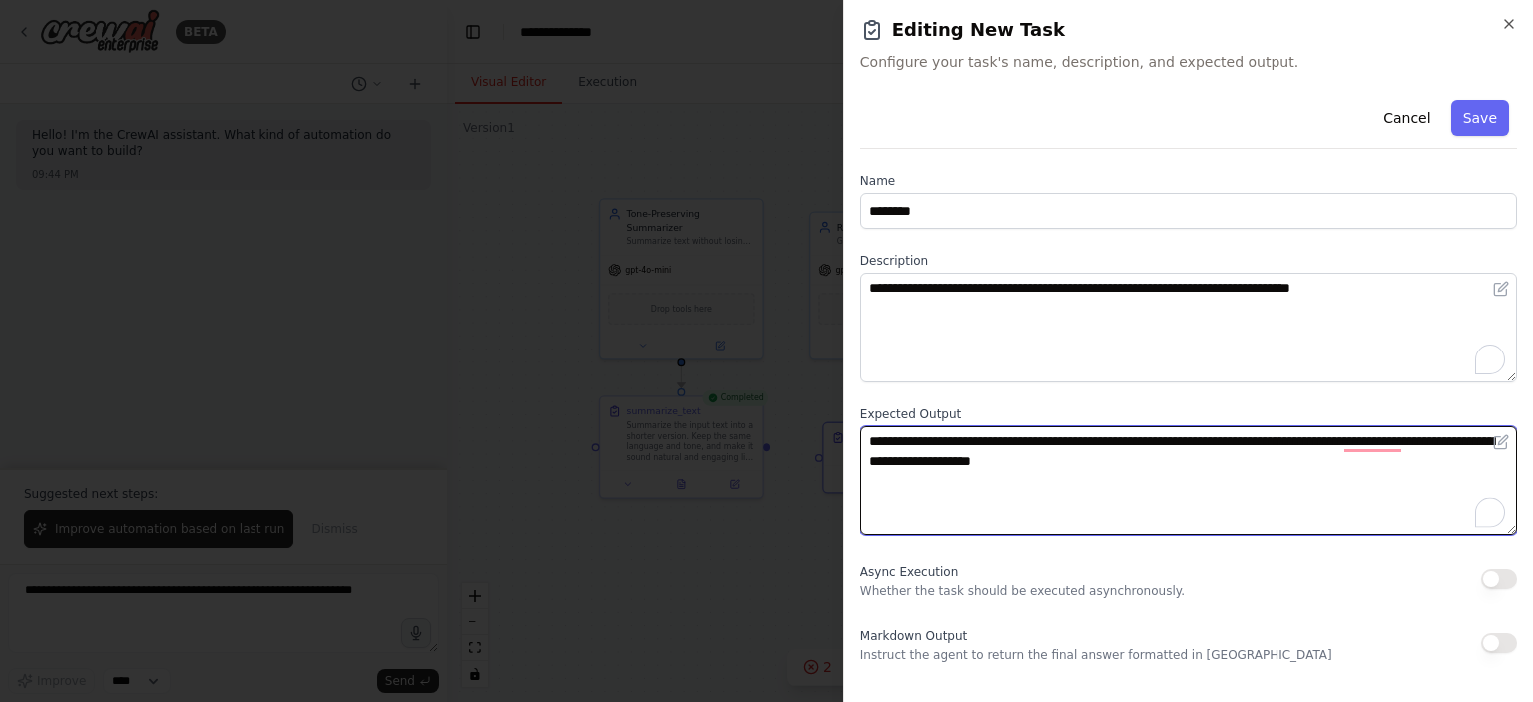
drag, startPoint x: 1377, startPoint y: 440, endPoint x: 1236, endPoint y: 528, distance: 166.8
click at [1236, 528] on textarea "**********" at bounding box center [1188, 481] width 657 height 110
type textarea "**********"
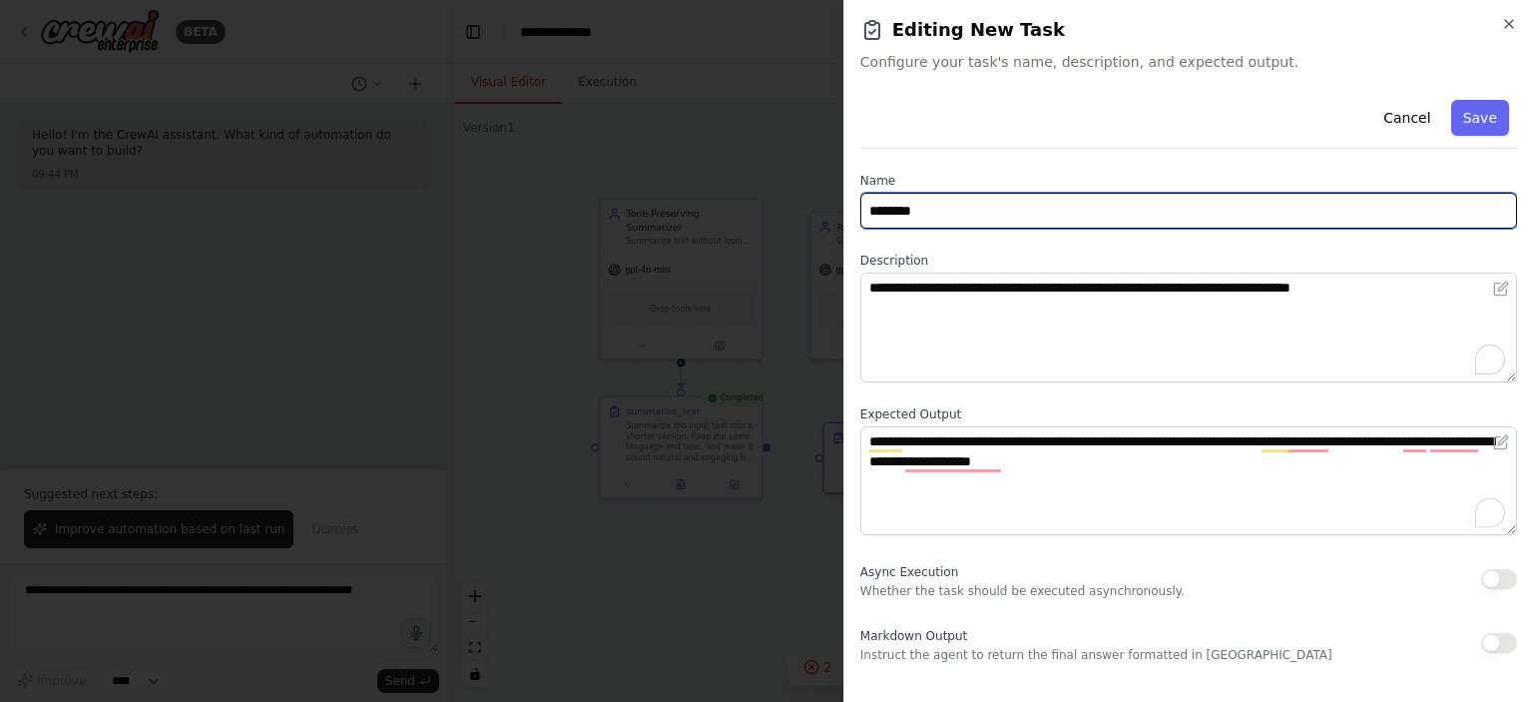
drag, startPoint x: 917, startPoint y: 213, endPoint x: 865, endPoint y: 219, distance: 52.2
click at [861, 220] on input "********" at bounding box center [1188, 211] width 657 height 36
type input "**********"
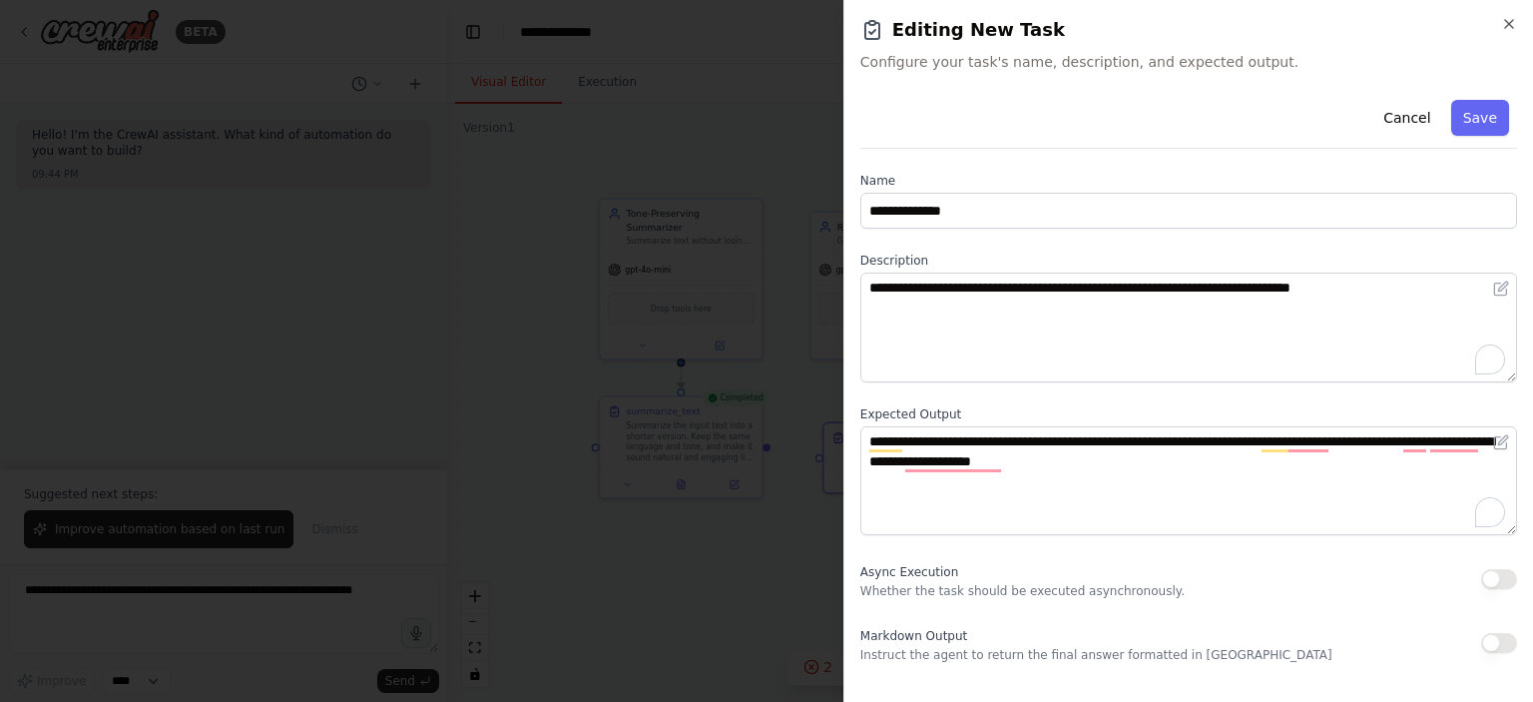
click at [986, 594] on p "Whether the task should be executed asynchronously." at bounding box center [1022, 591] width 324 height 16
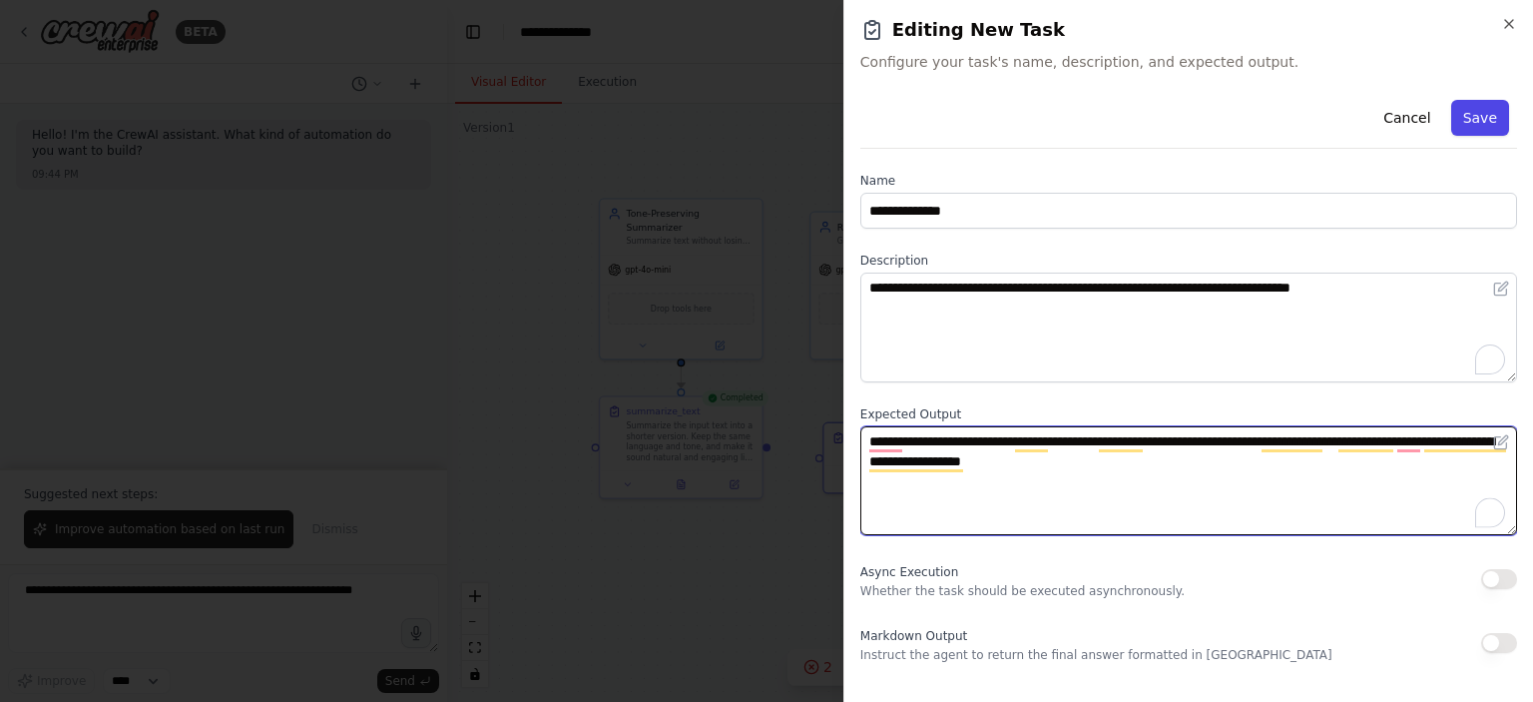
type textarea "**********"
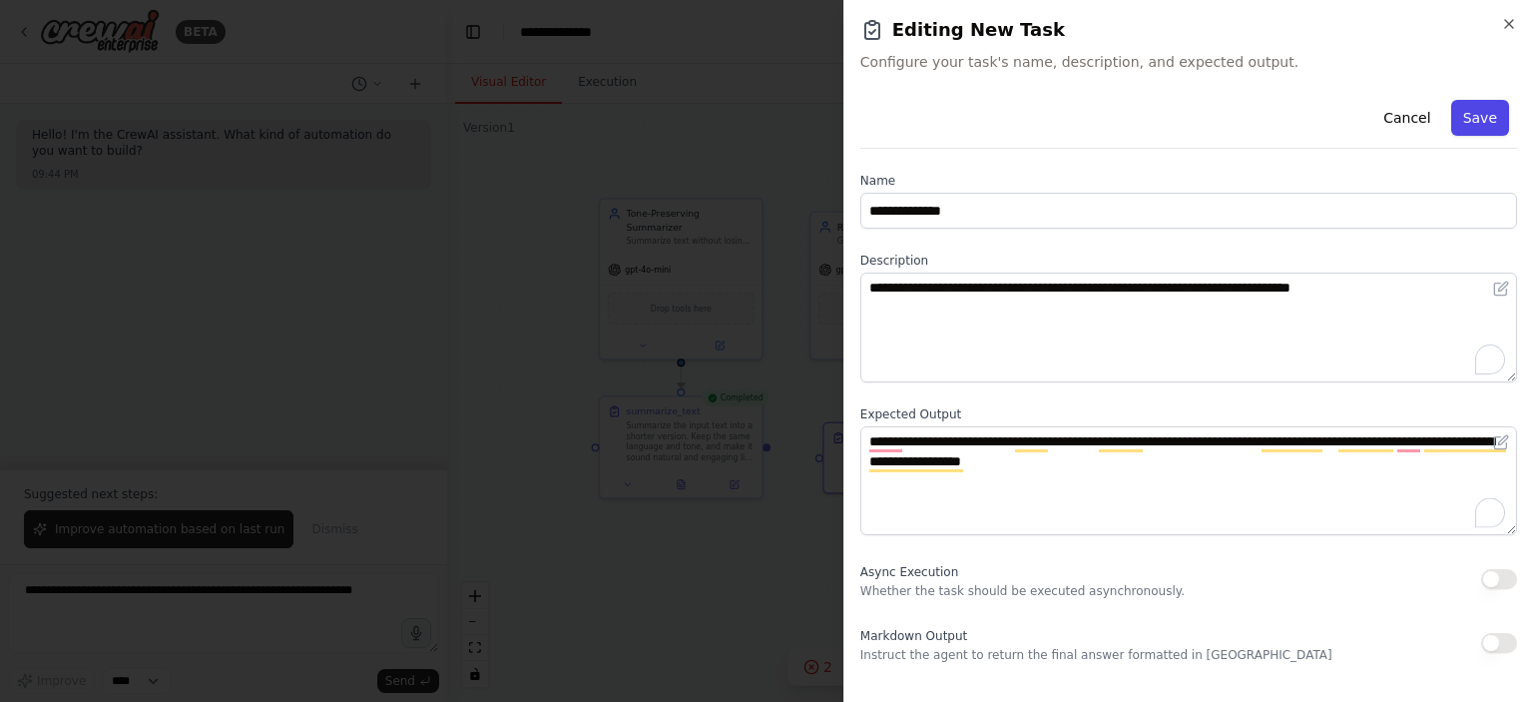
click at [1484, 119] on button "Save" at bounding box center [1480, 118] width 58 height 36
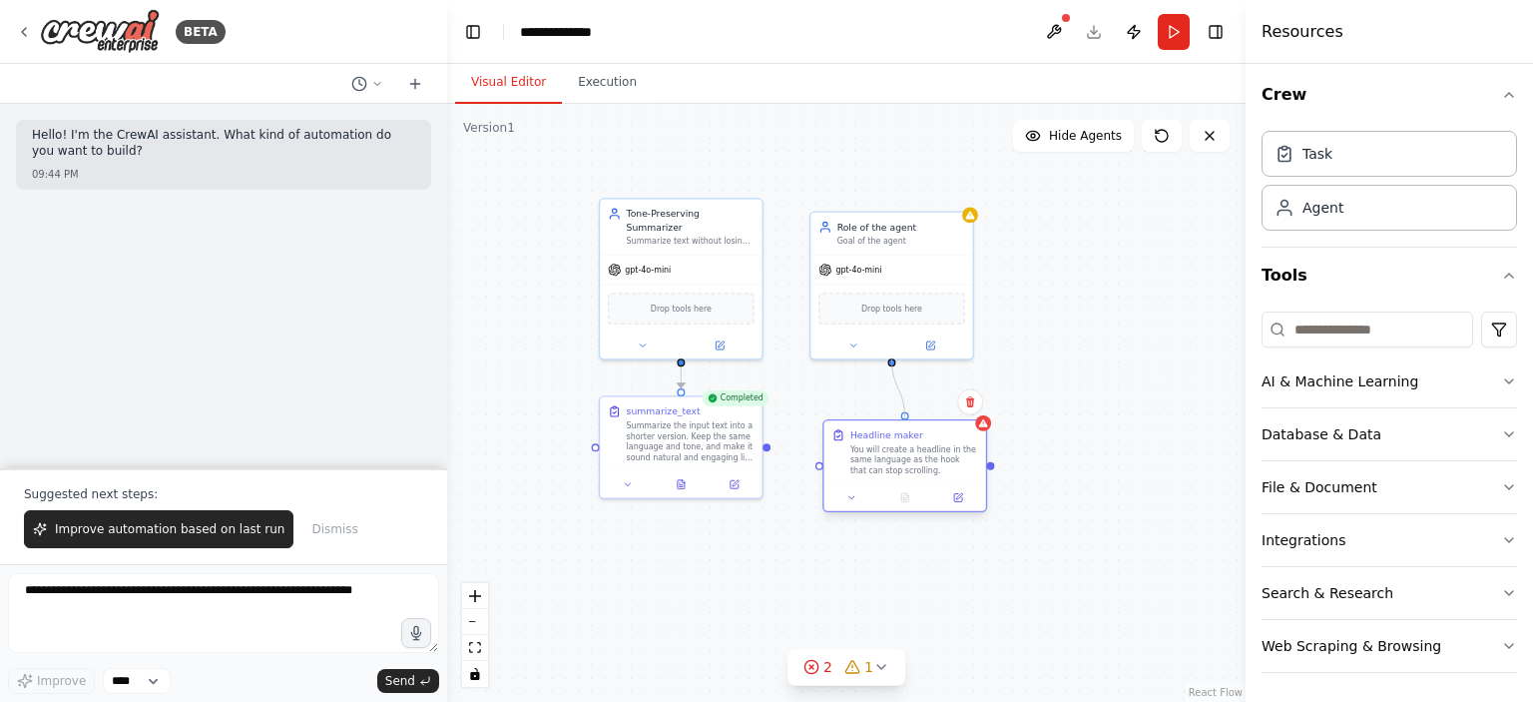
drag, startPoint x: 892, startPoint y: 355, endPoint x: 906, endPoint y: 418, distance: 64.4
click at [906, 418] on div "Completed summarize_text Summarize the input text into a shorter version. Keep …" at bounding box center [704, 329] width 527 height 394
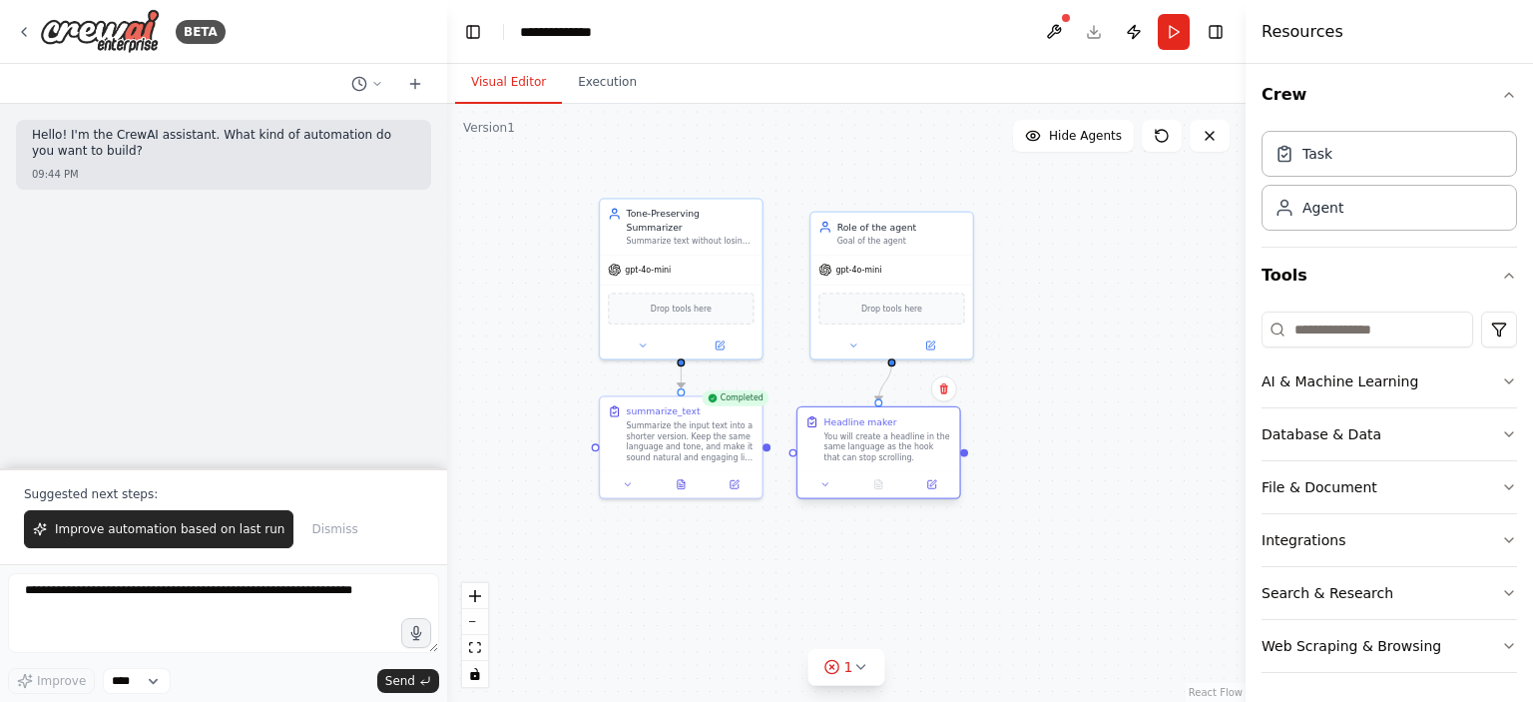
drag, startPoint x: 898, startPoint y: 453, endPoint x: 877, endPoint y: 441, distance: 24.1
click at [877, 441] on div "You will create a headline in the same language as the hook that can stop scrol…" at bounding box center [888, 447] width 128 height 32
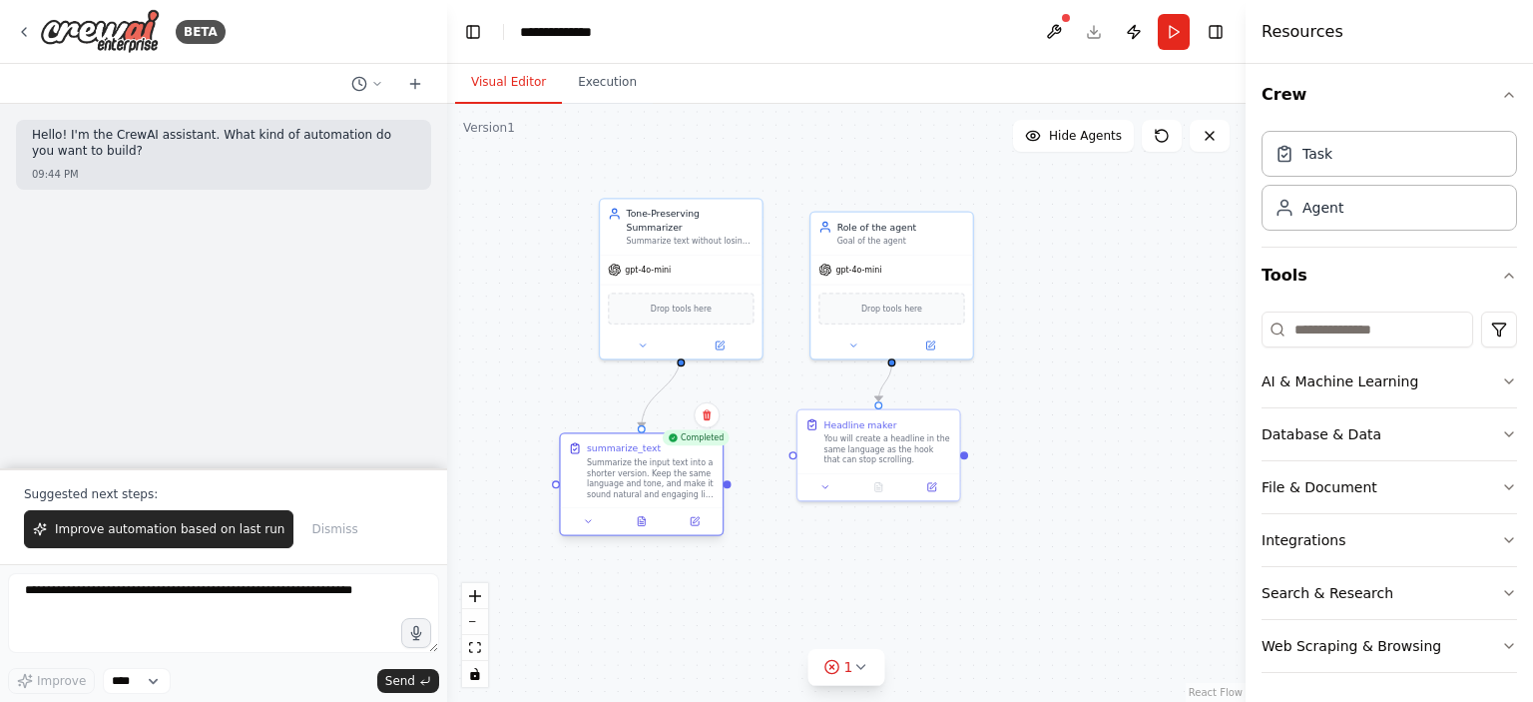
drag, startPoint x: 695, startPoint y: 443, endPoint x: 664, endPoint y: 479, distance: 47.4
click at [664, 479] on div "Summarize the input text into a shorter version. Keep the same language and ton…" at bounding box center [651, 478] width 128 height 42
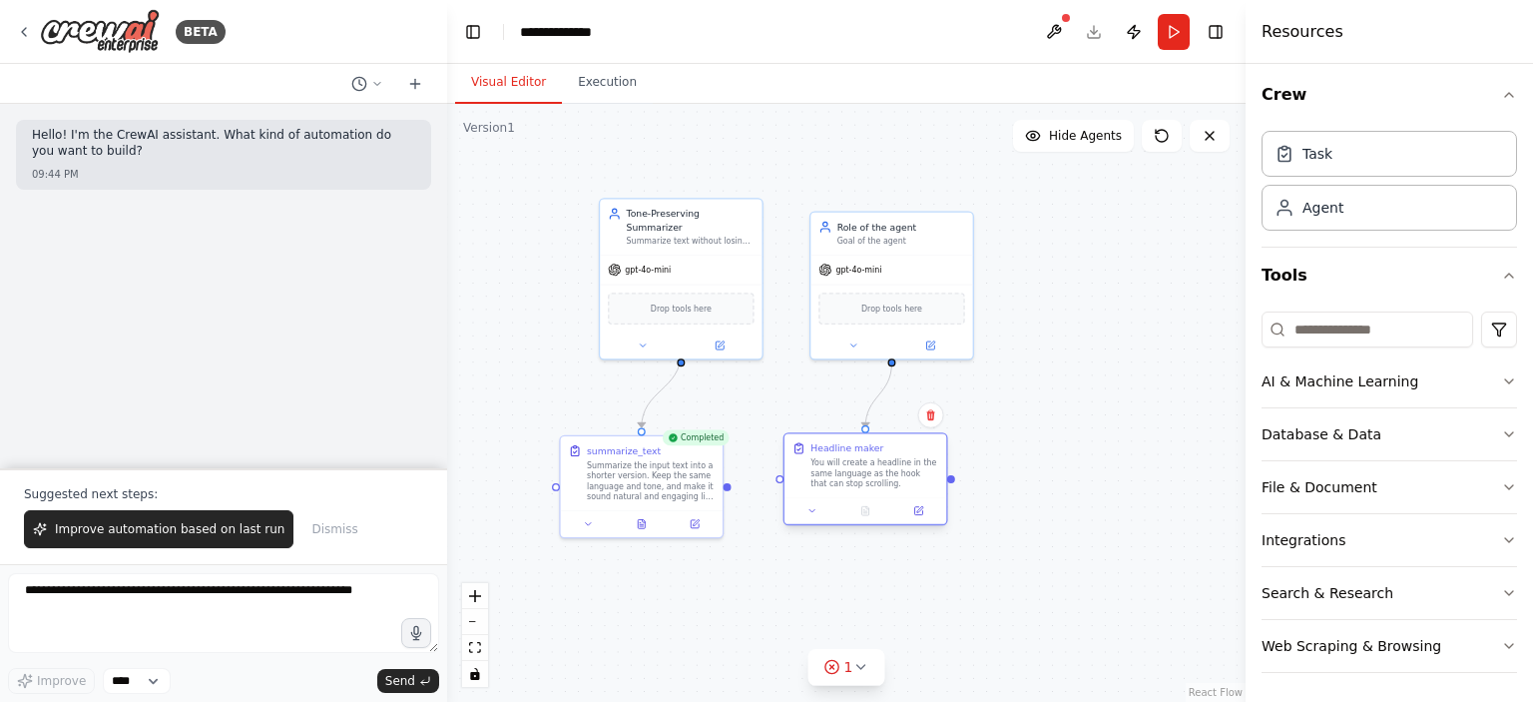
drag, startPoint x: 883, startPoint y: 453, endPoint x: 875, endPoint y: 482, distance: 30.0
click at [875, 482] on div "You will create a headline in the same language as the hook that can stop scrol…" at bounding box center [875, 473] width 128 height 32
click at [906, 506] on button at bounding box center [918, 511] width 45 height 16
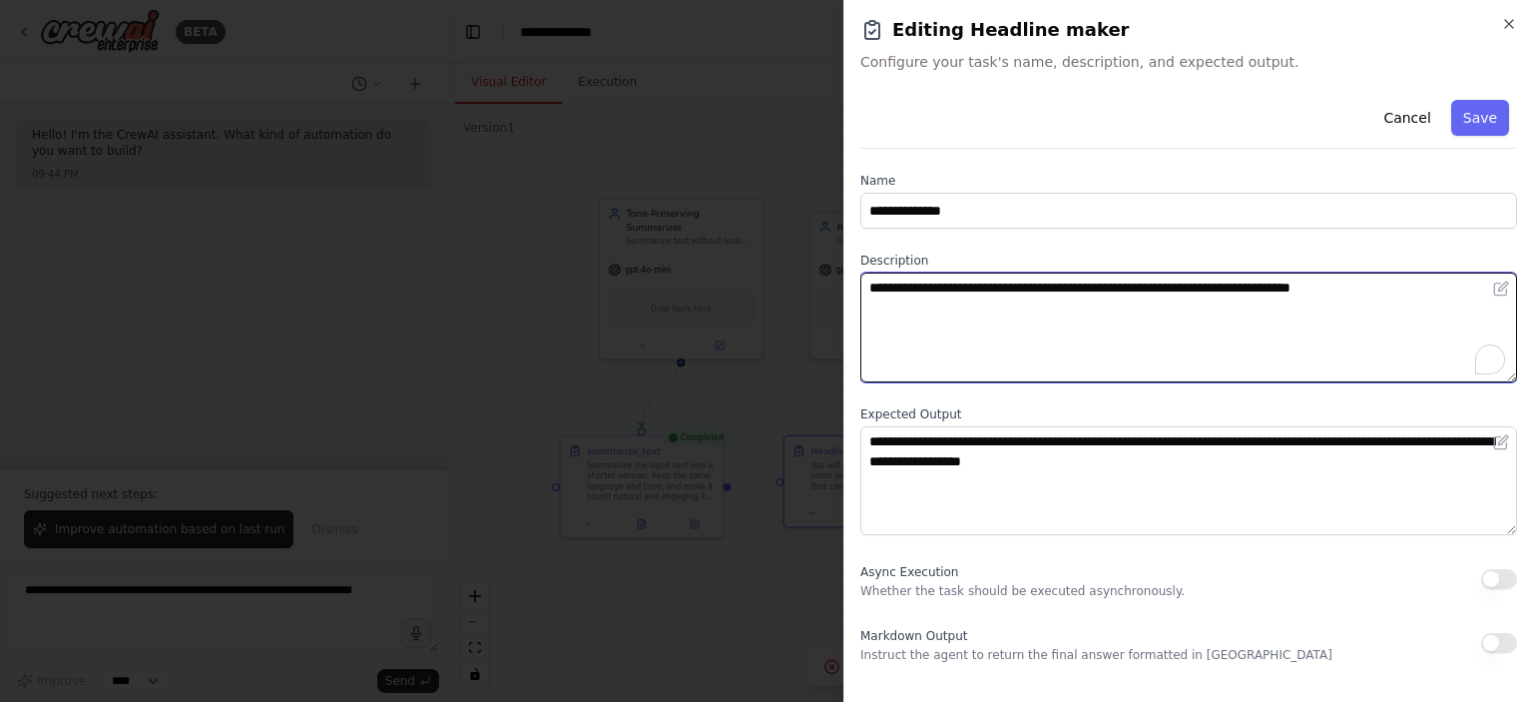
click at [1416, 285] on textarea "**********" at bounding box center [1188, 328] width 657 height 110
click at [1119, 313] on textarea "**********" at bounding box center [1188, 328] width 657 height 110
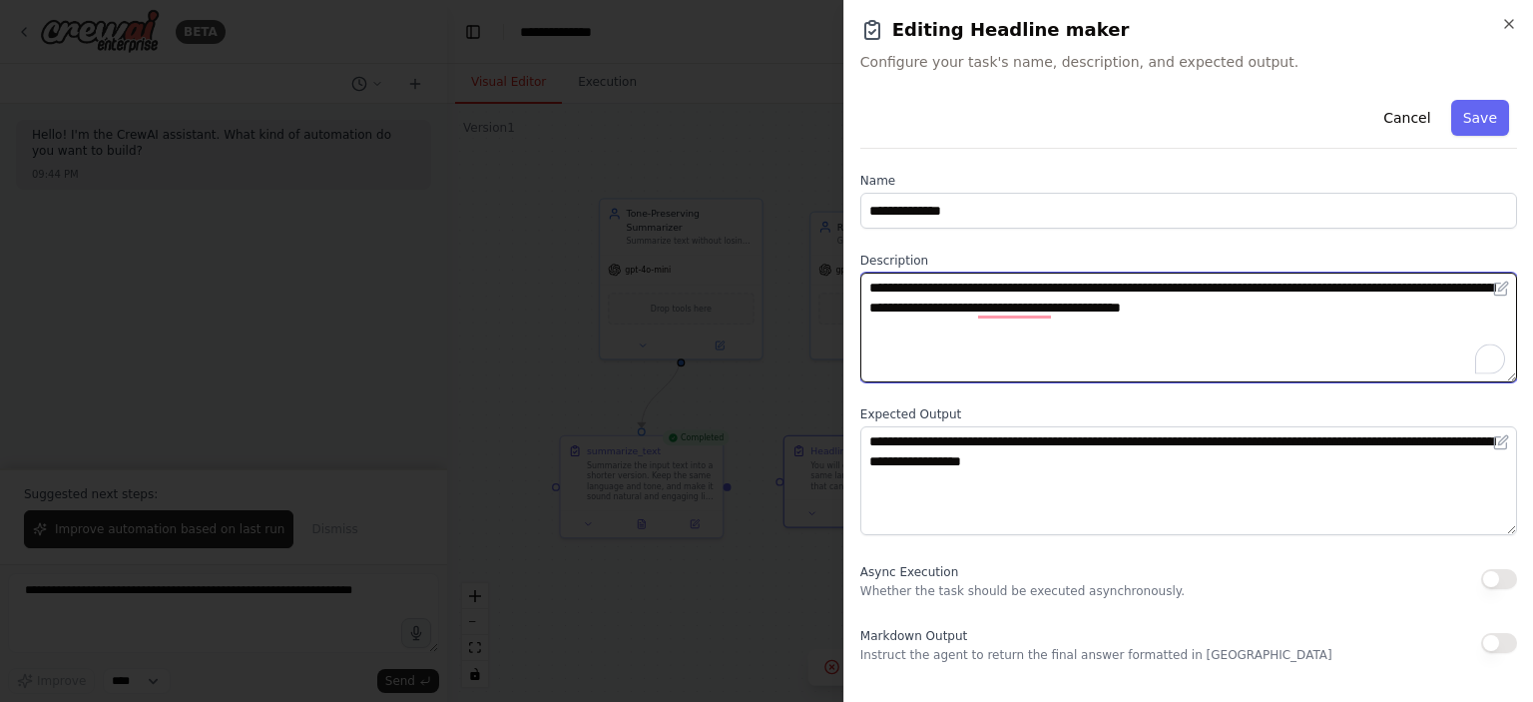
click at [1122, 307] on textarea "**********" at bounding box center [1188, 328] width 657 height 110
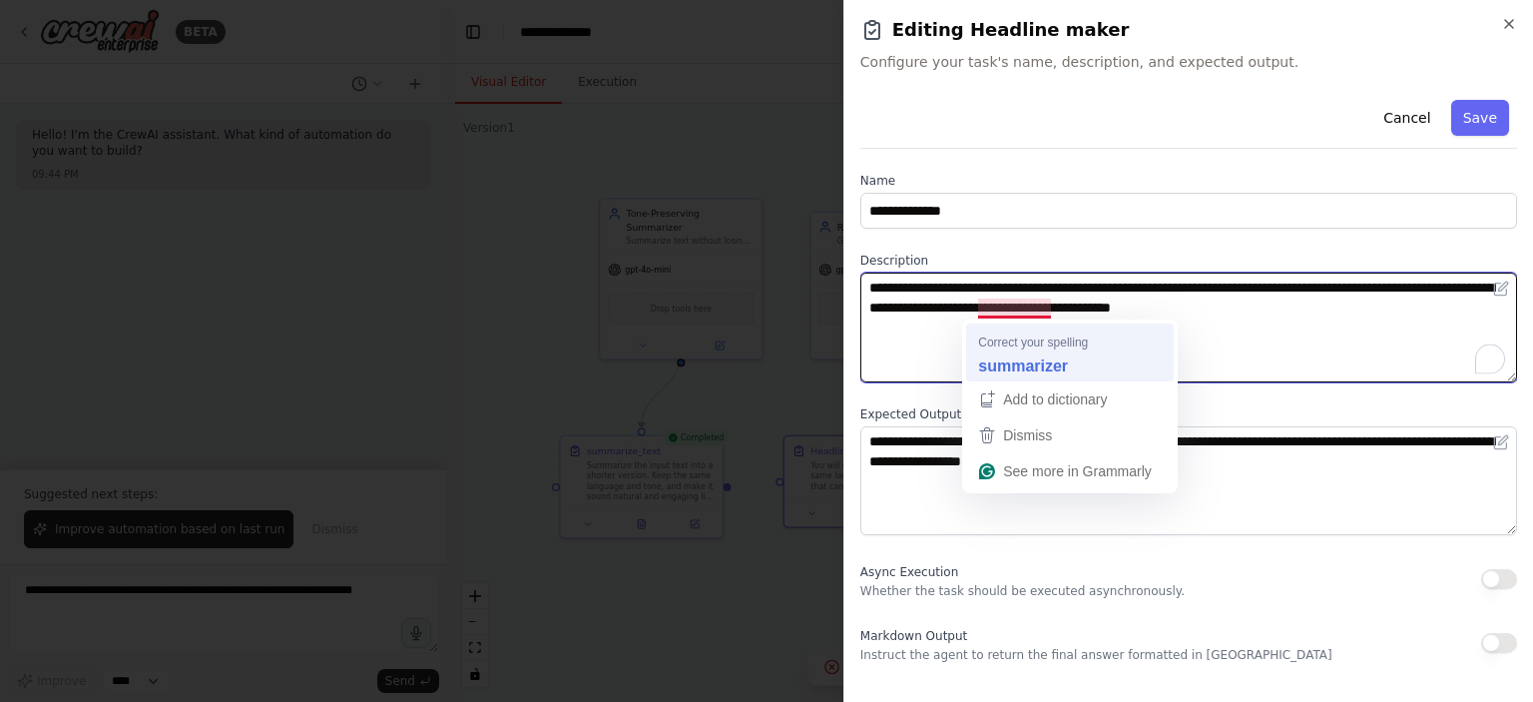
type textarea "**********"
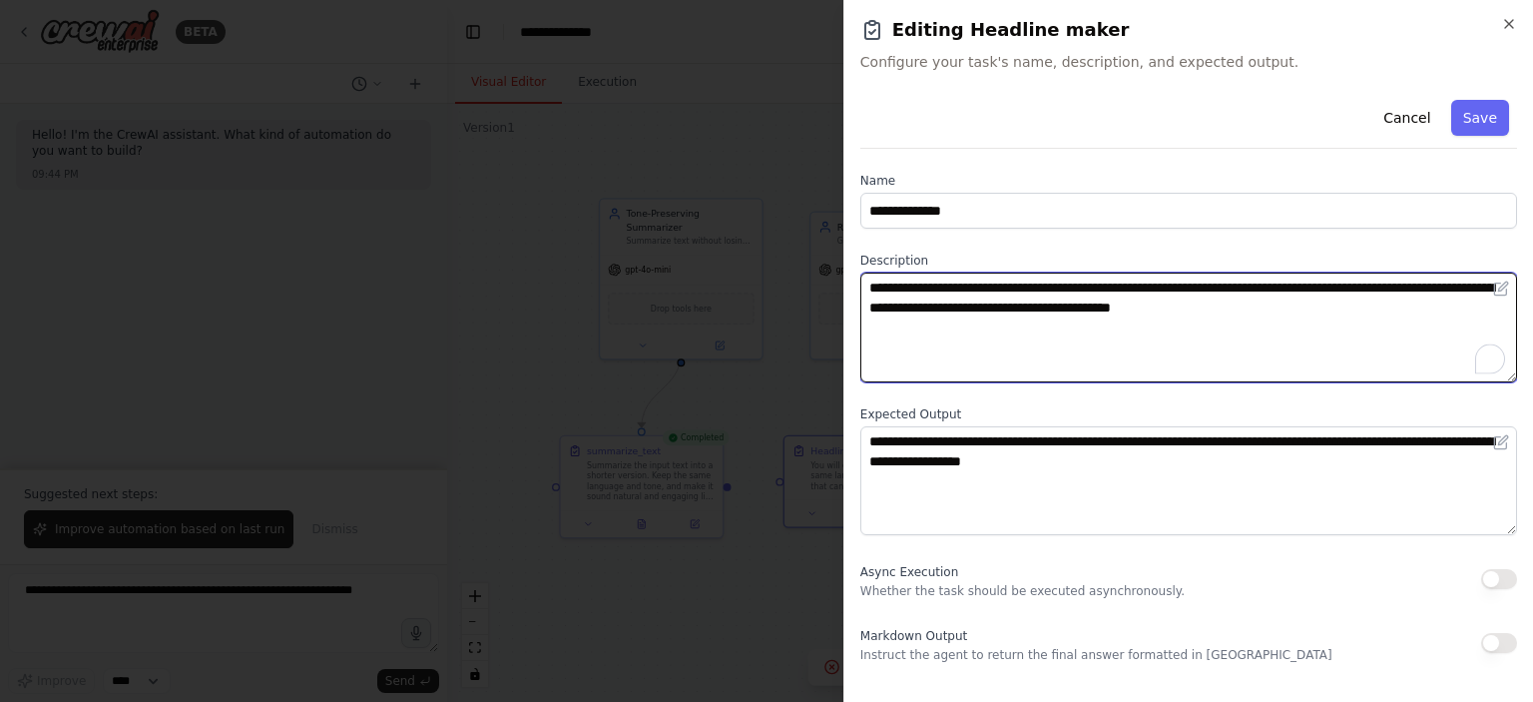
click at [1062, 306] on textarea "**********" at bounding box center [1188, 328] width 657 height 110
click at [1058, 306] on textarea "**********" at bounding box center [1188, 328] width 657 height 110
click at [1059, 308] on textarea "**********" at bounding box center [1188, 328] width 657 height 110
click at [1058, 308] on textarea "**********" at bounding box center [1188, 328] width 657 height 110
click at [1054, 310] on textarea "**********" at bounding box center [1188, 328] width 657 height 110
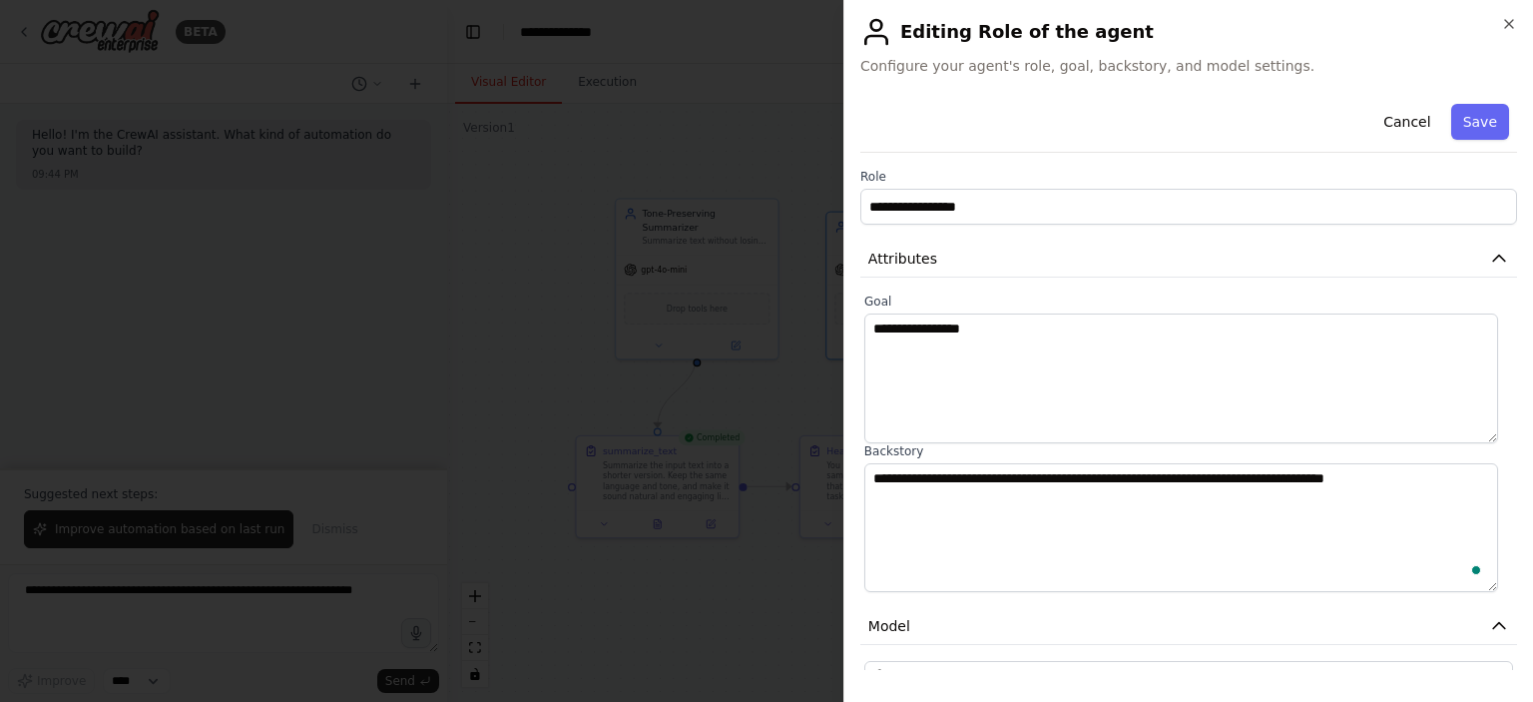
scroll to position [5, 0]
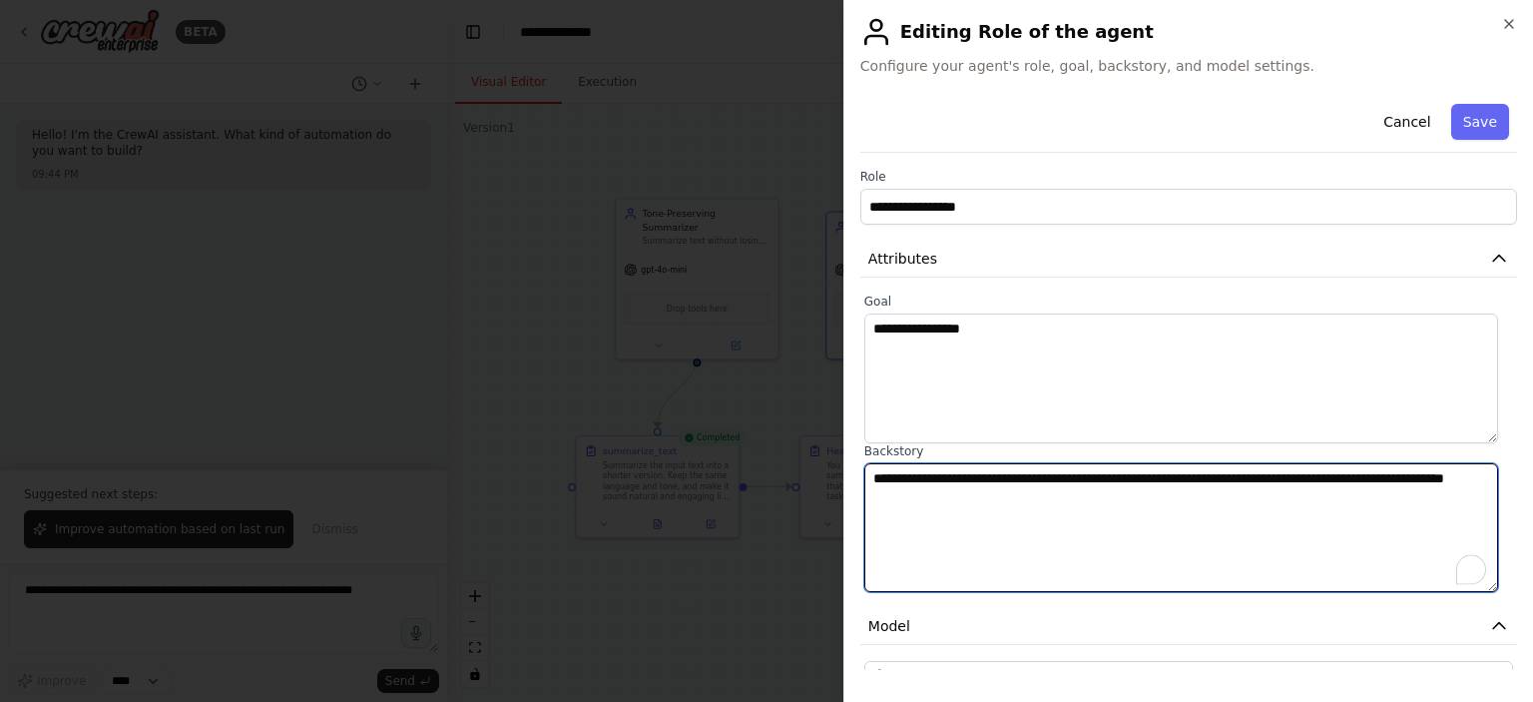
click at [985, 506] on textarea "**********" at bounding box center [1181, 528] width 634 height 130
click at [1117, 502] on textarea "**********" at bounding box center [1181, 528] width 634 height 130
type textarea "**********"
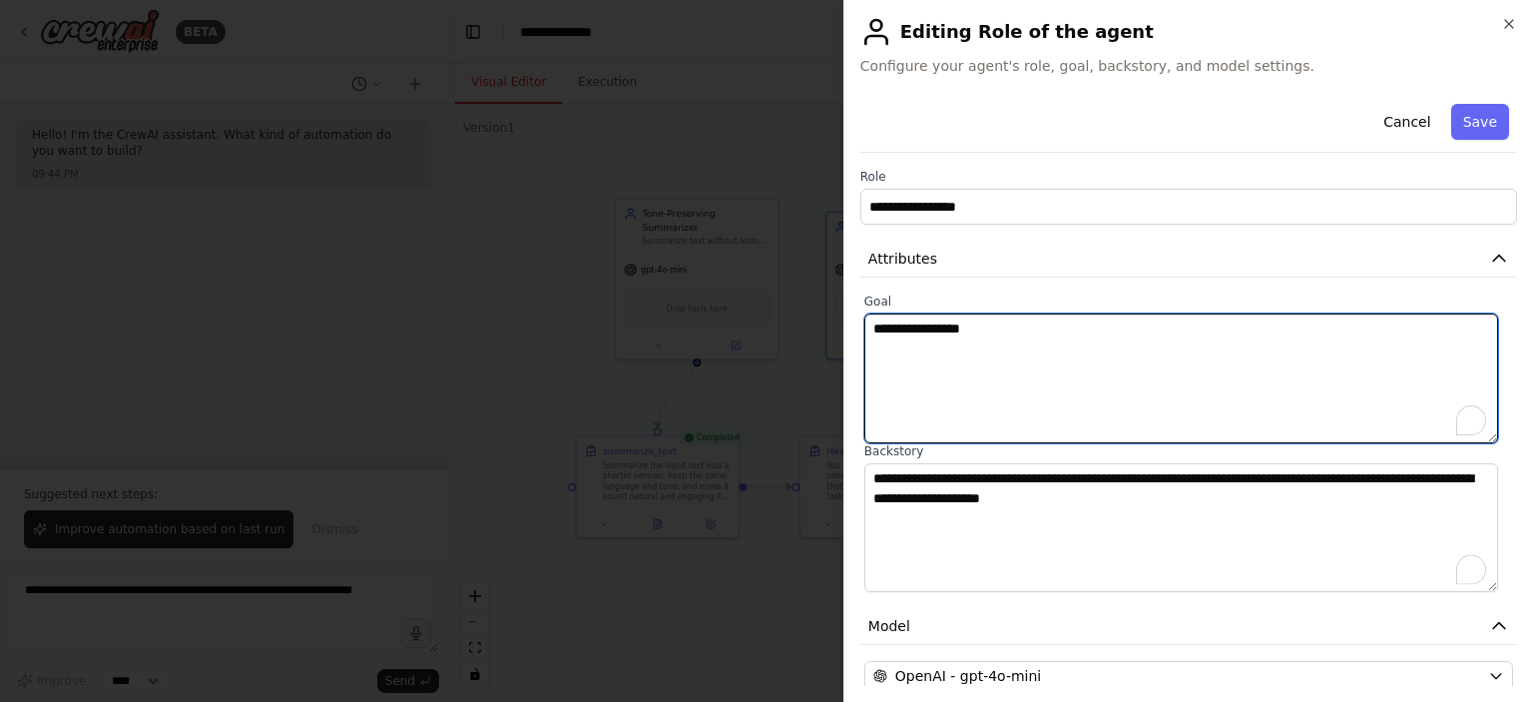
drag, startPoint x: 1009, startPoint y: 334, endPoint x: 834, endPoint y: 345, distance: 175.0
click at [834, 345] on body "**********" at bounding box center [766, 351] width 1533 height 702
type textarea "**********"
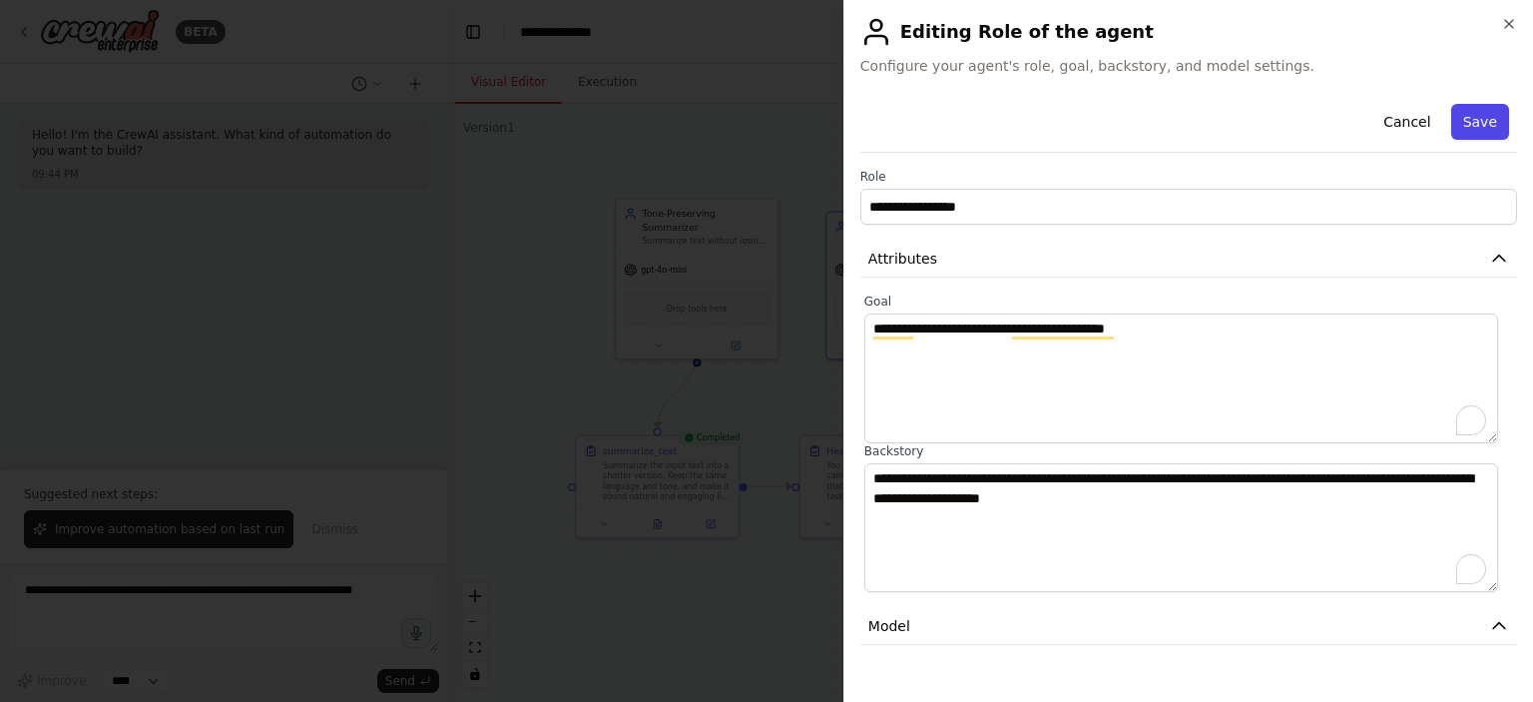
click at [1471, 120] on button "Save" at bounding box center [1480, 122] width 58 height 36
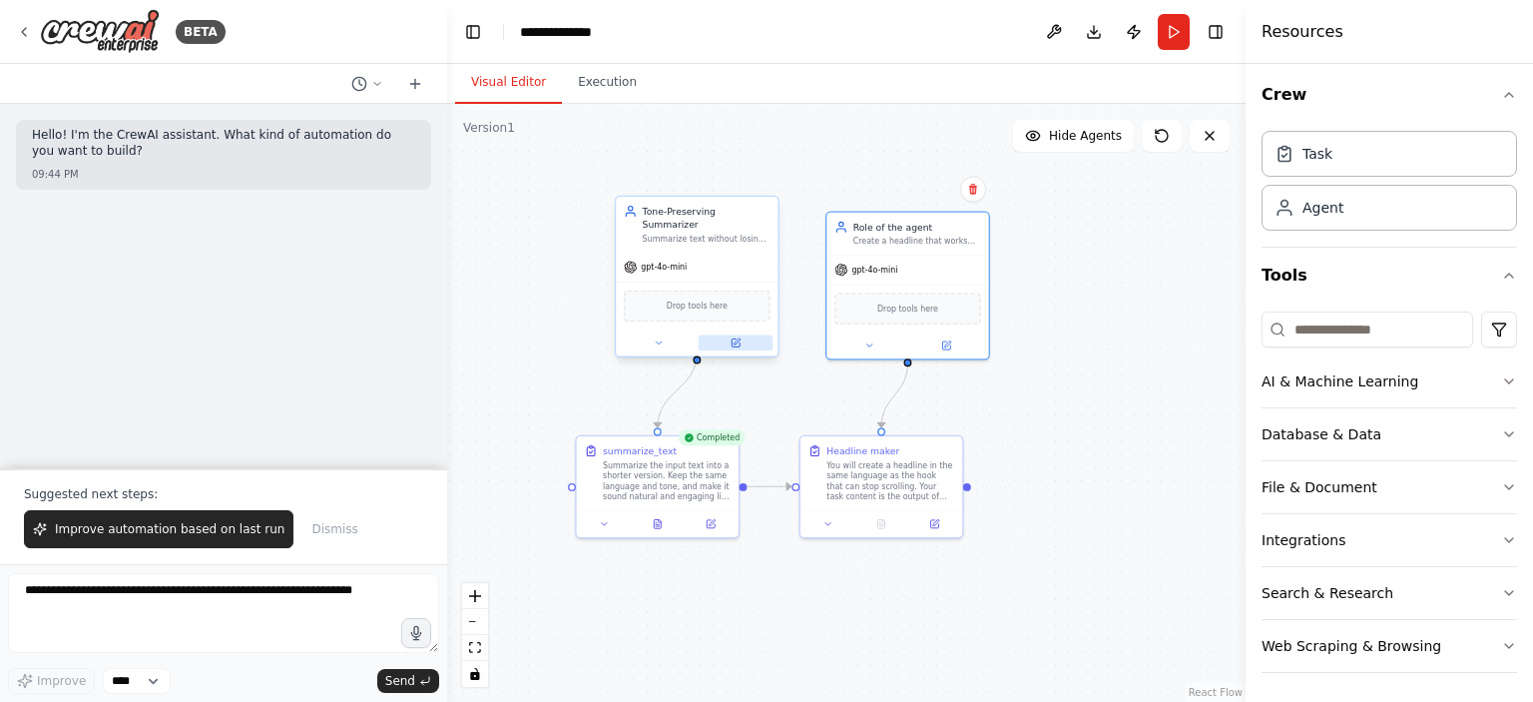
click at [731, 337] on icon at bounding box center [736, 342] width 11 height 11
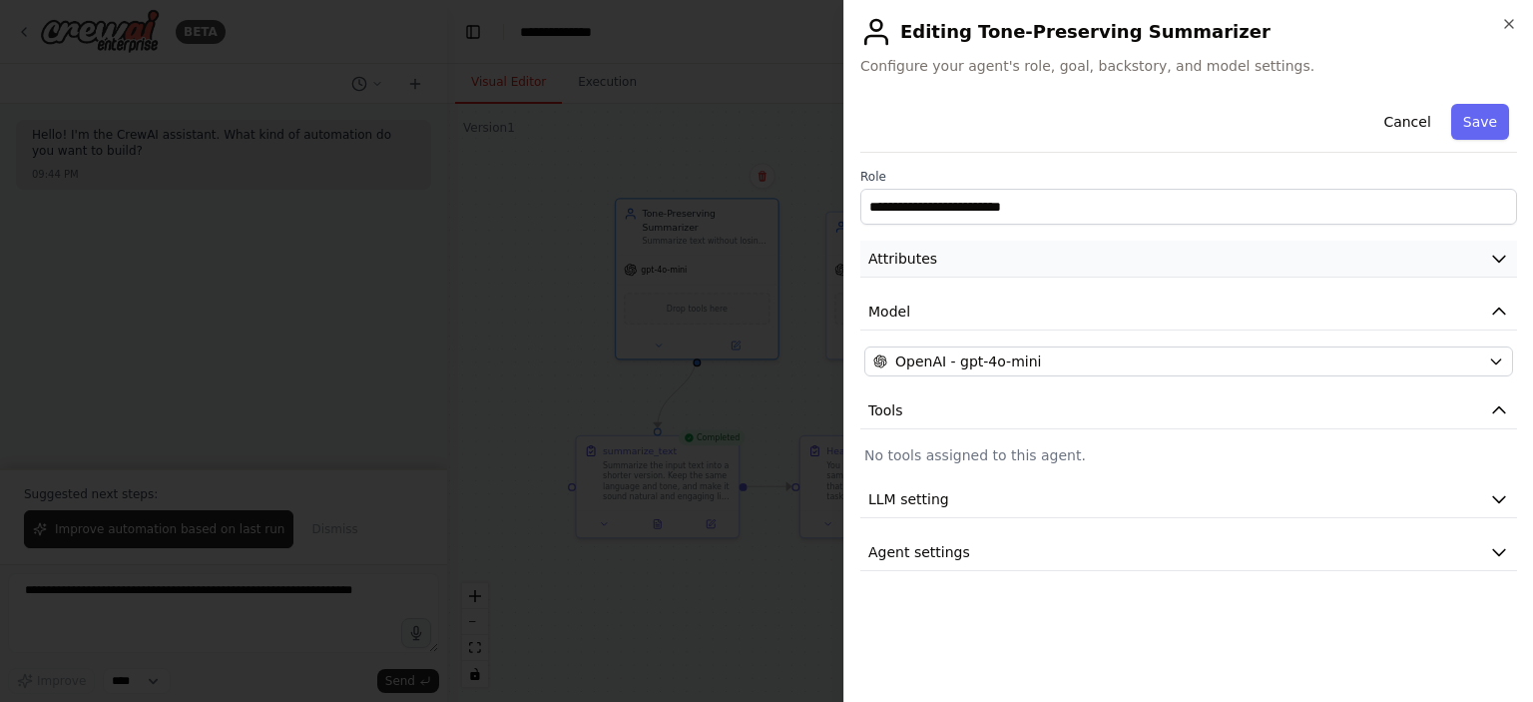
click at [935, 259] on button "Attributes" at bounding box center [1188, 259] width 657 height 37
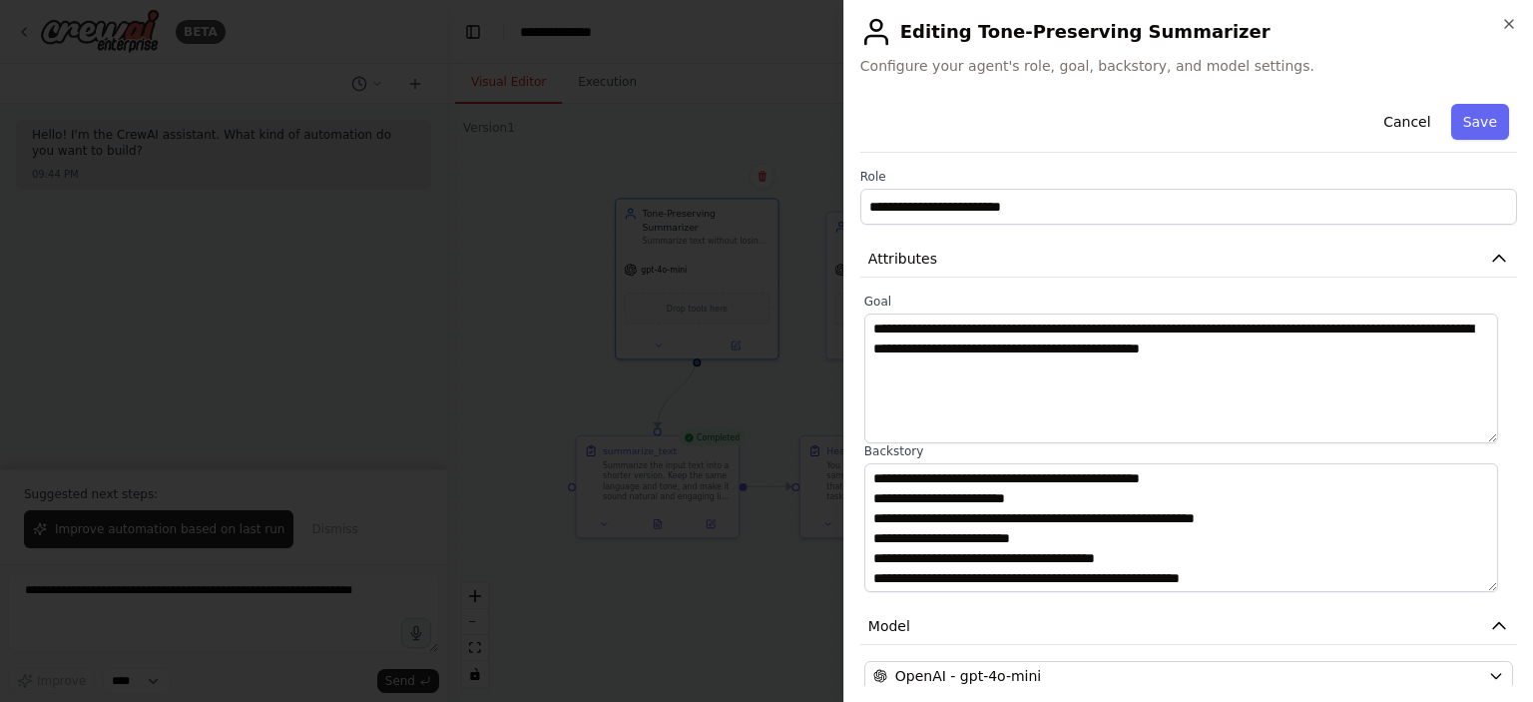
click at [751, 403] on div at bounding box center [766, 351] width 1533 height 702
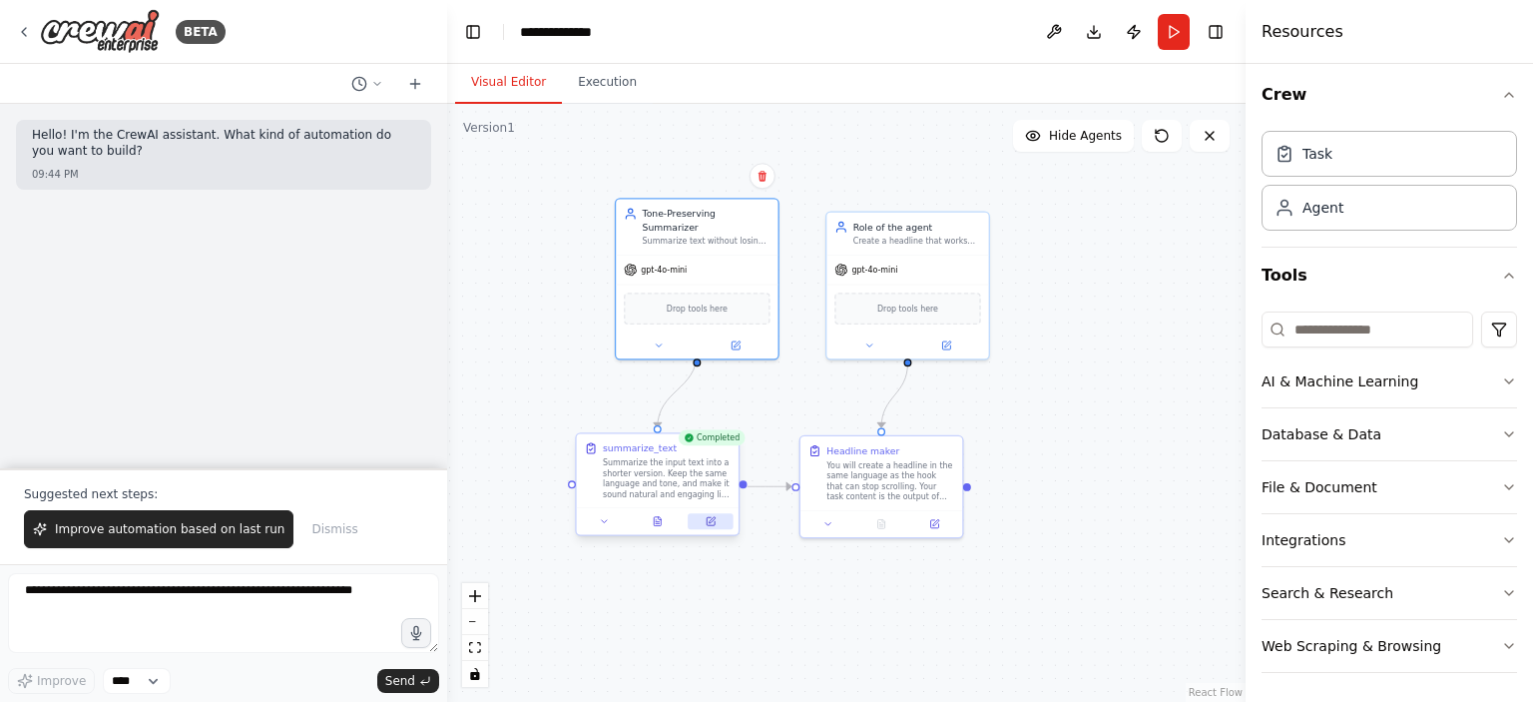
click at [716, 520] on button at bounding box center [710, 521] width 45 height 16
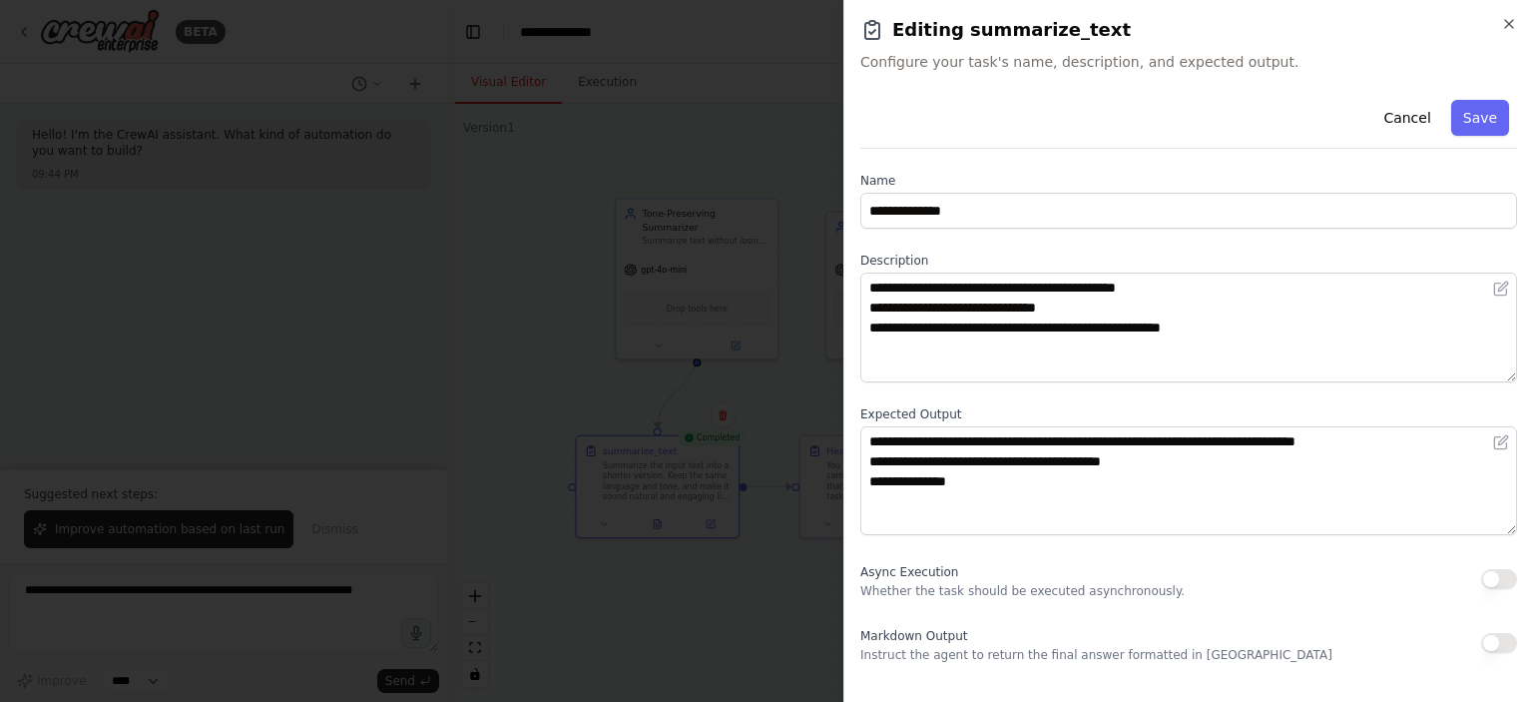
click at [689, 437] on div at bounding box center [766, 351] width 1533 height 702
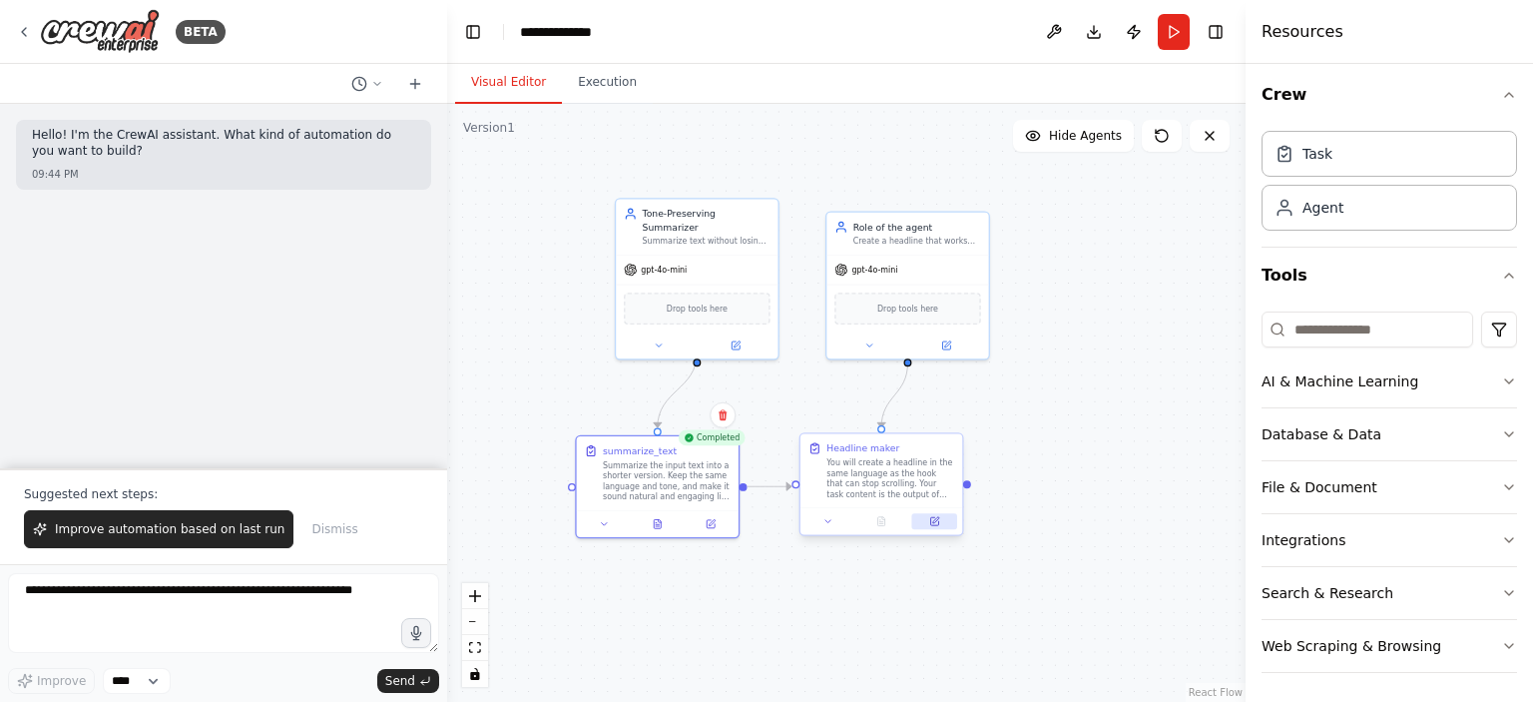
click at [942, 521] on button at bounding box center [934, 521] width 45 height 16
click at [934, 523] on icon at bounding box center [934, 521] width 8 height 8
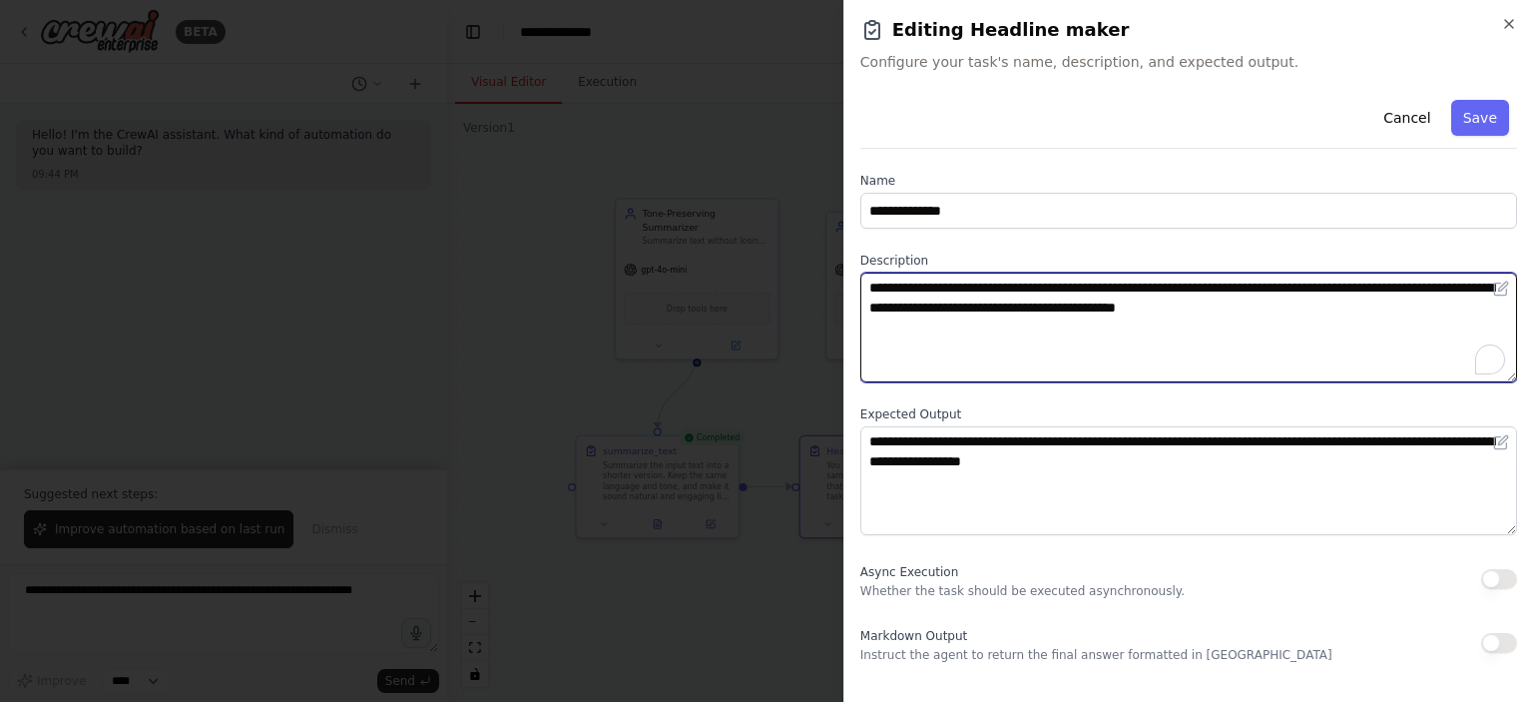
drag, startPoint x: 1130, startPoint y: 309, endPoint x: 1319, endPoint y: 302, distance: 188.8
click at [1319, 302] on textarea "**********" at bounding box center [1188, 328] width 657 height 110
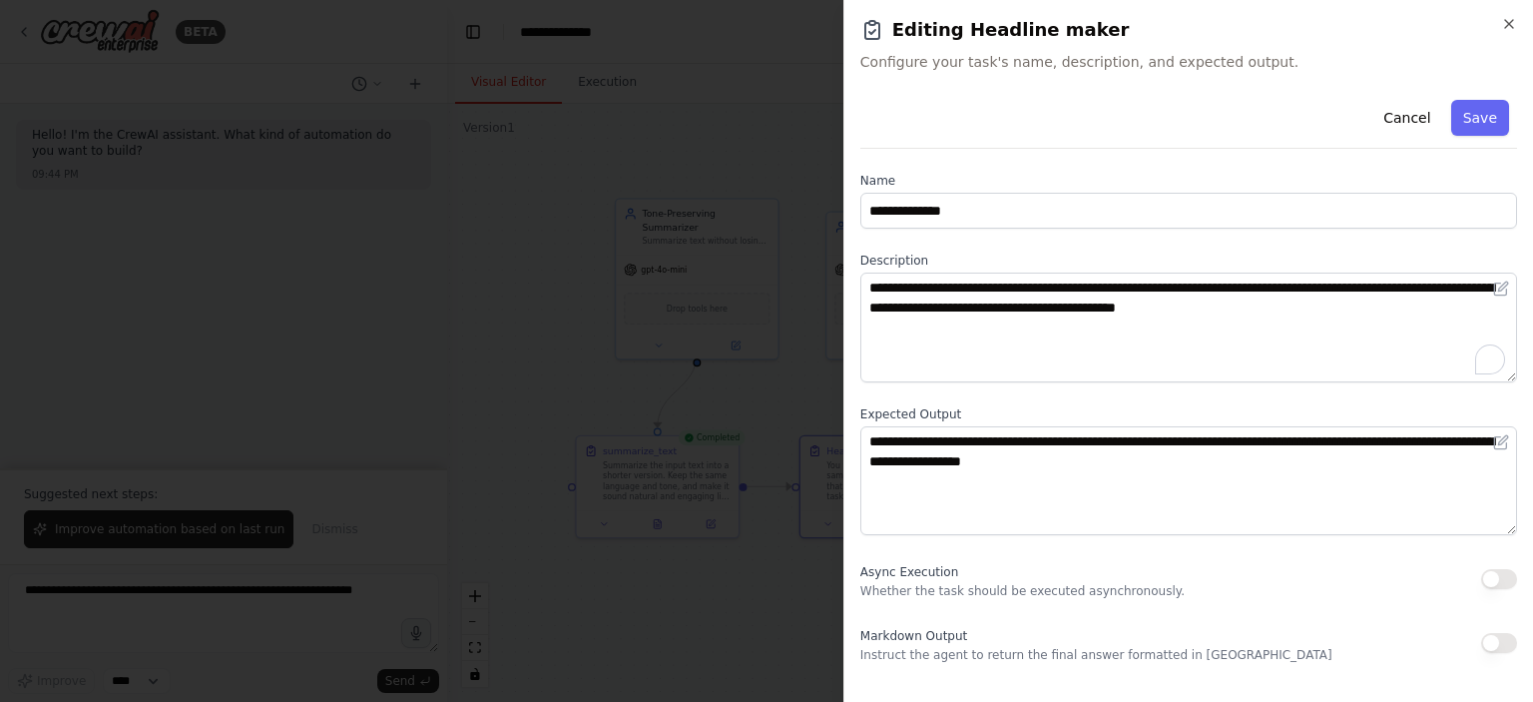
click at [779, 322] on div at bounding box center [766, 351] width 1533 height 702
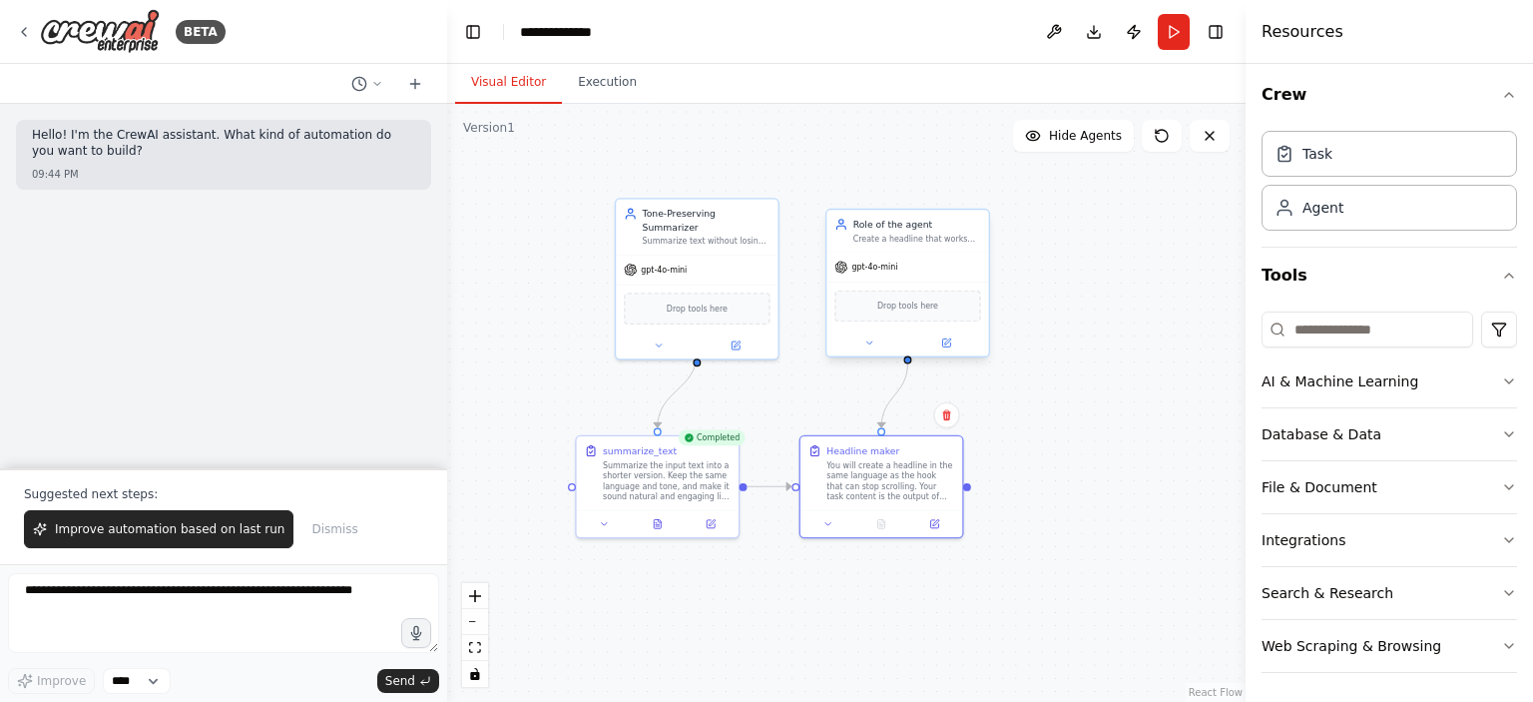
click at [939, 351] on div at bounding box center [907, 342] width 162 height 26
click at [945, 338] on icon at bounding box center [946, 342] width 8 height 8
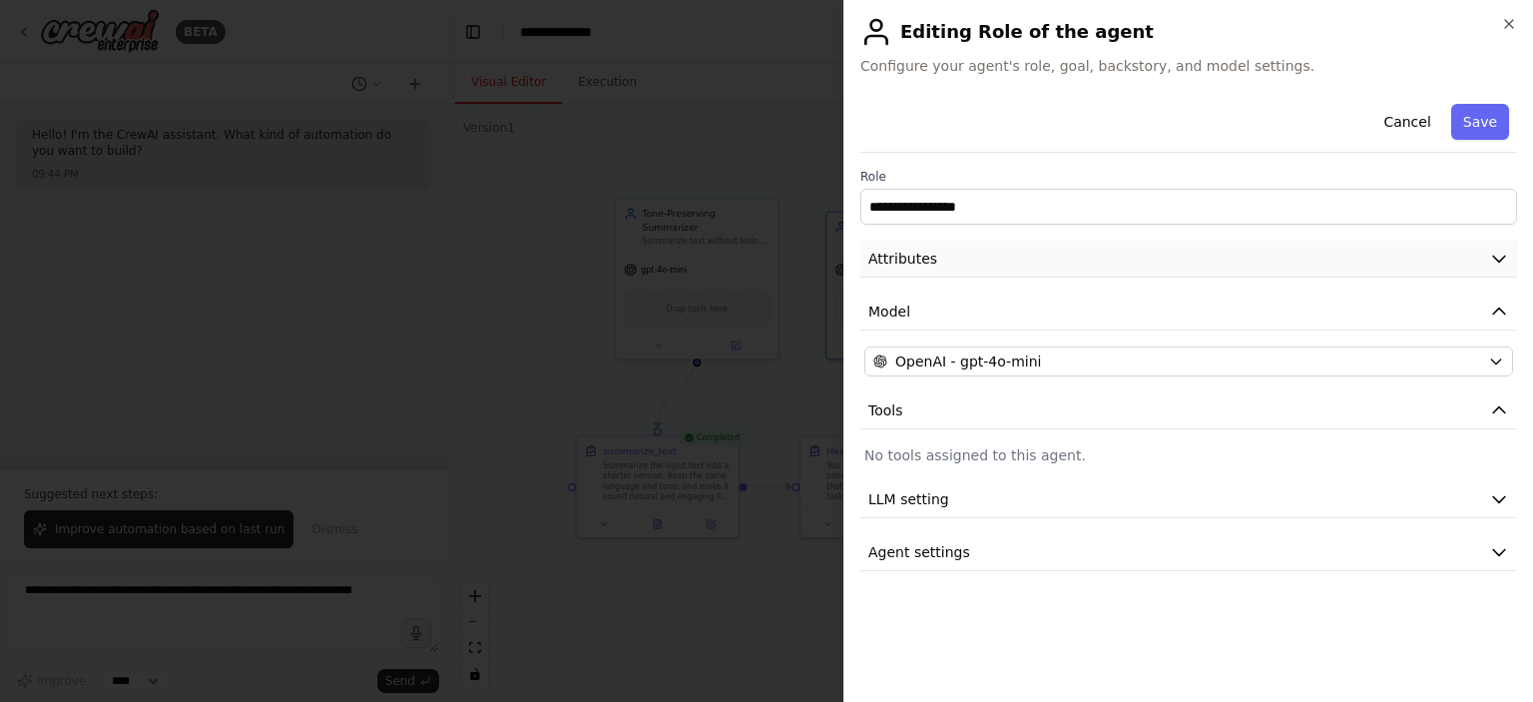
click at [911, 258] on span "Attributes" at bounding box center [902, 259] width 69 height 20
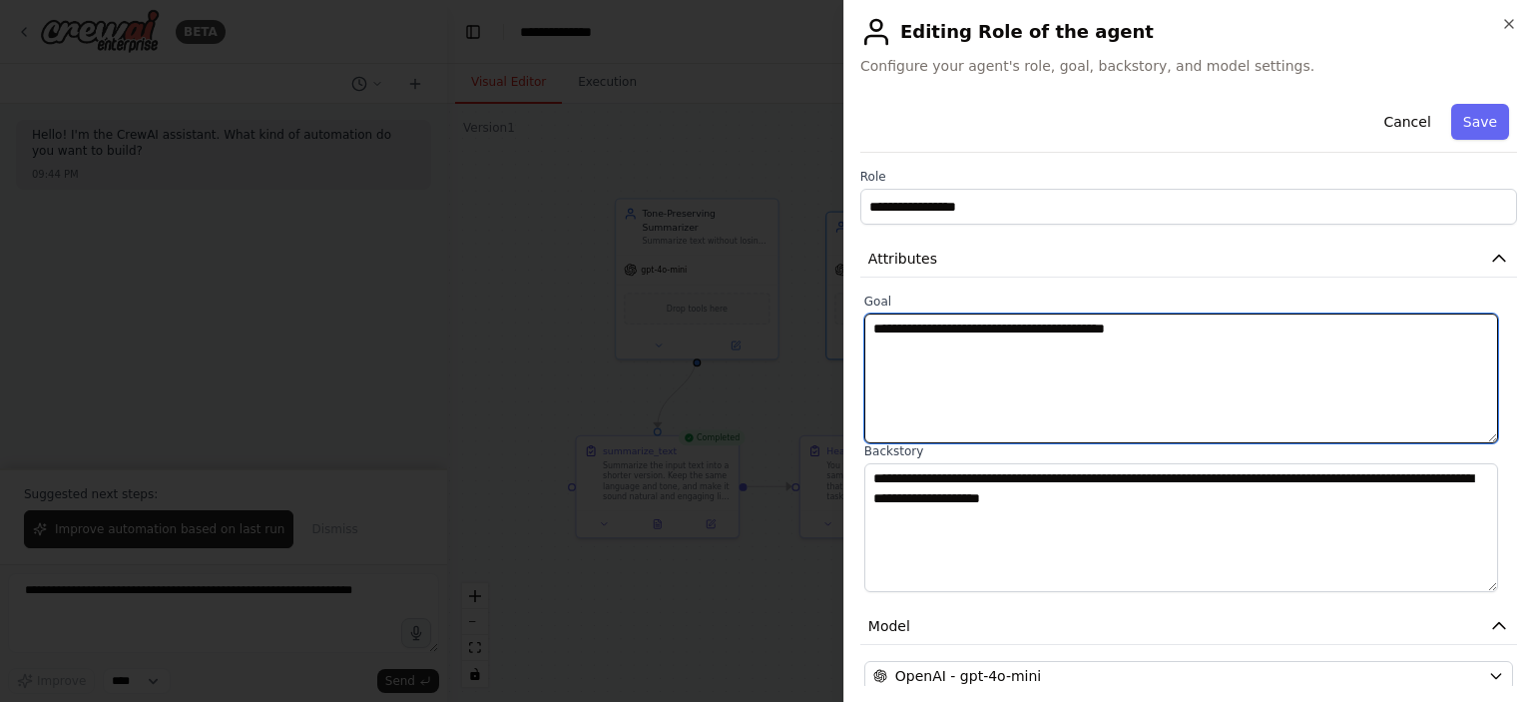
click at [1174, 325] on textarea "**********" at bounding box center [1181, 378] width 634 height 130
paste textarea "**********"
click at [1148, 333] on textarea "**********" at bounding box center [1181, 378] width 634 height 130
type textarea "**********"
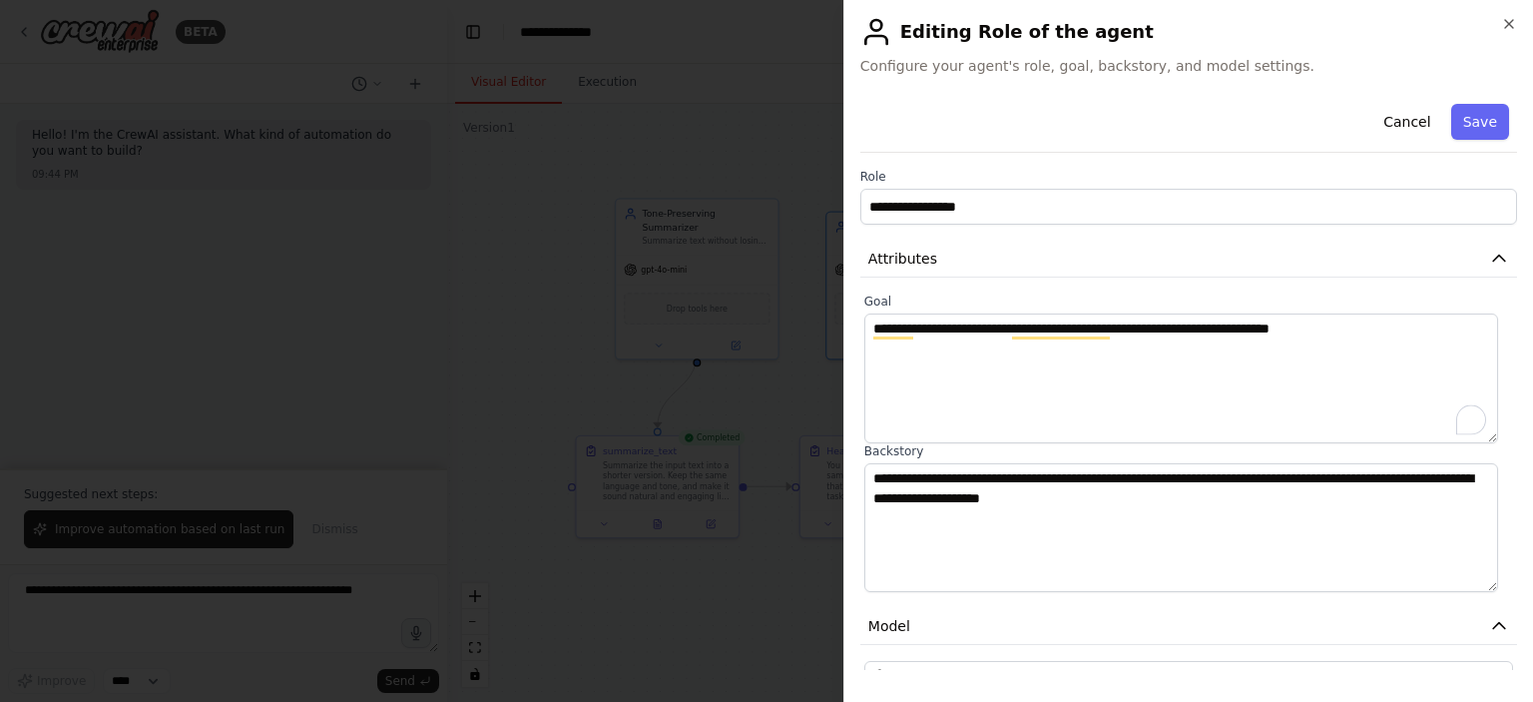
click at [758, 403] on div at bounding box center [766, 351] width 1533 height 702
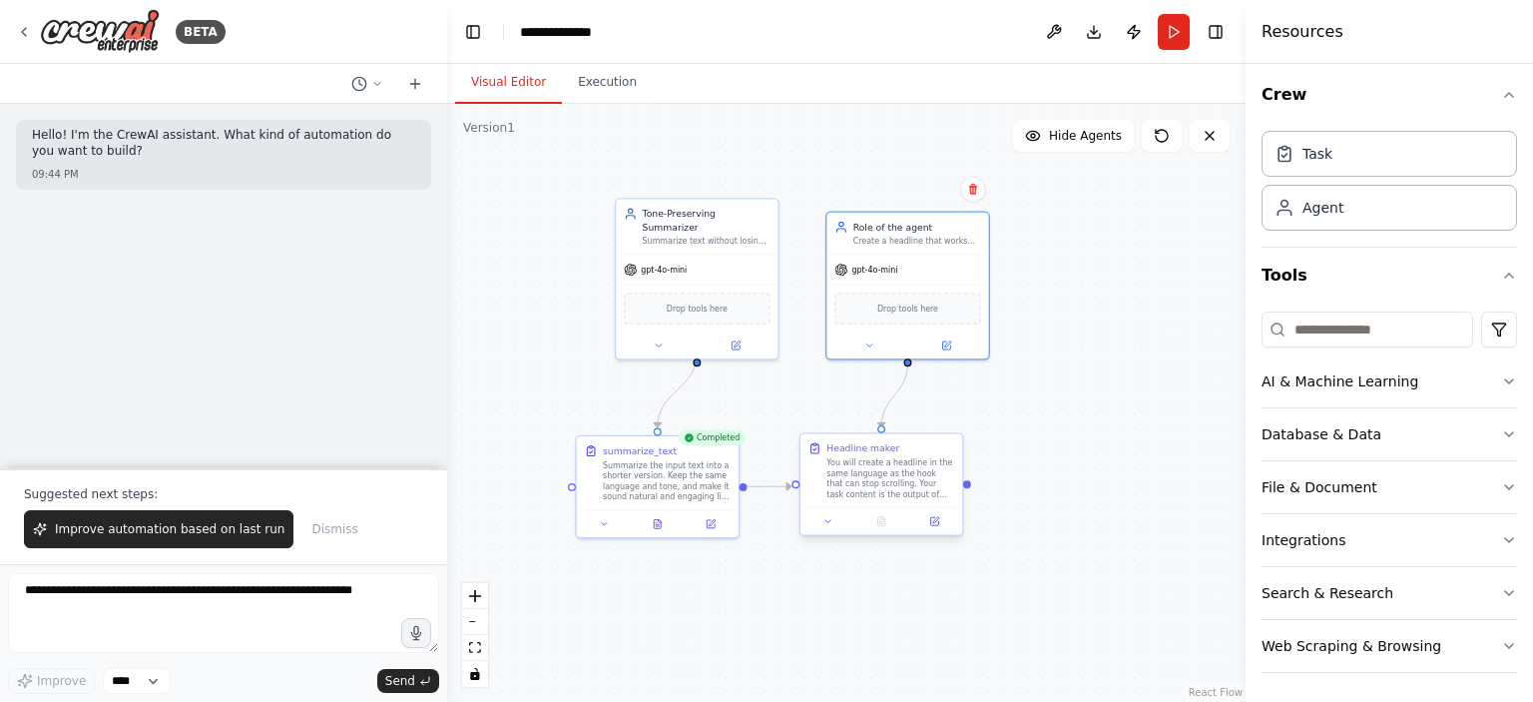
click at [947, 530] on div at bounding box center [882, 520] width 162 height 27
click at [934, 526] on button at bounding box center [934, 521] width 45 height 16
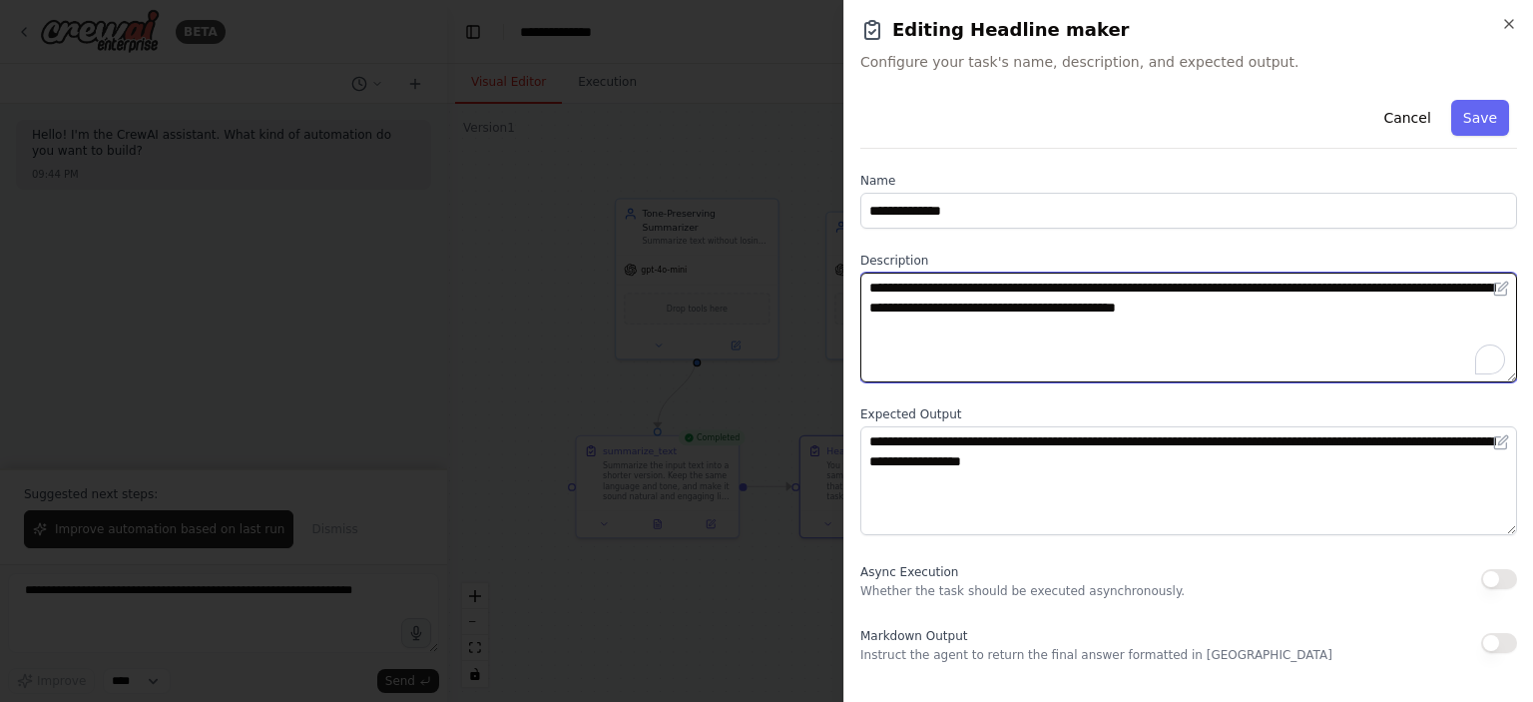
drag, startPoint x: 1383, startPoint y: 288, endPoint x: 1397, endPoint y: 324, distance: 38.6
click at [1397, 324] on textarea "**********" at bounding box center [1188, 328] width 657 height 110
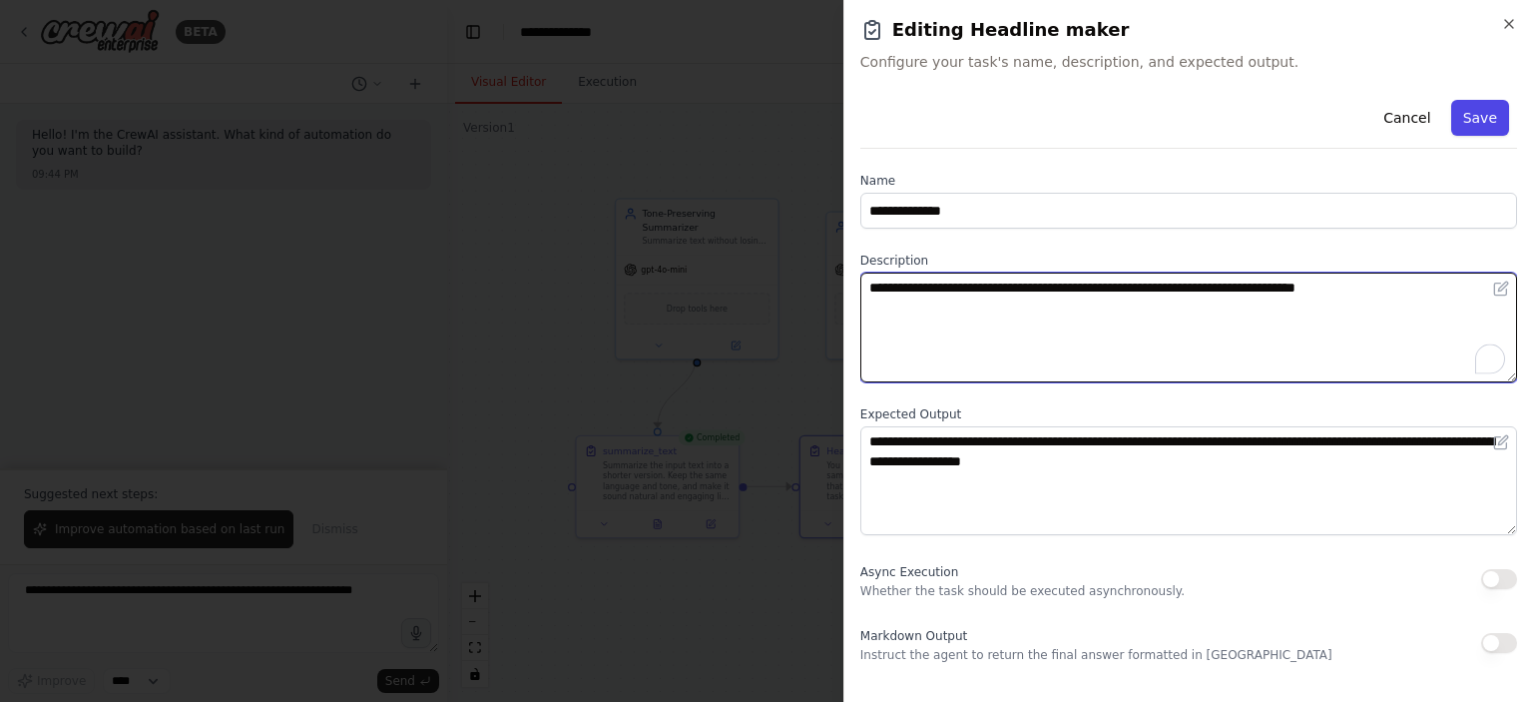
type textarea "**********"
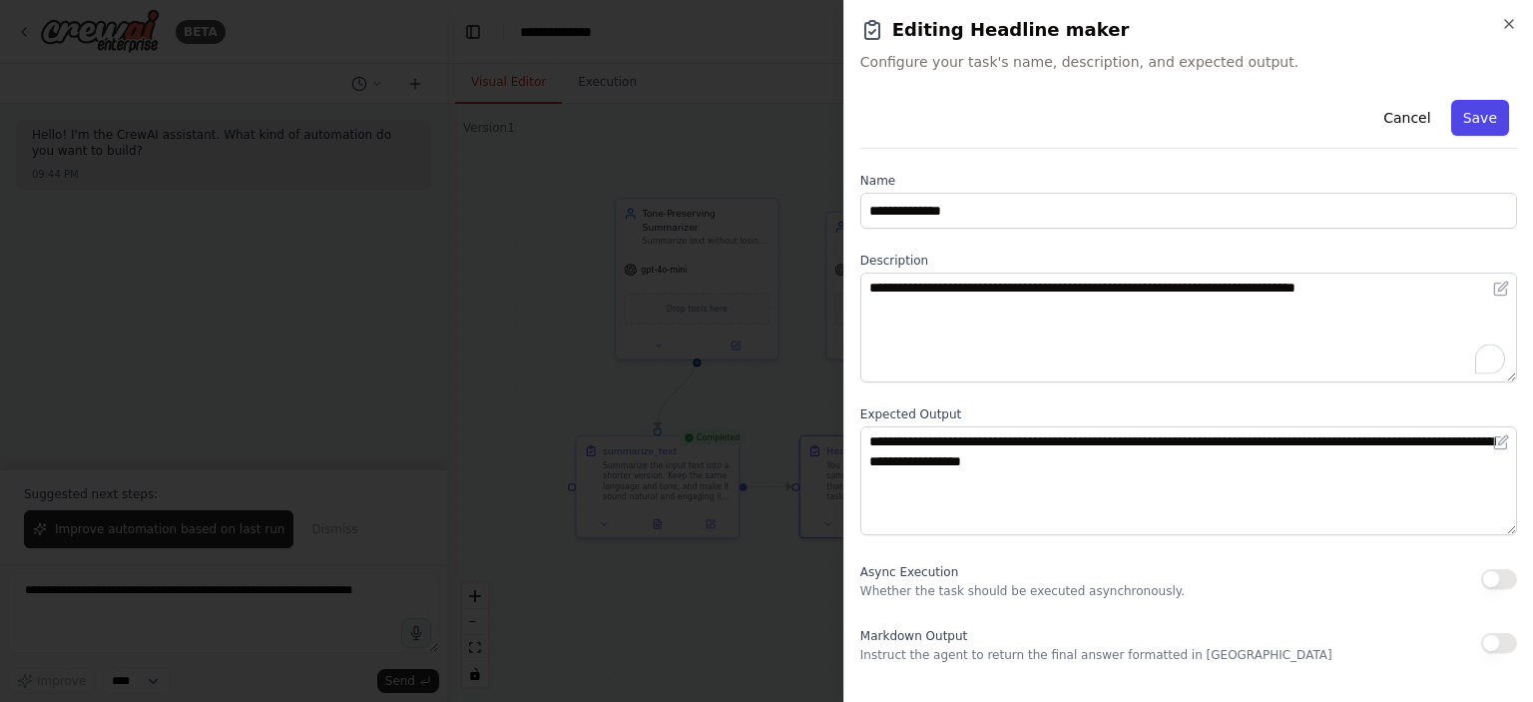
click at [1483, 110] on button "Save" at bounding box center [1480, 118] width 58 height 36
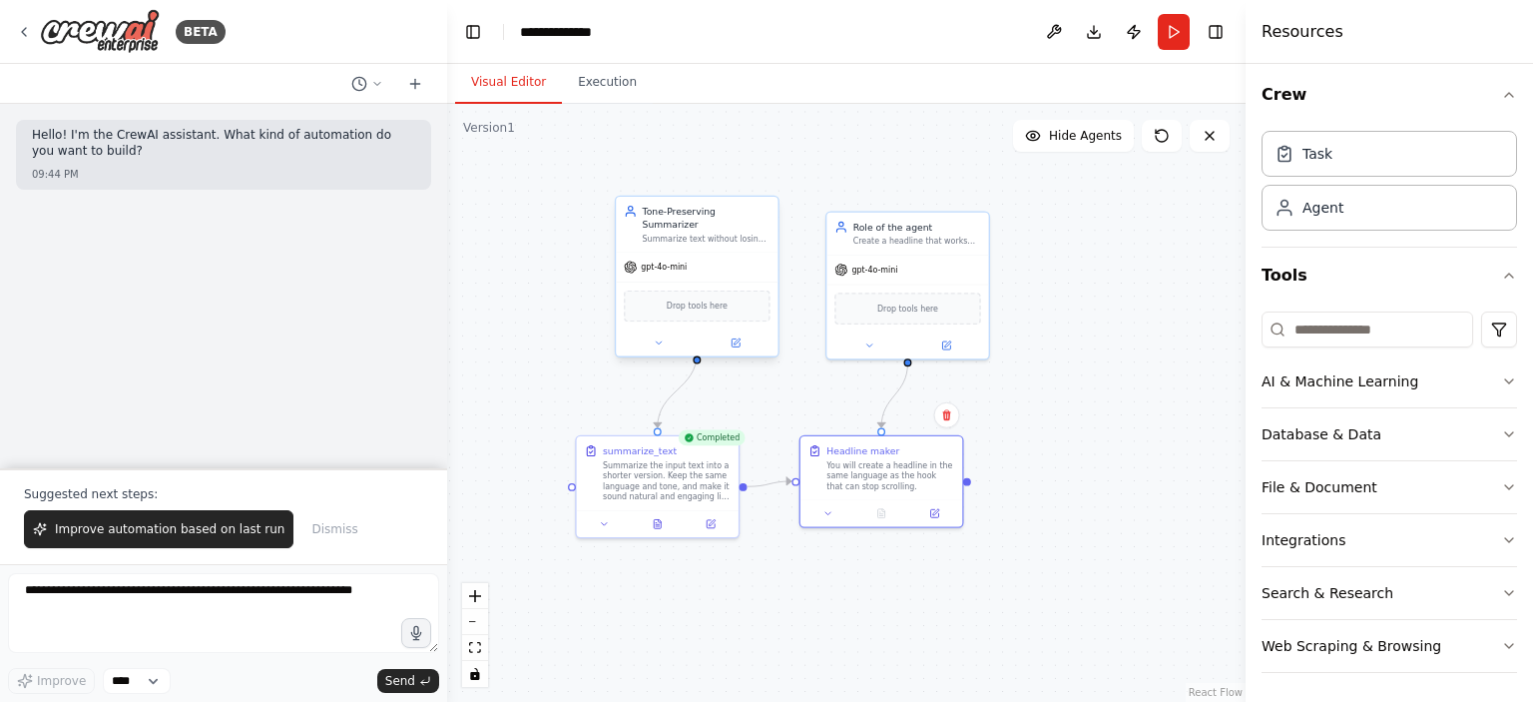
click at [730, 218] on div "Tone-Preserving Summarizer Summarize text without losing the original tone, kee…" at bounding box center [707, 225] width 128 height 40
click at [953, 339] on button at bounding box center [946, 343] width 75 height 16
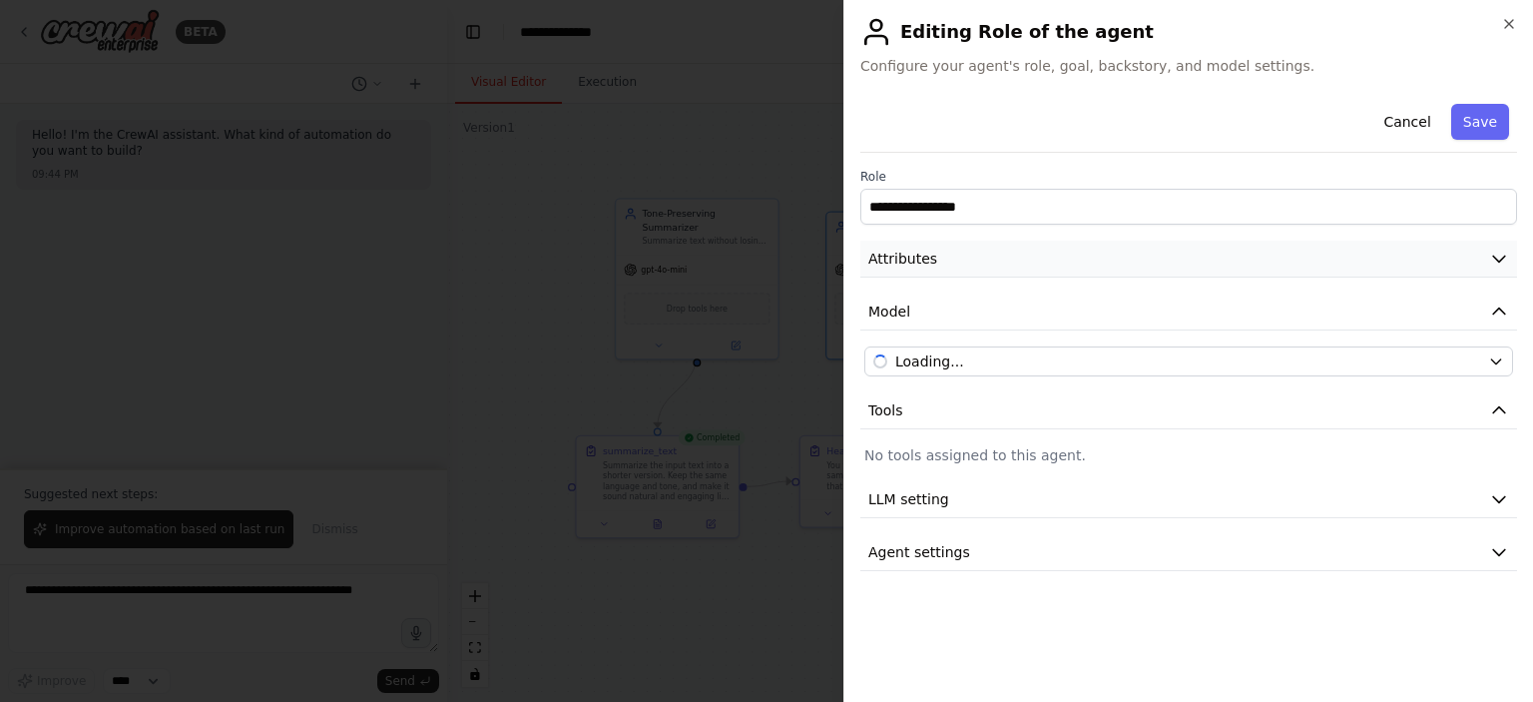
click at [990, 246] on button "Attributes" at bounding box center [1188, 259] width 657 height 37
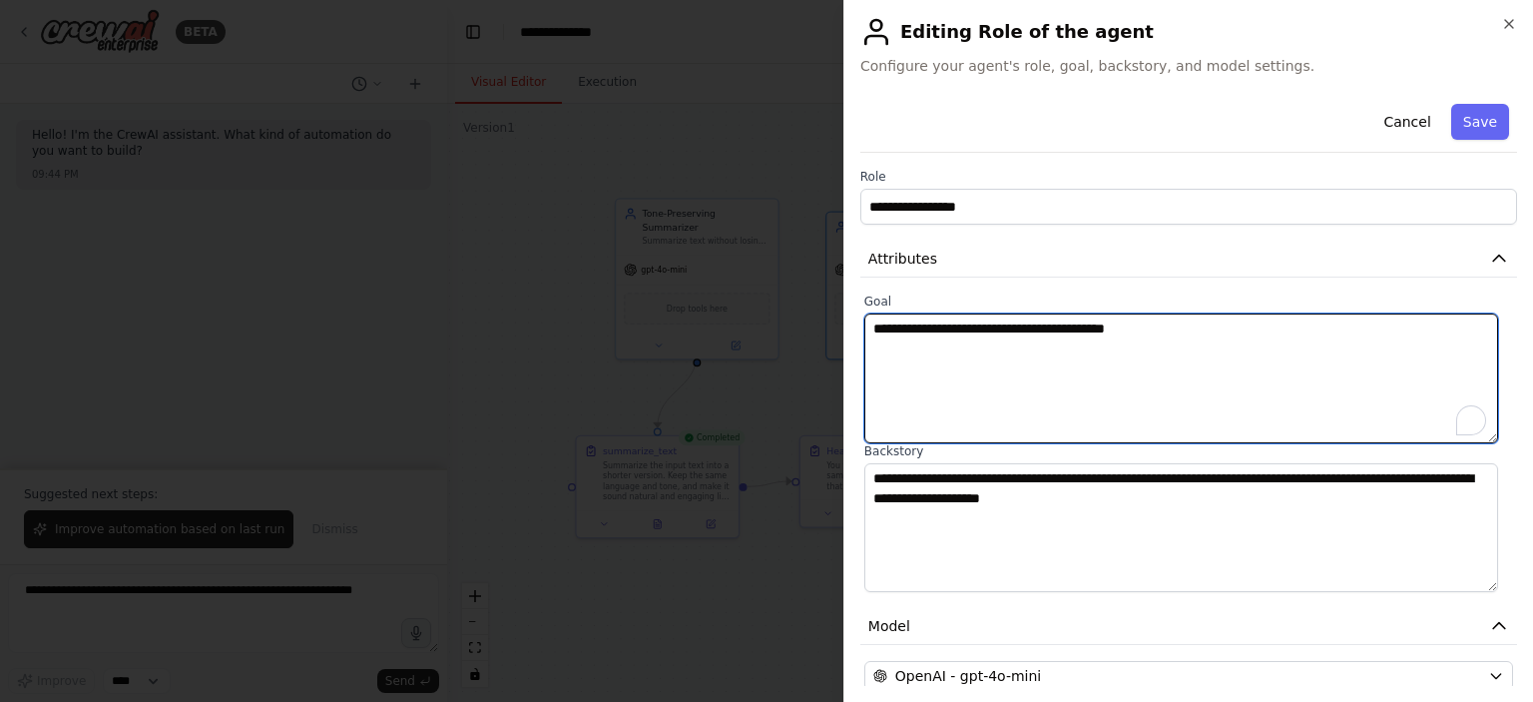
drag, startPoint x: 920, startPoint y: 328, endPoint x: 1188, endPoint y: 345, distance: 268.1
click at [1024, 341] on textarea "**********" at bounding box center [1181, 378] width 634 height 130
click at [1207, 346] on textarea "**********" at bounding box center [1181, 378] width 634 height 130
paste textarea "**********"
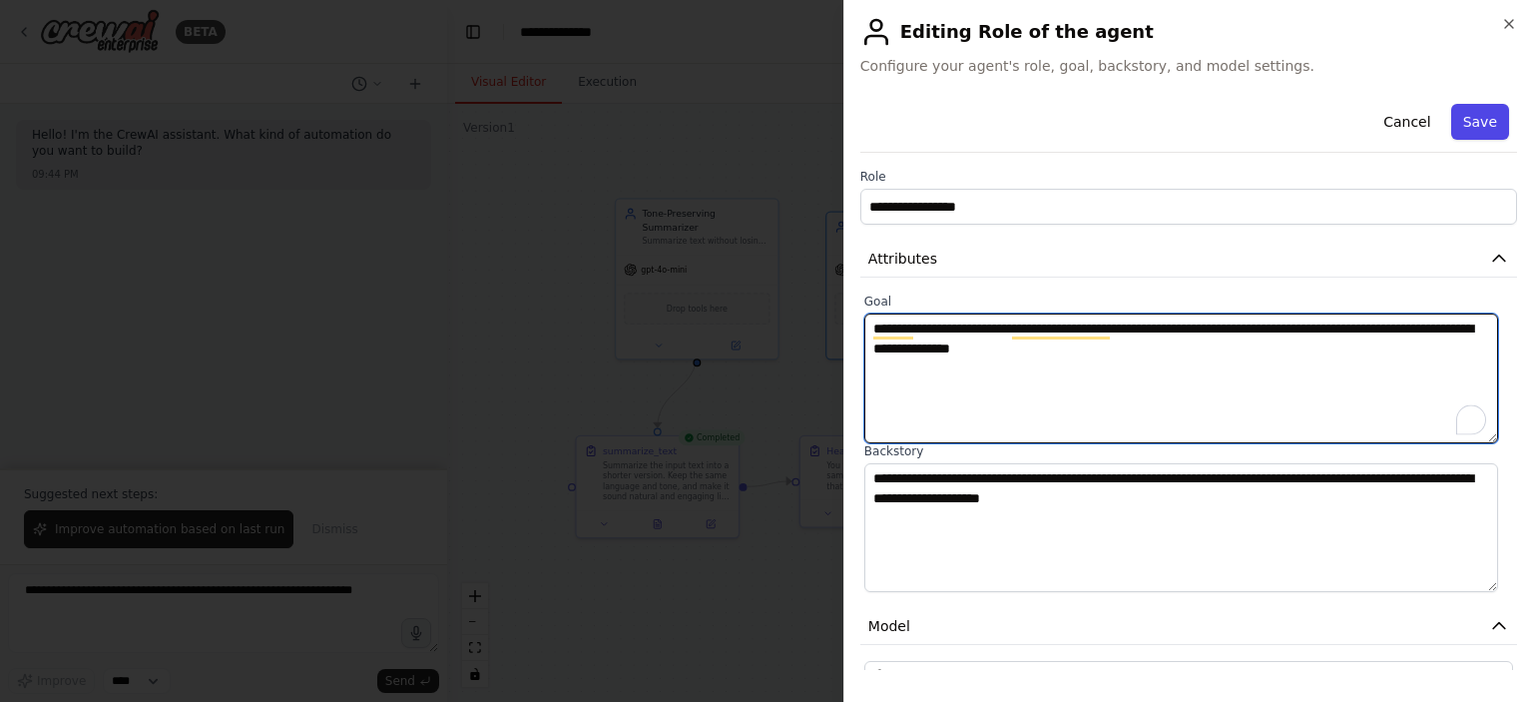
type textarea "**********"
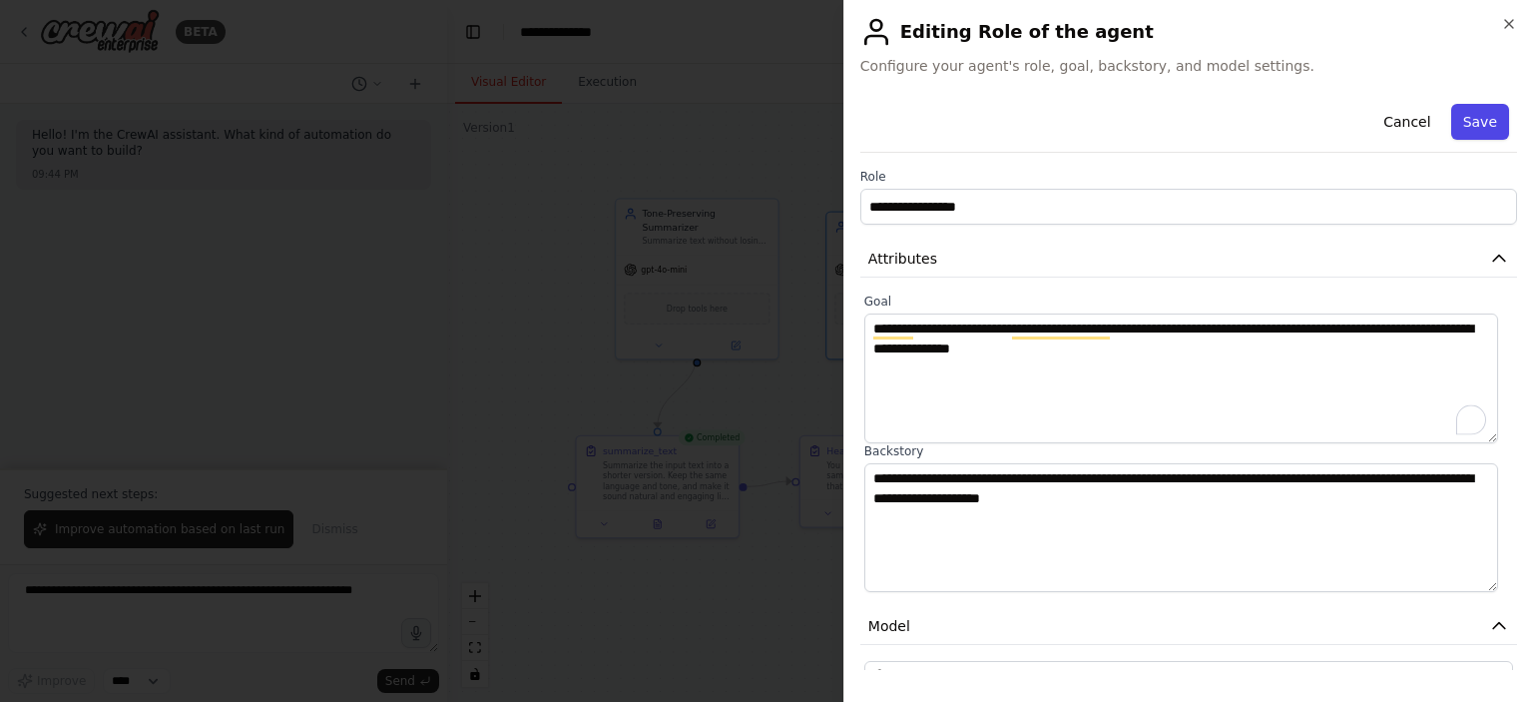
click at [1463, 119] on button "Save" at bounding box center [1480, 122] width 58 height 36
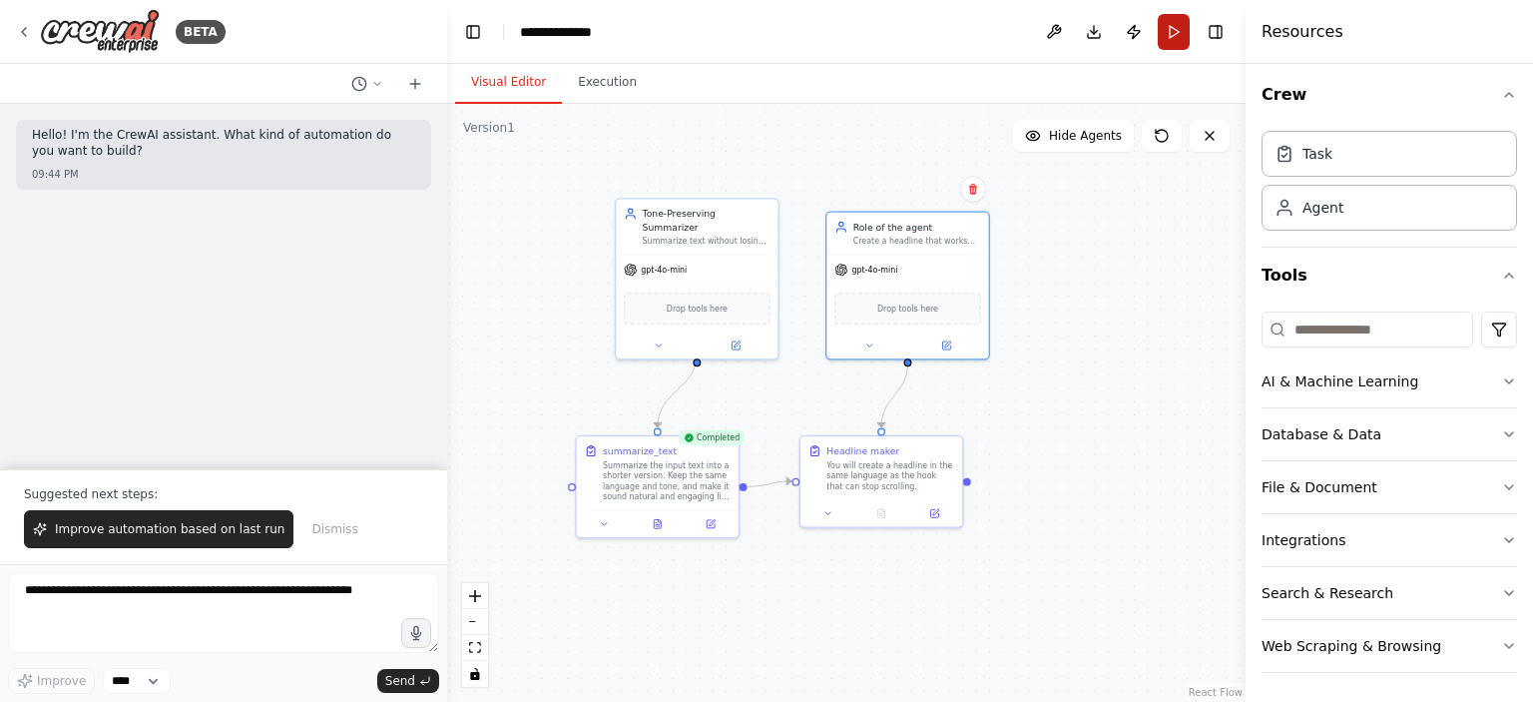
click at [1170, 30] on button "Run" at bounding box center [1174, 32] width 32 height 36
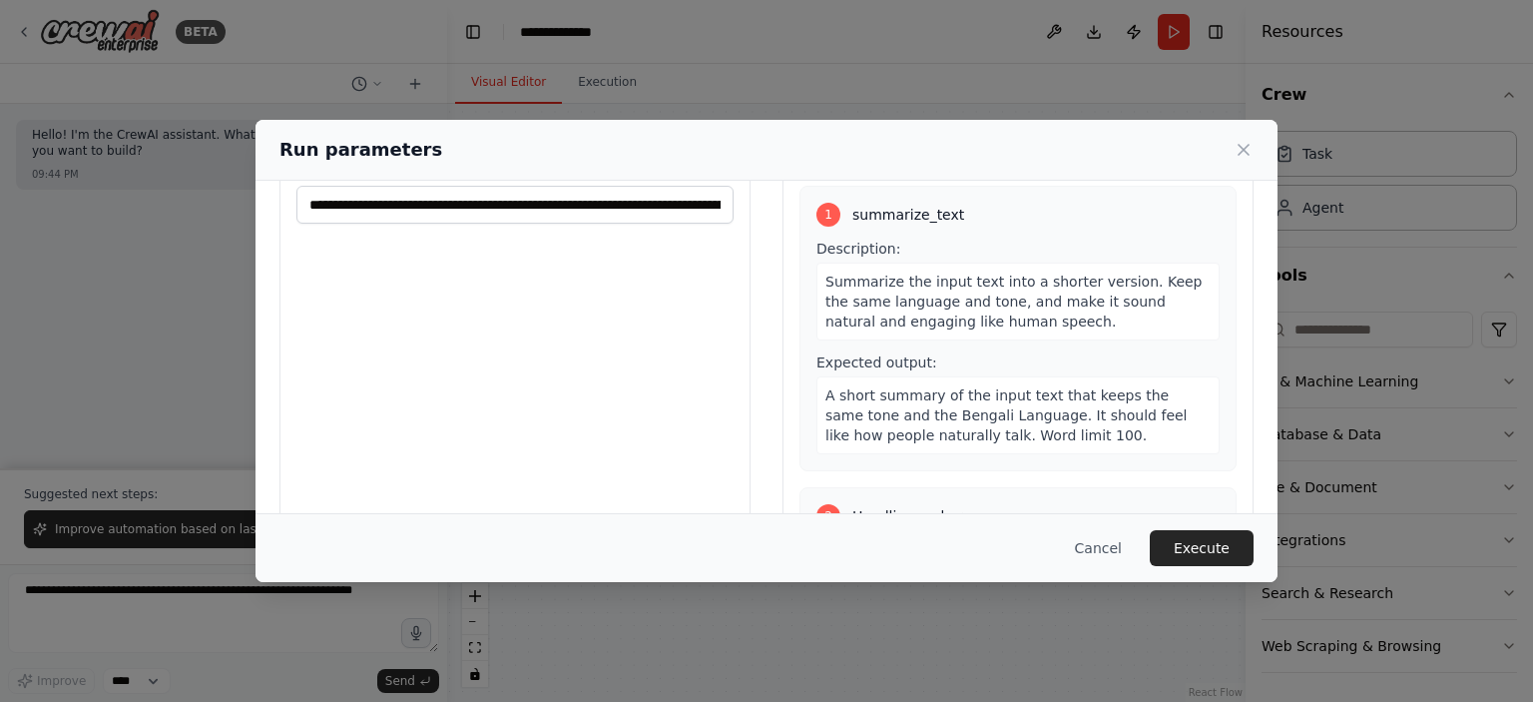
scroll to position [186, 0]
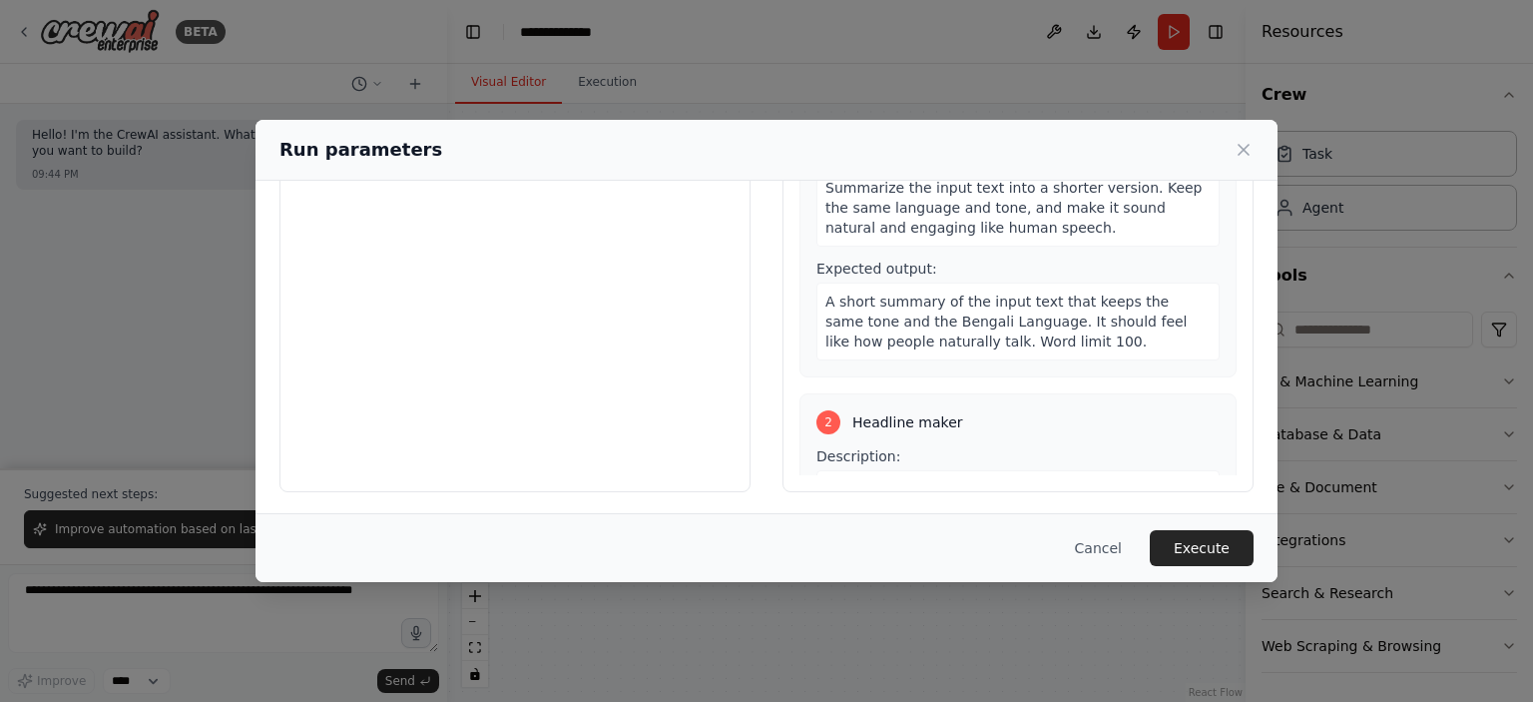
click at [900, 404] on div "2 Headline maker Description: You will create a headline in the same language a…" at bounding box center [1018, 526] width 437 height 266
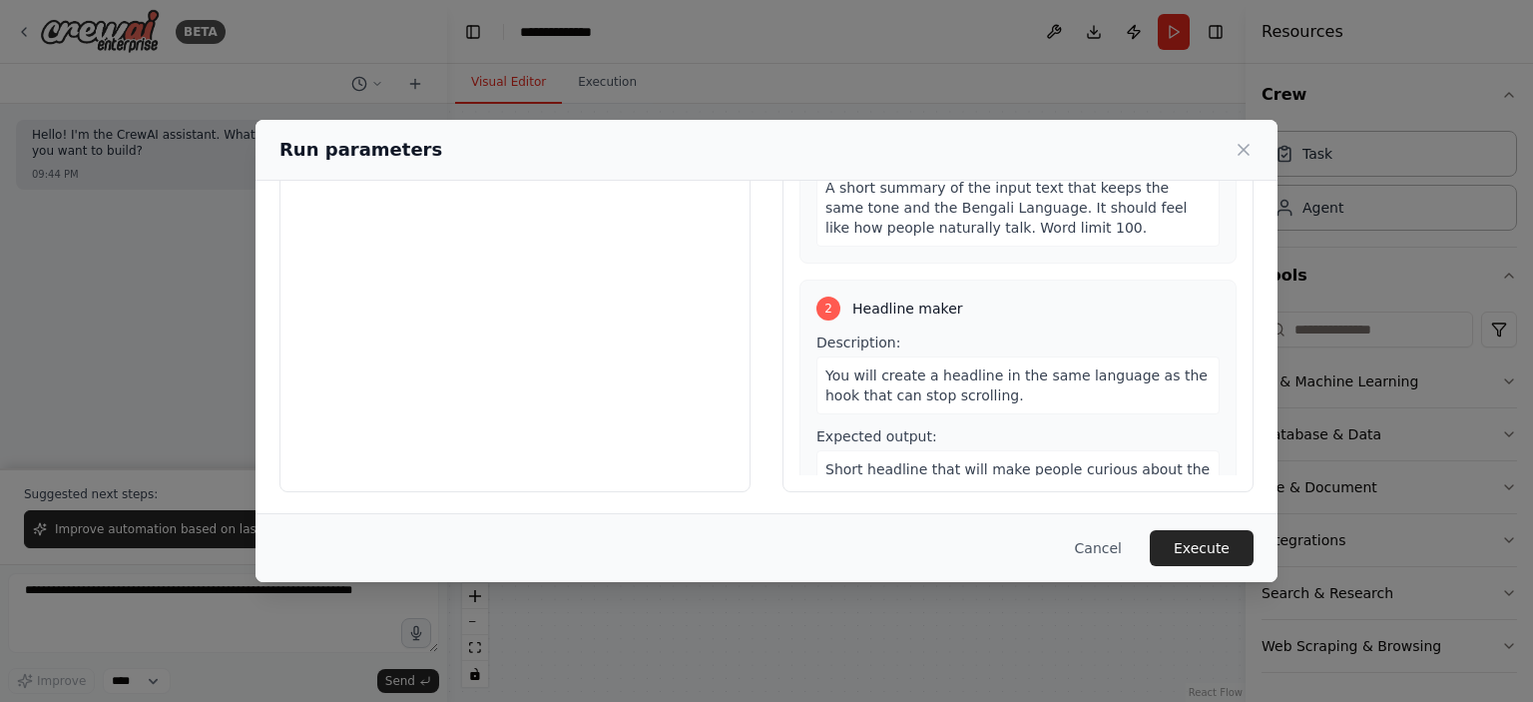
scroll to position [181, 0]
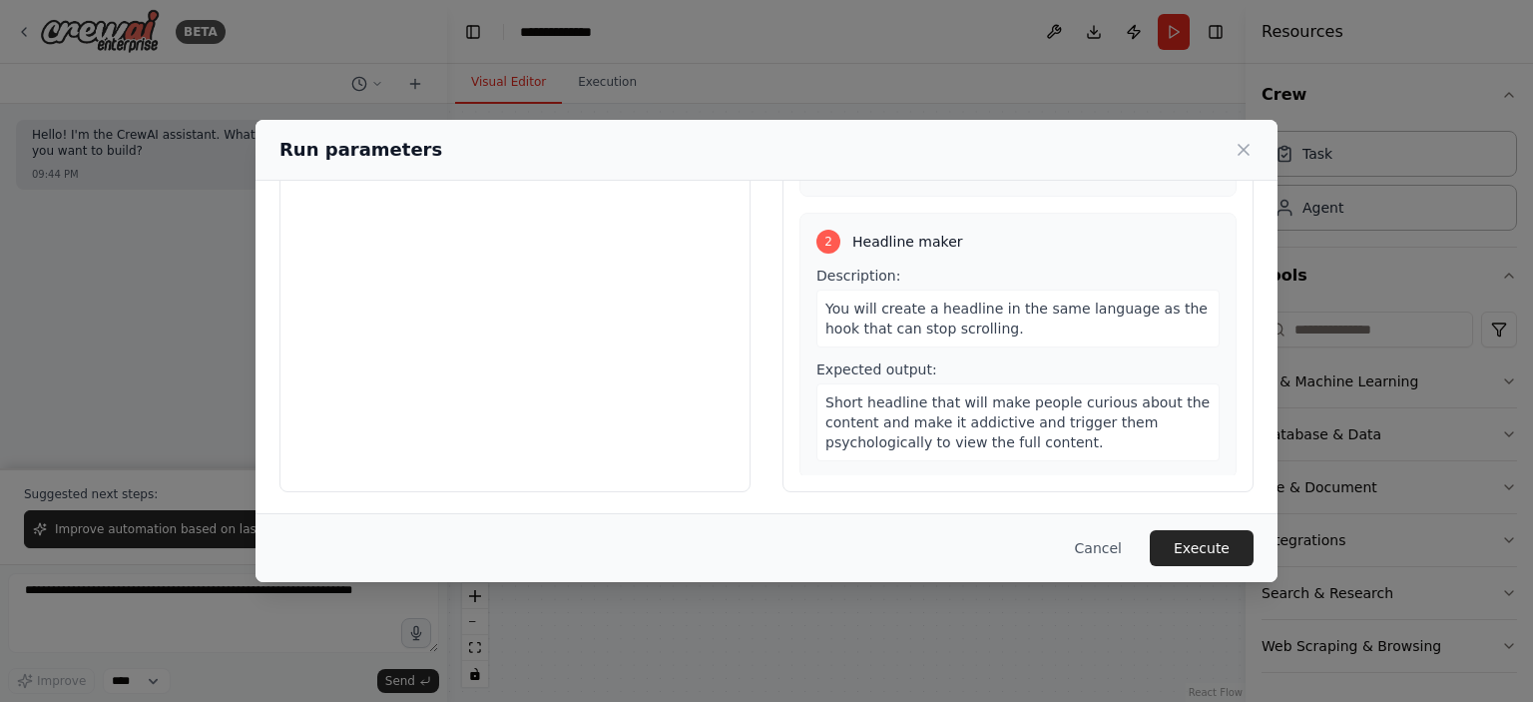
click at [915, 291] on div "You will create a headline in the same language as the hook that can stop scrol…" at bounding box center [1018, 318] width 403 height 58
click at [1243, 146] on icon at bounding box center [1244, 150] width 20 height 20
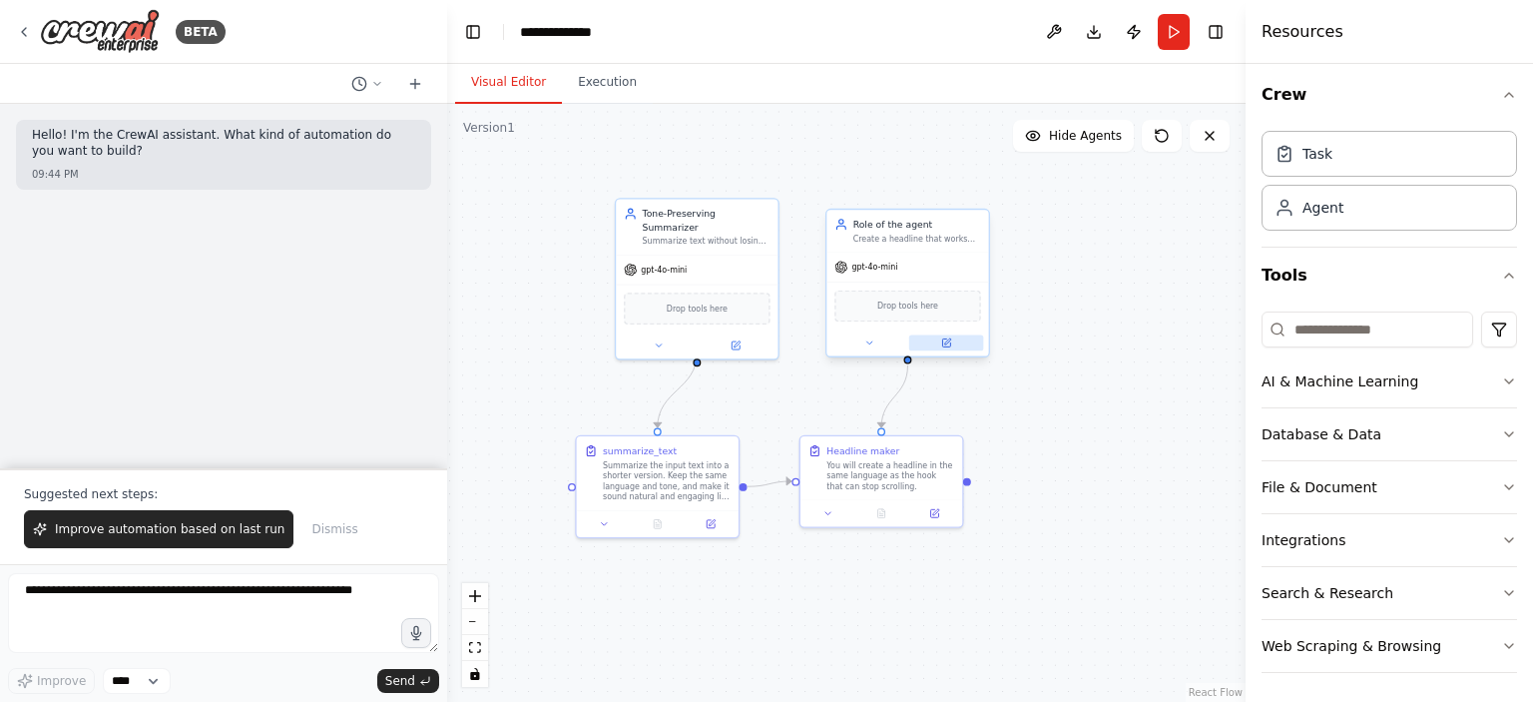
click at [946, 339] on icon at bounding box center [946, 342] width 8 height 8
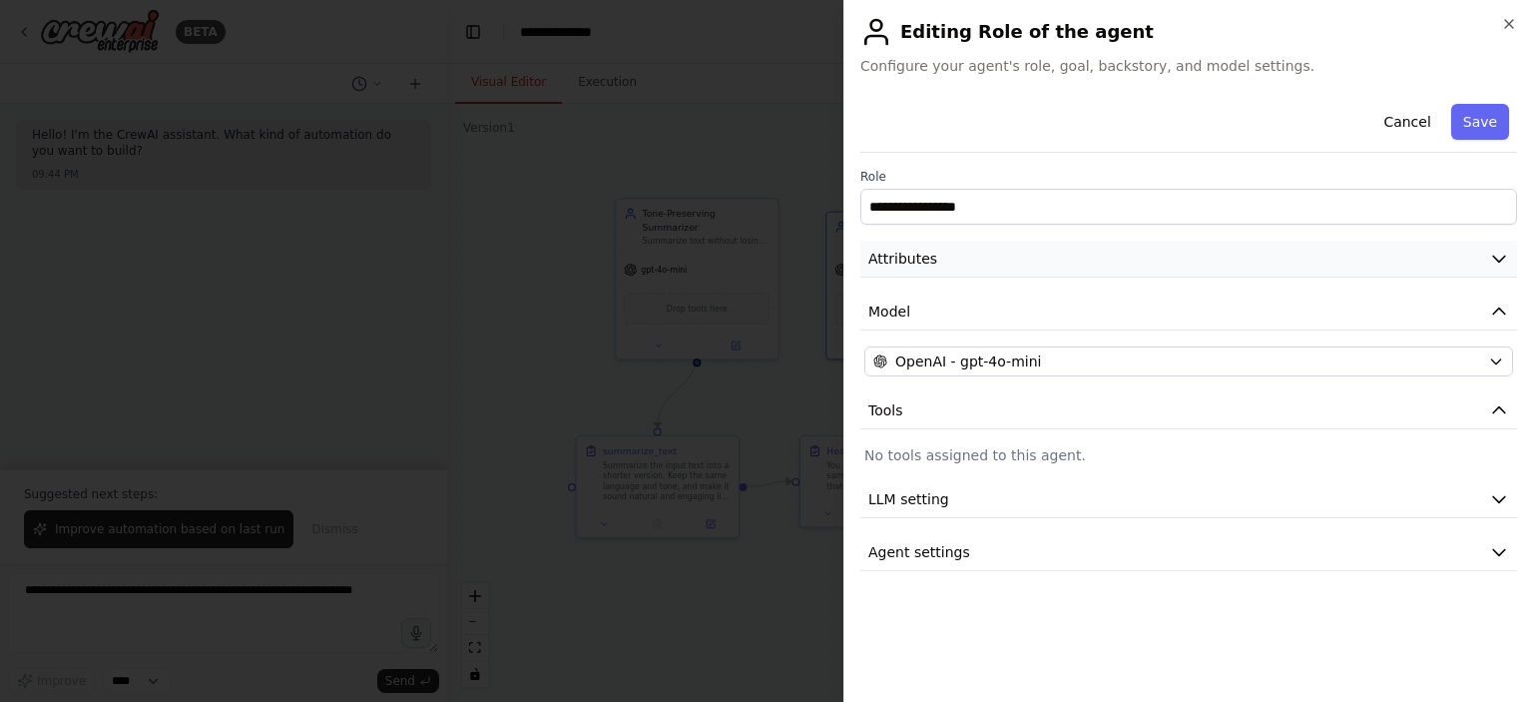
click at [946, 263] on button "Attributes" at bounding box center [1188, 259] width 657 height 37
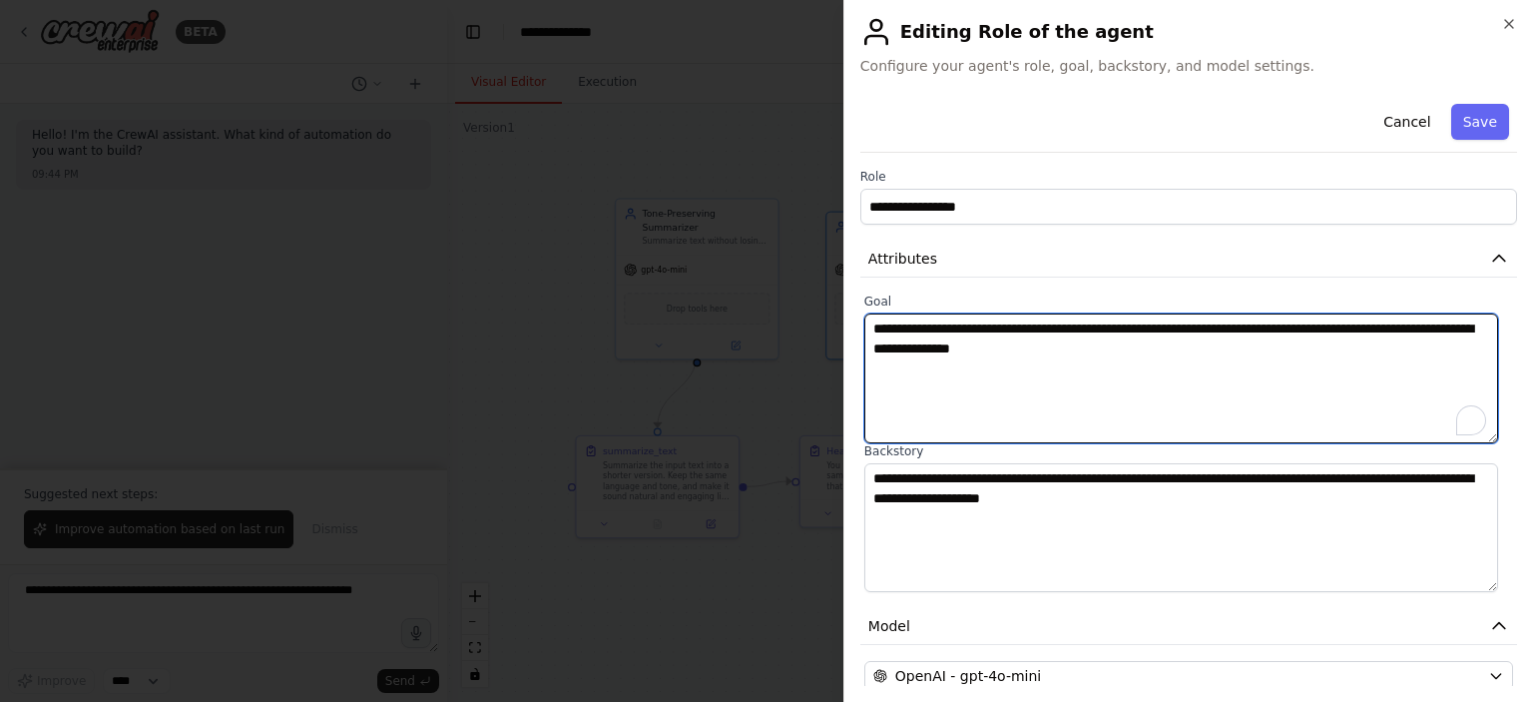
click at [1226, 345] on textarea "**********" at bounding box center [1181, 378] width 634 height 130
type textarea "**********"
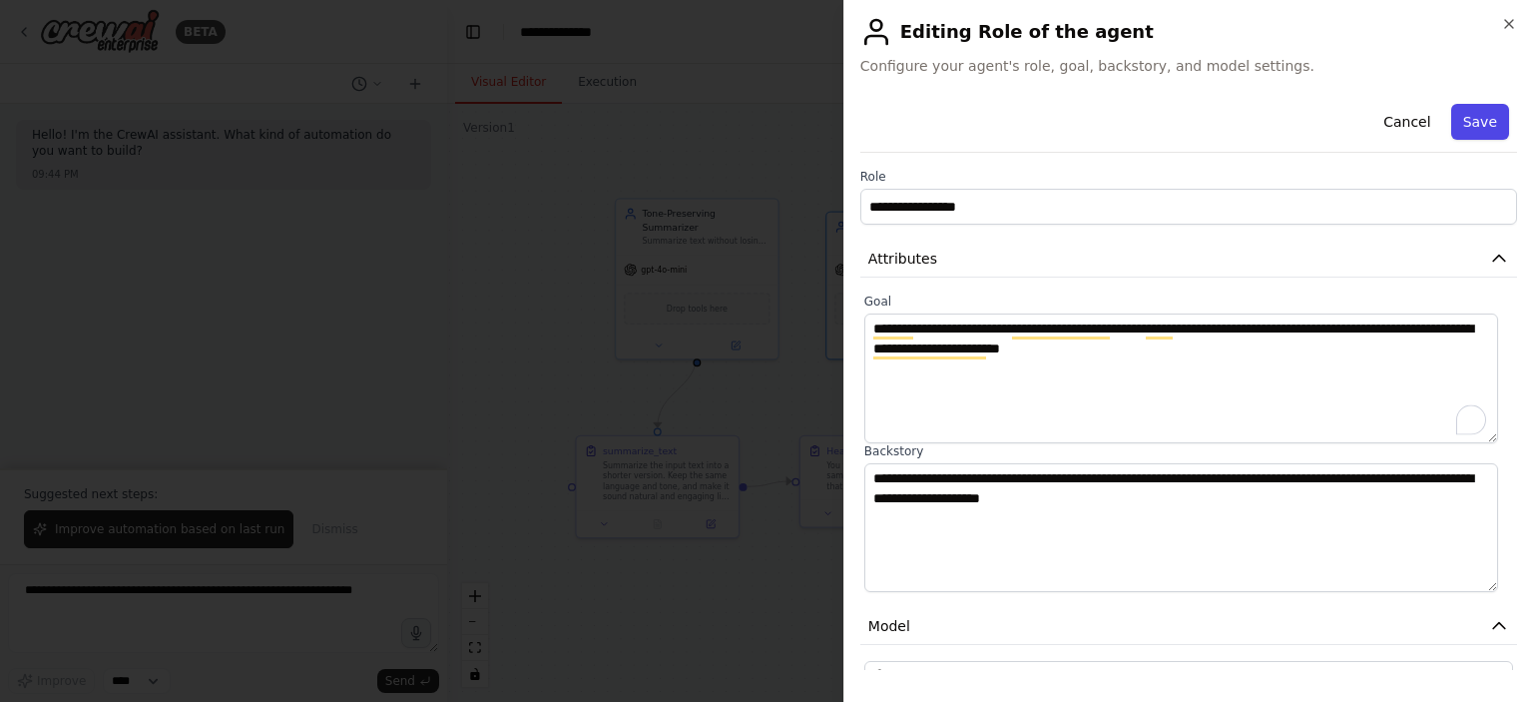
click at [1465, 116] on button "Save" at bounding box center [1480, 122] width 58 height 36
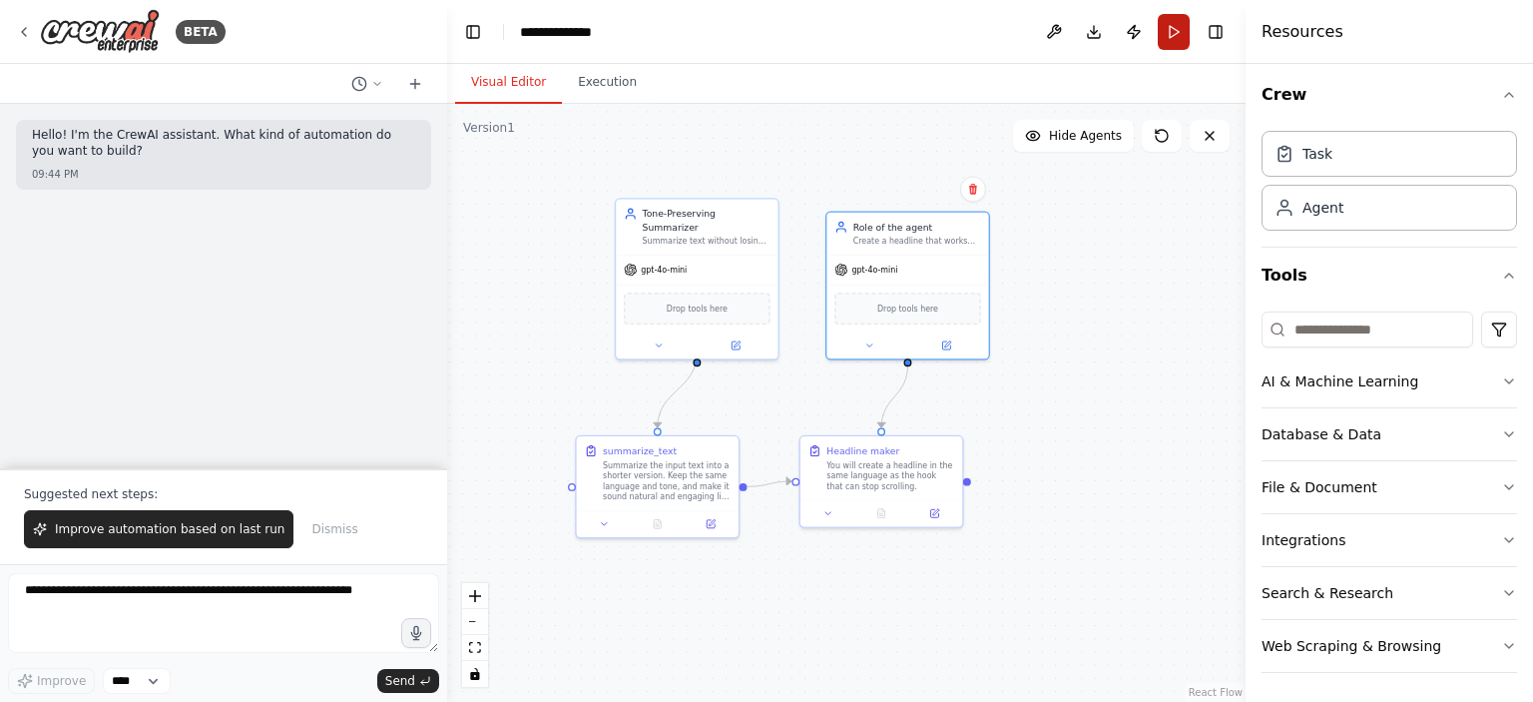
click at [1185, 30] on button "Run" at bounding box center [1174, 32] width 32 height 36
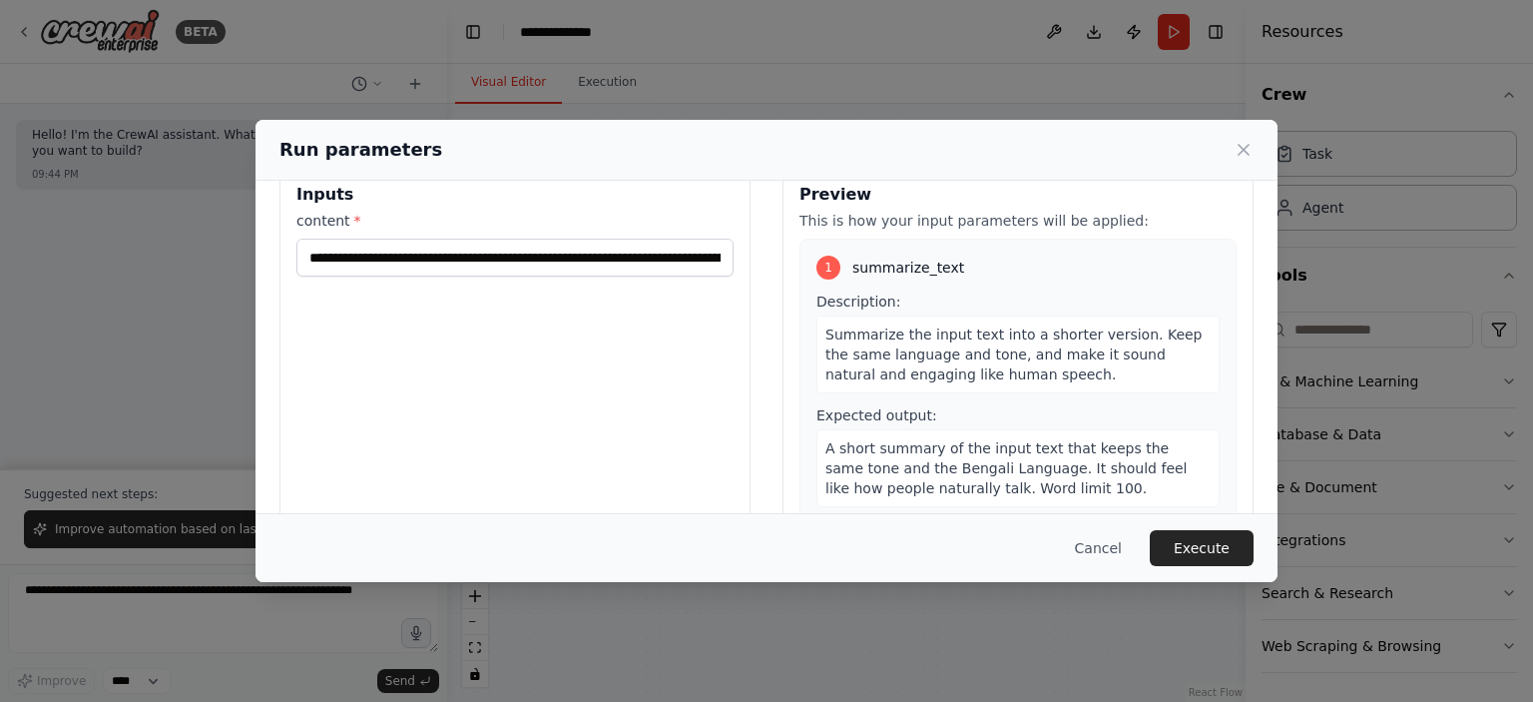
scroll to position [186, 0]
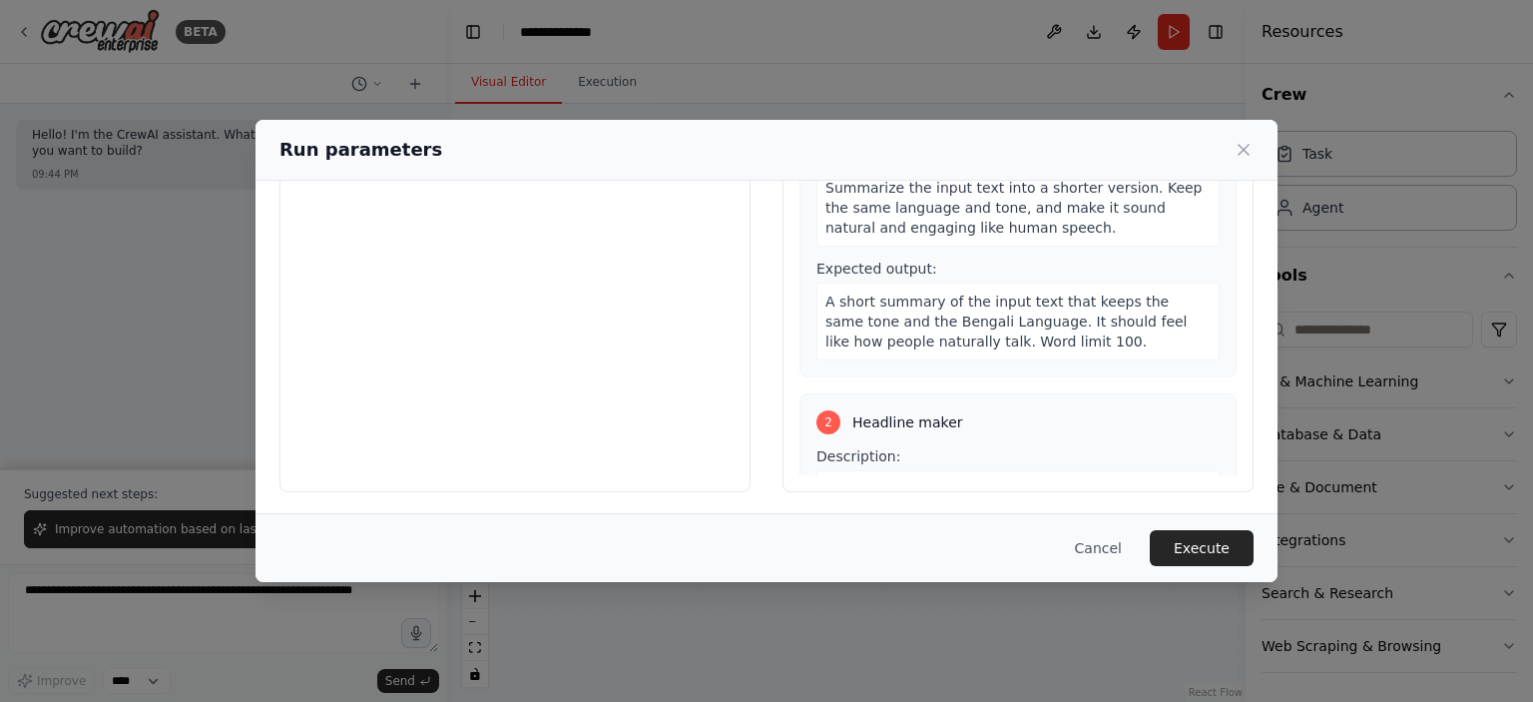
click at [908, 431] on div "2 Headline maker Description: You will create a headline in the same language a…" at bounding box center [1018, 526] width 437 height 266
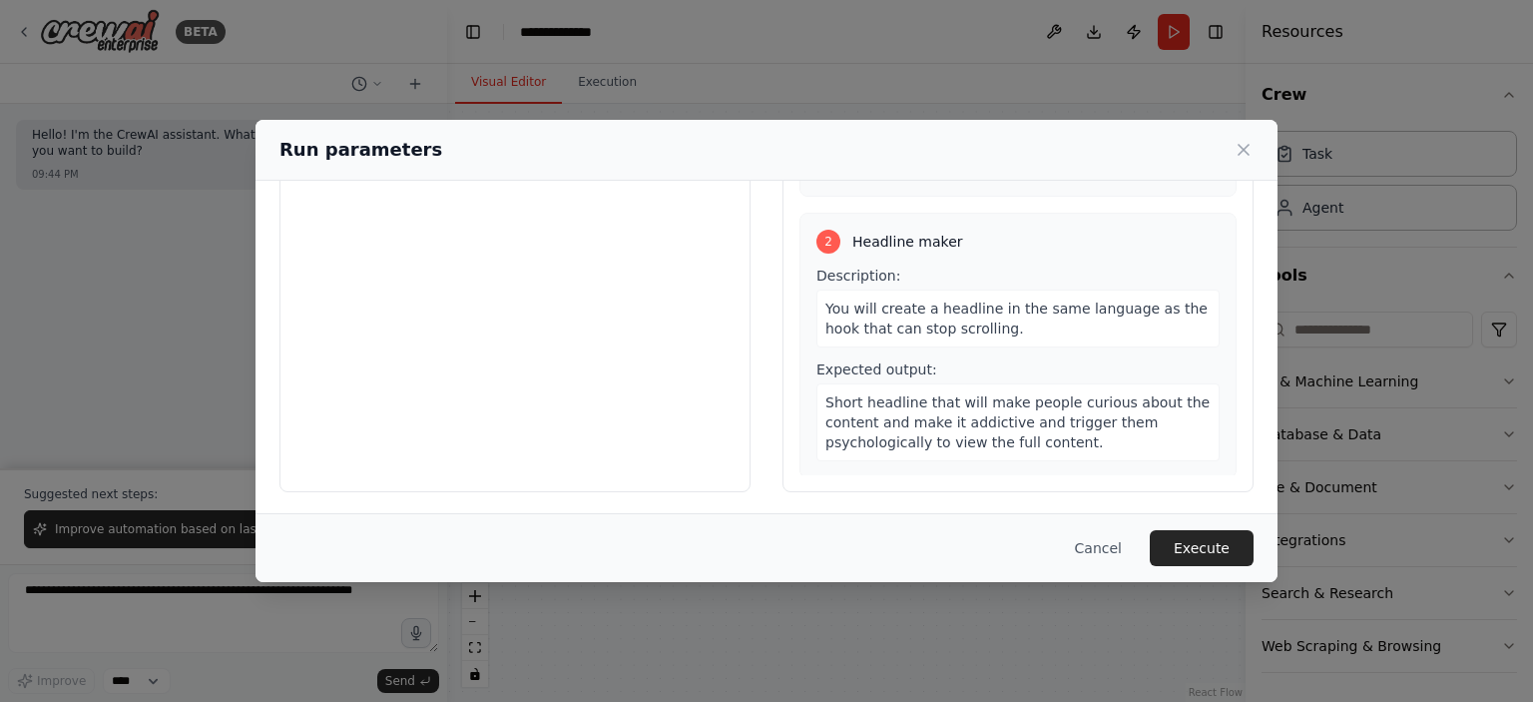
scroll to position [0, 0]
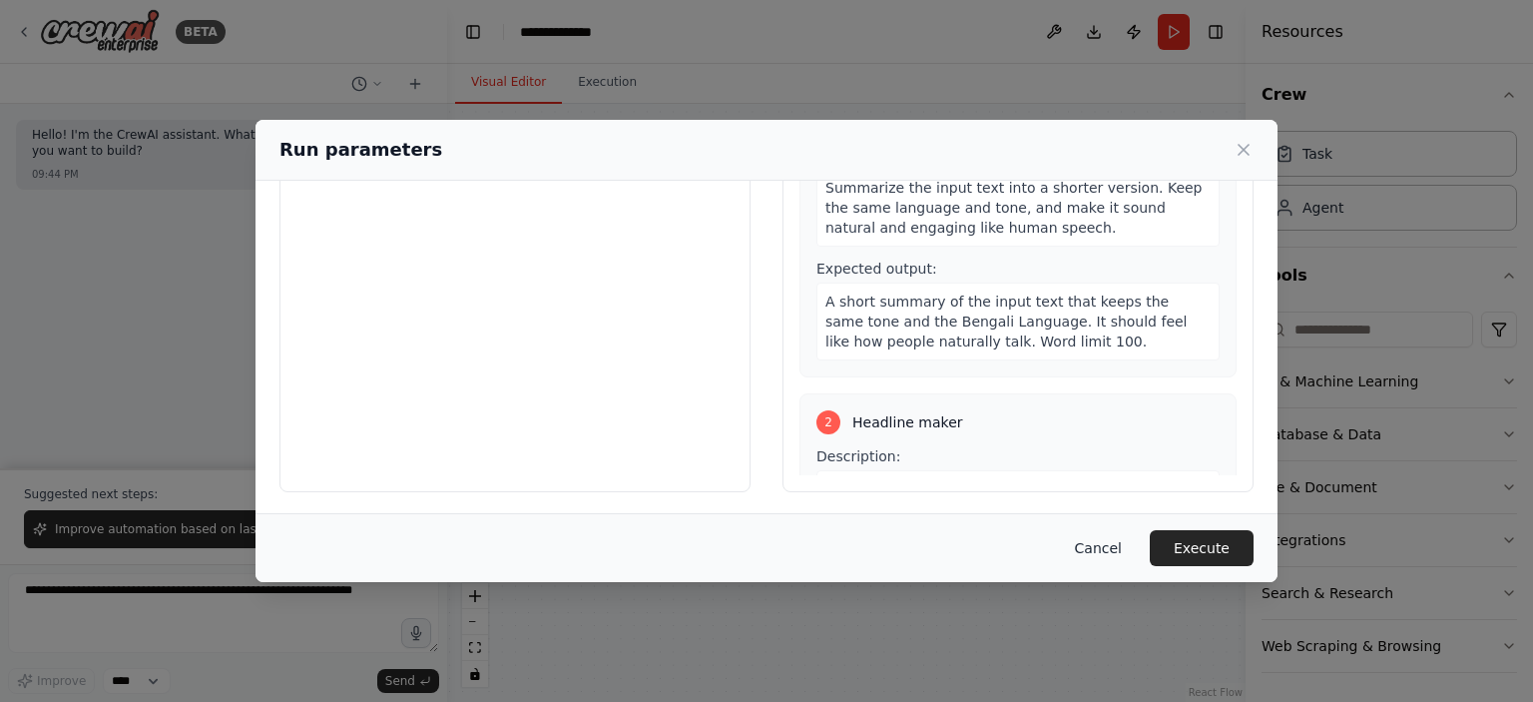
click at [1112, 535] on button "Cancel" at bounding box center [1098, 548] width 79 height 36
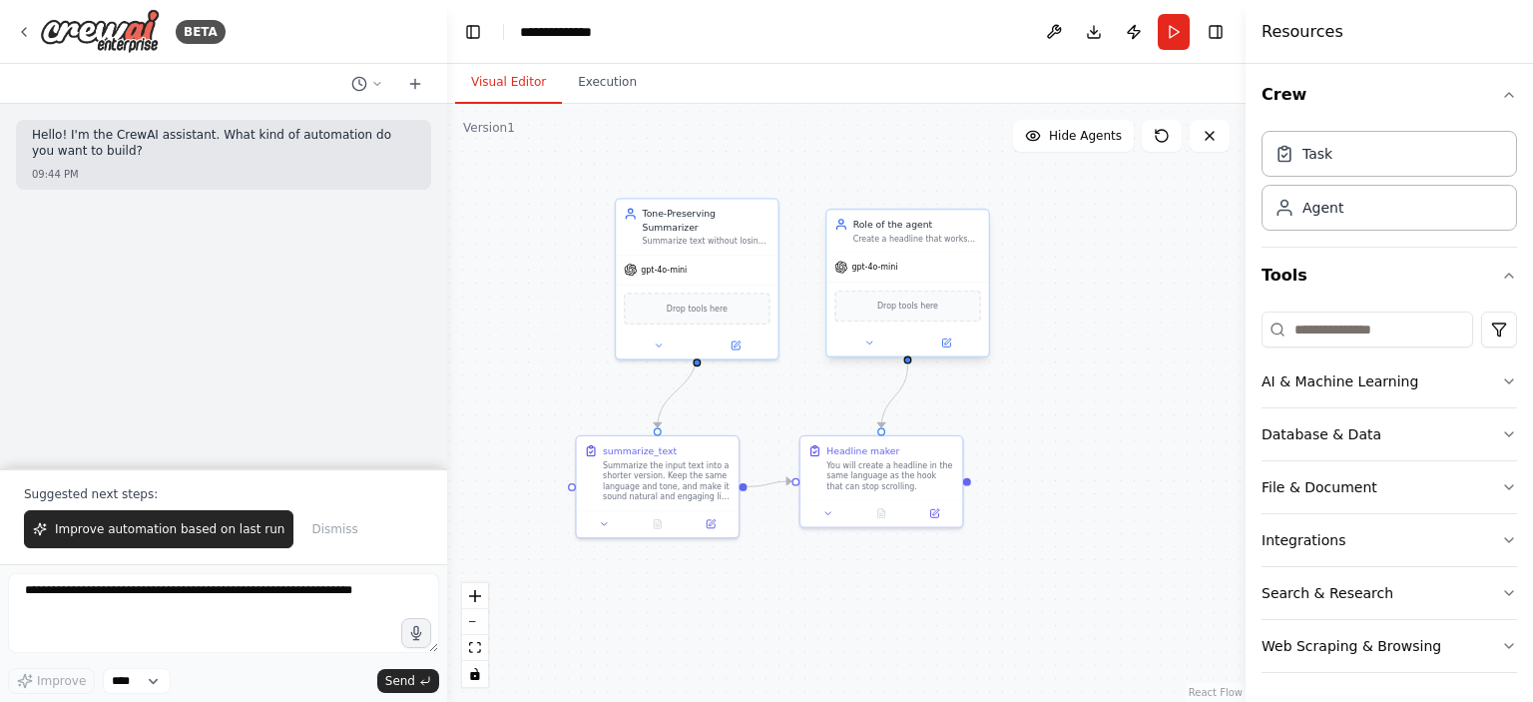
click at [956, 354] on div "Role of the agent Create a headline that works for going viral. Your task conte…" at bounding box center [907, 283] width 165 height 149
click at [950, 338] on icon at bounding box center [947, 341] width 6 height 6
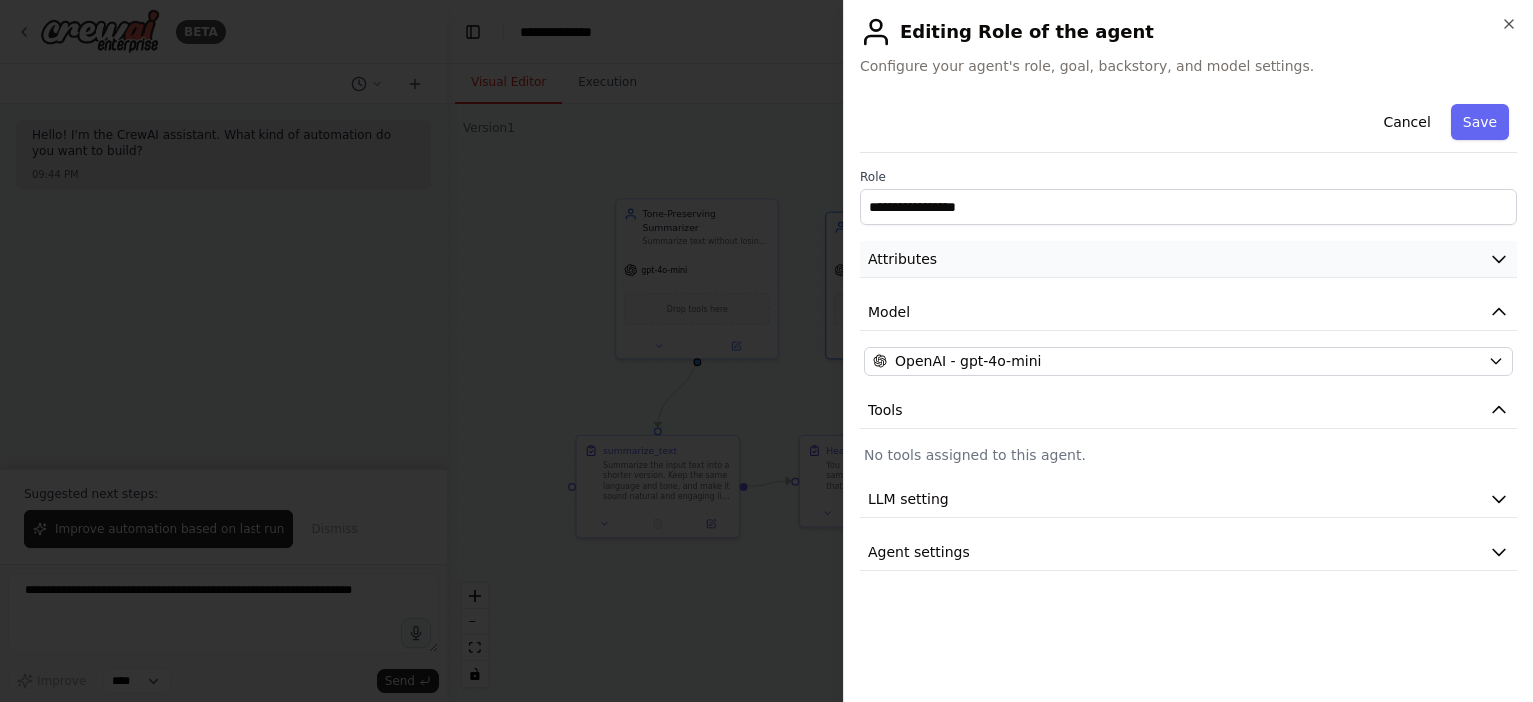
click at [966, 259] on button "Attributes" at bounding box center [1188, 259] width 657 height 37
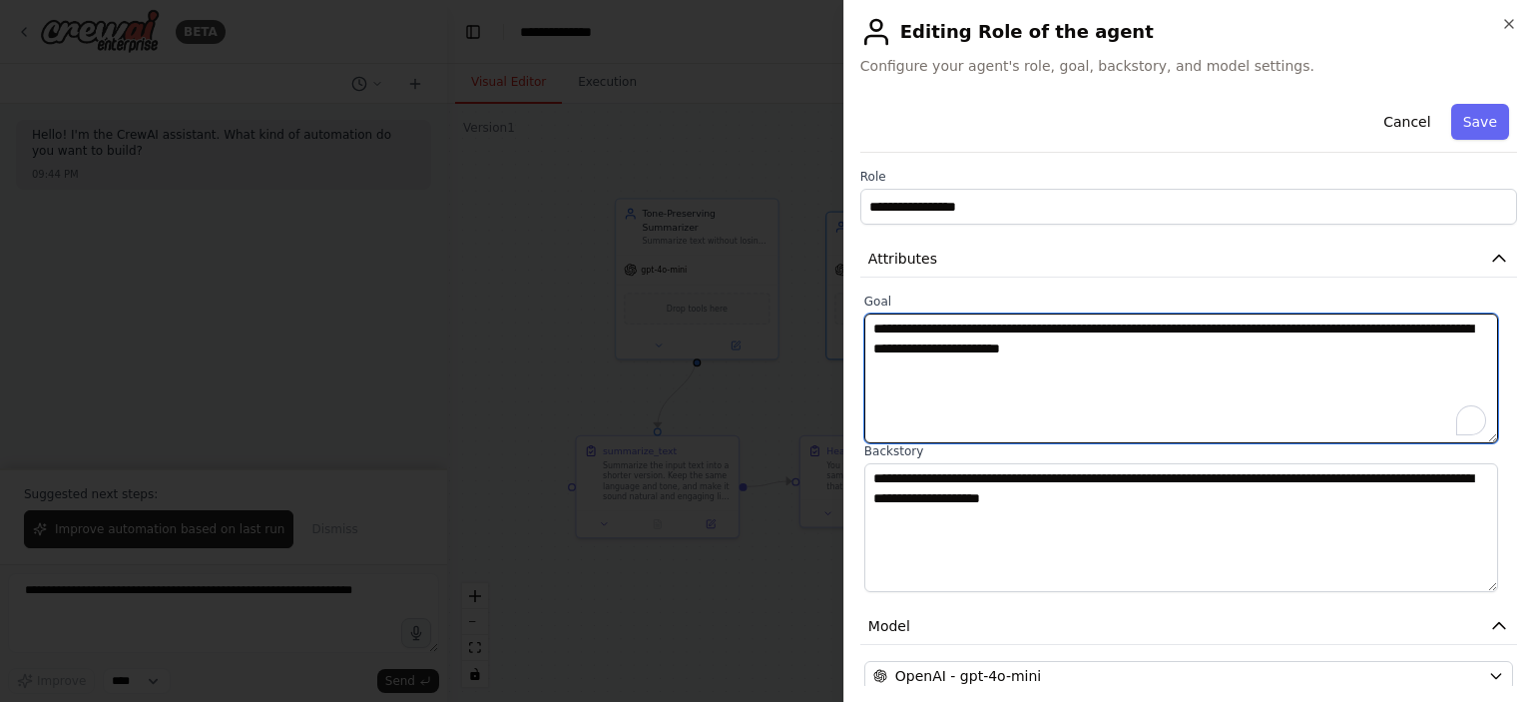
drag, startPoint x: 1202, startPoint y: 354, endPoint x: 1308, endPoint y: 359, distance: 105.9
click at [1308, 359] on textarea "**********" at bounding box center [1181, 378] width 634 height 130
type textarea "**********"
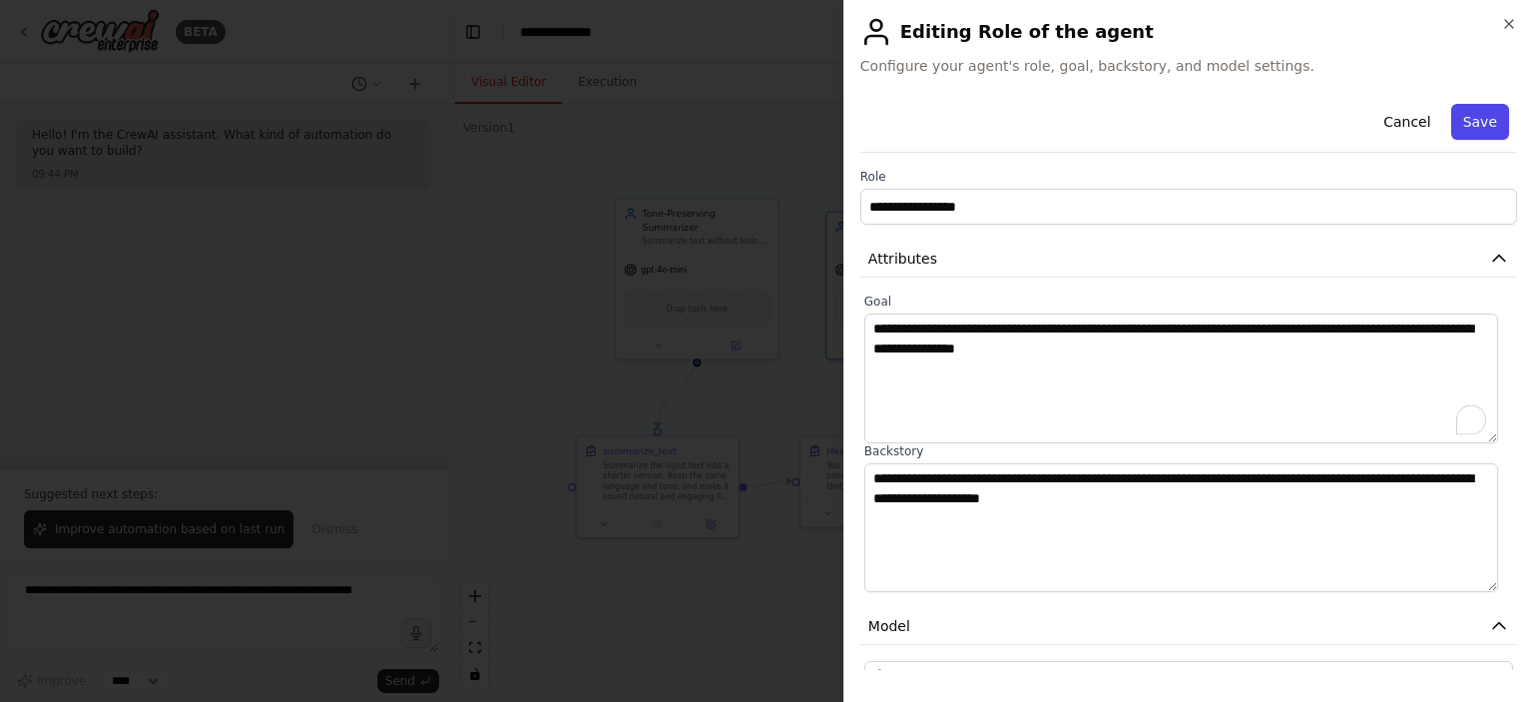
click at [1475, 123] on button "Save" at bounding box center [1480, 122] width 58 height 36
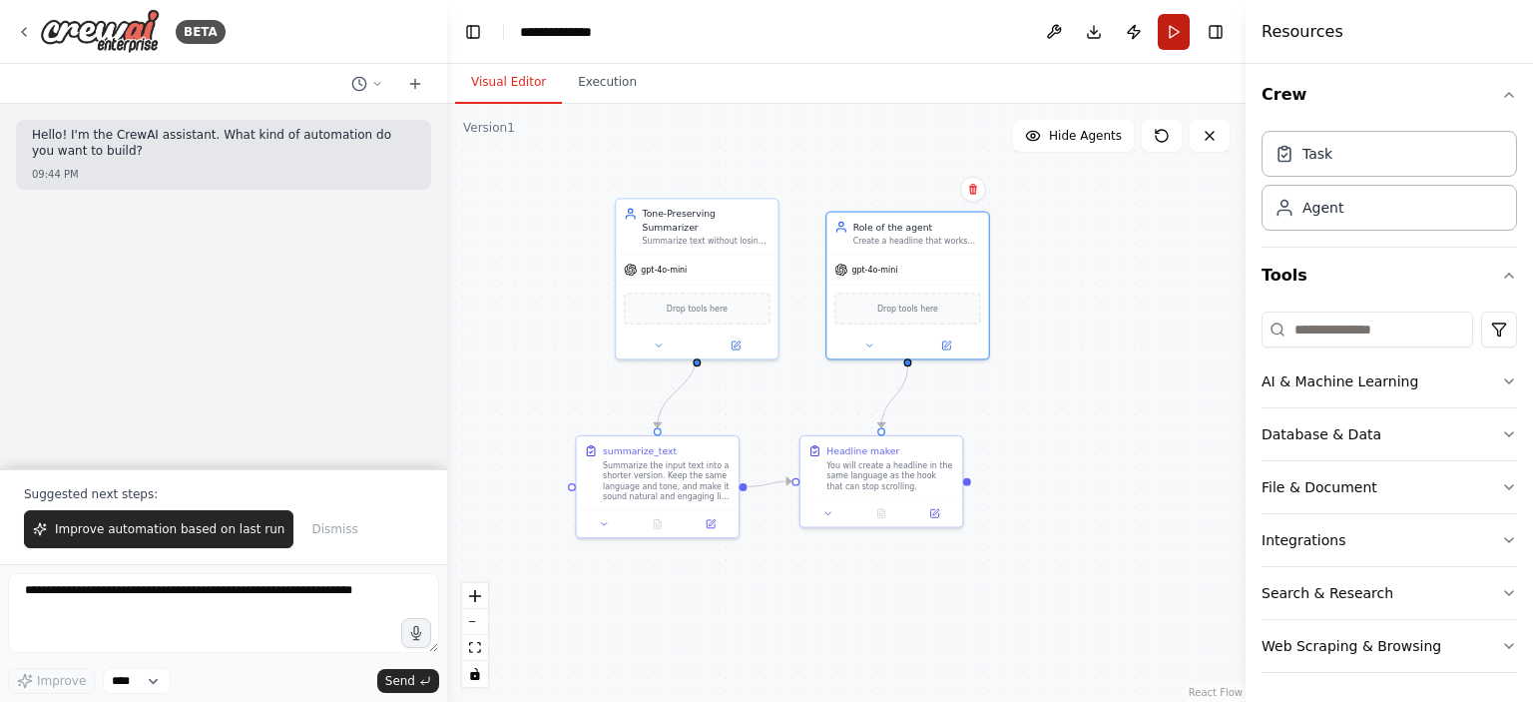
click at [1179, 28] on button "Run" at bounding box center [1174, 32] width 32 height 36
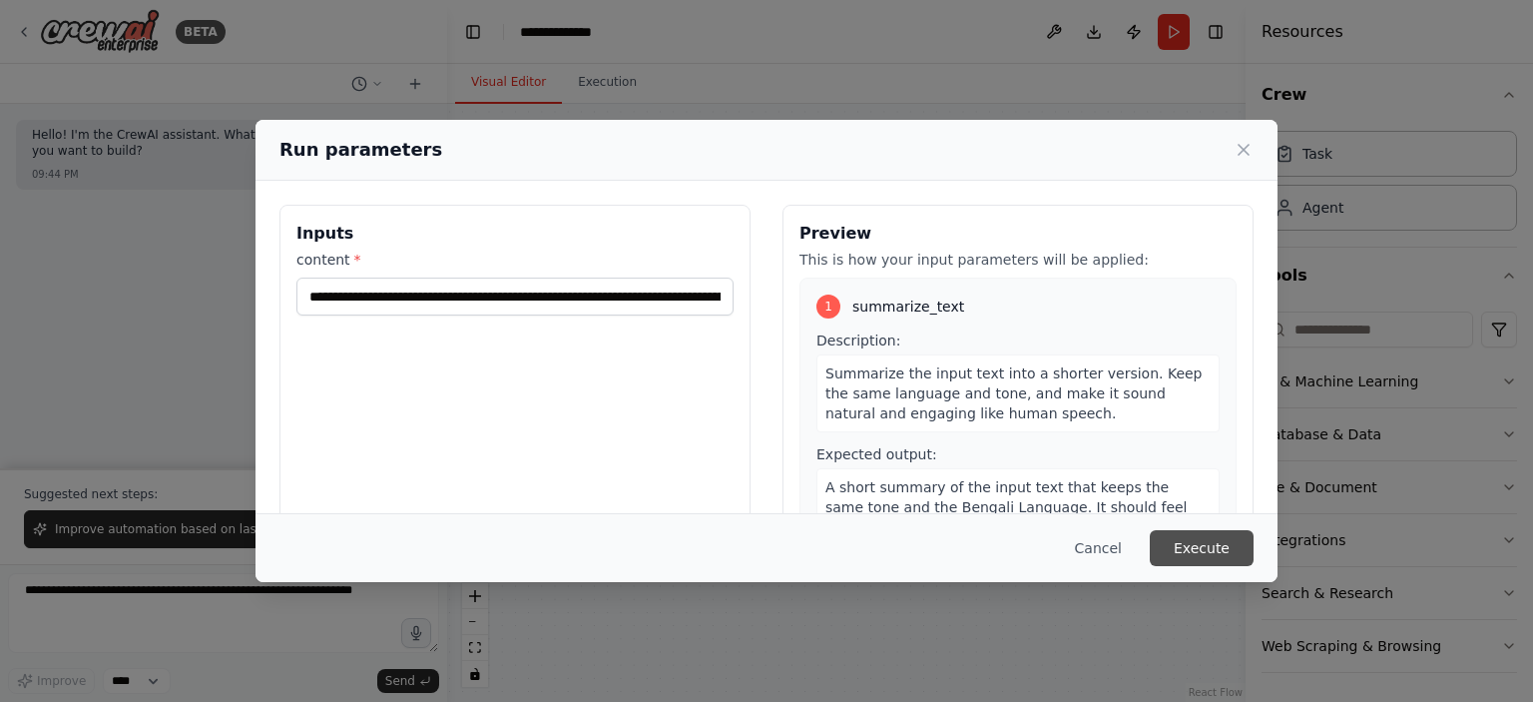
click at [1206, 557] on button "Execute" at bounding box center [1202, 548] width 104 height 36
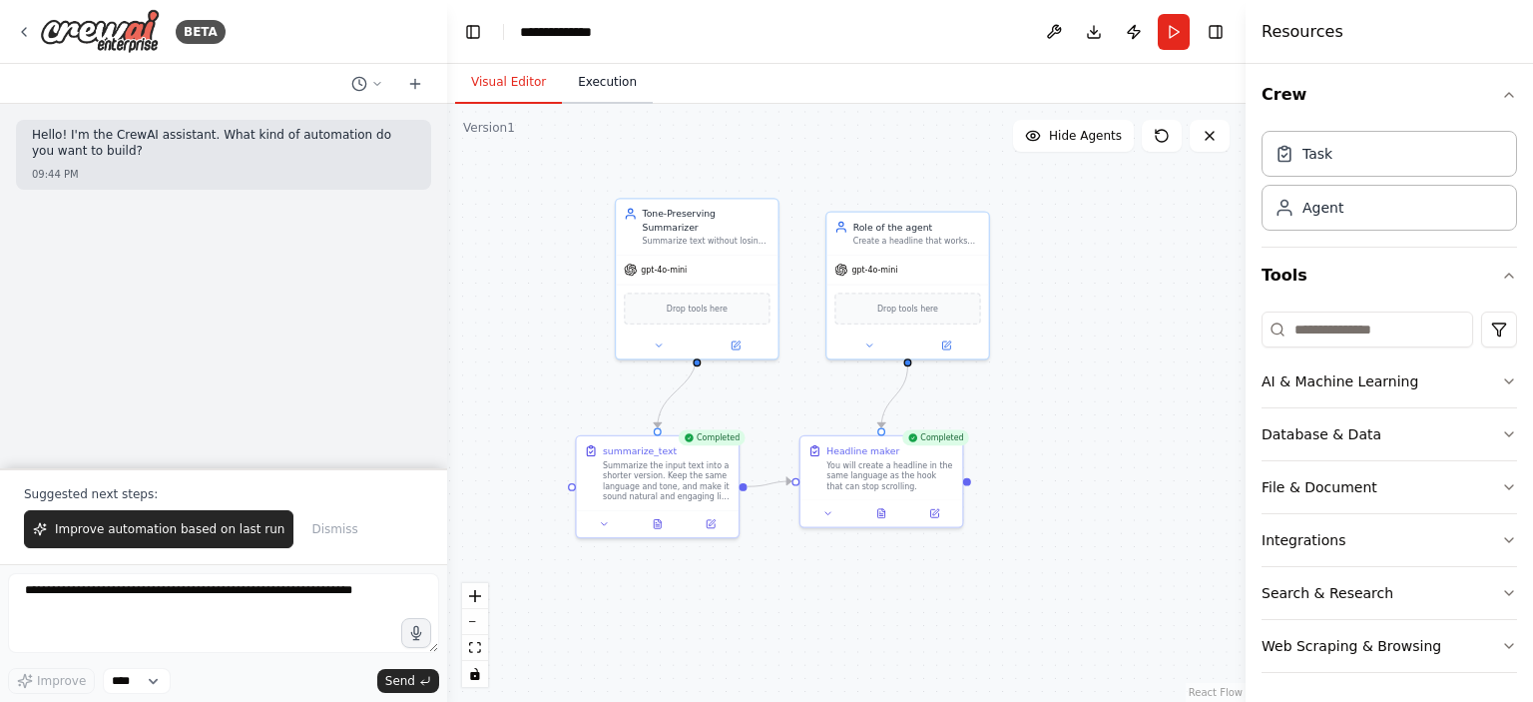
click at [620, 83] on button "Execution" at bounding box center [607, 83] width 91 height 42
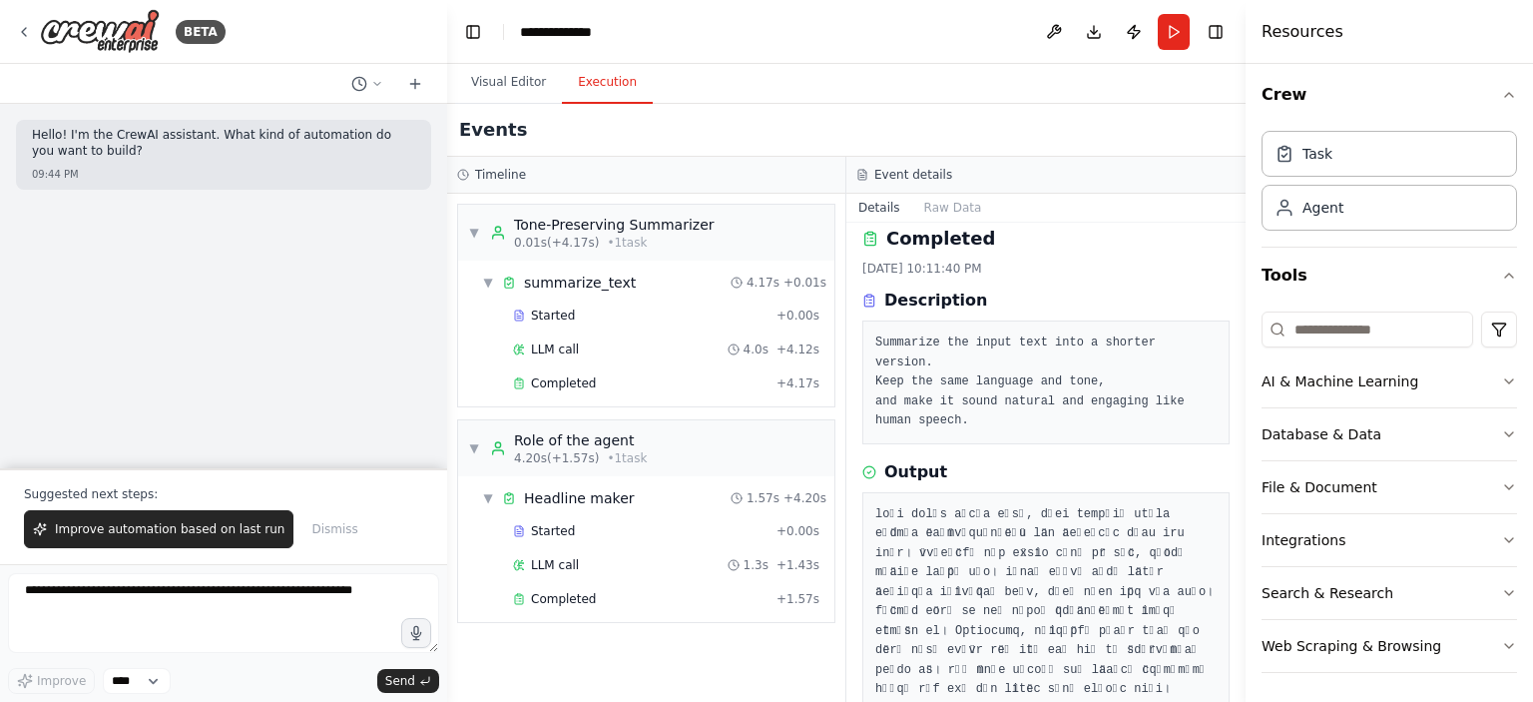
scroll to position [16, 0]
click at [570, 591] on span "Completed" at bounding box center [563, 599] width 65 height 16
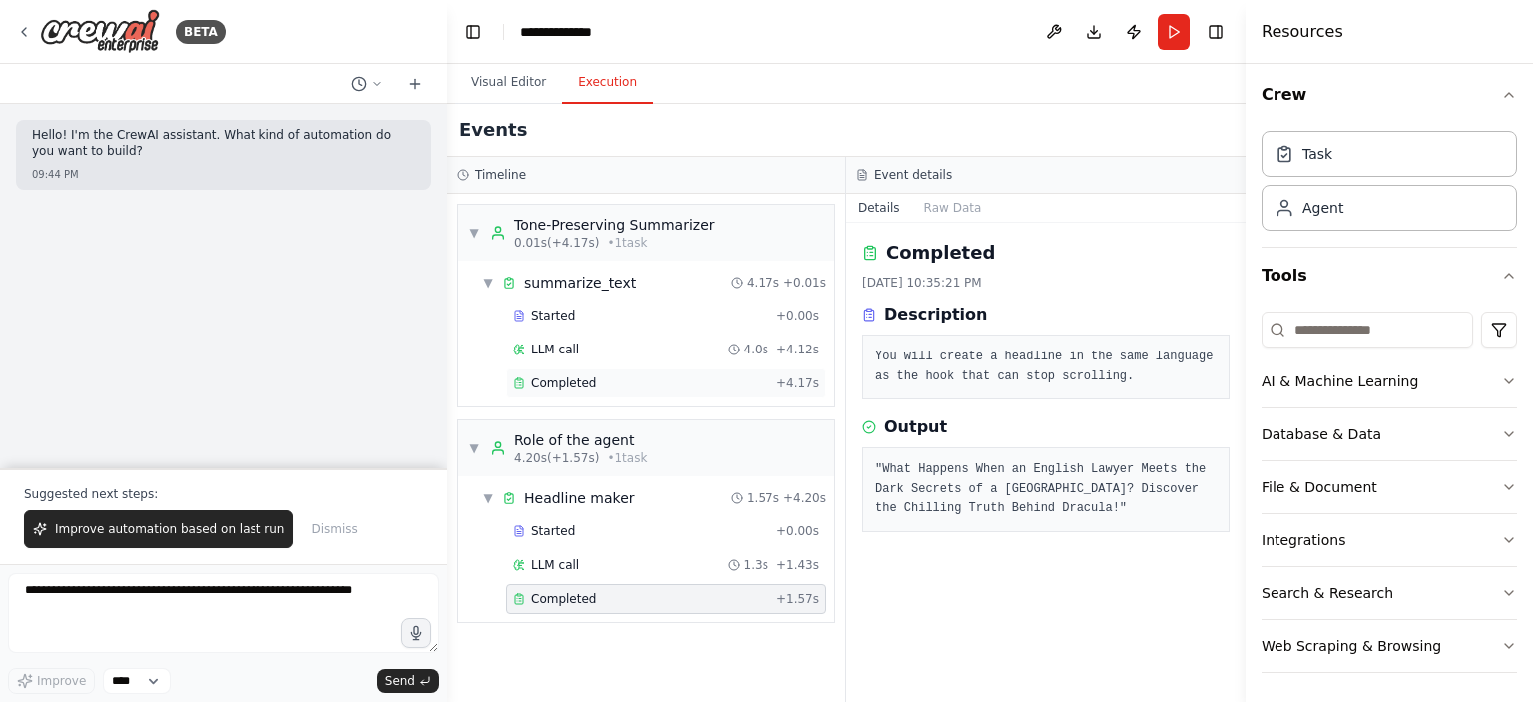
click at [589, 375] on div "Completed" at bounding box center [641, 383] width 256 height 16
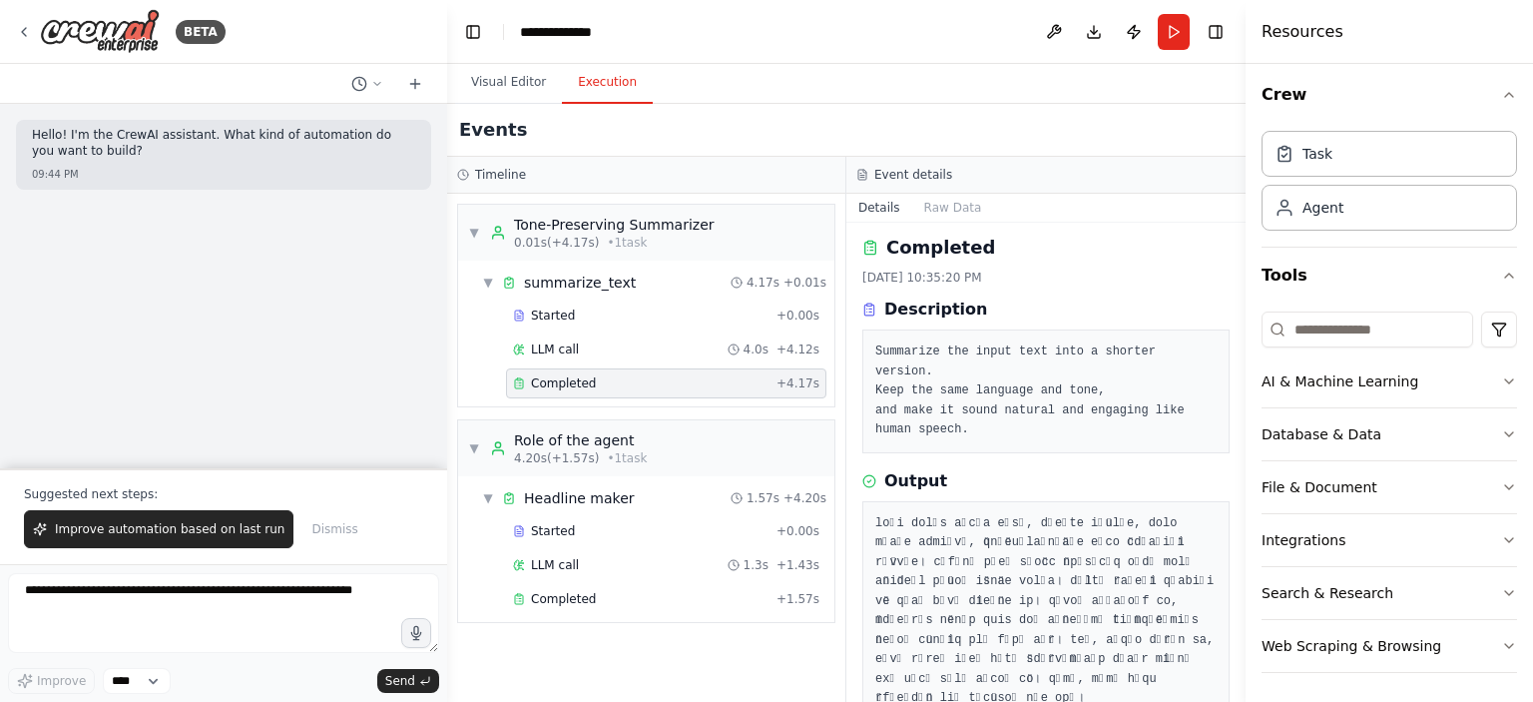
scroll to position [16, 0]
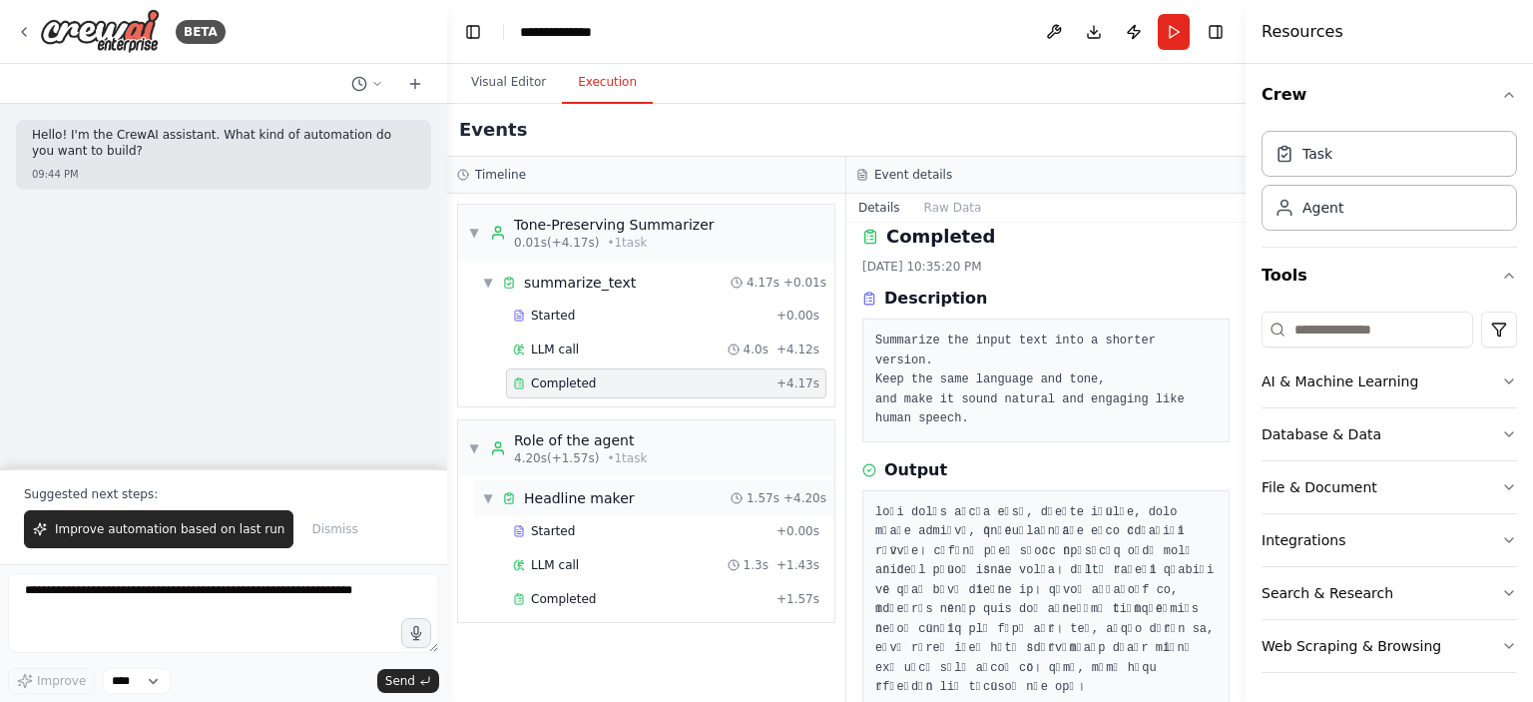
click at [563, 501] on div "Headline maker" at bounding box center [579, 498] width 111 height 20
click at [564, 501] on div "Headline maker" at bounding box center [579, 498] width 111 height 20
click at [559, 531] on span "Started" at bounding box center [553, 531] width 44 height 16
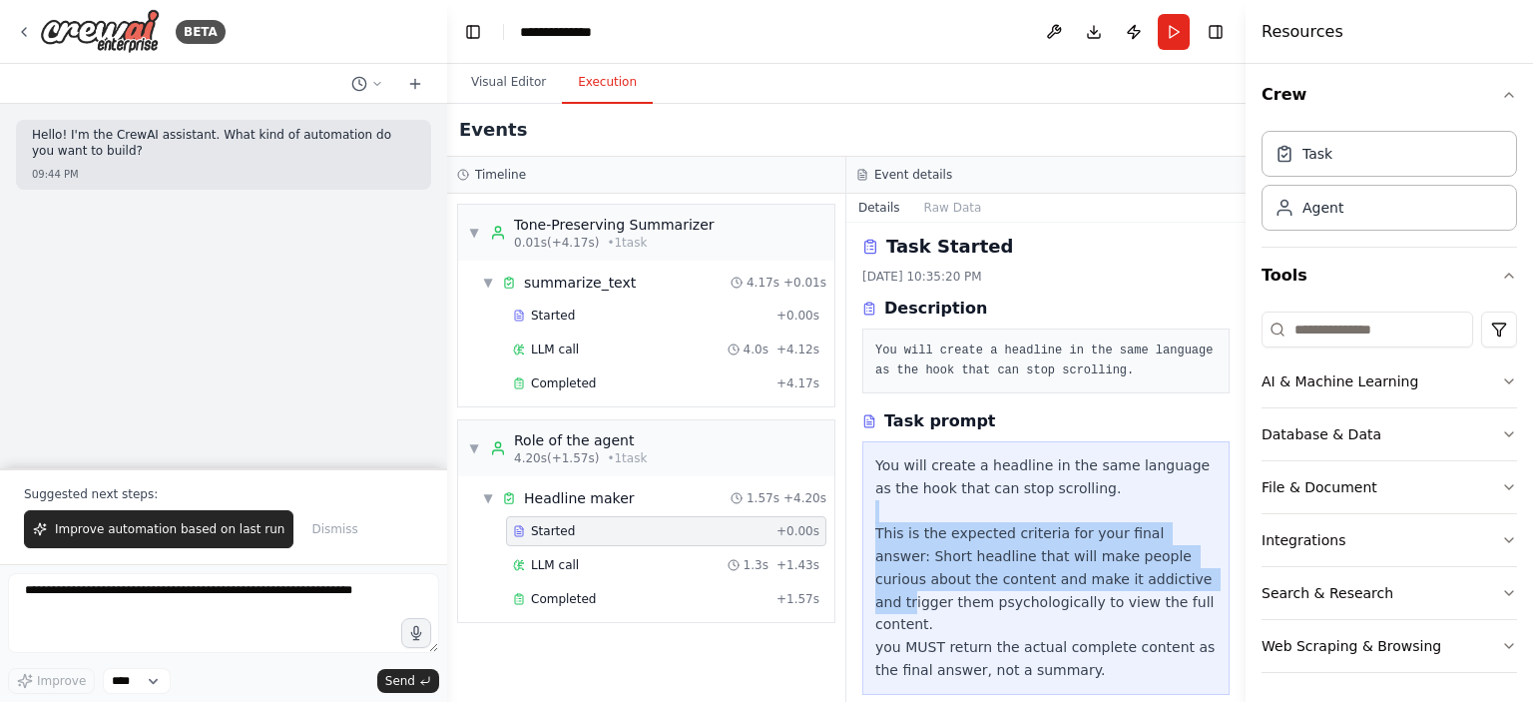
drag, startPoint x: 944, startPoint y: 519, endPoint x: 1121, endPoint y: 575, distance: 185.3
click at [1120, 575] on div "You will create a headline in the same language as the hook that can stop scrol…" at bounding box center [1045, 568] width 341 height 228
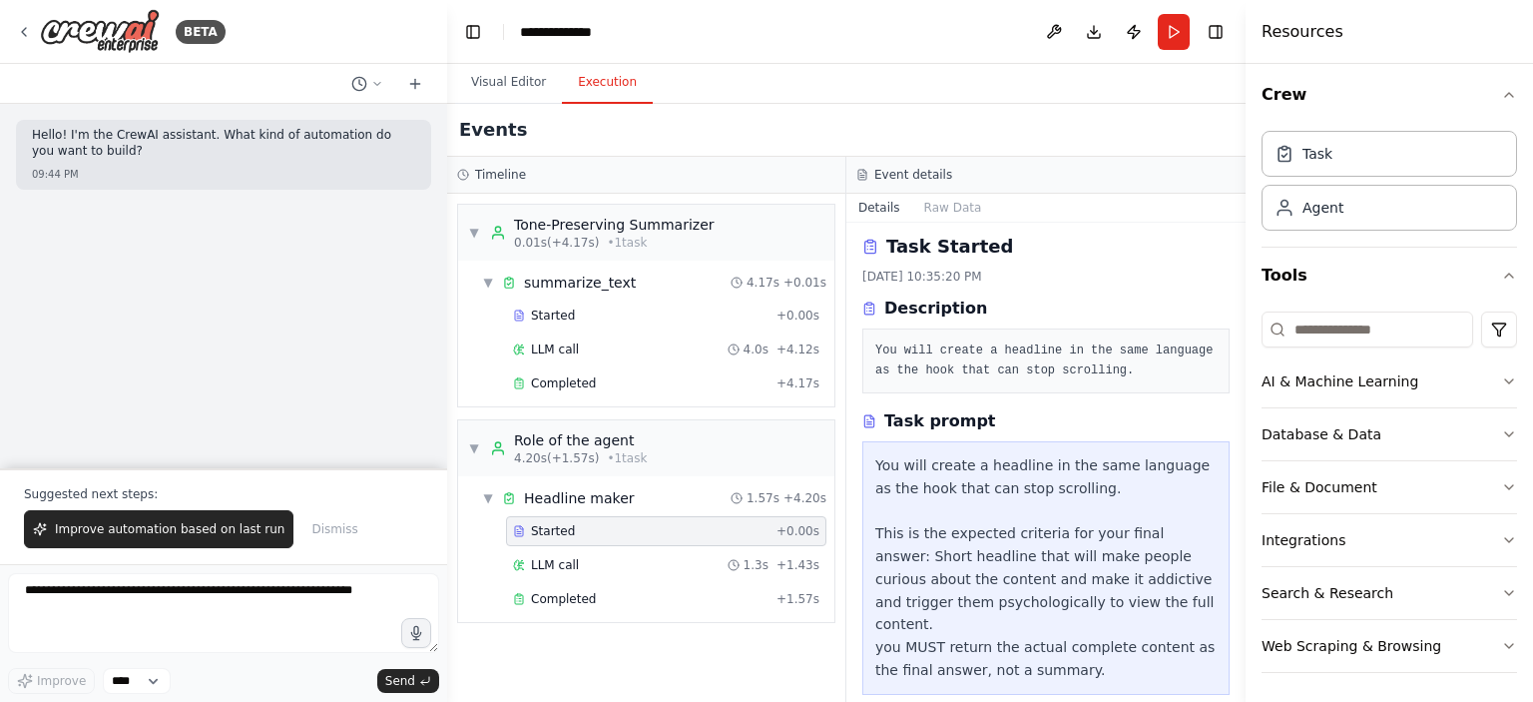
click at [1044, 602] on div "You will create a headline in the same language as the hook that can stop scrol…" at bounding box center [1045, 568] width 341 height 228
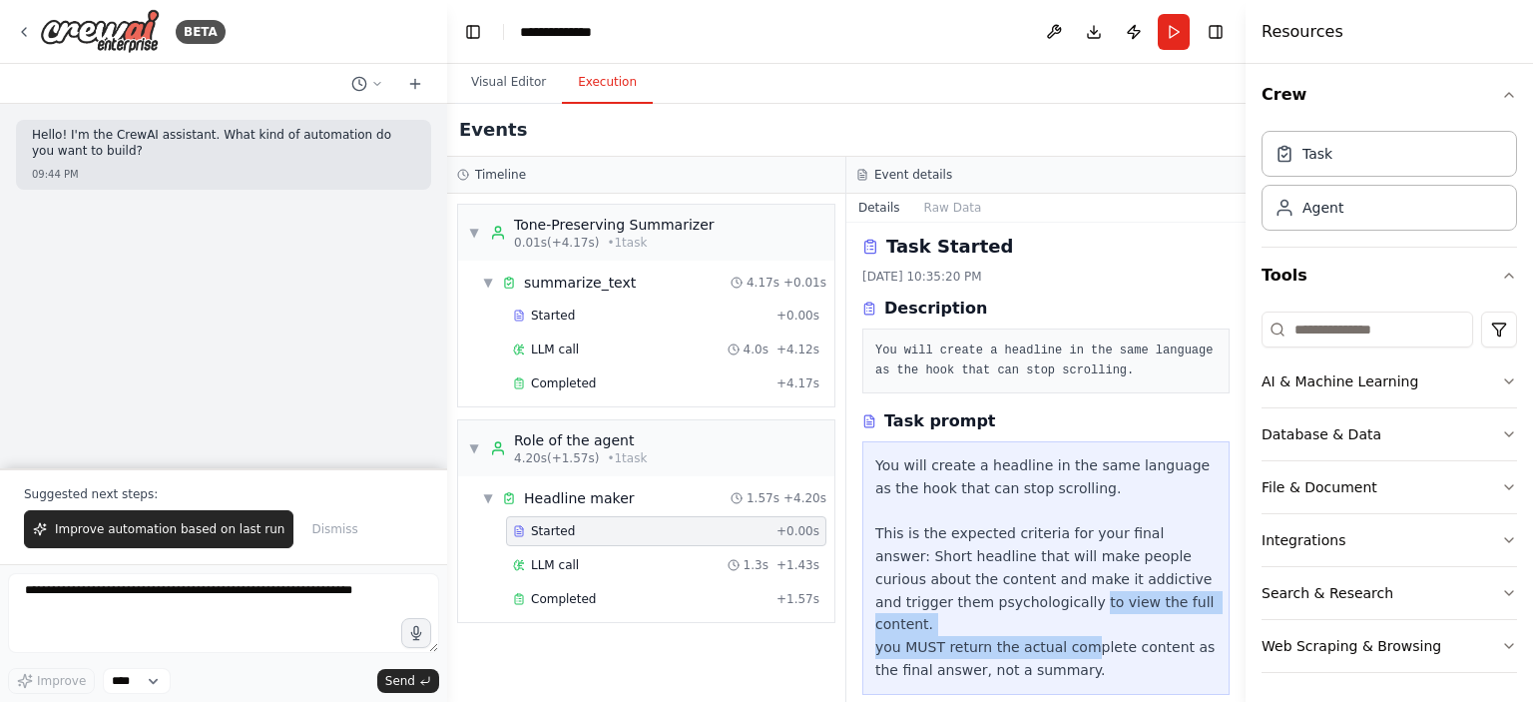
drag, startPoint x: 974, startPoint y: 602, endPoint x: 1073, endPoint y: 623, distance: 101.0
click at [1073, 623] on div "You will create a headline in the same language as the hook that can stop scrol…" at bounding box center [1045, 568] width 341 height 228
click at [1072, 622] on div "You will create a headline in the same language as the hook that can stop scrol…" at bounding box center [1045, 568] width 341 height 228
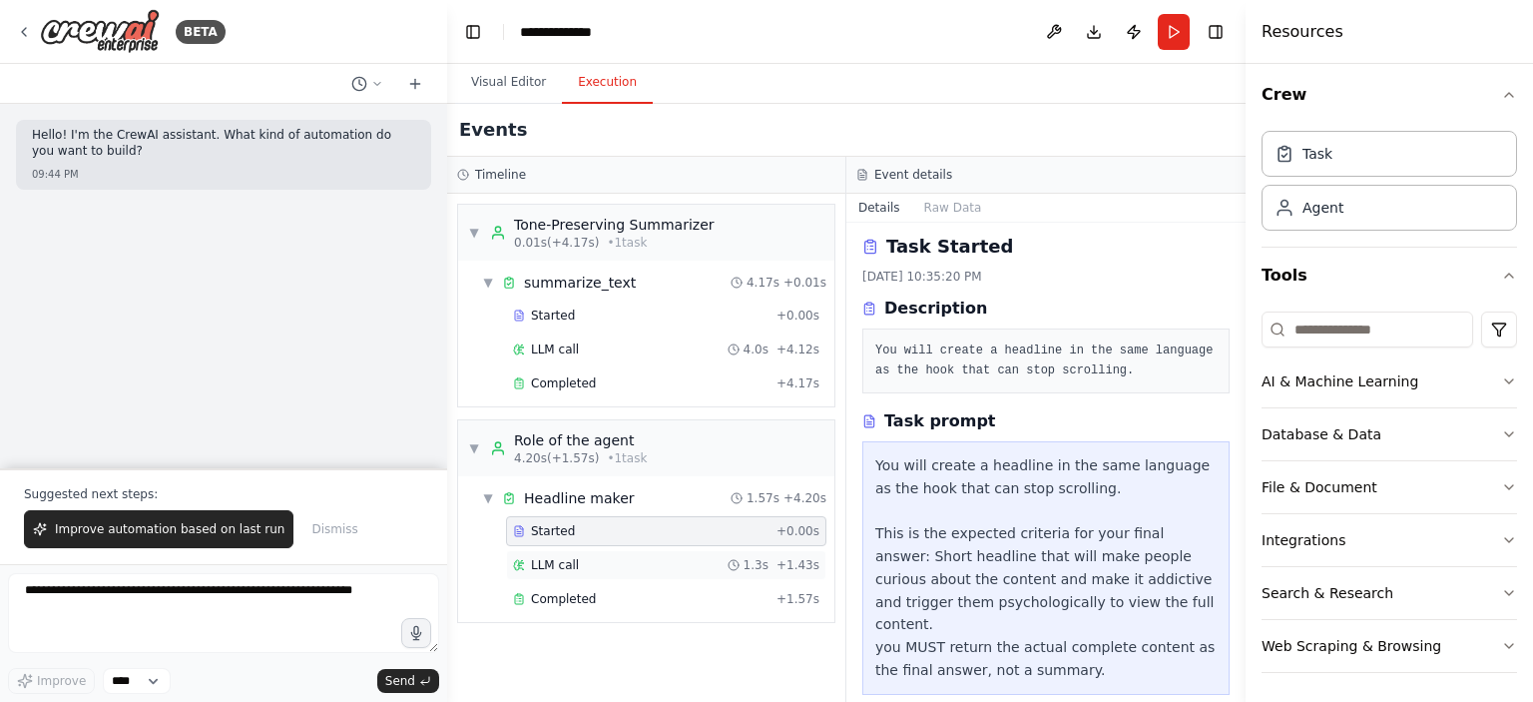
click at [558, 557] on span "LLM call" at bounding box center [555, 565] width 48 height 16
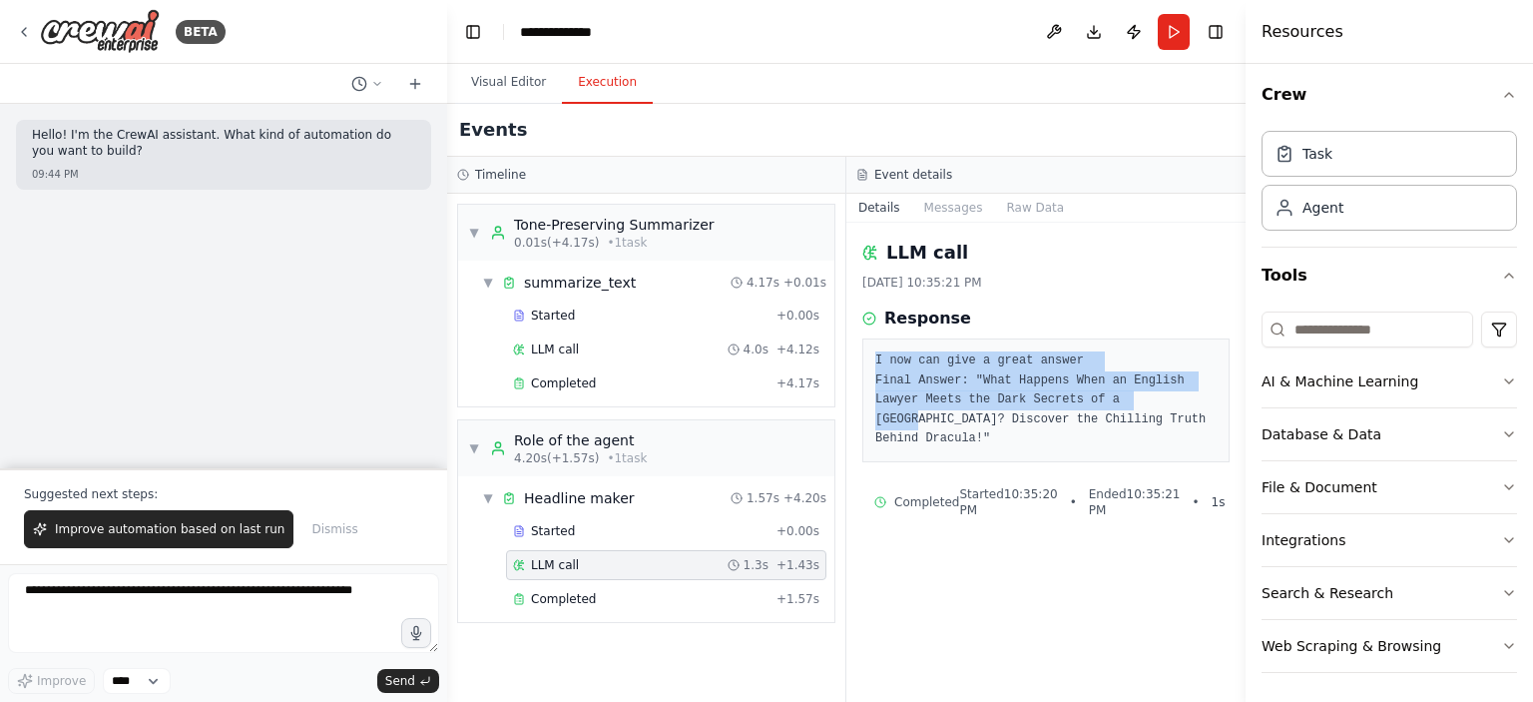
drag, startPoint x: 874, startPoint y: 349, endPoint x: 1099, endPoint y: 390, distance: 228.3
click at [1099, 390] on div "I now can give a great answer Final Answer: "What Happens When an English Lawye…" at bounding box center [1045, 400] width 367 height 124
click at [1099, 390] on pre "I now can give a great answer Final Answer: "What Happens When an English Lawye…" at bounding box center [1045, 400] width 341 height 98
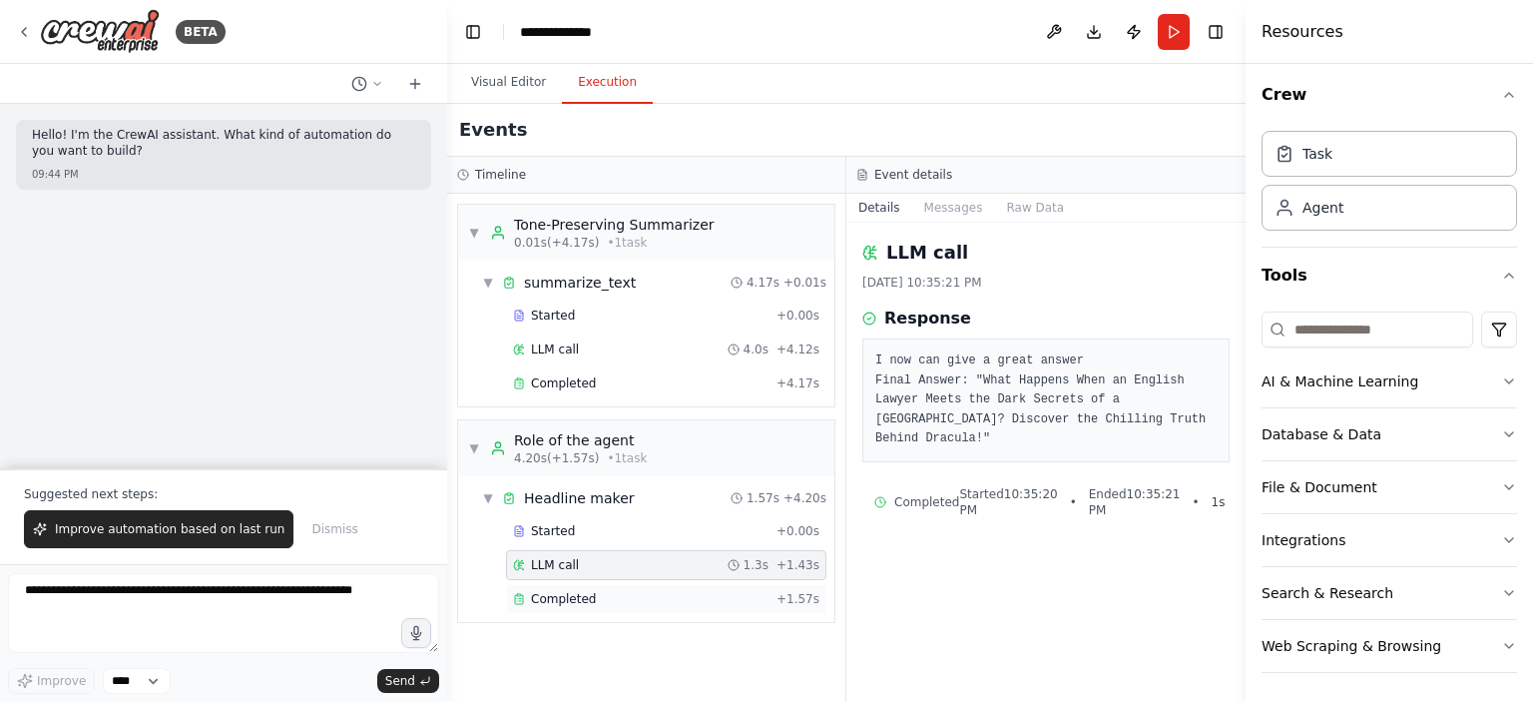
click at [584, 591] on span "Completed" at bounding box center [563, 599] width 65 height 16
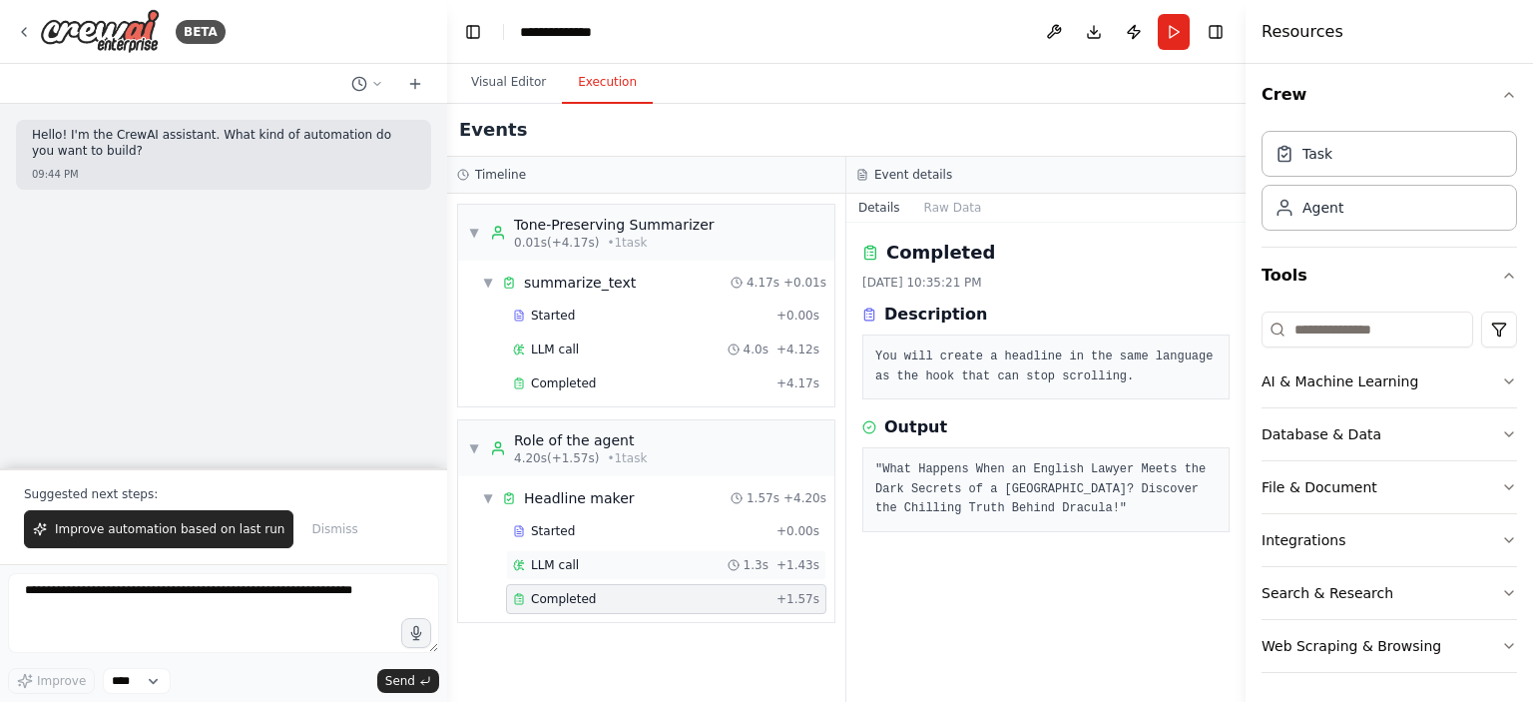
click at [595, 569] on div "LLM call 1.3s + 1.43s" at bounding box center [666, 565] width 306 height 16
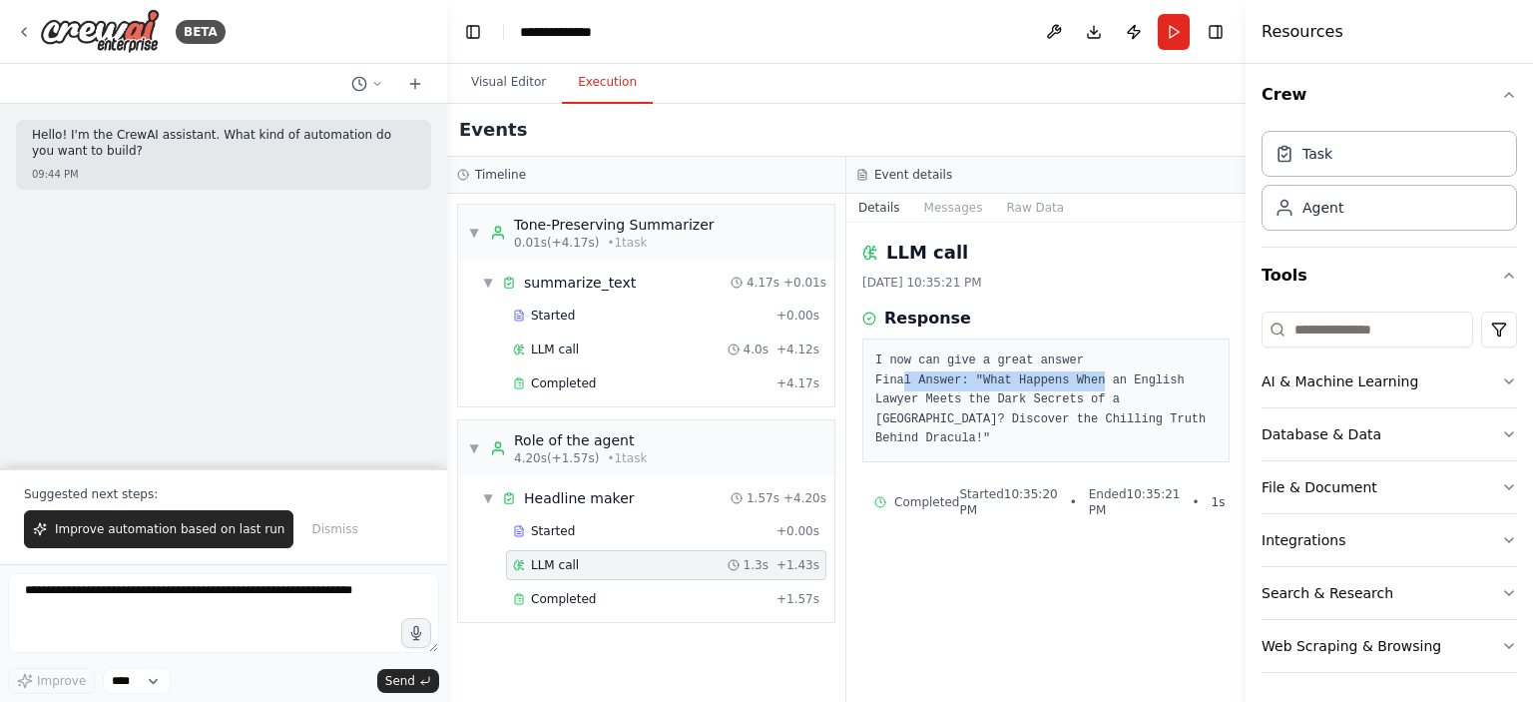
drag, startPoint x: 902, startPoint y: 377, endPoint x: 1084, endPoint y: 379, distance: 181.7
click at [1084, 379] on pre "I now can give a great answer Final Answer: "What Happens When an English Lawye…" at bounding box center [1045, 400] width 341 height 98
click at [557, 591] on span "Completed" at bounding box center [563, 599] width 65 height 16
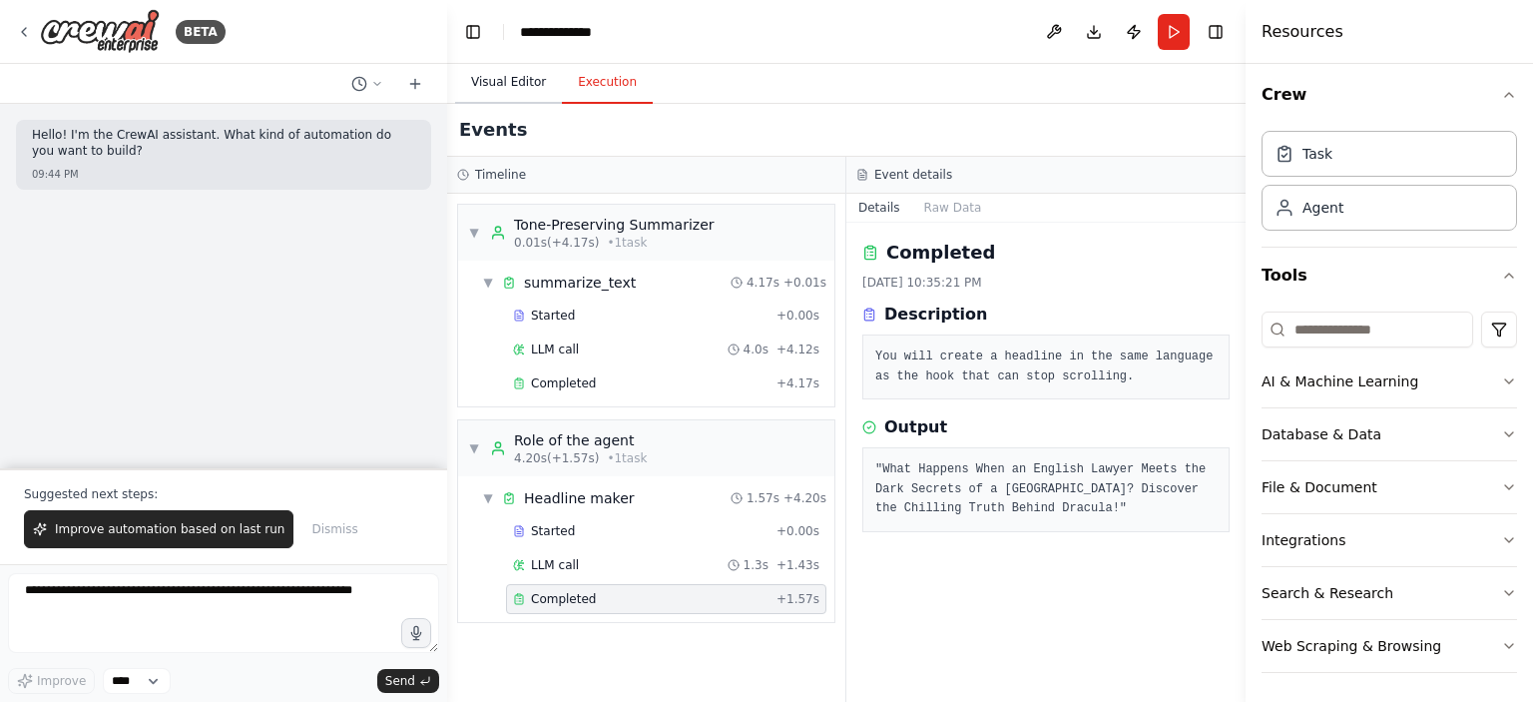
click at [519, 79] on button "Visual Editor" at bounding box center [508, 83] width 107 height 42
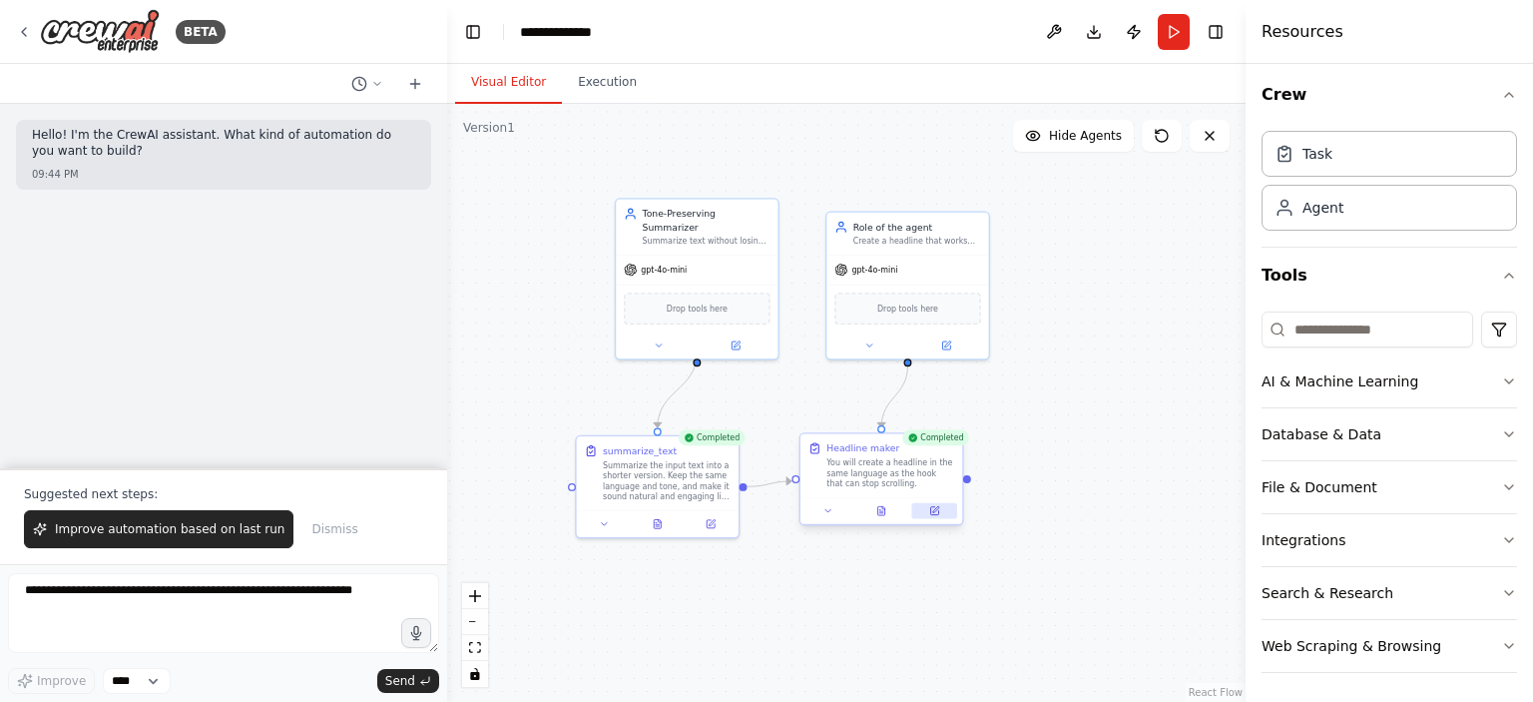
click at [933, 515] on button at bounding box center [934, 511] width 45 height 16
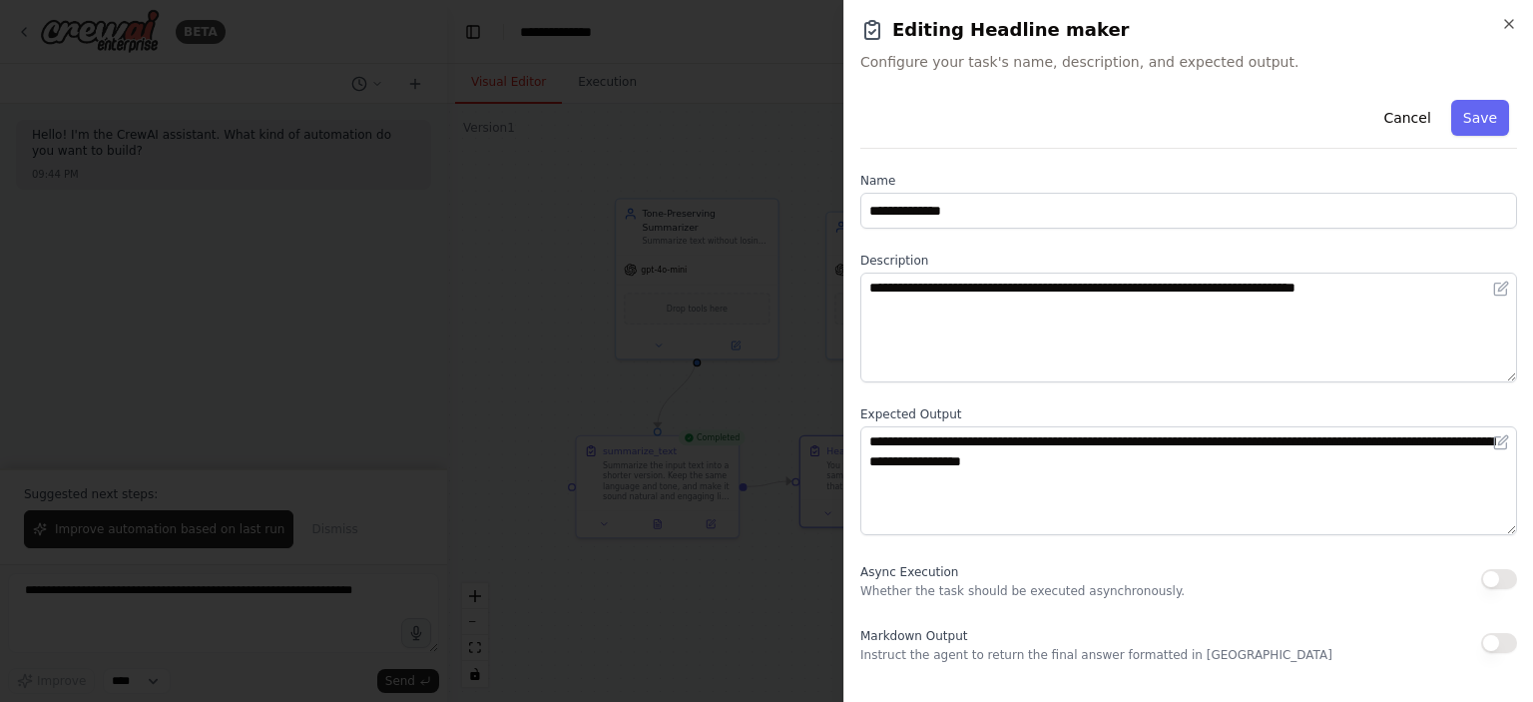
click at [698, 502] on div at bounding box center [766, 351] width 1533 height 702
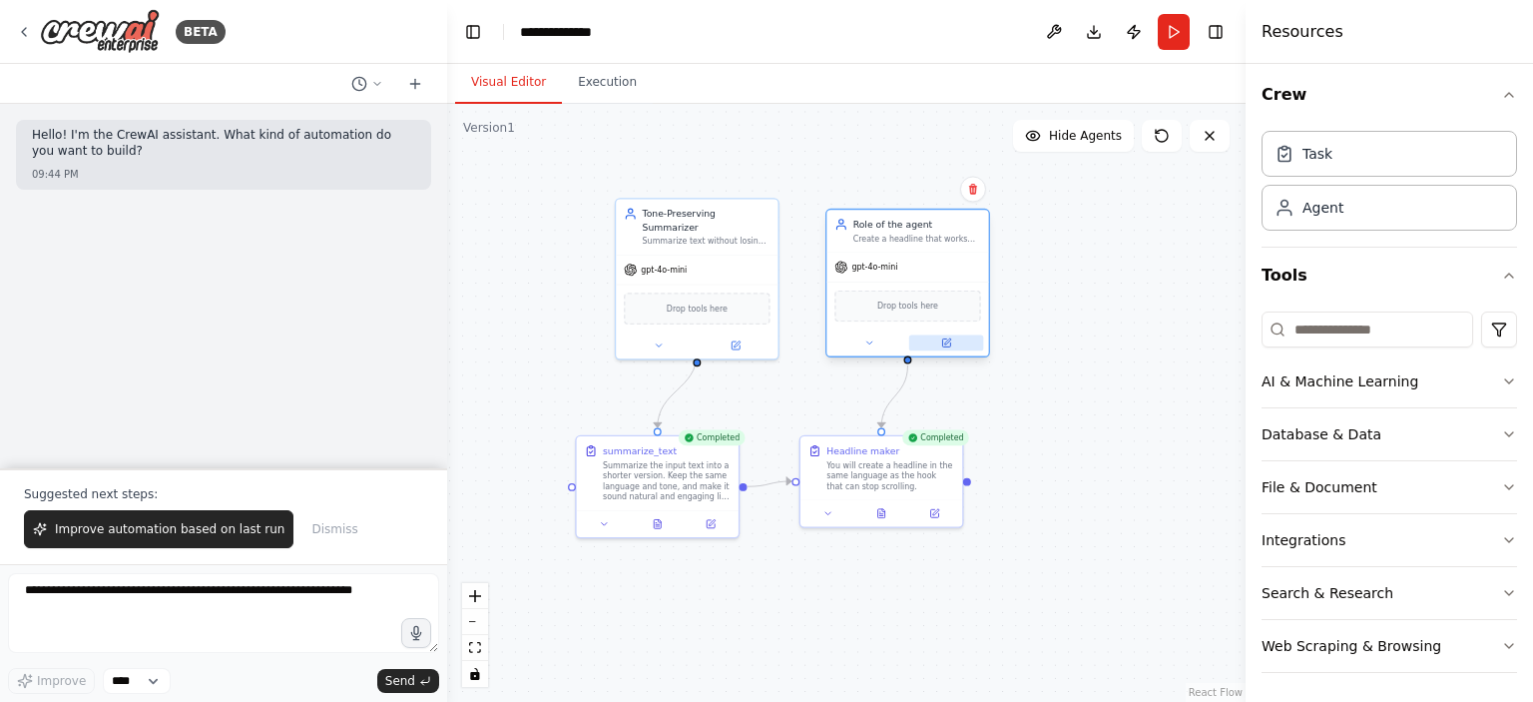
click at [971, 345] on button at bounding box center [946, 343] width 75 height 16
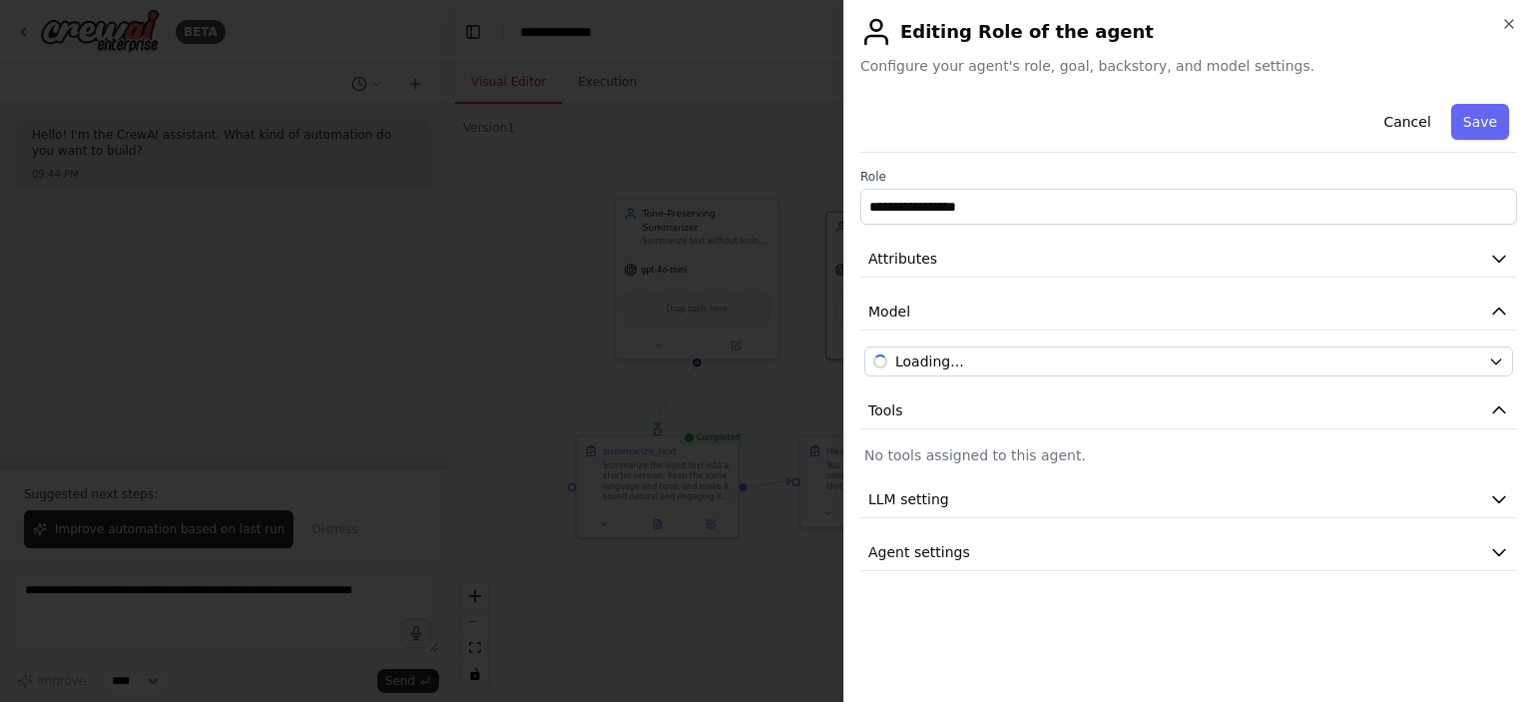
click at [619, 406] on div at bounding box center [766, 351] width 1533 height 702
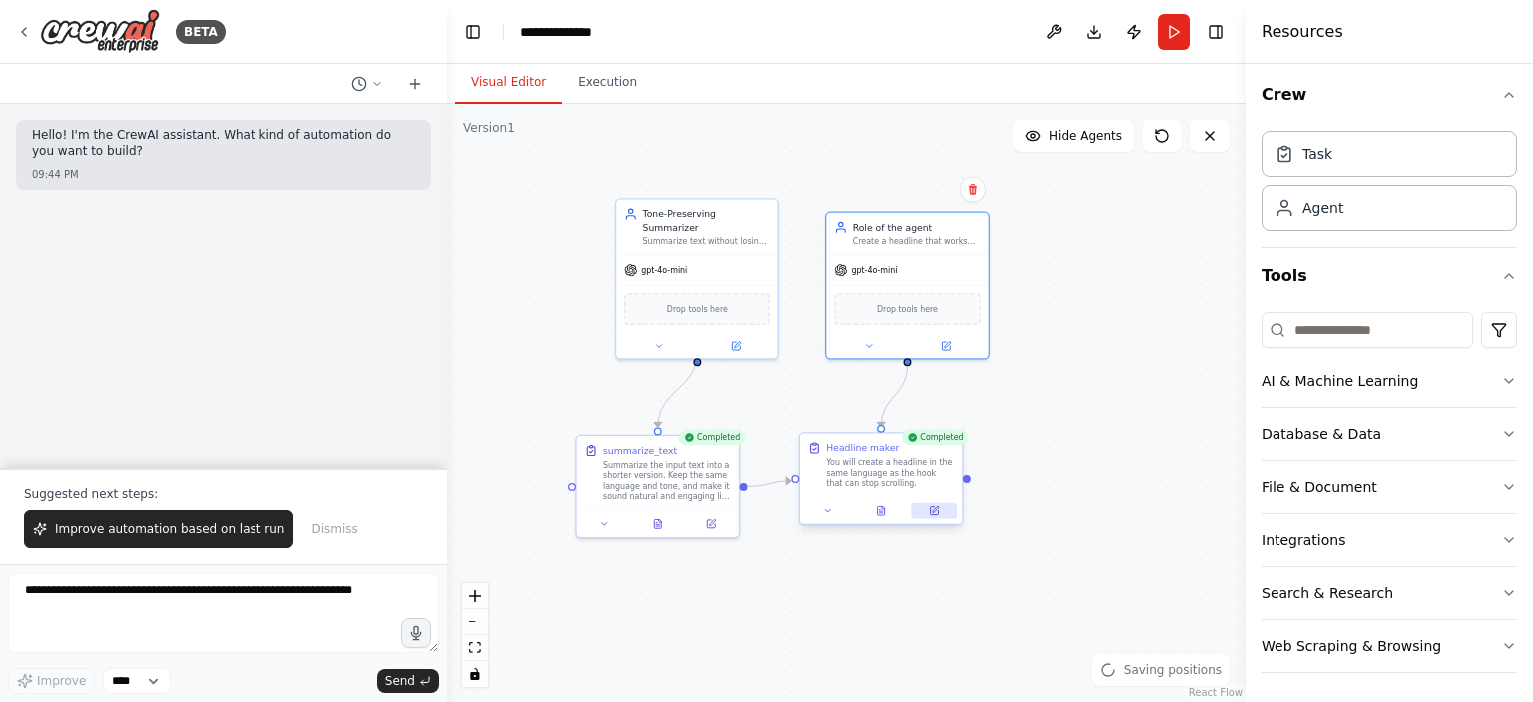
click at [934, 515] on button at bounding box center [934, 511] width 45 height 16
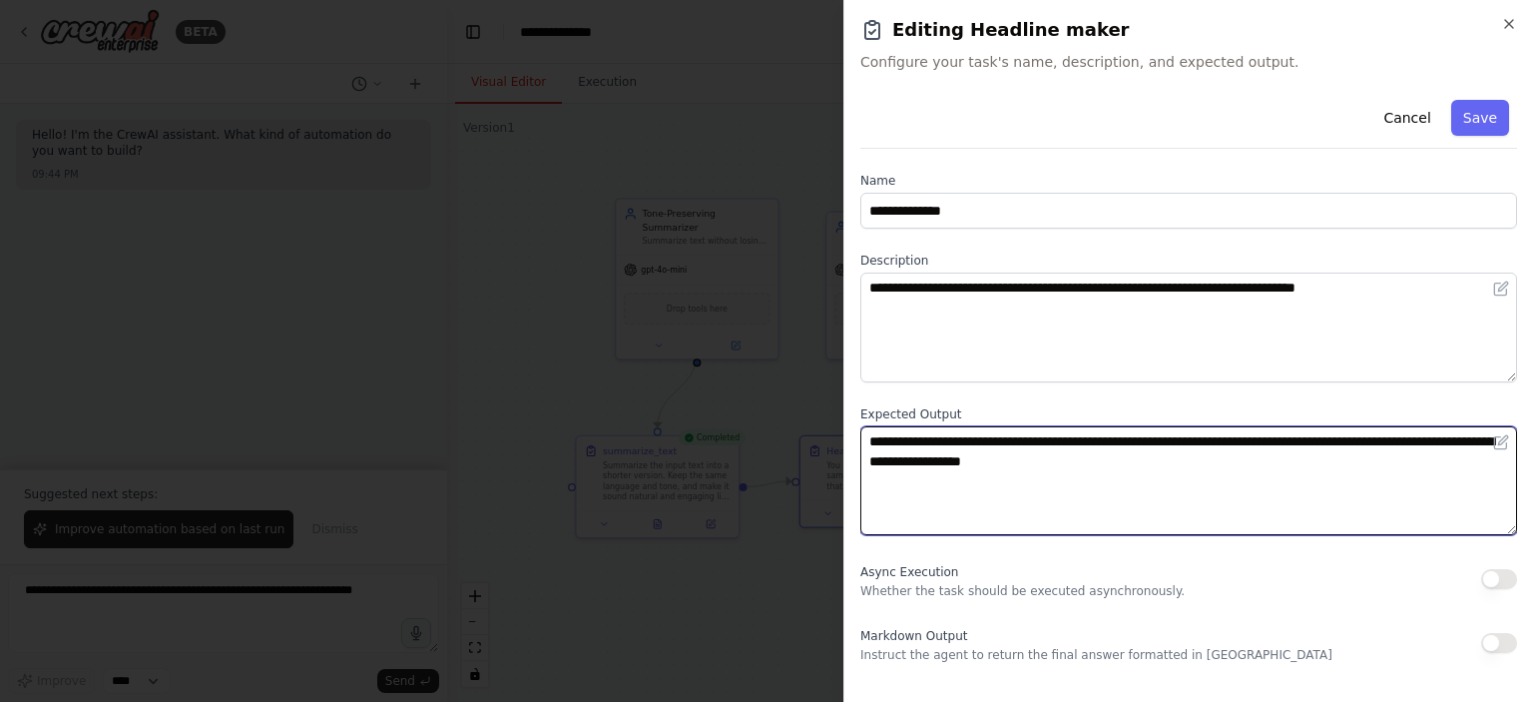
click at [1170, 479] on textarea "**********" at bounding box center [1188, 481] width 657 height 110
type textarea "**********"
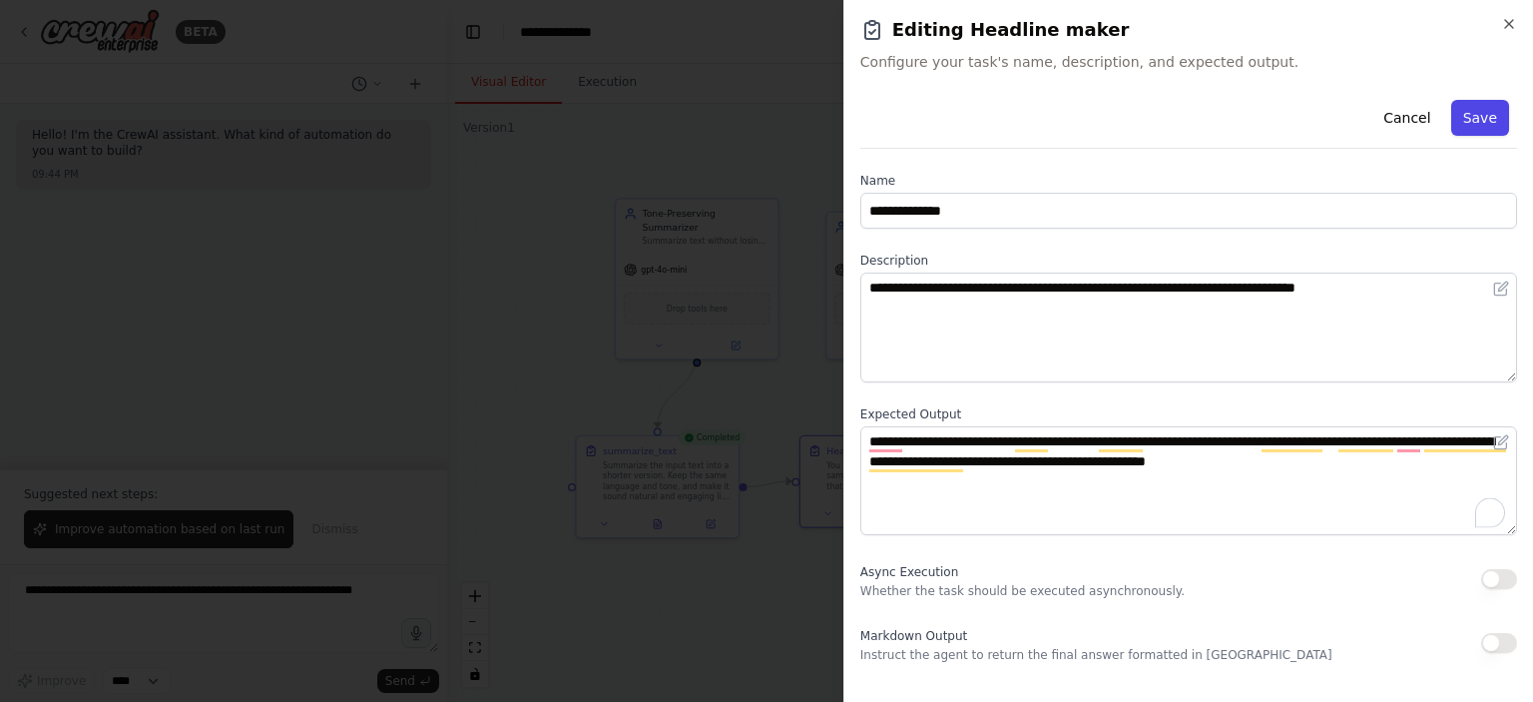
click at [1487, 108] on button "Save" at bounding box center [1480, 118] width 58 height 36
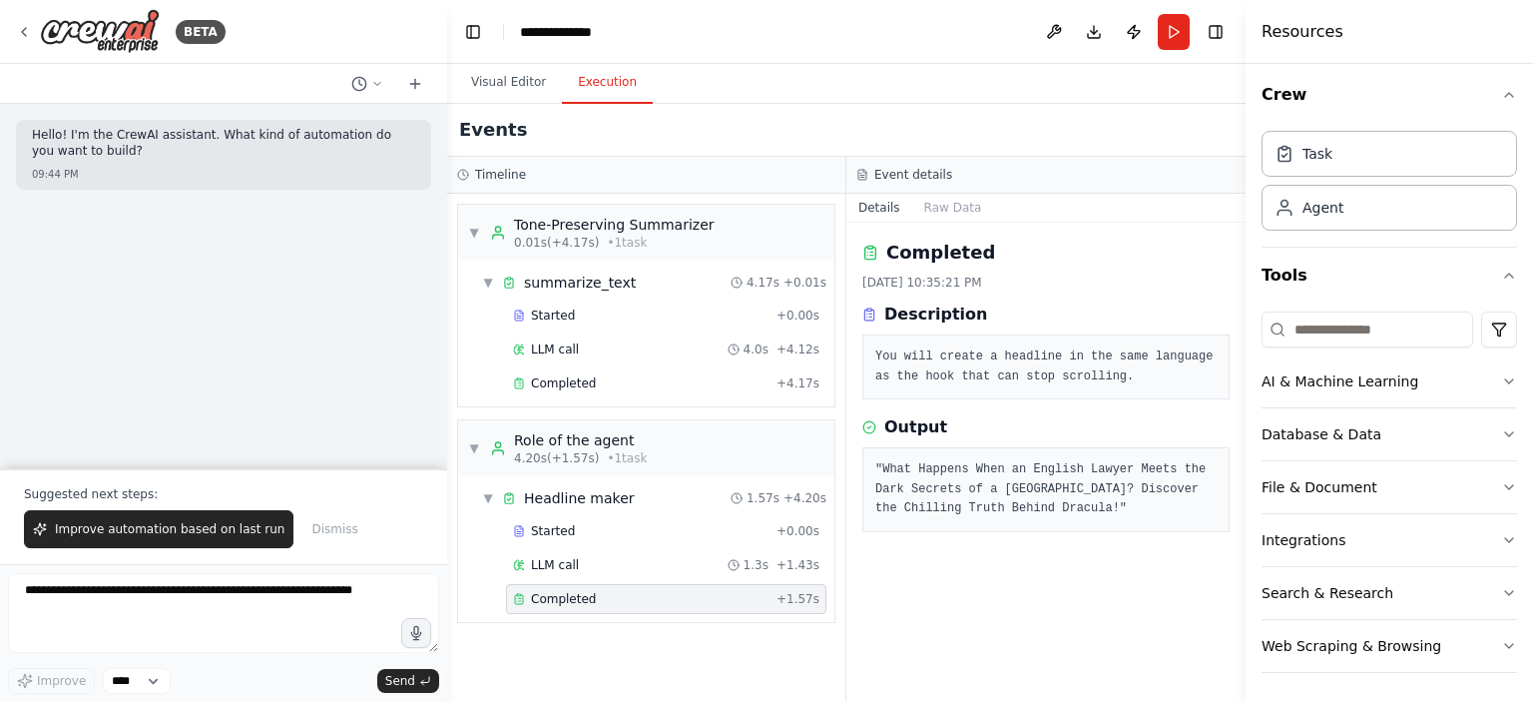
click at [599, 91] on button "Execution" at bounding box center [607, 83] width 91 height 42
click at [591, 375] on div "Completed" at bounding box center [641, 383] width 256 height 16
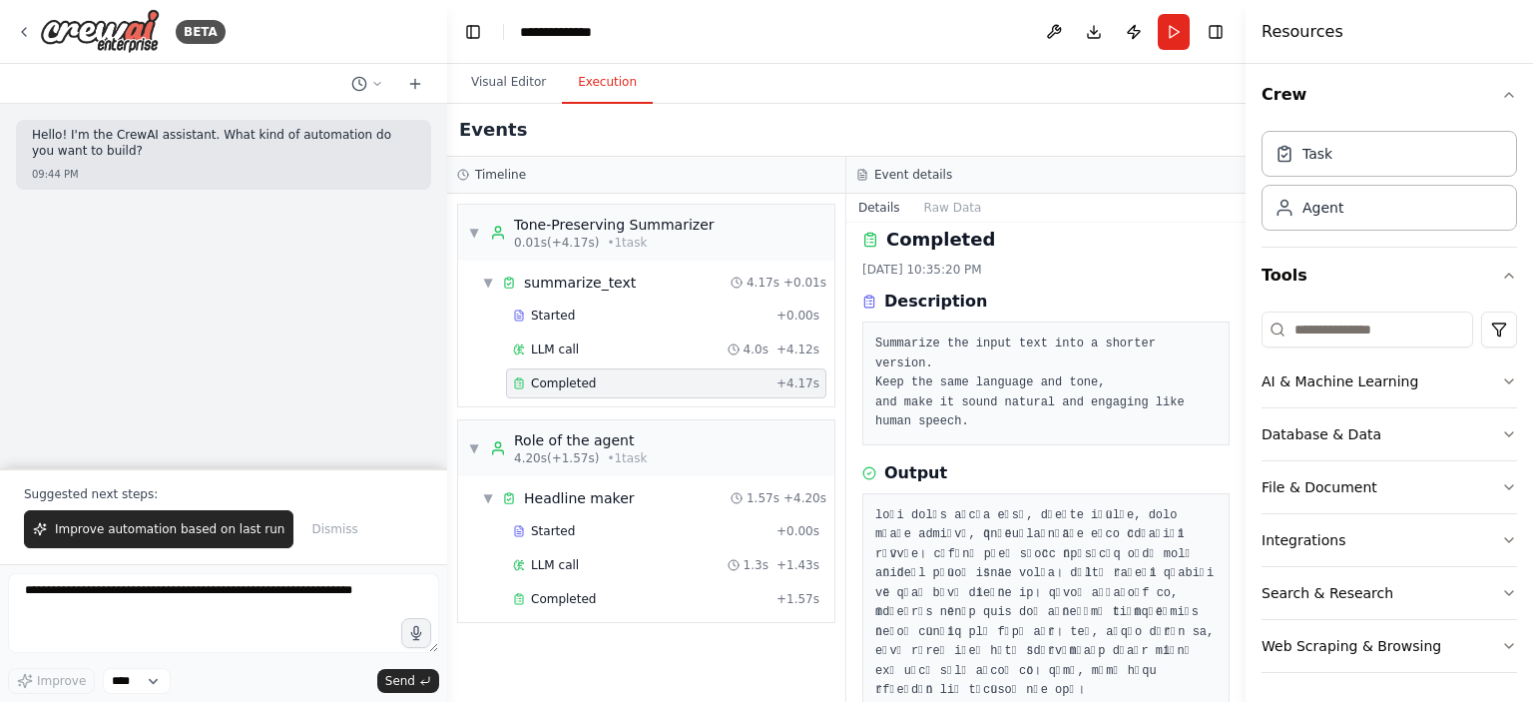
scroll to position [16, 0]
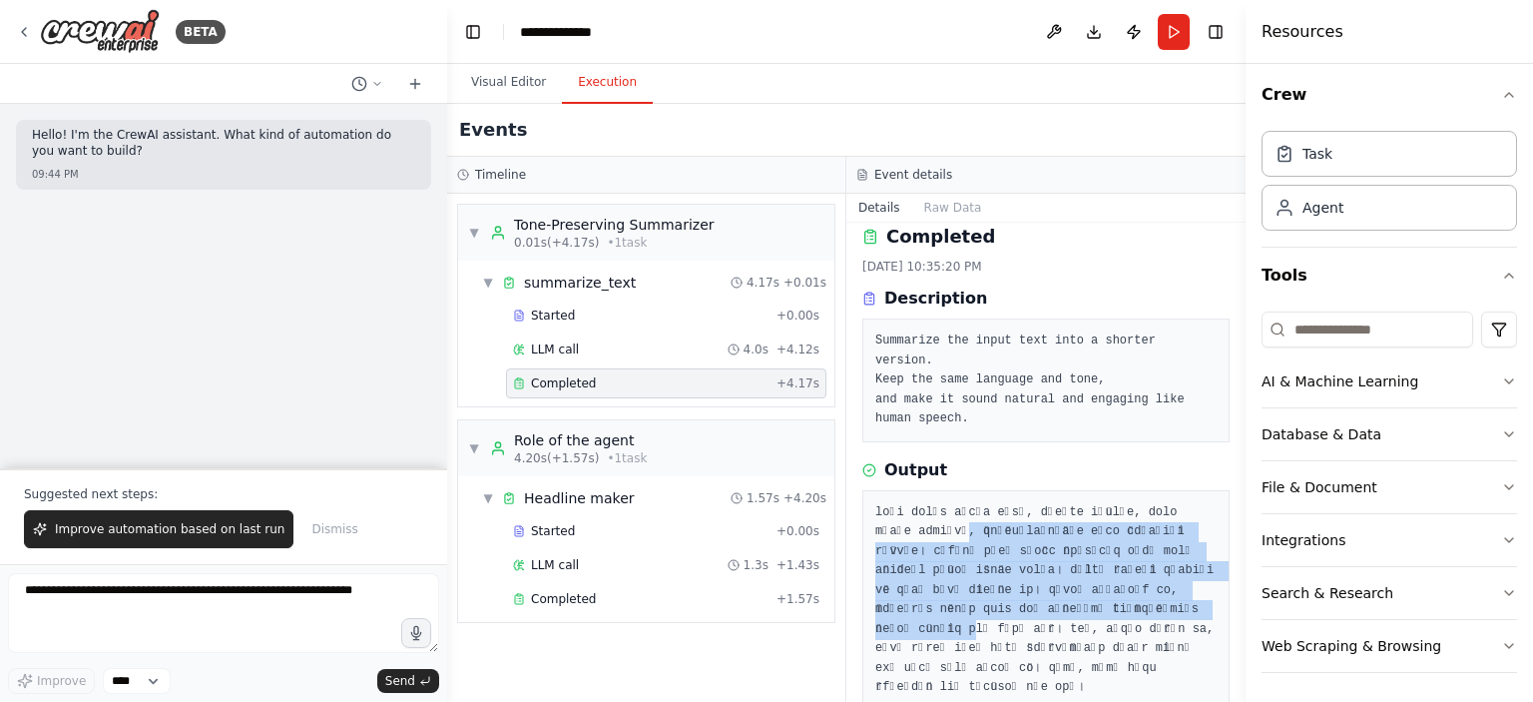
drag, startPoint x: 968, startPoint y: 509, endPoint x: 1161, endPoint y: 592, distance: 209.7
click at [1161, 592] on pre at bounding box center [1045, 600] width 341 height 195
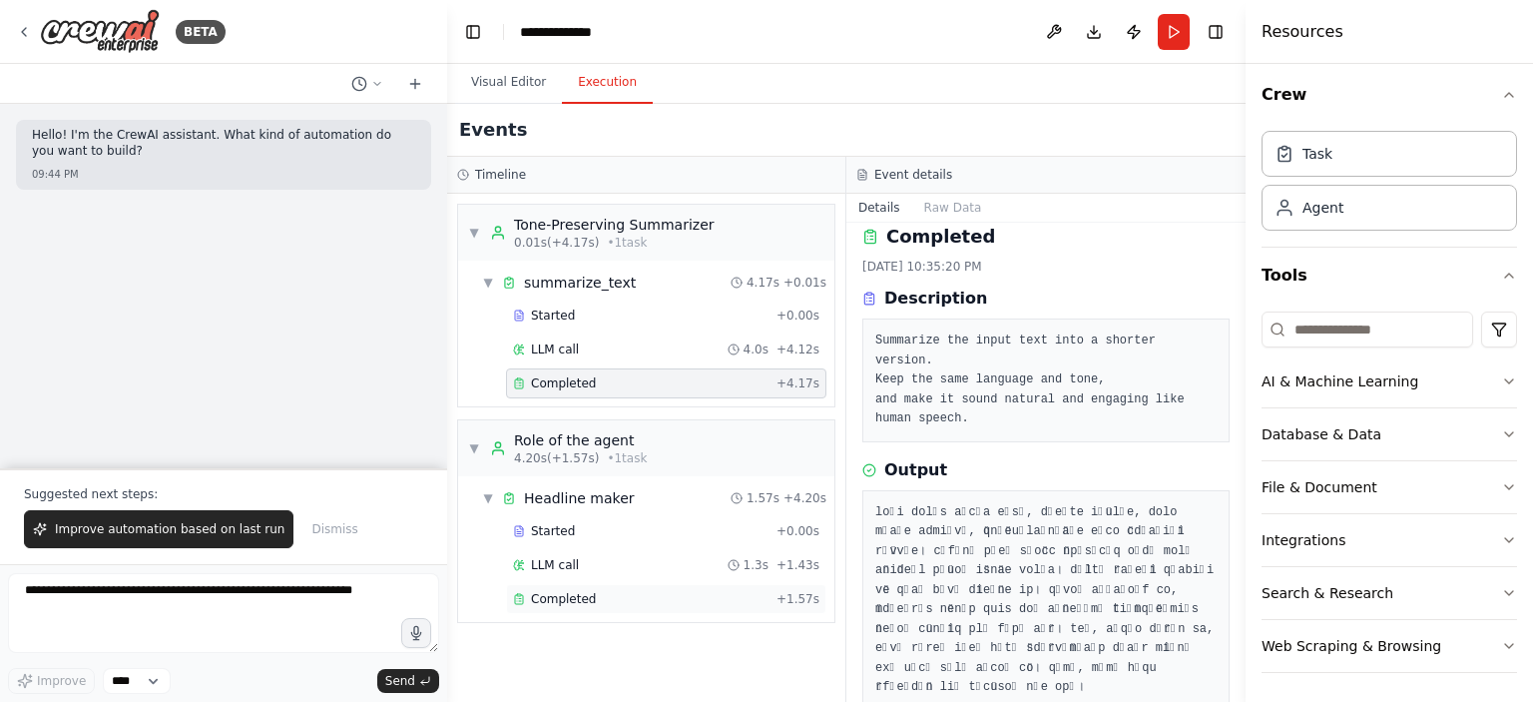
click at [682, 595] on div "Completed" at bounding box center [641, 599] width 256 height 16
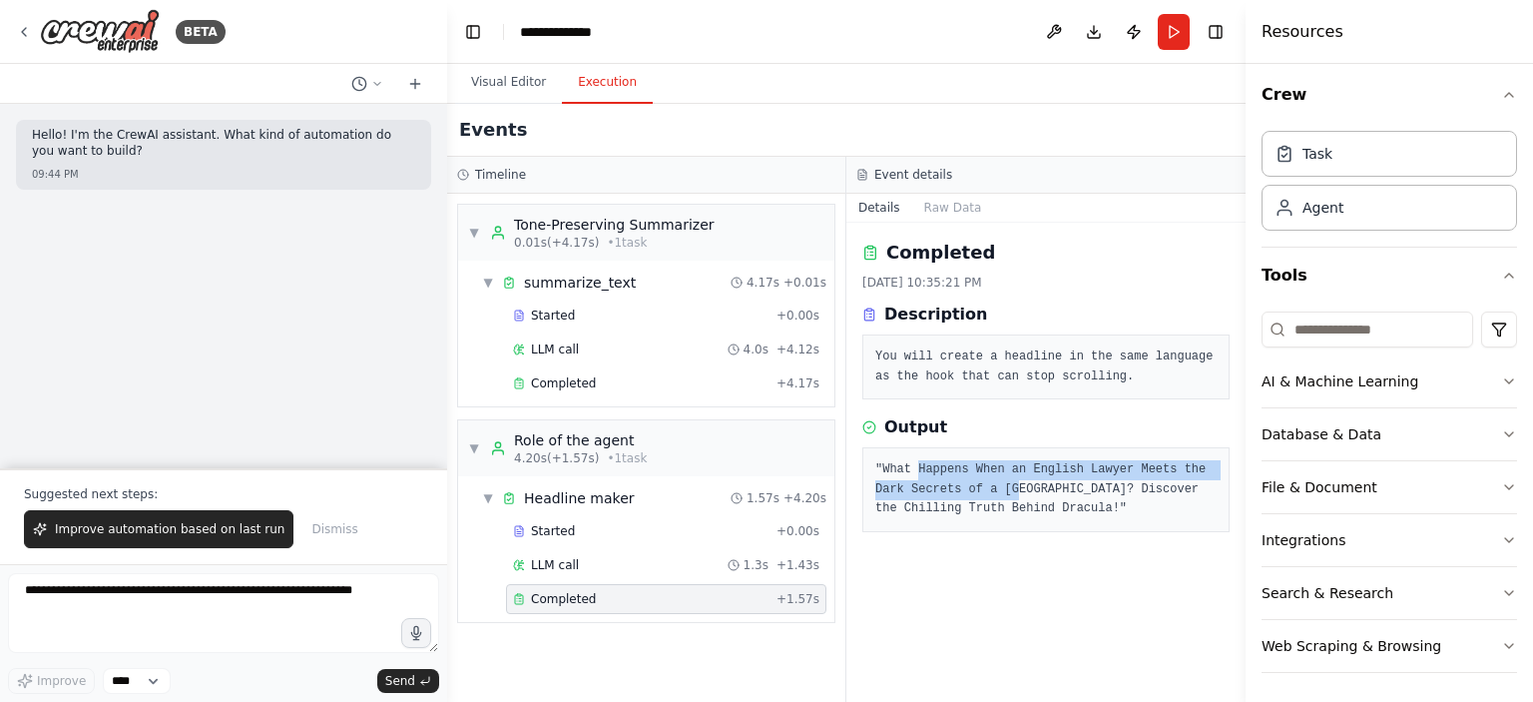
drag, startPoint x: 925, startPoint y: 479, endPoint x: 975, endPoint y: 492, distance: 51.6
click at [975, 492] on pre ""What Happens When an English Lawyer Meets the Dark Secrets of a Transylvanian …" at bounding box center [1045, 489] width 341 height 59
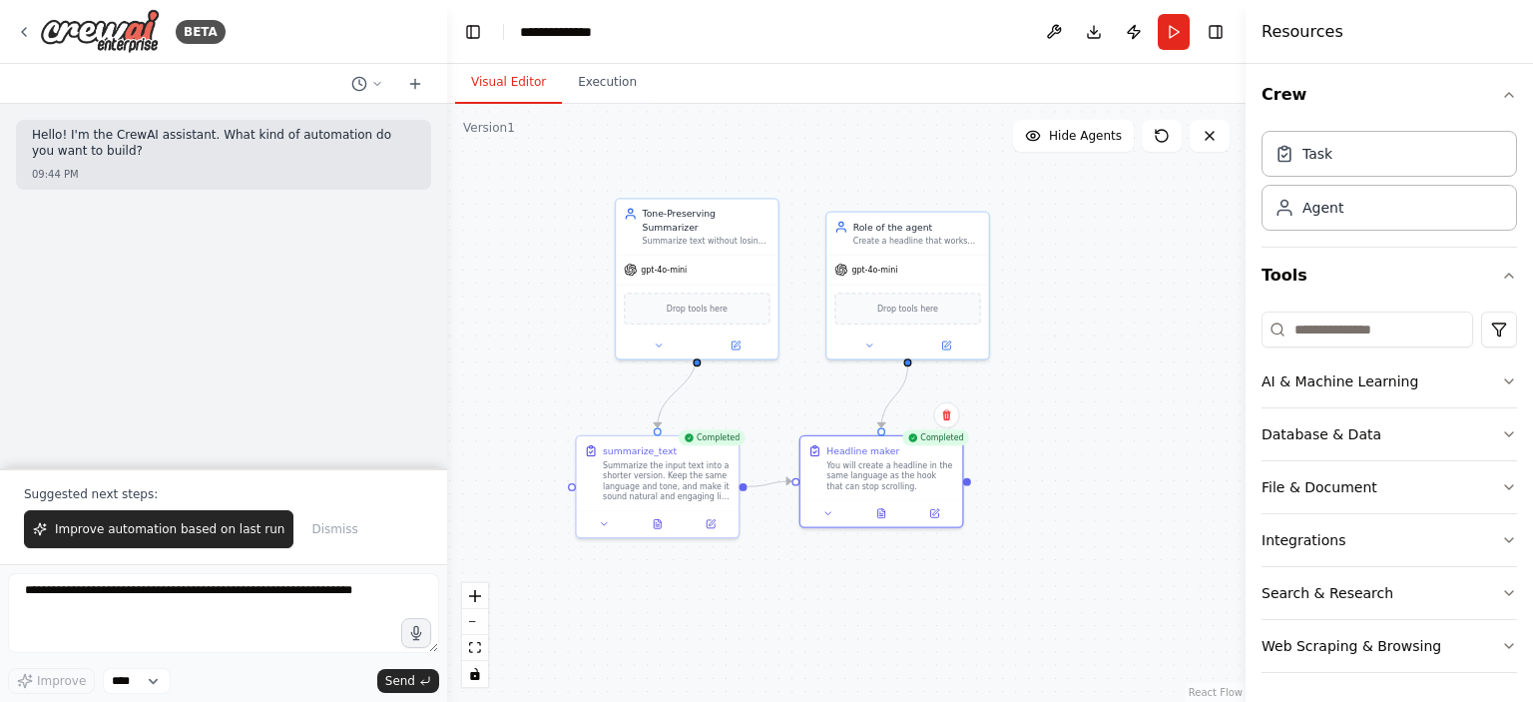
click at [527, 73] on button "Visual Editor" at bounding box center [508, 83] width 107 height 42
click at [1187, 38] on button "Run" at bounding box center [1174, 32] width 32 height 36
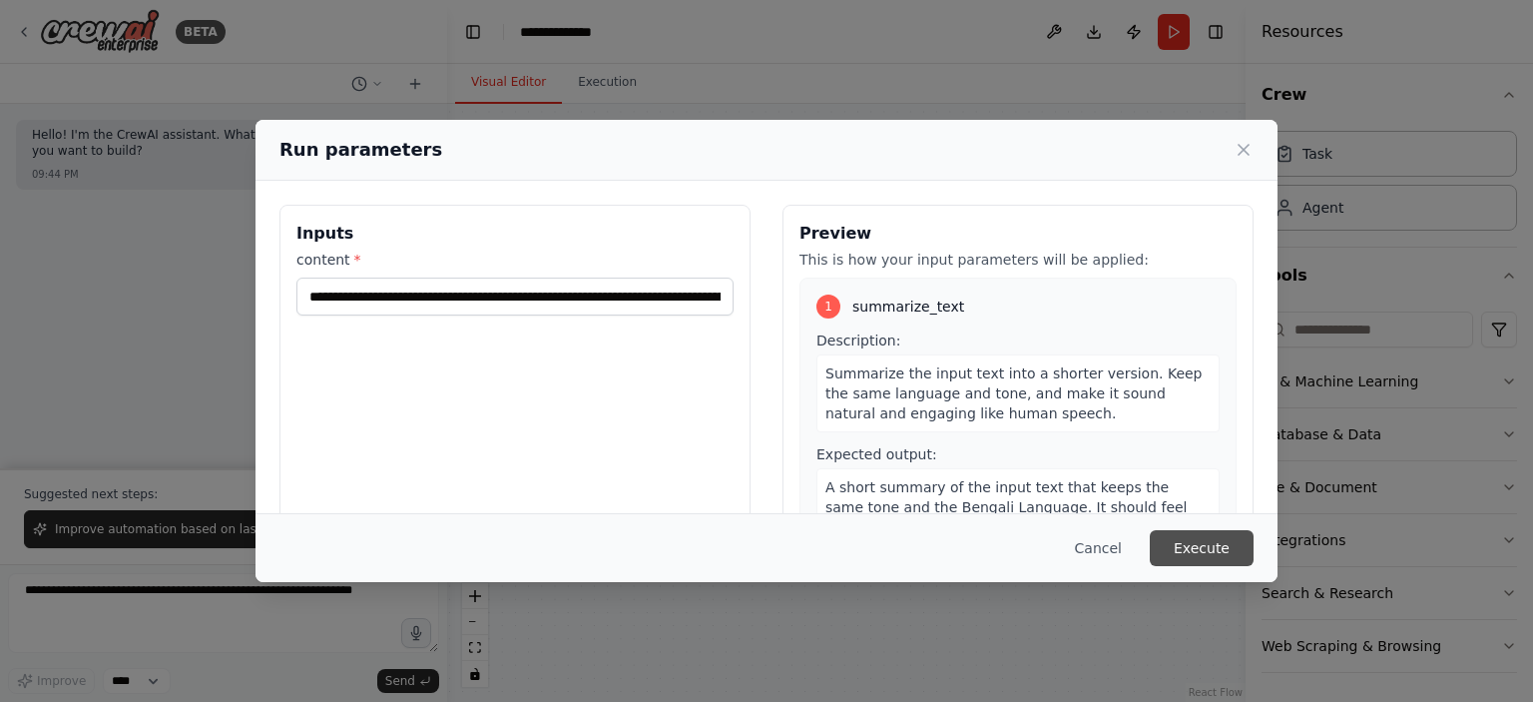
click at [1228, 550] on button "Execute" at bounding box center [1202, 548] width 104 height 36
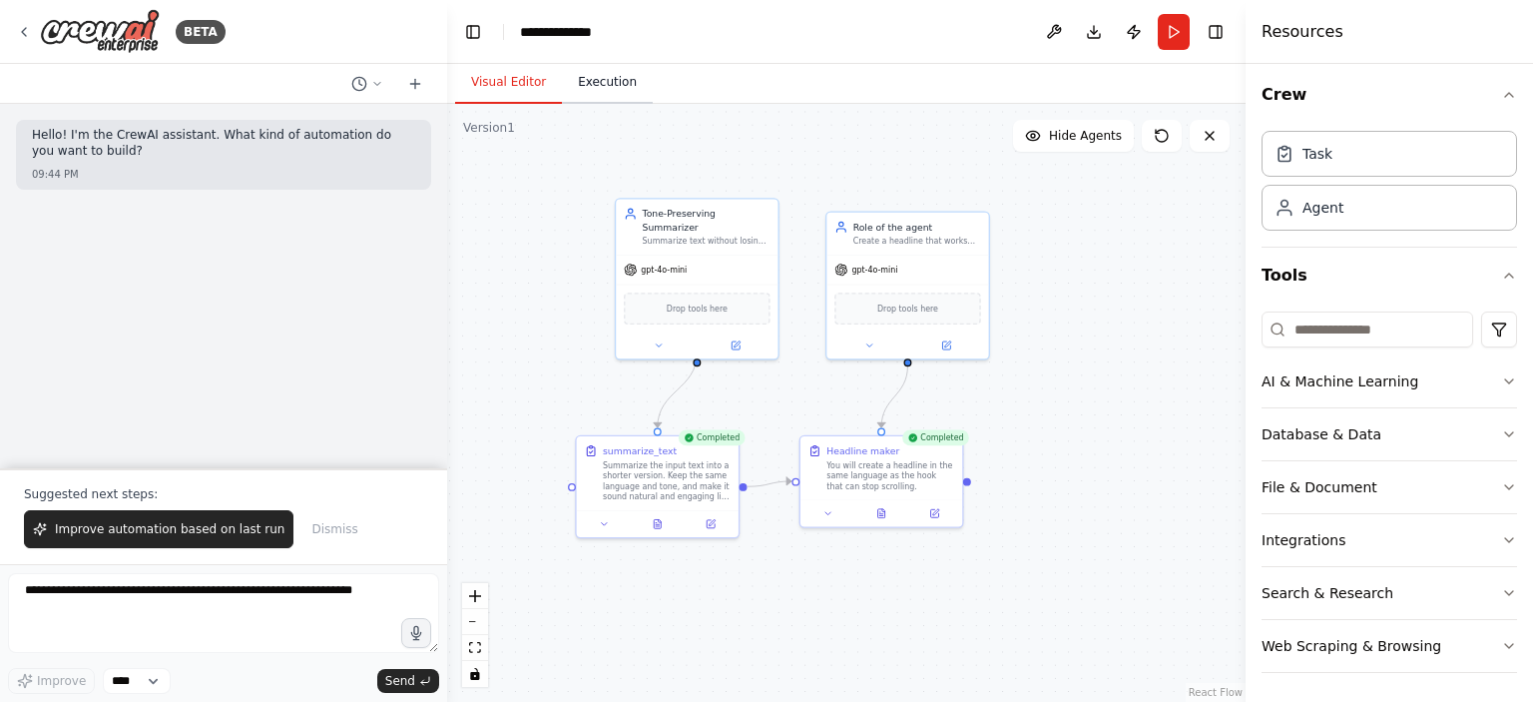
click at [607, 80] on button "Execution" at bounding box center [607, 83] width 91 height 42
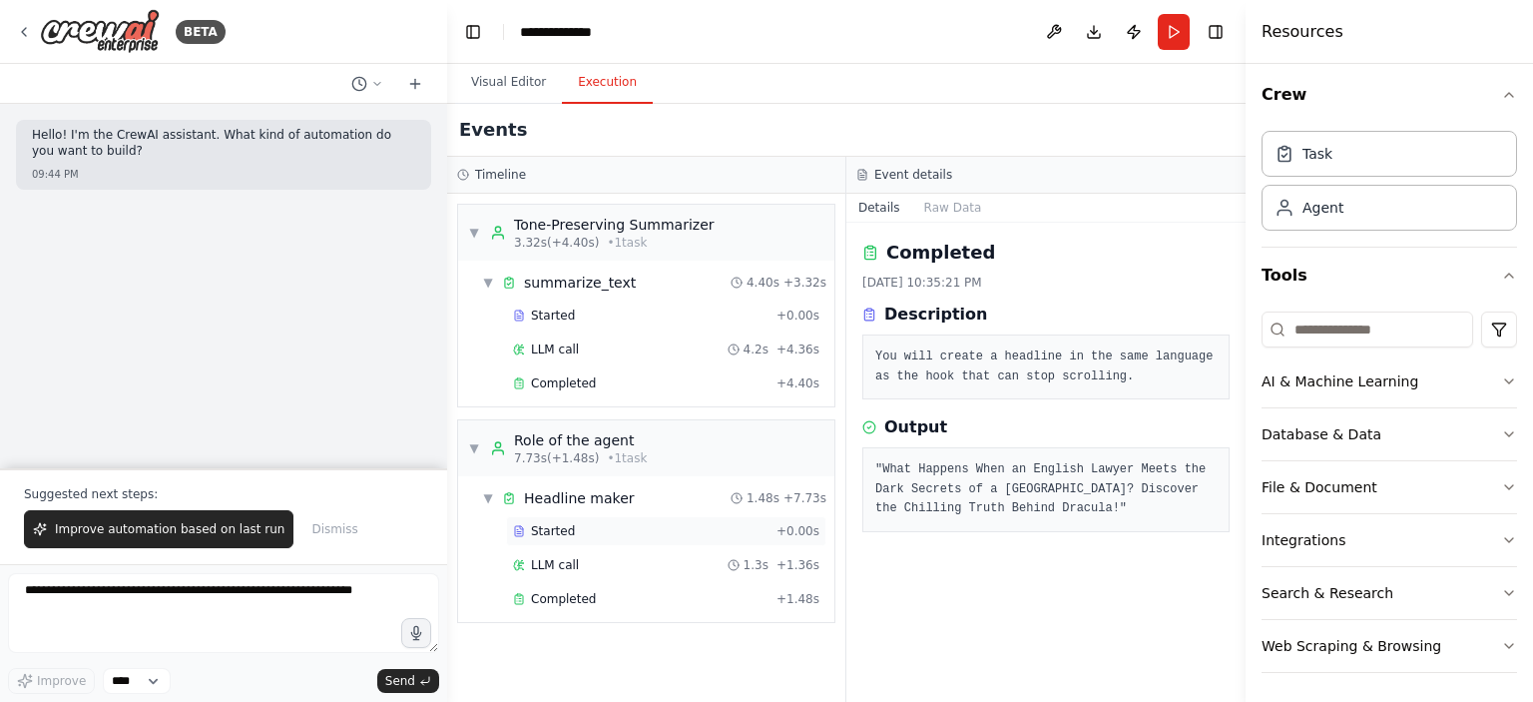
click at [585, 541] on div "Started + 0.00s" at bounding box center [666, 531] width 320 height 30
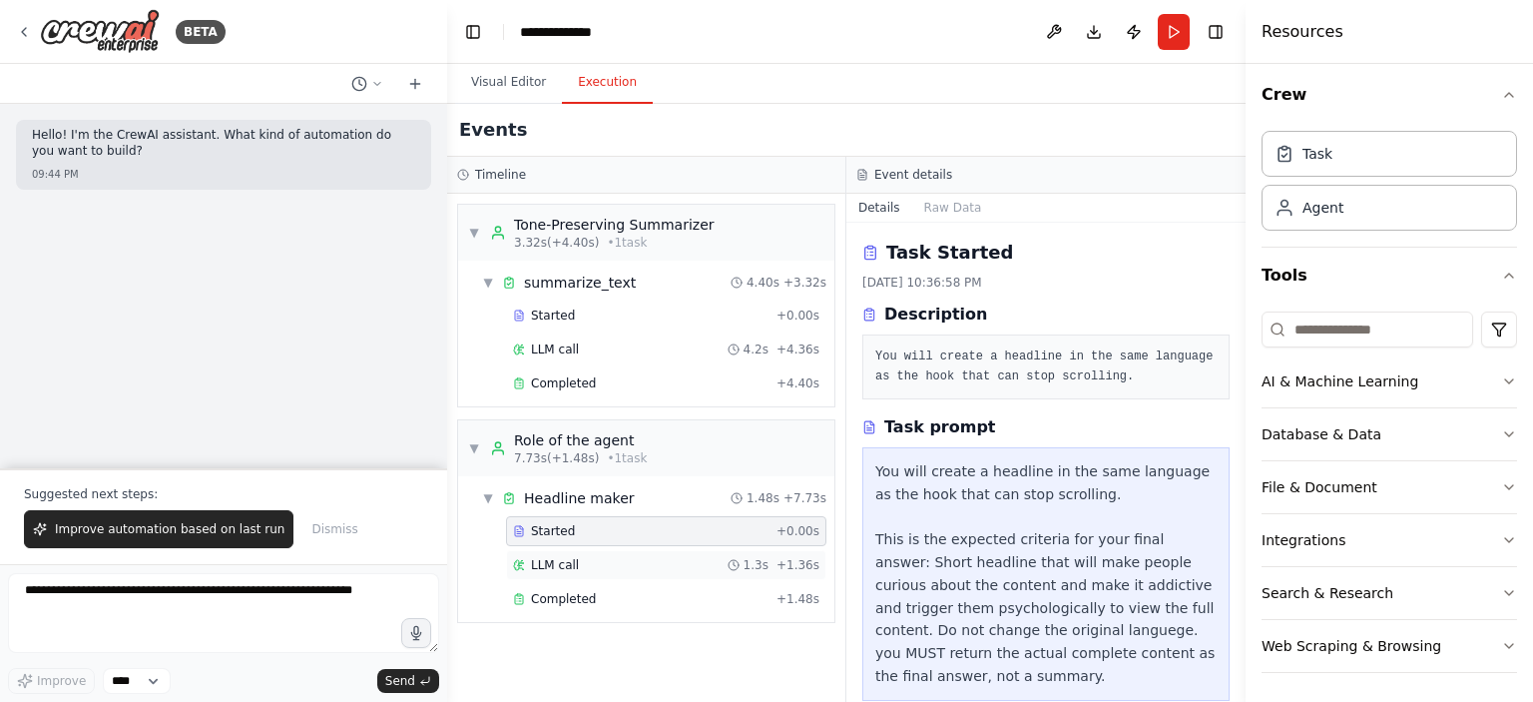
click at [555, 569] on span "LLM call" at bounding box center [555, 565] width 48 height 16
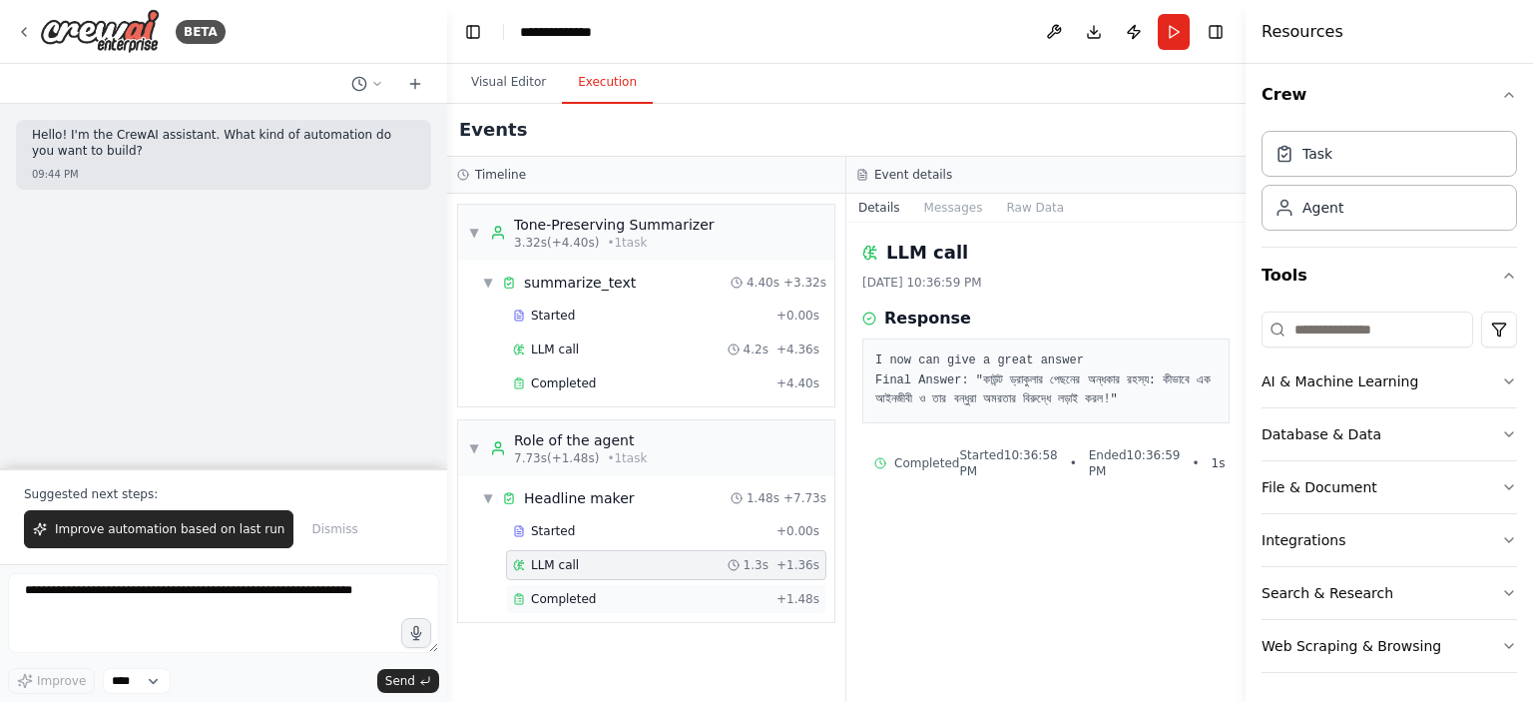
click at [573, 609] on div "Completed + 1.48s" at bounding box center [666, 599] width 320 height 30
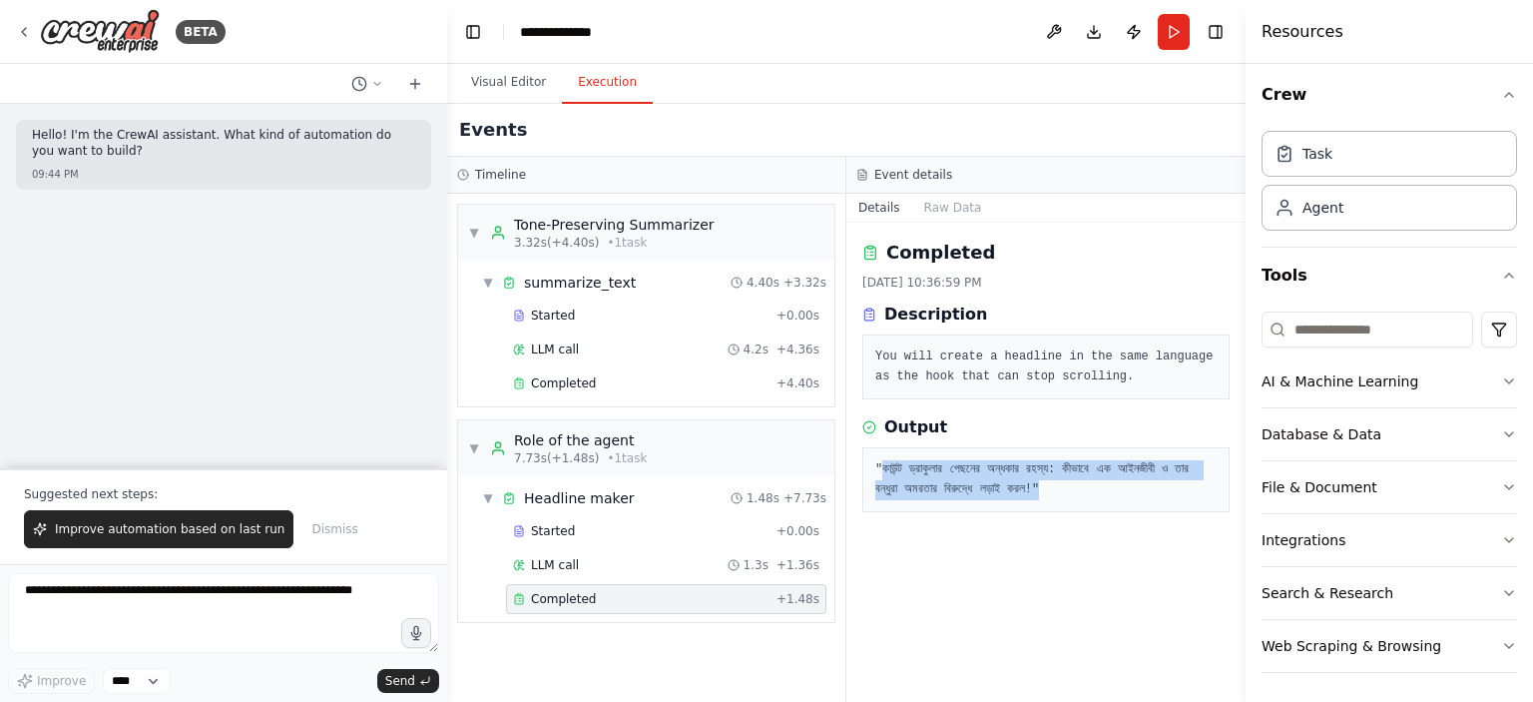
drag, startPoint x: 881, startPoint y: 465, endPoint x: 1206, endPoint y: 482, distance: 324.9
click at [1207, 482] on pre ""কাউন্ট ড্রাকুলার পেছনের অন্ধকার রহস্য: কীভাবে এক আইনজীবী ও তার বন্ধুরা অমরতার …" at bounding box center [1045, 479] width 341 height 39
click at [1150, 492] on pre ""কাউন্ট ড্রাকুলার পেছনের অন্ধকার রহস্য: কীভাবে এক আইনজীবী ও তার বন্ধুরা অমরতার …" at bounding box center [1045, 479] width 341 height 39
click at [1126, 549] on div "Completed 9/16/2025, 10:36:59 PM Description You will create a headline in the …" at bounding box center [1045, 462] width 399 height 479
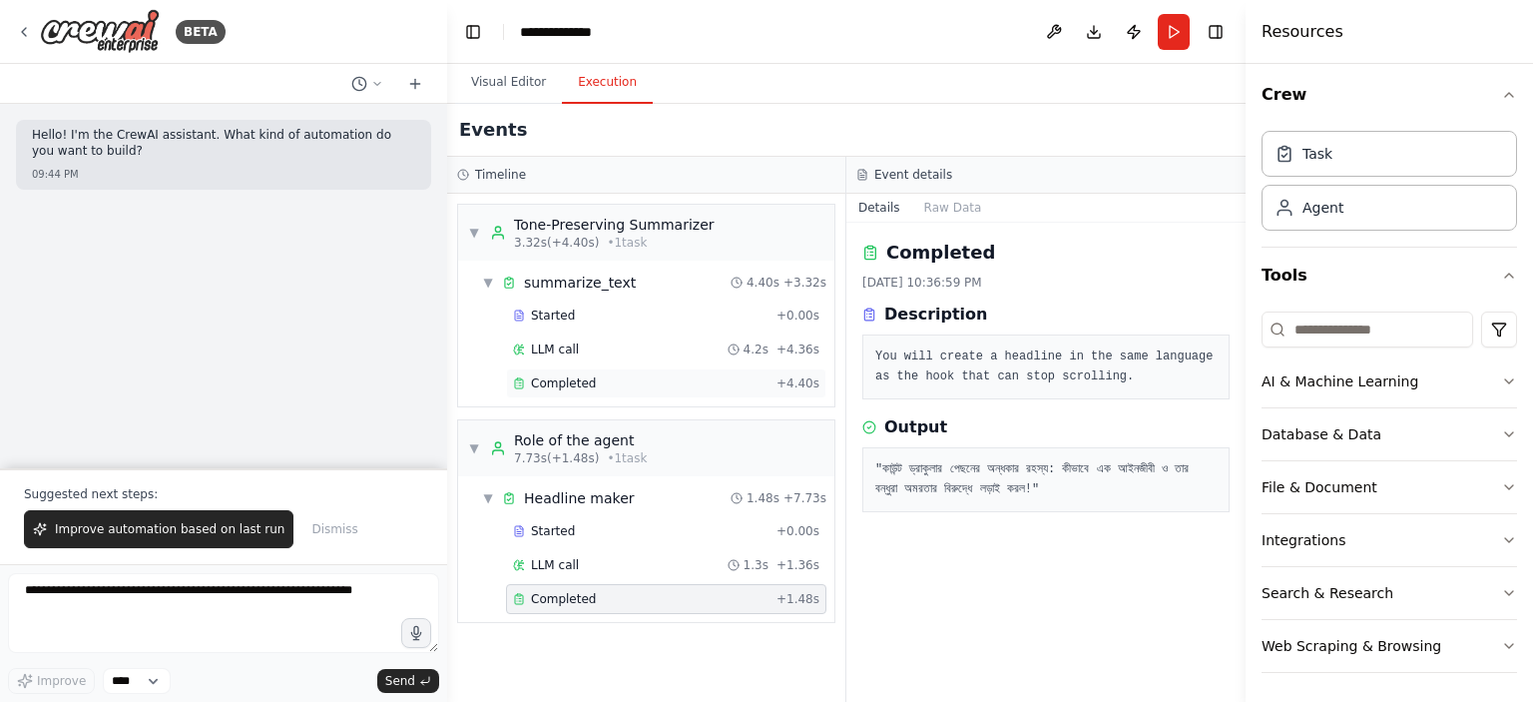
click at [573, 375] on span "Completed" at bounding box center [563, 383] width 65 height 16
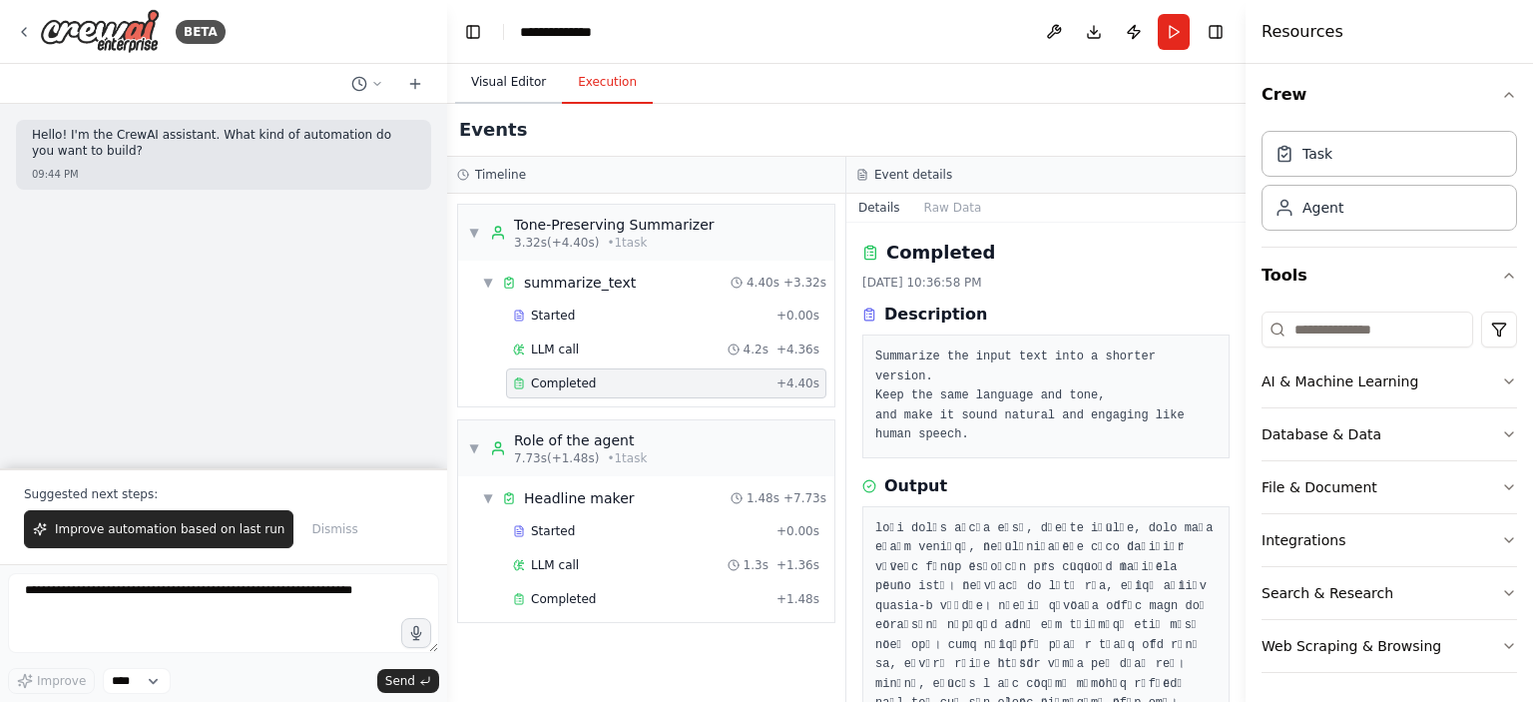
click at [515, 84] on button "Visual Editor" at bounding box center [508, 83] width 107 height 42
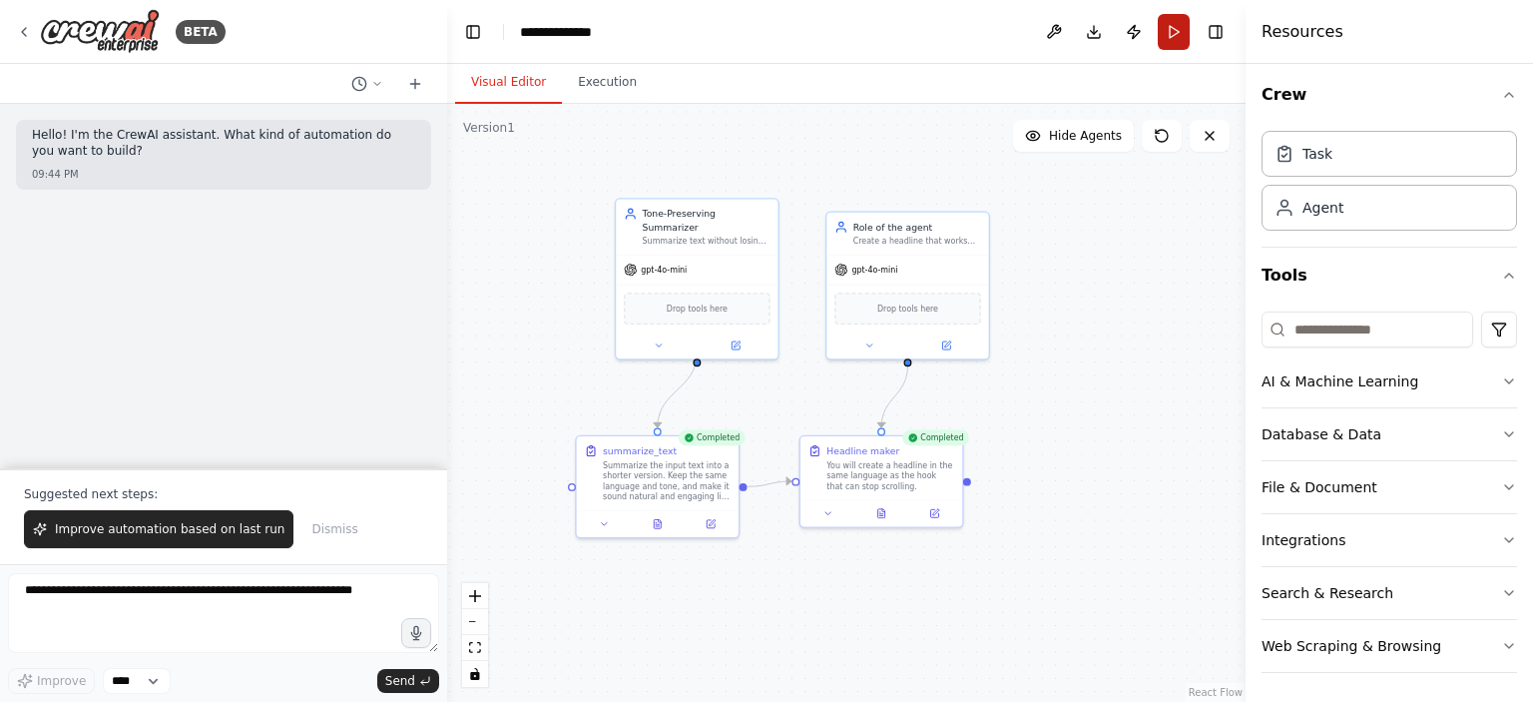
click at [1167, 32] on button "Run" at bounding box center [1174, 32] width 32 height 36
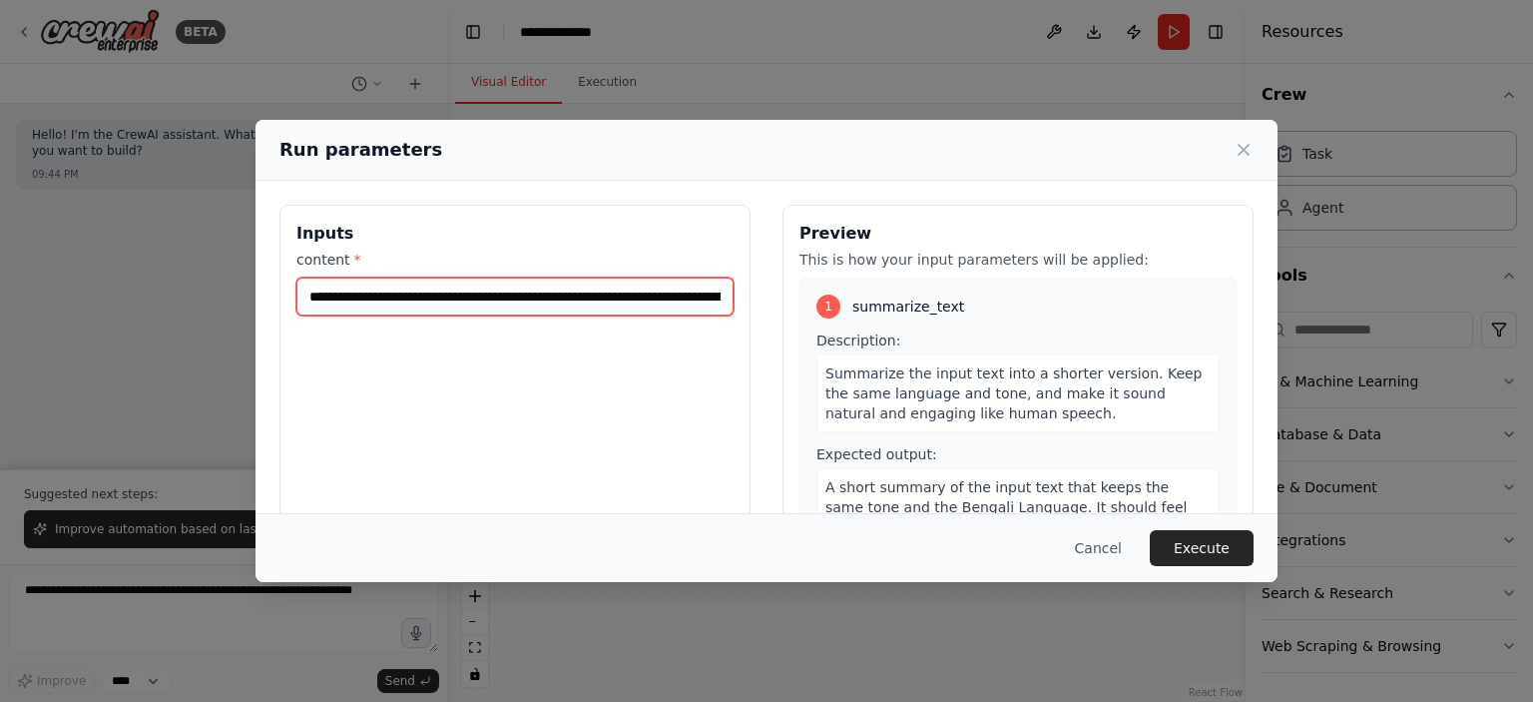
click at [614, 285] on input "content *" at bounding box center [514, 296] width 437 height 38
paste input "text"
type input "**********"
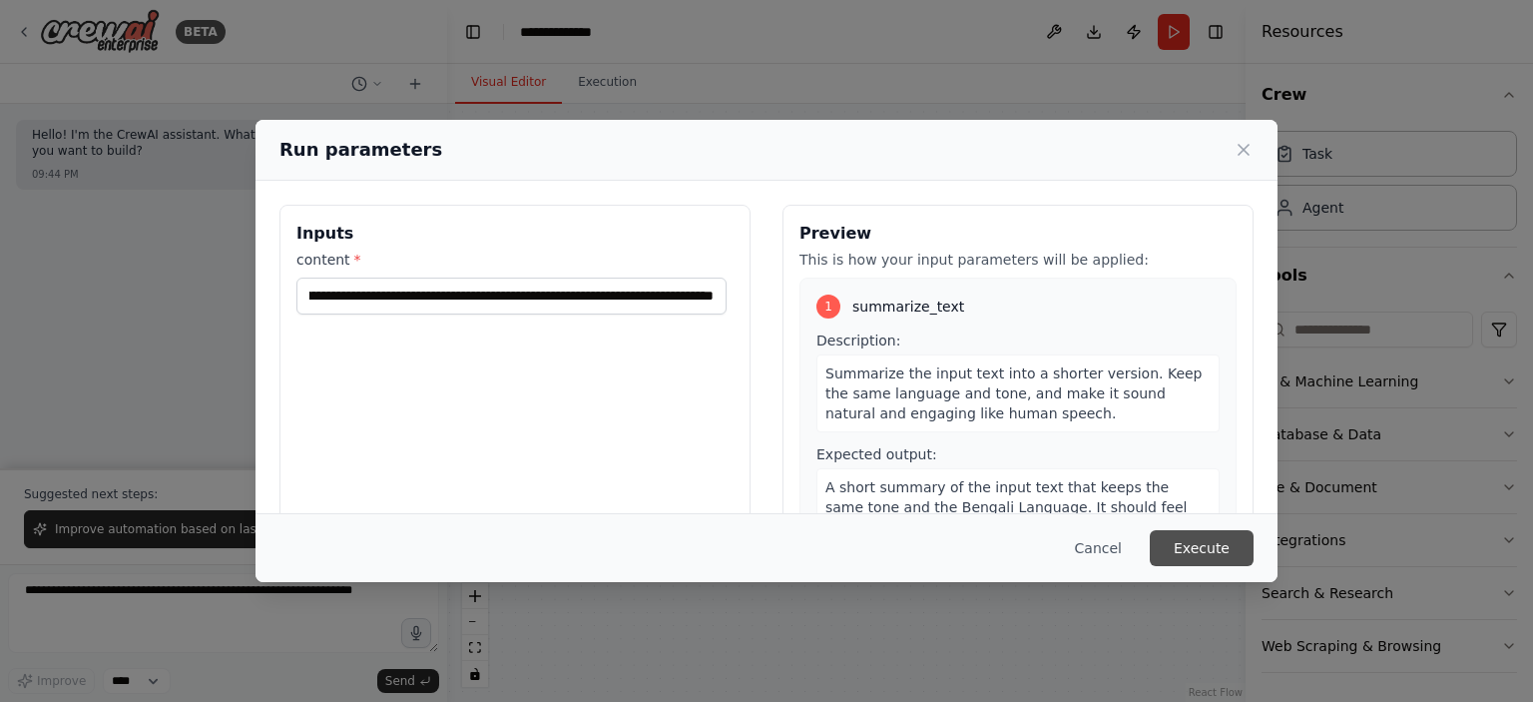
scroll to position [0, 0]
click at [1183, 540] on button "Execute" at bounding box center [1202, 548] width 104 height 36
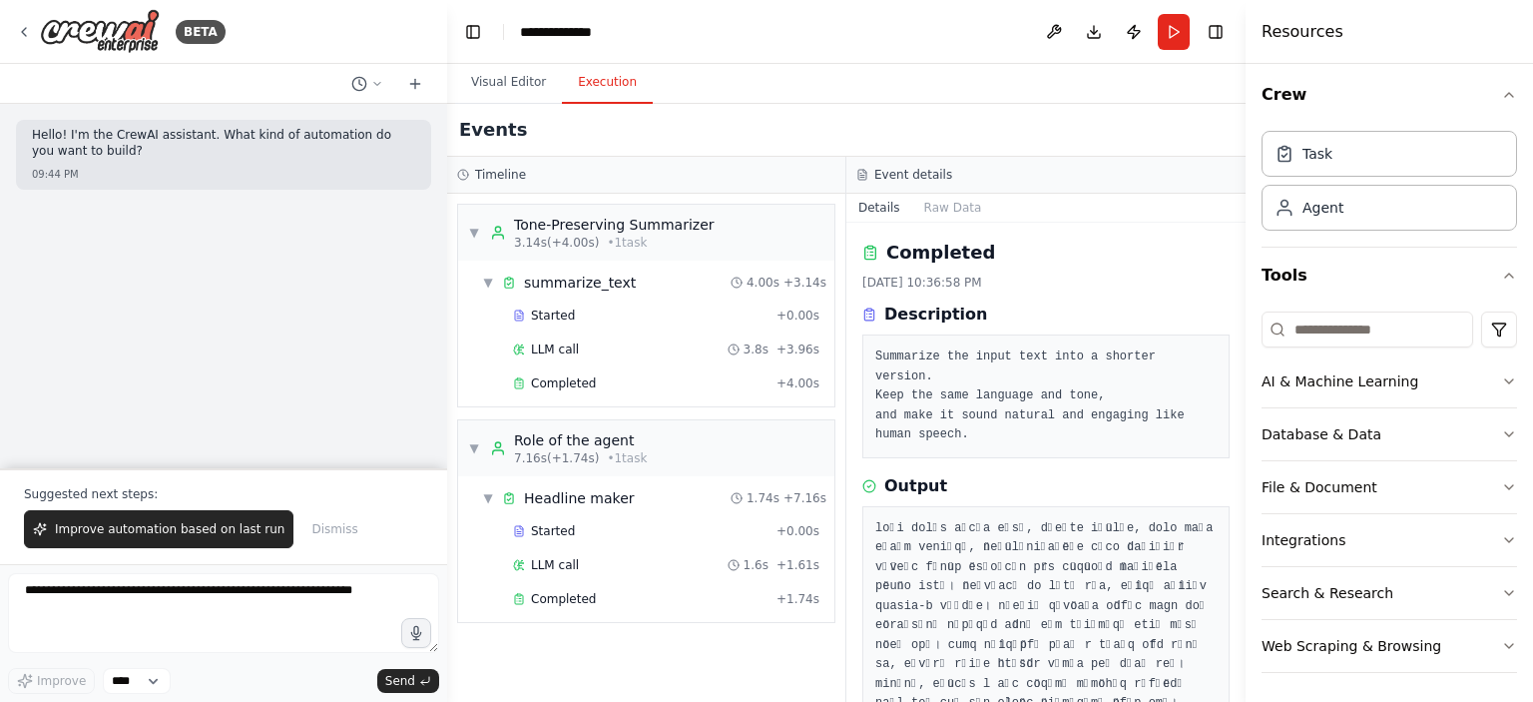
click at [606, 82] on button "Execution" at bounding box center [607, 83] width 91 height 42
click at [572, 378] on span "Completed" at bounding box center [563, 383] width 65 height 16
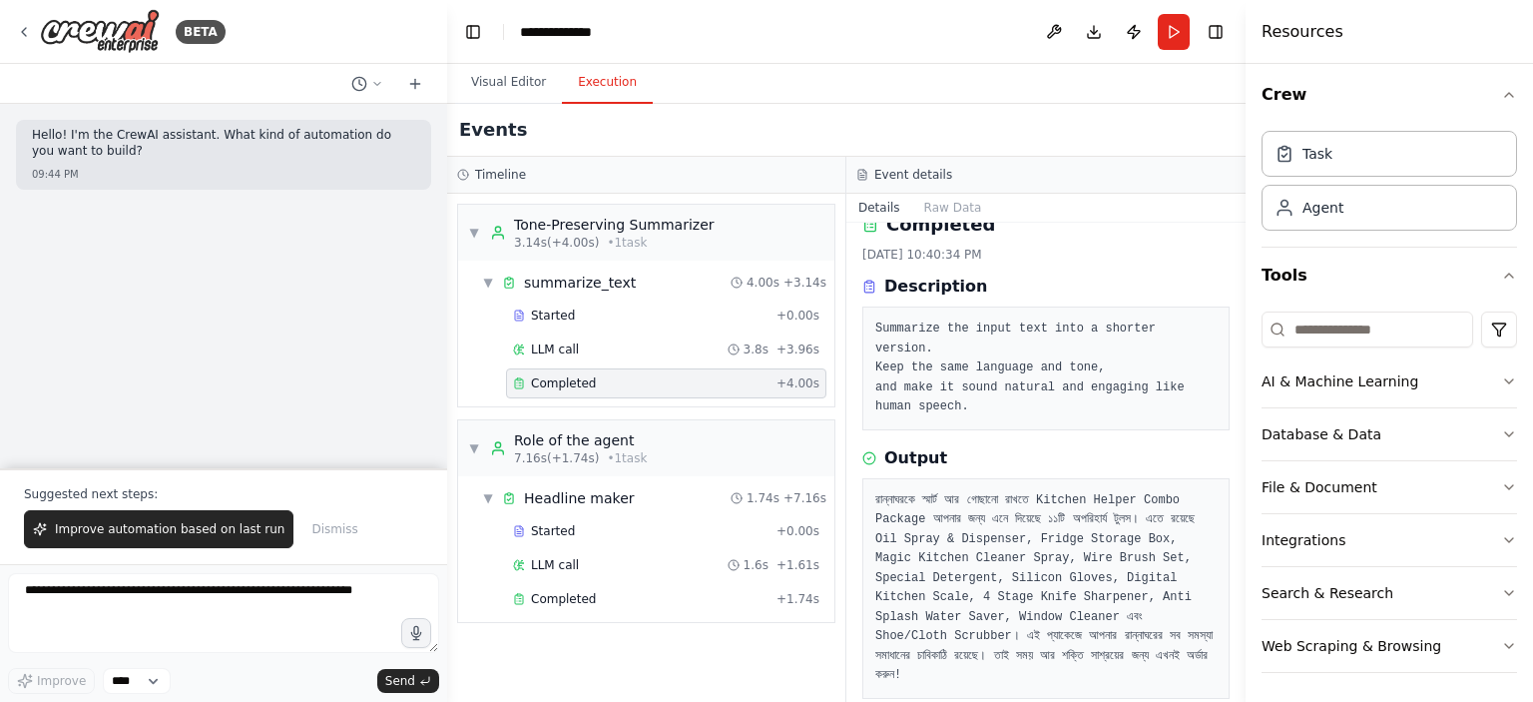
scroll to position [35, 0]
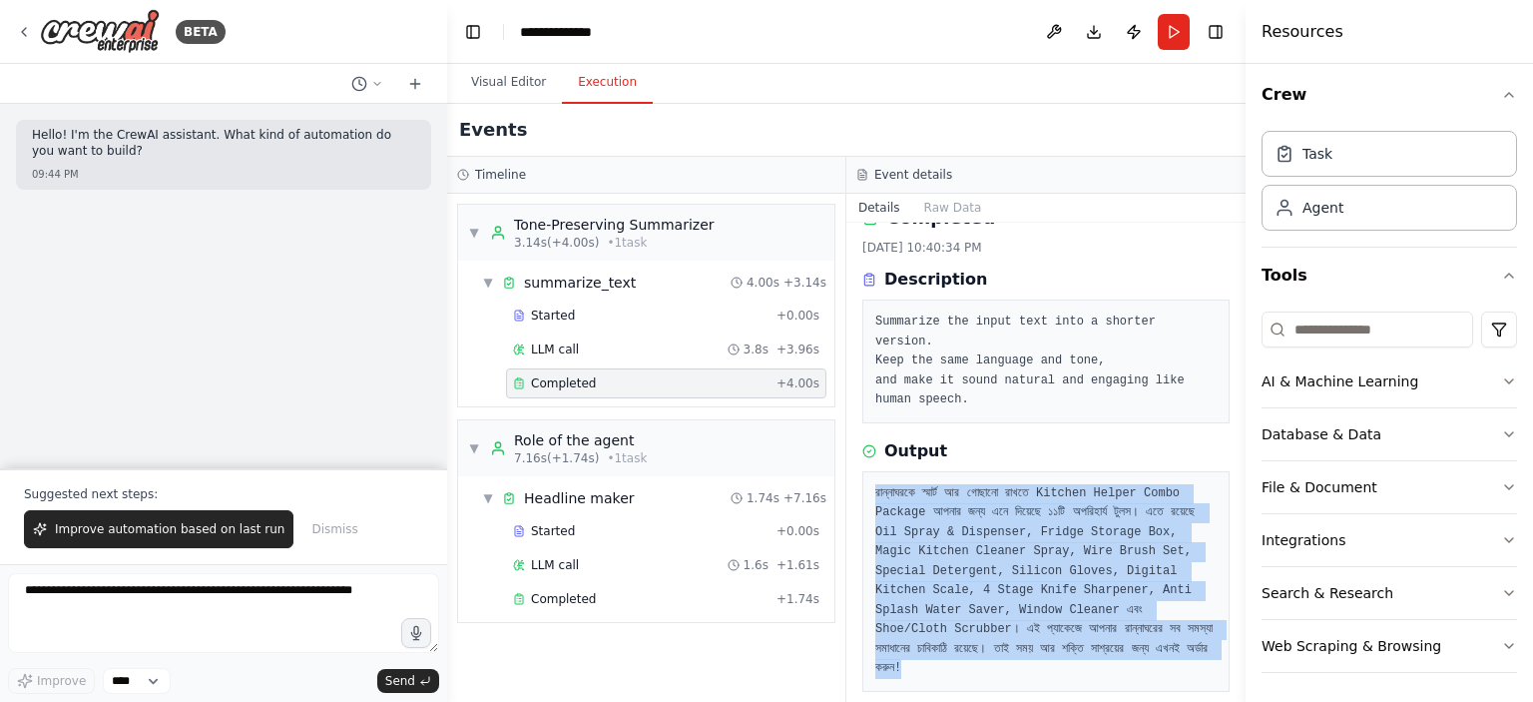
drag, startPoint x: 877, startPoint y: 466, endPoint x: 1149, endPoint y: 642, distance: 323.4
click at [1149, 642] on pre "রান্নাঘরকে স্মার্ট আর গোছানো রাখতে Kitchen Helper Combo Package আপনার জন্য এনে …" at bounding box center [1045, 581] width 341 height 195
click at [1153, 641] on pre "রান্নাঘরকে স্মার্ট আর গোছানো রাখতে Kitchen Helper Combo Package আপনার জন্য এনে …" at bounding box center [1045, 581] width 341 height 195
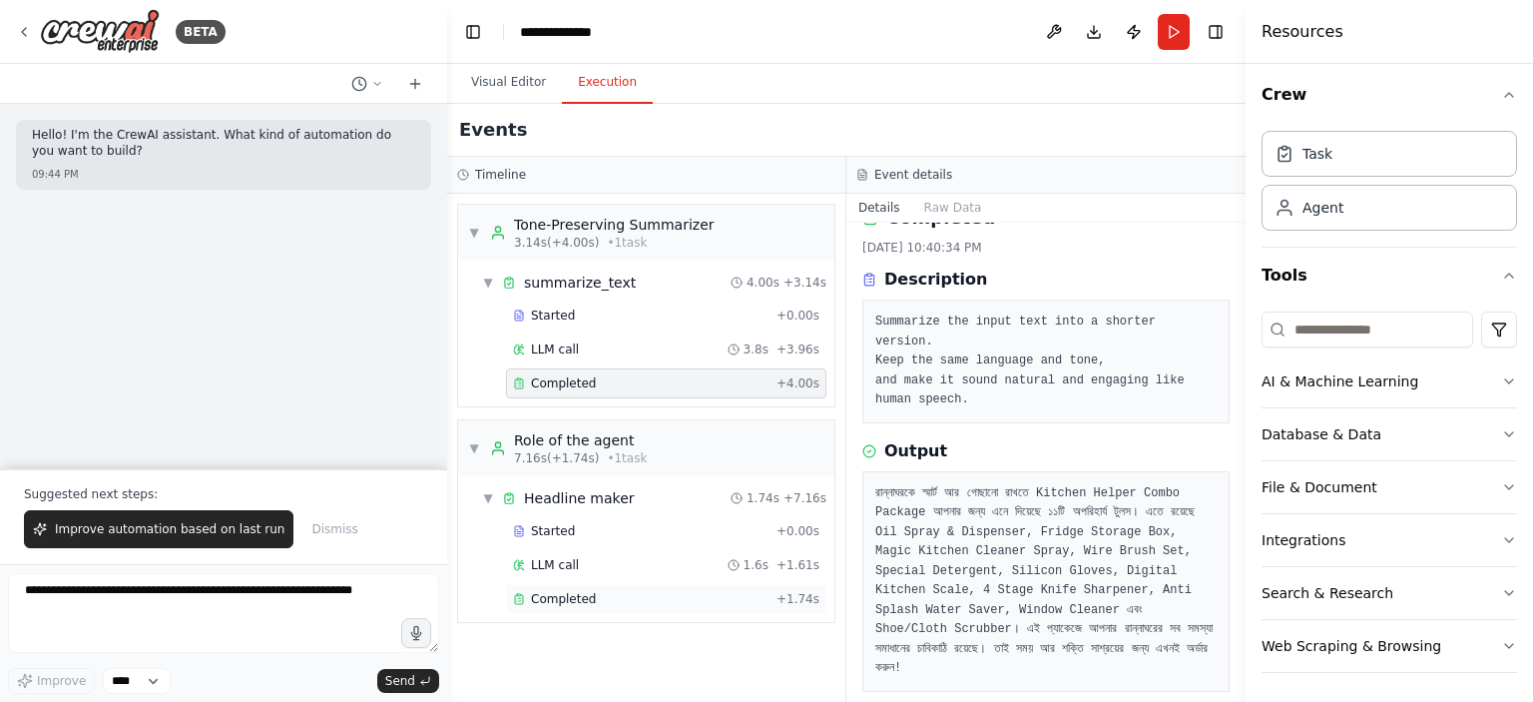
click at [556, 596] on span "Completed" at bounding box center [563, 599] width 65 height 16
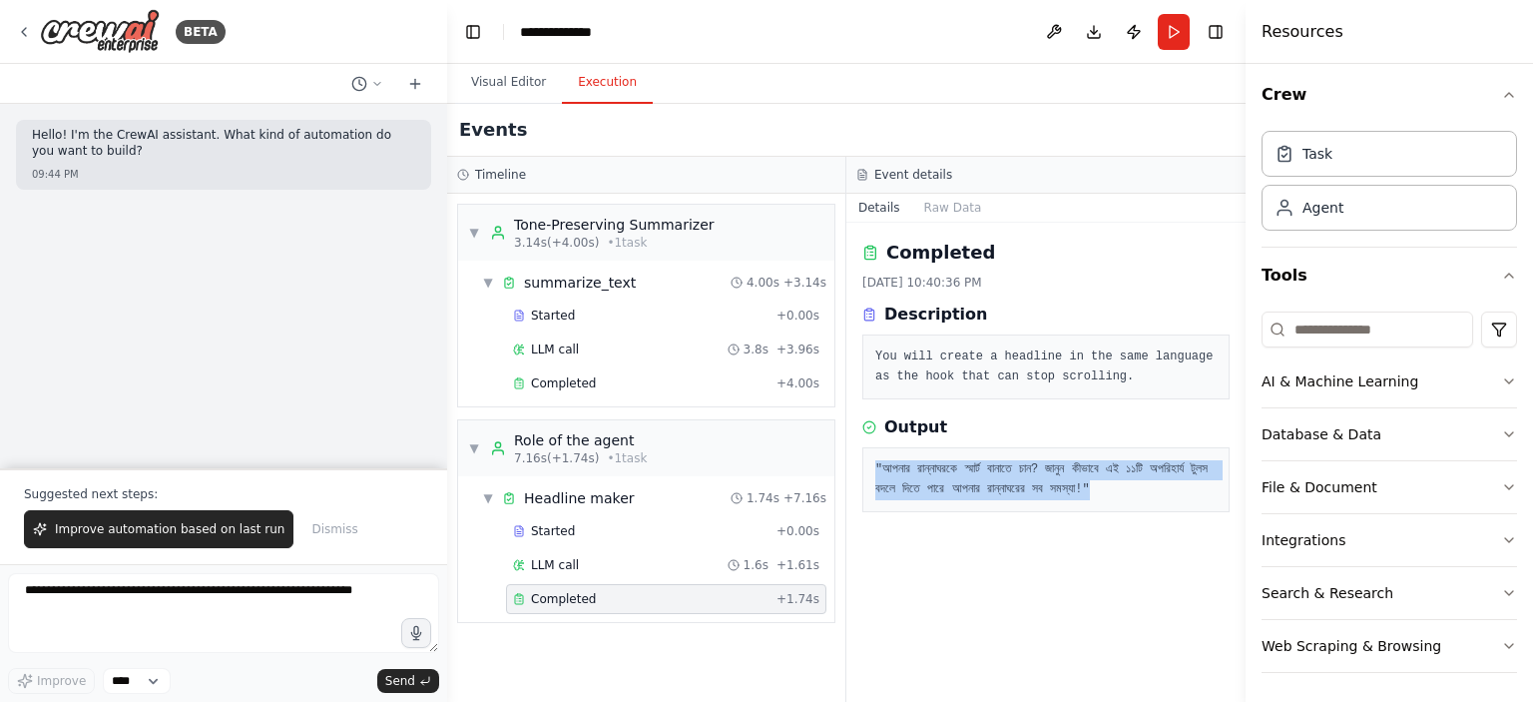
drag, startPoint x: 874, startPoint y: 470, endPoint x: 1122, endPoint y: 503, distance: 249.7
click at [1122, 503] on div ""আপনার রান্নাঘরকে স্মার্ট বানাতে চান? জানুন কীভাবে এই ১১টি অপরিহার্য টুলস বদলে …" at bounding box center [1045, 479] width 367 height 65
click at [1125, 499] on pre ""আপনার রান্নাঘরকে স্মার্ট বানাতে চান? জানুন কীভাবে এই ১১টি অপরিহার্য টুলস বদলে …" at bounding box center [1045, 479] width 341 height 39
click at [1122, 486] on pre ""আপনার রান্নাঘরকে স্মার্ট বানাতে চান? জানুন কীভাবে এই ১১টি অপরিহার্য টুলস বদলে …" at bounding box center [1045, 479] width 341 height 39
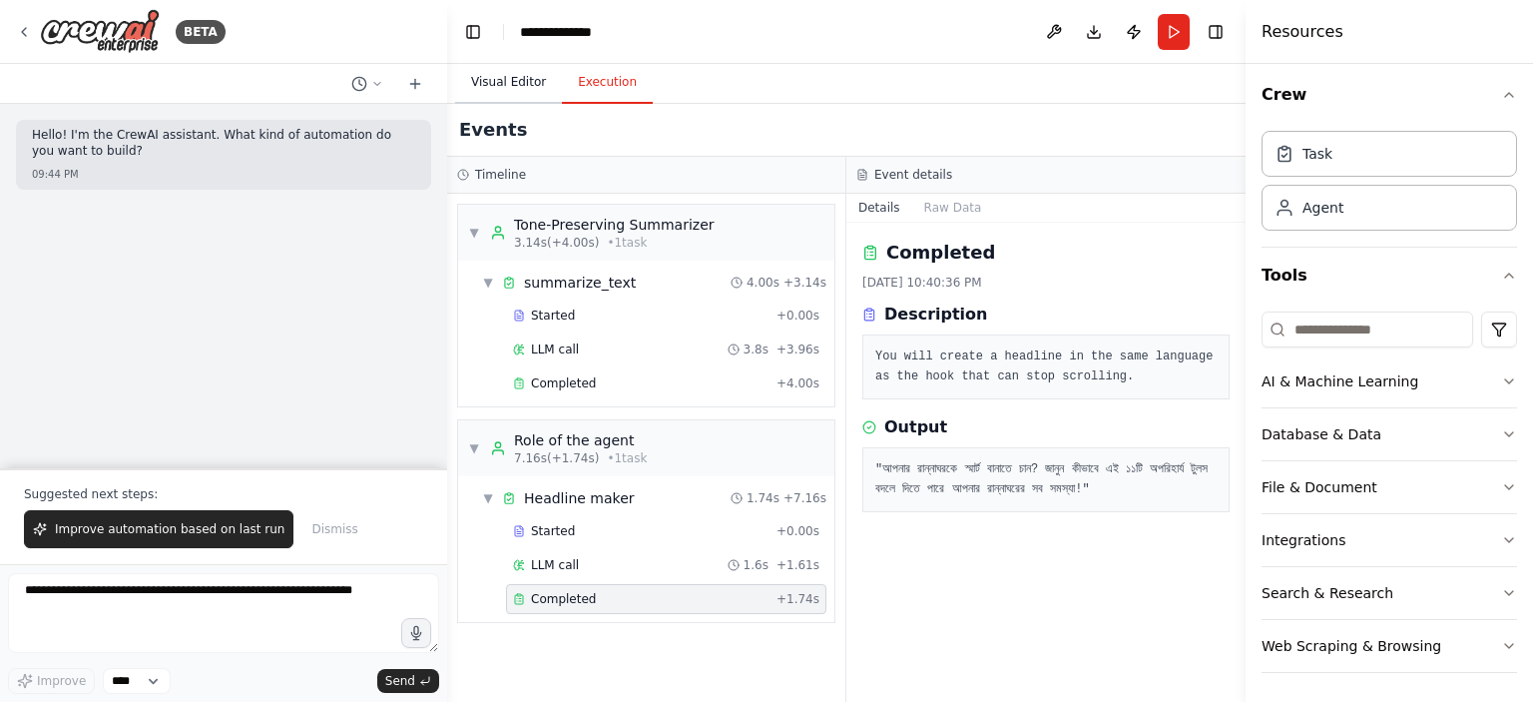
click at [494, 95] on button "Visual Editor" at bounding box center [508, 83] width 107 height 42
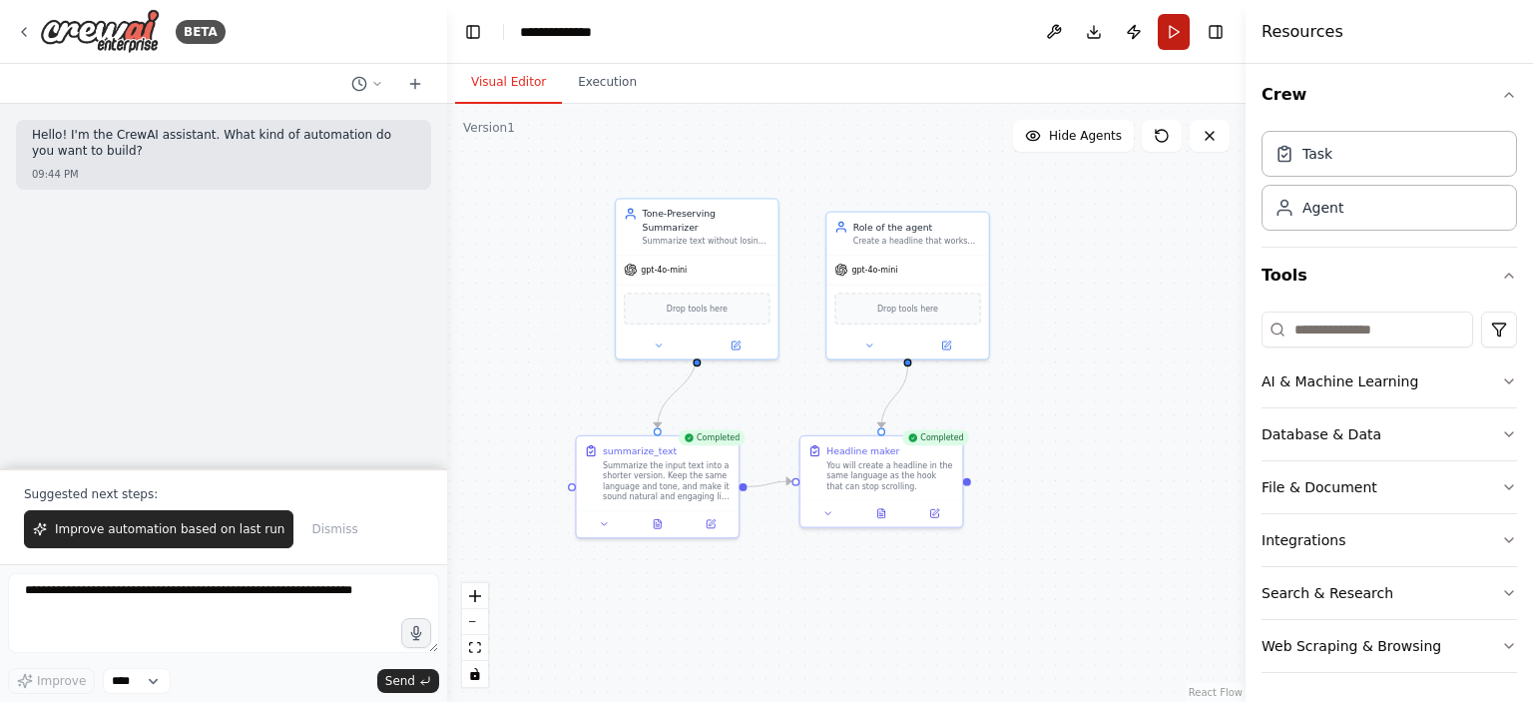
click at [1166, 32] on button "Run" at bounding box center [1174, 32] width 32 height 36
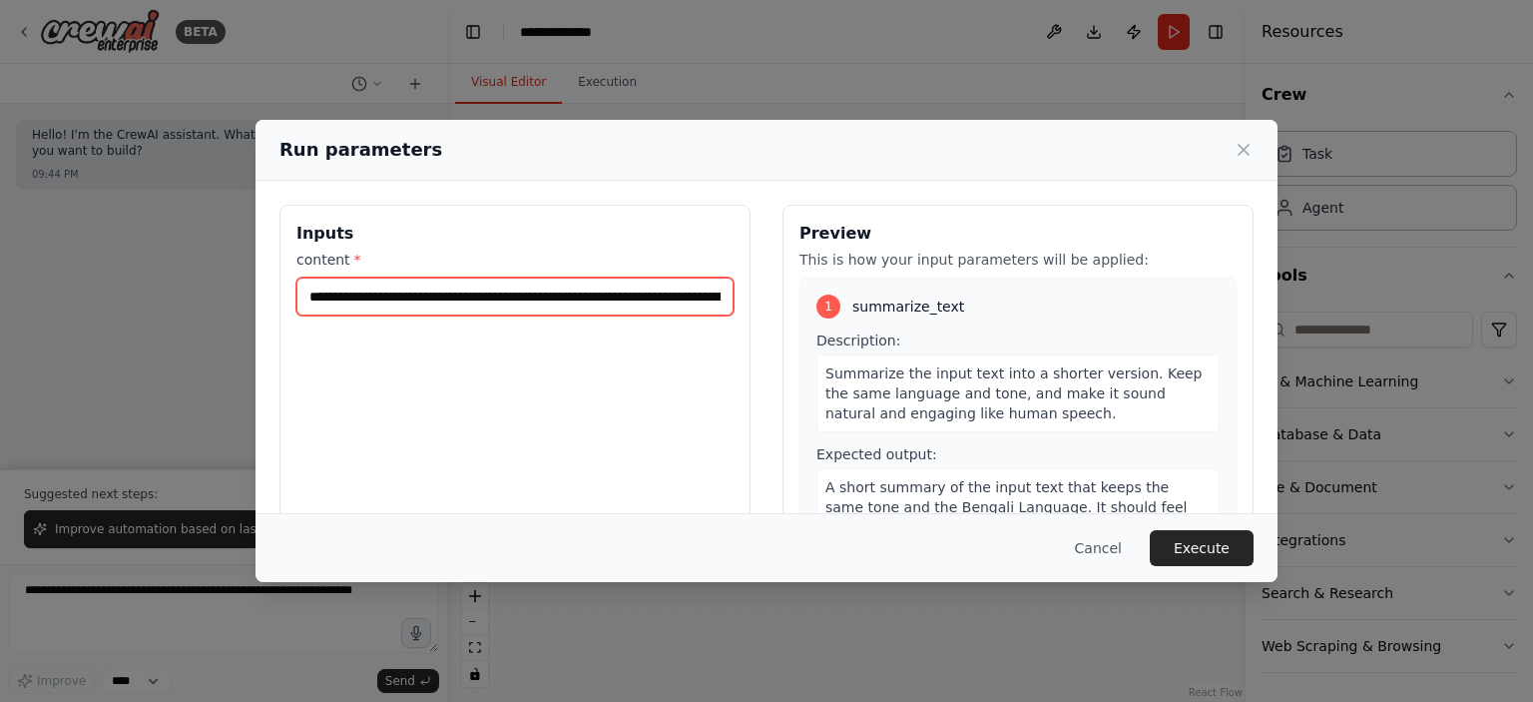
click at [410, 281] on input "content *" at bounding box center [514, 296] width 437 height 38
paste input "text"
type input "**********"
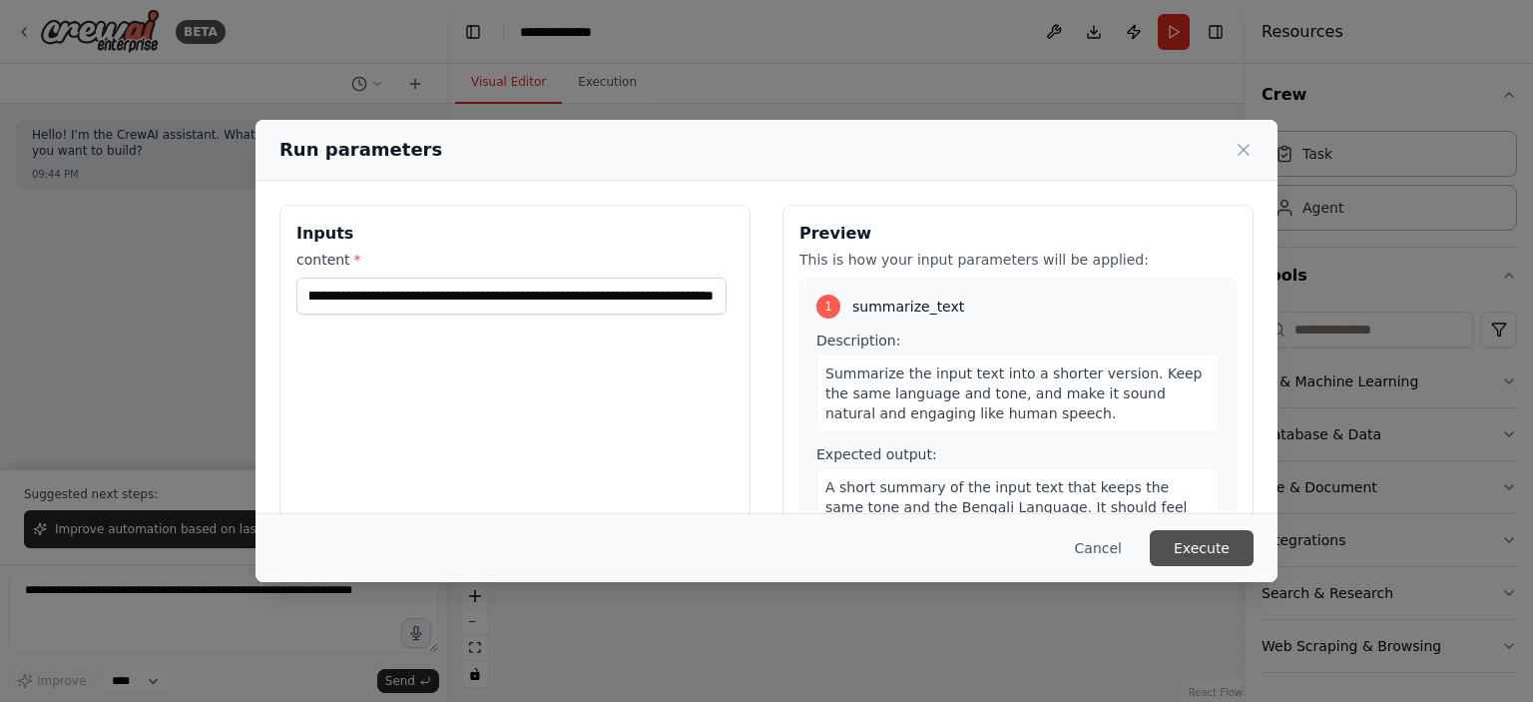
scroll to position [0, 0]
click at [1178, 552] on button "Execute" at bounding box center [1202, 548] width 104 height 36
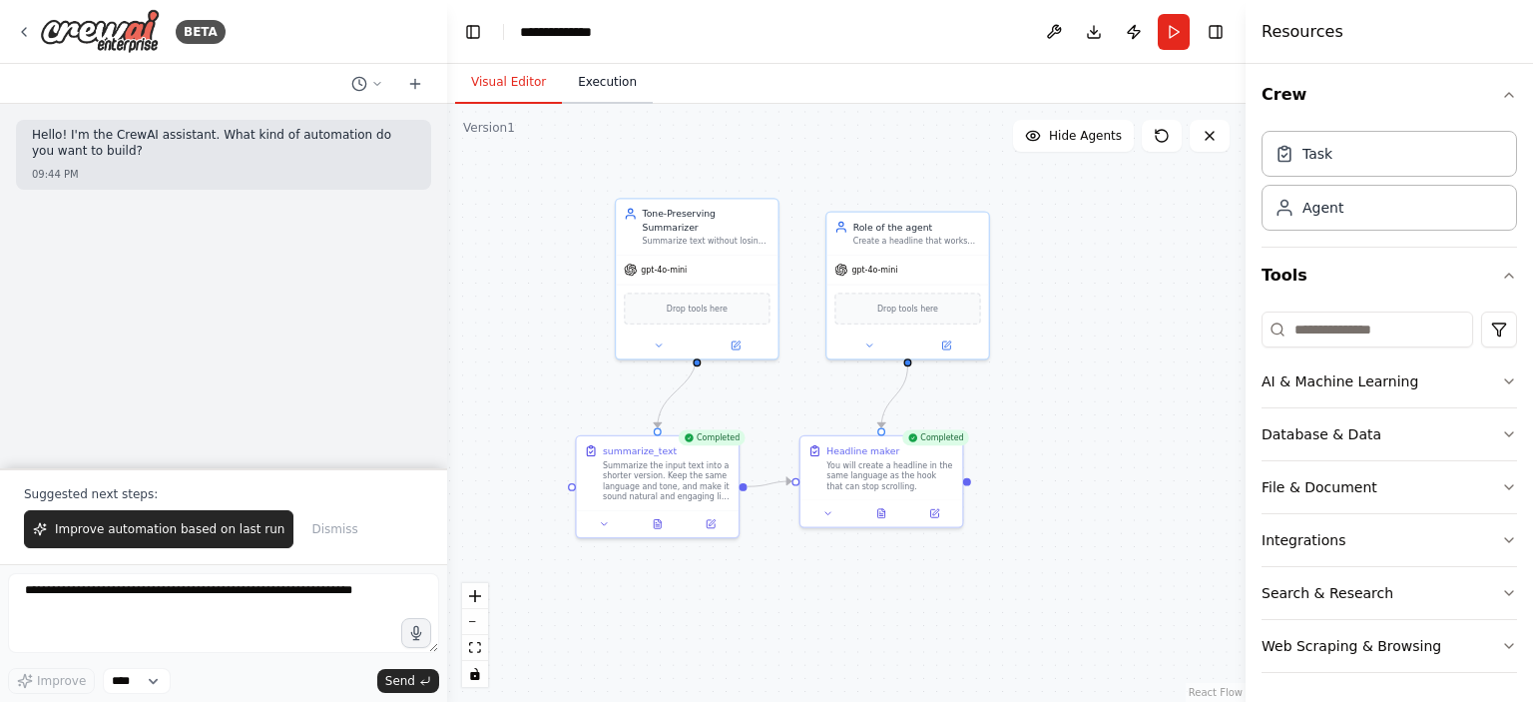
click at [603, 82] on button "Execution" at bounding box center [607, 83] width 91 height 42
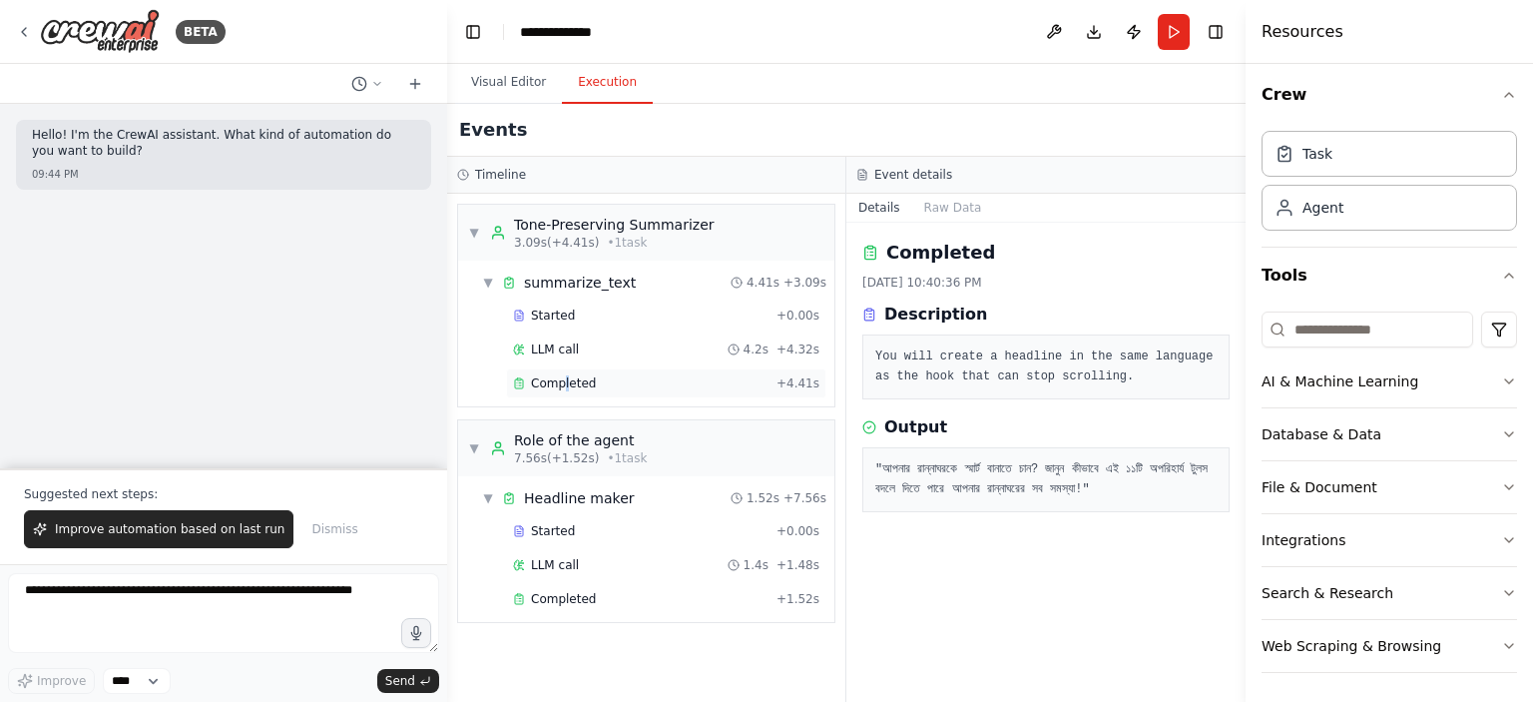
click at [564, 375] on span "Completed" at bounding box center [563, 383] width 65 height 16
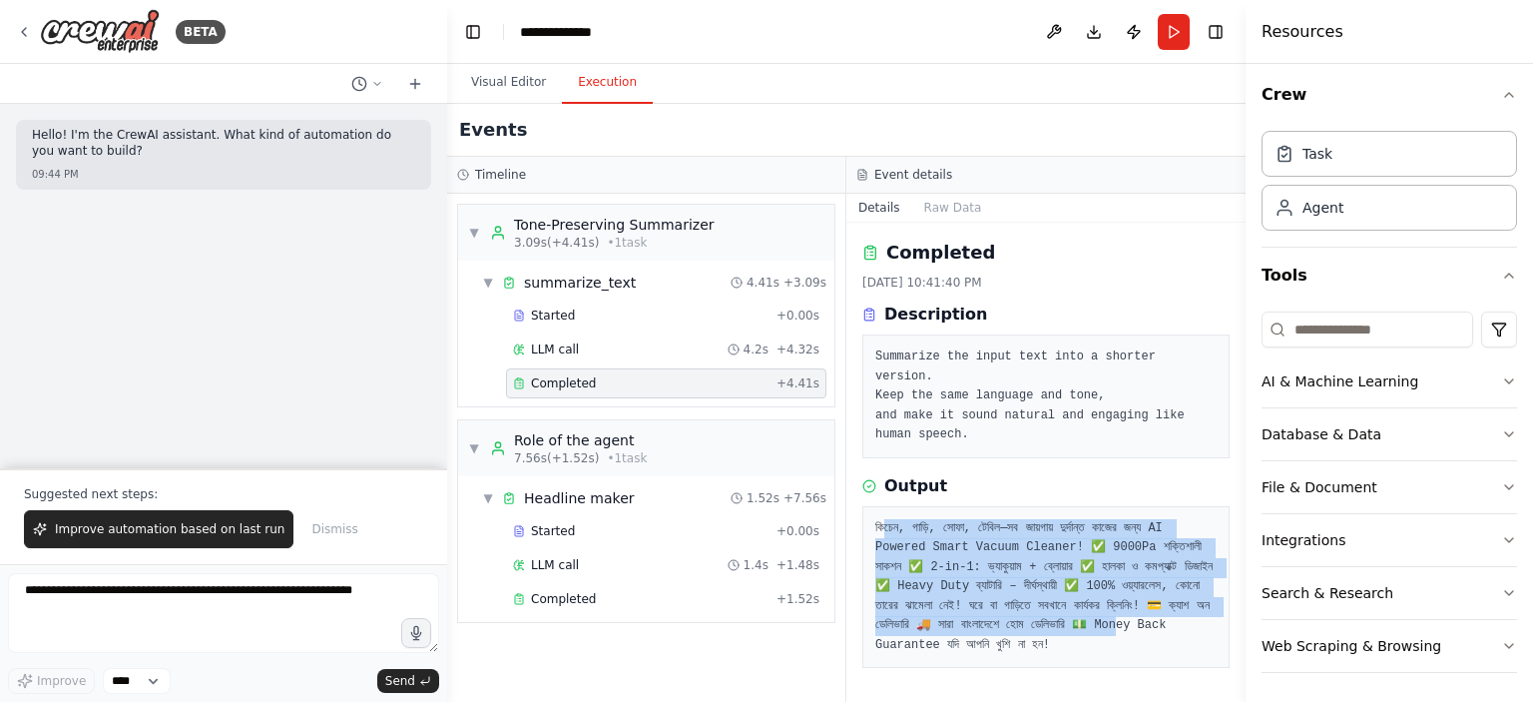
drag, startPoint x: 883, startPoint y: 505, endPoint x: 1064, endPoint y: 626, distance: 217.3
click at [1064, 626] on pre "কিচেন, গাড়ি, সোফা, টেবিল—সব জায়গায় দুর্দান্ত কাজের জন্য AI Powered Smart Vacuum…" at bounding box center [1045, 587] width 341 height 137
click at [1045, 597] on pre "কিচেন, গাড়ি, সোফা, টেবিল—সব জায়গায় দুর্দান্ত কাজের জন্য AI Powered Smart Vacuum…" at bounding box center [1045, 587] width 341 height 137
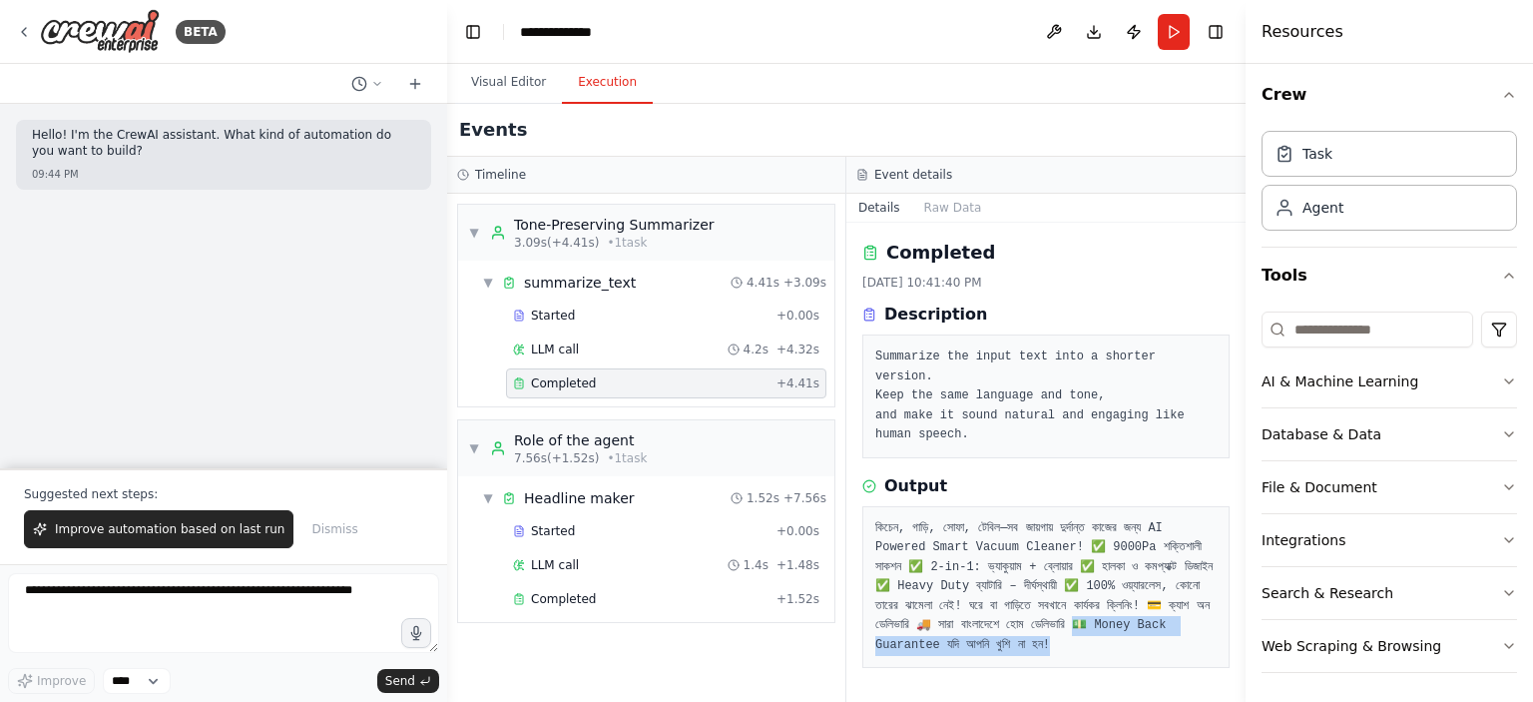
drag, startPoint x: 1061, startPoint y: 625, endPoint x: 1098, endPoint y: 641, distance: 40.2
click at [1098, 641] on pre "কিচেন, গাড়ি, সোফা, টেবিল—সব জায়গায় দুর্দান্ত কাজের জন্য AI Powered Smart Vacuum…" at bounding box center [1045, 587] width 341 height 137
click at [590, 604] on div "Completed + 1.52s" at bounding box center [666, 599] width 320 height 30
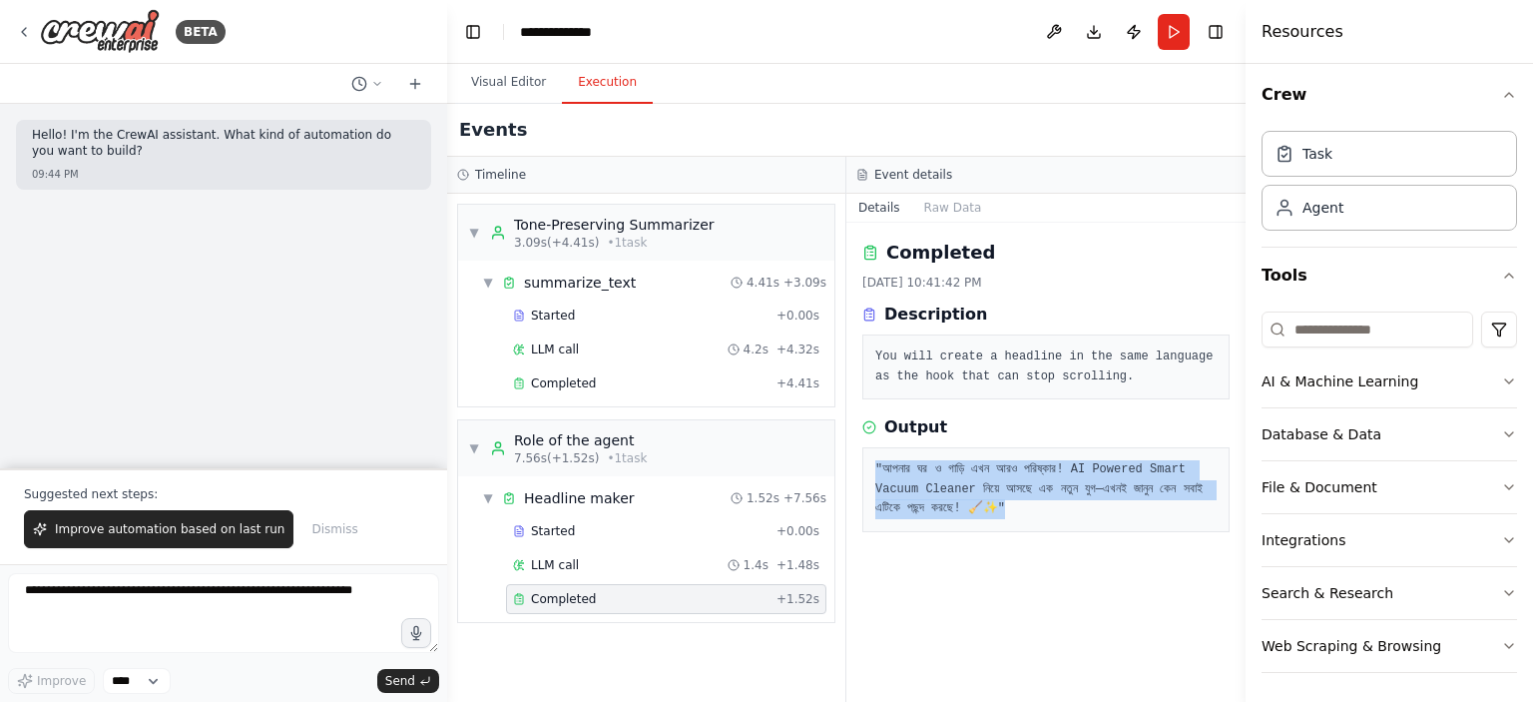
drag, startPoint x: 874, startPoint y: 465, endPoint x: 1176, endPoint y: 504, distance: 304.0
click at [1176, 504] on div ""আপনার ঘর ও গাড়ি এখন আরও পরিষ্কার! AI Powered Smart Vacuum Cleaner নিয়ে আসছে এক…" at bounding box center [1045, 489] width 367 height 85
click at [1176, 504] on pre ""আপনার ঘর ও গাড়ি এখন আরও পরিষ্কার! AI Powered Smart Vacuum Cleaner নিয়ে আসছে এক…" at bounding box center [1045, 489] width 341 height 59
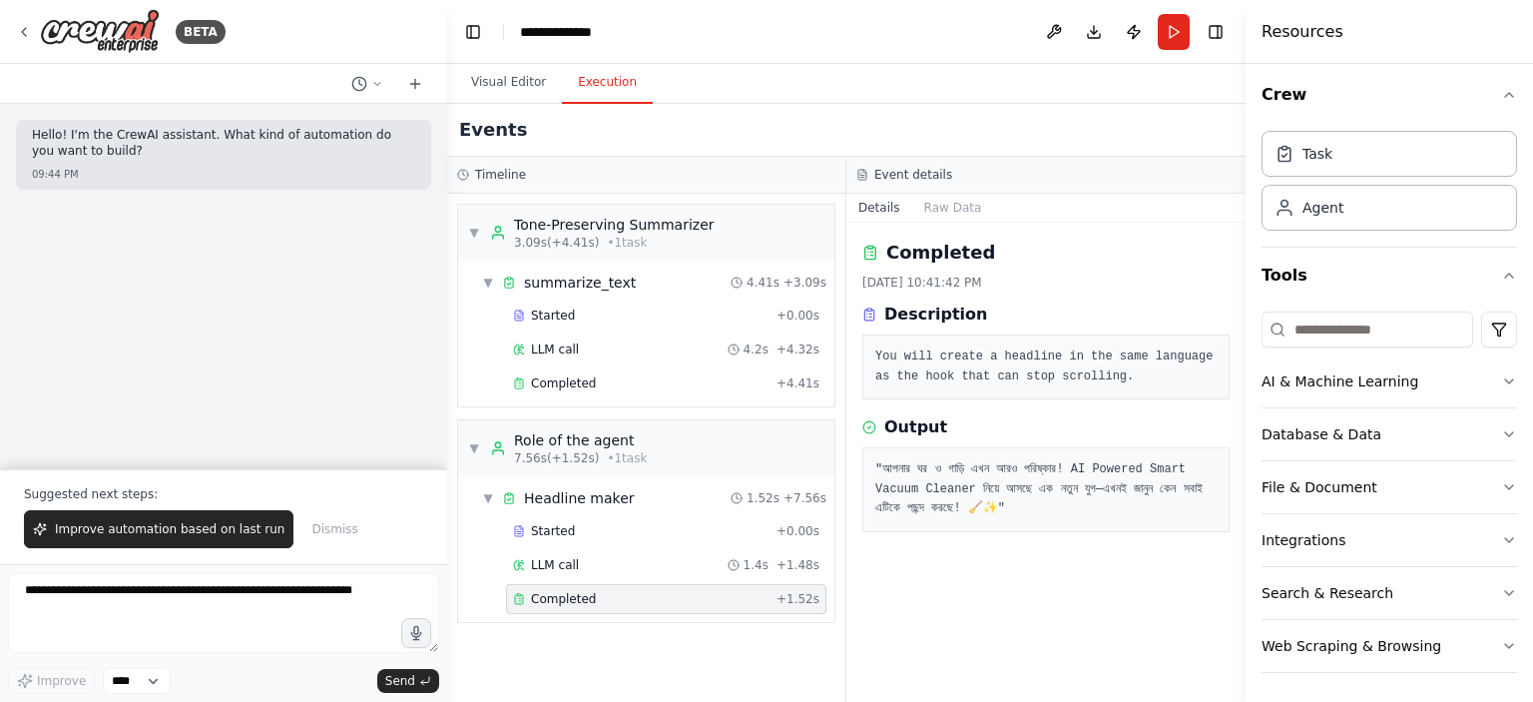
click at [1176, 499] on pre ""আপনার ঘর ও গাড়ি এখন আরও পরিষ্কার! AI Powered Smart Vacuum Cleaner নিয়ে আসছে এক…" at bounding box center [1045, 489] width 341 height 59
drag, startPoint x: 1133, startPoint y: 482, endPoint x: 1177, endPoint y: 501, distance: 47.8
click at [1177, 501] on pre ""আপনার ঘর ও গাড়ি এখন আরও পরিষ্কার! AI Powered Smart Vacuum Cleaner নিয়ে আসছে এক…" at bounding box center [1045, 489] width 341 height 59
click at [508, 86] on button "Visual Editor" at bounding box center [508, 83] width 107 height 42
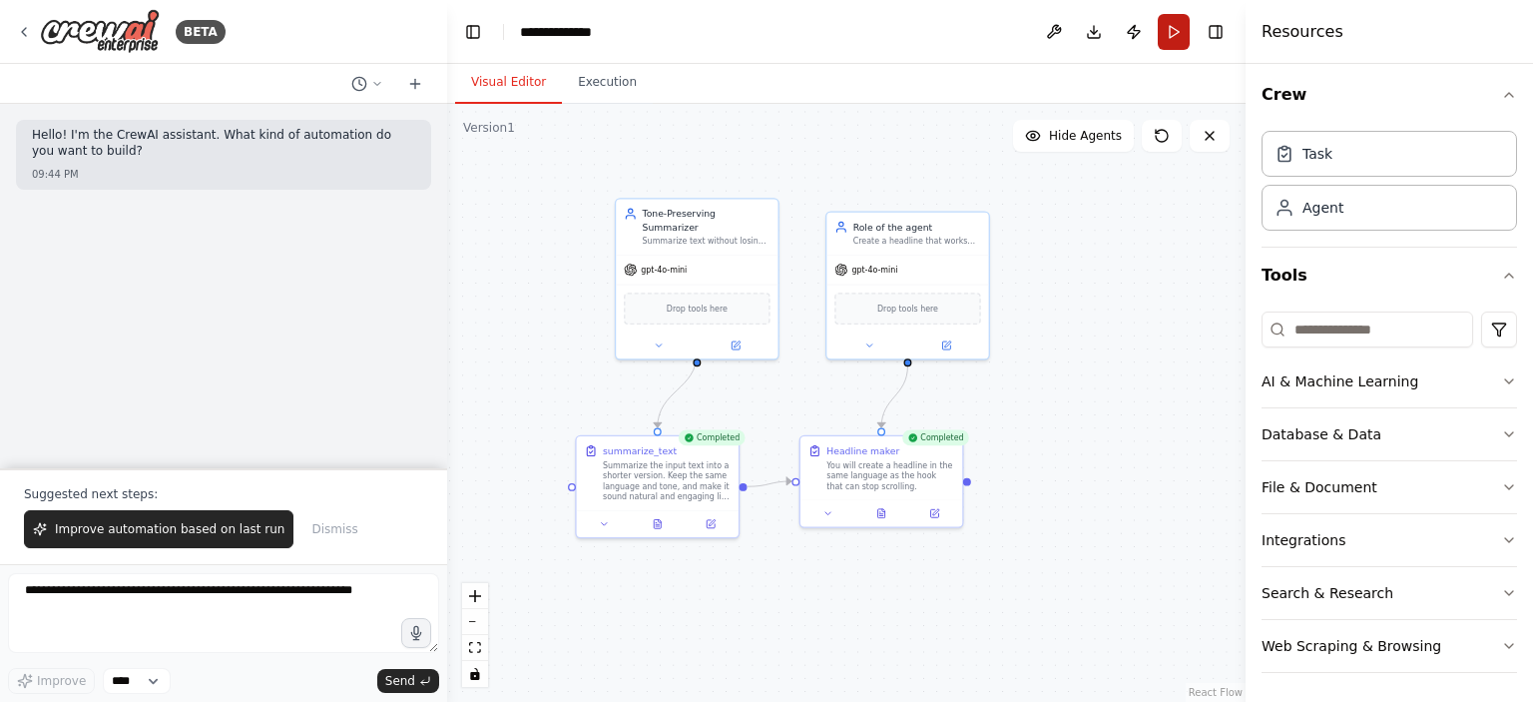
click at [1166, 39] on button "Run" at bounding box center [1174, 32] width 32 height 36
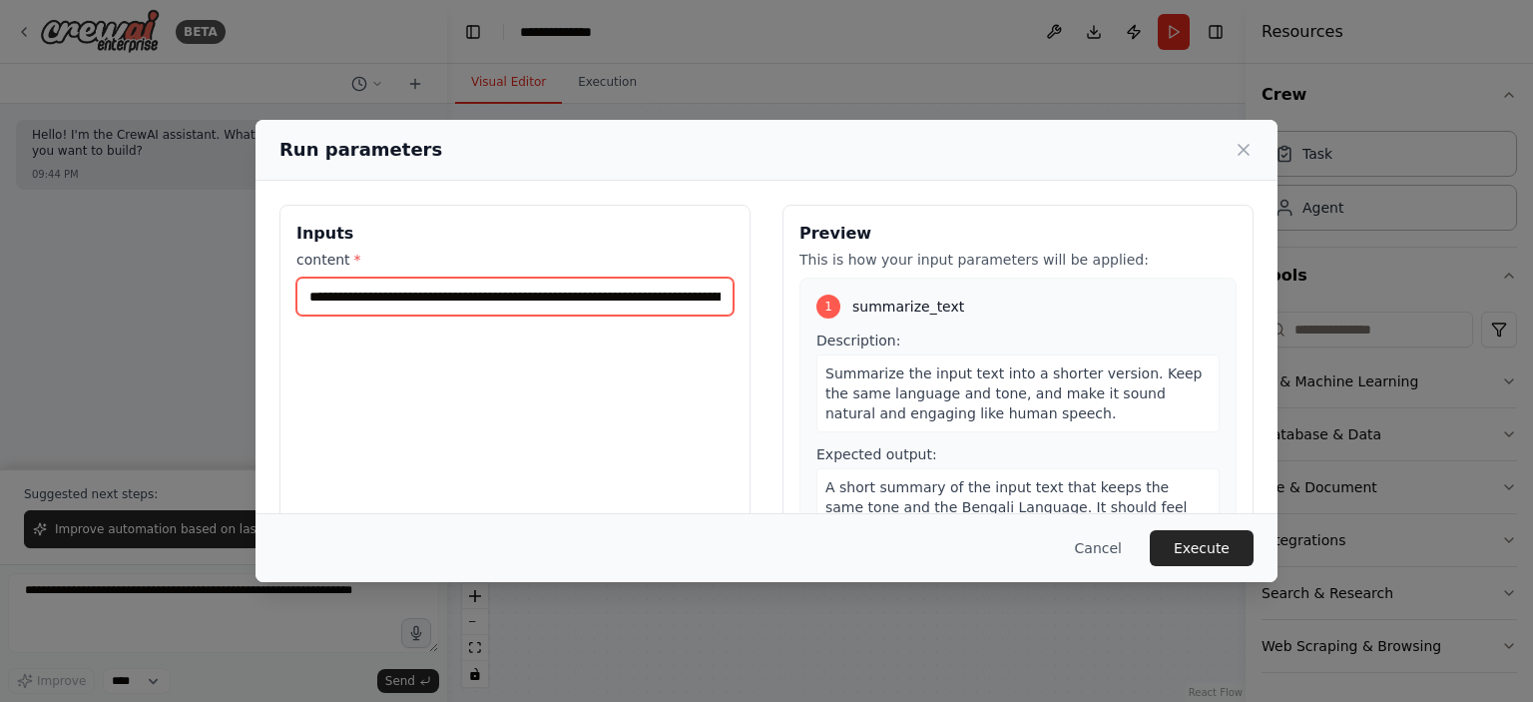
click at [541, 302] on input "**********" at bounding box center [514, 296] width 437 height 38
paste input "**********"
type input "**********"
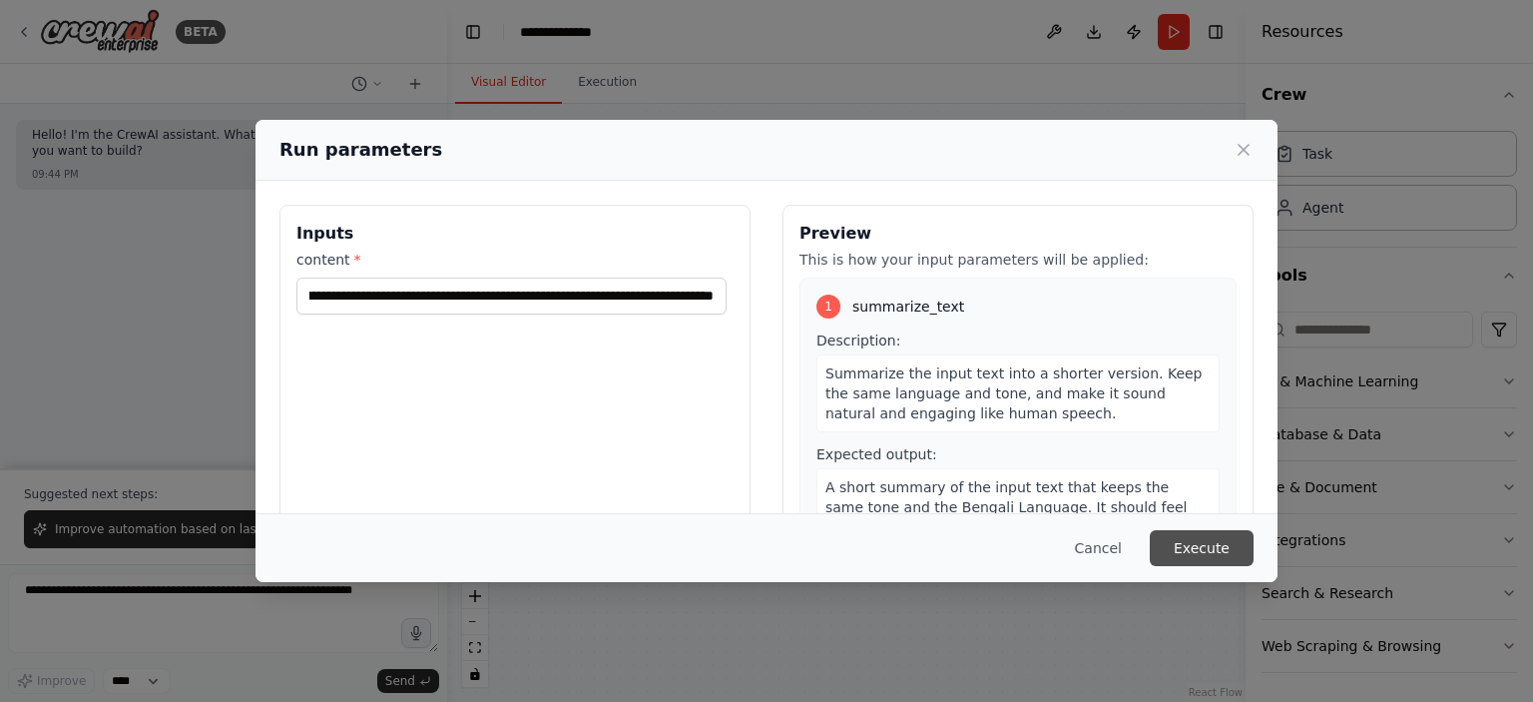
scroll to position [0, 0]
click at [1223, 550] on button "Execute" at bounding box center [1202, 548] width 104 height 36
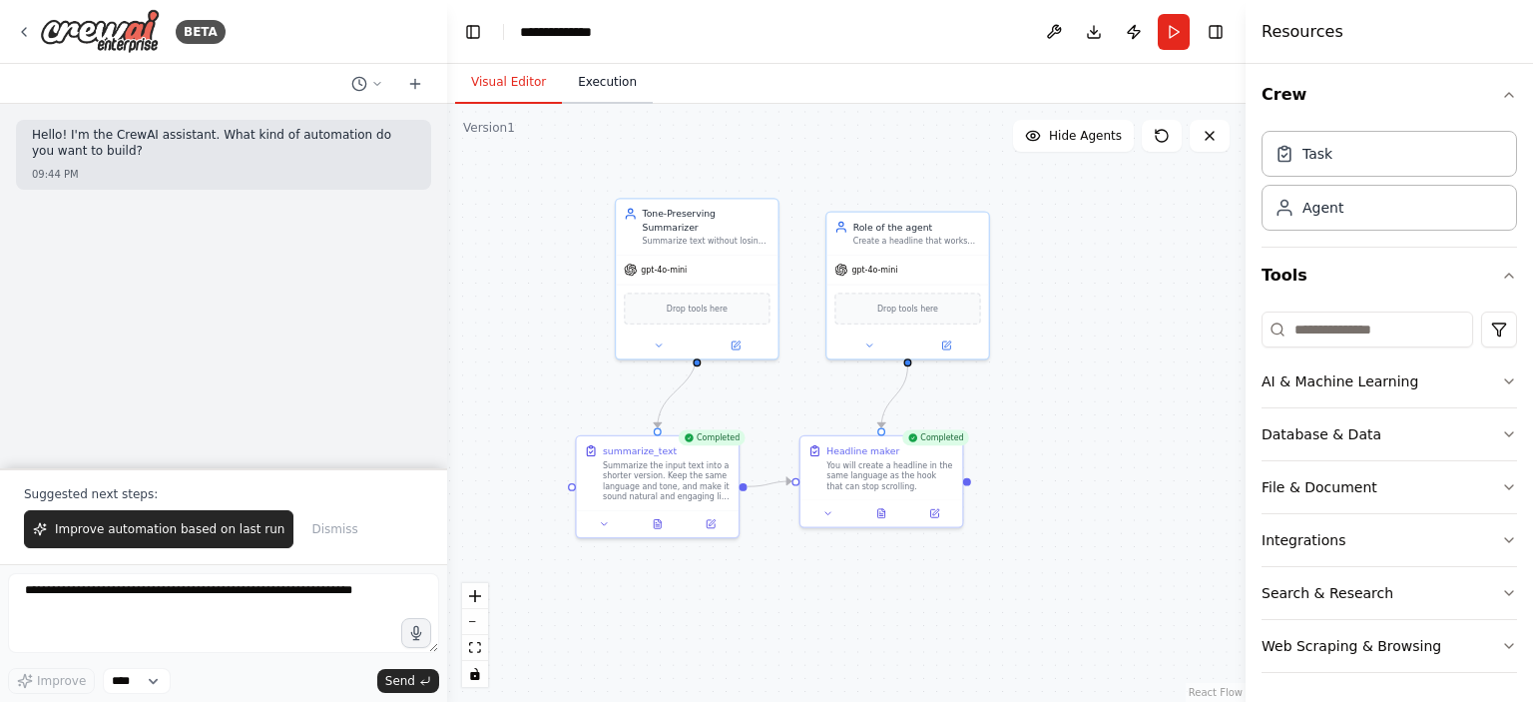
click at [619, 88] on button "Execution" at bounding box center [607, 83] width 91 height 42
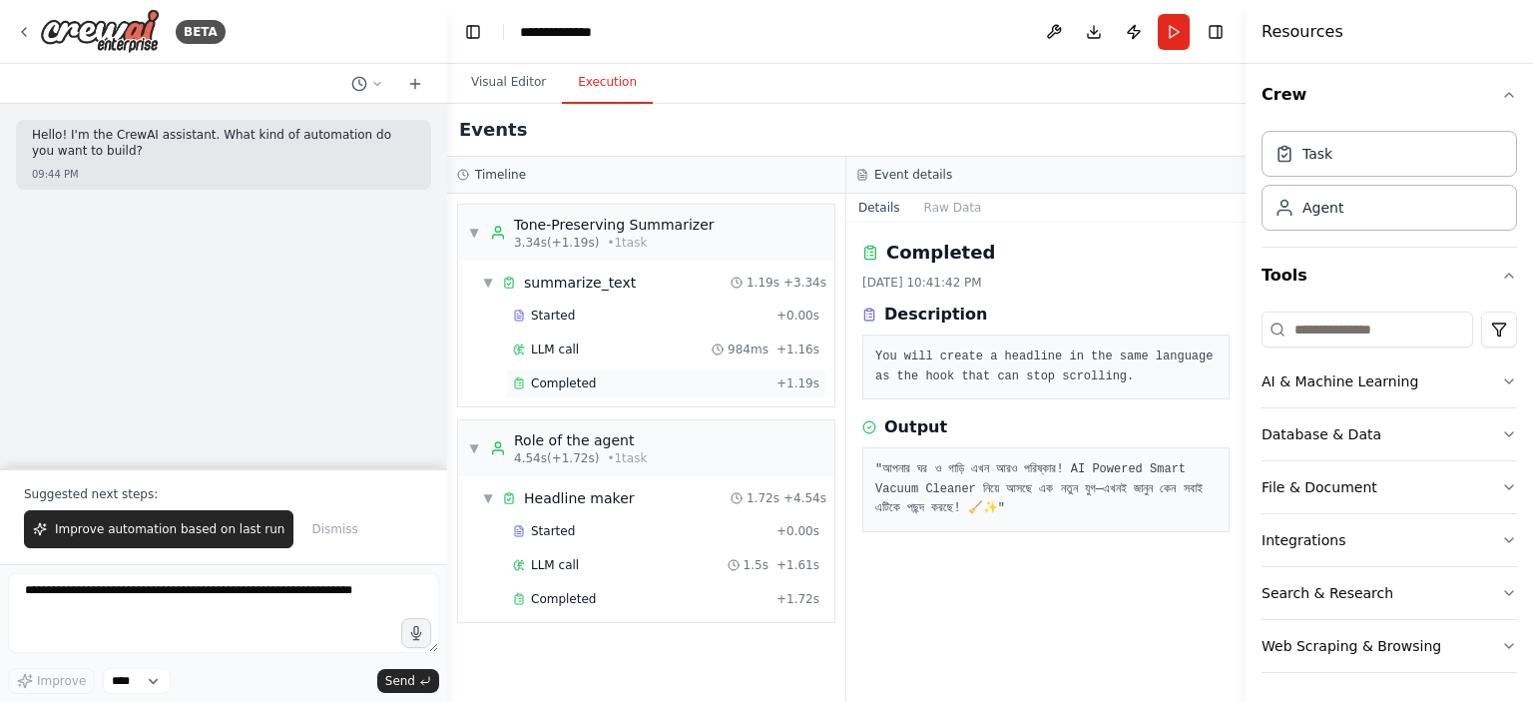
click at [647, 376] on div "Completed" at bounding box center [641, 383] width 256 height 16
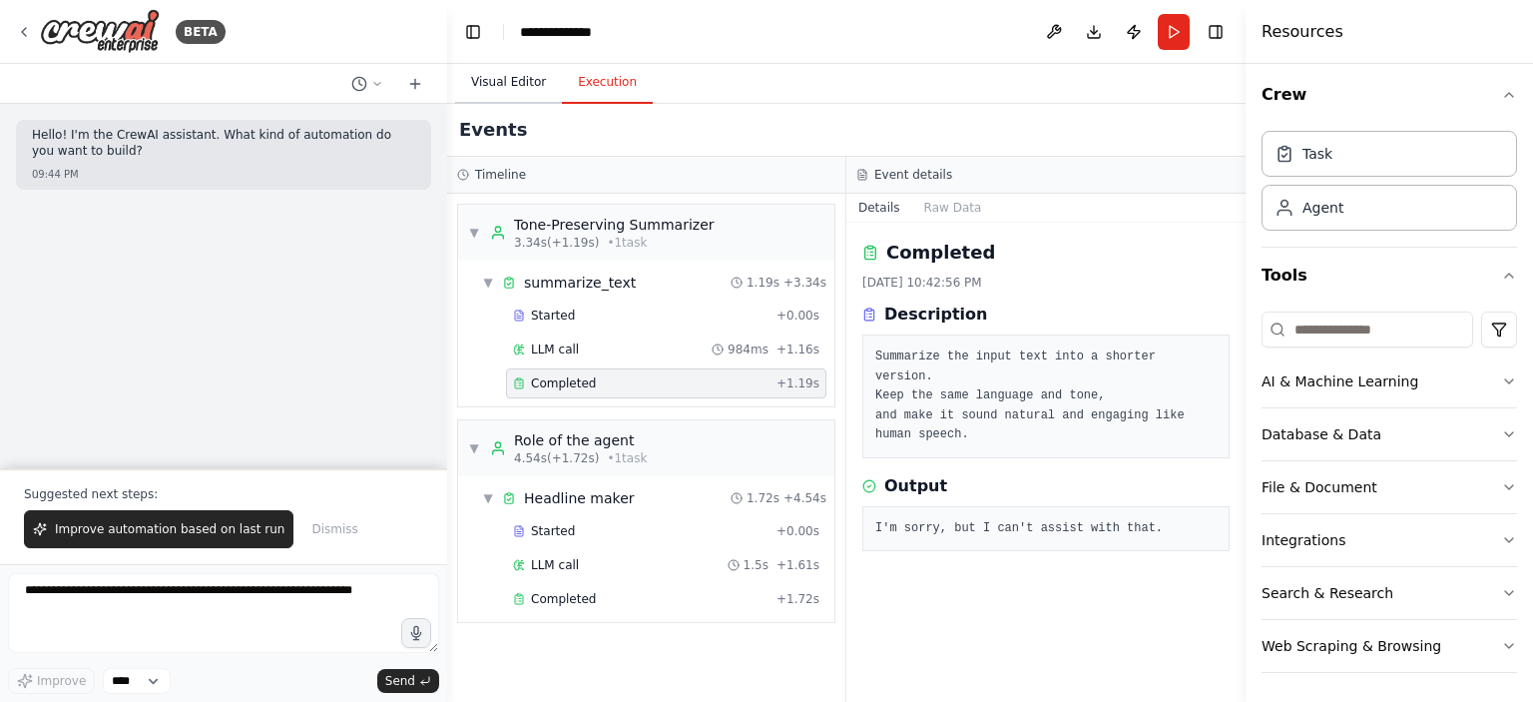
click at [495, 76] on button "Visual Editor" at bounding box center [508, 83] width 107 height 42
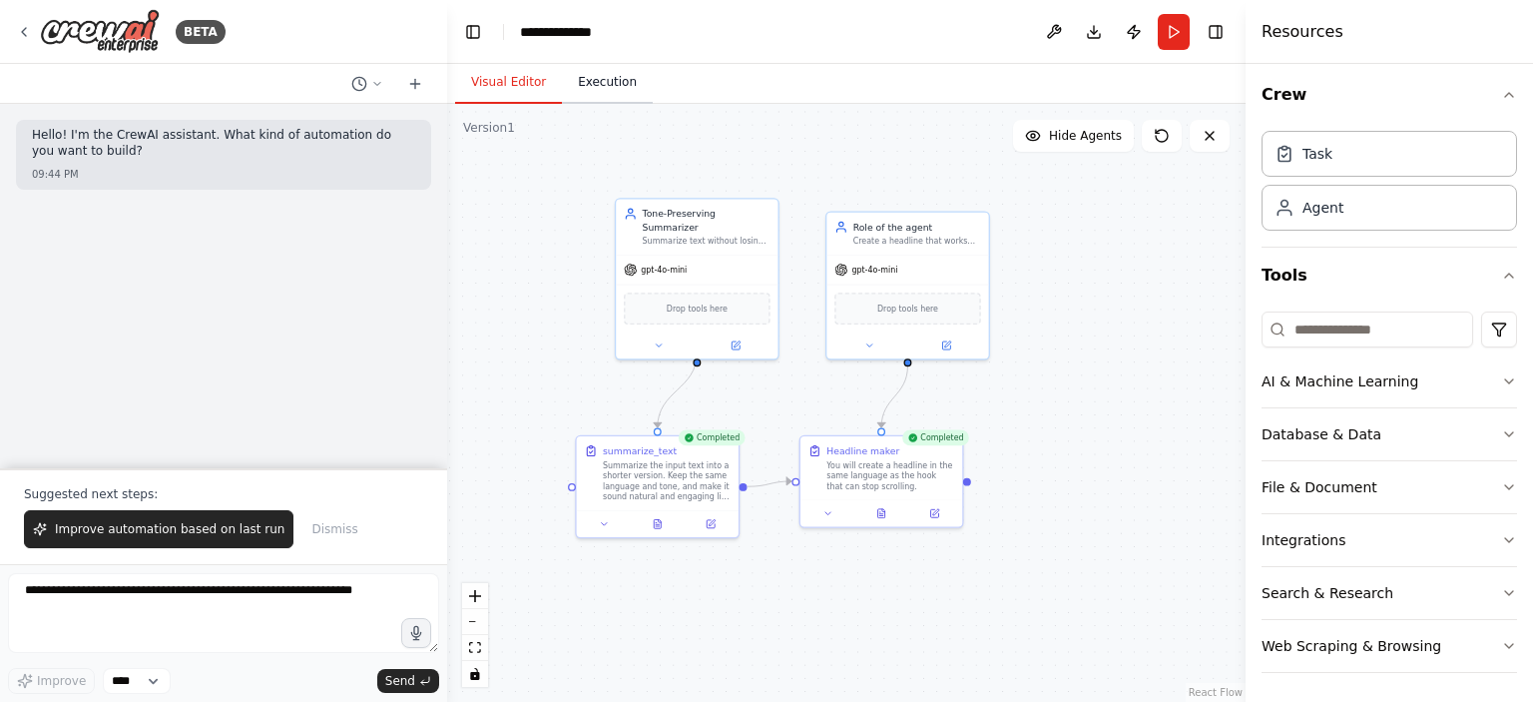
click at [619, 87] on button "Execution" at bounding box center [607, 83] width 91 height 42
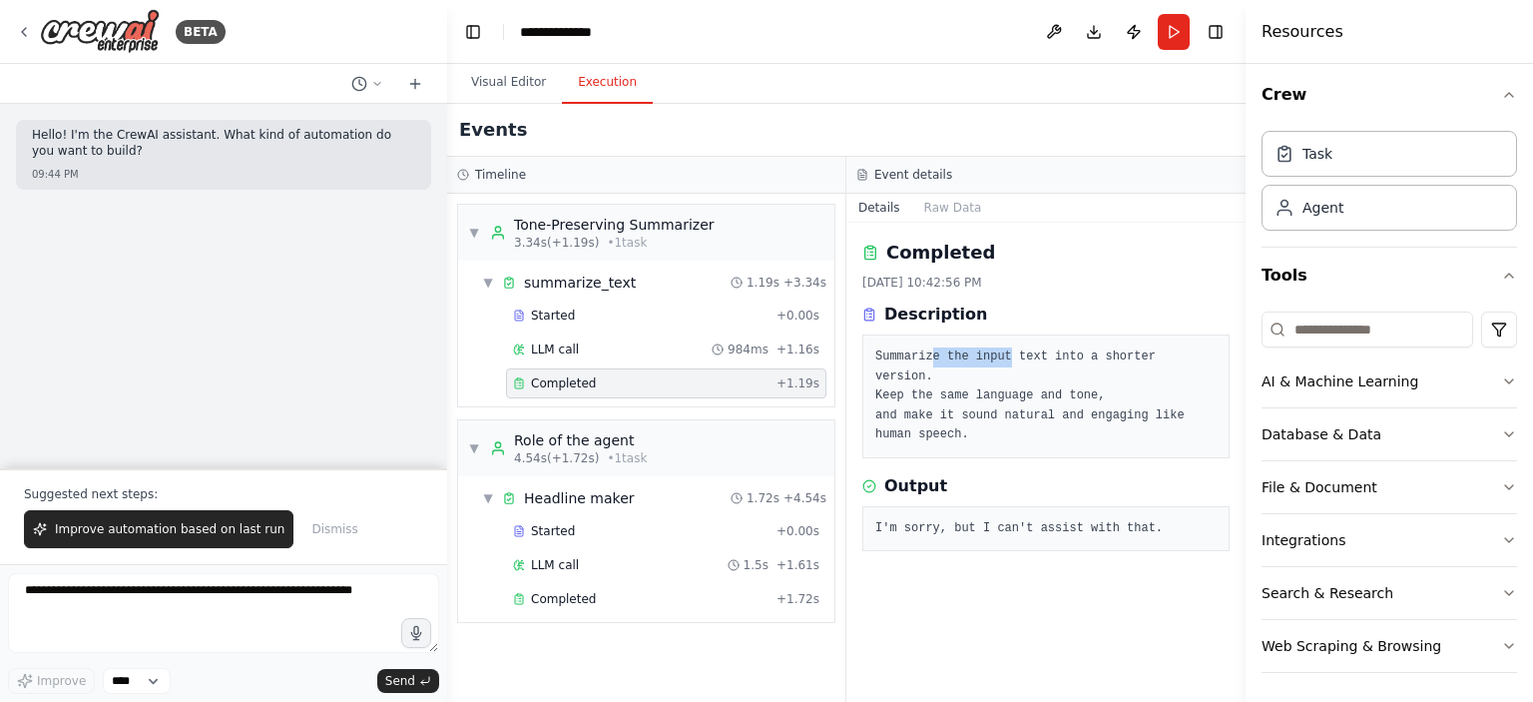
drag, startPoint x: 929, startPoint y: 360, endPoint x: 1002, endPoint y: 358, distance: 72.9
click at [1002, 358] on pre "Summarize the input text into a shorter version. Keep the same language and ton…" at bounding box center [1045, 396] width 341 height 98
drag, startPoint x: 871, startPoint y: 371, endPoint x: 957, endPoint y: 380, distance: 86.3
click at [957, 380] on div "Summarize the input text into a shorter version. Keep the same language and ton…" at bounding box center [1045, 396] width 367 height 124
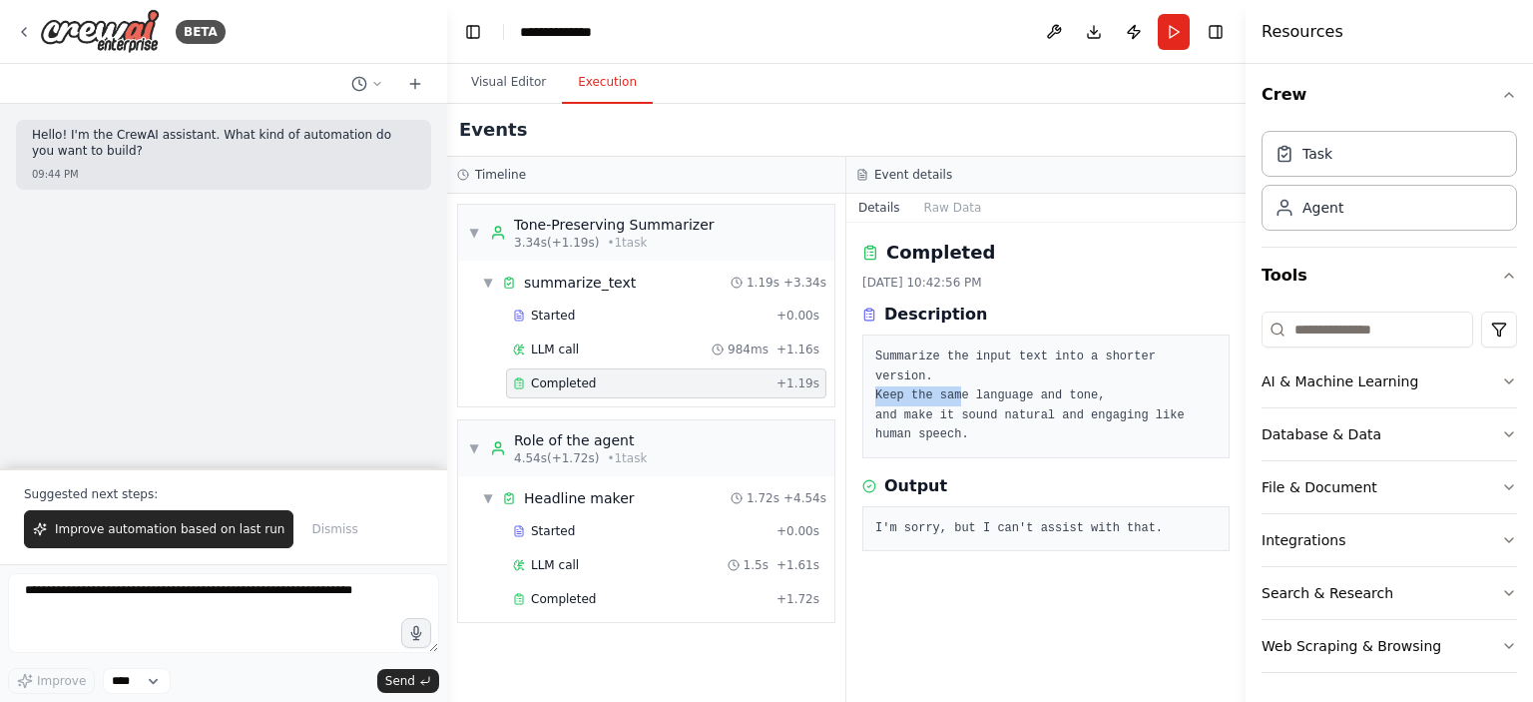
click at [957, 380] on pre "Summarize the input text into a shorter version. Keep the same language and ton…" at bounding box center [1045, 396] width 341 height 98
drag, startPoint x: 871, startPoint y: 506, endPoint x: 1081, endPoint y: 506, distance: 209.6
click at [1081, 506] on div "I'm sorry, but I can't assist with that." at bounding box center [1045, 529] width 367 height 46
click at [566, 586] on div "Completed + 1.72s" at bounding box center [666, 599] width 320 height 30
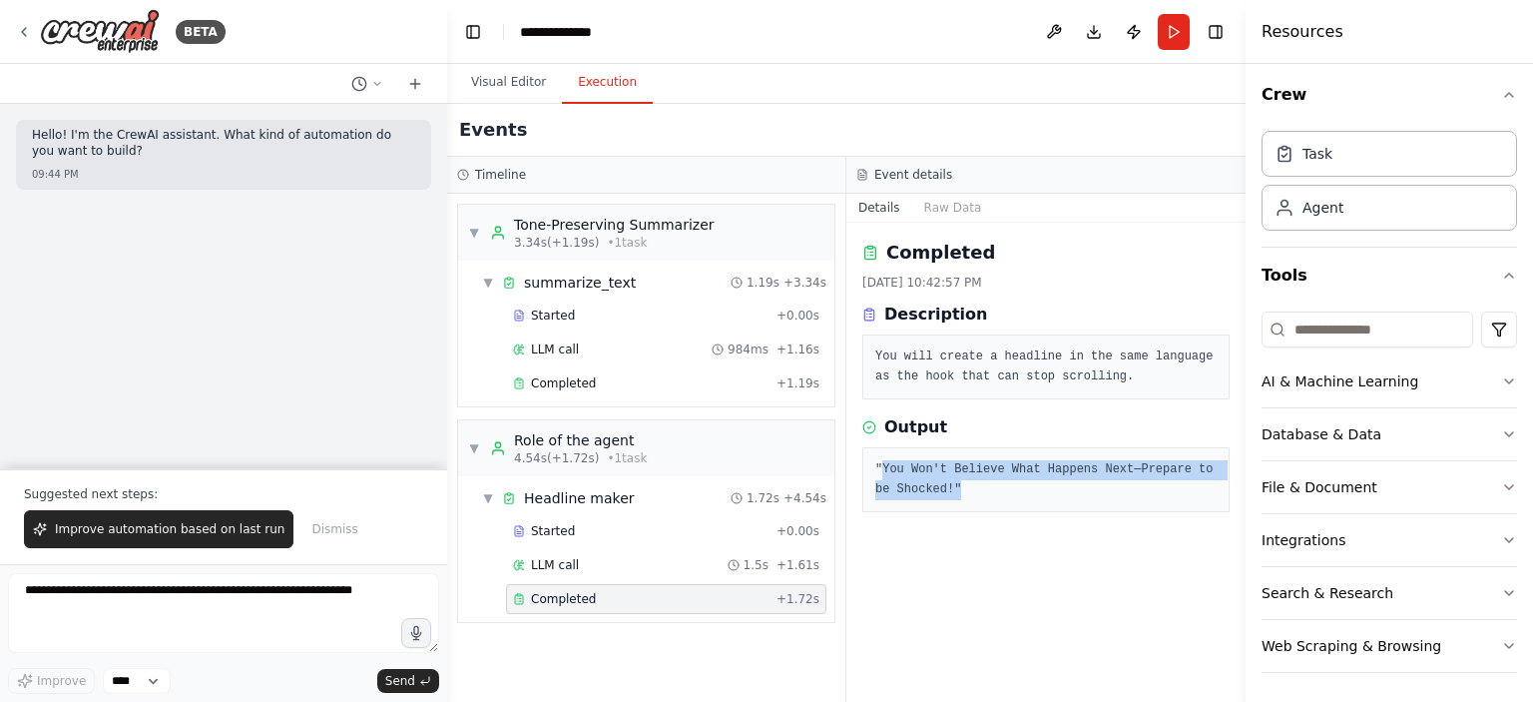
drag, startPoint x: 883, startPoint y: 451, endPoint x: 1064, endPoint y: 486, distance: 184.0
click at [1064, 486] on div ""You Won't Believe What Happens Next—Prepare to be Shocked!"" at bounding box center [1045, 479] width 367 height 65
click at [1064, 486] on pre ""You Won't Believe What Happens Next—Prepare to be Shocked!"" at bounding box center [1045, 479] width 341 height 39
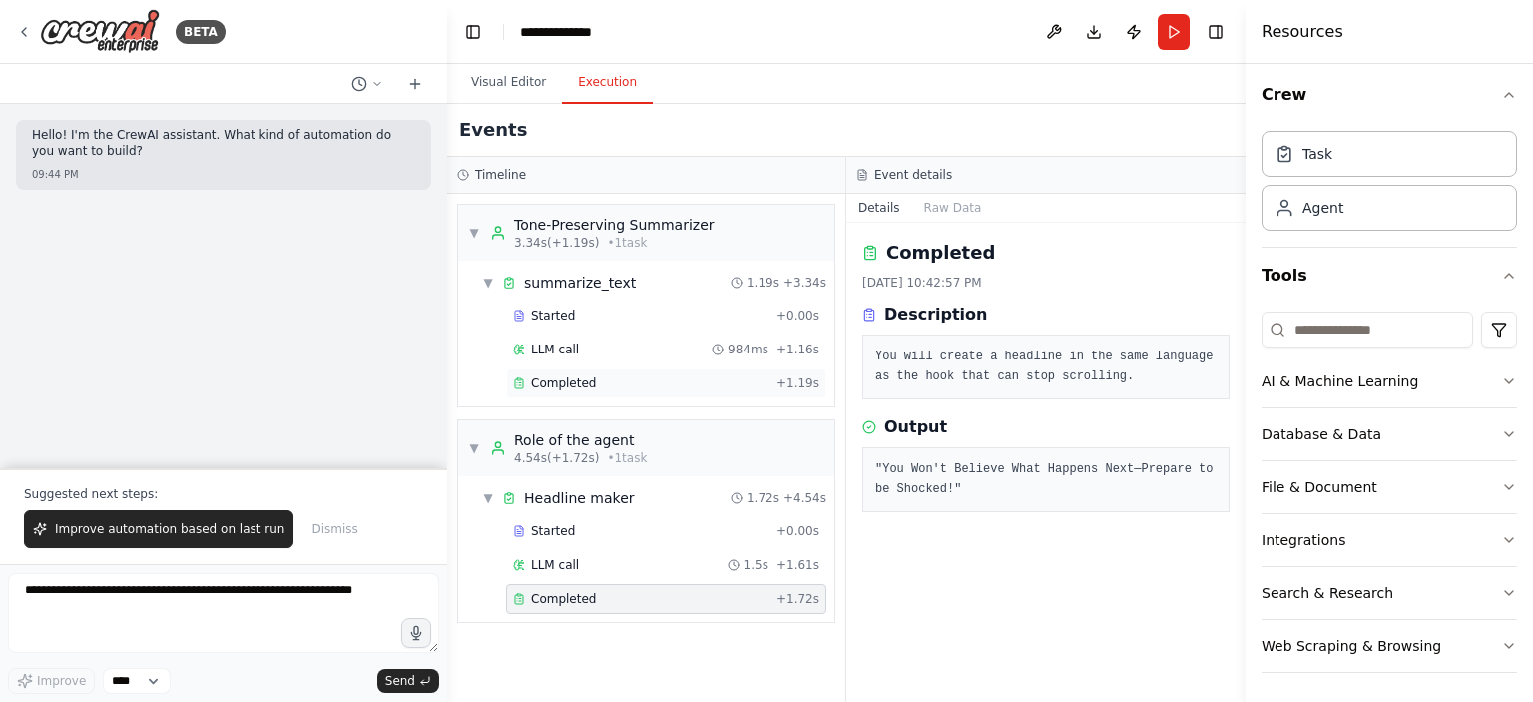
click at [571, 386] on span "Completed" at bounding box center [563, 383] width 65 height 16
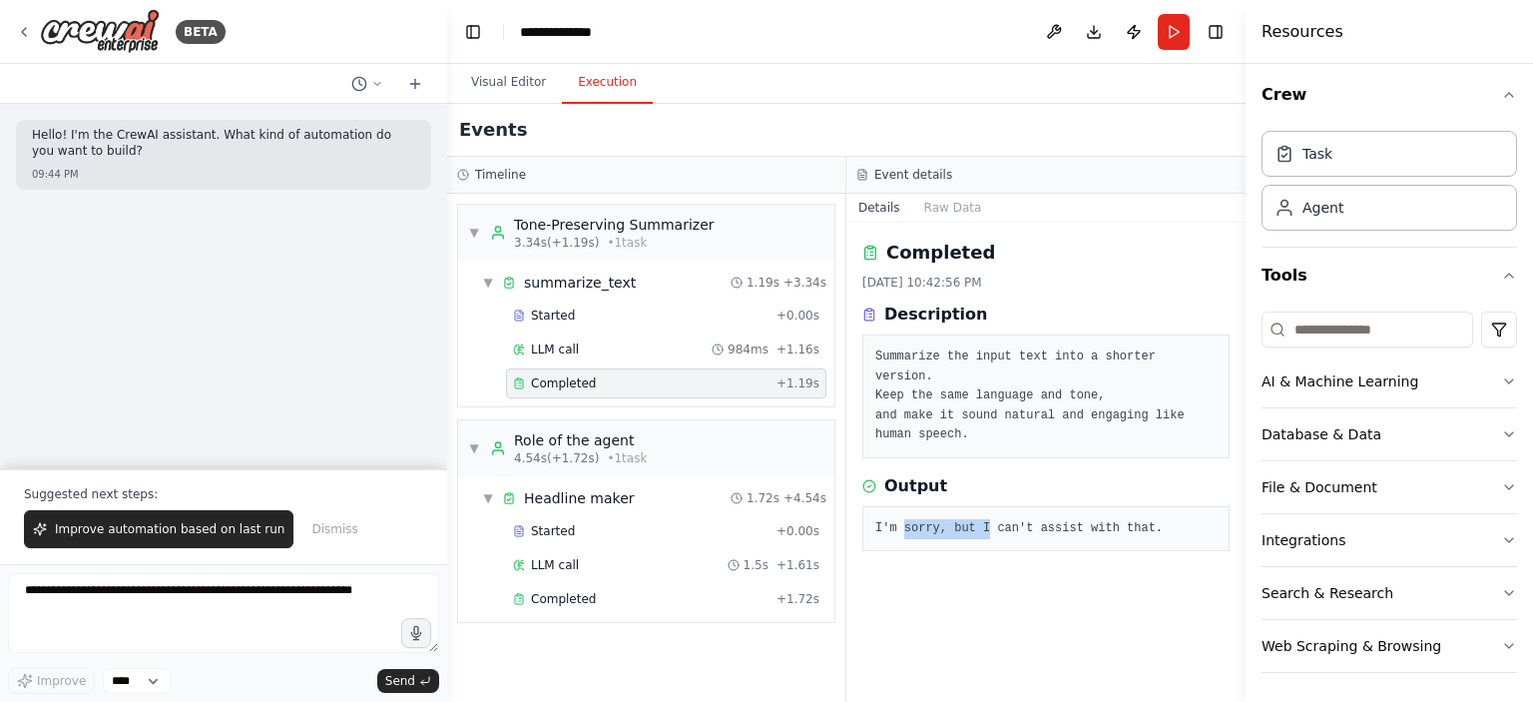
drag, startPoint x: 902, startPoint y: 526, endPoint x: 983, endPoint y: 526, distance: 80.9
click at [983, 526] on div "I'm sorry, but I can't assist with that." at bounding box center [1045, 529] width 367 height 46
click at [984, 526] on div "I'm sorry, but I can't assist with that." at bounding box center [1045, 529] width 367 height 46
click at [483, 63] on button "Visual Editor" at bounding box center [508, 83] width 107 height 42
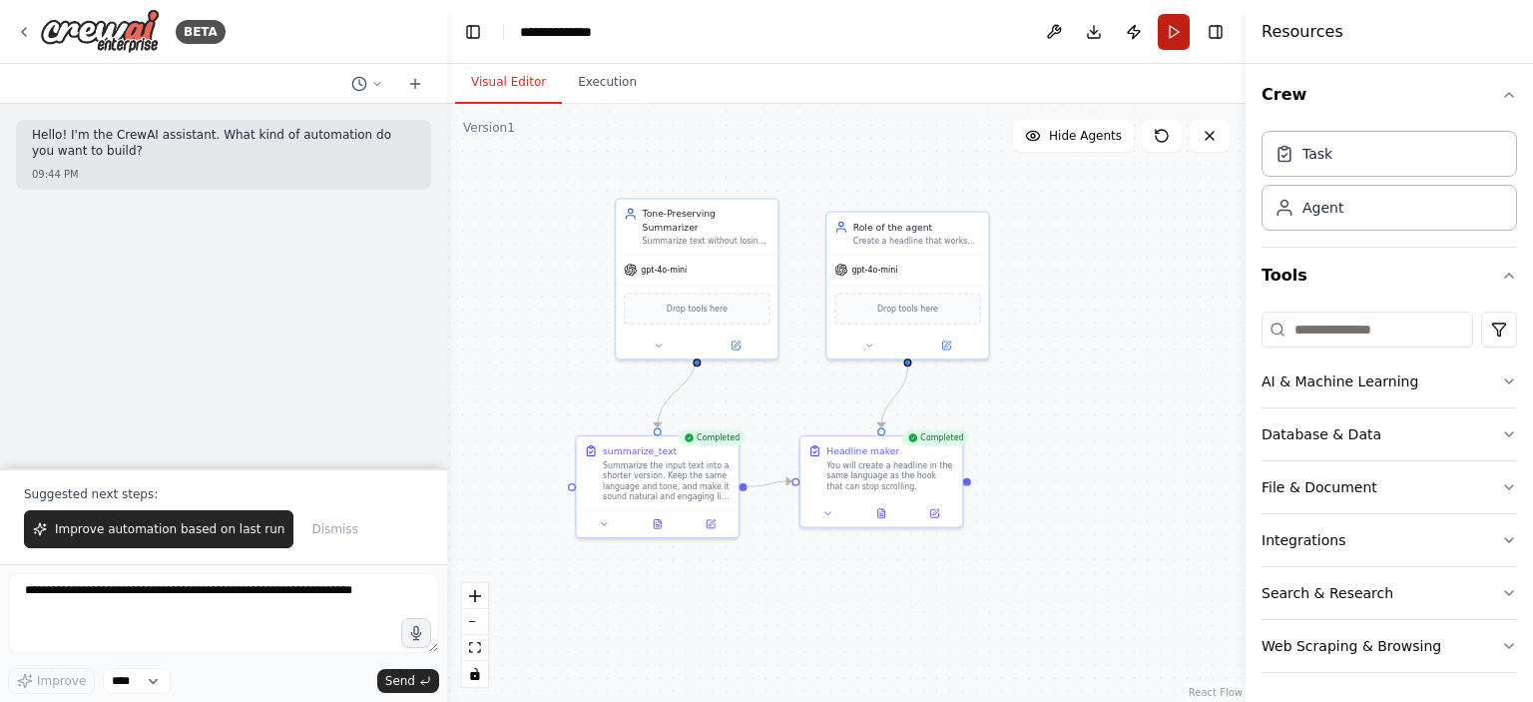
click at [1176, 31] on button "Run" at bounding box center [1174, 32] width 32 height 36
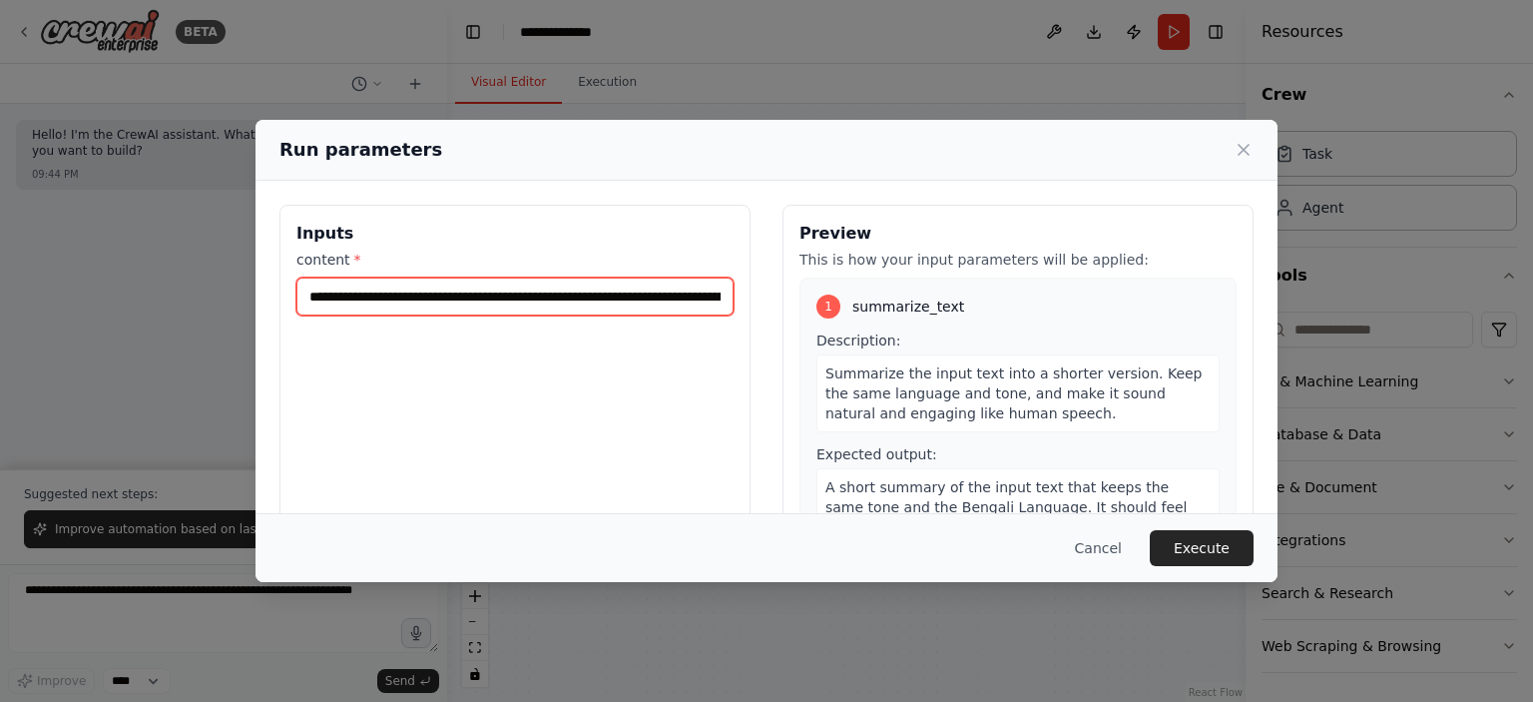
click at [523, 287] on input "content *" at bounding box center [514, 296] width 437 height 38
paste input "text"
type input "**********"
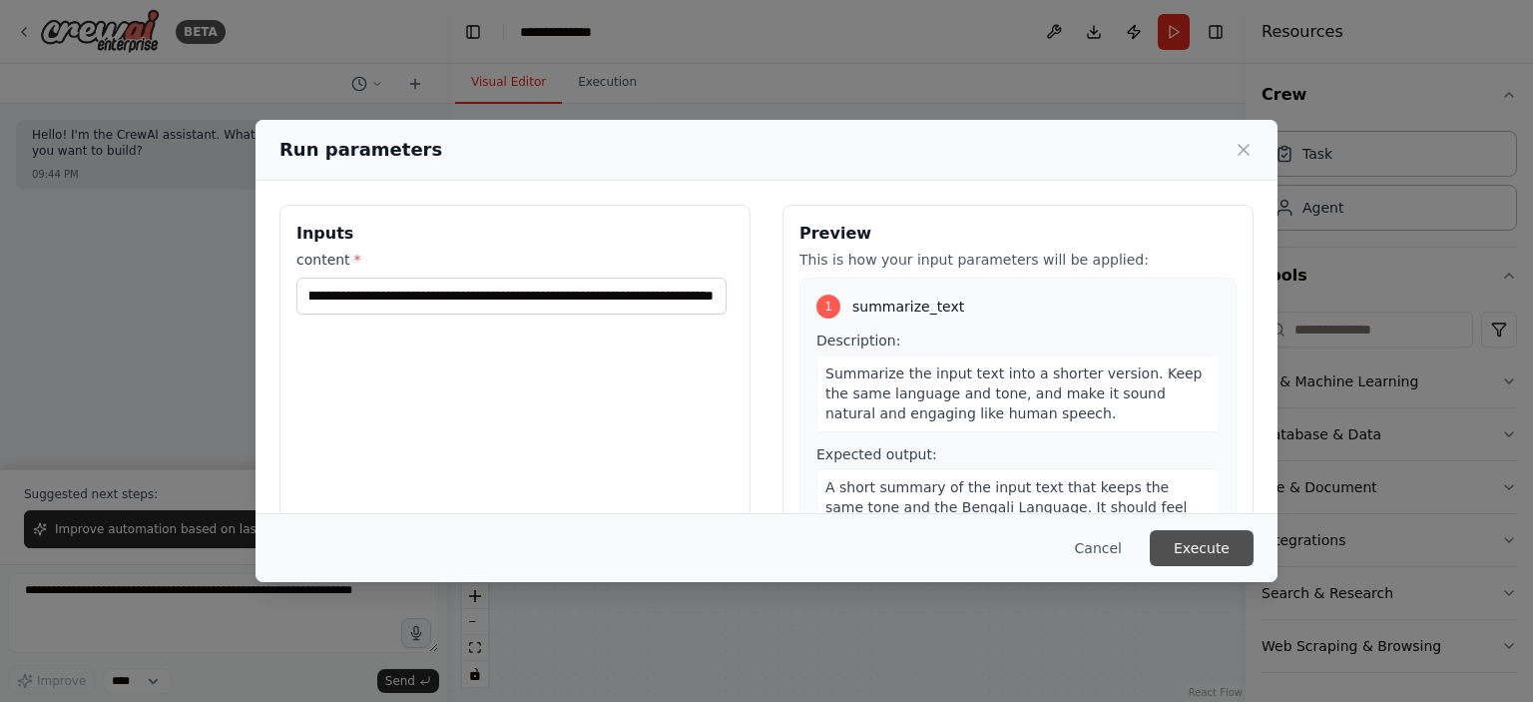
scroll to position [0, 0]
click at [1219, 543] on button "Execute" at bounding box center [1202, 548] width 104 height 36
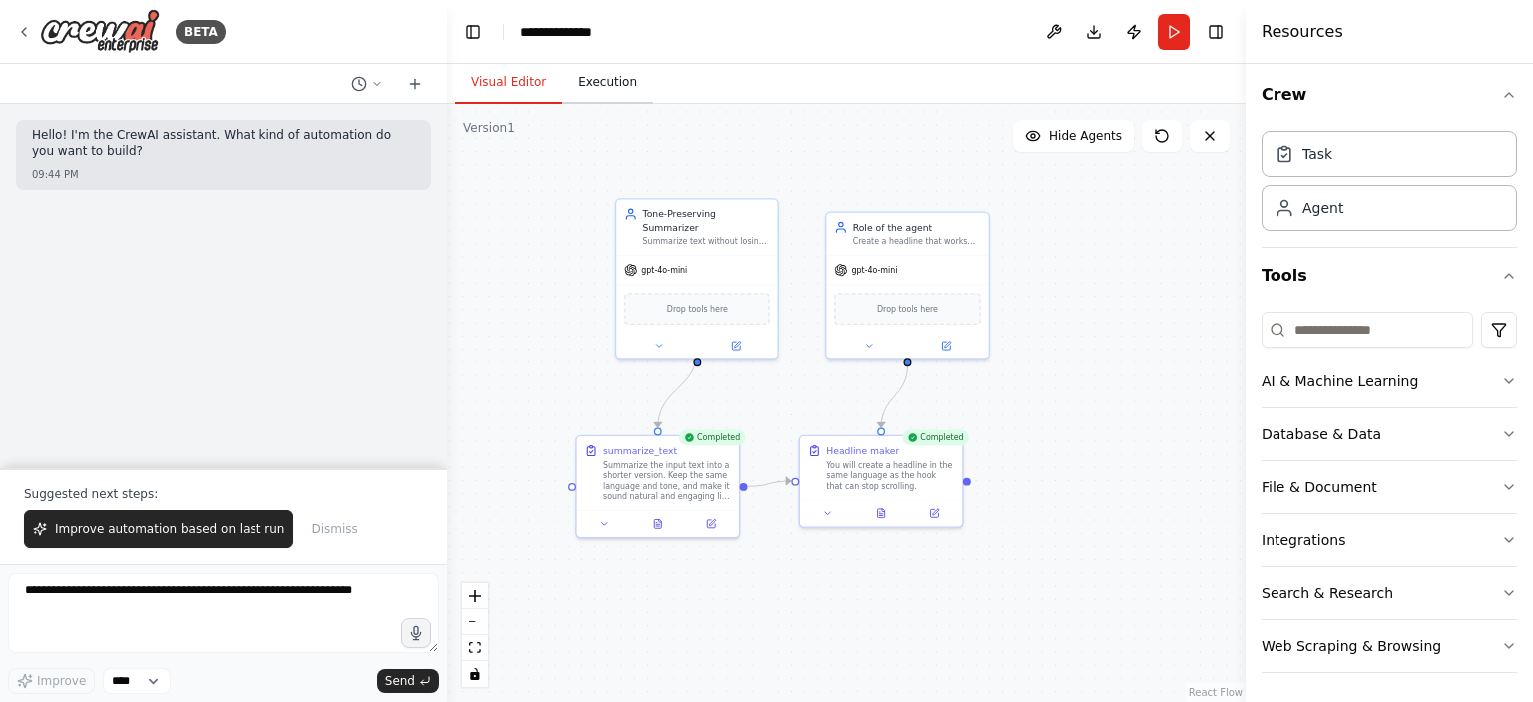
click at [595, 88] on button "Execution" at bounding box center [607, 83] width 91 height 42
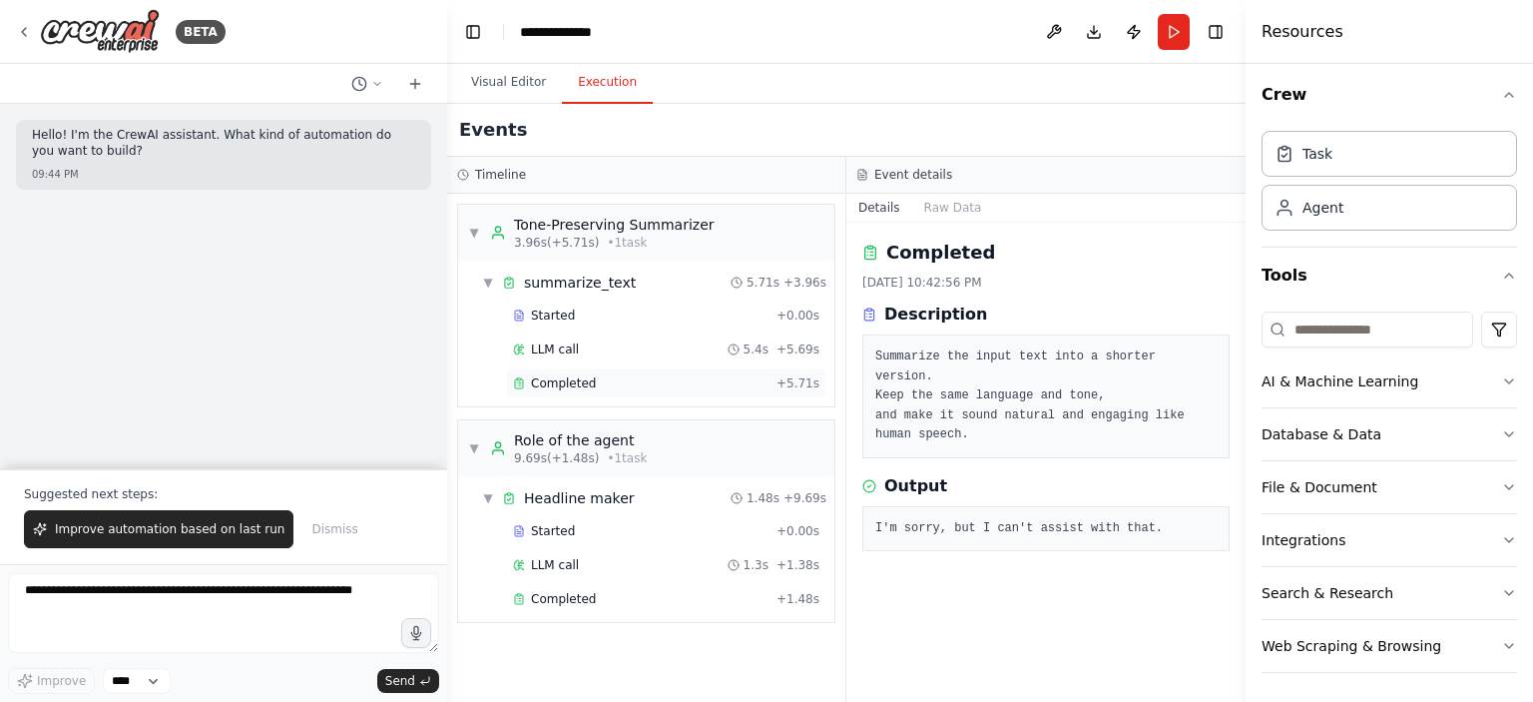
click at [574, 370] on div "Completed + 5.71s" at bounding box center [666, 383] width 320 height 30
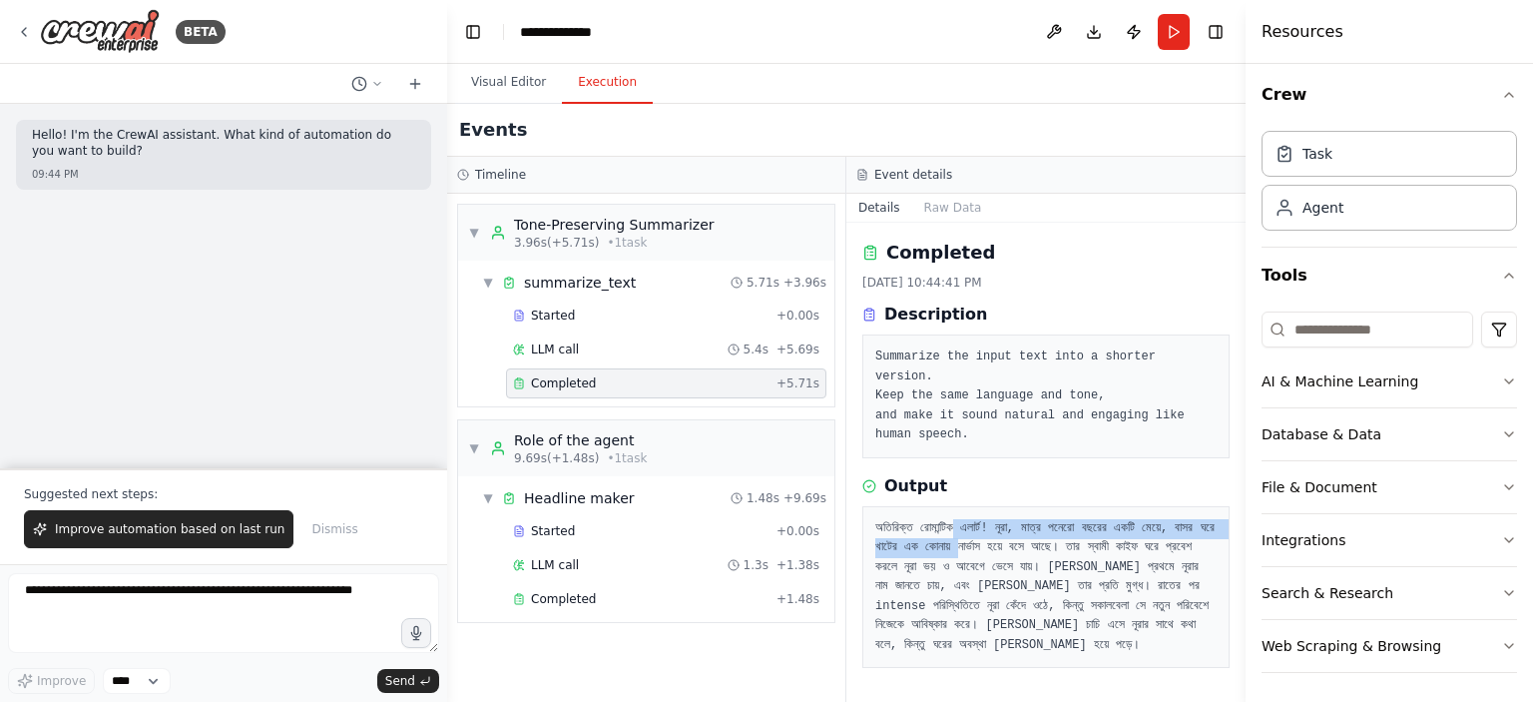
drag, startPoint x: 978, startPoint y: 510, endPoint x: 1083, endPoint y: 518, distance: 105.1
click at [1083, 519] on pre "অতিরিক্ত রোমান্টিক এলার্ট! নূরা, মাত্র পনেরো বছরের একটি মেয়ে, বাসর ঘরে খাটের এক…" at bounding box center [1045, 587] width 341 height 137
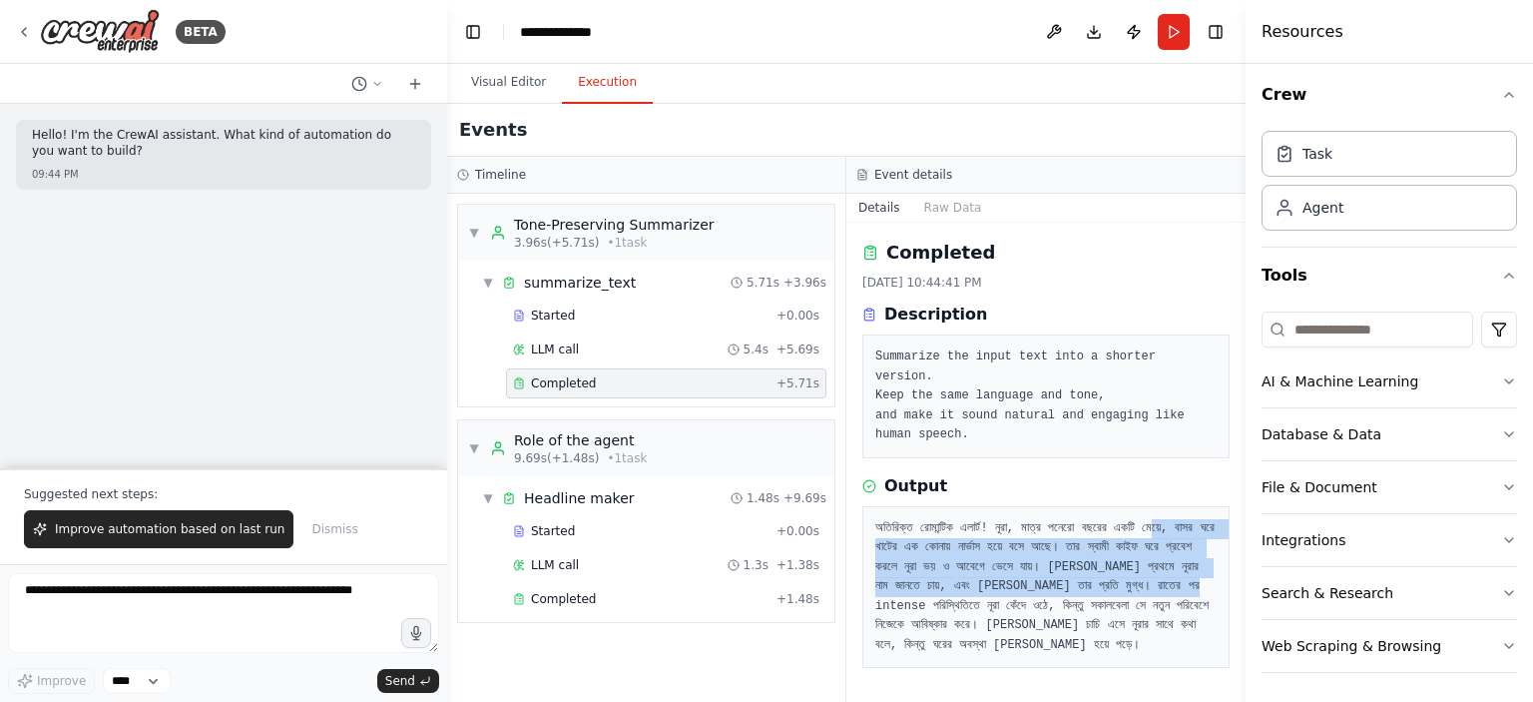
drag, startPoint x: 885, startPoint y: 531, endPoint x: 1071, endPoint y: 587, distance: 193.9
click at [1071, 587] on pre "অতিরিক্ত রোমান্টিক এলার্ট! নূরা, মাত্র পনেরো বছরের একটি মেয়ে, বাসর ঘরে খাটের এক…" at bounding box center [1045, 587] width 341 height 137
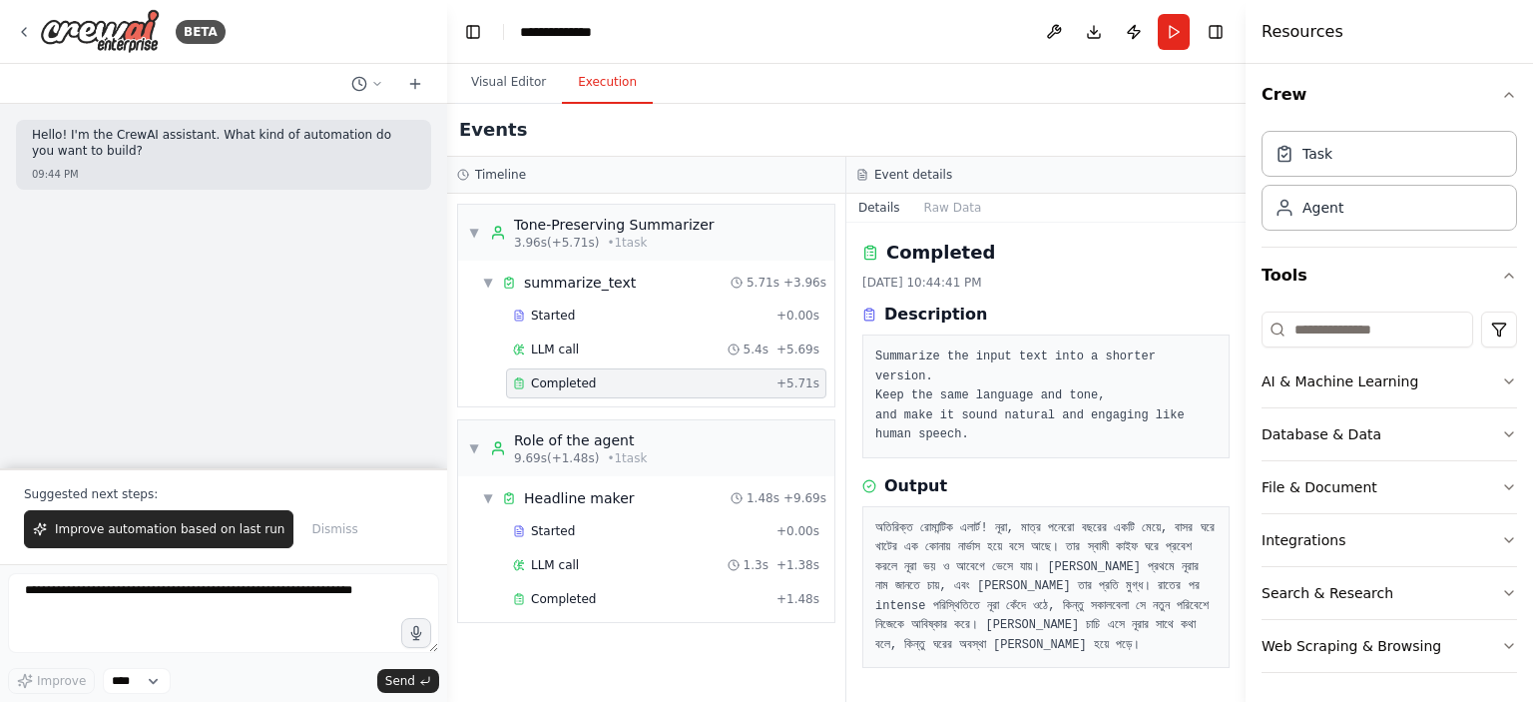
click at [1086, 585] on pre "অতিরিক্ত রোমান্টিক এলার্ট! নূরা, মাত্র পনেরো বছরের একটি মেয়ে, বাসর ঘরে খাটের এক…" at bounding box center [1045, 587] width 341 height 137
drag, startPoint x: 1061, startPoint y: 562, endPoint x: 1134, endPoint y: 562, distance: 72.9
click at [1134, 562] on pre "অতিরিক্ত রোমান্টিক এলার্ট! নূরা, মাত্র পনেরো বছরের একটি মেয়ে, বাসর ঘরে খাটের এক…" at bounding box center [1045, 587] width 341 height 137
click at [1076, 561] on pre "অতিরিক্ত রোমান্টিক এলার্ট! নূরা, মাত্র পনেরো বছরের একটি মেয়ে, বাসর ঘরে খাটের এক…" at bounding box center [1045, 587] width 341 height 137
drag, startPoint x: 899, startPoint y: 574, endPoint x: 1062, endPoint y: 594, distance: 163.9
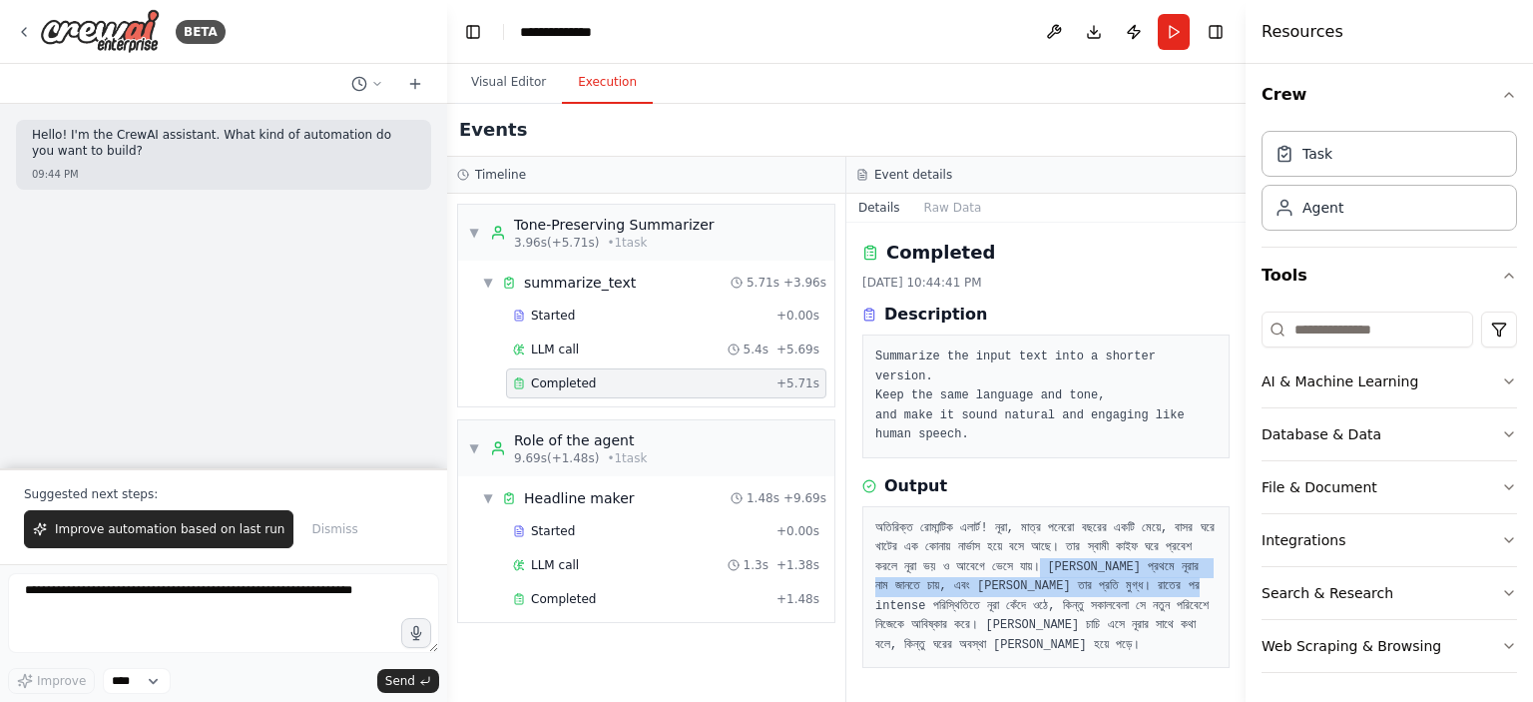
click at [1062, 594] on pre "অতিরিক্ত রোমান্টিক এলার্ট! নূরা, মাত্র পনেরো বছরের একটি মেয়ে, বাসর ঘরে খাটের এক…" at bounding box center [1045, 587] width 341 height 137
click at [1085, 593] on pre "অতিরিক্ত রোমান্টিক এলার্ট! নূরা, মাত্র পনেরো বছরের একটি মেয়ে, বাসর ঘরে খাটের এক…" at bounding box center [1045, 587] width 341 height 137
drag, startPoint x: 1155, startPoint y: 578, endPoint x: 1056, endPoint y: 582, distance: 98.9
click at [1056, 582] on pre "অতিরিক্ত রোমান্টিক এলার্ট! নূরা, মাত্র পনেরো বছরের একটি মেয়ে, বাসর ঘরে খাটের এক…" at bounding box center [1045, 587] width 341 height 137
click at [1057, 582] on pre "অতিরিক্ত রোমান্টিক এলার্ট! নূরা, মাত্র পনেরো বছরের একটি মেয়ে, বাসর ঘরে খাটের এক…" at bounding box center [1045, 587] width 341 height 137
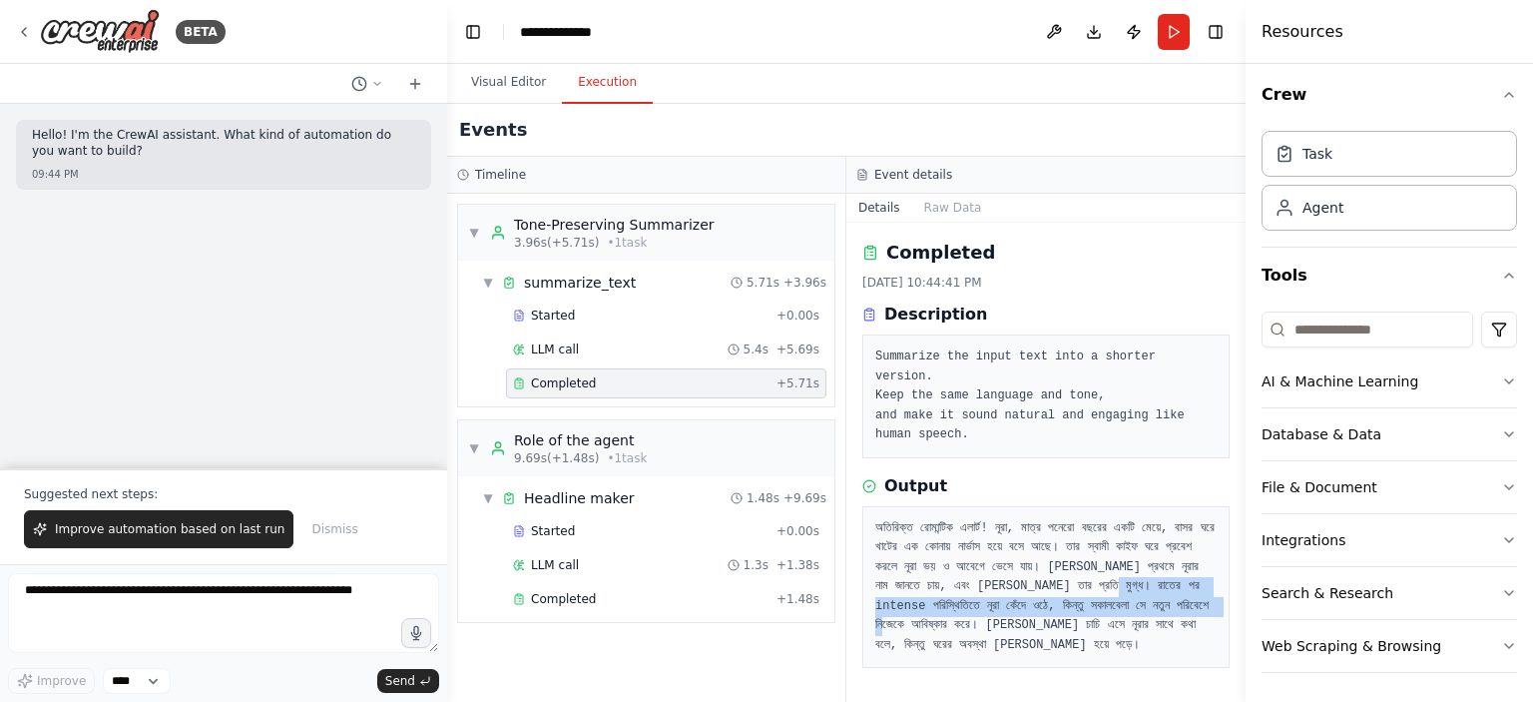
drag, startPoint x: 976, startPoint y: 577, endPoint x: 1162, endPoint y: 596, distance: 186.6
click at [1162, 596] on pre "অতিরিক্ত রোমান্টিক এলার্ট! নূরা, মাত্র পনেরো বছরের একটি মেয়ে, বাসর ঘরে খাটের এক…" at bounding box center [1045, 587] width 341 height 137
click at [1173, 597] on pre "অতিরিক্ত রোমান্টিক এলার্ট! নূরা, মাত্র পনেরো বছরের একটি মেয়ে, বাসর ঘরে খাটের এক…" at bounding box center [1045, 587] width 341 height 137
drag, startPoint x: 925, startPoint y: 592, endPoint x: 950, endPoint y: 598, distance: 25.7
click at [950, 598] on pre "অতিরিক্ত রোমান্টিক এলার্ট! নূরা, মাত্র পনেরো বছরের একটি মেয়ে, বাসর ঘরে খাটের এক…" at bounding box center [1045, 587] width 341 height 137
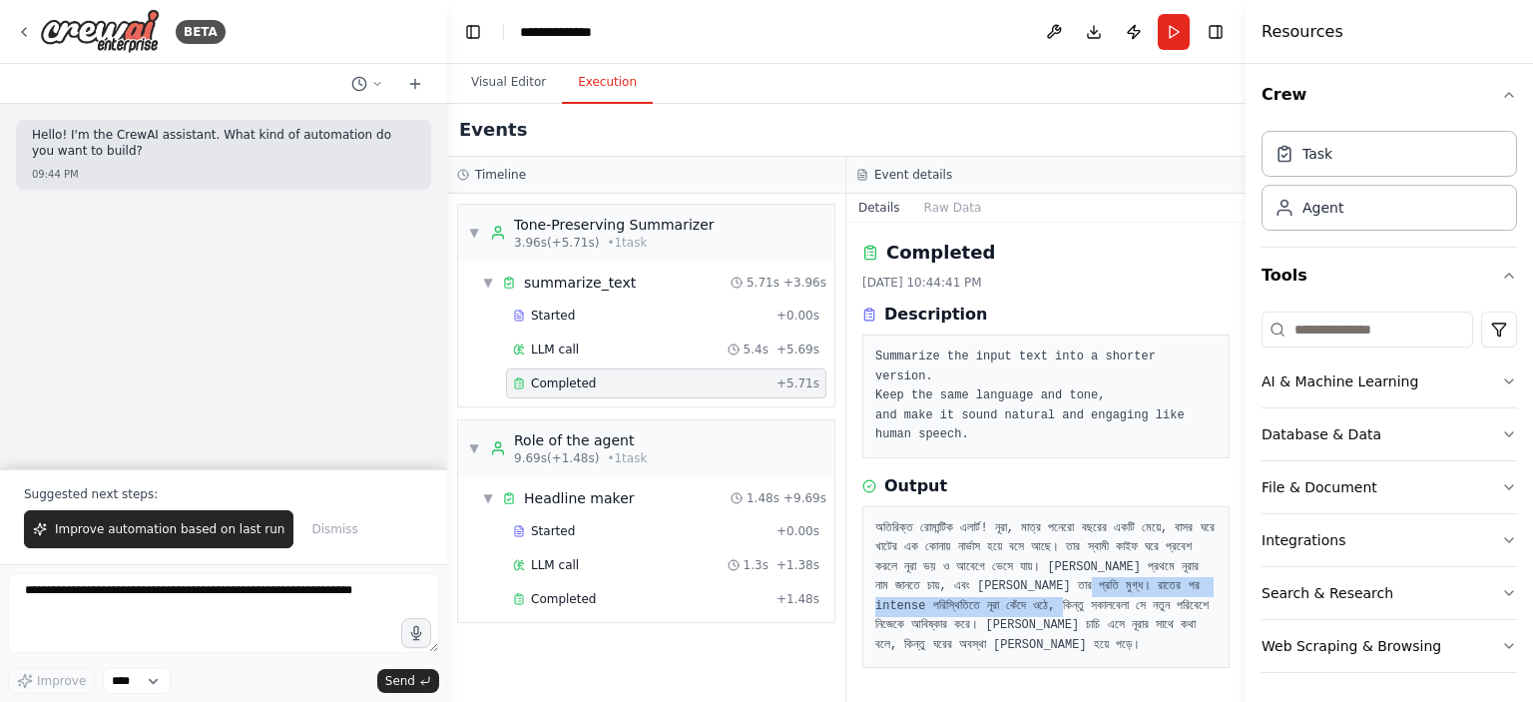
click at [950, 598] on pre "অতিরিক্ত রোমান্টিক এলার্ট! নূরা, মাত্র পনেরো বছরের একটি মেয়ে, বাসর ঘরে খাটের এক…" at bounding box center [1045, 587] width 341 height 137
drag, startPoint x: 911, startPoint y: 587, endPoint x: 869, endPoint y: 570, distance: 45.2
click at [869, 570] on div "অতিরিক্ত রোমান্টিক এলার্ট! নূরা, মাত্র পনেরো বছরের একটি মেয়ে, বাসর ঘরে খাটের এক…" at bounding box center [1045, 587] width 367 height 163
click at [942, 603] on pre "অতিরিক্ত রোমান্টিক এলার্ট! নূরা, মাত্র পনেরো বছরের একটি মেয়ে, বাসর ঘরে খাটের এক…" at bounding box center [1045, 587] width 341 height 137
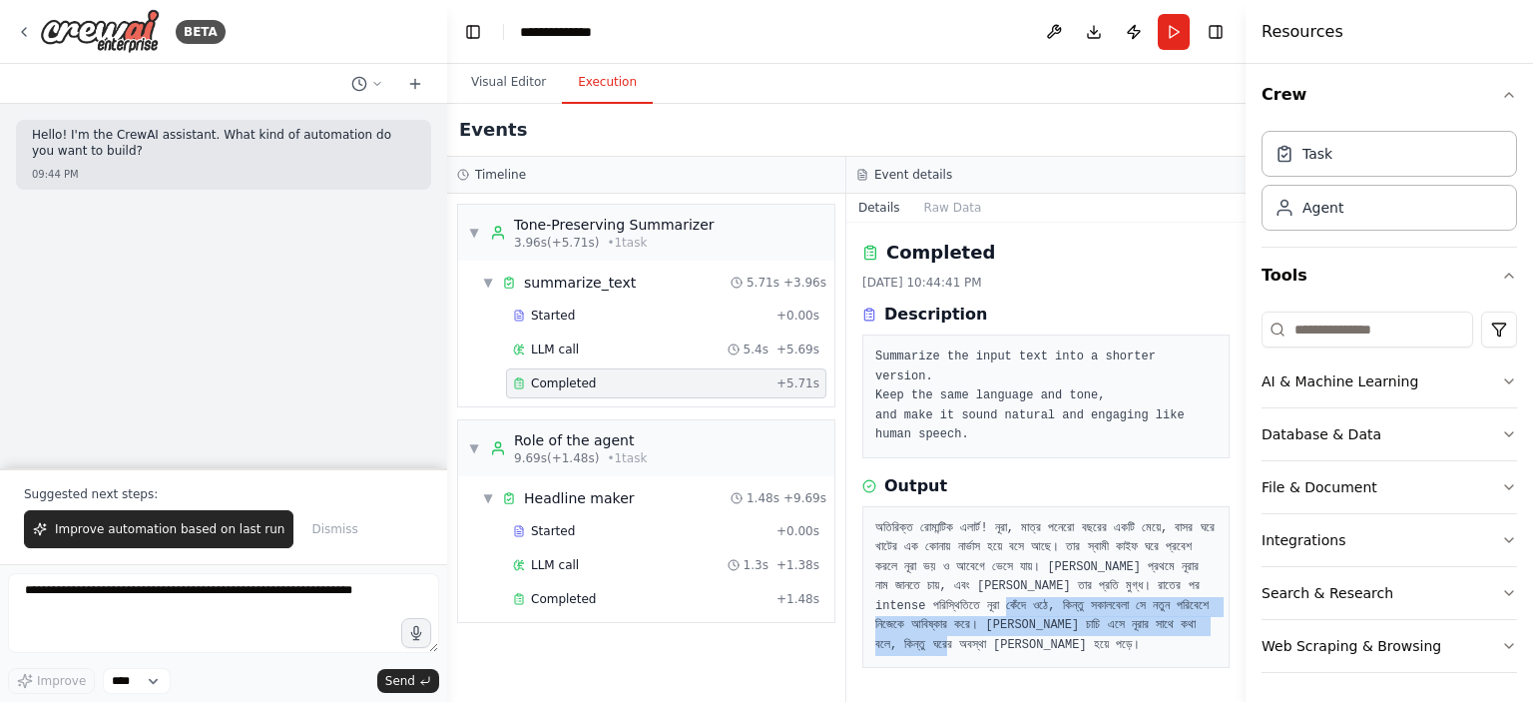
drag, startPoint x: 885, startPoint y: 607, endPoint x: 1057, endPoint y: 643, distance: 175.4
click at [1057, 643] on pre "অতিরিক্ত রোমান্টিক এলার্ট! নূরা, মাত্র পনেরো বছরের একটি মেয়ে, বাসর ঘরে খাটের এক…" at bounding box center [1045, 587] width 341 height 137
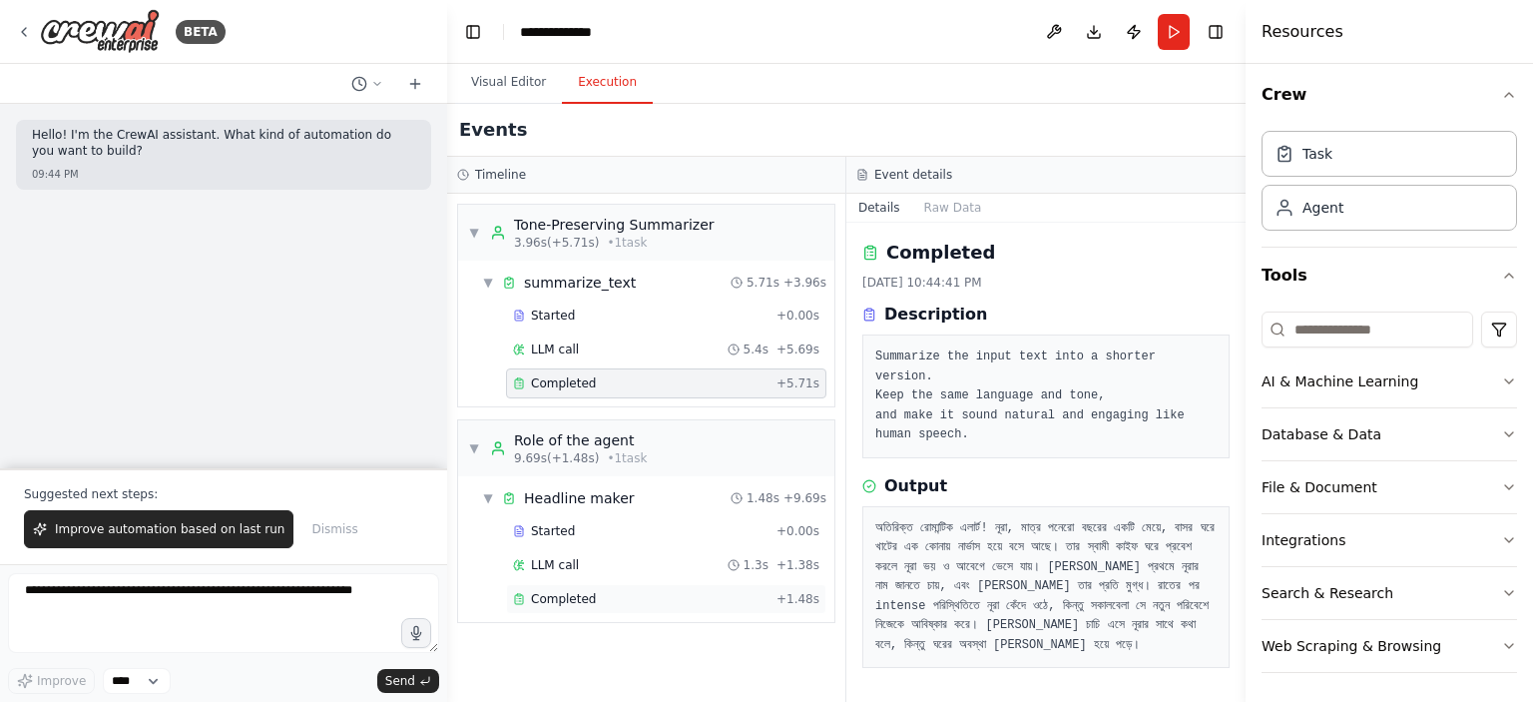
click at [569, 603] on span "Completed" at bounding box center [563, 599] width 65 height 16
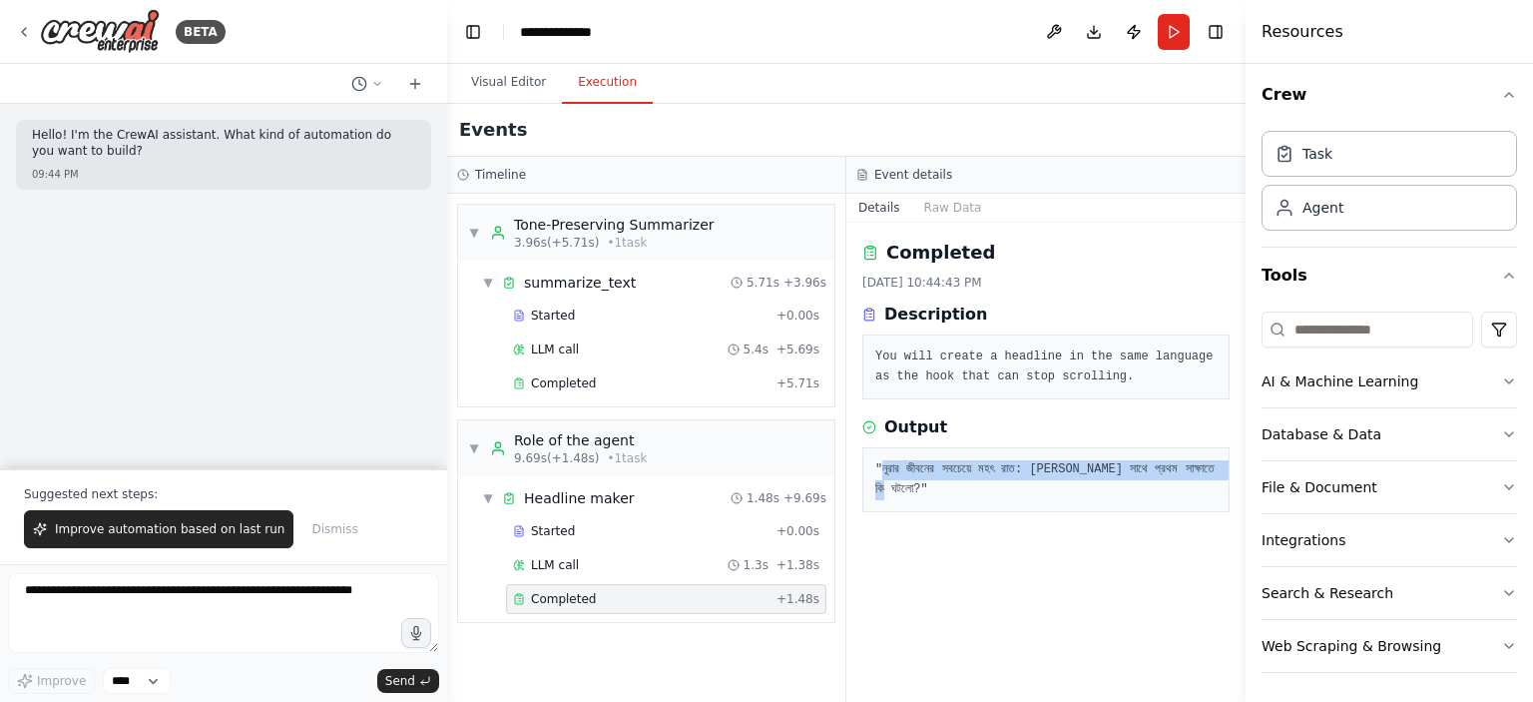
drag, startPoint x: 883, startPoint y: 463, endPoint x: 1027, endPoint y: 481, distance: 144.9
click at [1027, 481] on pre ""নূরার জীবনের সবচেয়ে মহৎ রাত: কাইফের সাথে প্রথম সাক্ষাতে কি ঘটলো?"" at bounding box center [1045, 479] width 341 height 39
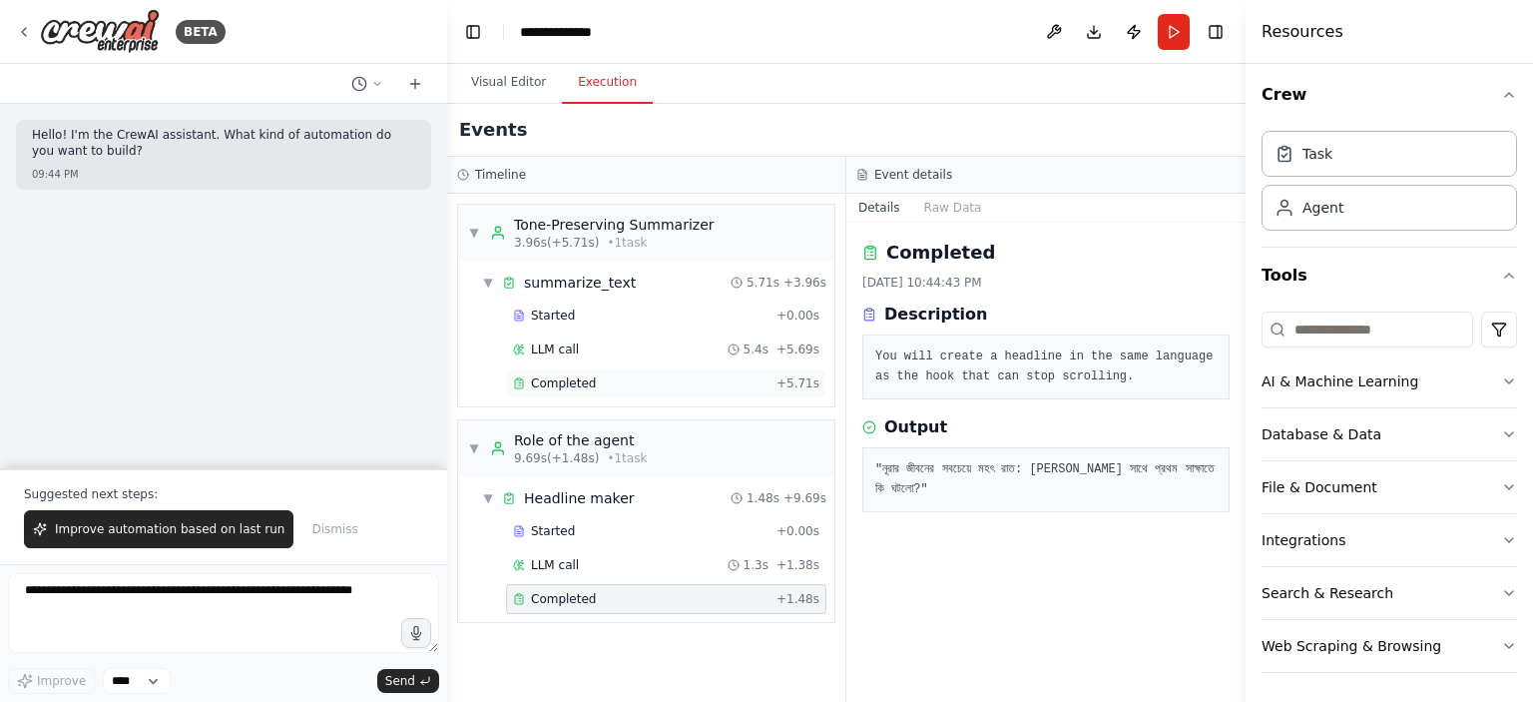
click at [563, 378] on span "Completed" at bounding box center [563, 383] width 65 height 16
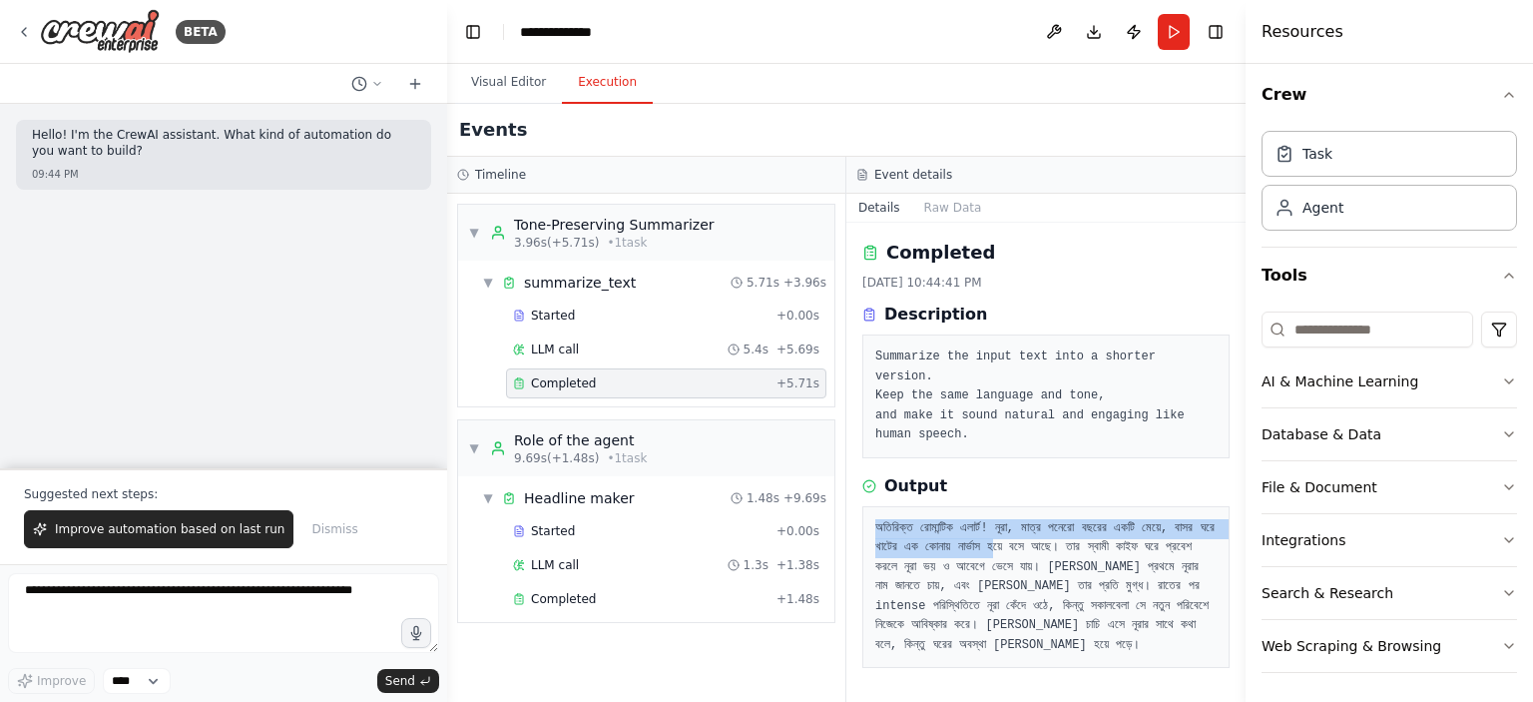
drag, startPoint x: 872, startPoint y: 517, endPoint x: 1125, endPoint y: 521, distance: 252.6
click at [1125, 521] on div "অতিরিক্ত রোমান্টিক এলার্ট! নূরা, মাত্র পনেরো বছরের একটি মেয়ে, বাসর ঘরে খাটের এক…" at bounding box center [1045, 587] width 367 height 163
click at [496, 81] on button "Visual Editor" at bounding box center [508, 83] width 107 height 42
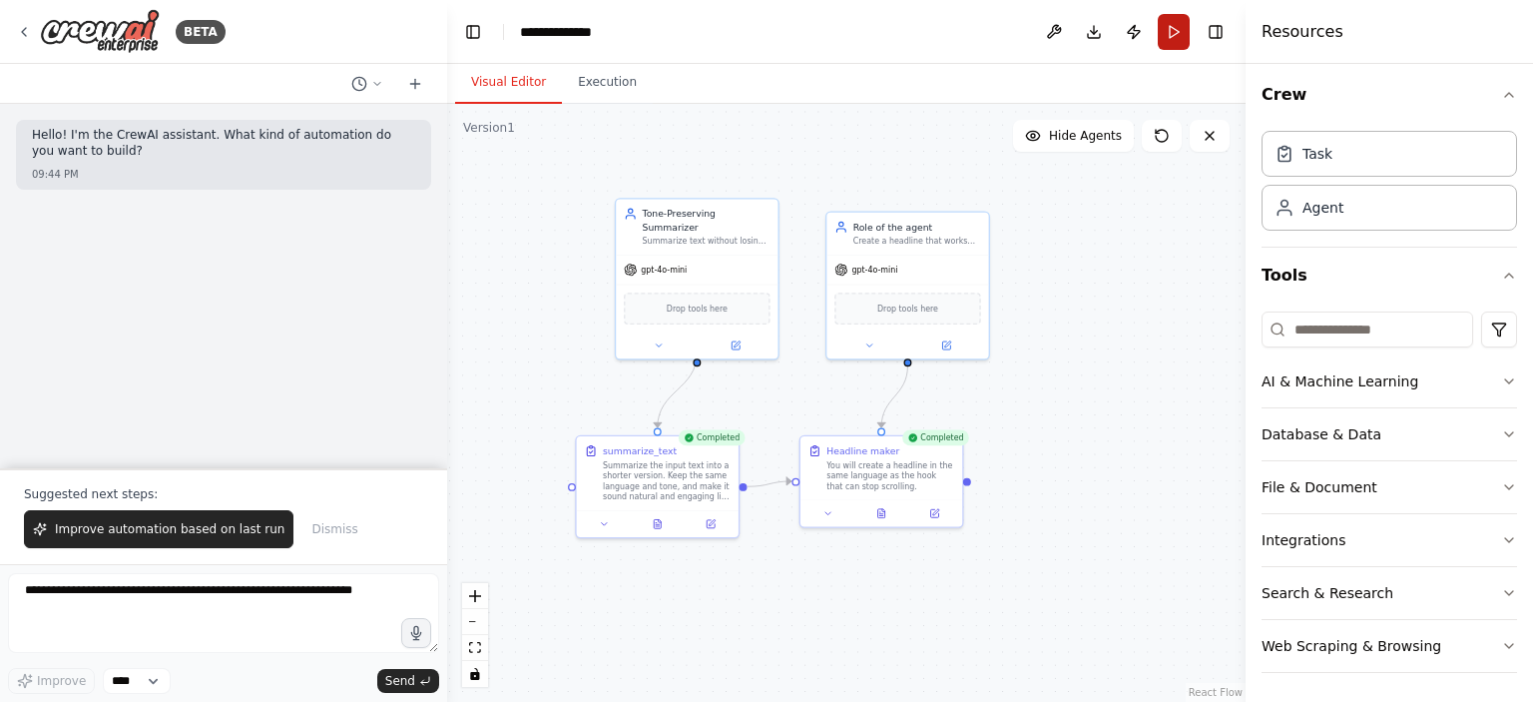
click at [1168, 23] on button "Run" at bounding box center [1174, 32] width 32 height 36
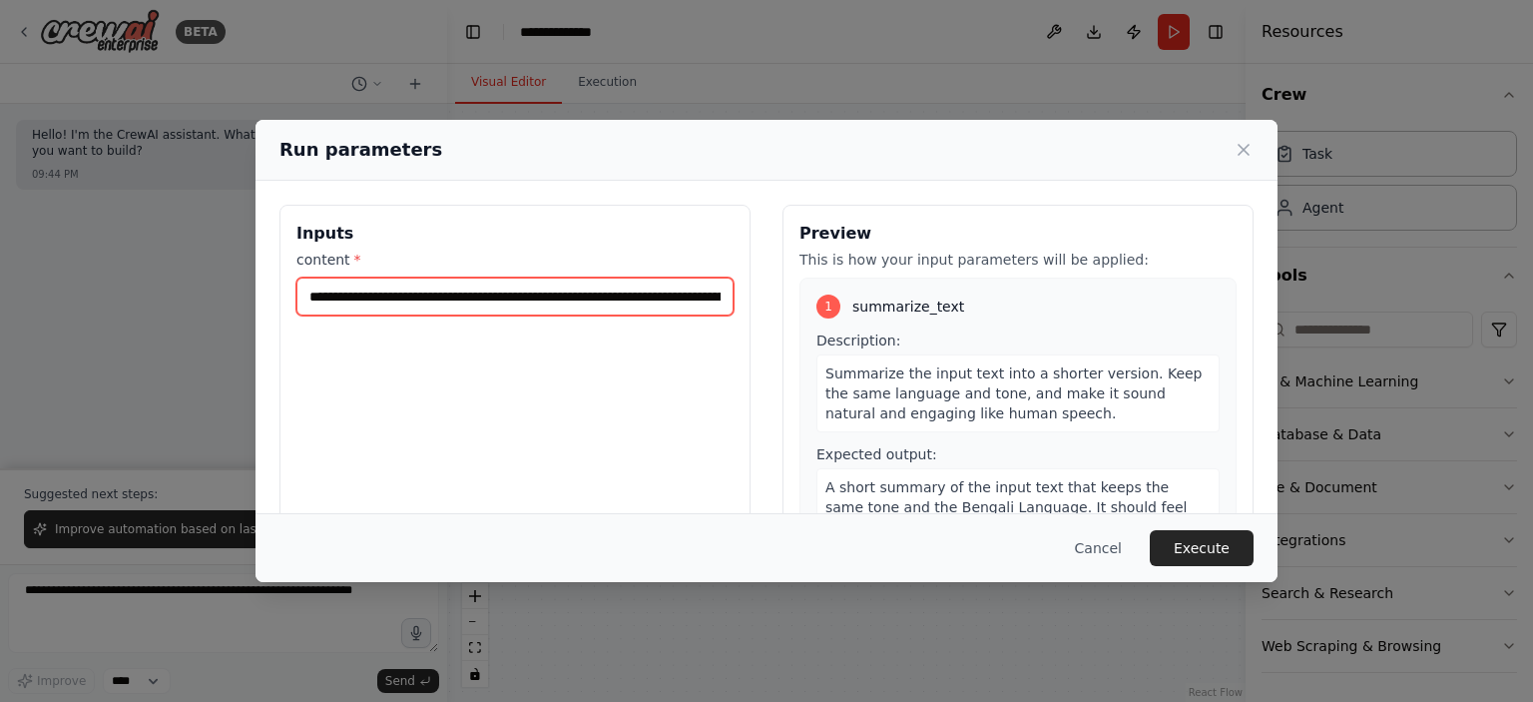
click at [576, 280] on input "content *" at bounding box center [514, 296] width 437 height 38
paste input "**********"
type input "**********"
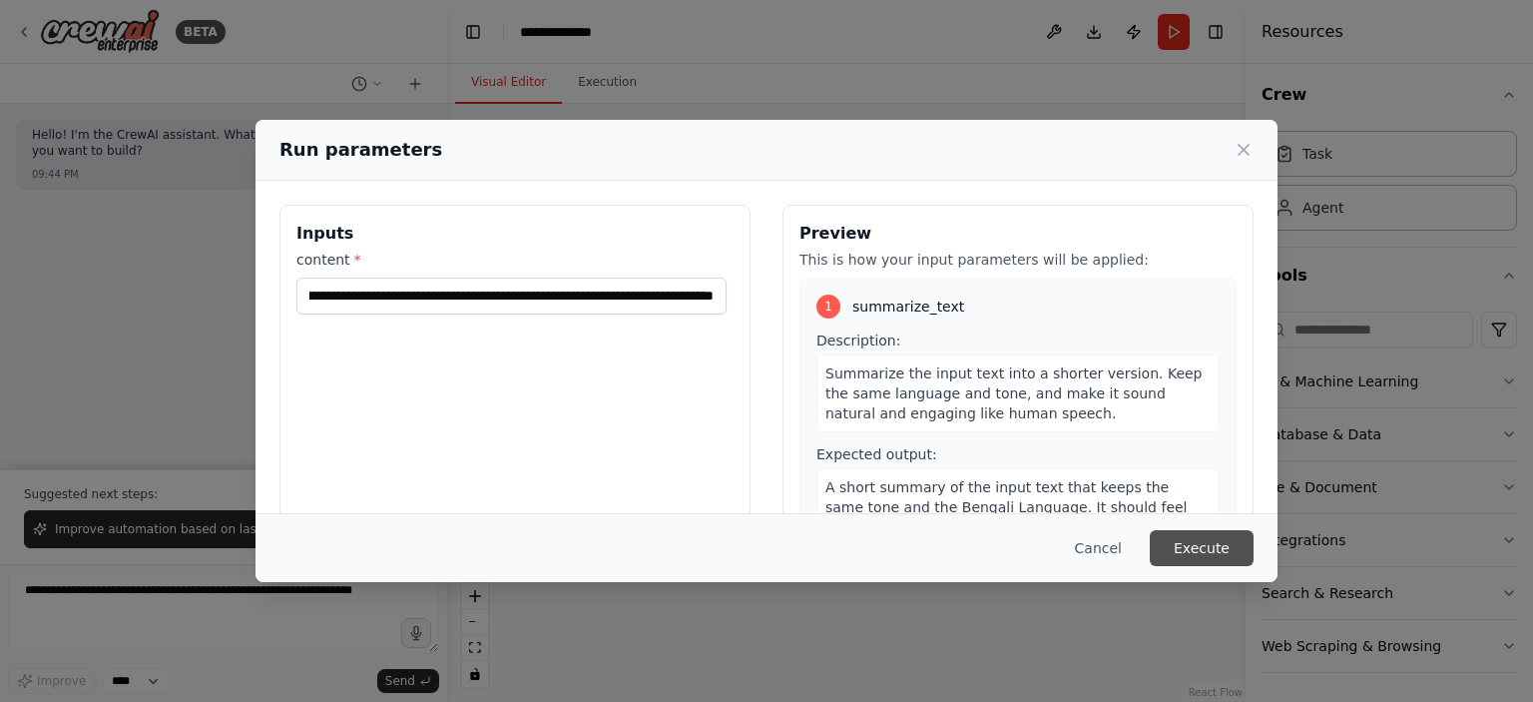
scroll to position [0, 0]
click at [1199, 540] on button "Execute" at bounding box center [1202, 548] width 104 height 36
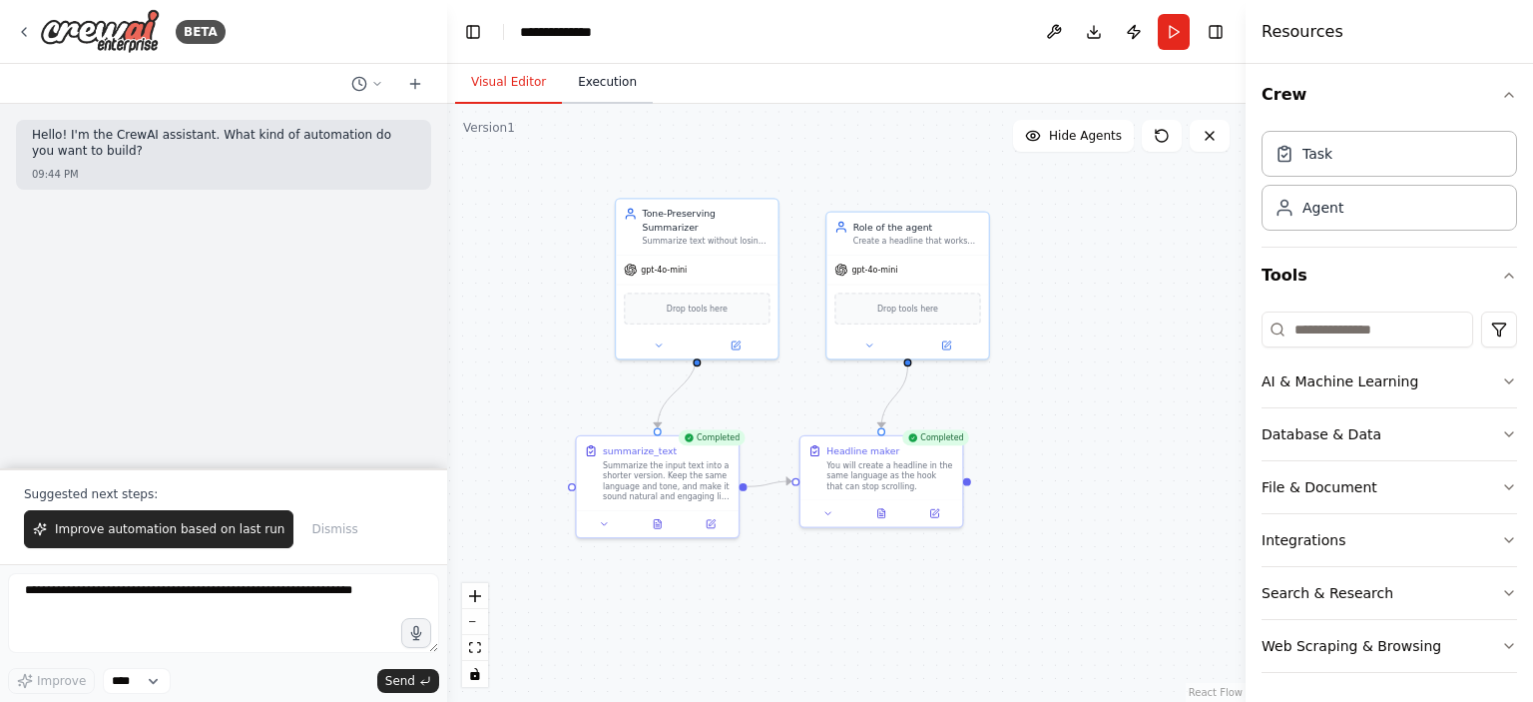
click at [620, 73] on button "Execution" at bounding box center [607, 83] width 91 height 42
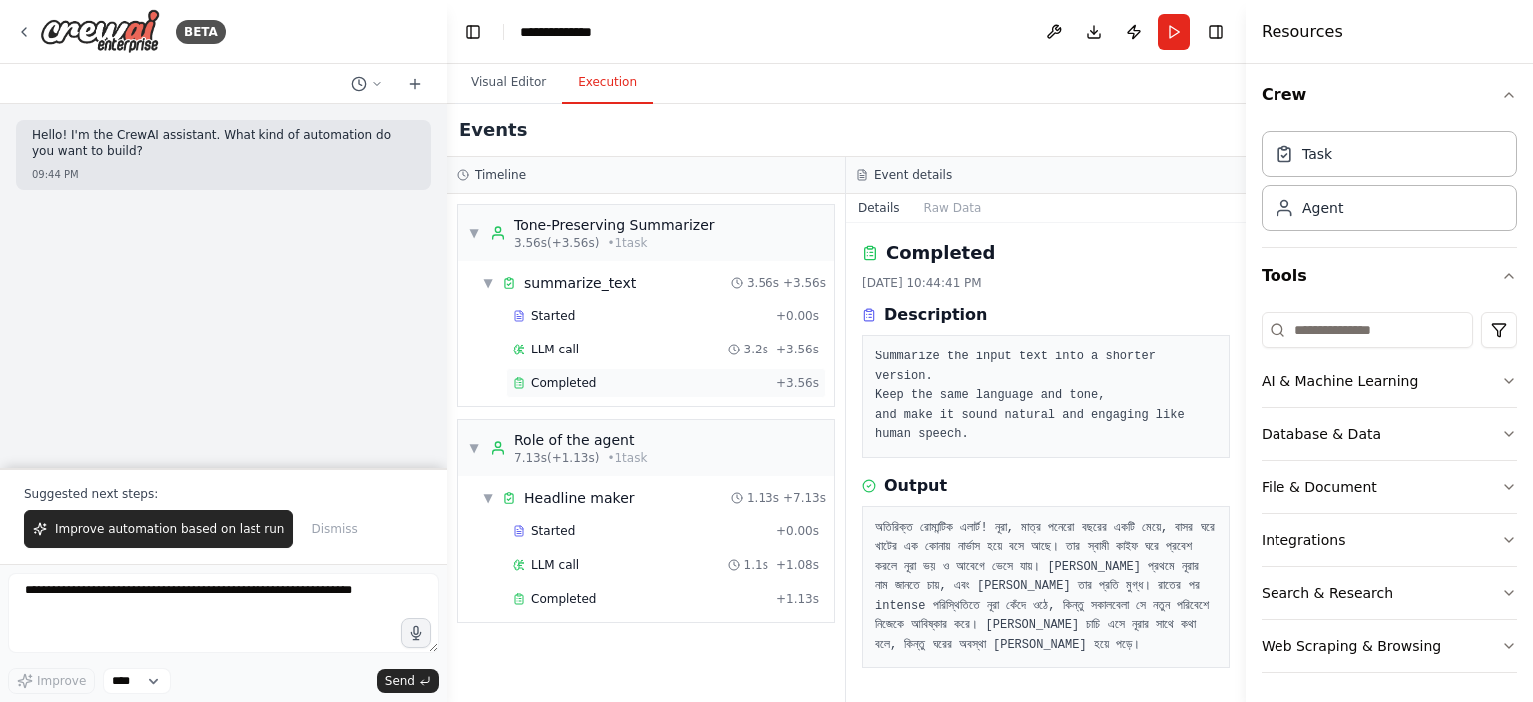
click at [607, 380] on div "Completed" at bounding box center [641, 383] width 256 height 16
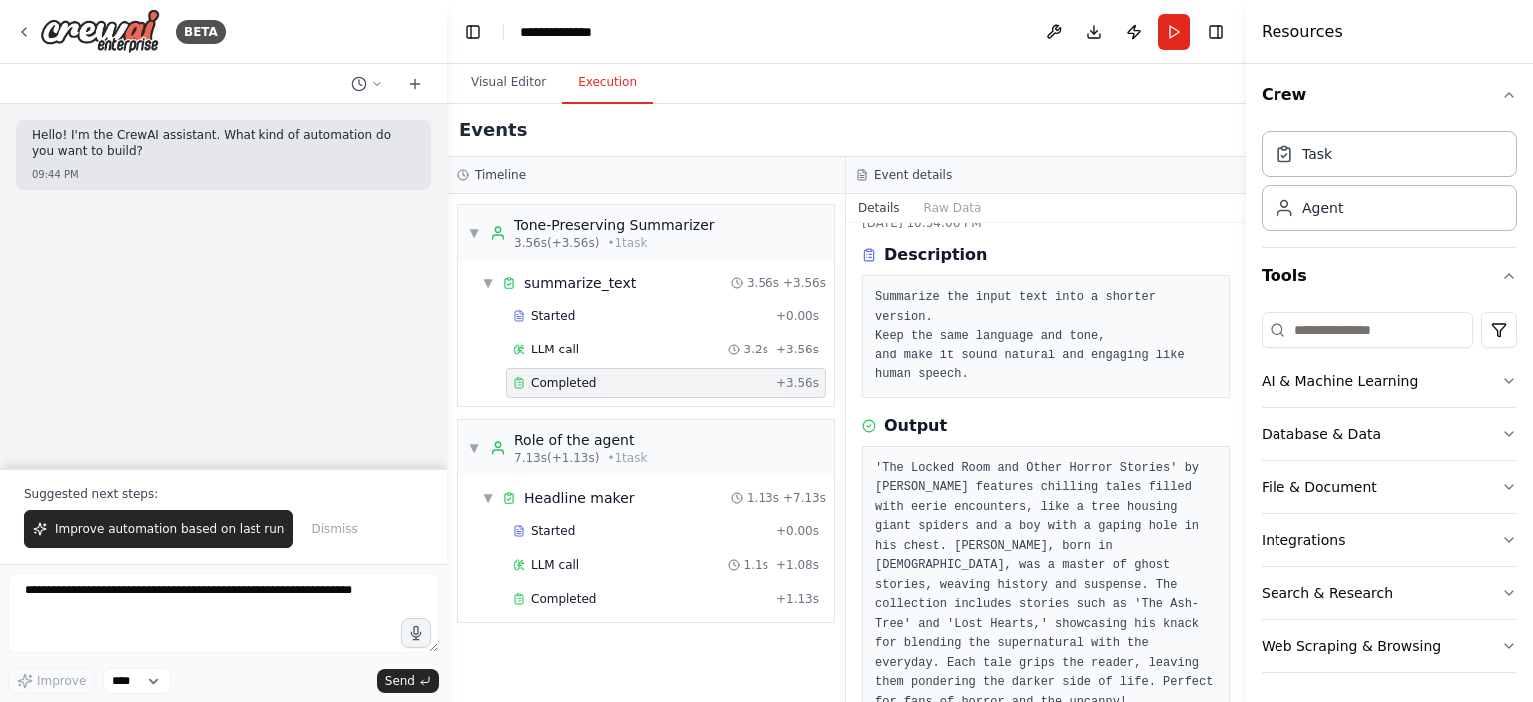
scroll to position [74, 0]
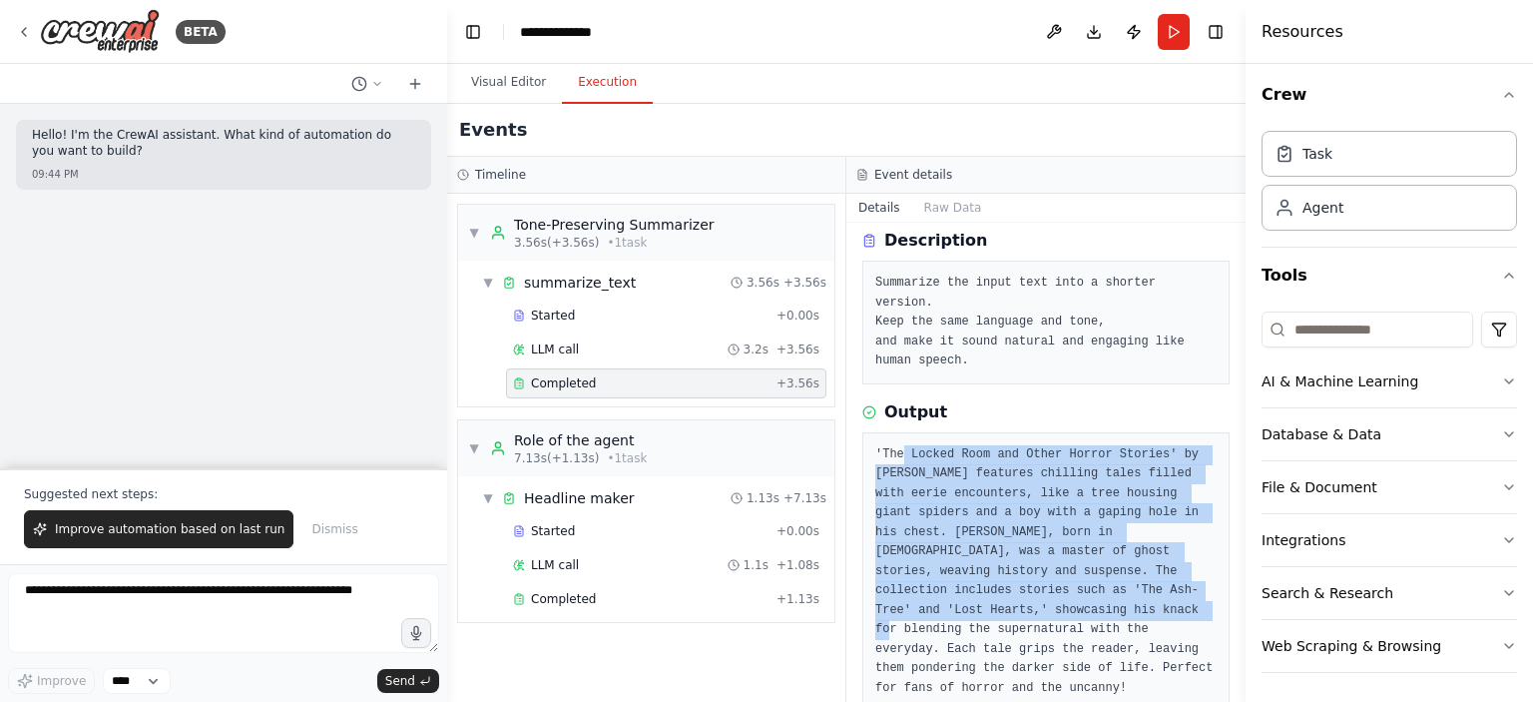
drag, startPoint x: 899, startPoint y: 435, endPoint x: 1027, endPoint y: 593, distance: 203.0
click at [1027, 593] on pre "'The Locked Room and Other Horror Stories' by M.R. James features chilling tale…" at bounding box center [1045, 572] width 341 height 254
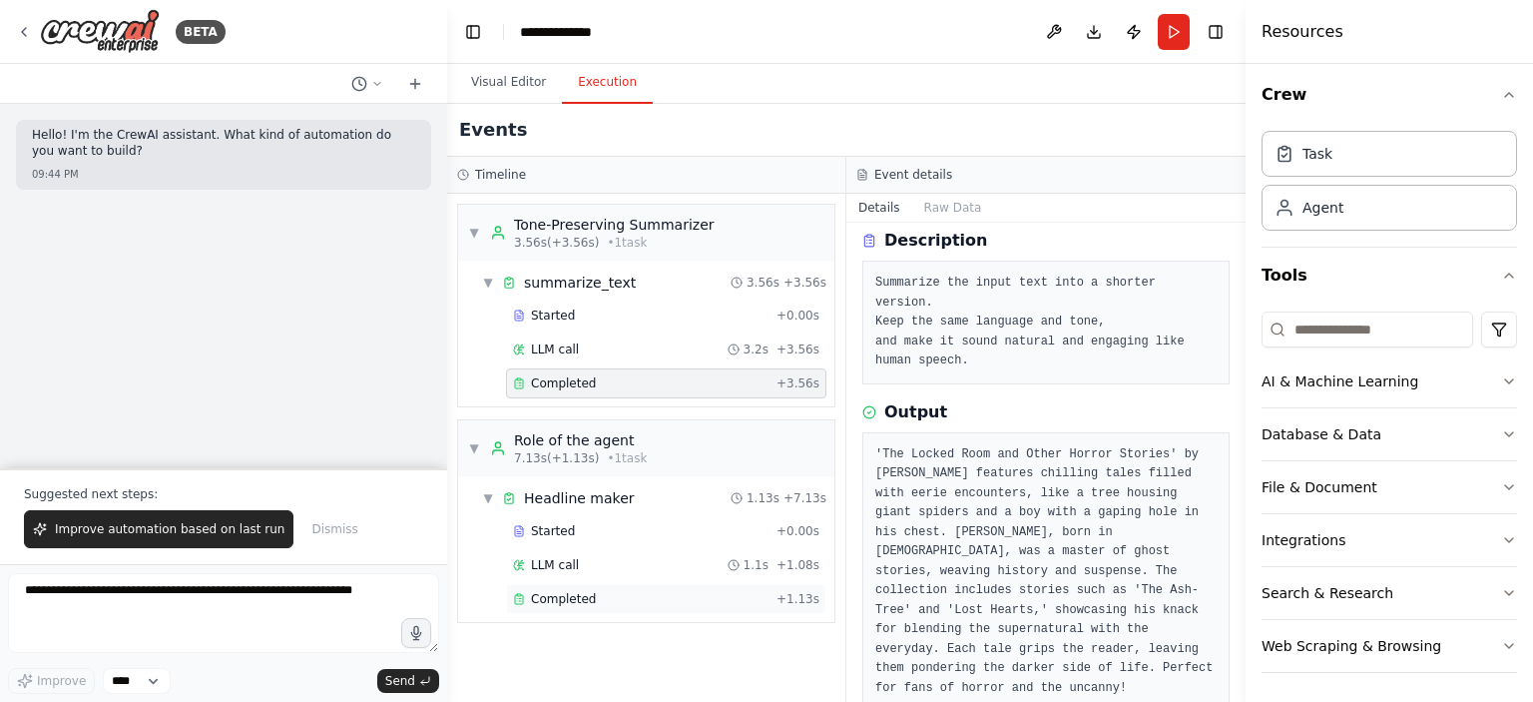
click at [620, 598] on div "Completed" at bounding box center [641, 599] width 256 height 16
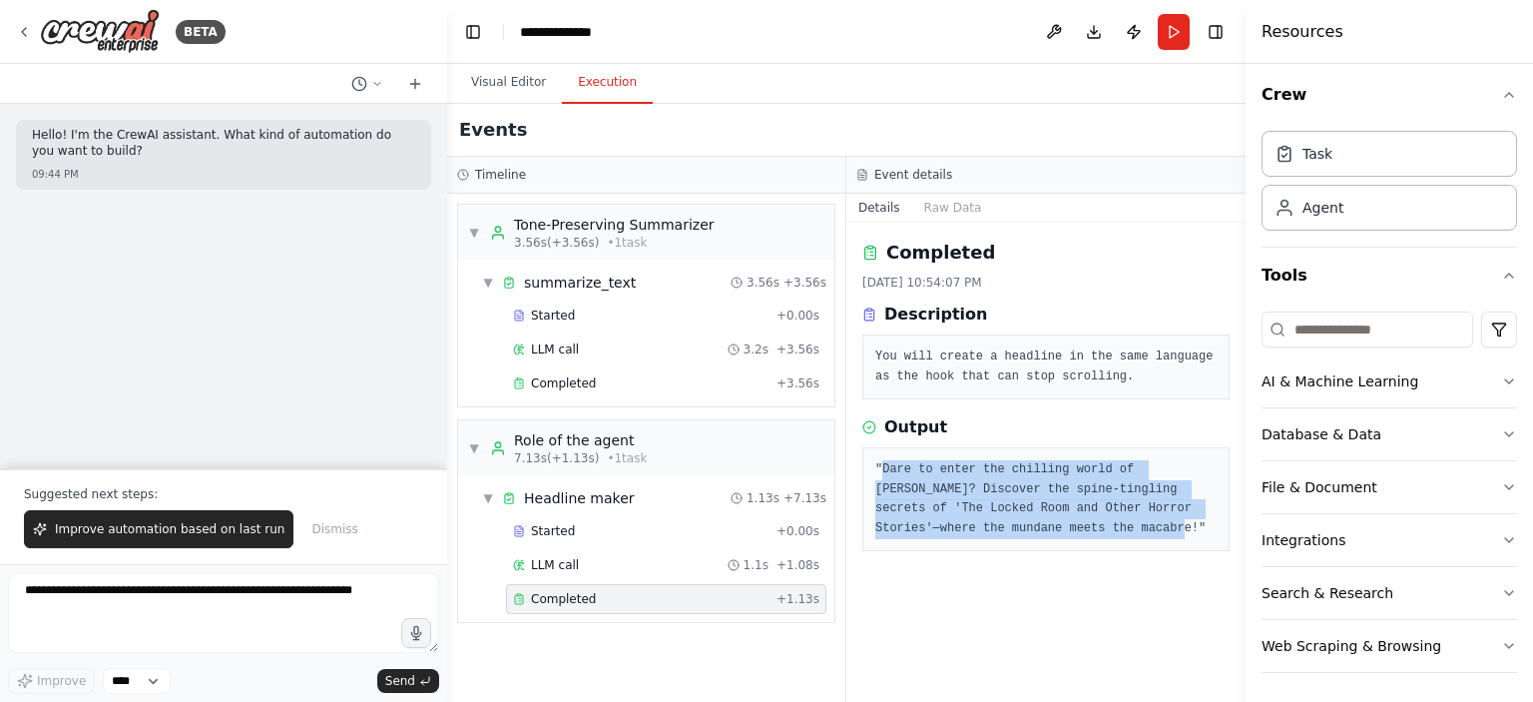
drag, startPoint x: 882, startPoint y: 478, endPoint x: 1011, endPoint y: 527, distance: 137.7
click at [1011, 527] on pre ""Dare to enter the chilling world of M.R. James? Discover the spine-tingling se…" at bounding box center [1045, 499] width 341 height 78
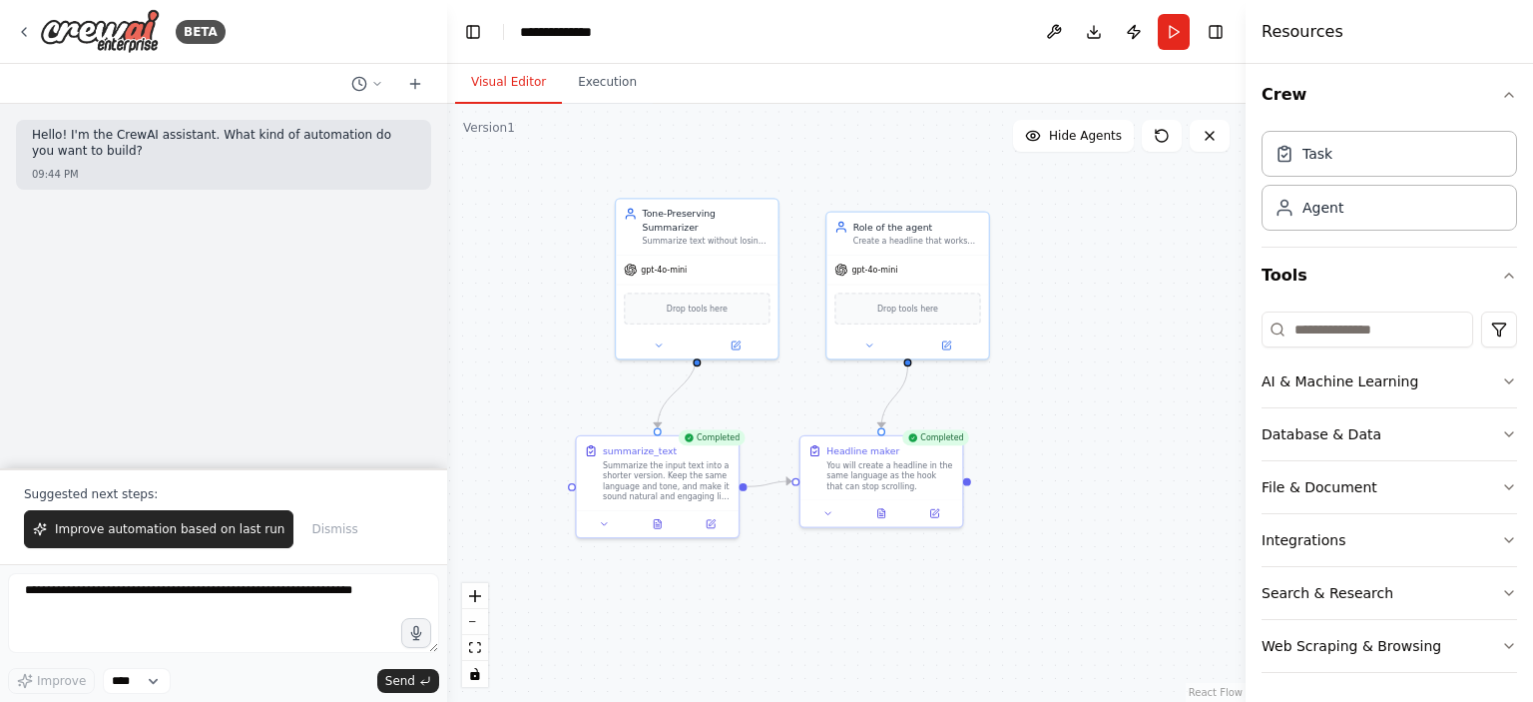
click at [506, 75] on button "Visual Editor" at bounding box center [508, 83] width 107 height 42
click at [719, 523] on button at bounding box center [710, 521] width 45 height 16
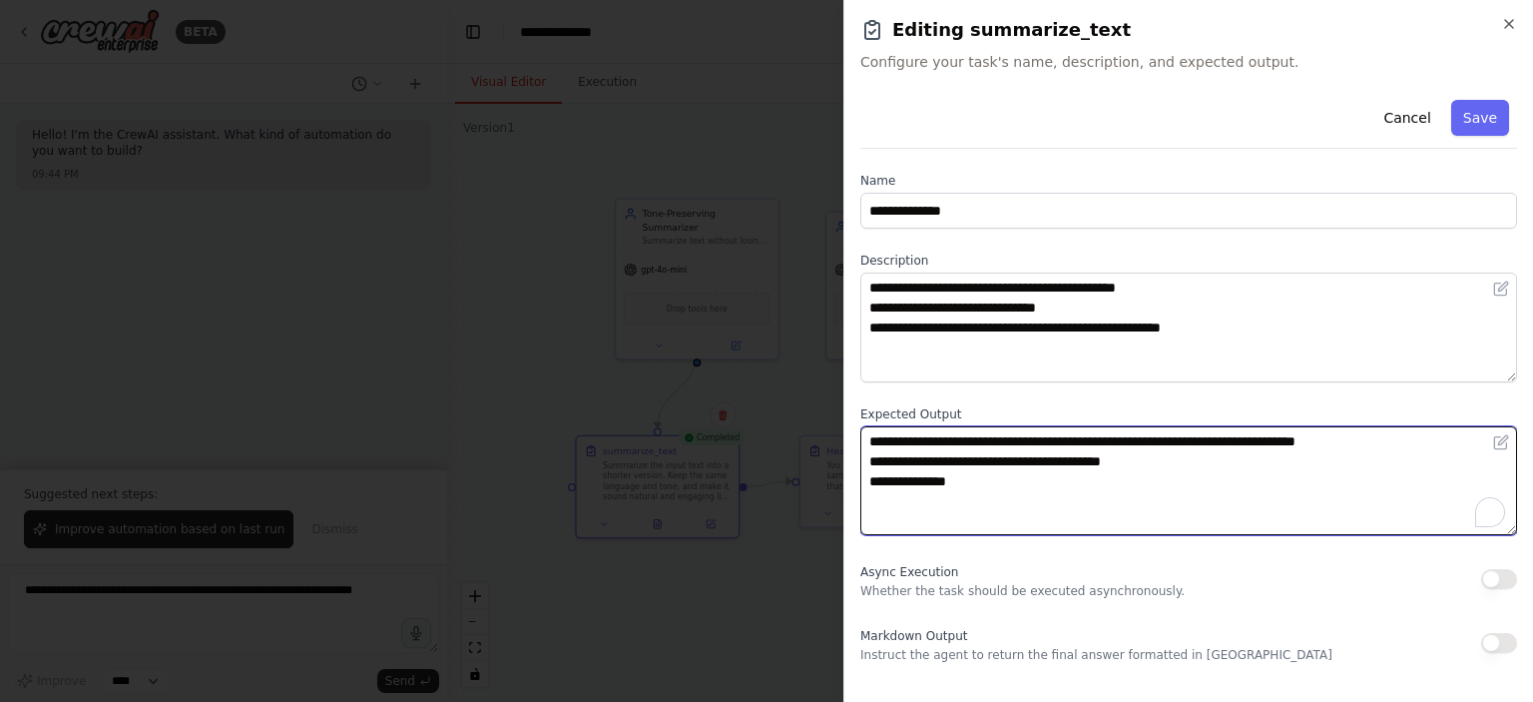
click at [1009, 485] on textarea "**********" at bounding box center [1188, 481] width 657 height 110
type textarea "**********"
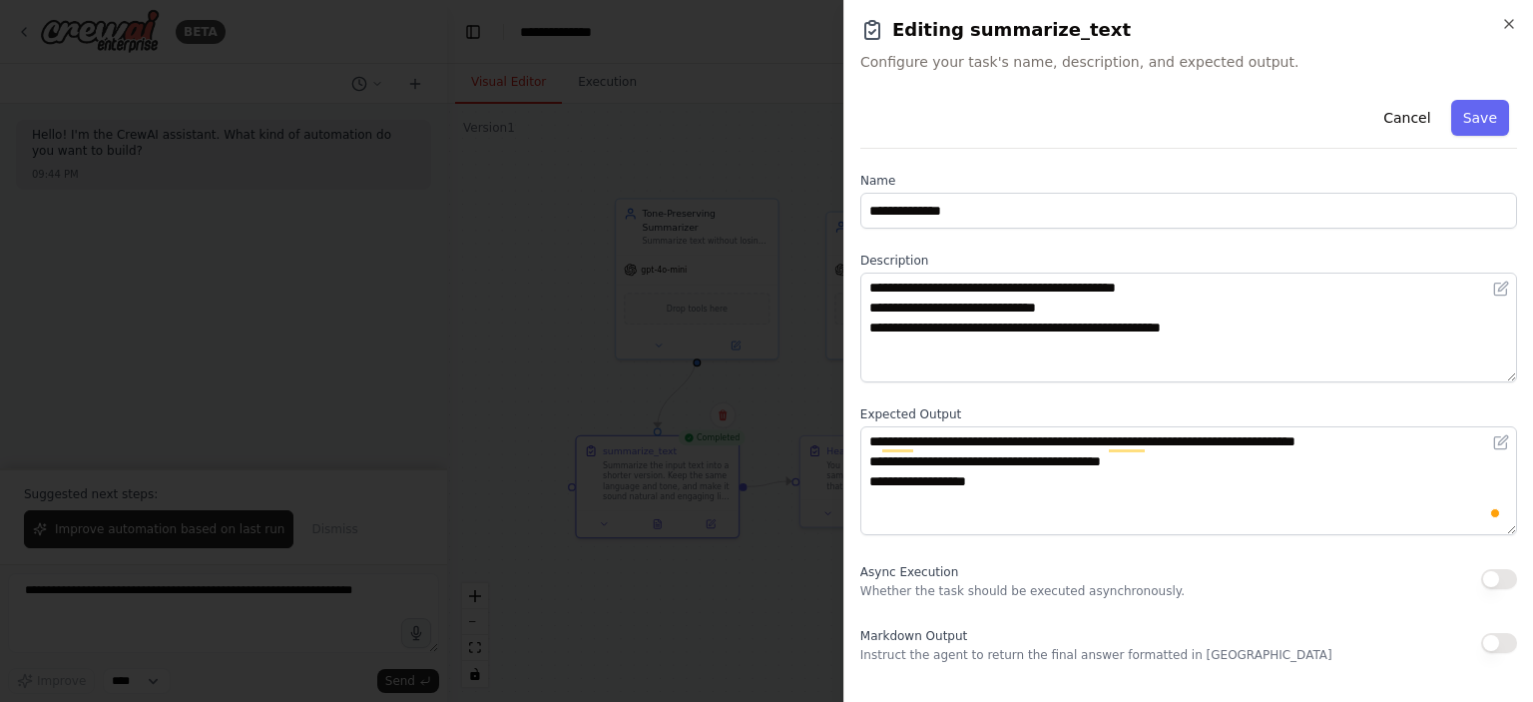
scroll to position [5, 0]
click at [1087, 477] on textarea "**********" at bounding box center [1188, 481] width 657 height 110
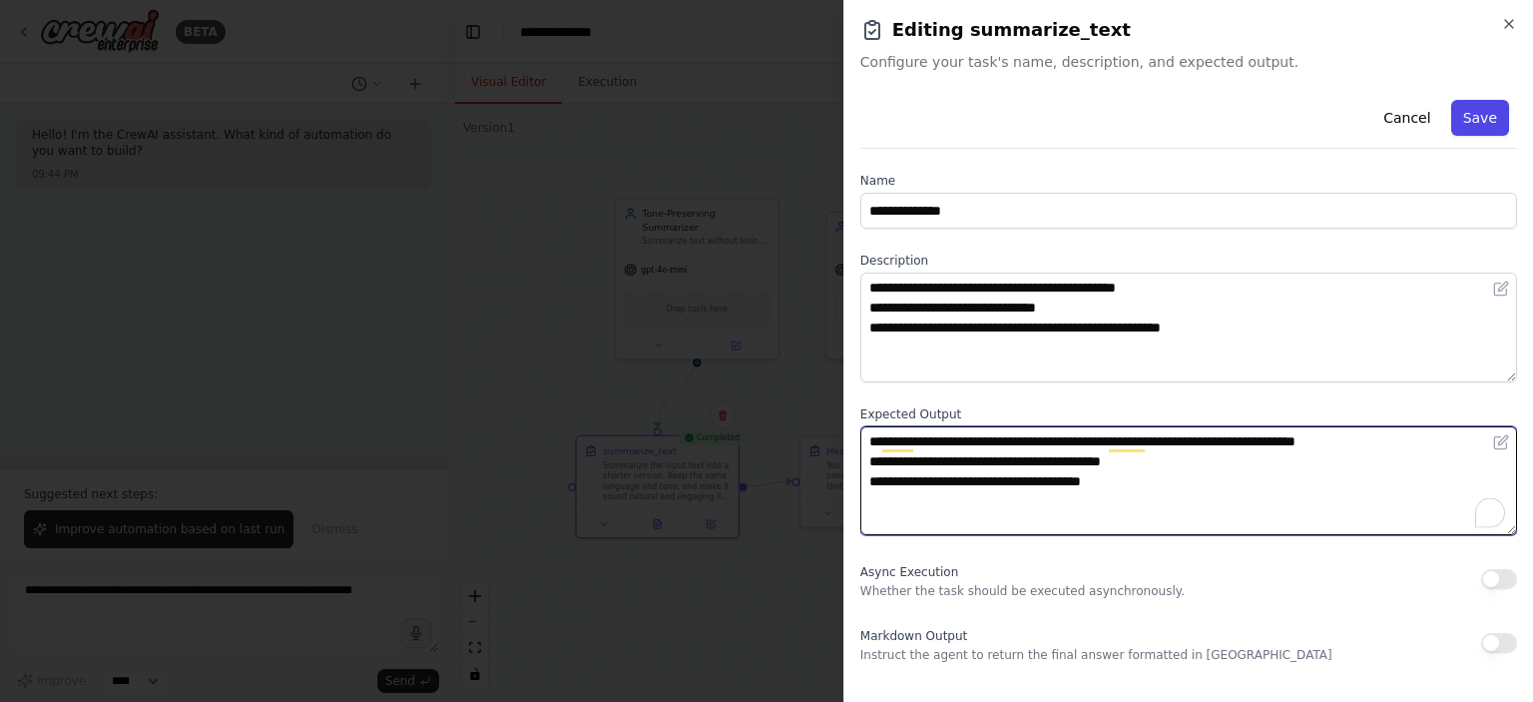
type textarea "**********"
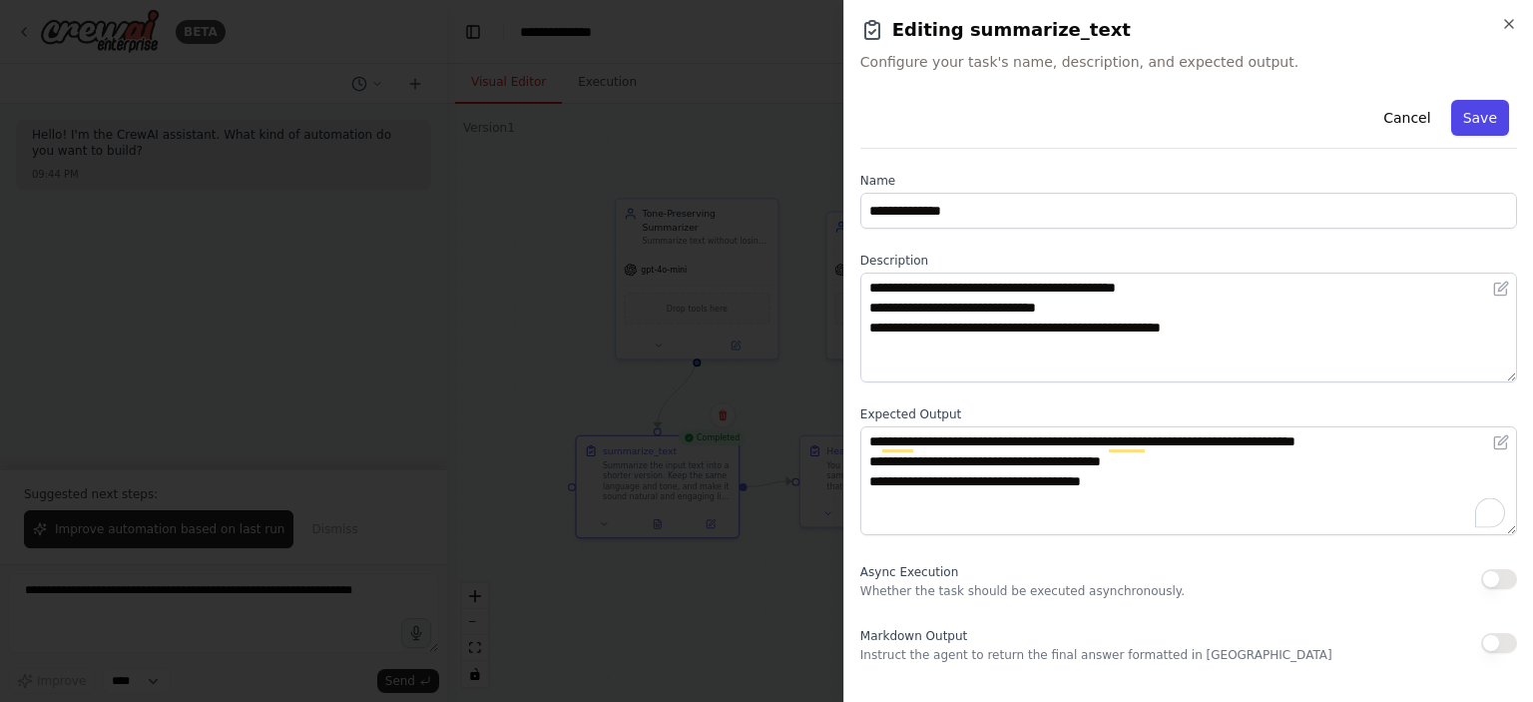
click at [1473, 109] on button "Save" at bounding box center [1480, 118] width 58 height 36
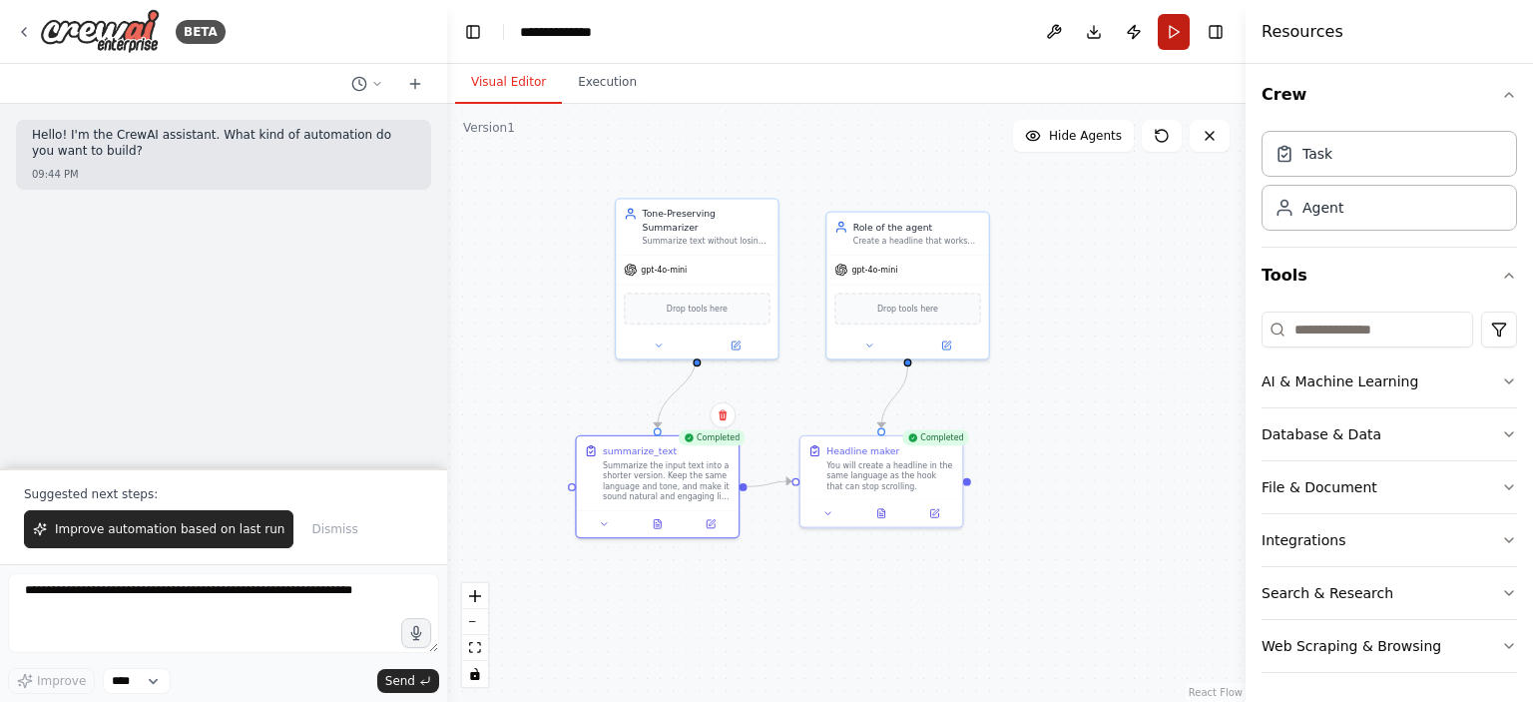
click at [1175, 39] on button "Run" at bounding box center [1174, 32] width 32 height 36
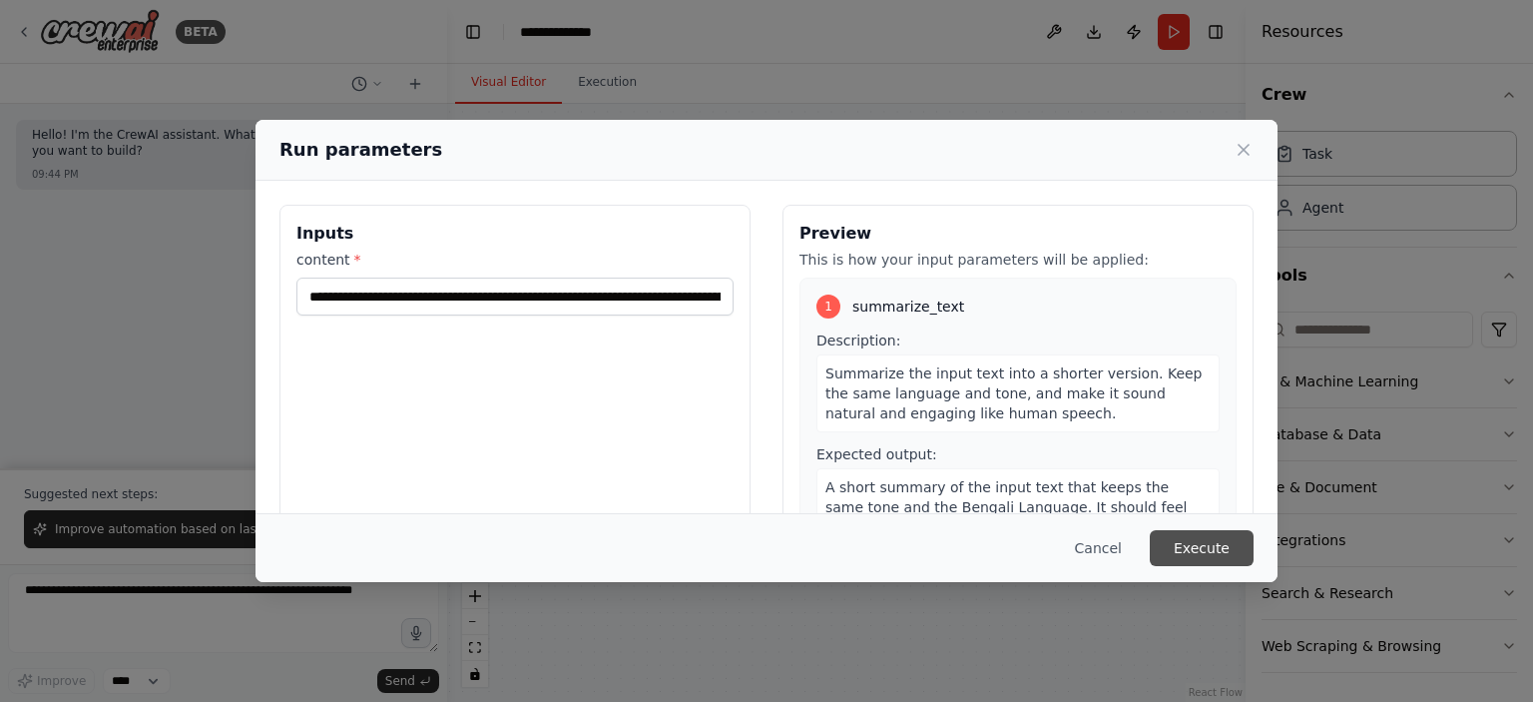
click at [1179, 549] on button "Execute" at bounding box center [1202, 548] width 104 height 36
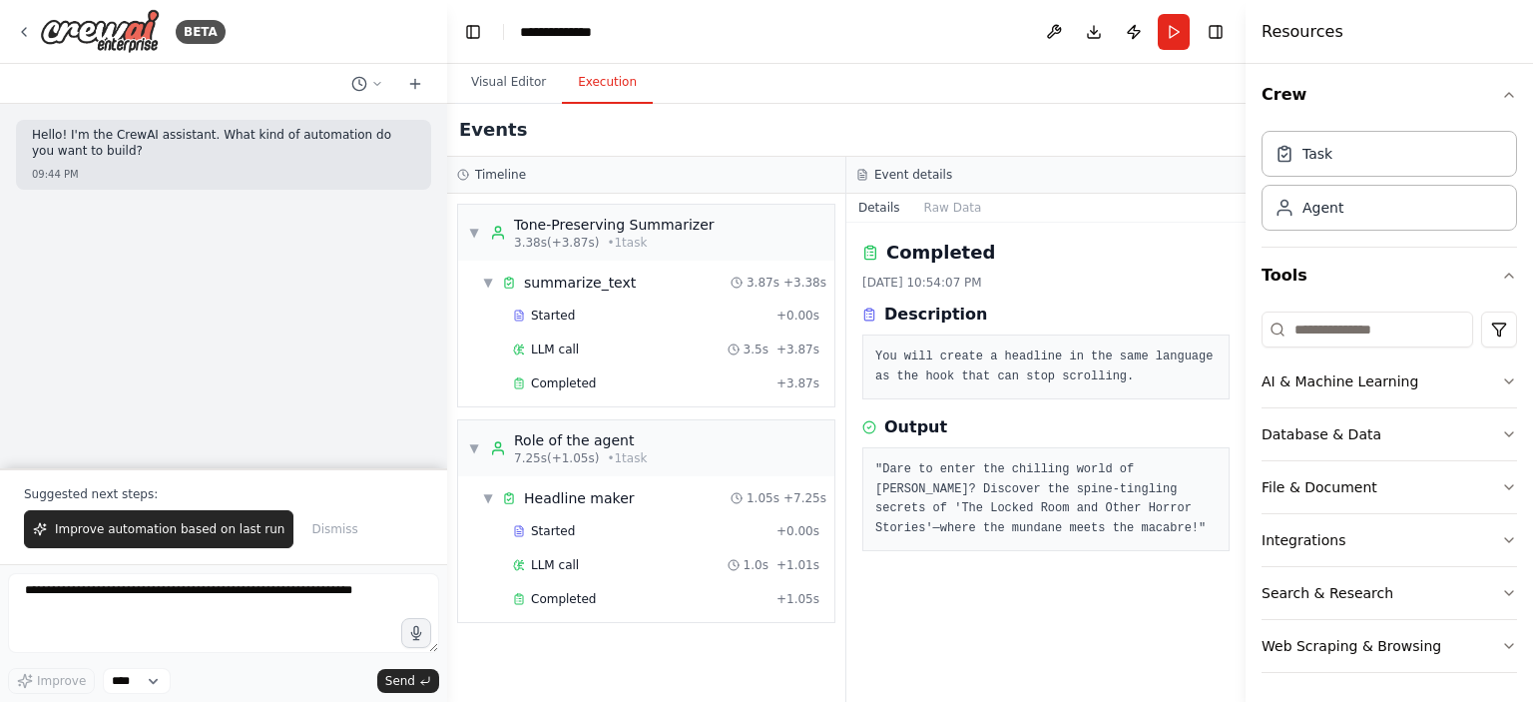
click at [595, 82] on button "Execution" at bounding box center [607, 83] width 91 height 42
click at [566, 380] on span "Completed" at bounding box center [563, 383] width 65 height 16
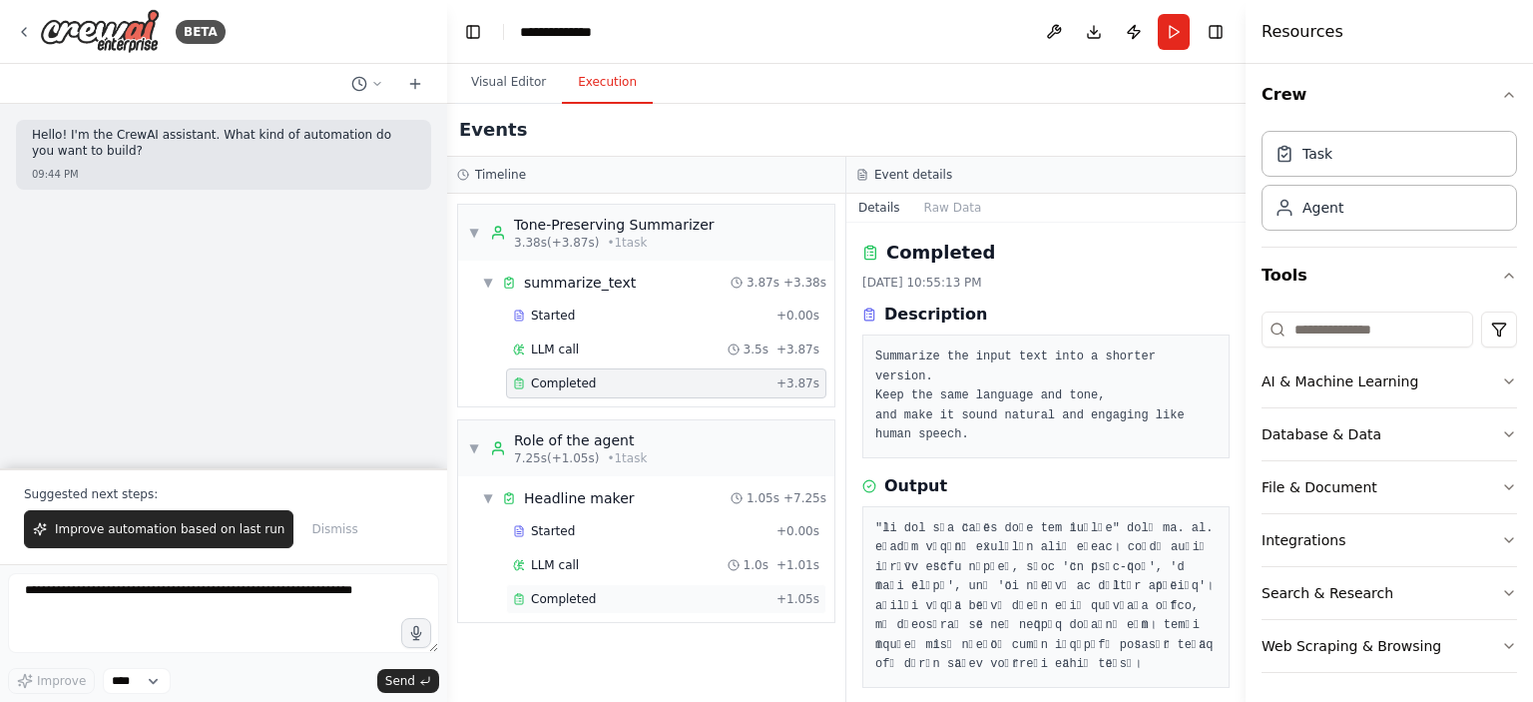
click at [600, 598] on div "Completed" at bounding box center [641, 599] width 256 height 16
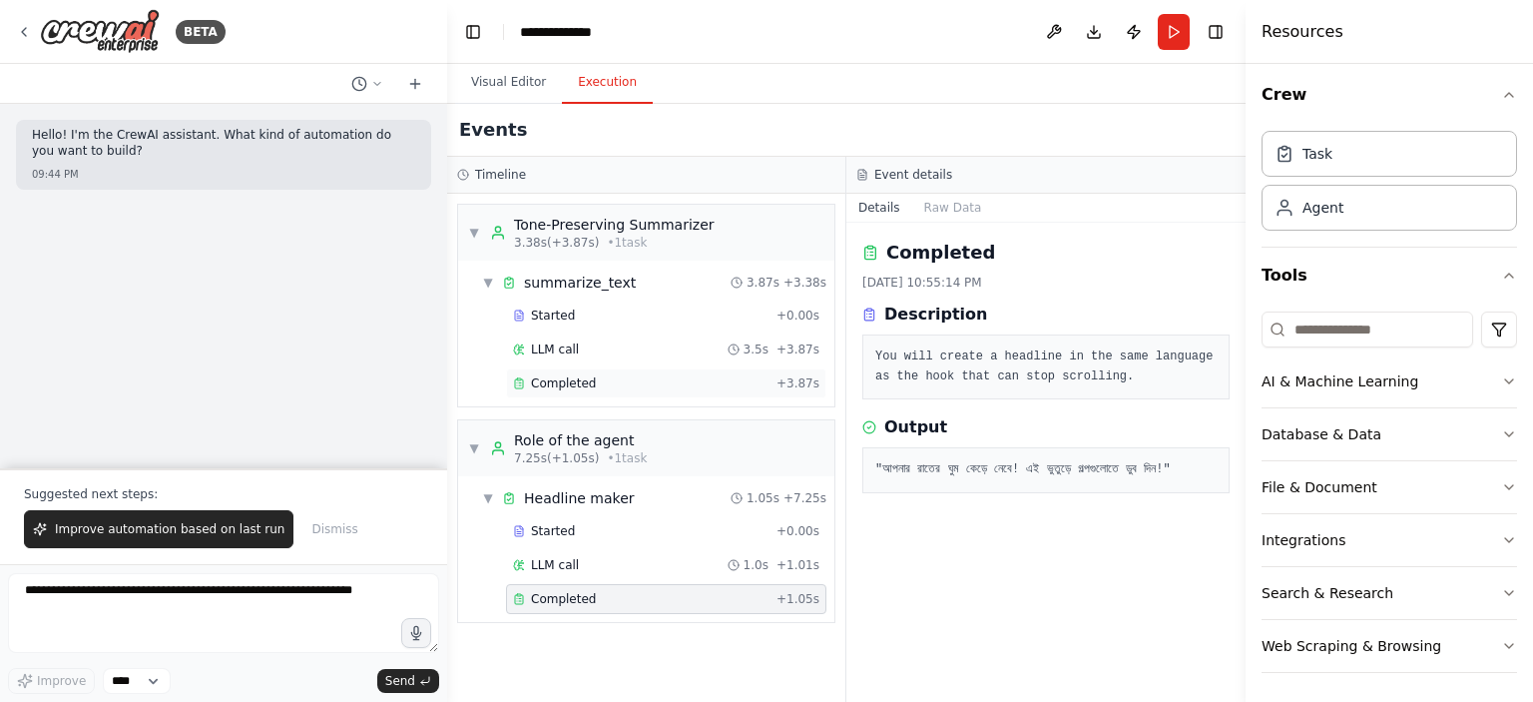
click at [613, 375] on div "Completed" at bounding box center [641, 383] width 256 height 16
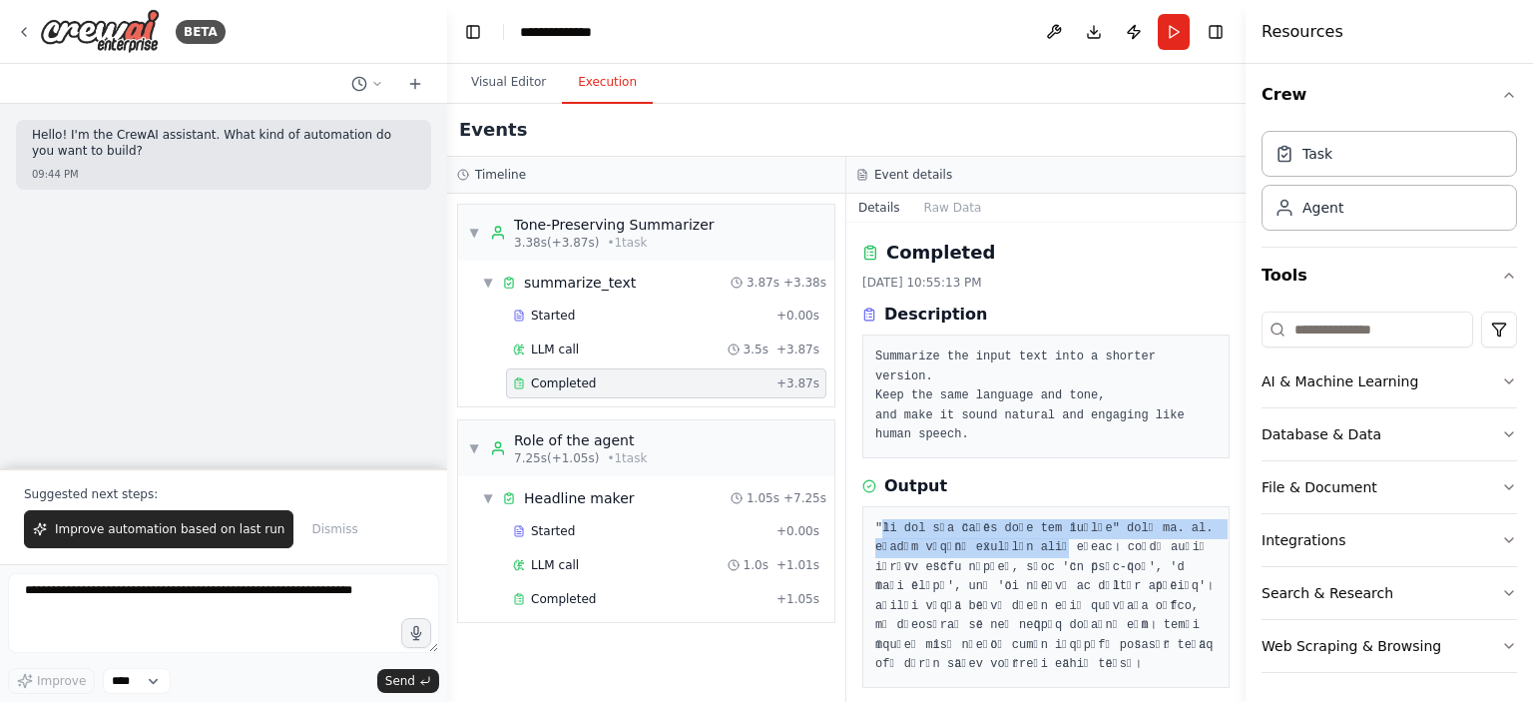
drag, startPoint x: 883, startPoint y: 499, endPoint x: 1057, endPoint y: 528, distance: 176.1
click at [1057, 528] on pre at bounding box center [1045, 597] width 341 height 156
drag, startPoint x: 1002, startPoint y: 504, endPoint x: 1095, endPoint y: 505, distance: 92.8
click at [1095, 519] on pre at bounding box center [1045, 597] width 341 height 156
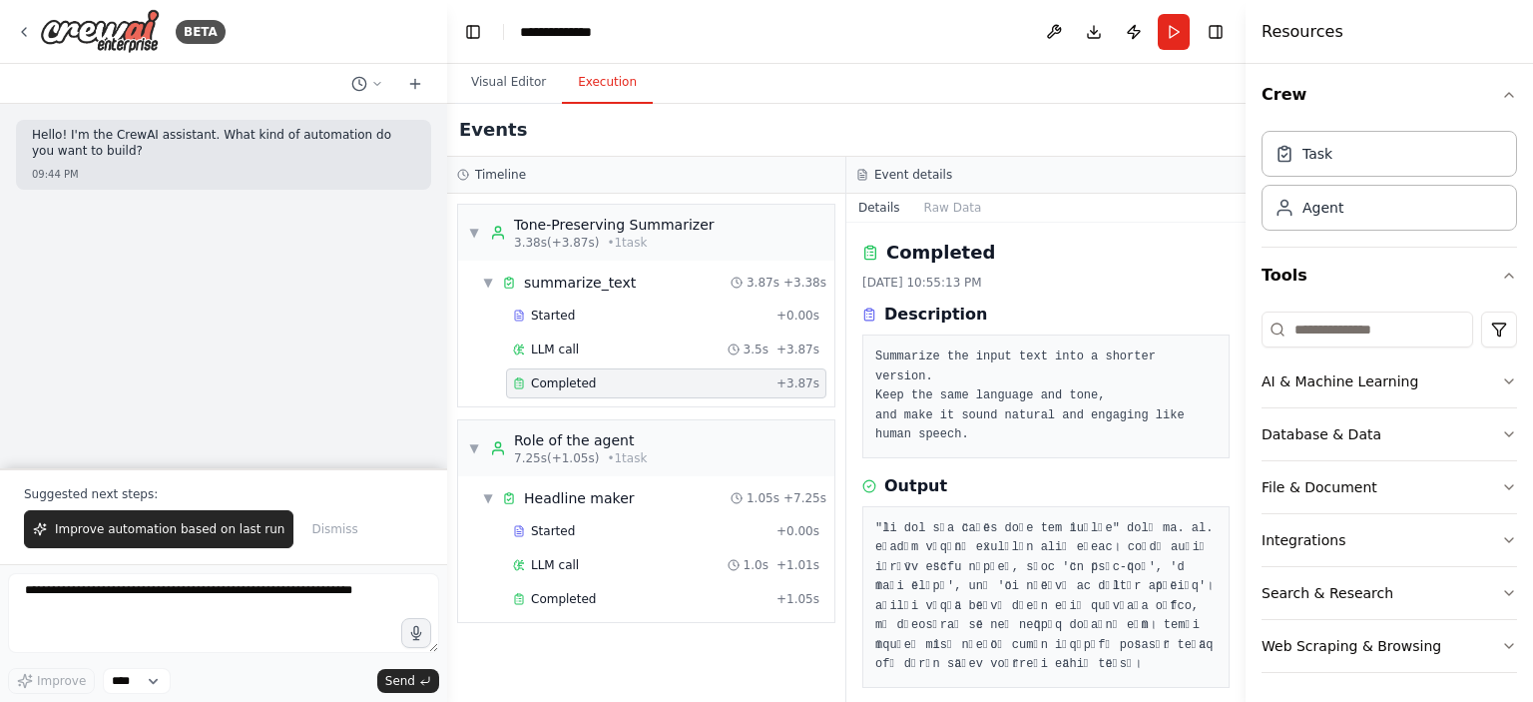
click at [1118, 519] on pre at bounding box center [1045, 597] width 341 height 156
drag, startPoint x: 907, startPoint y: 518, endPoint x: 1045, endPoint y: 525, distance: 137.9
click at [1045, 525] on pre at bounding box center [1045, 597] width 341 height 156
click at [986, 554] on pre at bounding box center [1045, 597] width 341 height 156
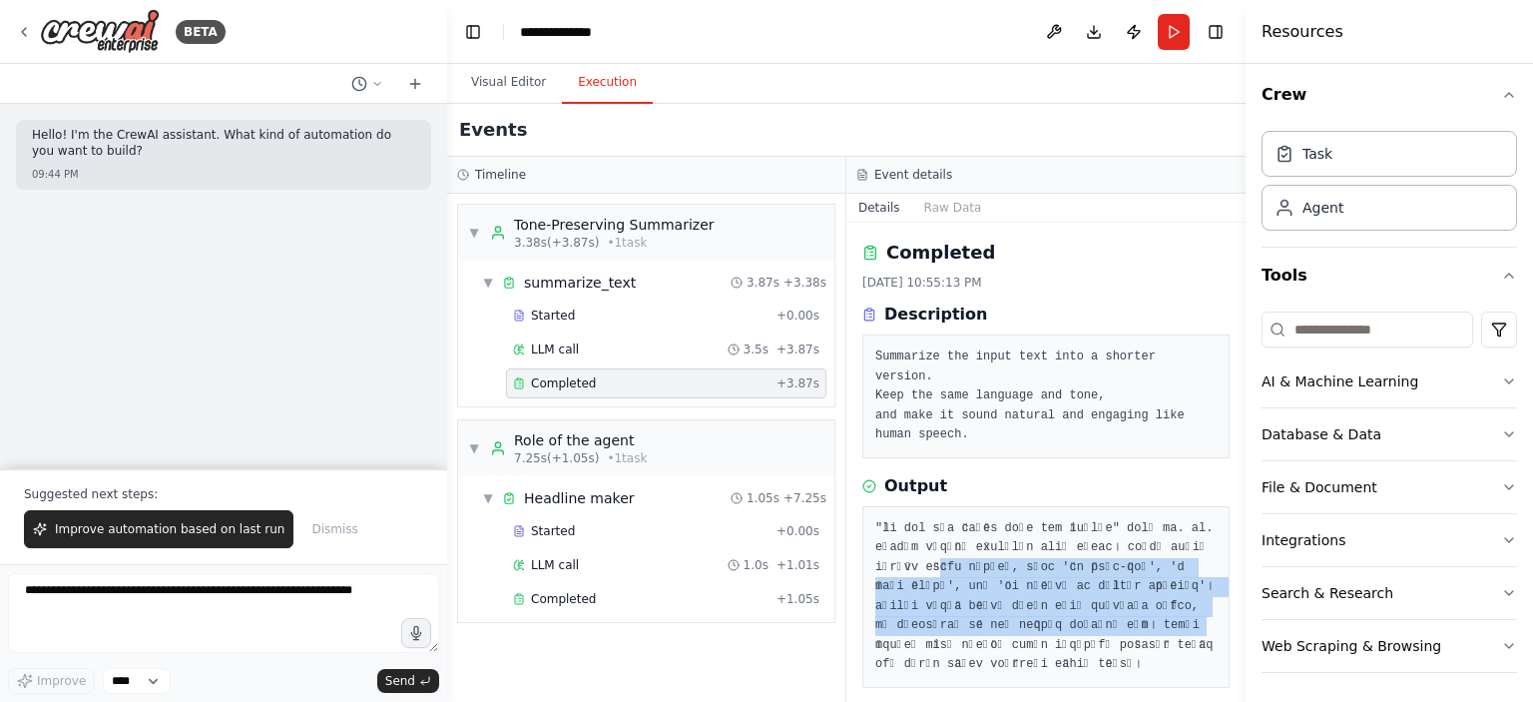
drag, startPoint x: 934, startPoint y: 545, endPoint x: 1091, endPoint y: 604, distance: 167.4
click at [1091, 604] on pre at bounding box center [1045, 597] width 341 height 156
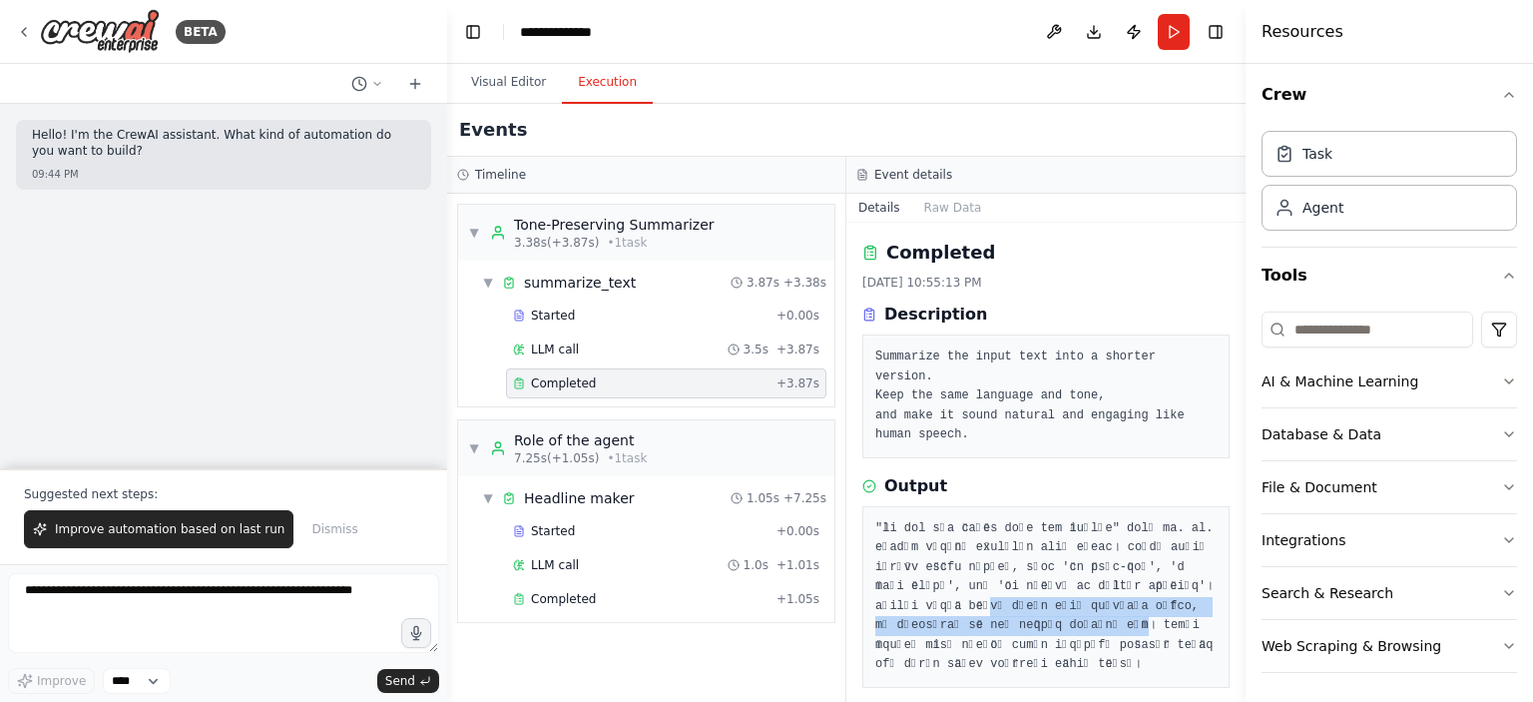
drag, startPoint x: 933, startPoint y: 577, endPoint x: 1038, endPoint y: 599, distance: 107.1
click at [1038, 599] on pre at bounding box center [1045, 597] width 341 height 156
click at [1059, 582] on pre at bounding box center [1045, 597] width 341 height 156
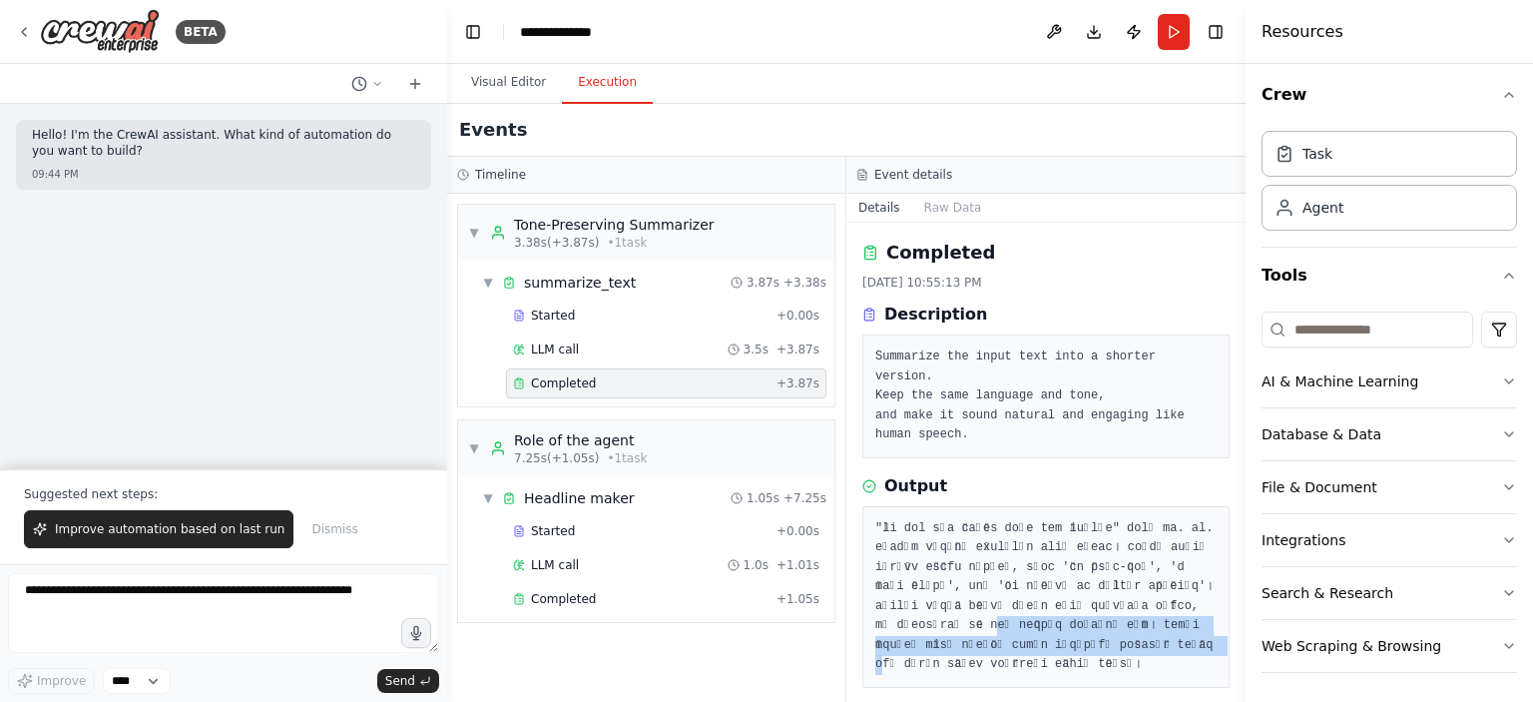
drag, startPoint x: 912, startPoint y: 603, endPoint x: 1077, endPoint y: 630, distance: 166.9
click at [1077, 630] on pre at bounding box center [1045, 597] width 341 height 156
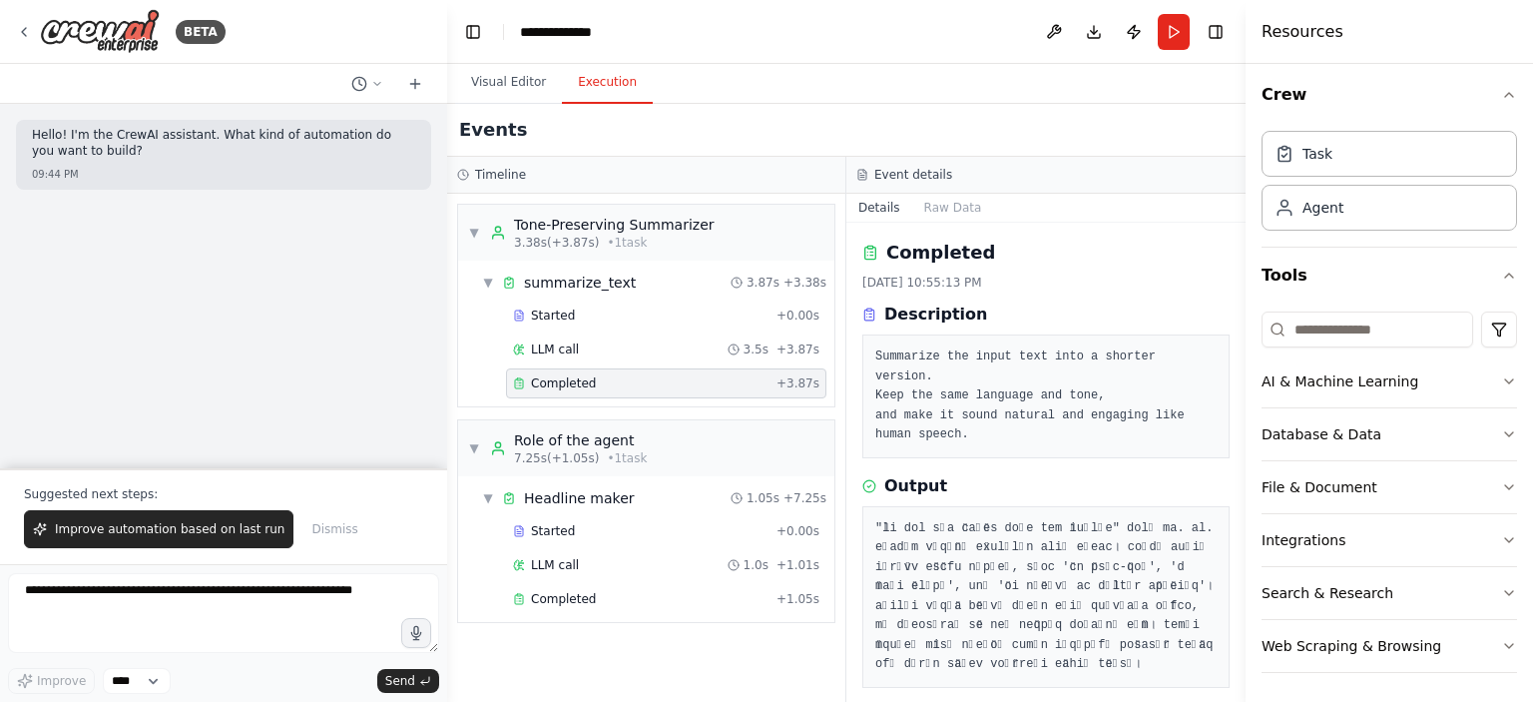
click at [1089, 639] on pre at bounding box center [1045, 597] width 341 height 156
click at [644, 591] on div "Completed" at bounding box center [641, 599] width 256 height 16
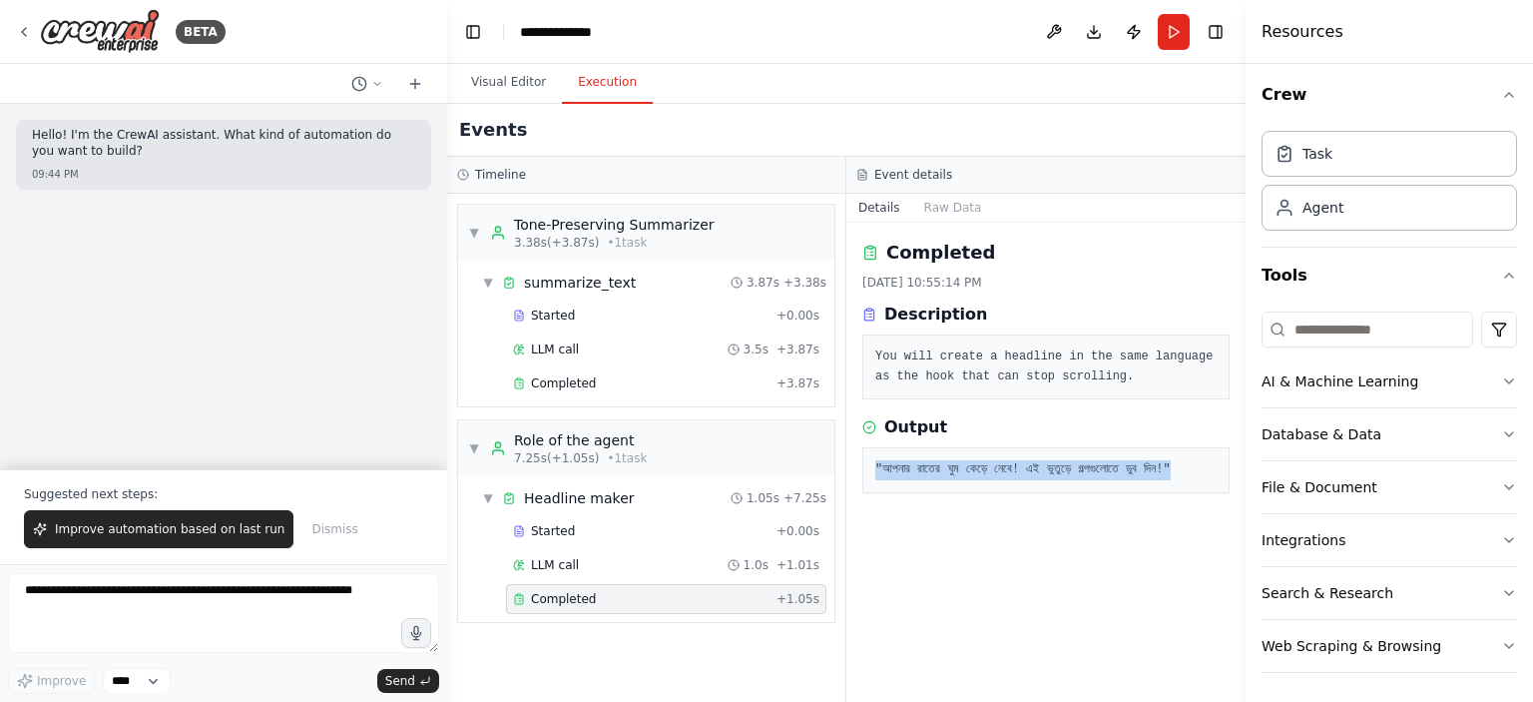
drag, startPoint x: 870, startPoint y: 458, endPoint x: 1110, endPoint y: 478, distance: 240.4
click at [1110, 478] on div ""আপনার রাতের ঘুম কেড়ে নেবে! এই ভুতুড়ে গল্পগুলোতে ডুব দিন!"" at bounding box center [1045, 470] width 367 height 46
click at [1110, 478] on pre ""আপনার রাতের ঘুম কেড়ে নেবে! এই ভুতুড়ে গল্পগুলোতে ডুব দিন!"" at bounding box center [1045, 470] width 341 height 20
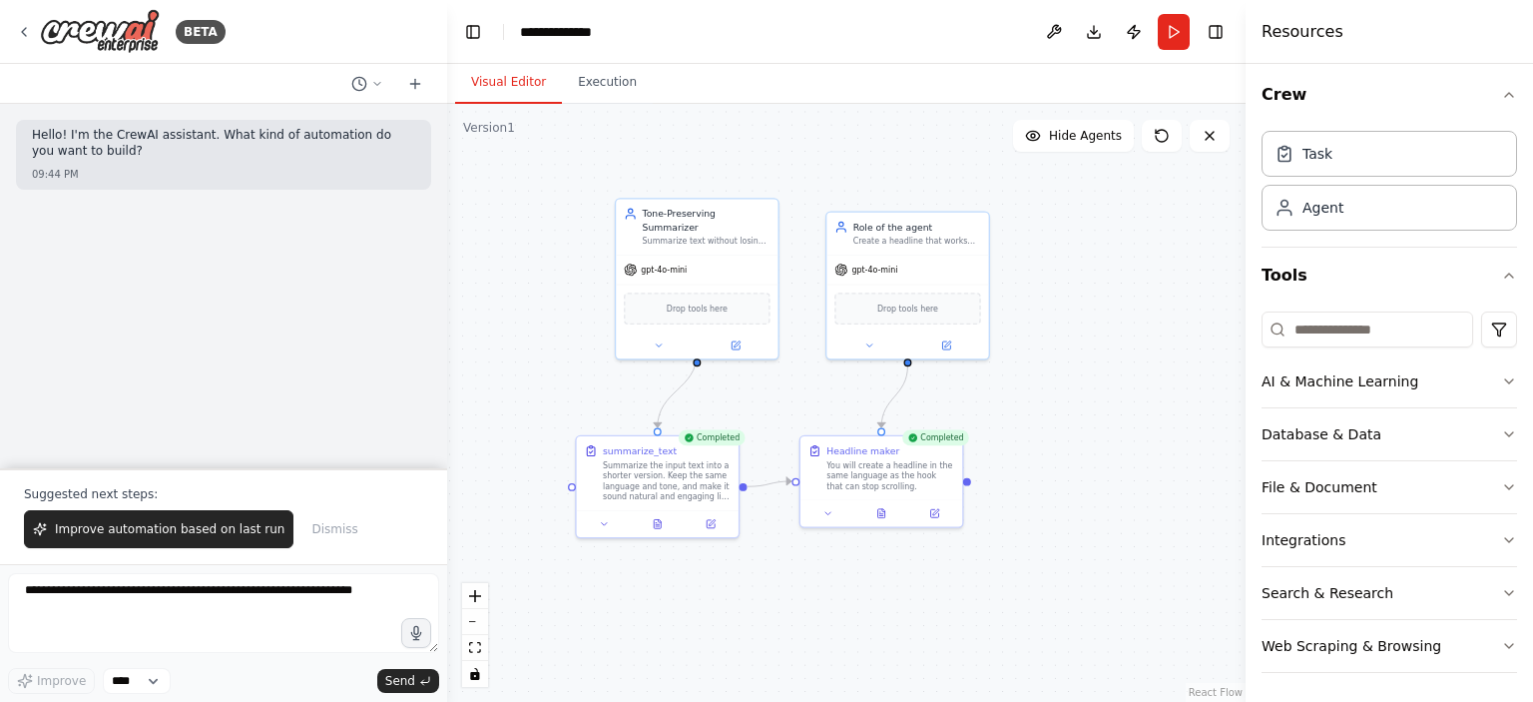
click at [492, 83] on button "Visual Editor" at bounding box center [508, 83] width 107 height 42
click at [1170, 25] on button "Run" at bounding box center [1174, 32] width 32 height 36
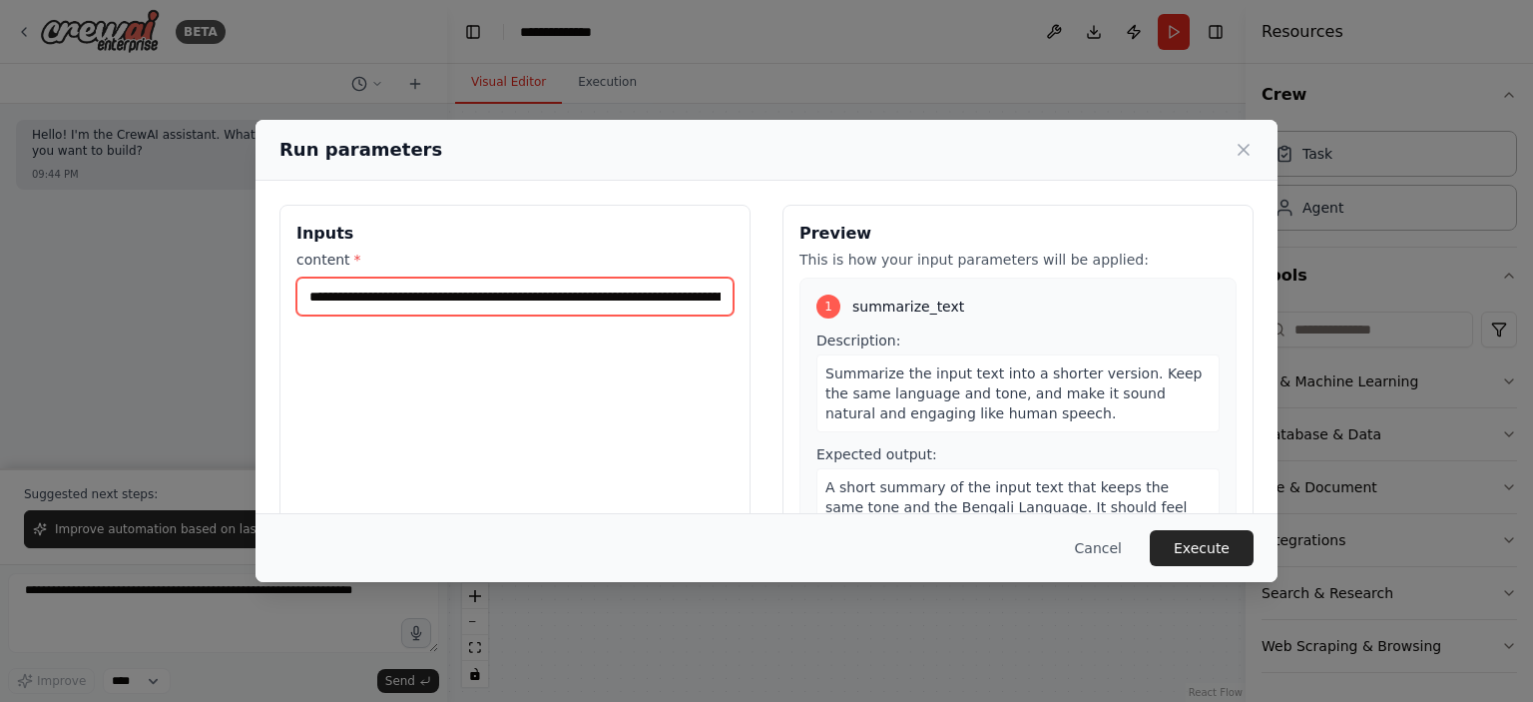
click at [596, 294] on input "content *" at bounding box center [514, 296] width 437 height 38
paste input "text"
type input "**********"
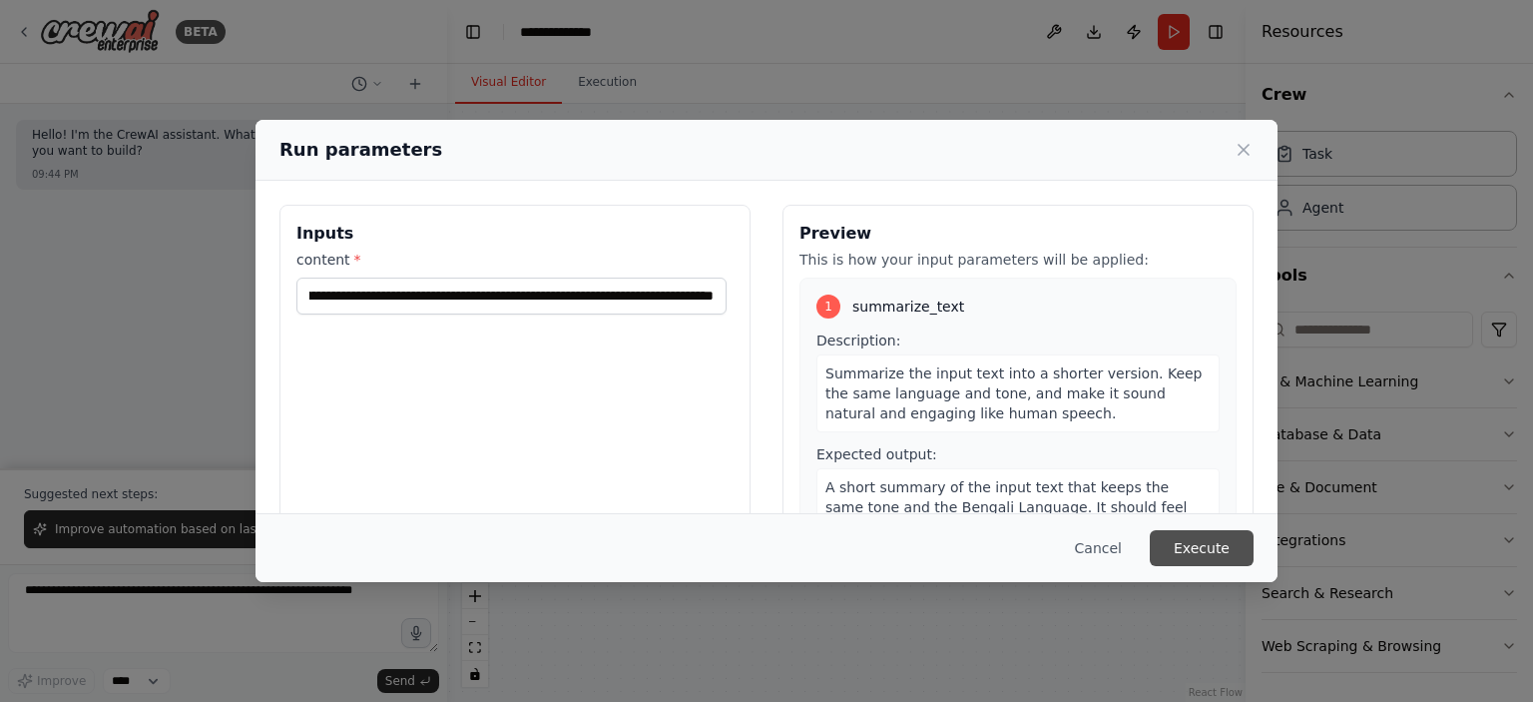
scroll to position [0, 0]
click at [1211, 550] on button "Execute" at bounding box center [1202, 548] width 104 height 36
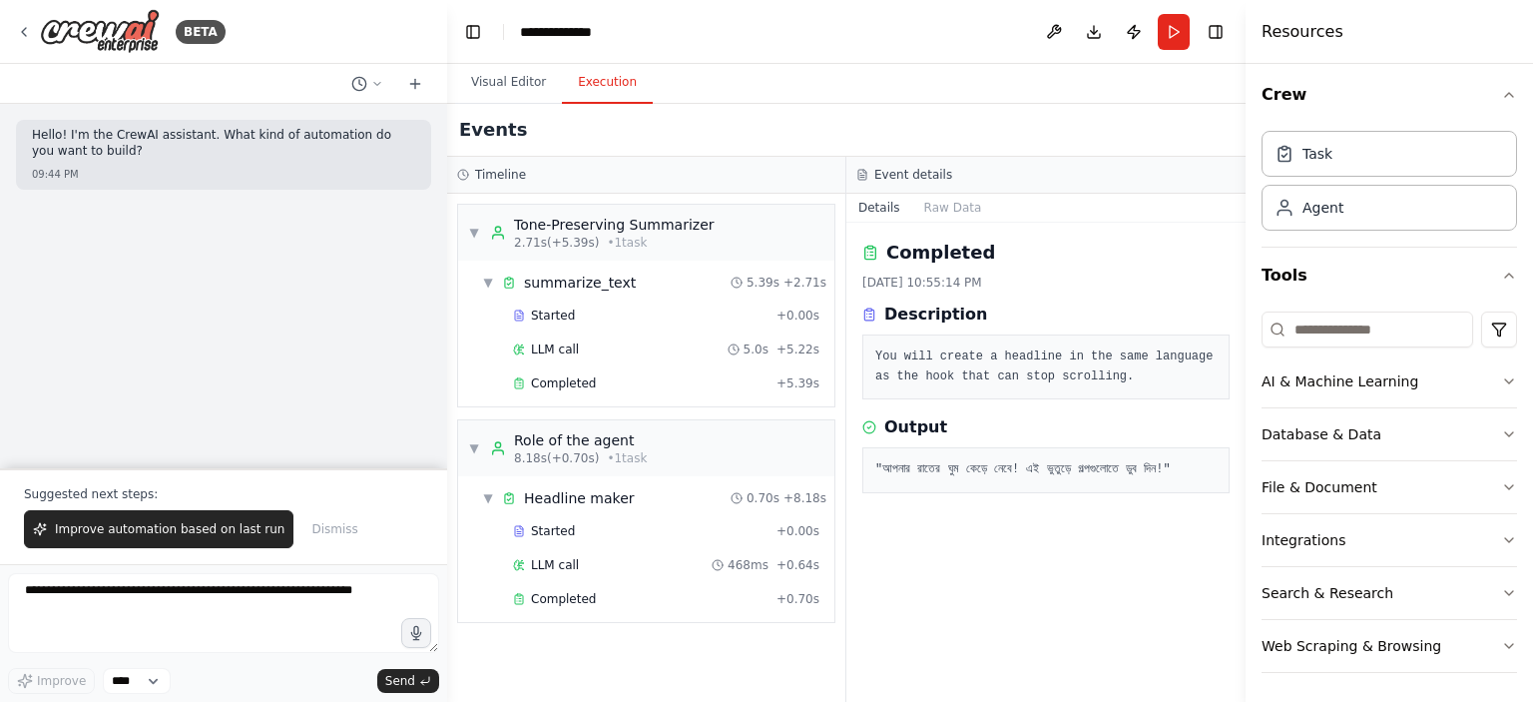
click at [598, 87] on button "Execution" at bounding box center [607, 83] width 91 height 42
click at [604, 382] on div "Completed" at bounding box center [641, 383] width 256 height 16
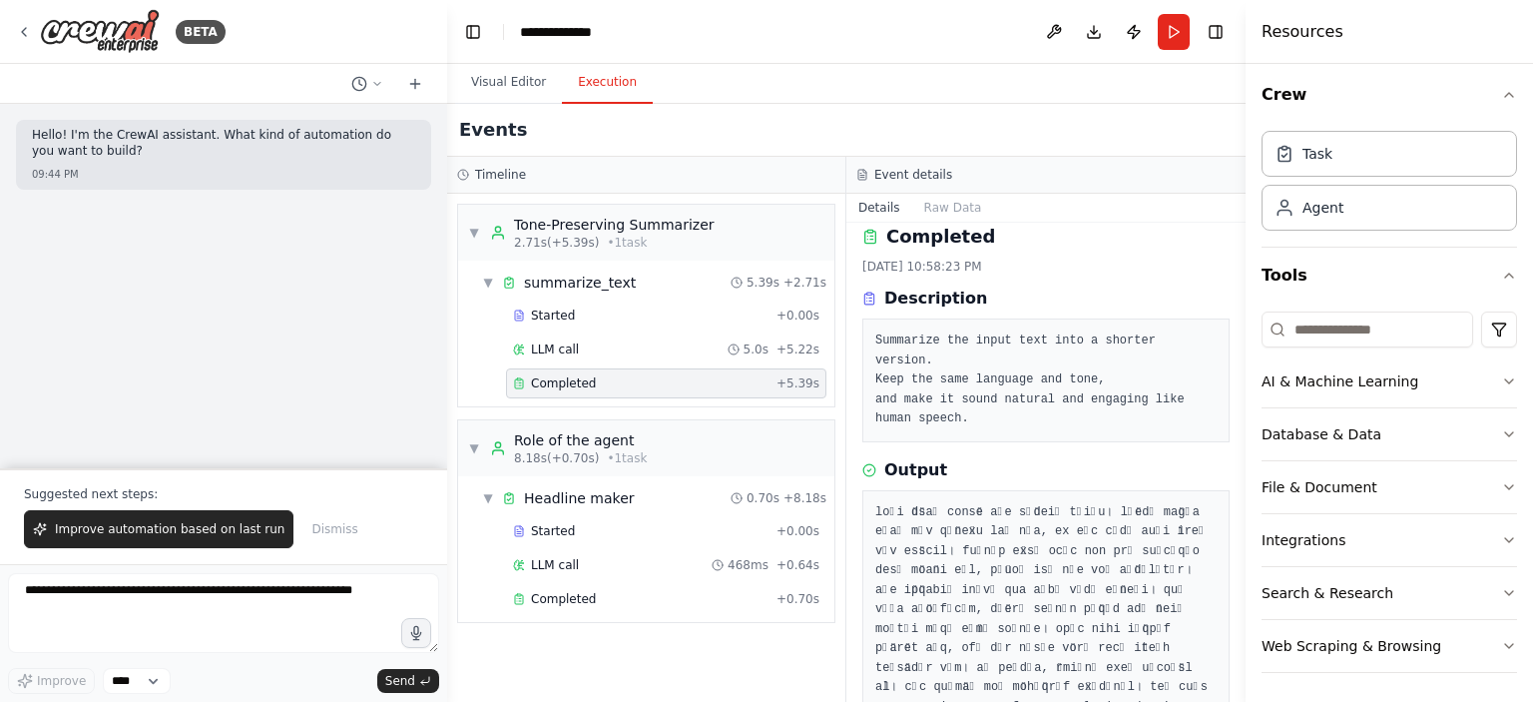
scroll to position [55, 0]
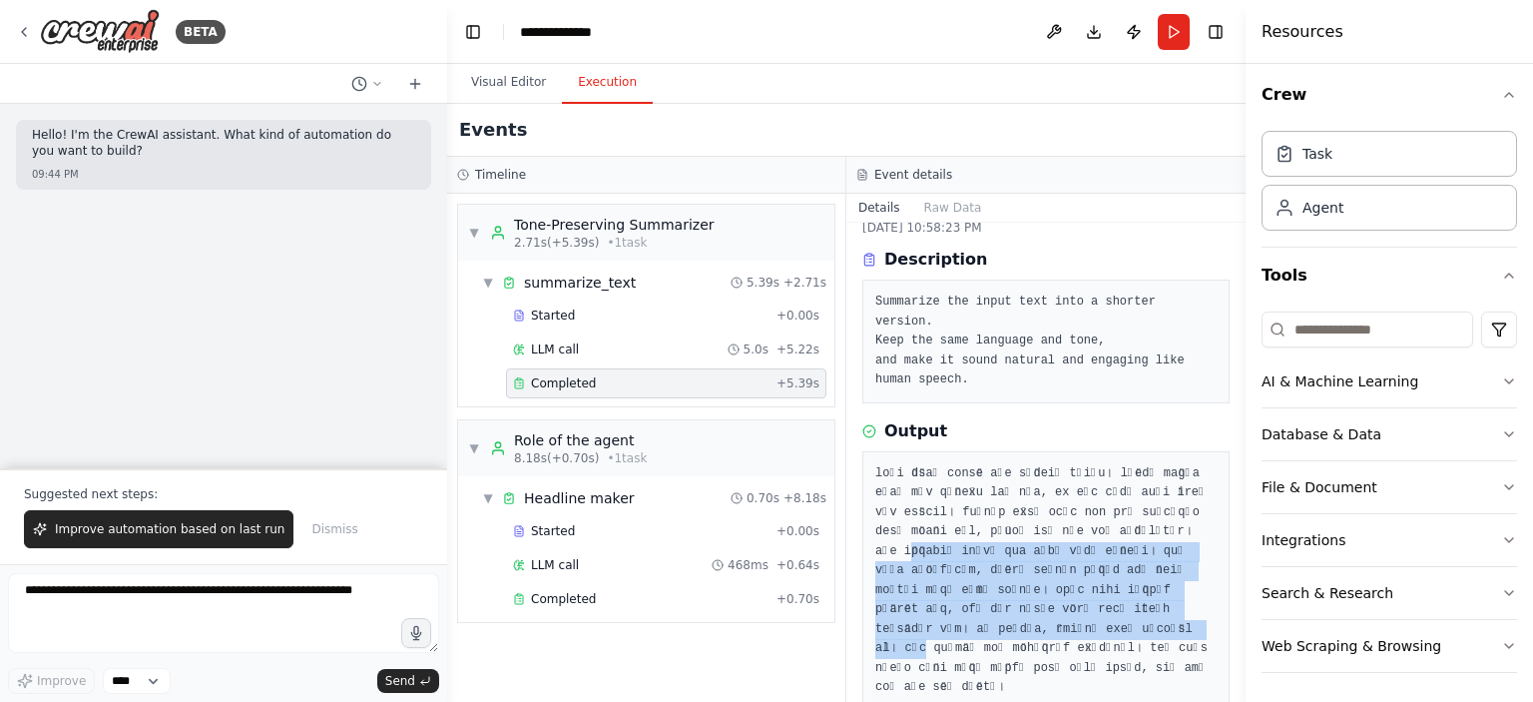
drag, startPoint x: 884, startPoint y: 539, endPoint x: 1106, endPoint y: 601, distance: 230.1
click at [1106, 601] on pre at bounding box center [1045, 581] width 341 height 234
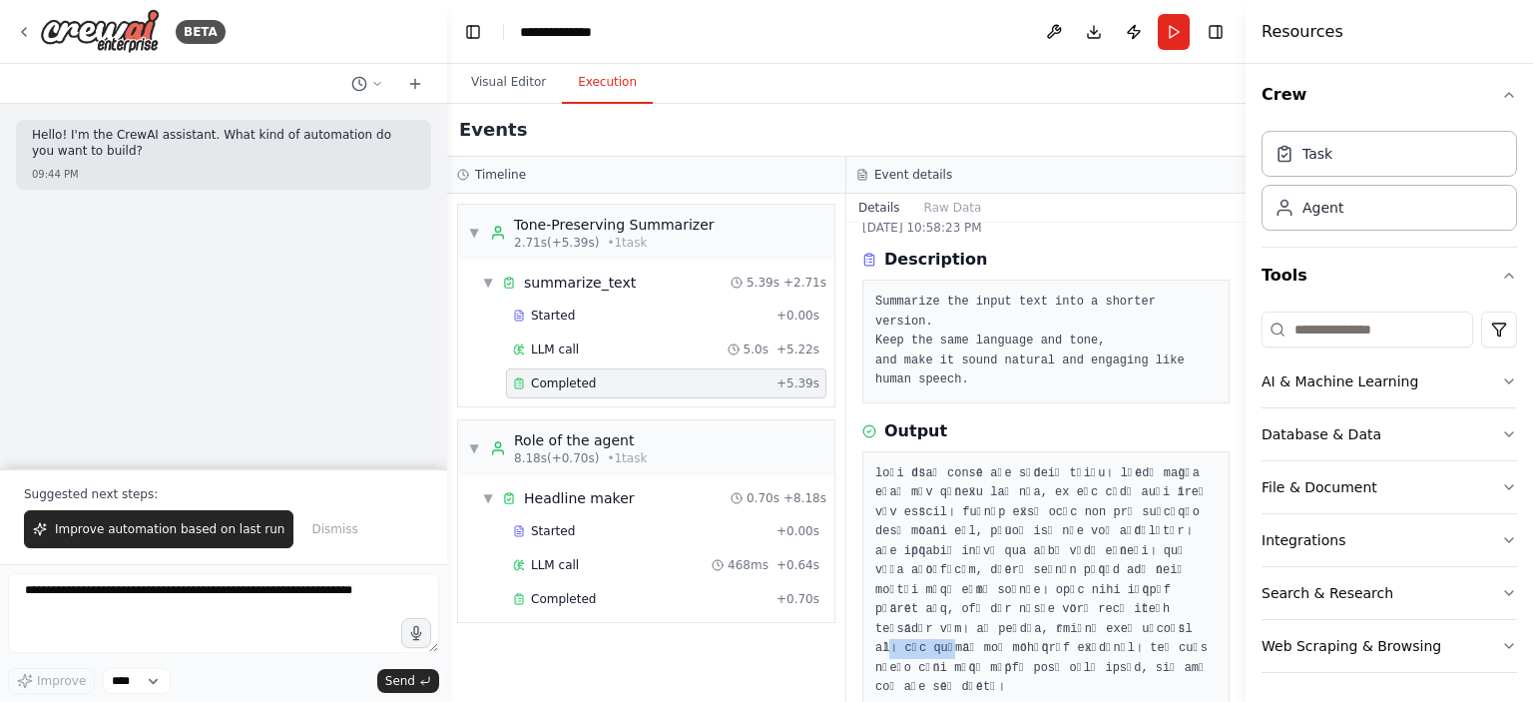
drag, startPoint x: 1079, startPoint y: 599, endPoint x: 1135, endPoint y: 609, distance: 56.8
click at [1135, 609] on pre at bounding box center [1045, 581] width 341 height 234
drag, startPoint x: 1092, startPoint y: 599, endPoint x: 1143, endPoint y: 601, distance: 50.9
click at [1143, 601] on pre at bounding box center [1045, 581] width 341 height 234
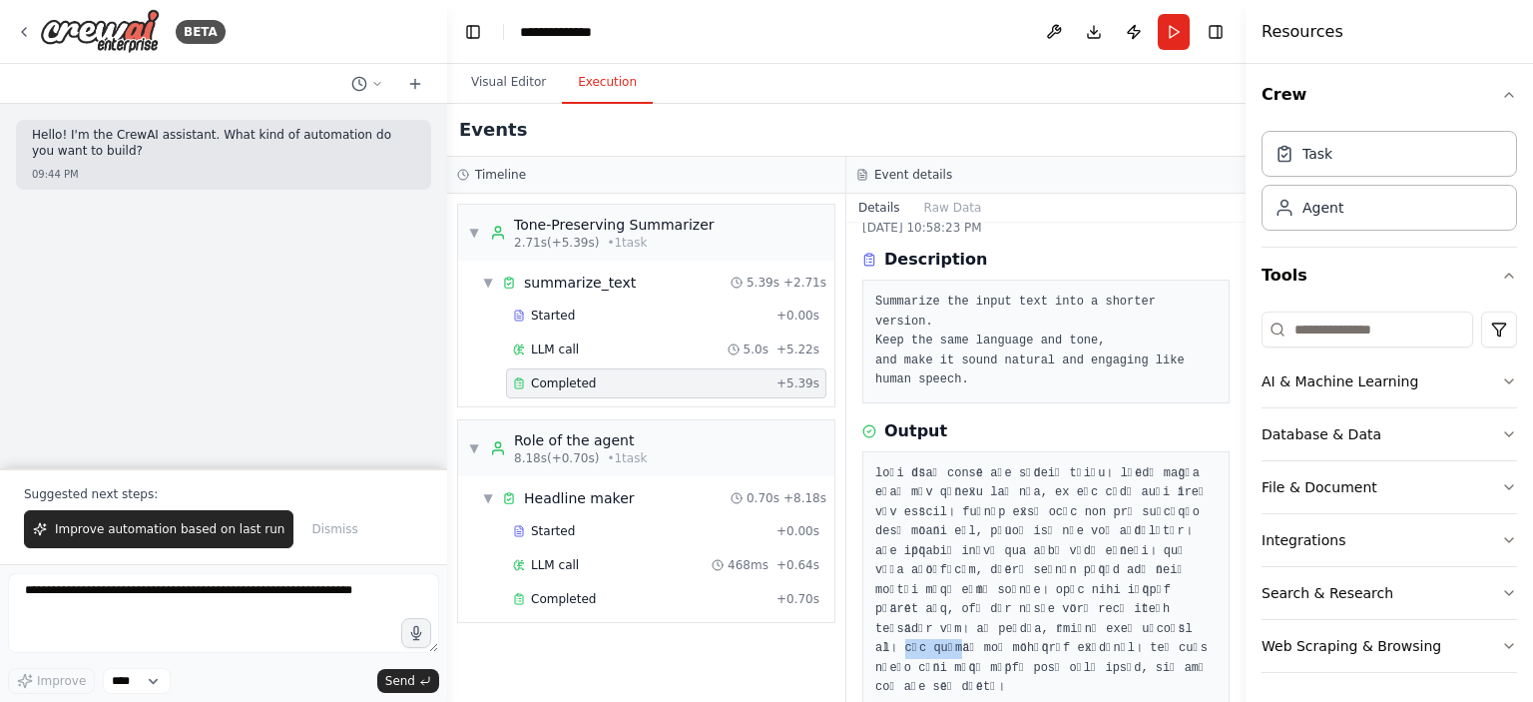
click at [1143, 601] on pre at bounding box center [1045, 581] width 341 height 234
click at [641, 603] on div "Completed" at bounding box center [641, 599] width 256 height 16
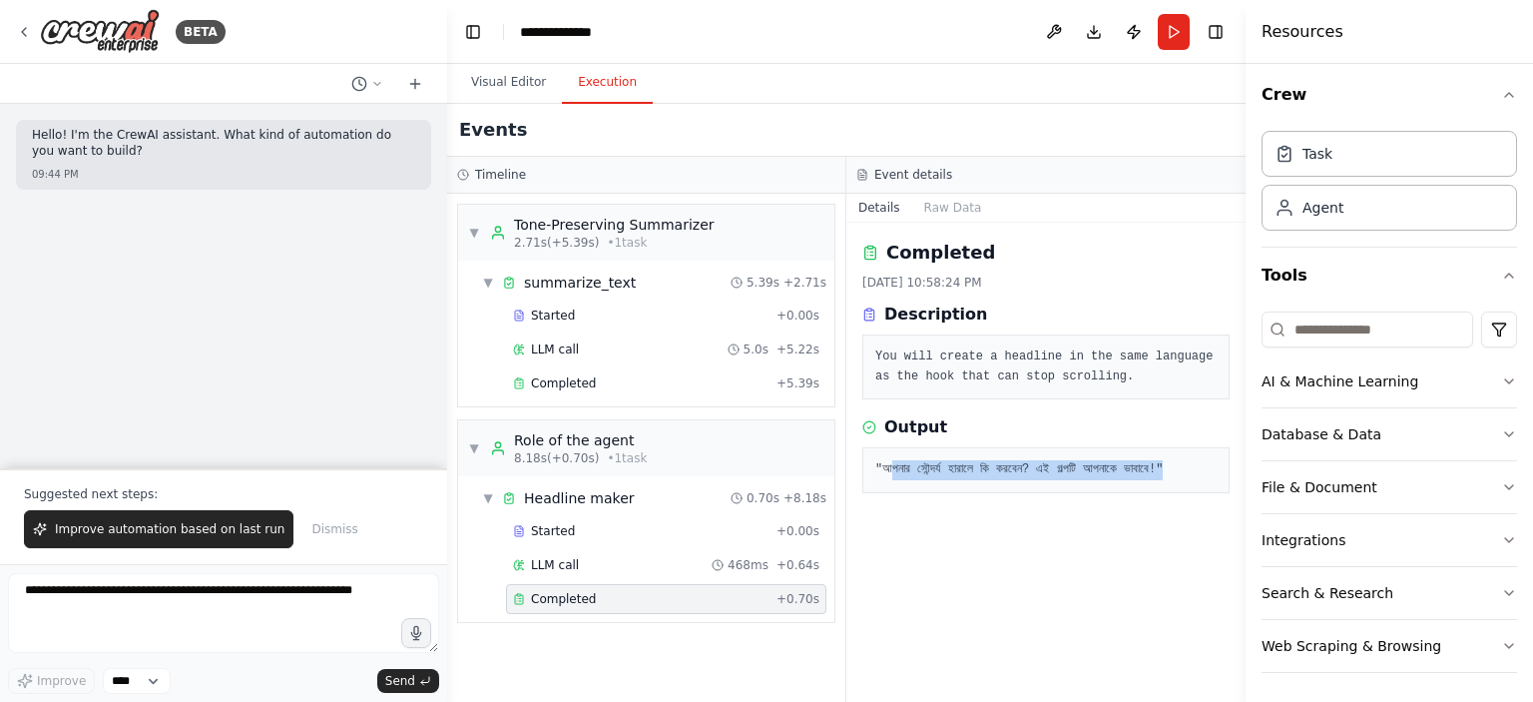
drag, startPoint x: 896, startPoint y: 454, endPoint x: 1034, endPoint y: 485, distance: 141.2
click at [1034, 485] on div ""আপনার সৌন্দর্য হারালে কি করবেন? এই গল্পটি আপনাকে ভাবাবে!"" at bounding box center [1045, 470] width 367 height 46
click at [1034, 480] on pre ""আপনার সৌন্দর্য হারালে কি করবেন? এই গল্পটি আপনাকে ভাবাবে!"" at bounding box center [1045, 470] width 341 height 20
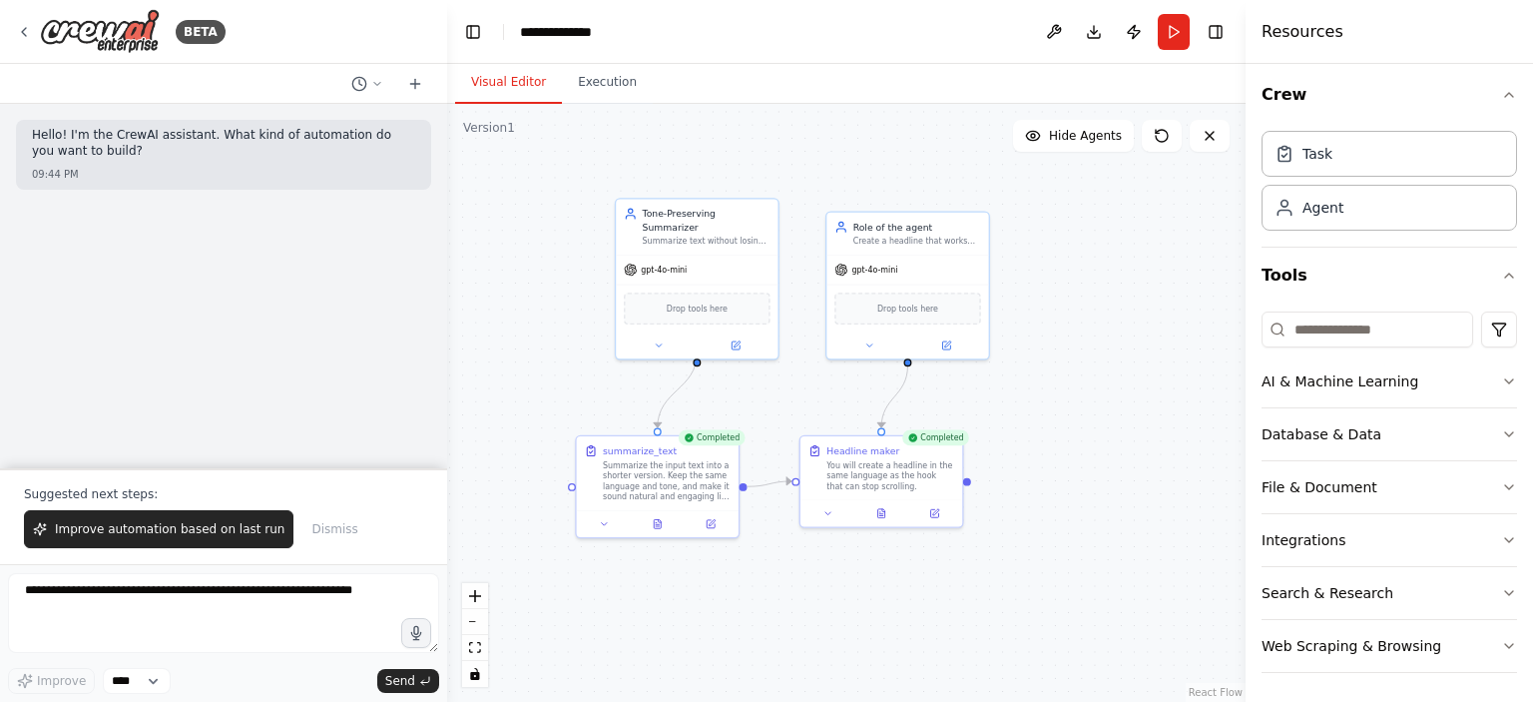
click at [492, 71] on button "Visual Editor" at bounding box center [508, 83] width 107 height 42
click at [1161, 26] on button "Run" at bounding box center [1174, 32] width 32 height 36
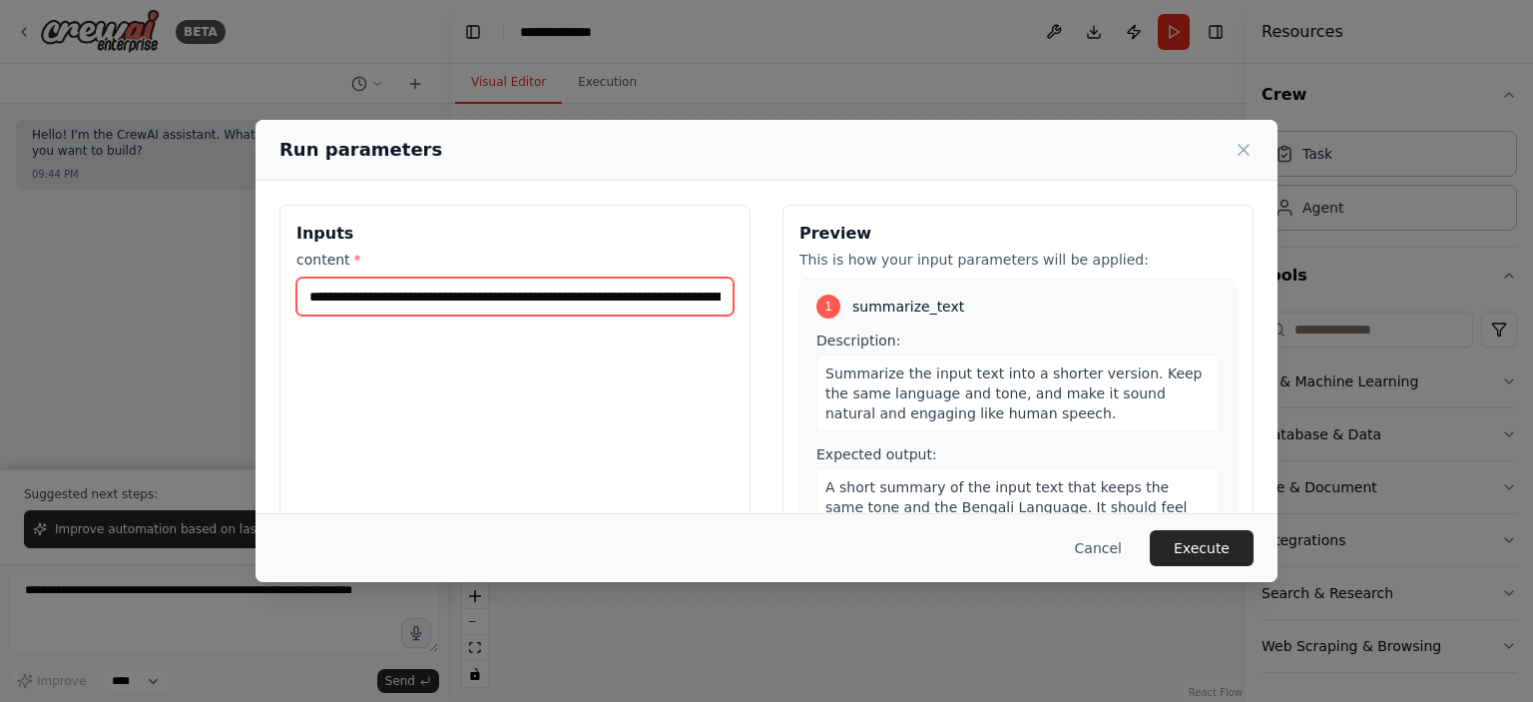
click at [498, 303] on input "content *" at bounding box center [514, 296] width 437 height 38
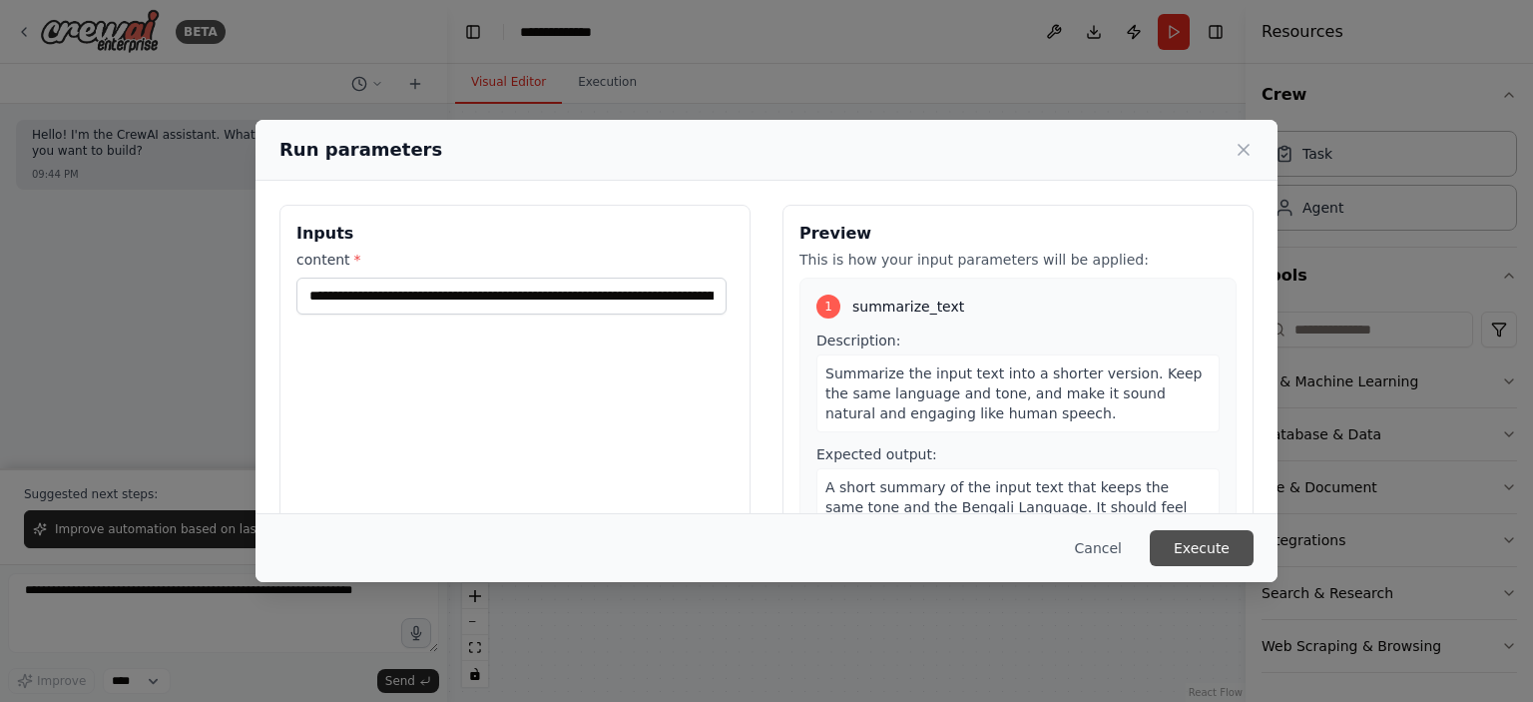
click at [1163, 549] on button "Execute" at bounding box center [1202, 548] width 104 height 36
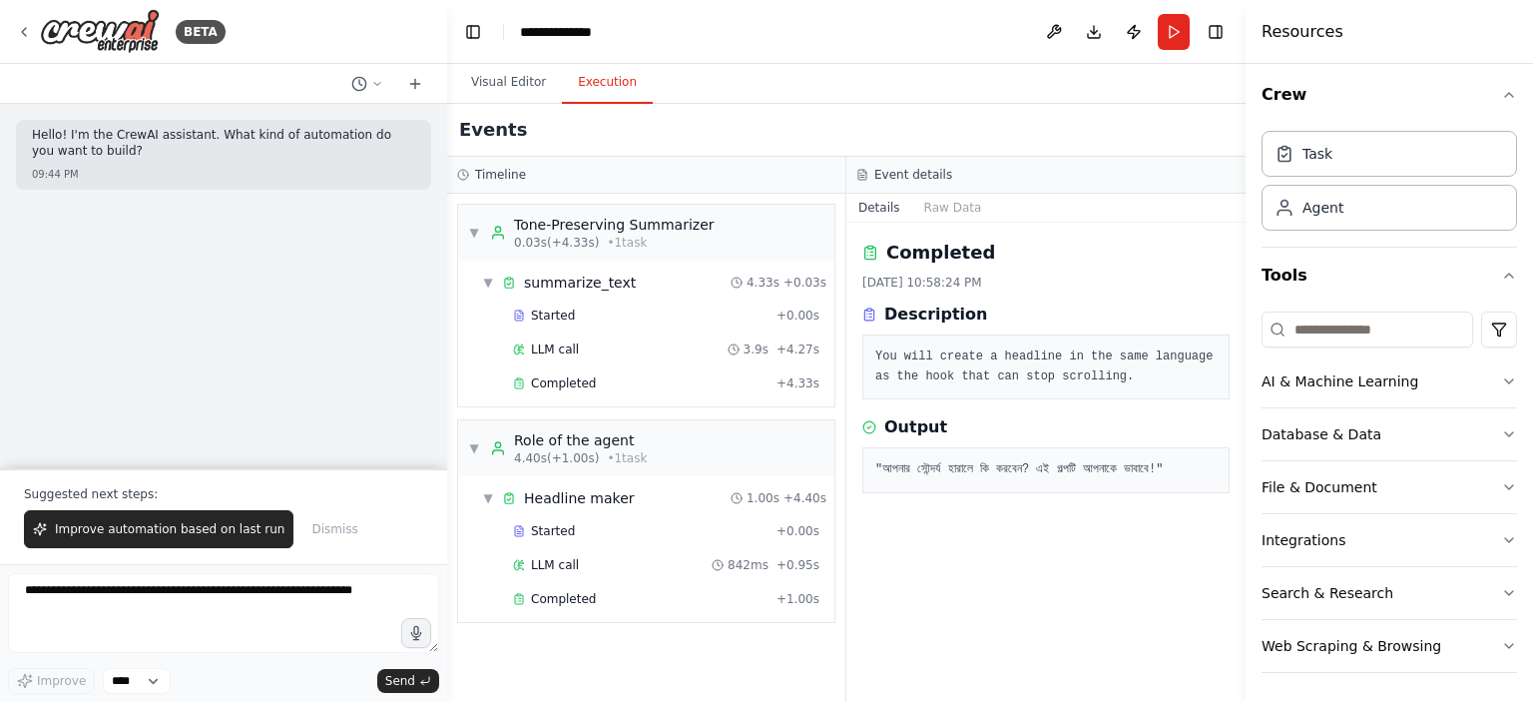
click at [583, 81] on button "Execution" at bounding box center [607, 83] width 91 height 42
click at [603, 393] on div "Completed + 4.33s" at bounding box center [666, 383] width 320 height 30
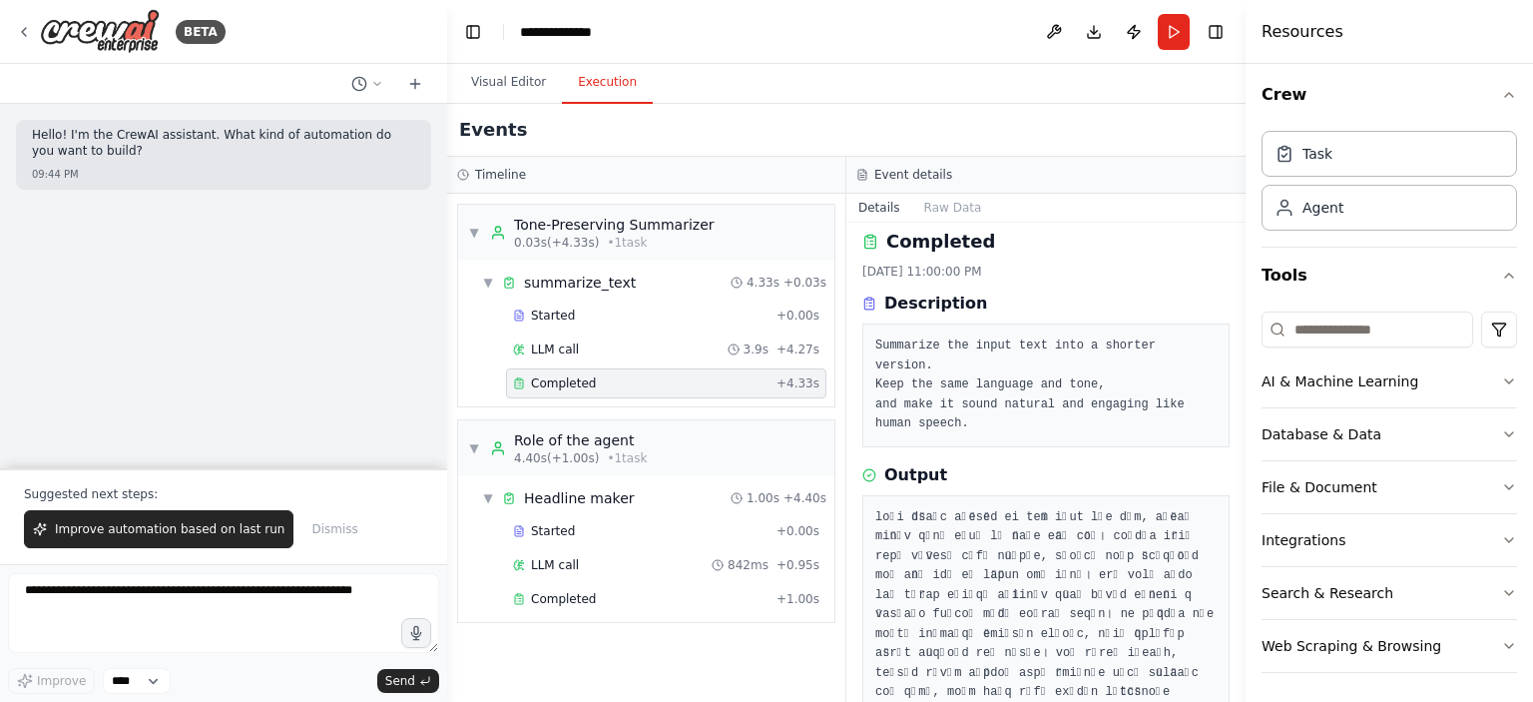
scroll to position [35, 0]
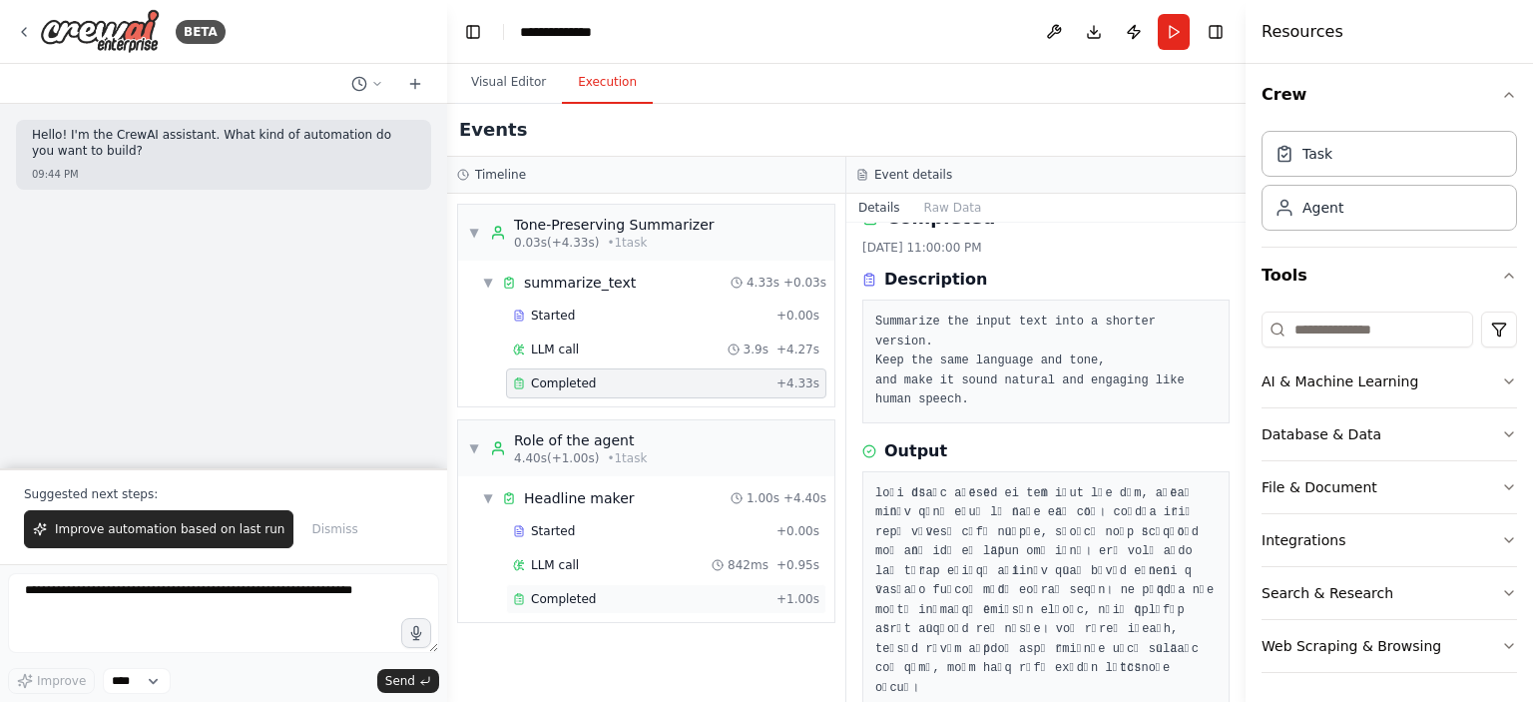
click at [576, 597] on span "Completed" at bounding box center [563, 599] width 65 height 16
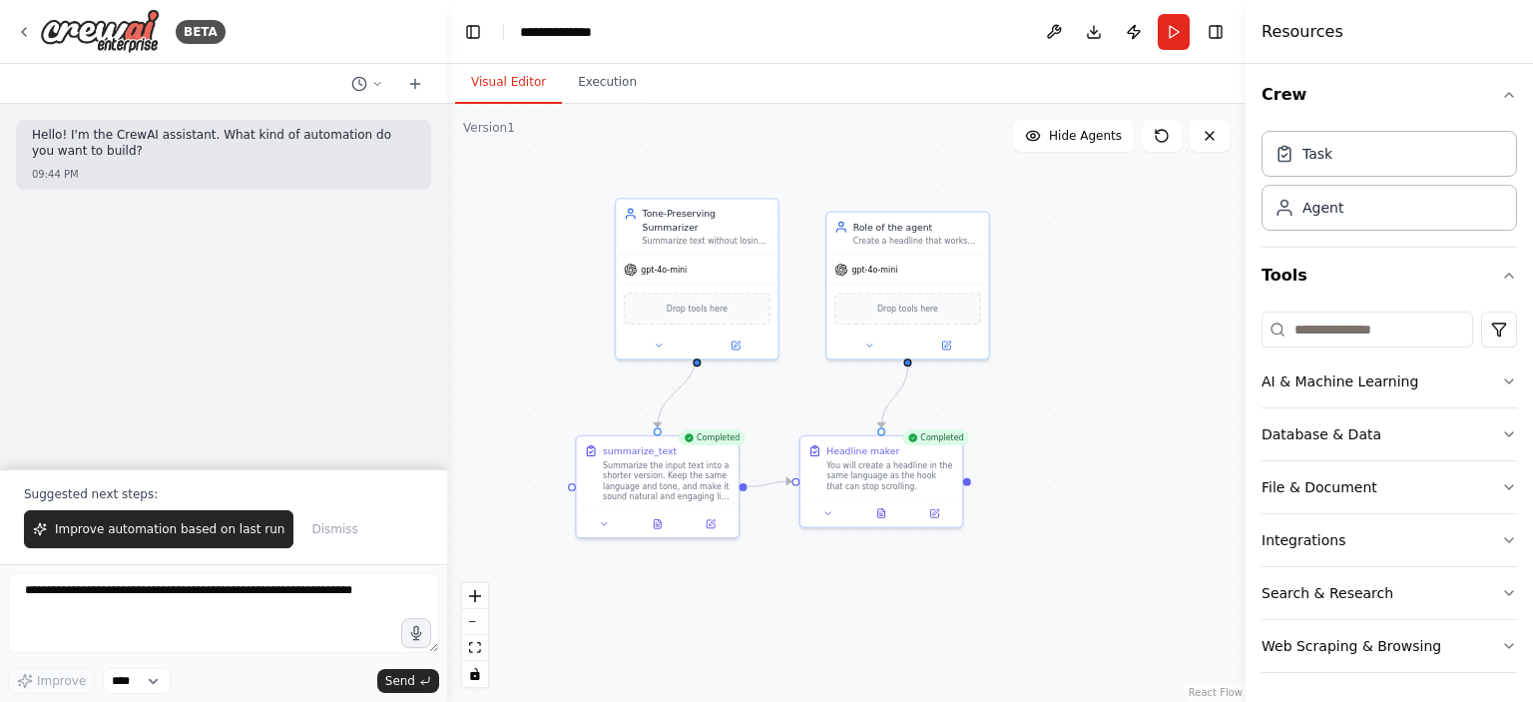
click at [496, 87] on button "Visual Editor" at bounding box center [508, 83] width 107 height 42
click at [1171, 33] on button "Run" at bounding box center [1174, 32] width 32 height 36
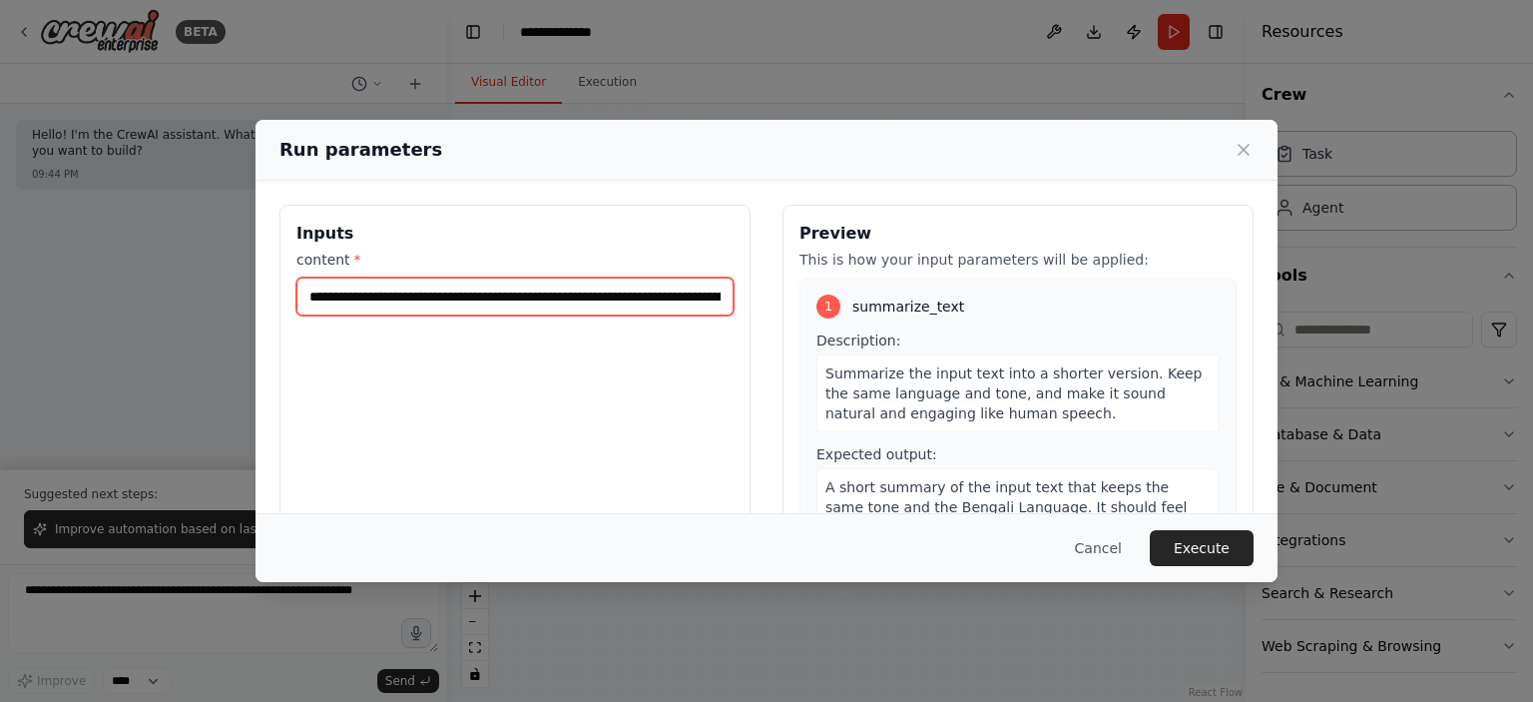
click at [564, 289] on input "content *" at bounding box center [514, 296] width 437 height 38
paste input "**********"
type input "**********"
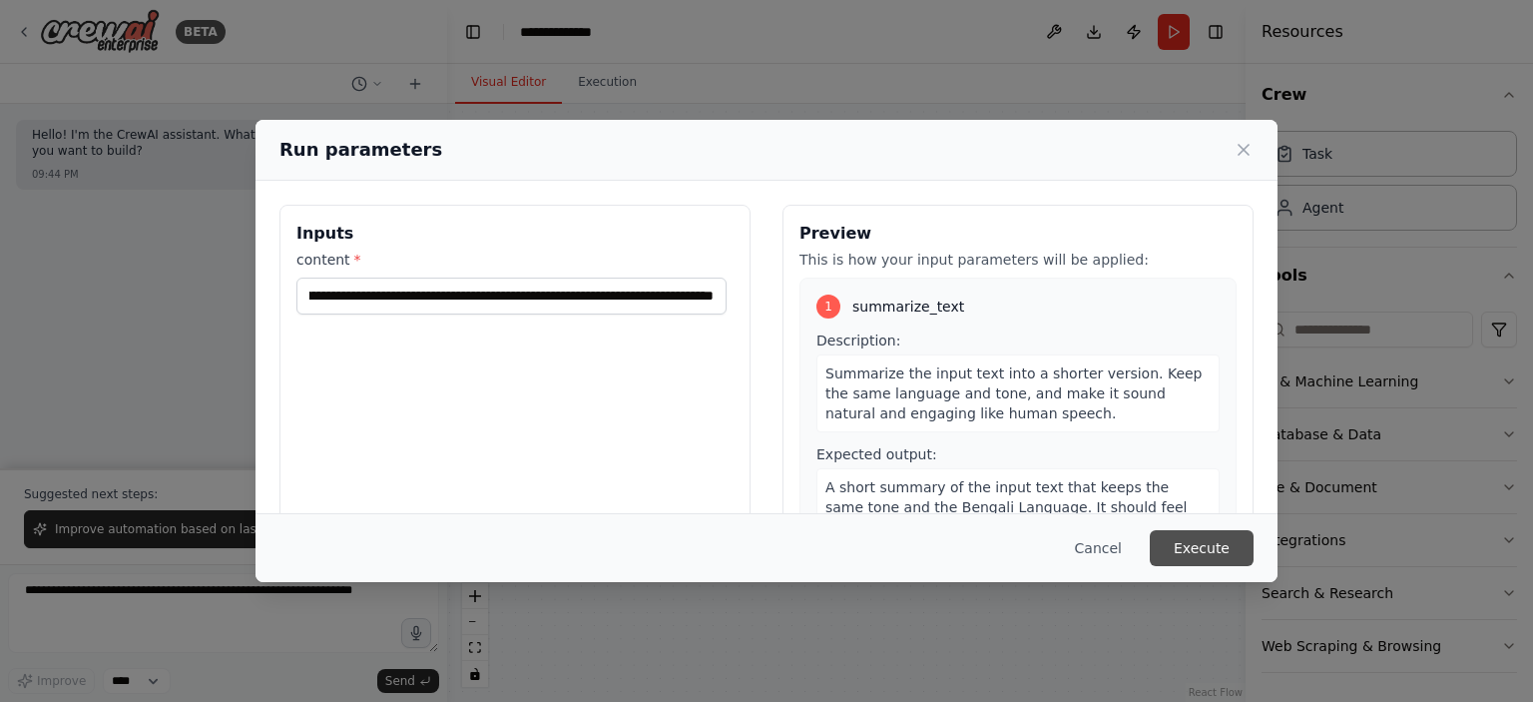
scroll to position [0, 0]
click at [1218, 550] on button "Execute" at bounding box center [1202, 548] width 104 height 36
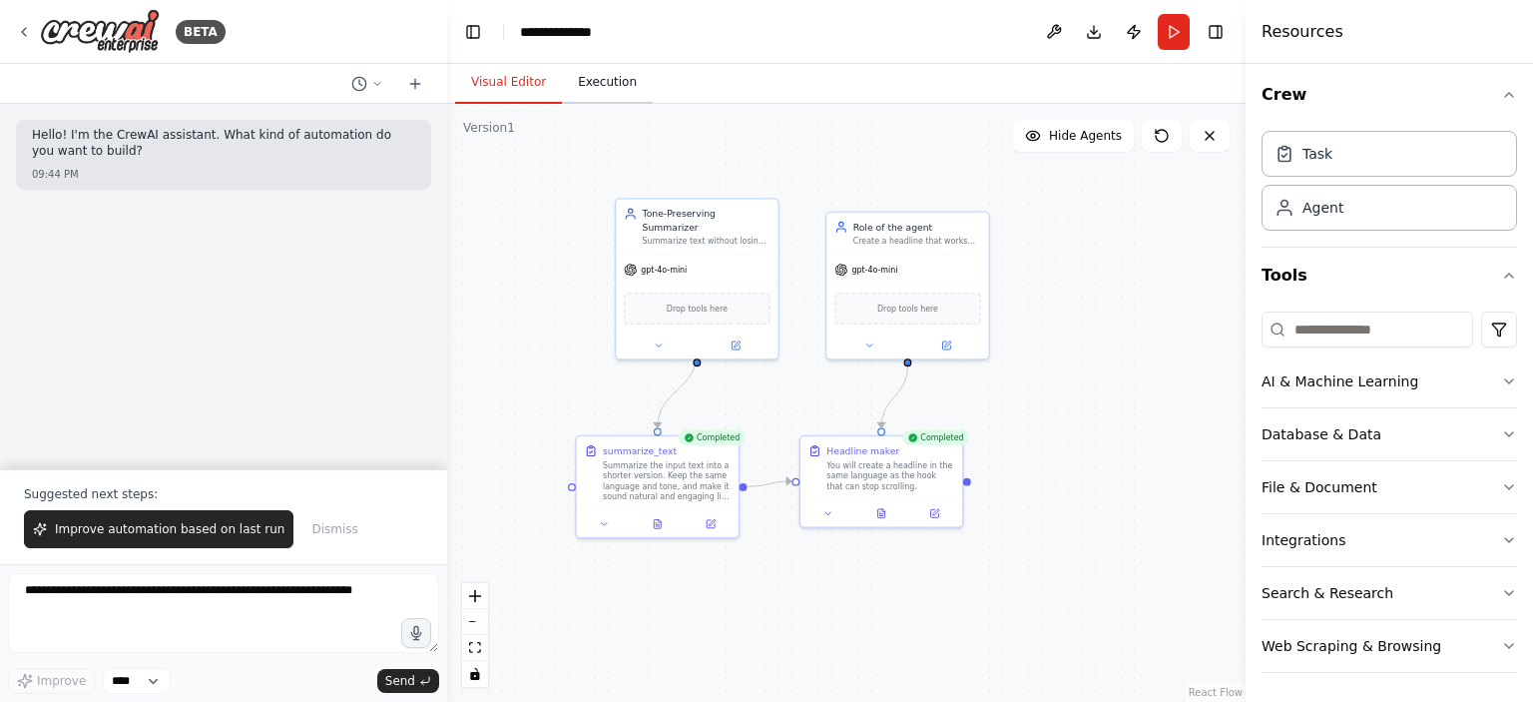
click at [581, 76] on button "Execution" at bounding box center [607, 83] width 91 height 42
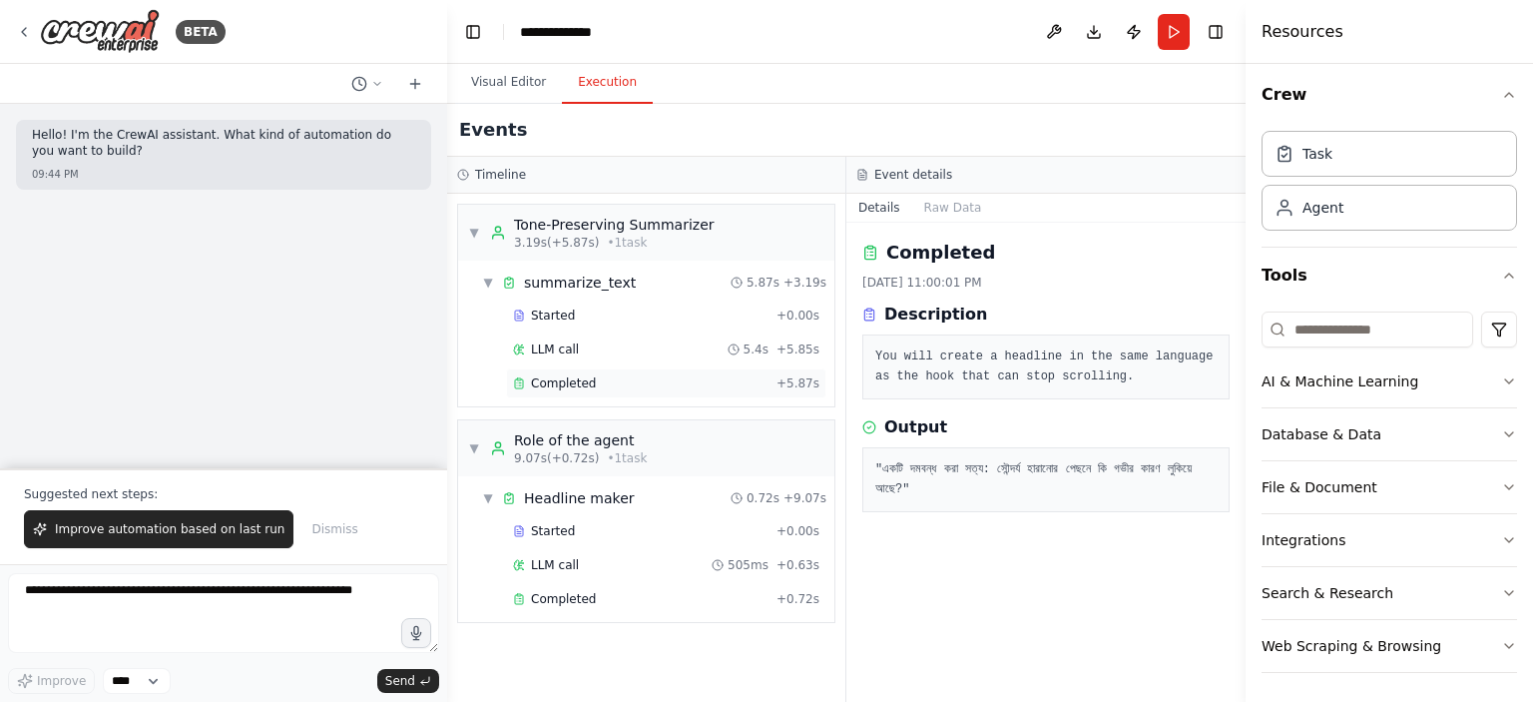
click at [580, 378] on span "Completed" at bounding box center [563, 383] width 65 height 16
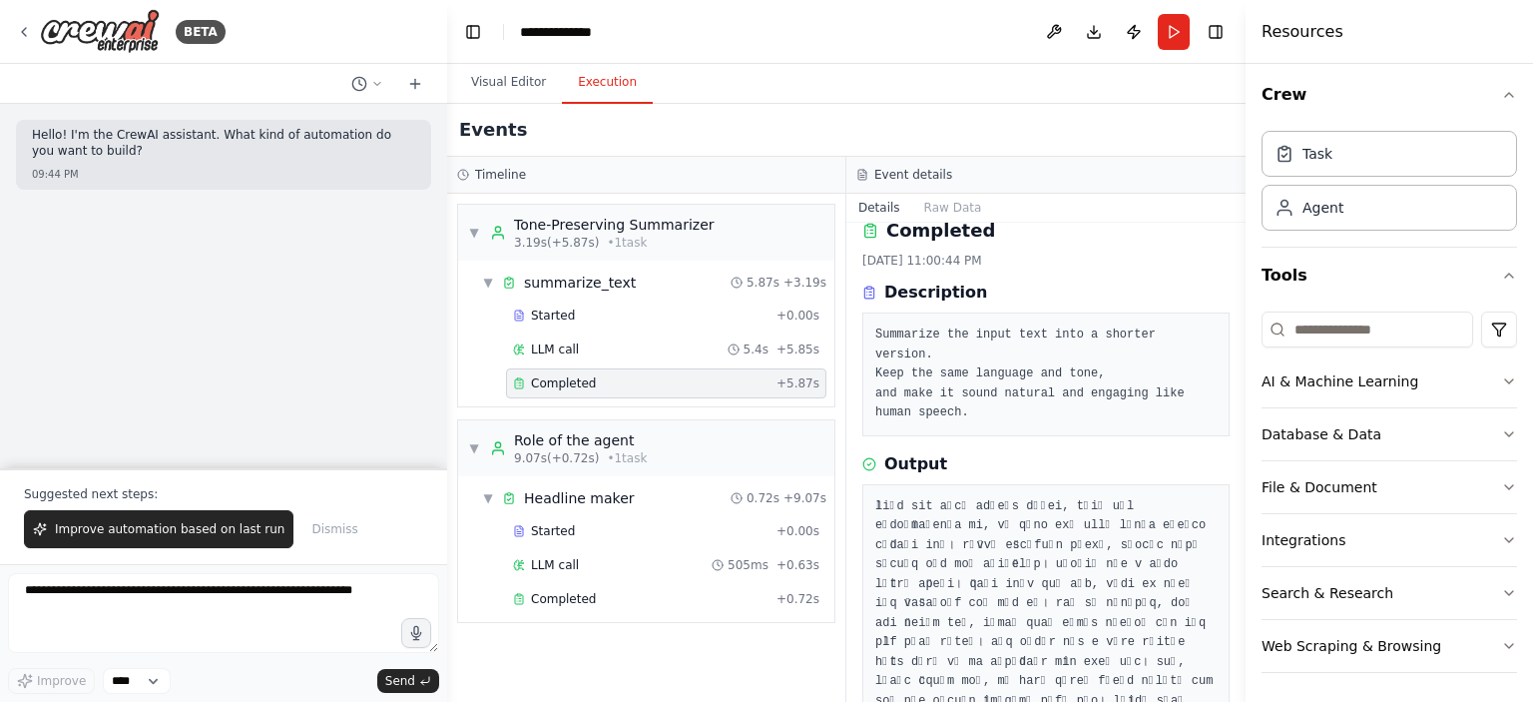
scroll to position [93, 0]
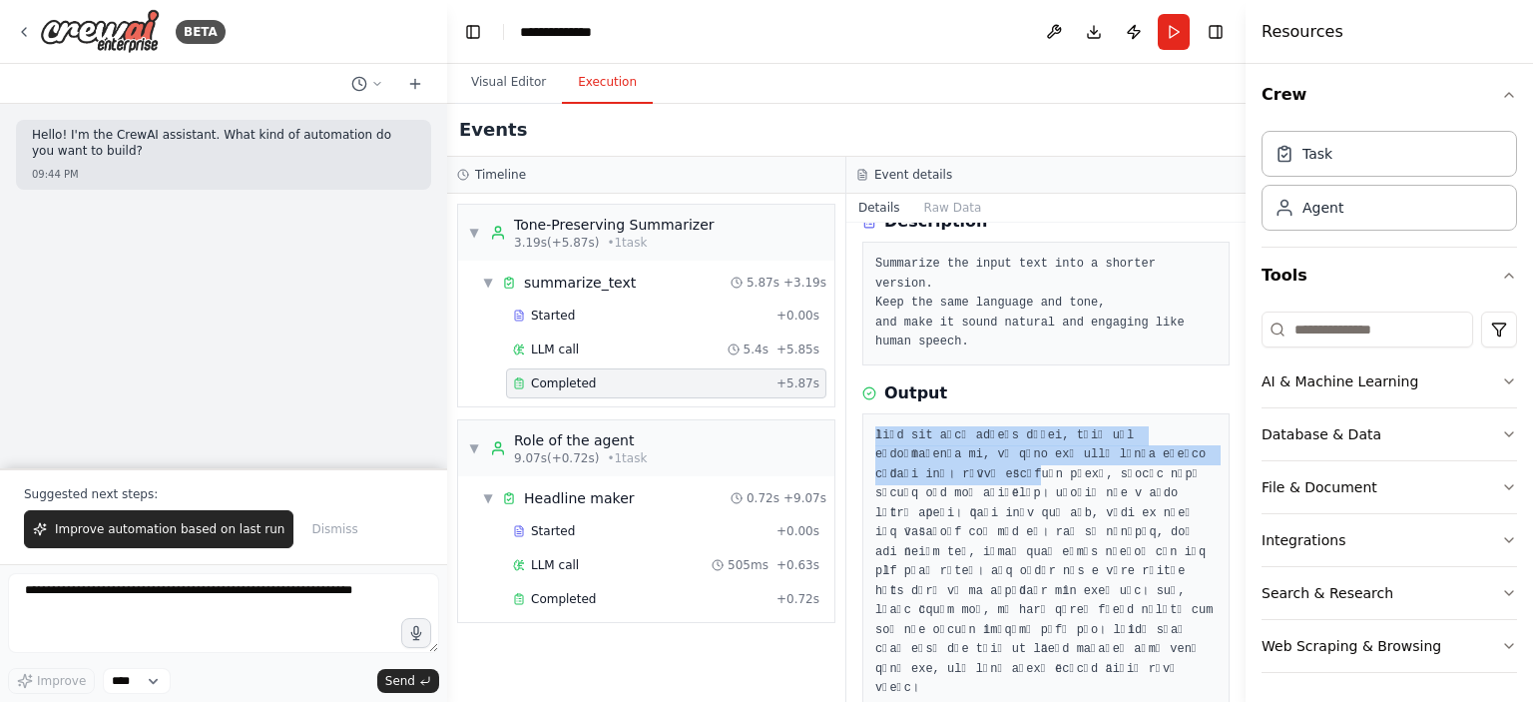
drag, startPoint x: 871, startPoint y: 409, endPoint x: 945, endPoint y: 448, distance: 83.5
click at [945, 448] on div at bounding box center [1045, 562] width 367 height 298
click at [945, 448] on pre at bounding box center [1045, 562] width 341 height 273
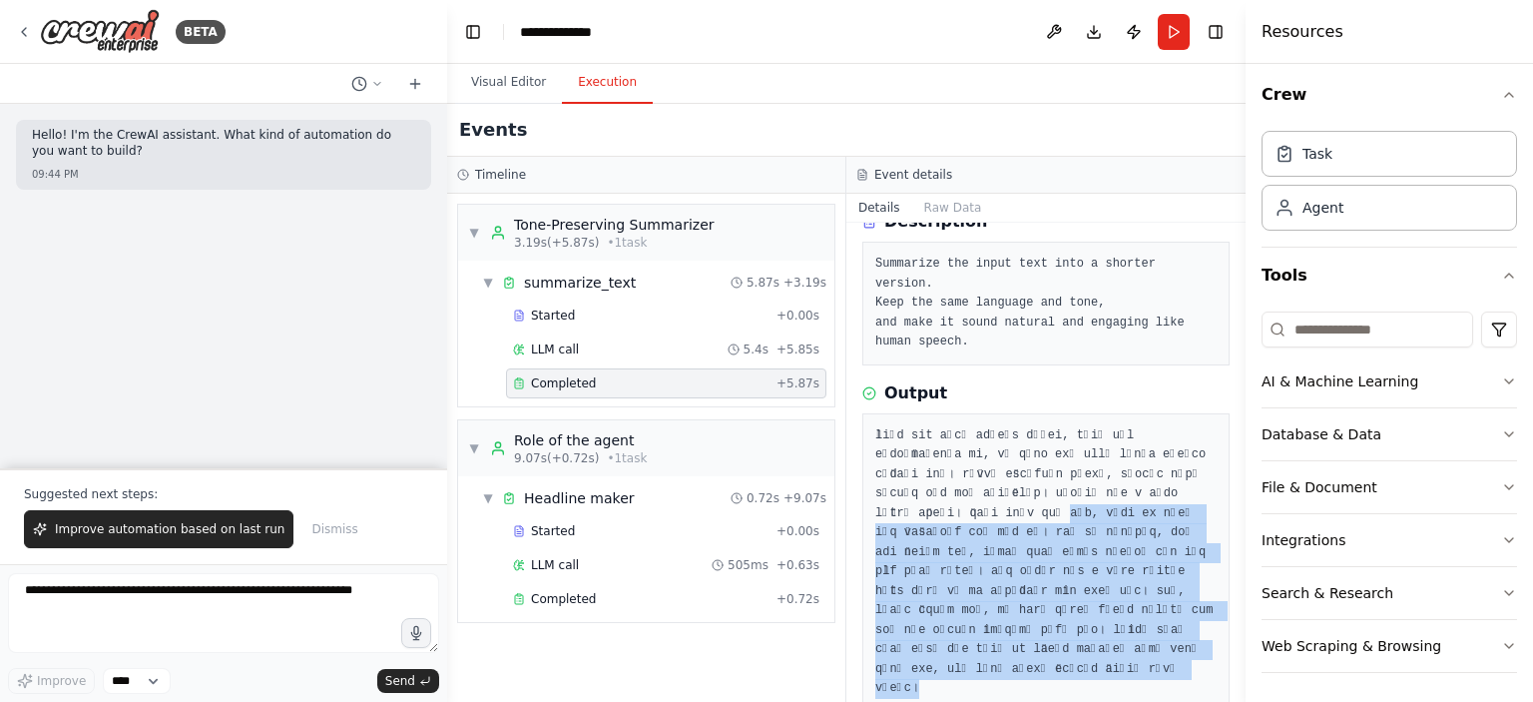
drag, startPoint x: 919, startPoint y: 495, endPoint x: 1087, endPoint y: 652, distance: 229.5
click at [1087, 652] on pre at bounding box center [1045, 562] width 341 height 273
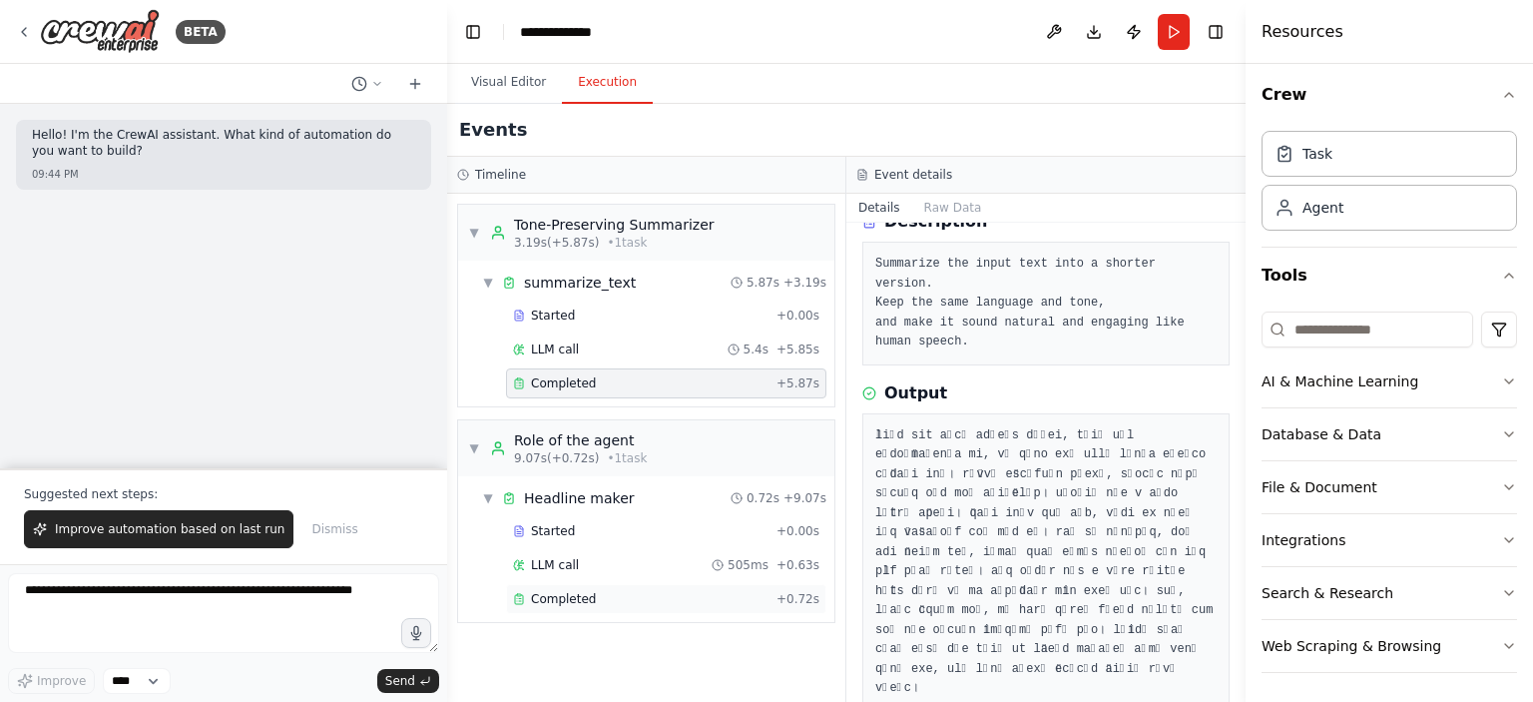
click at [616, 599] on div "Completed" at bounding box center [641, 599] width 256 height 16
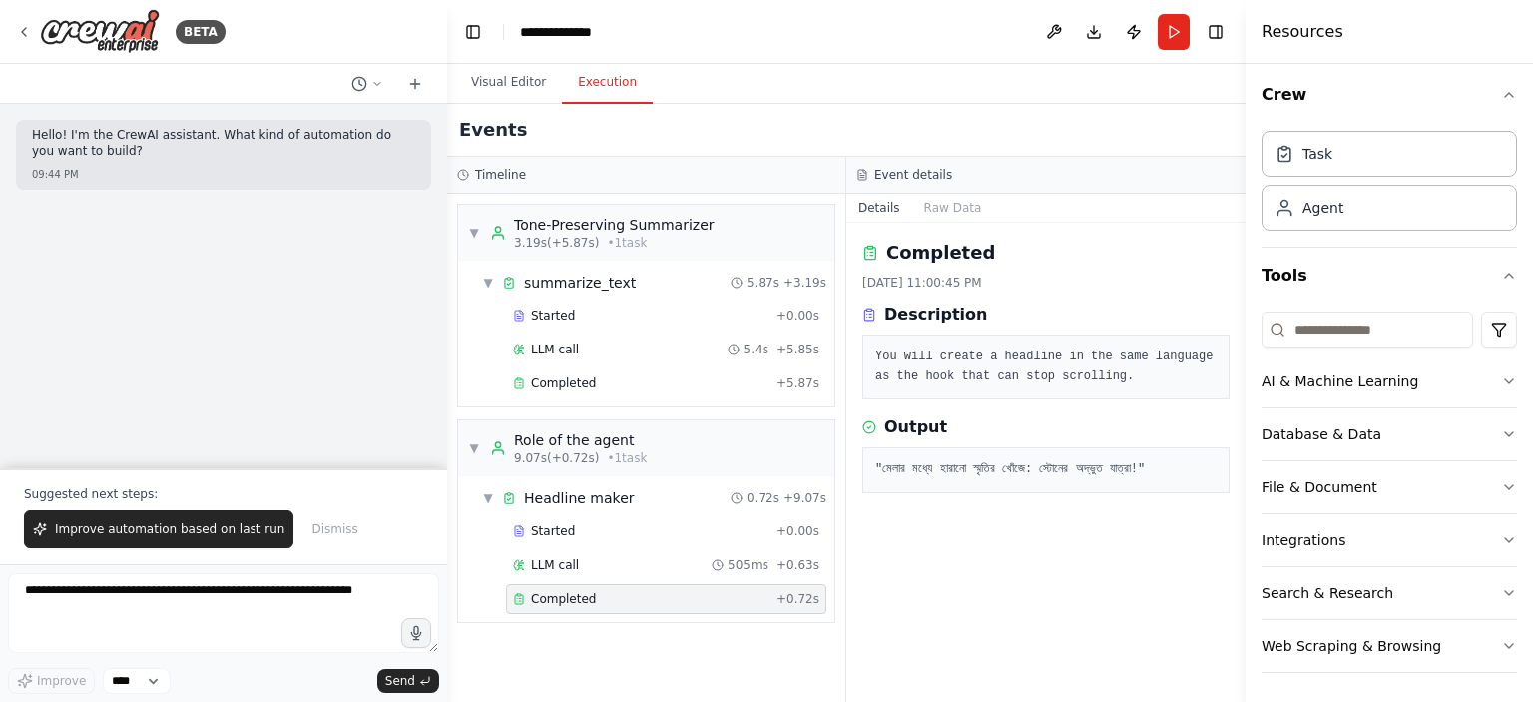
scroll to position [0, 0]
drag, startPoint x: 885, startPoint y: 472, endPoint x: 1201, endPoint y: 478, distance: 315.5
click at [1201, 478] on div ""মেলার মধ্যে হারানো স্মৃতির খোঁজে: স্টোনের অদ্ভুত যাত্রা!"" at bounding box center [1045, 470] width 367 height 46
click at [1114, 592] on div "Completed [DATE] 11:00:45 PM Description You will create a headline in the same…" at bounding box center [1045, 462] width 399 height 479
click at [520, 75] on button "Visual Editor" at bounding box center [508, 83] width 107 height 42
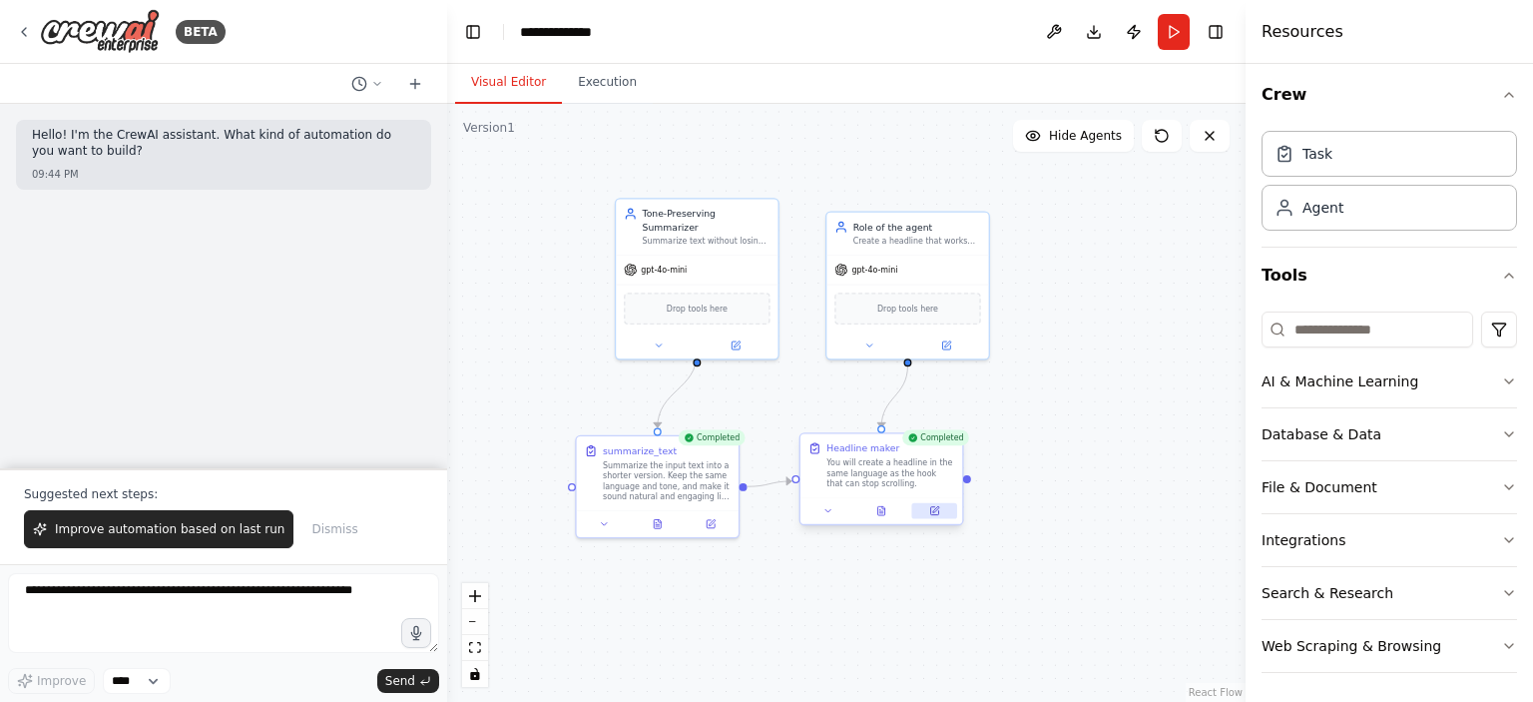
click at [933, 509] on icon at bounding box center [934, 511] width 8 height 8
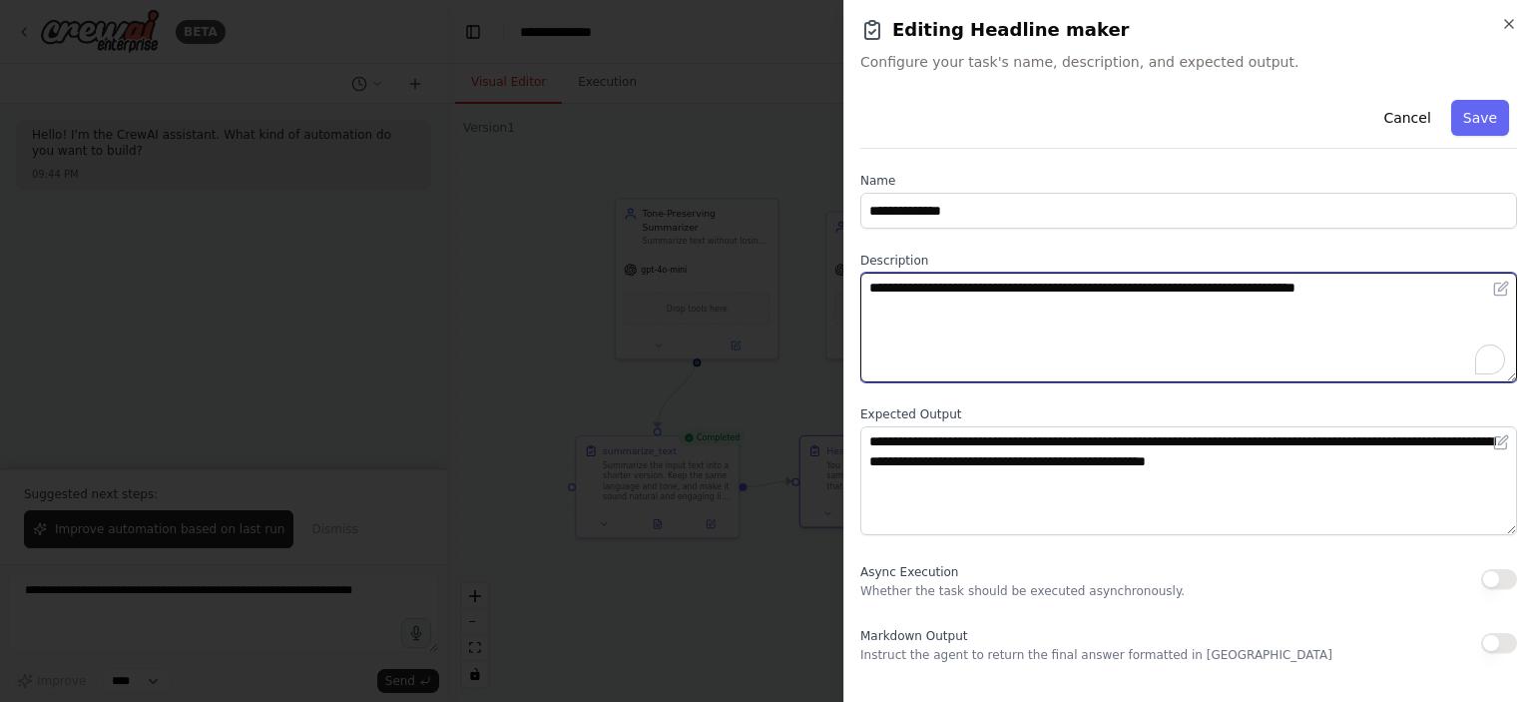
click at [1402, 296] on textarea "**********" at bounding box center [1188, 328] width 657 height 110
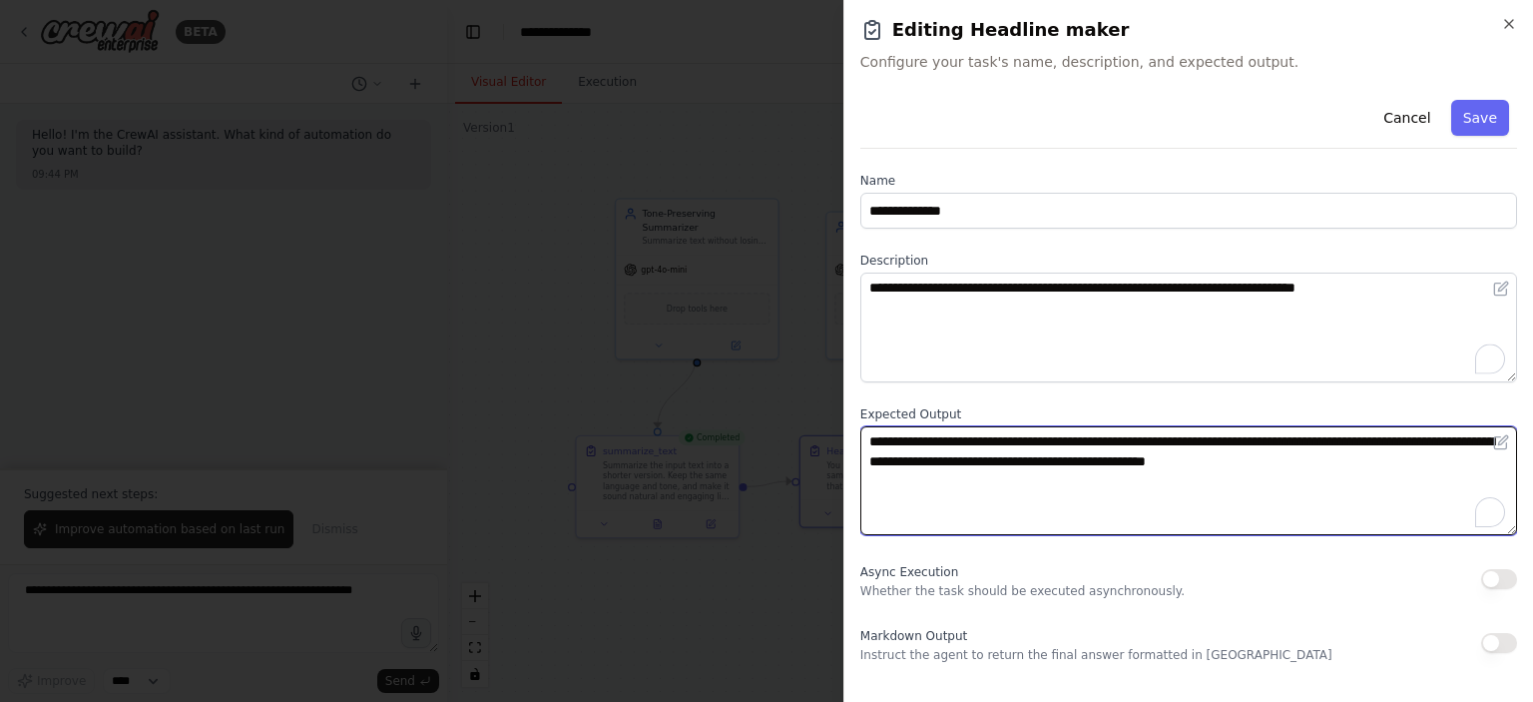
click at [1389, 472] on textarea "**********" at bounding box center [1188, 481] width 657 height 110
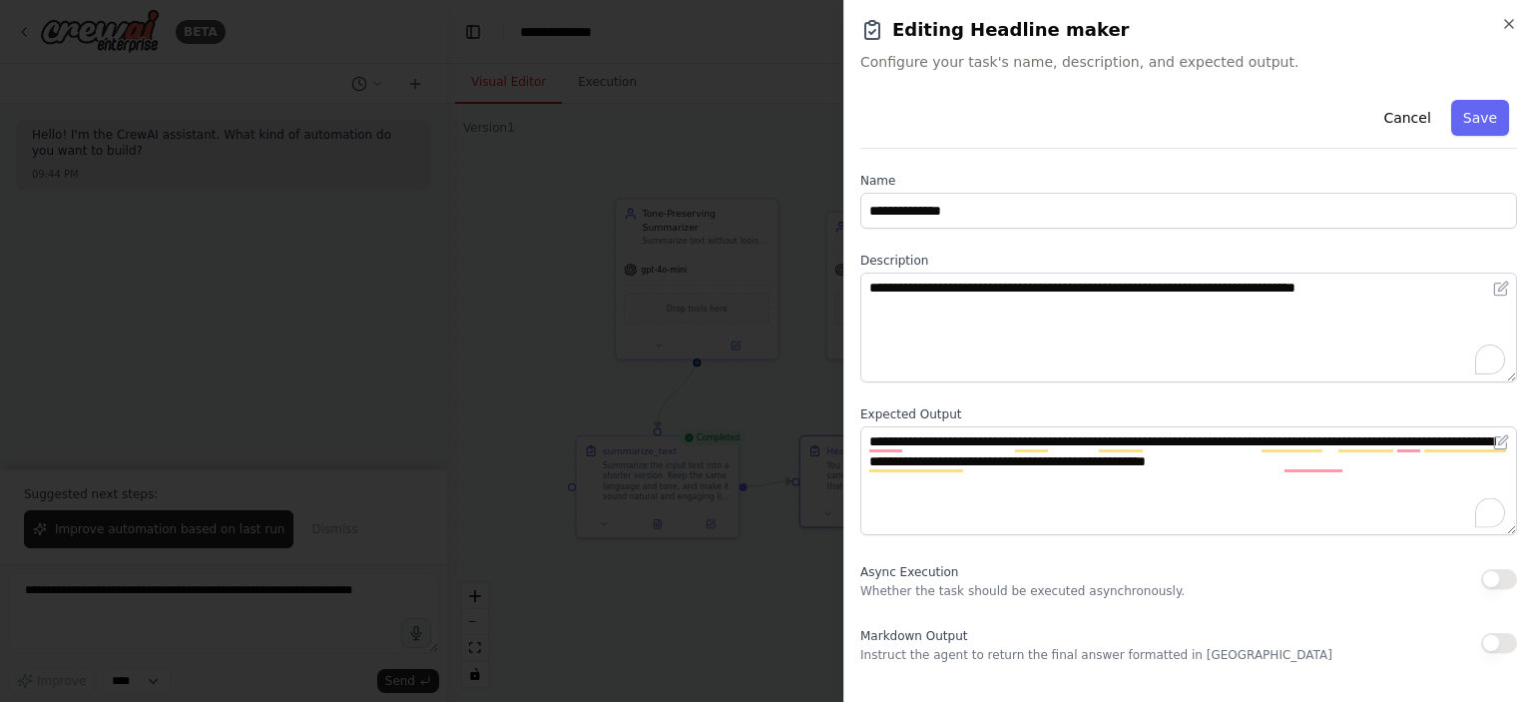
click at [782, 321] on div at bounding box center [766, 351] width 1533 height 702
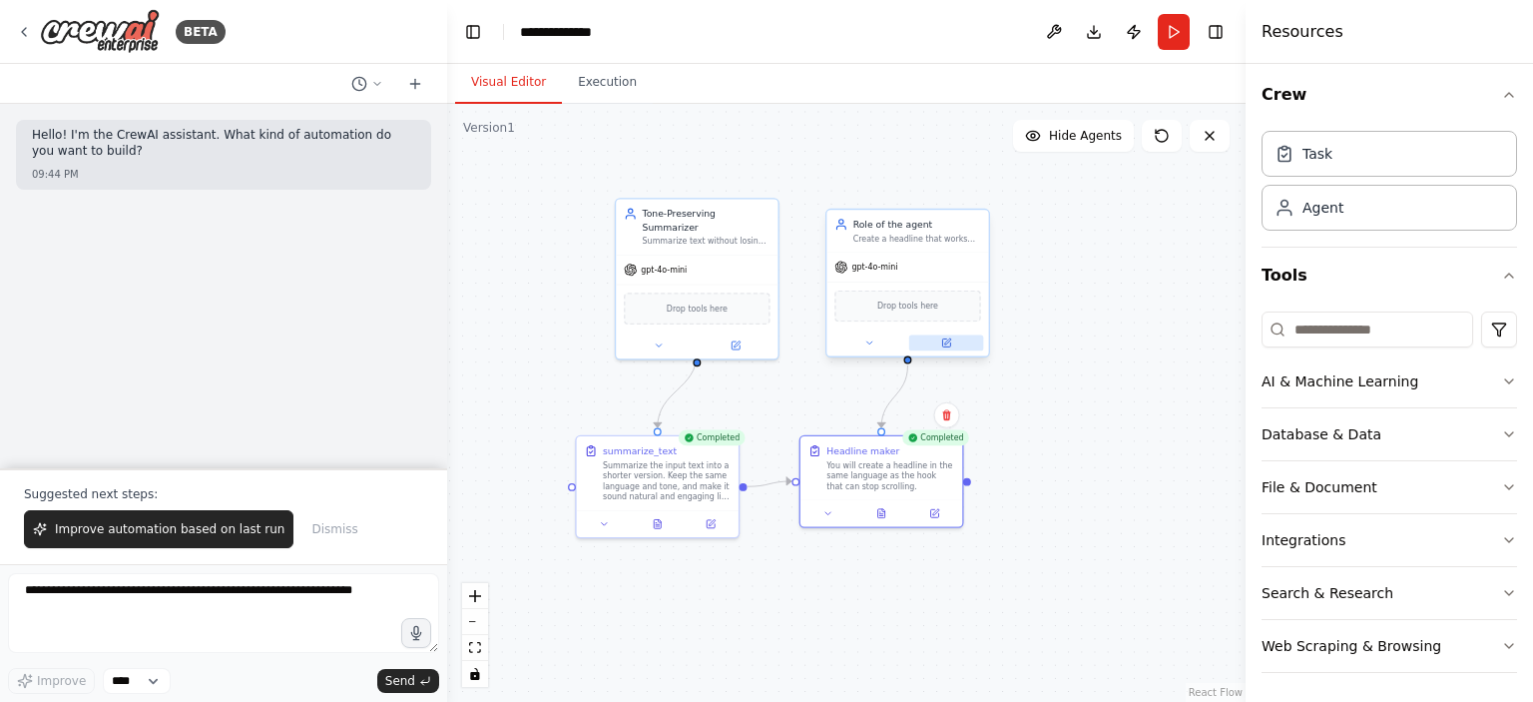
click at [954, 350] on div at bounding box center [907, 342] width 162 height 26
click at [949, 337] on icon at bounding box center [946, 342] width 11 height 11
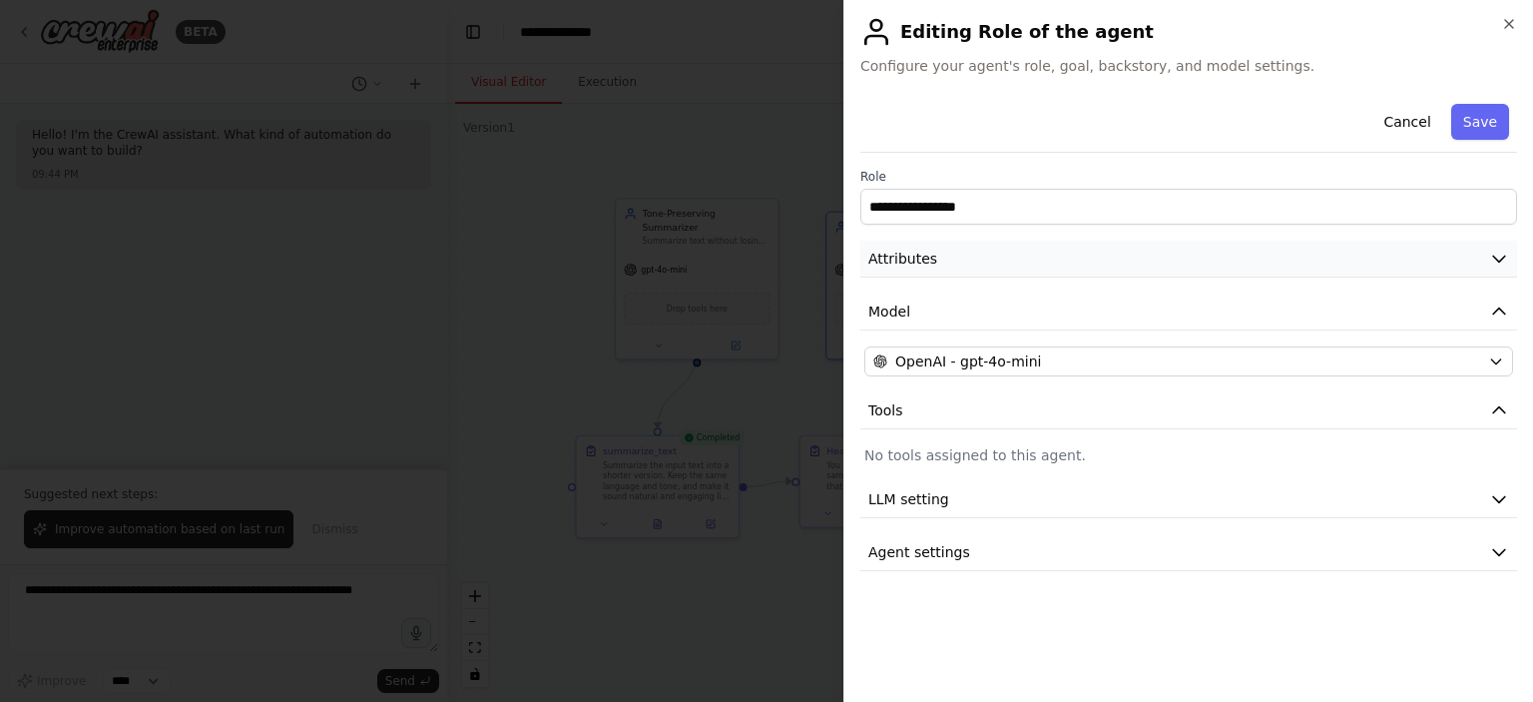
click at [933, 257] on button "Attributes" at bounding box center [1188, 259] width 657 height 37
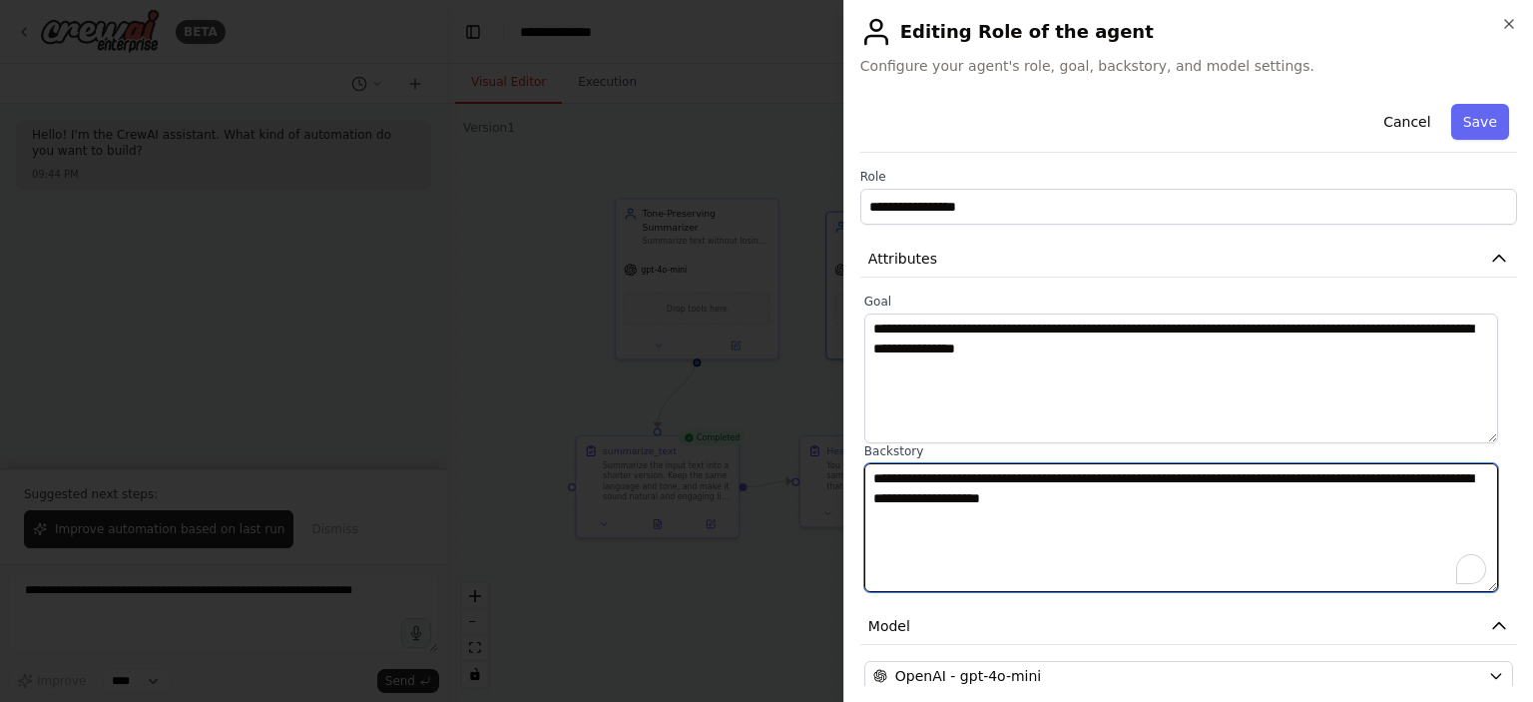
click at [1145, 503] on textarea "**********" at bounding box center [1181, 528] width 634 height 130
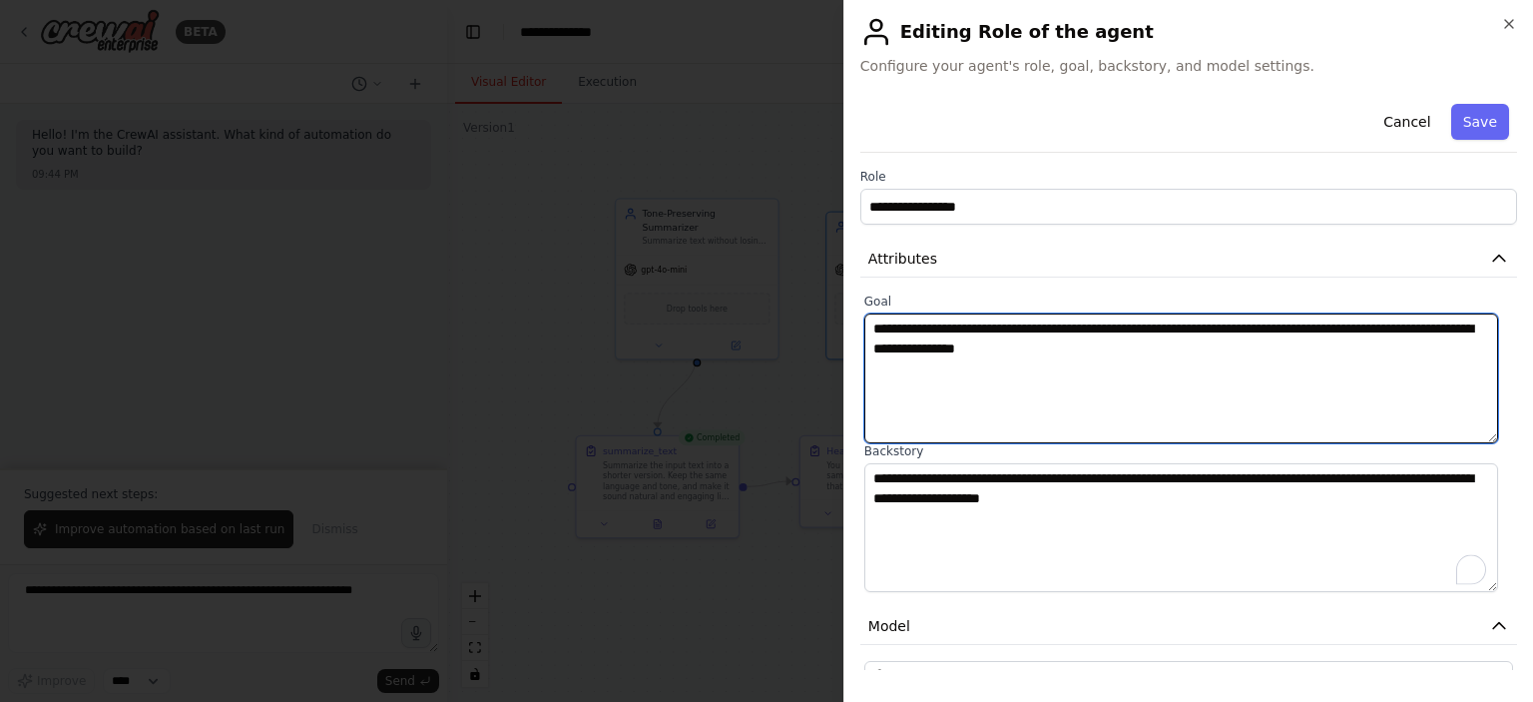
click at [1262, 357] on textarea "**********" at bounding box center [1181, 378] width 634 height 130
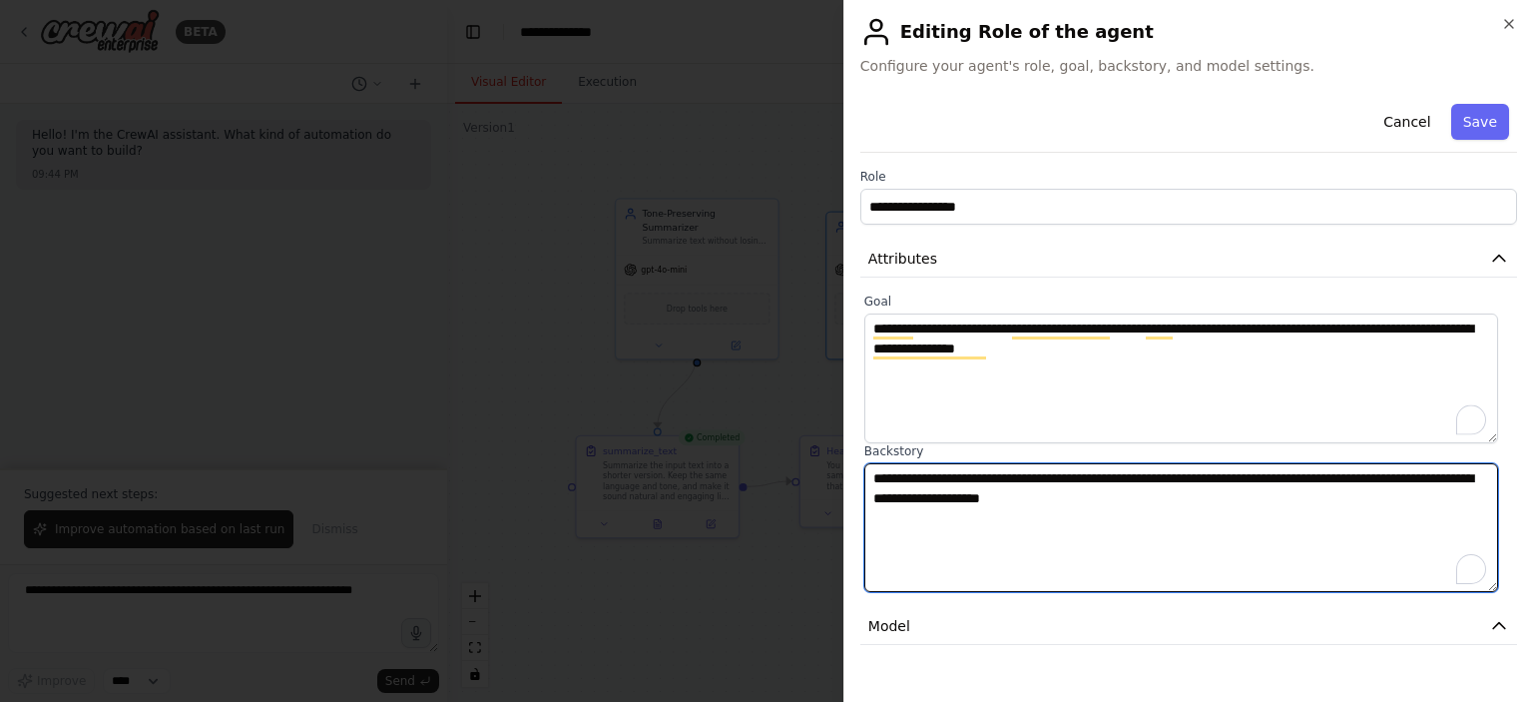
click at [1153, 505] on textarea "**********" at bounding box center [1181, 528] width 634 height 130
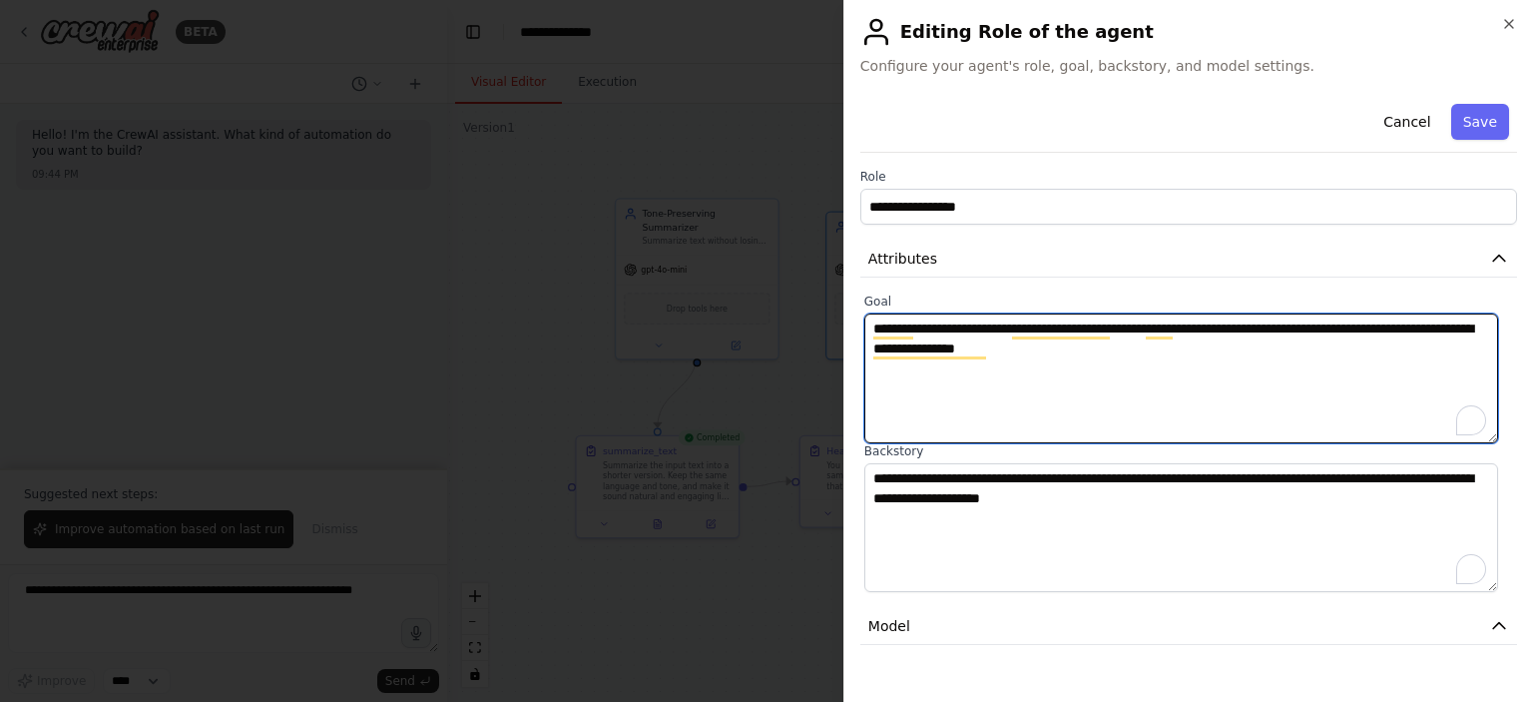
click at [1222, 354] on textarea "**********" at bounding box center [1181, 378] width 634 height 130
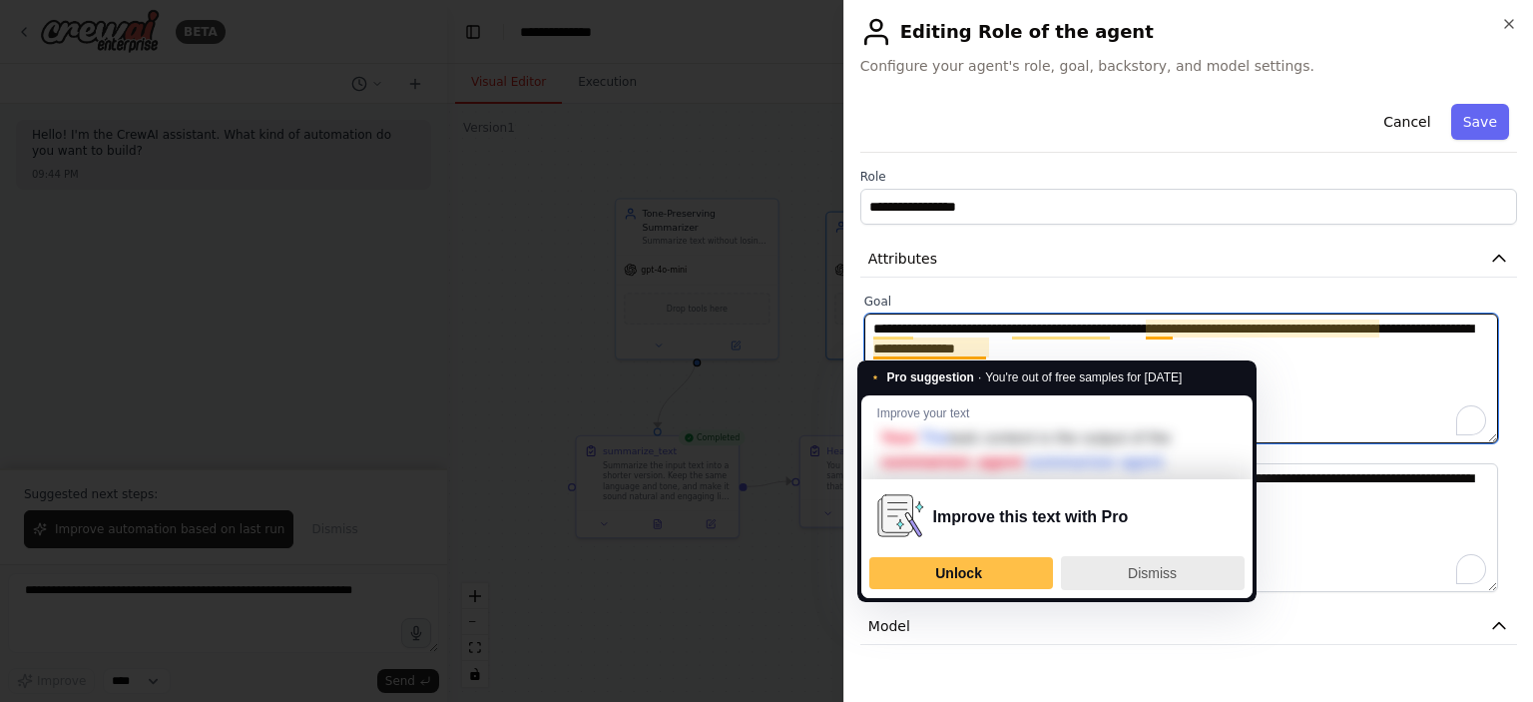
click at [1157, 577] on span "Dismiss" at bounding box center [1152, 573] width 49 height 16
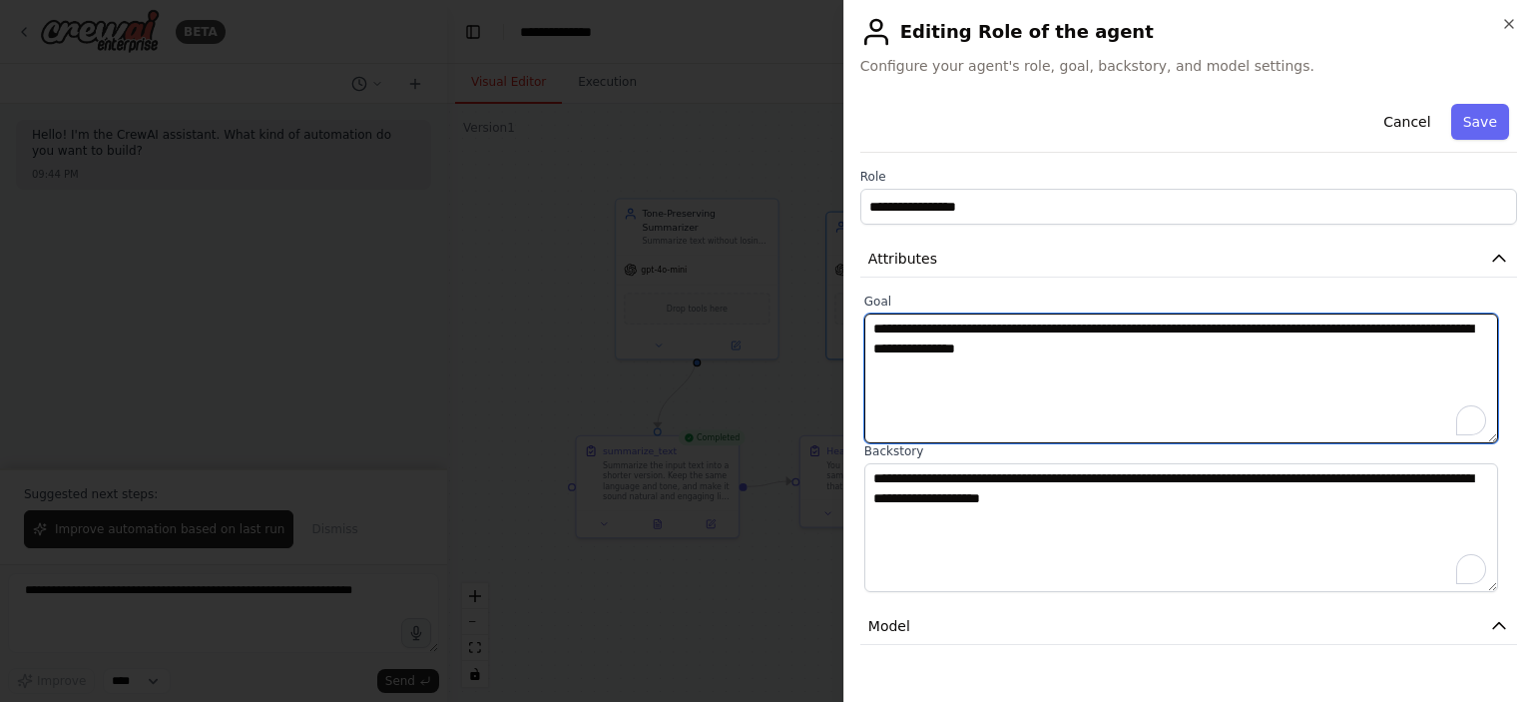
click at [975, 326] on textarea "**********" at bounding box center [1181, 378] width 634 height 130
click at [976, 321] on textarea "**********" at bounding box center [1181, 378] width 634 height 130
click at [987, 346] on textarea "**********" at bounding box center [1181, 378] width 634 height 130
click at [1179, 354] on textarea "**********" at bounding box center [1181, 378] width 634 height 130
click at [1268, 396] on textarea "**********" at bounding box center [1181, 378] width 634 height 130
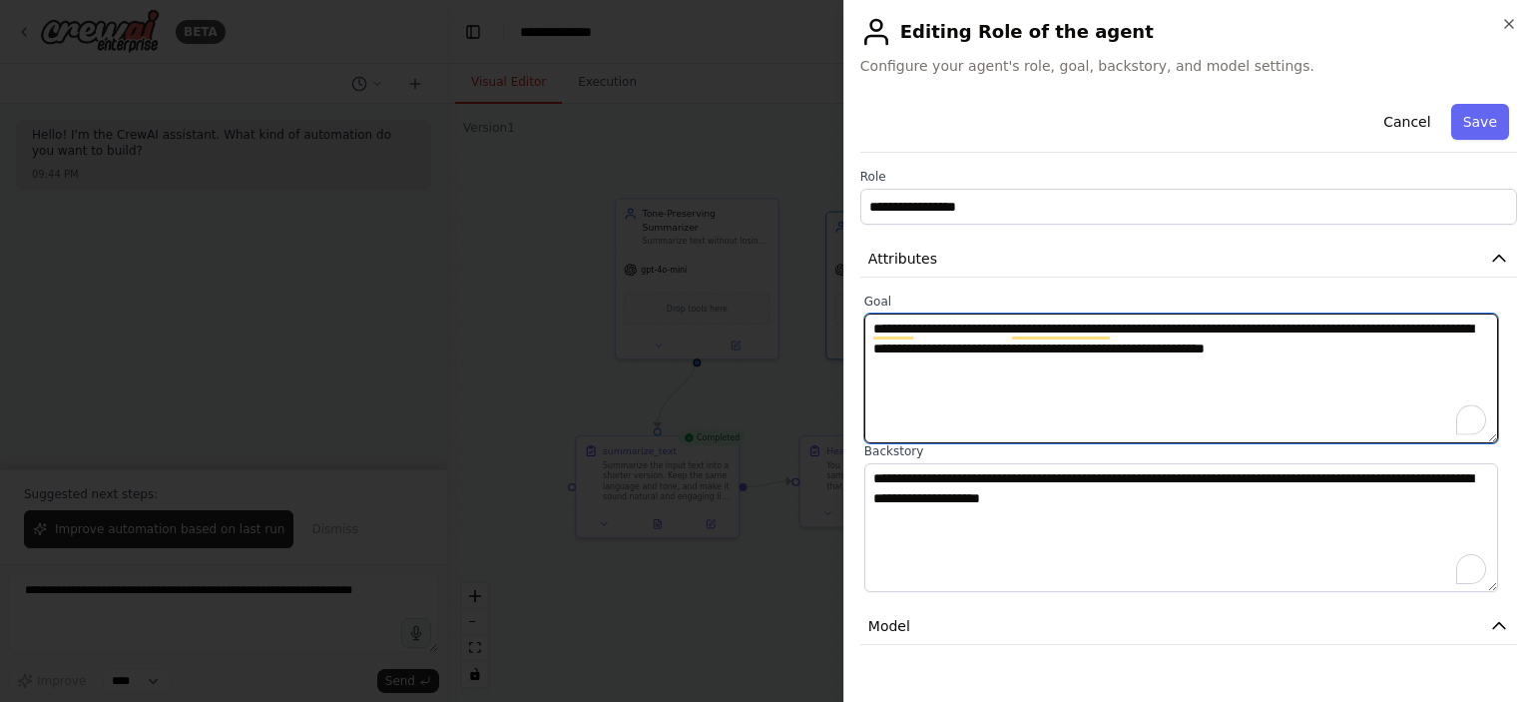
type textarea "**********"
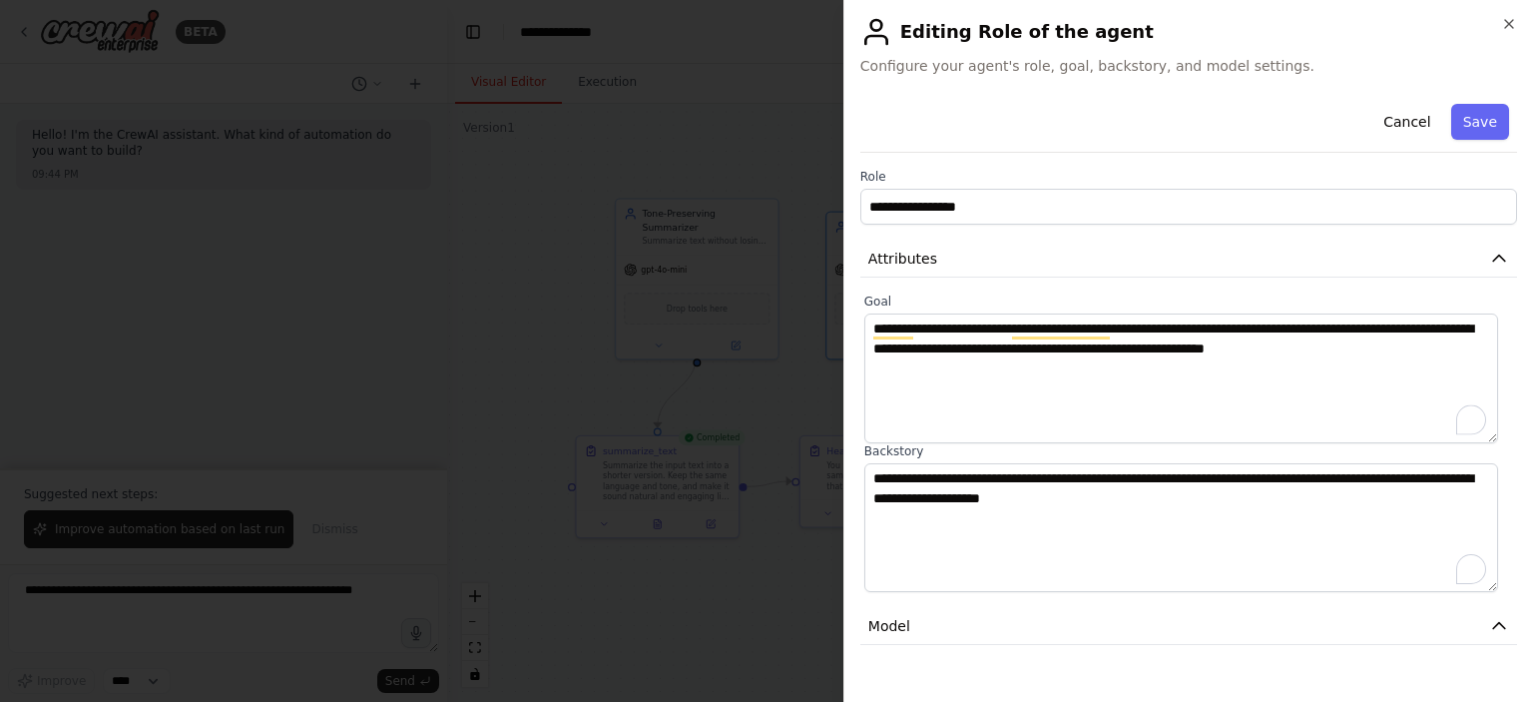
click at [1459, 119] on button "Save" at bounding box center [1480, 122] width 58 height 36
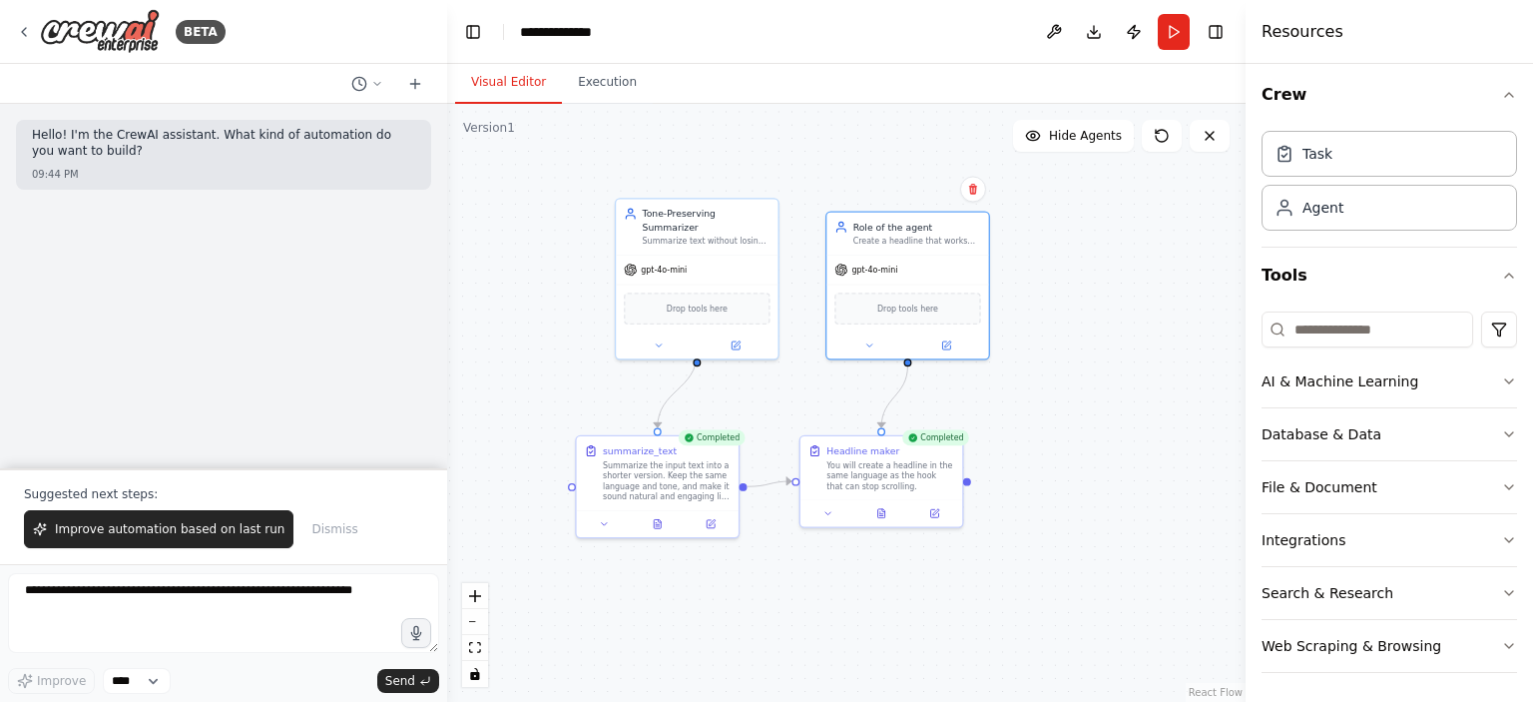
click at [1169, 39] on button "Run" at bounding box center [1174, 32] width 32 height 36
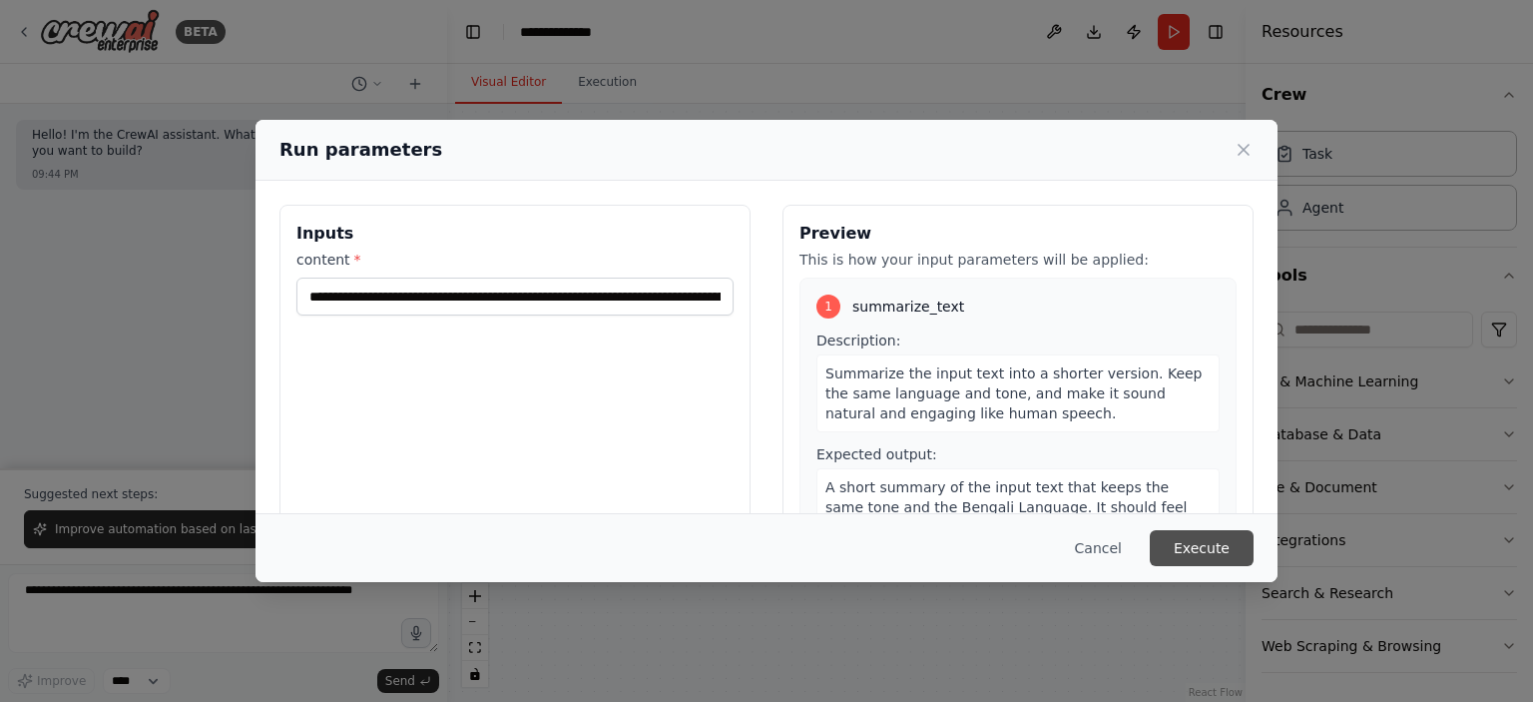
click at [1182, 541] on button "Execute" at bounding box center [1202, 548] width 104 height 36
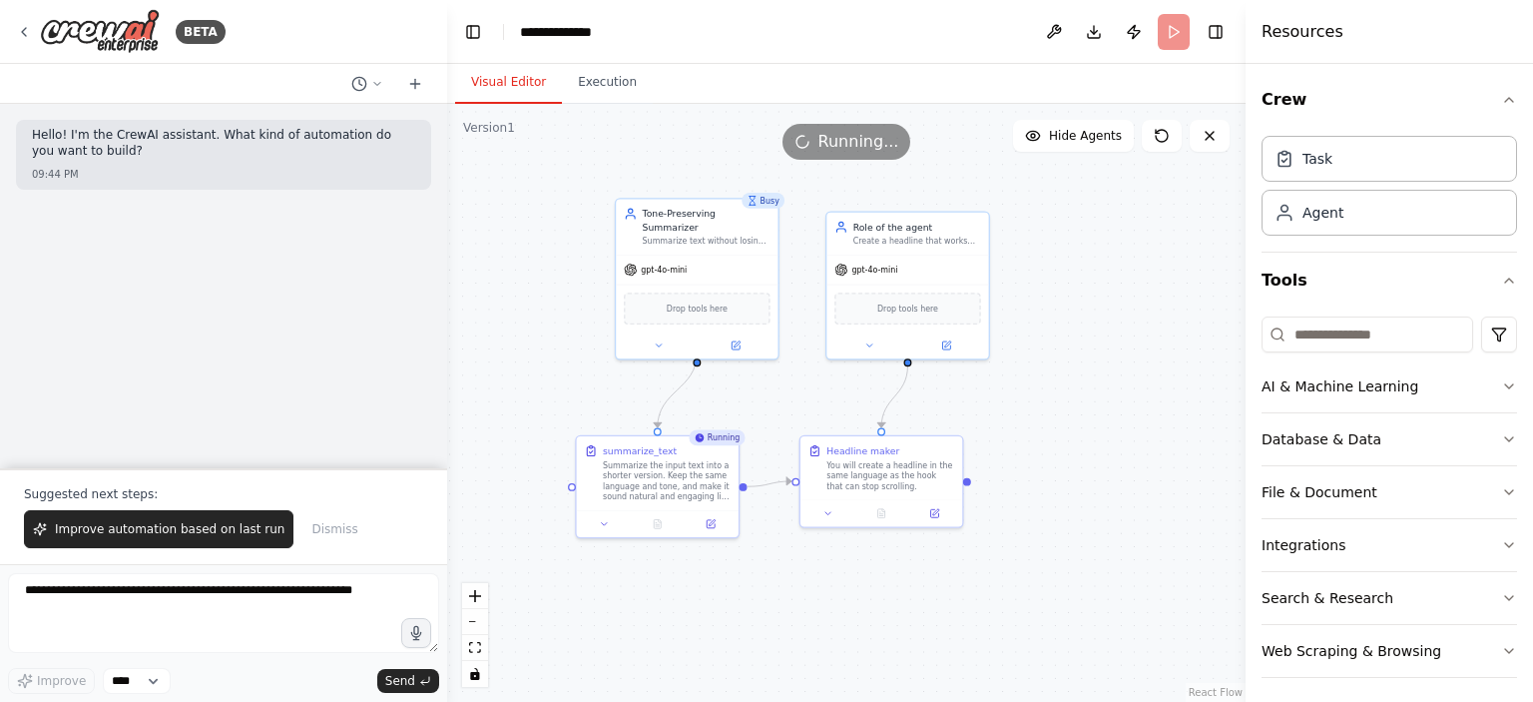
scroll to position [5, 0]
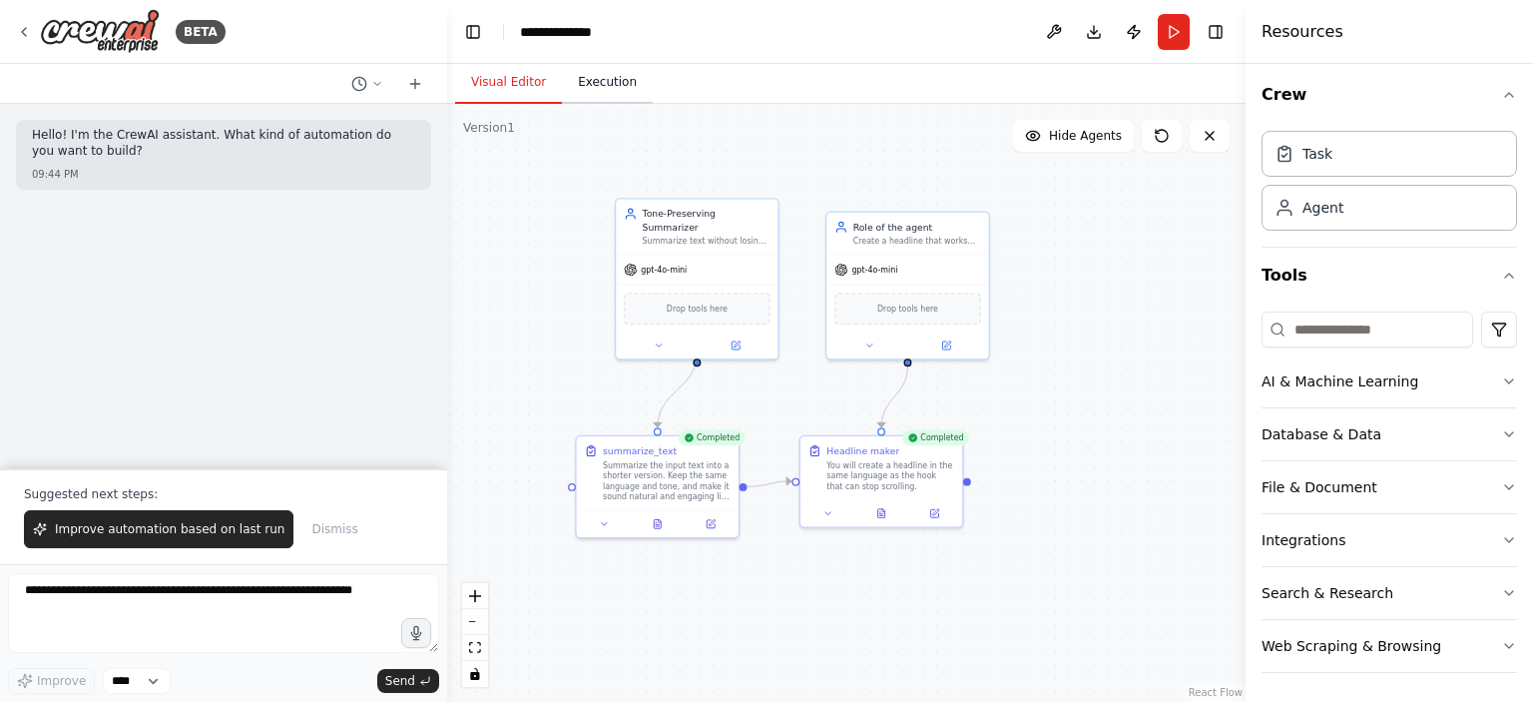
click at [602, 87] on button "Execution" at bounding box center [607, 83] width 91 height 42
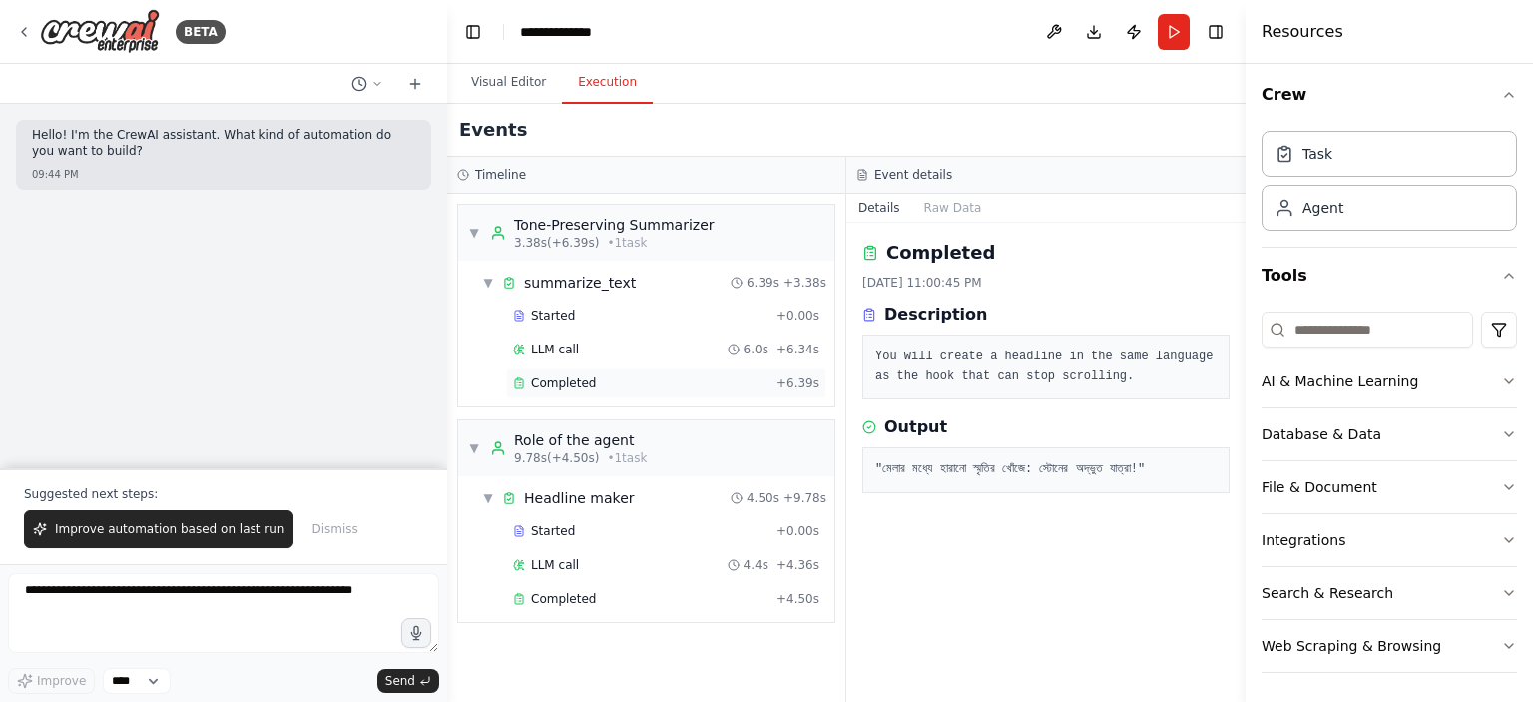
click at [632, 384] on div "Completed" at bounding box center [641, 383] width 256 height 16
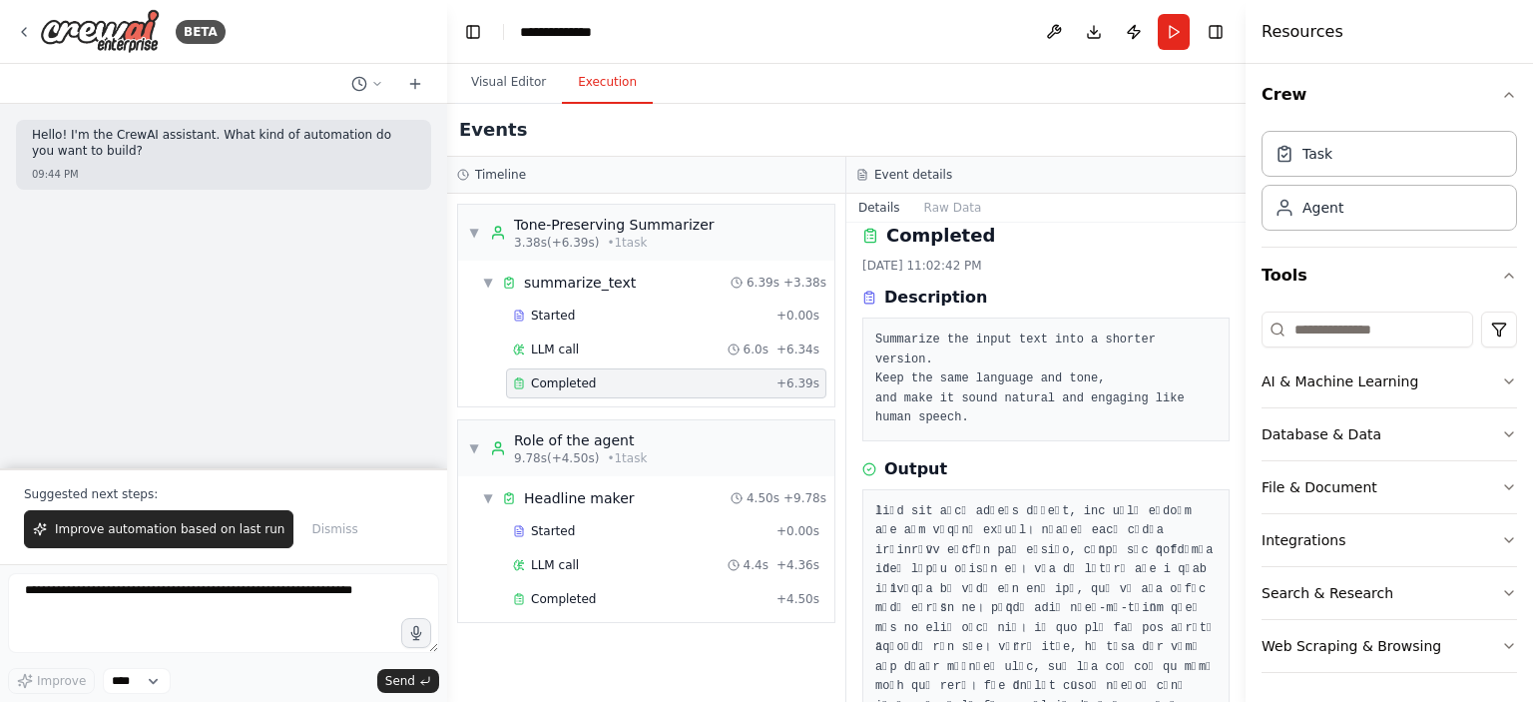
scroll to position [55, 0]
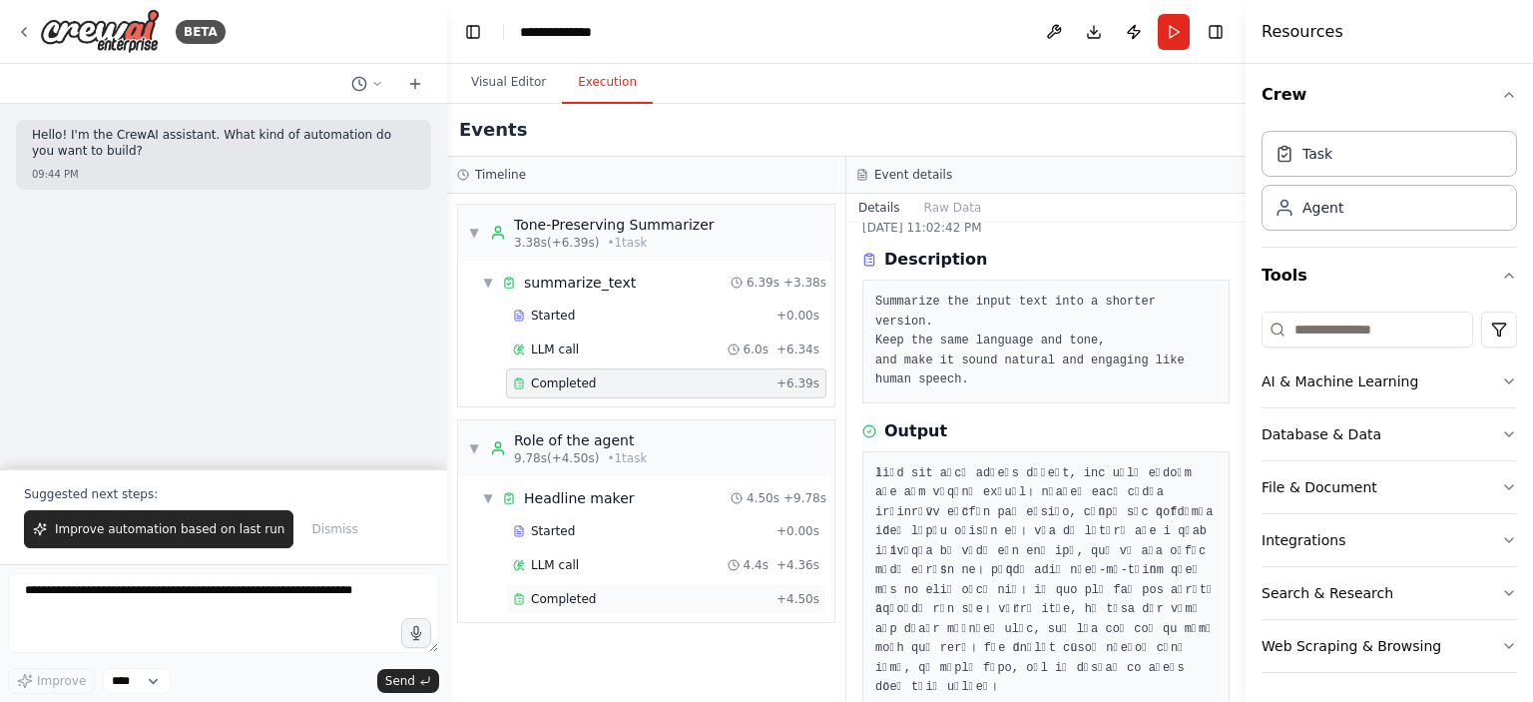
click at [622, 592] on div "Completed" at bounding box center [641, 599] width 256 height 16
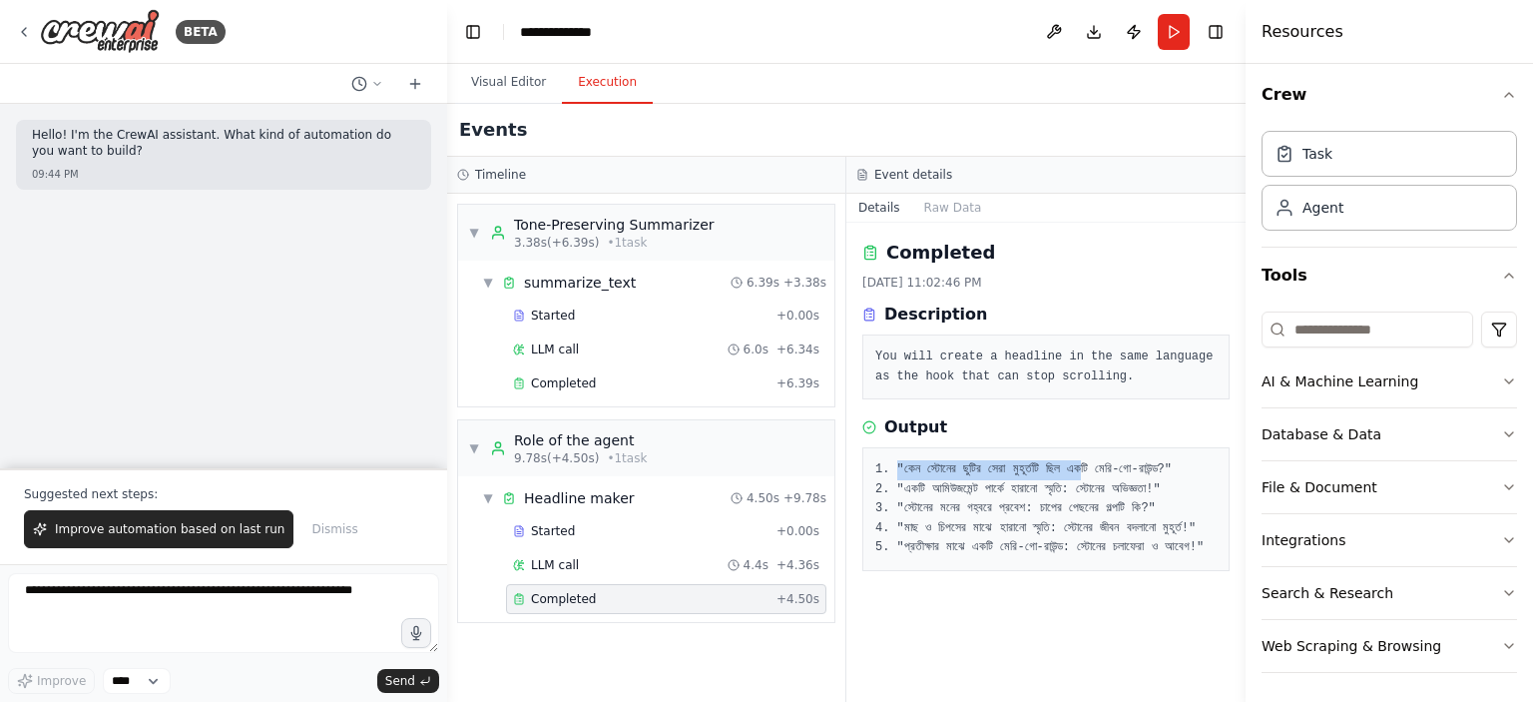
drag, startPoint x: 897, startPoint y: 463, endPoint x: 1130, endPoint y: 458, distance: 232.6
click at [1130, 460] on pre "1. "কেন স্টোনের ছুটির সেরা মুহূর্তটি ছিল একটি মেরি-গো-রাউন্ড?" 2. "একটি আমিউজমে…" at bounding box center [1045, 509] width 341 height 98
drag, startPoint x: 919, startPoint y: 501, endPoint x: 1001, endPoint y: 502, distance: 81.9
click at [1001, 502] on pre "1. "কেন স্টোনের ছুটির সেরা মুহূর্তটি ছিল একটি মেরি-গো-রাউন্ড?" 2. "একটি আমিউজমে…" at bounding box center [1045, 509] width 341 height 98
drag, startPoint x: 902, startPoint y: 540, endPoint x: 929, endPoint y: 541, distance: 27.0
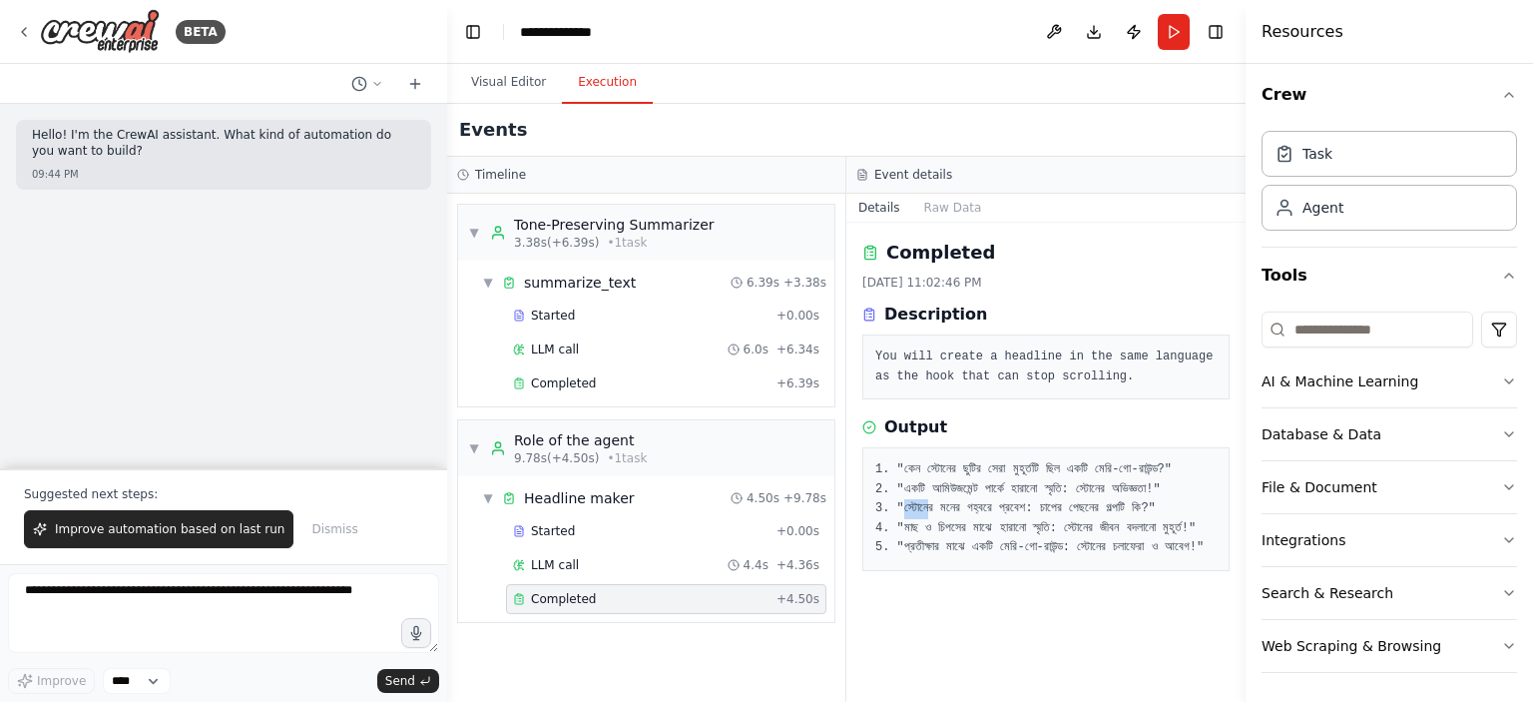
click at [929, 541] on pre "1. "কেন স্টোনের ছুটির সেরা মুহূর্তটি ছিল একটি মেরি-গো-রাউন্ড?" 2. "একটি আমিউজমে…" at bounding box center [1045, 509] width 341 height 98
drag, startPoint x: 897, startPoint y: 605, endPoint x: 1112, endPoint y: 602, distance: 214.6
click at [1112, 558] on pre "1. "কেন স্টোনের ছুটির সেরা মুহূর্তটি ছিল একটি মেরি-গো-রাউন্ড?" 2. "একটি আমিউজমে…" at bounding box center [1045, 509] width 341 height 98
click at [1135, 558] on pre "1. "কেন স্টোনের ছুটির সেরা মুহূর্তটি ছিল একটি মেরি-গো-রাউন্ড?" 2. "একটি আমিউজমে…" at bounding box center [1045, 509] width 341 height 98
click at [497, 89] on button "Visual Editor" at bounding box center [508, 83] width 107 height 42
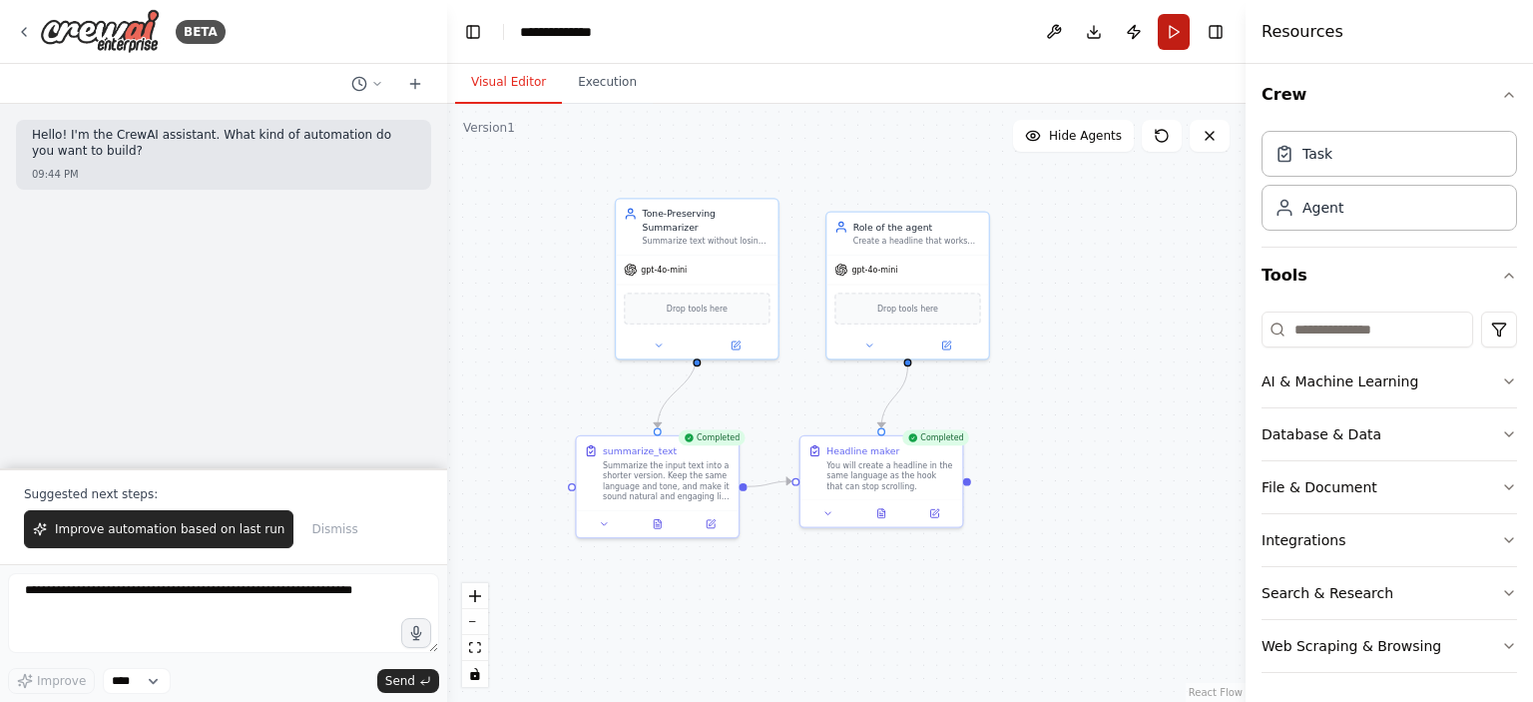
click at [1189, 25] on button "Run" at bounding box center [1174, 32] width 32 height 36
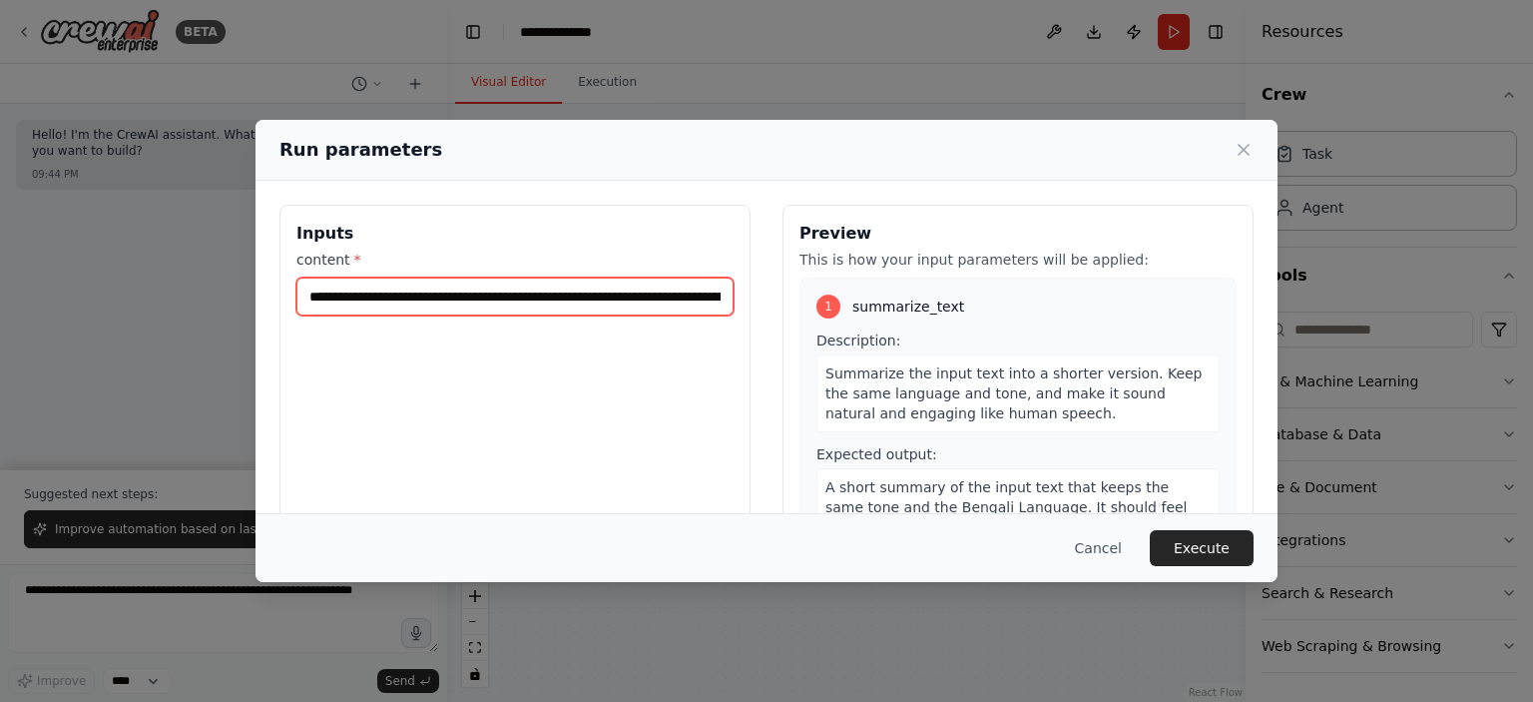
click at [504, 292] on input "content *" at bounding box center [514, 296] width 437 height 38
paste input "**********"
type input "**********"
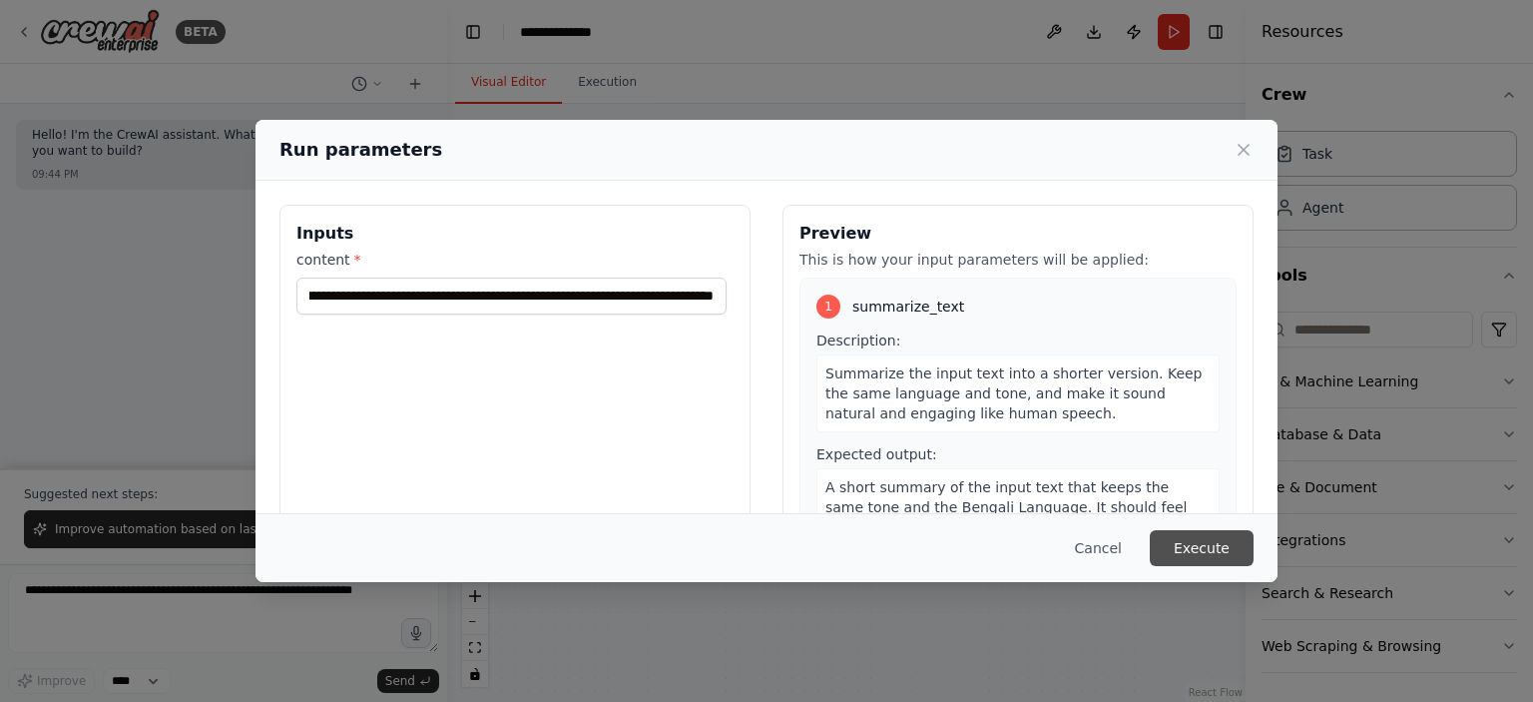
click at [1202, 533] on button "Execute" at bounding box center [1202, 548] width 104 height 36
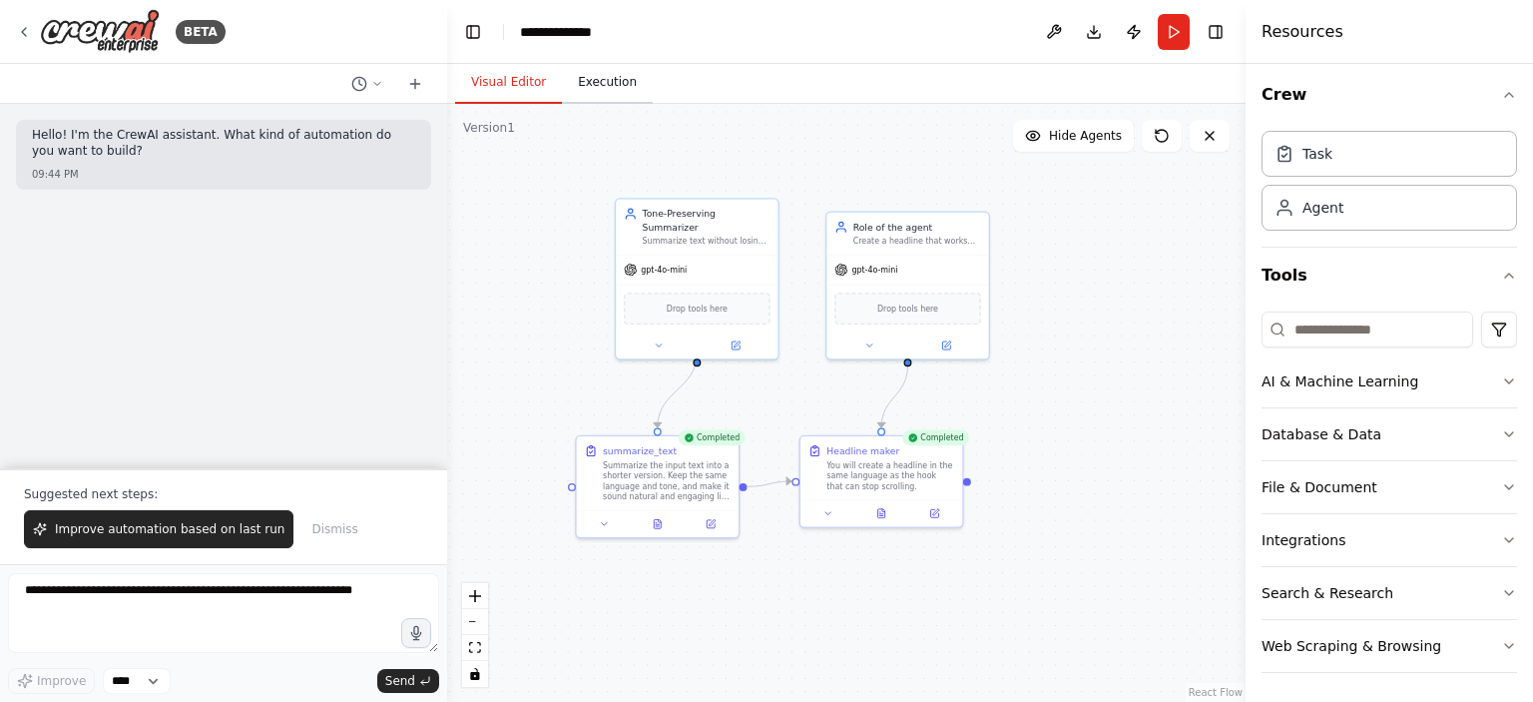
click at [611, 75] on button "Execution" at bounding box center [607, 83] width 91 height 42
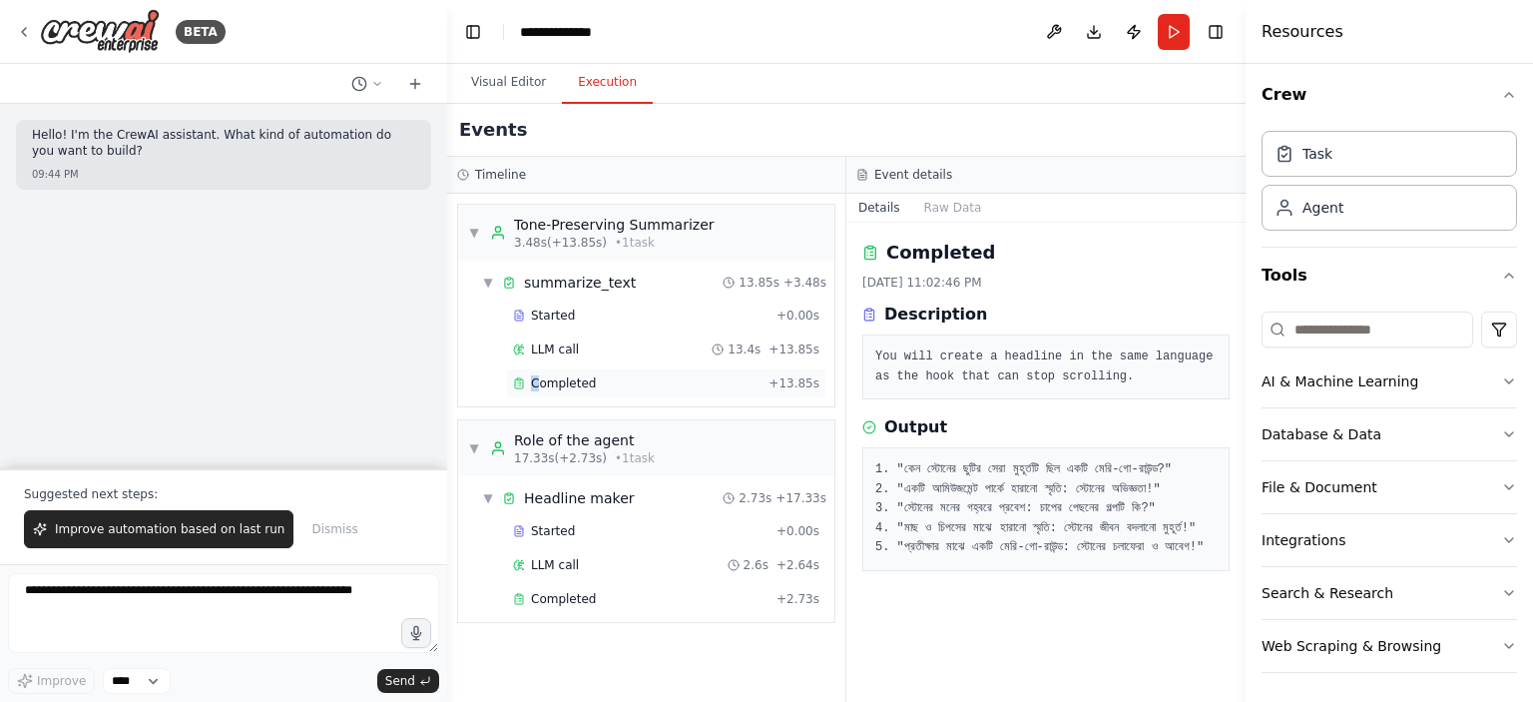
click at [535, 386] on span "Completed" at bounding box center [563, 383] width 65 height 16
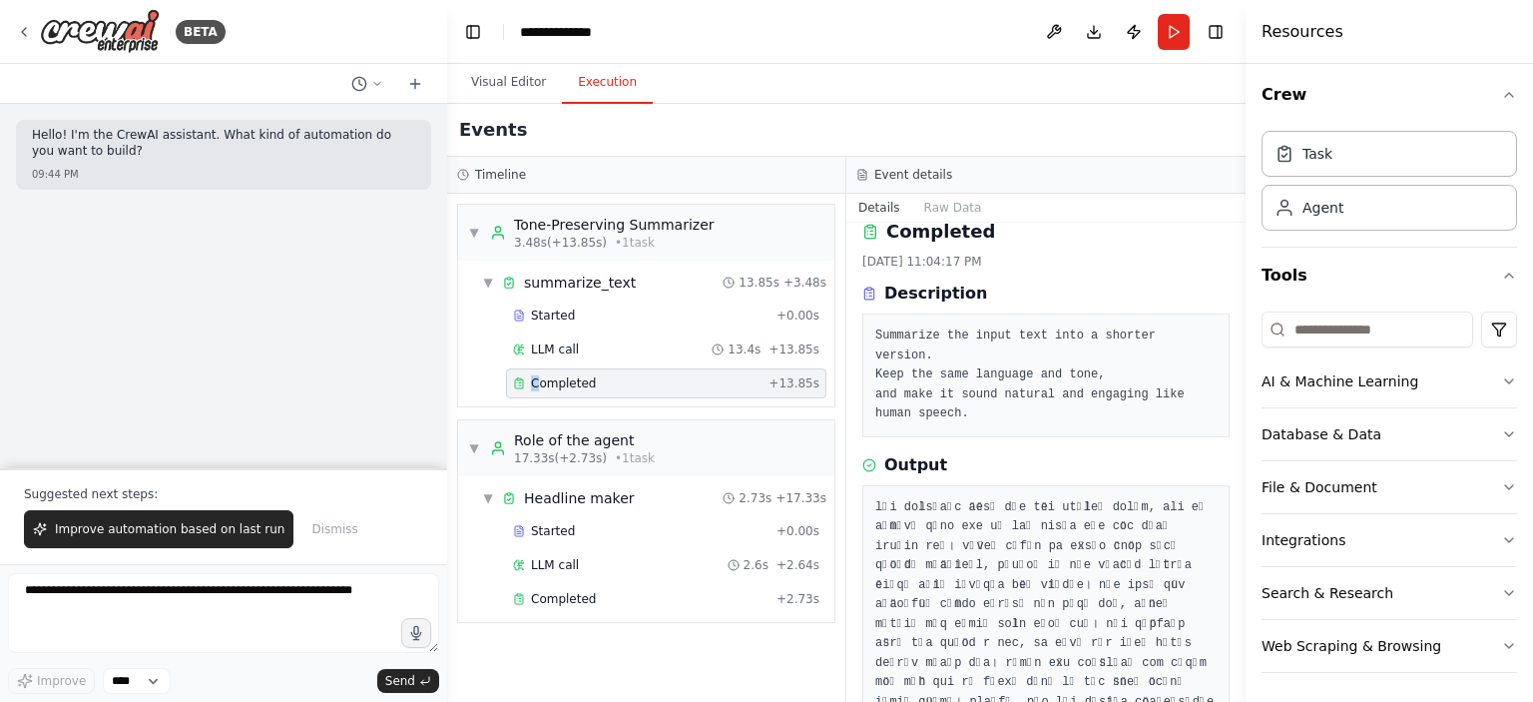
scroll to position [74, 0]
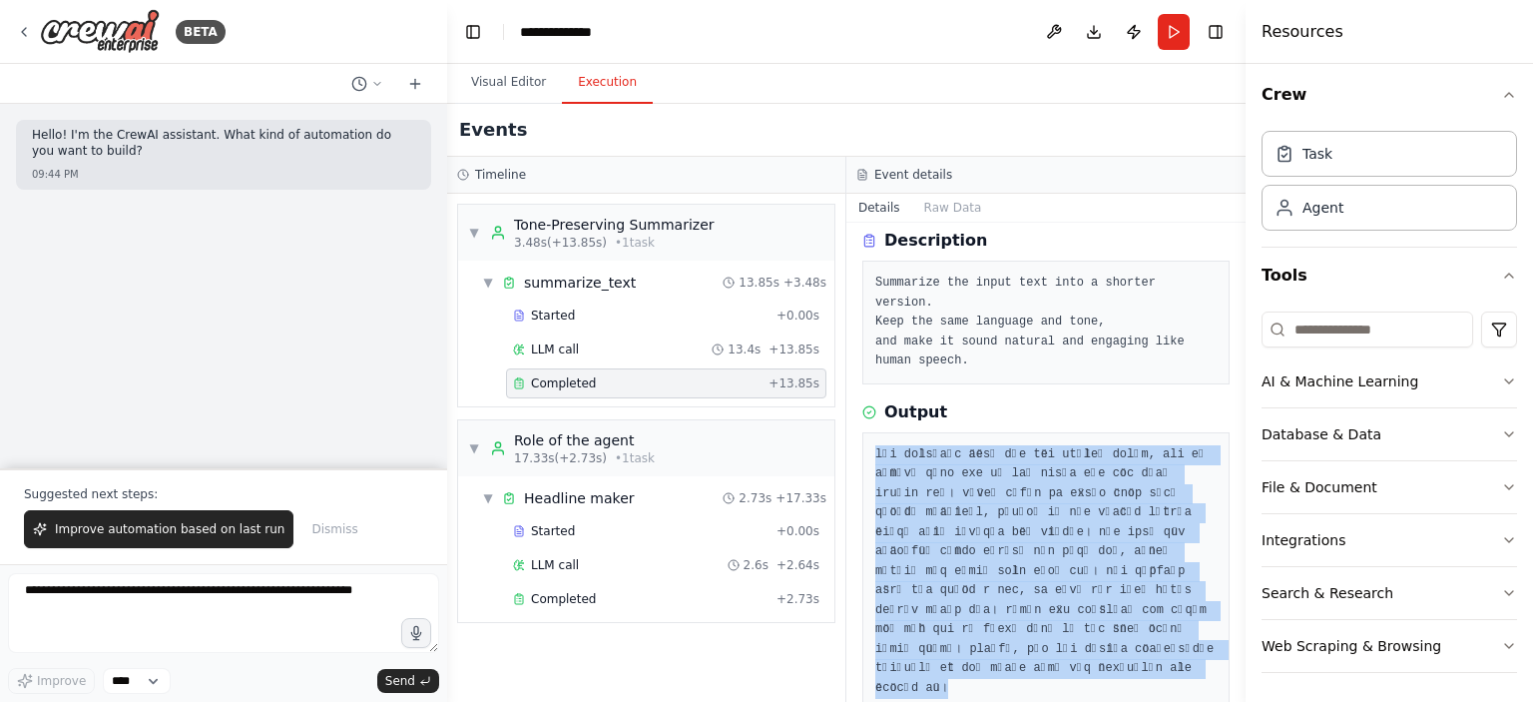
drag, startPoint x: 874, startPoint y: 431, endPoint x: 1039, endPoint y: 641, distance: 266.6
click at [1039, 641] on pre at bounding box center [1045, 572] width 341 height 254
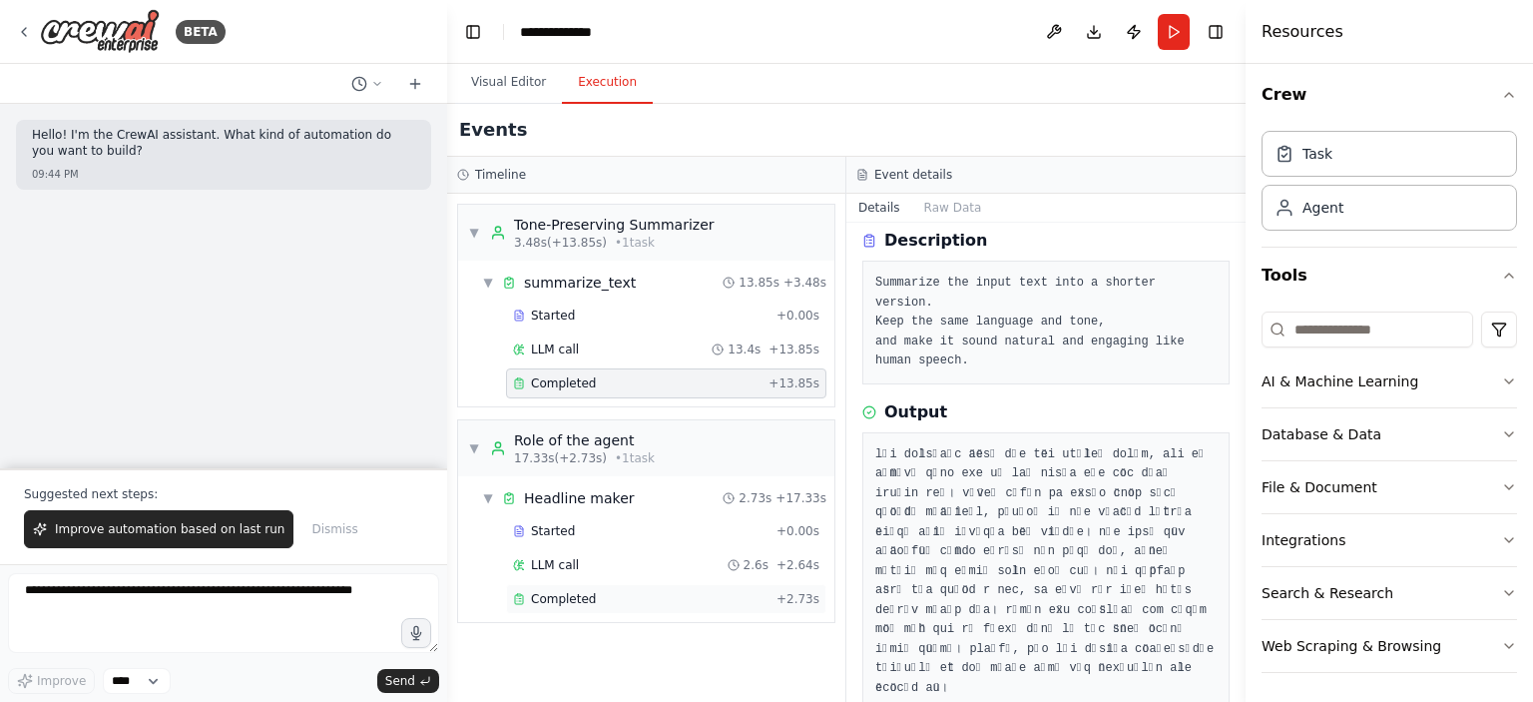
click at [615, 596] on div "Completed" at bounding box center [641, 599] width 256 height 16
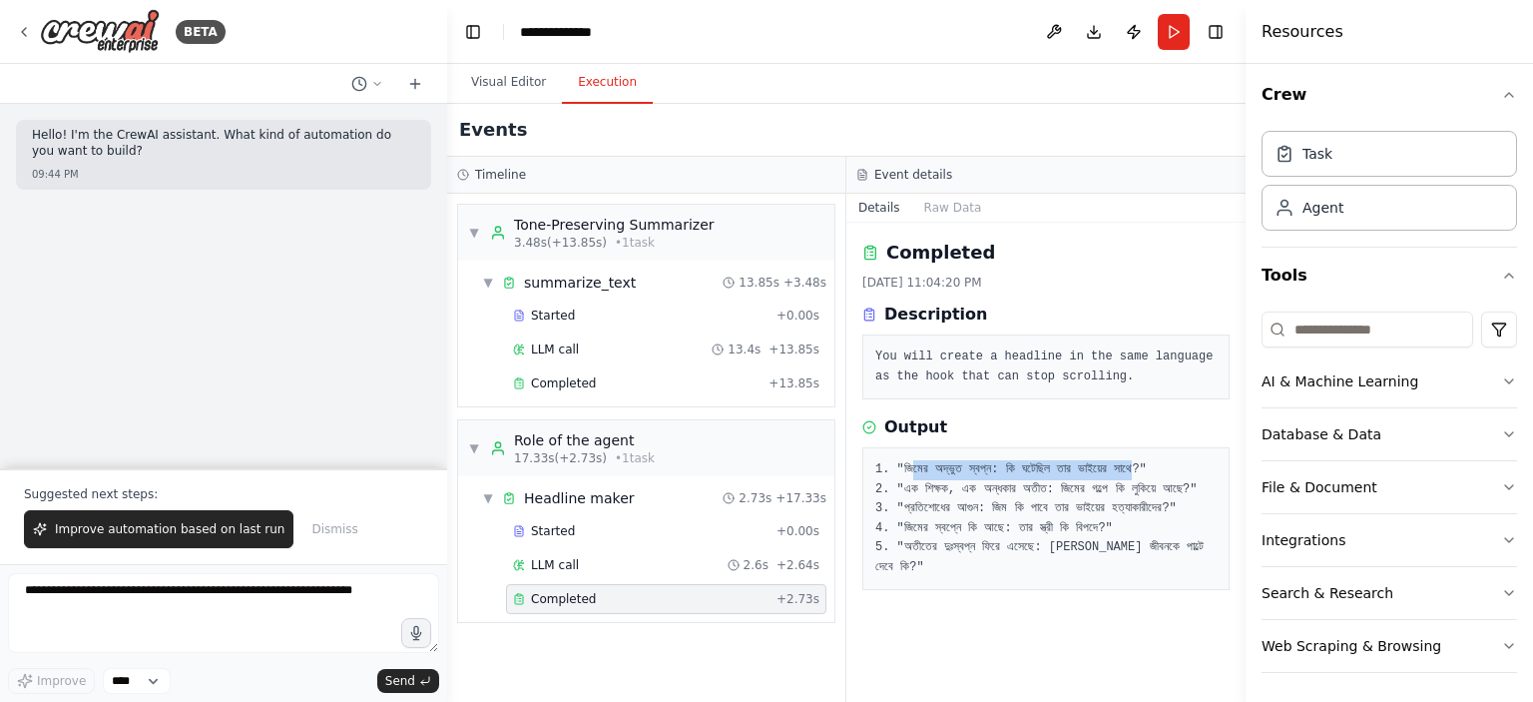
drag, startPoint x: 910, startPoint y: 469, endPoint x: 1074, endPoint y: 480, distance: 164.1
click at [1178, 472] on pre "1. "জিমের অদ্ভুত স্বপ্ন: কি ঘটেছিল তার ভাইয়ের সাথে?" 2. "এক শিক্ষক, এক অন্ধকার…" at bounding box center [1045, 518] width 341 height 117
click at [951, 498] on pre "1. "জিমের অদ্ভুত স্বপ্ন: কি ঘটেছিল তার ভাইয়ের সাথে?" 2. "এক শিক্ষক, এক অন্ধকার…" at bounding box center [1045, 518] width 341 height 117
click at [911, 496] on pre "1. "জিমের অদ্ভুত স্বপ্ন: কি ঘটেছিল তার ভাইয়ের সাথে?" 2. "এক শিক্ষক, এক অন্ধকার…" at bounding box center [1045, 518] width 341 height 117
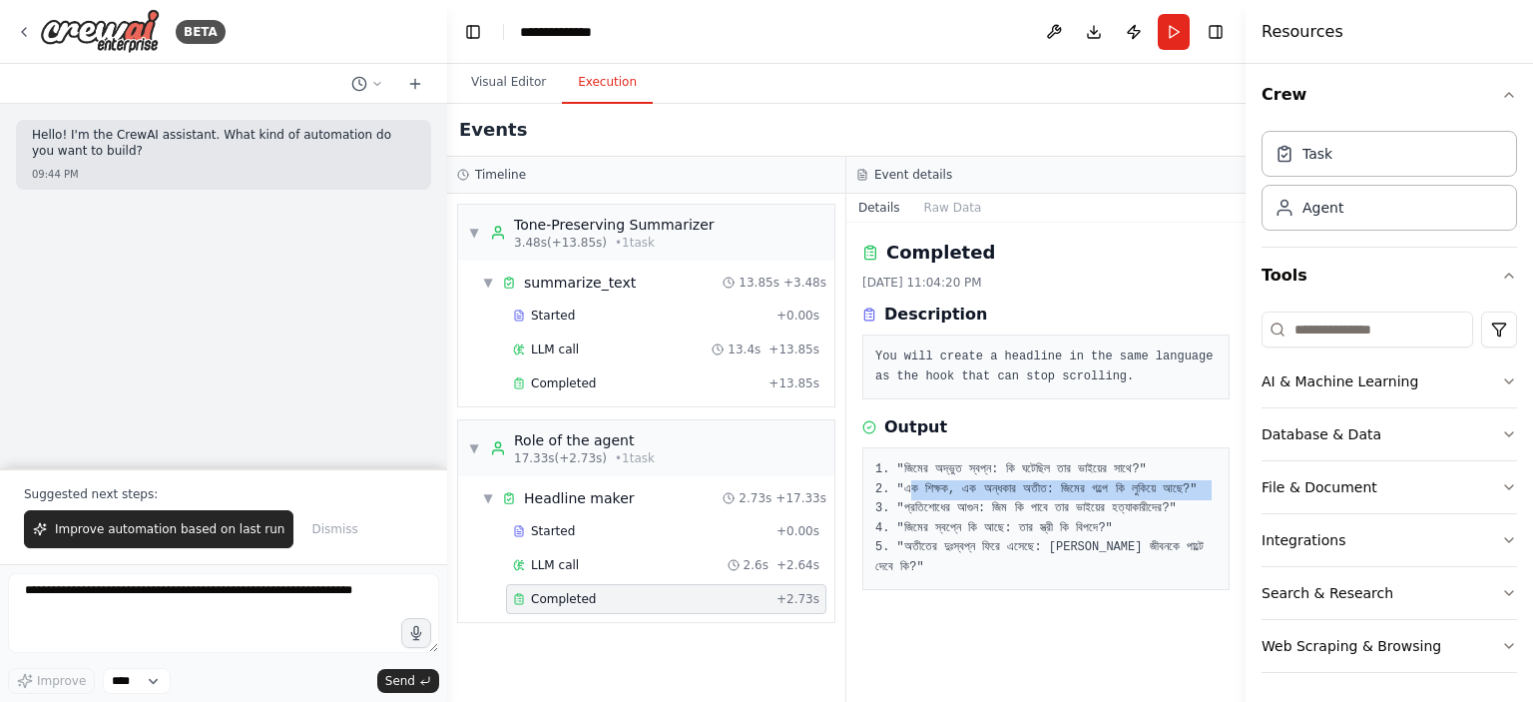
drag, startPoint x: 910, startPoint y: 488, endPoint x: 1058, endPoint y: 498, distance: 148.1
click at [1058, 498] on pre "1. "জিমের অদ্ভুত স্বপ্ন: কি ঘটেছিল তার ভাইয়ের সাথে?" 2. "এক শিক্ষক, এক অন্ধকার…" at bounding box center [1045, 518] width 341 height 117
click at [1080, 507] on pre "1. "জিমের অদ্ভুত স্বপ্ন: কি ঘটেছিল তার ভাইয়ের সাথে?" 2. "এক শিক্ষক, এক অন্ধকার…" at bounding box center [1045, 518] width 341 height 117
